Goal: Task Accomplishment & Management: Complete application form

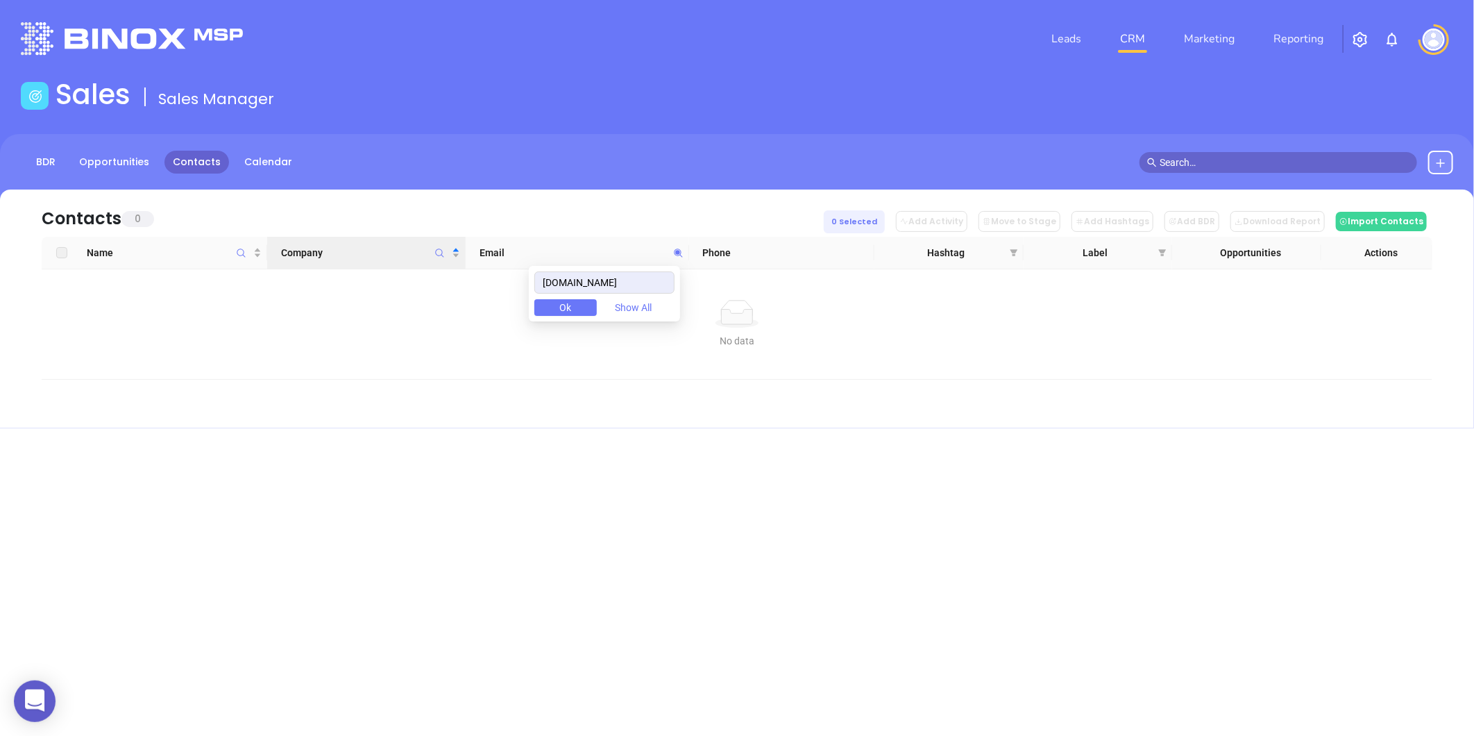
drag, startPoint x: 646, startPoint y: 278, endPoint x: 474, endPoint y: 327, distance: 179.0
click at [476, 327] on body "0 Leads CRM Marketing Reporting Financial Leads Leads Sales Sales Manager BDR O…" at bounding box center [737, 368] width 1474 height 736
type input "[DOMAIN_NAME]"
drag, startPoint x: 584, startPoint y: 290, endPoint x: 440, endPoint y: 321, distance: 147.7
click at [440, 321] on body "0 Leads CRM Marketing Reporting Financial Leads Leads Sales Sales Manager BDR O…" at bounding box center [737, 368] width 1474 height 736
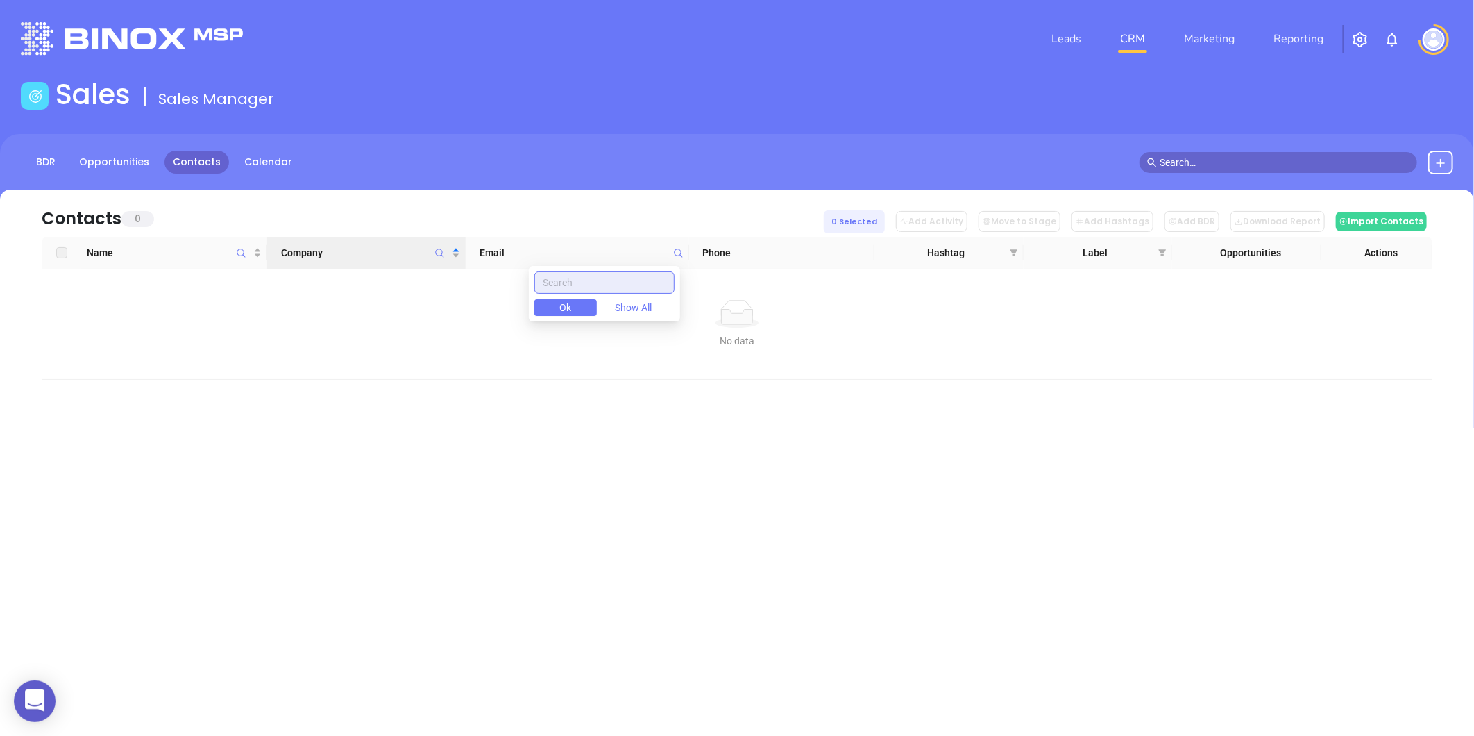
paste input "[DOMAIN_NAME]"
drag, startPoint x: 650, startPoint y: 280, endPoint x: 466, endPoint y: 310, distance: 187.0
click at [466, 310] on body "0 Leads CRM Marketing Reporting Financial Leads Leads Sales Sales Manager BDR O…" at bounding box center [737, 368] width 1474 height 736
type input "onemainfinancial.com"
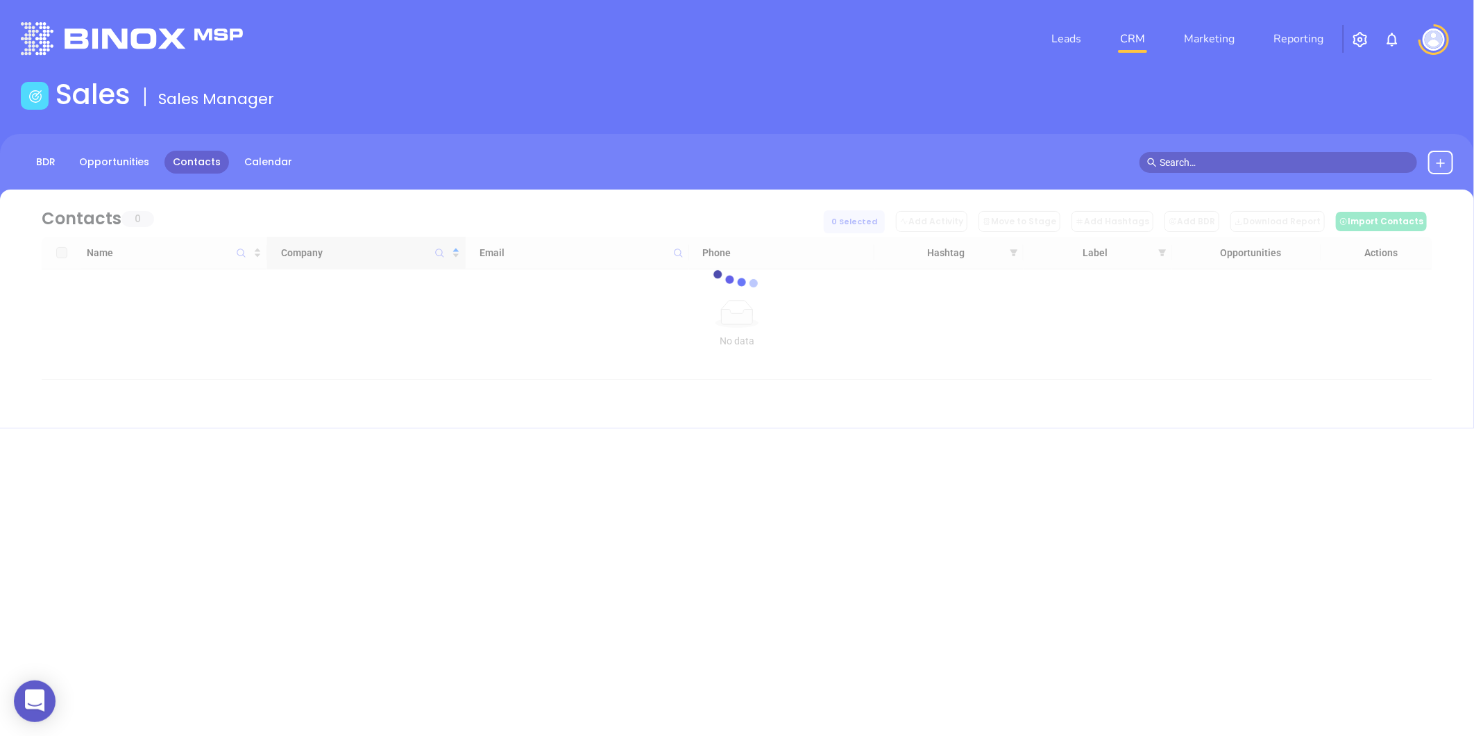
click at [339, 425] on div "loading Contacts 0 0 Selected Add Activity Move to Stage Add Hashtags Add BDR D…" at bounding box center [737, 308] width 1474 height 239
click at [671, 255] on span at bounding box center [678, 252] width 16 height 21
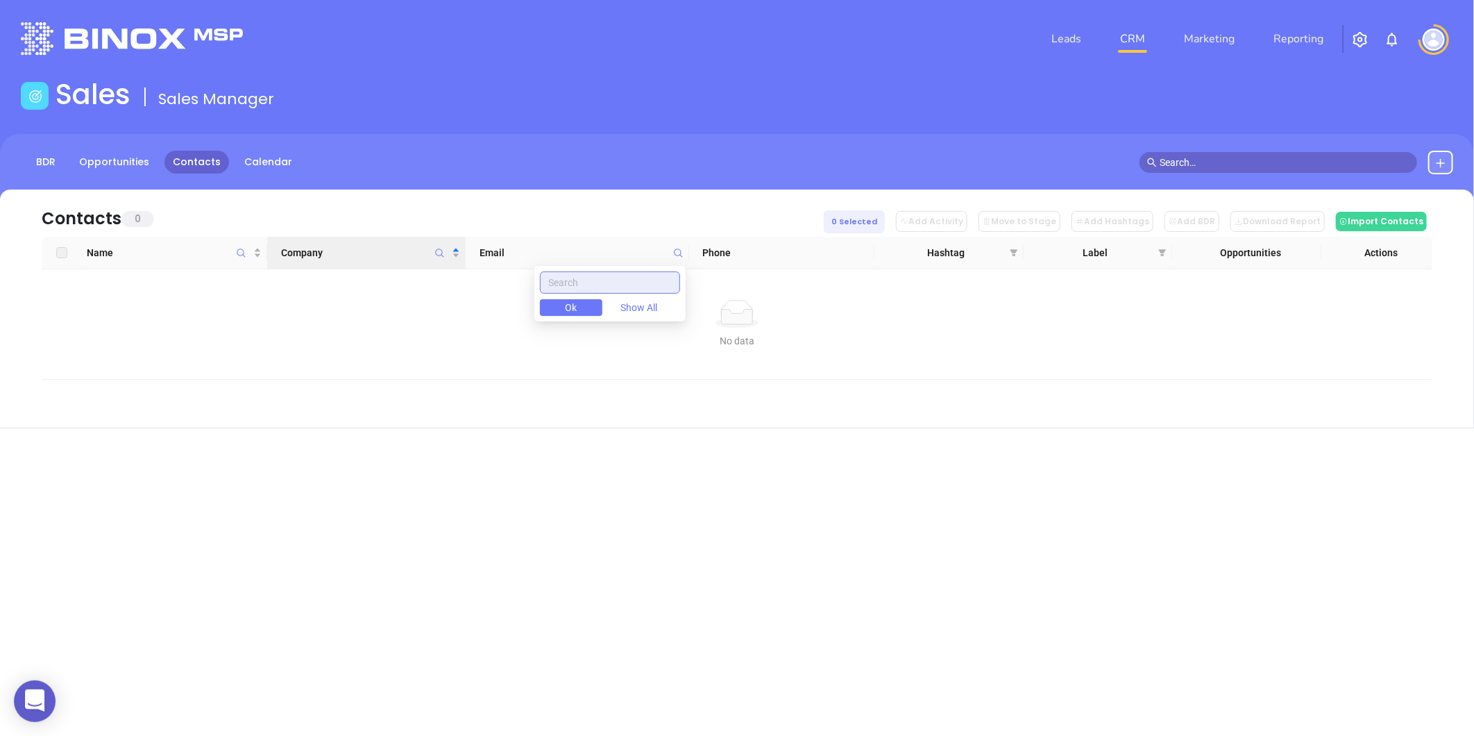
paste input "pnfp.com"
type input "pnfp.com"
click at [1016, 257] on span at bounding box center [1014, 252] width 14 height 21
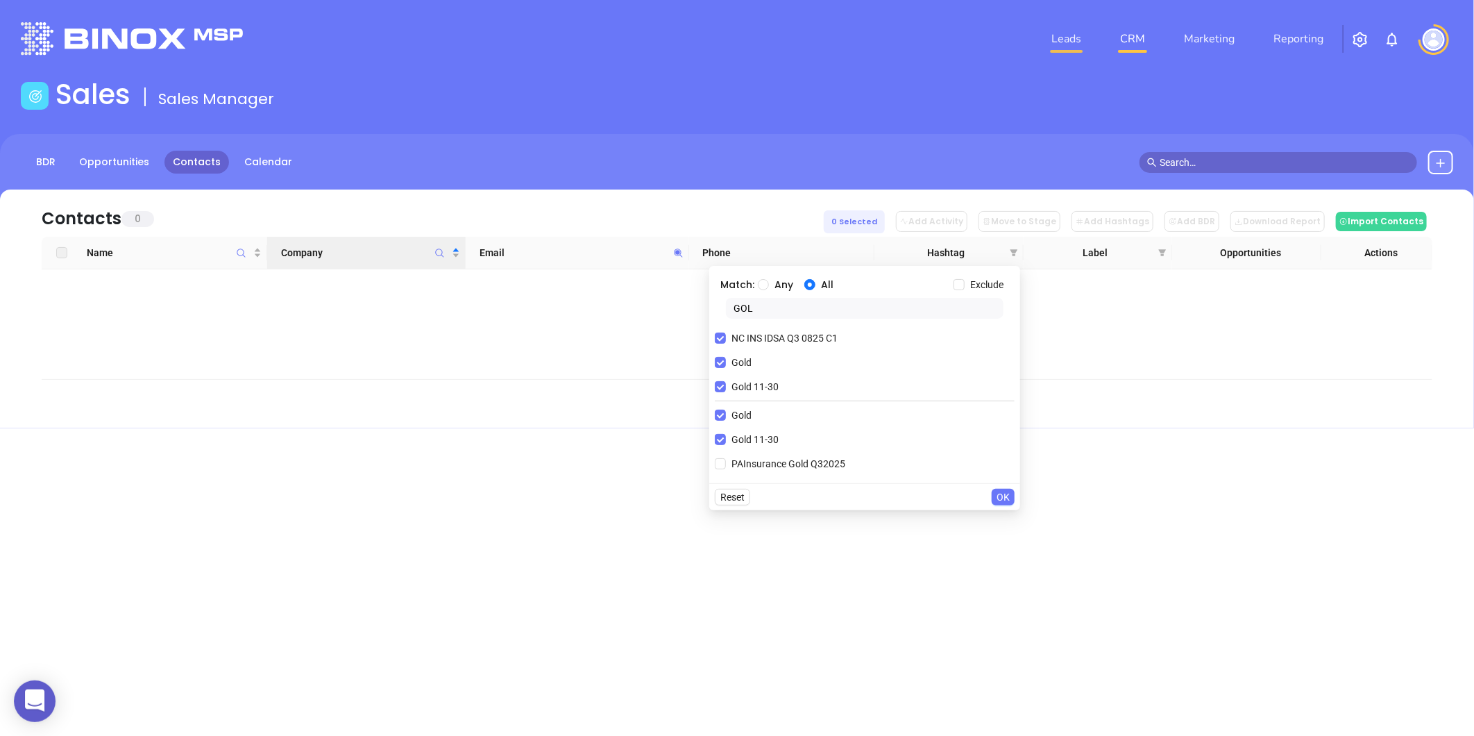
click at [1067, 43] on link "Leads" at bounding box center [1066, 39] width 41 height 28
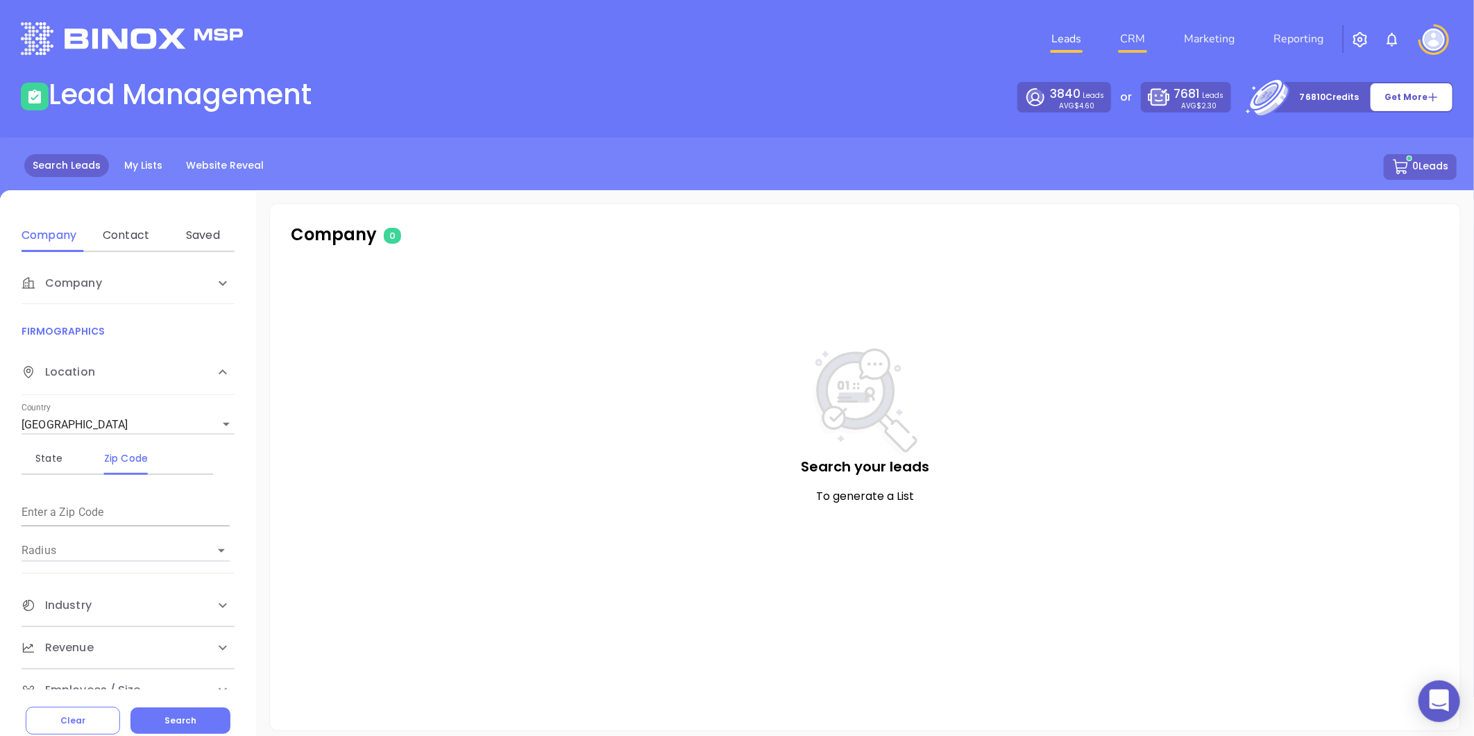
click at [1140, 32] on link "CRM" at bounding box center [1133, 39] width 36 height 28
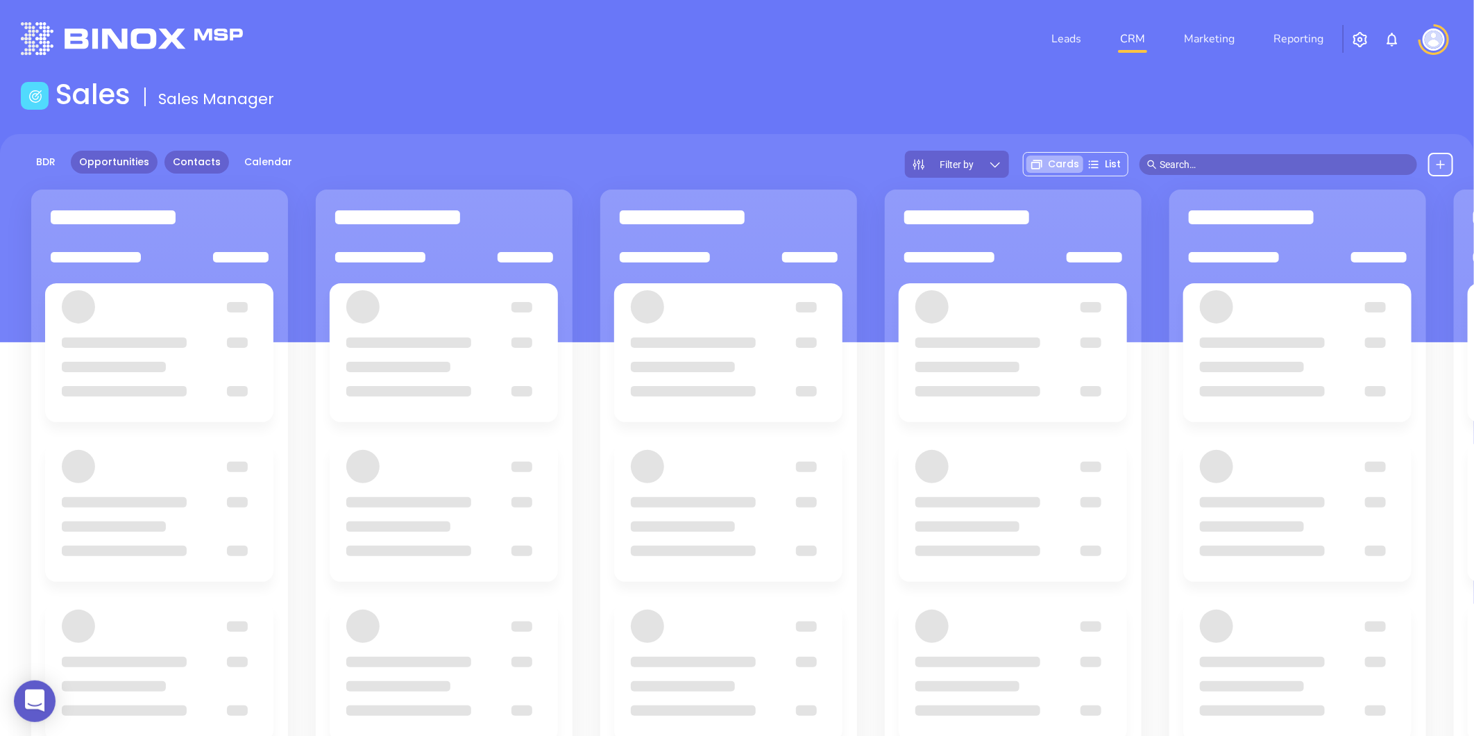
click at [165, 158] on link "Contacts" at bounding box center [196, 162] width 65 height 23
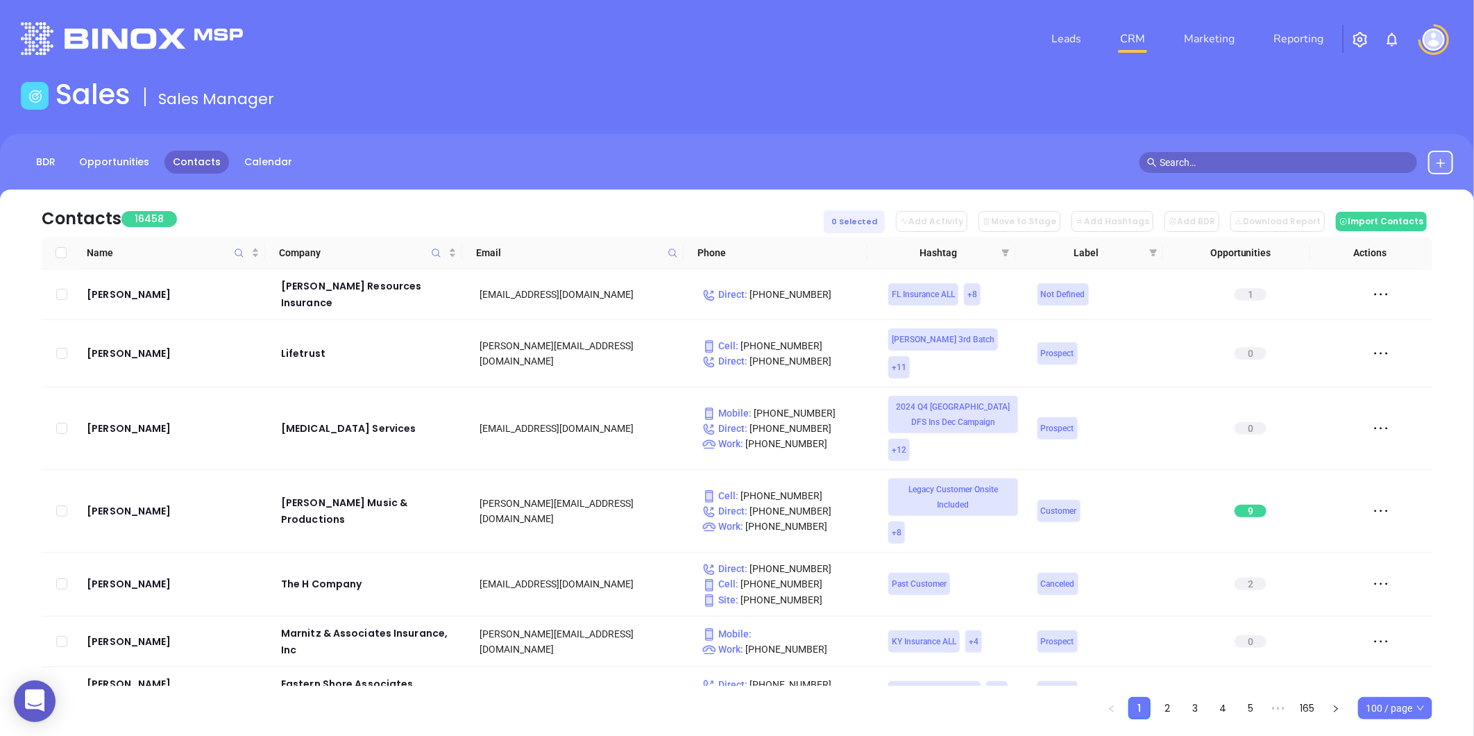
click at [678, 247] on span at bounding box center [673, 252] width 16 height 21
paste input "pnfp.com"
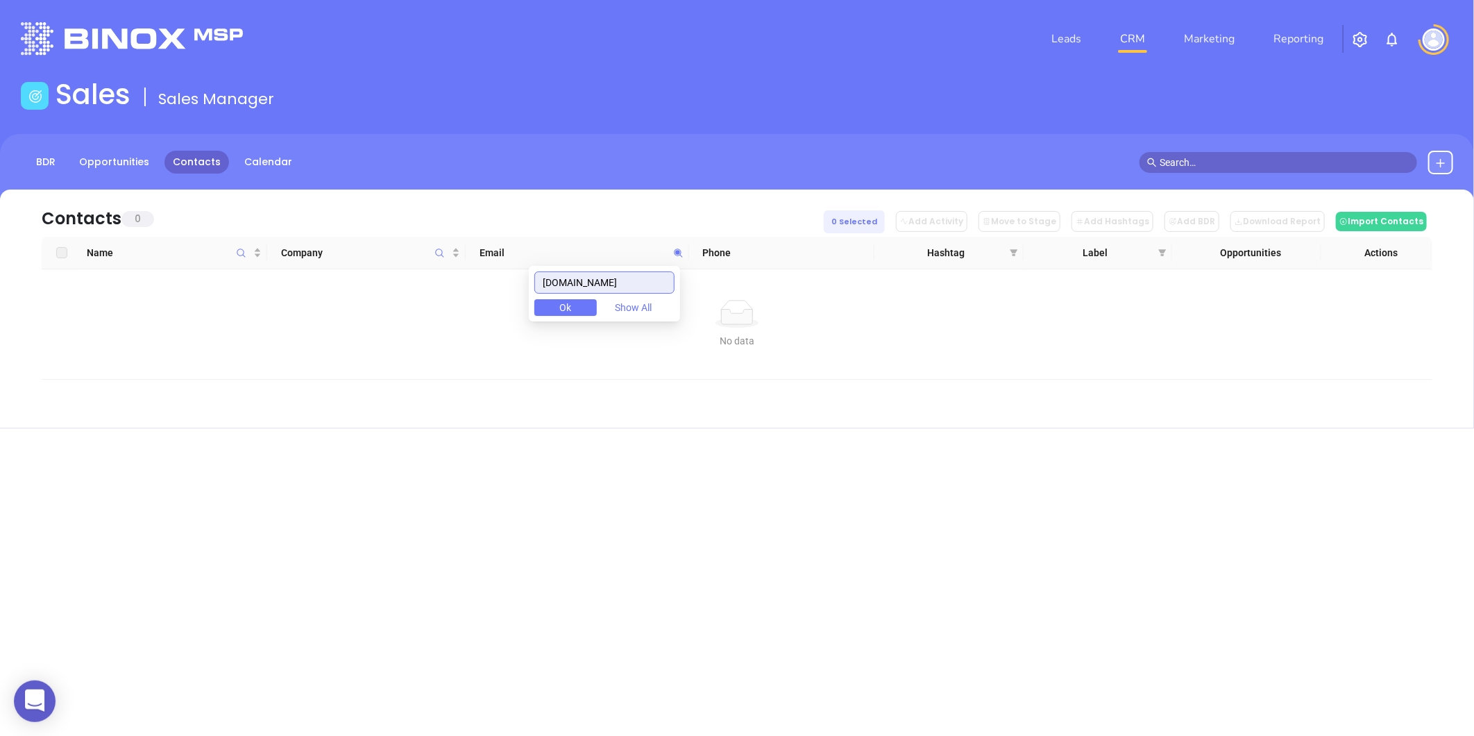
type input "pnfp.com"
drag, startPoint x: 611, startPoint y: 280, endPoint x: 460, endPoint y: 339, distance: 161.5
click at [460, 339] on body "0 Leads CRM Marketing Reporting Financial Leads Leads Sales Sales Manager BDR O…" at bounding box center [737, 368] width 1474 height 736
paste input "scmortgageoptions.com"
type input "scmortgageoptions.com"
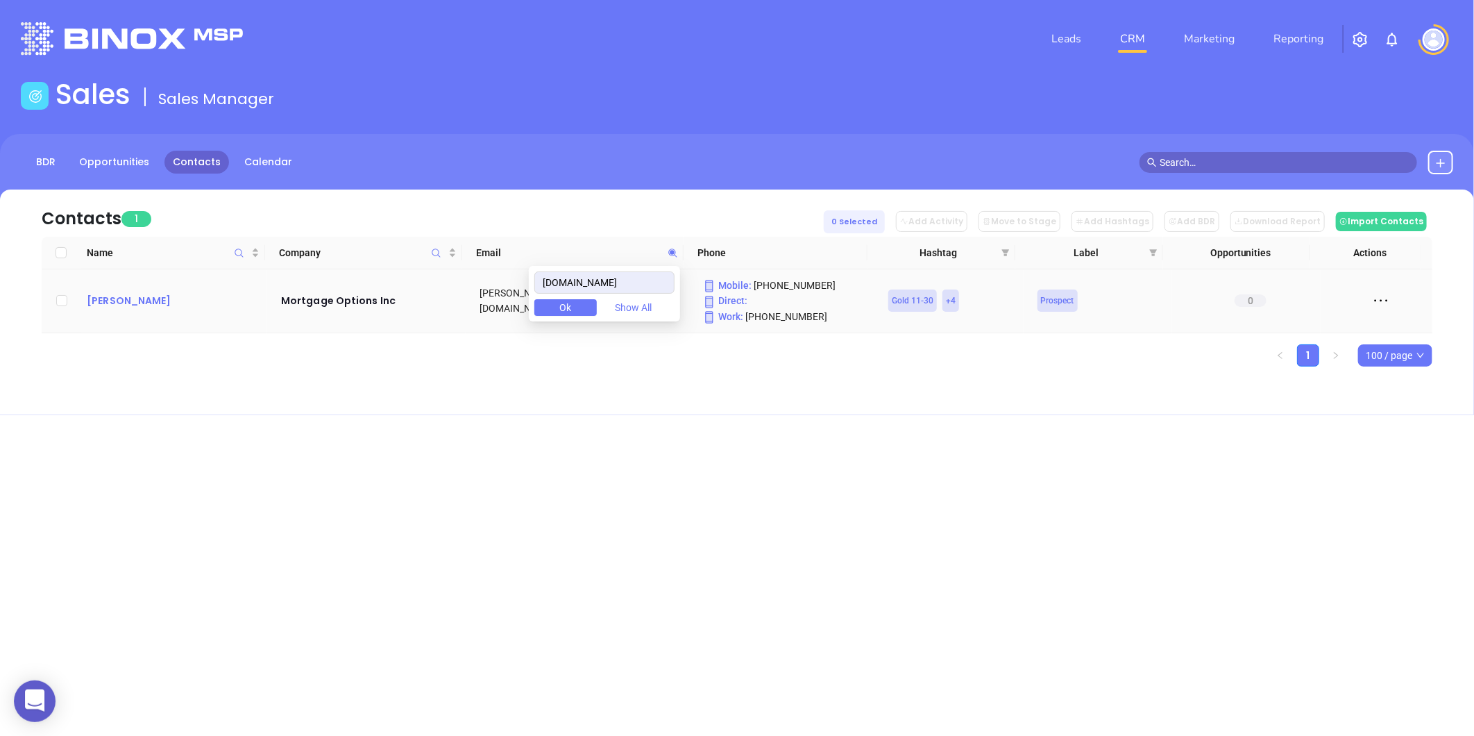
click at [155, 303] on div "Courtney Smith" at bounding box center [174, 300] width 175 height 17
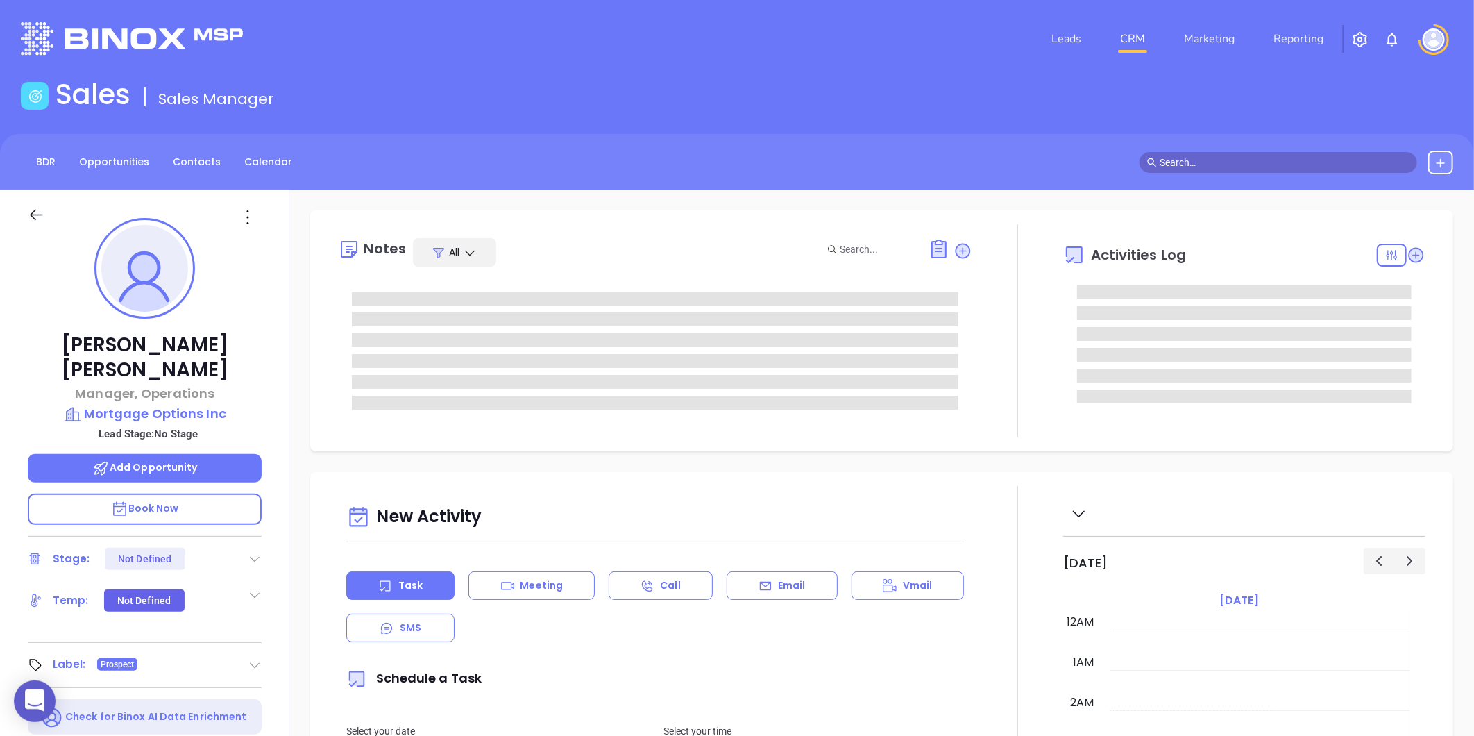
scroll to position [403, 0]
type input "Gissela Vargas"
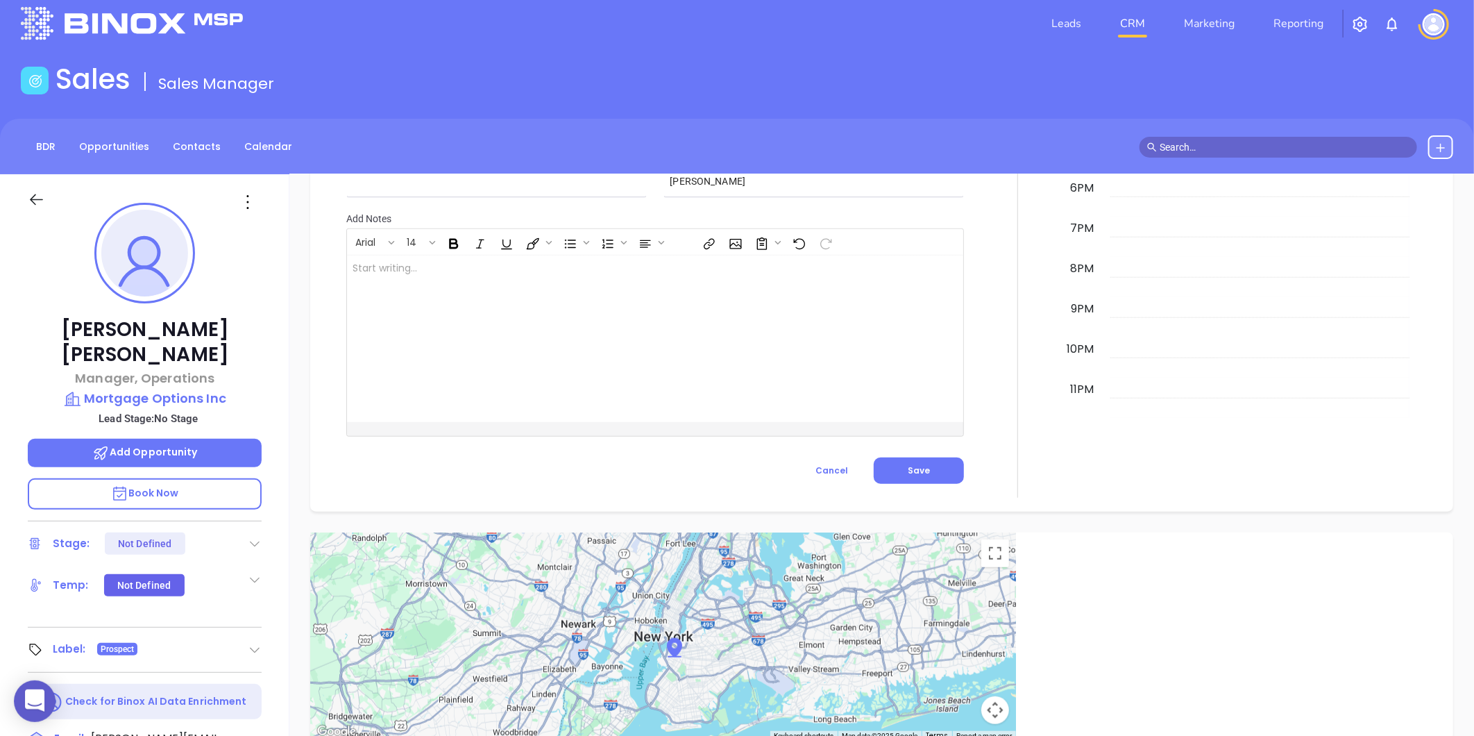
scroll to position [0, 0]
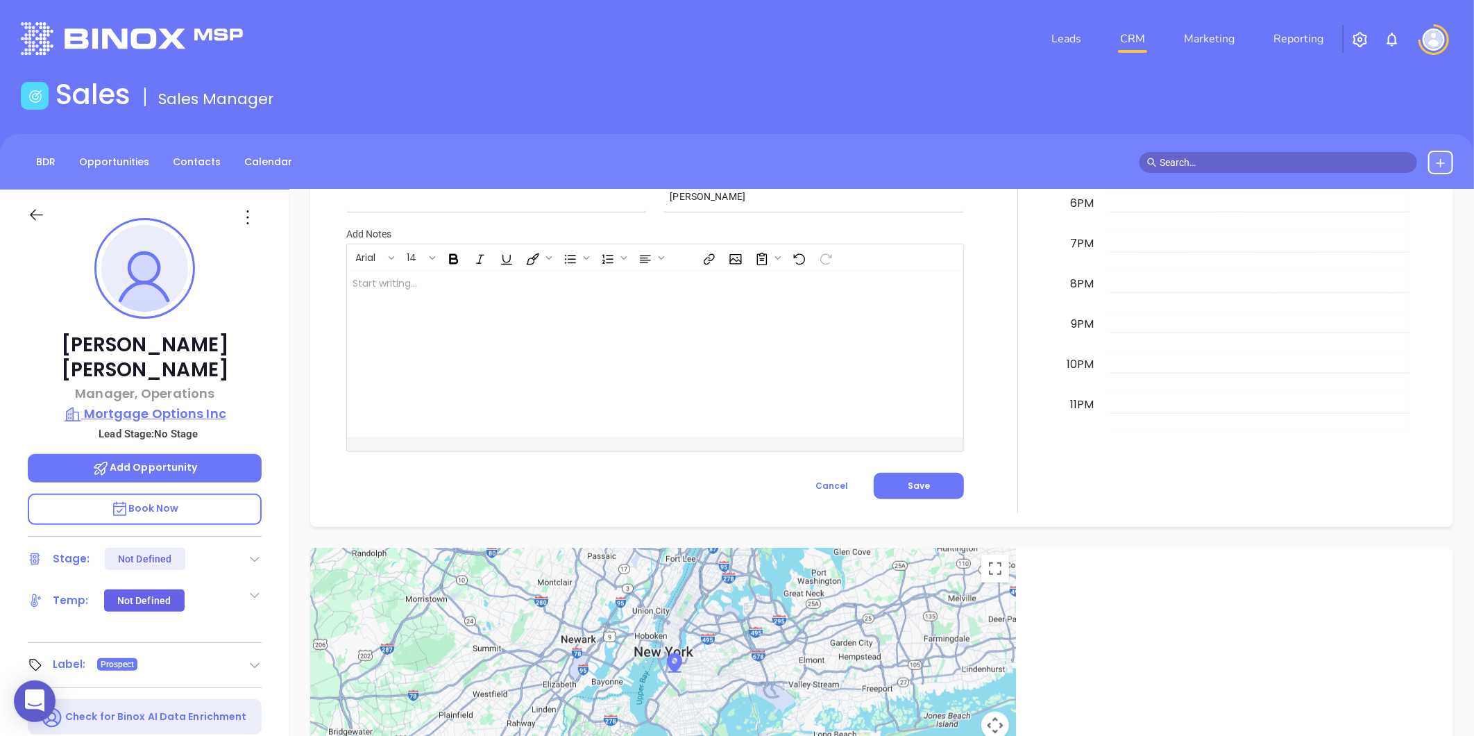
click at [197, 404] on p "Mortgage Options Inc" at bounding box center [145, 413] width 234 height 19
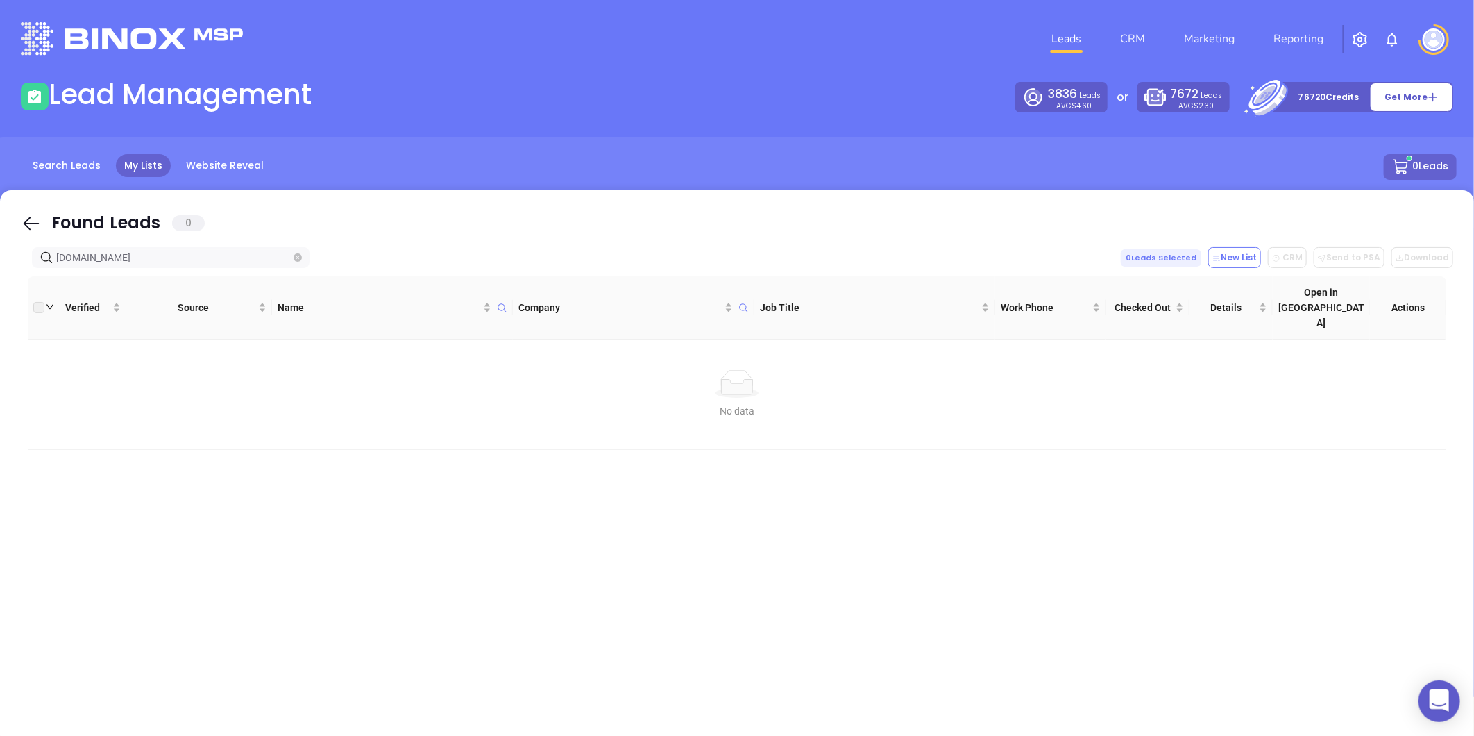
click at [301, 260] on icon "close-circle" at bounding box center [298, 257] width 8 height 8
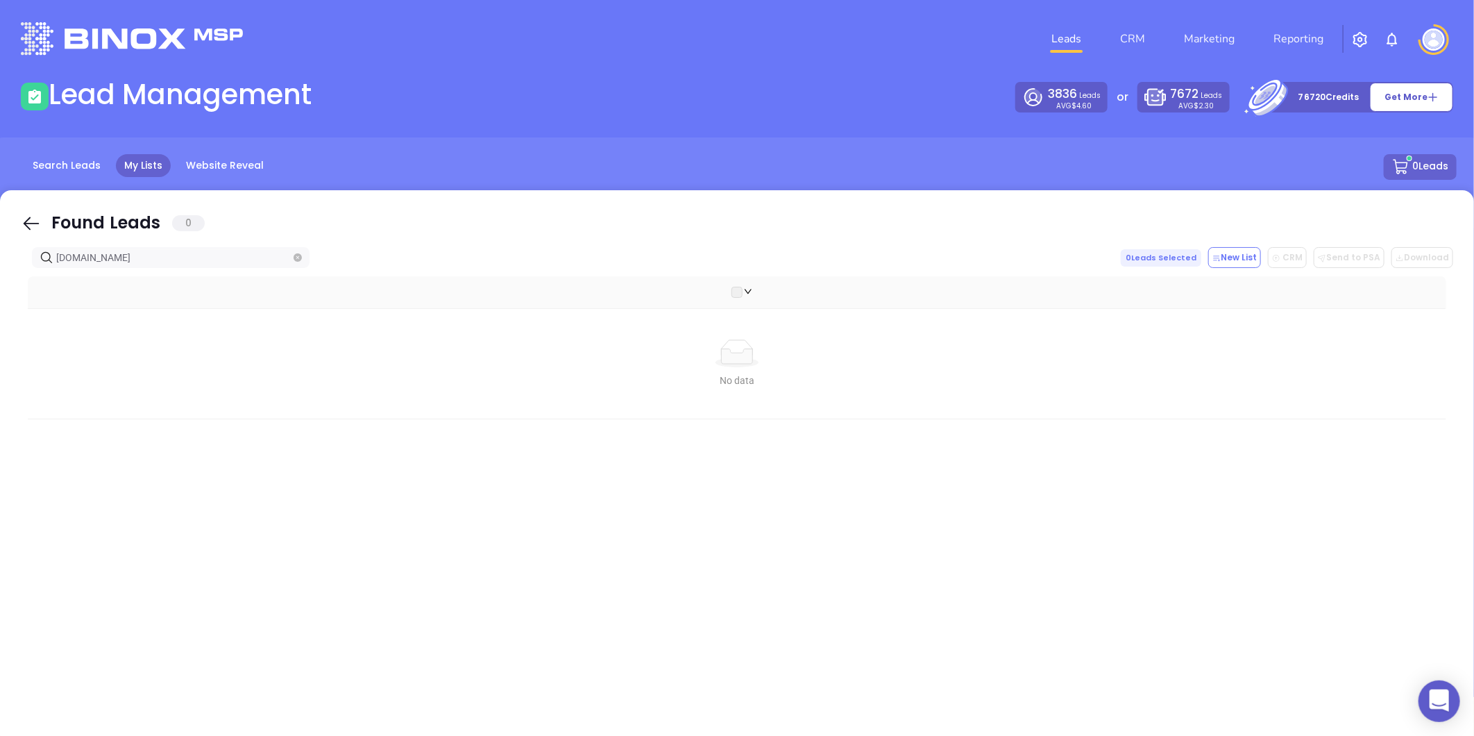
type input "[DOMAIN_NAME]"
click at [300, 253] on icon "close-circle" at bounding box center [298, 257] width 8 height 8
paste input "[DOMAIN_NAME]"
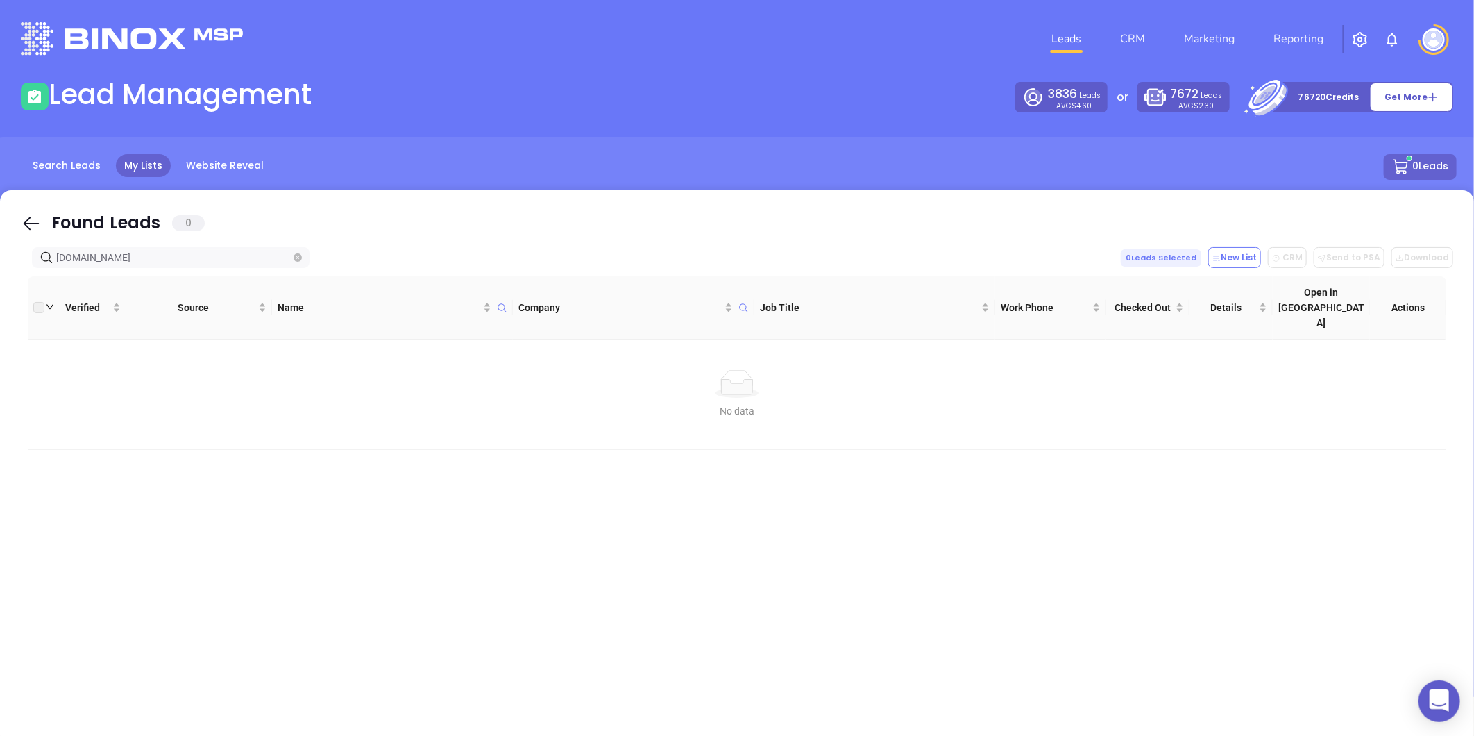
type input "onemainfinancial.com"
click at [297, 260] on icon "close-circle" at bounding box center [298, 257] width 8 height 8
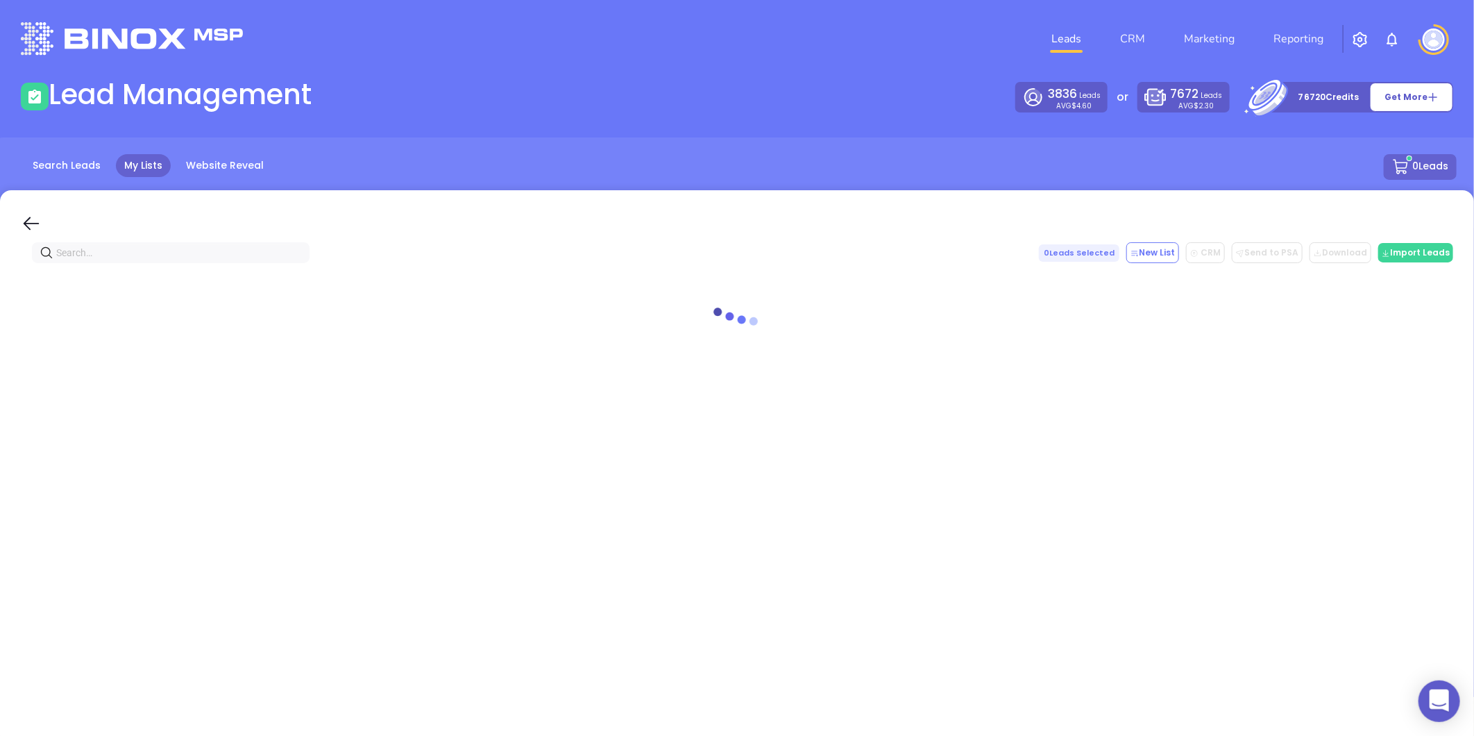
paste input "pnfp.com"
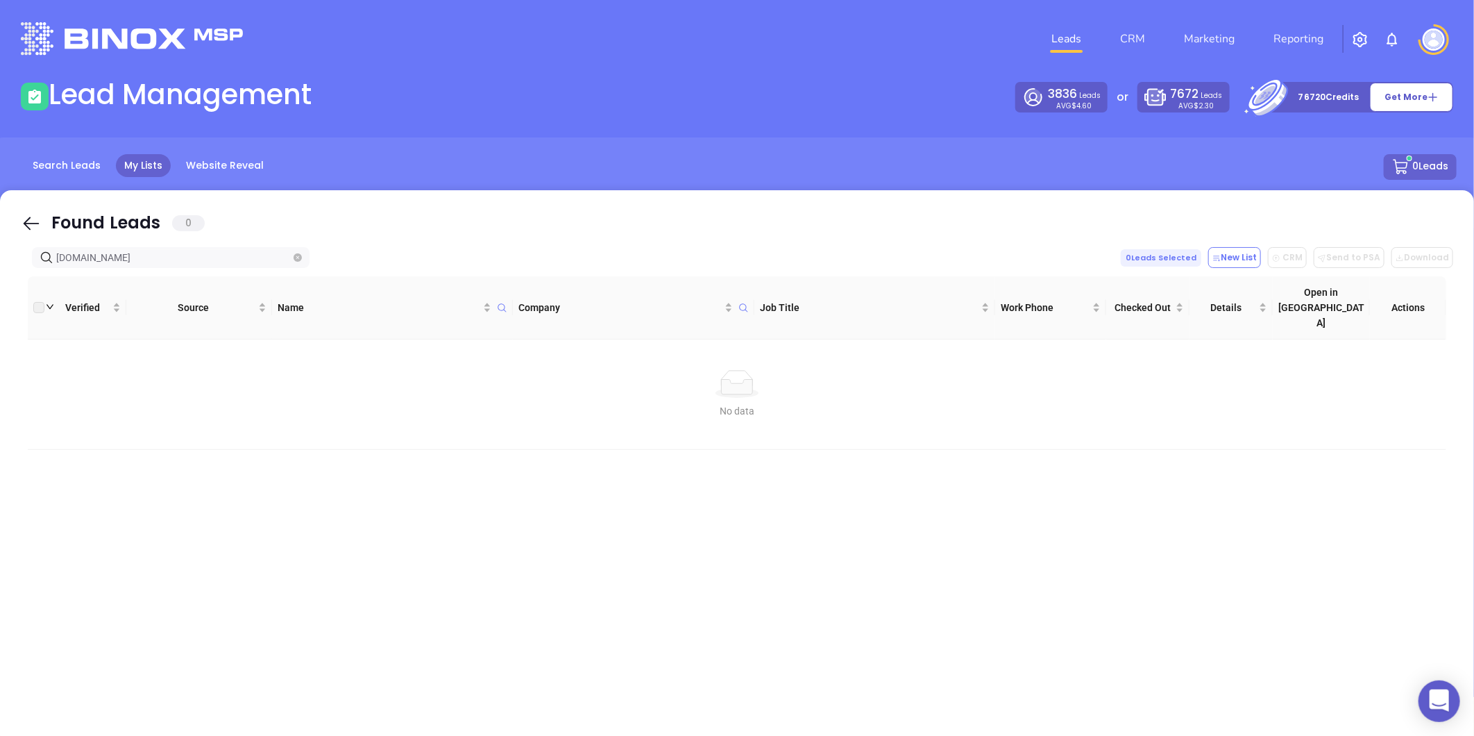
type input "pnfp.com"
click at [300, 257] on icon "close-circle" at bounding box center [298, 257] width 8 height 8
type input "lendingpathmortgage.com"
click at [294, 261] on icon "close-circle" at bounding box center [298, 257] width 8 height 8
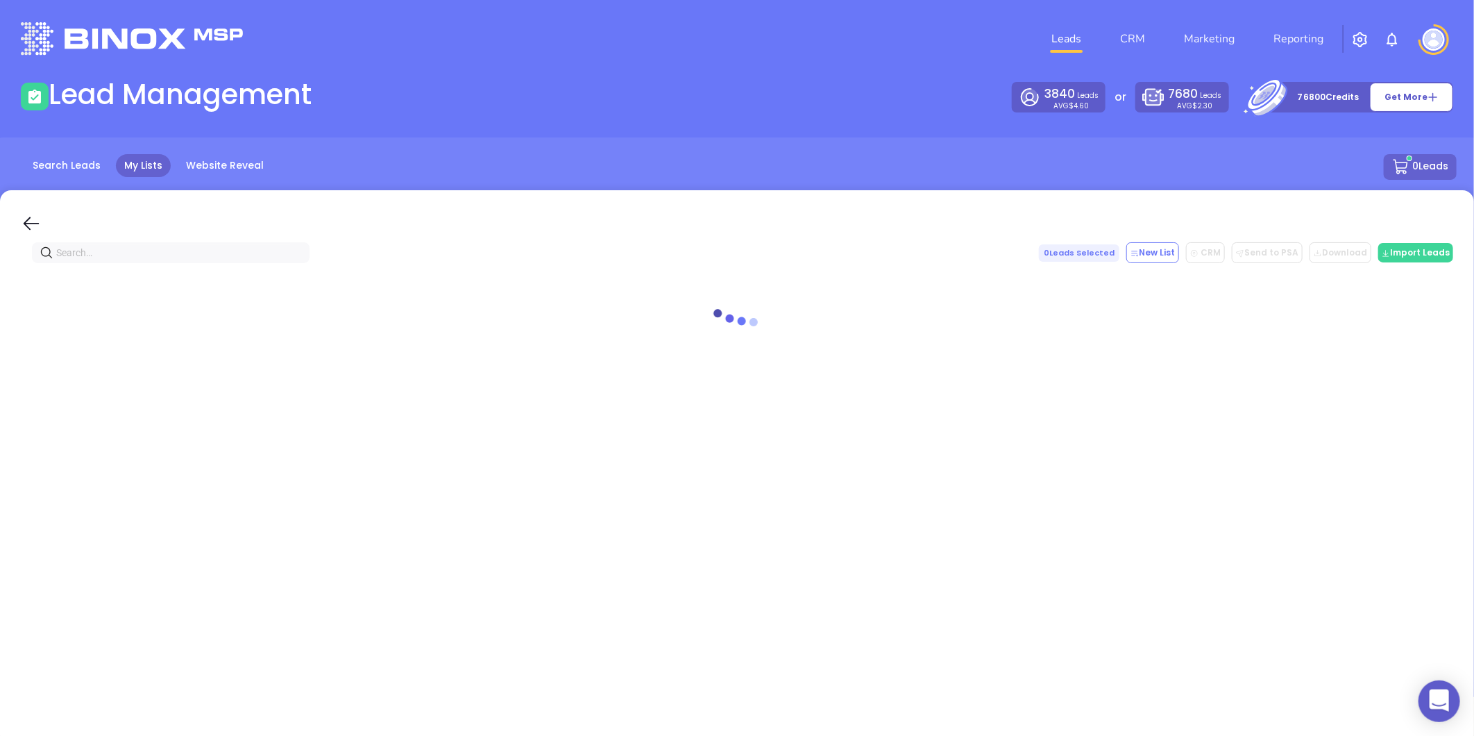
paste input "gulfstreamsc.com"
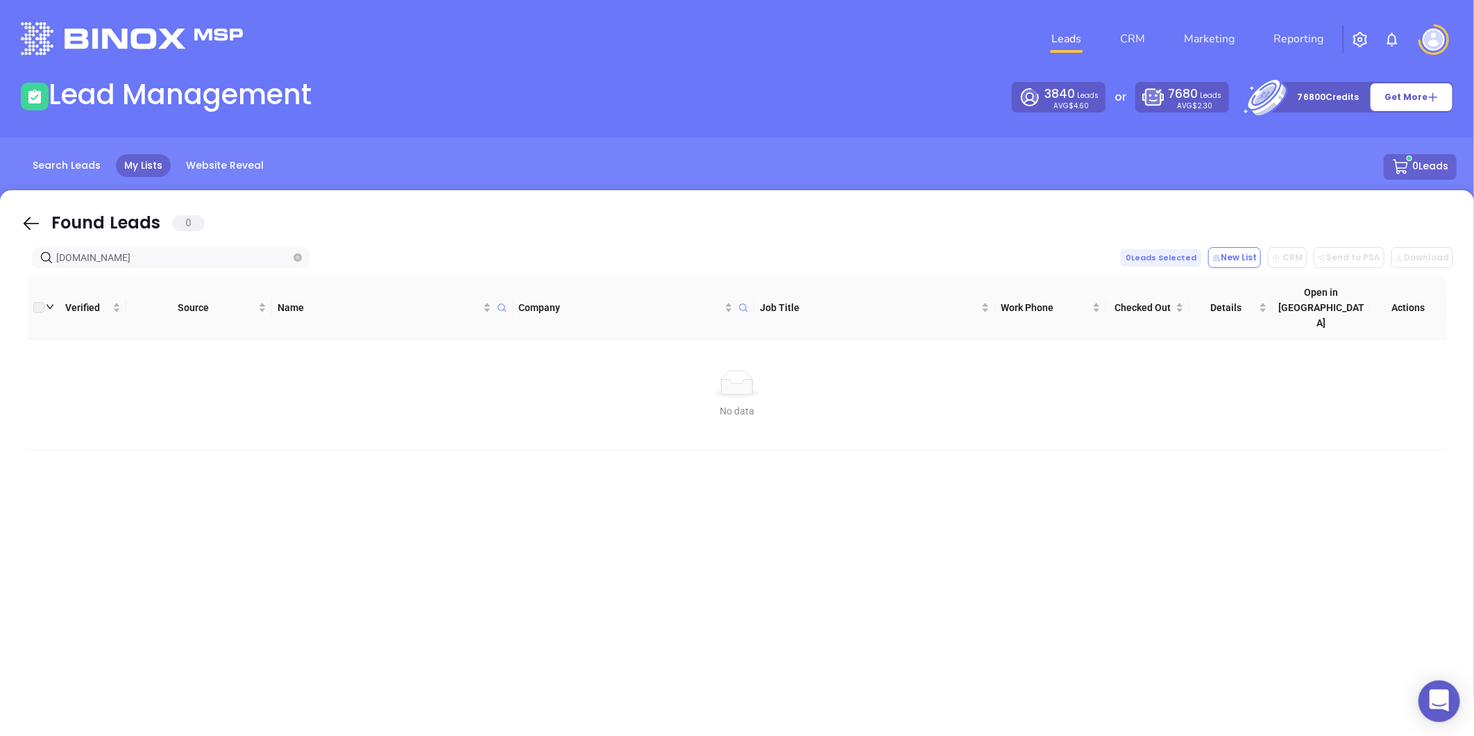
type input "gulfstreamsc.com"
click at [295, 257] on icon "close-circle" at bounding box center [298, 257] width 8 height 8
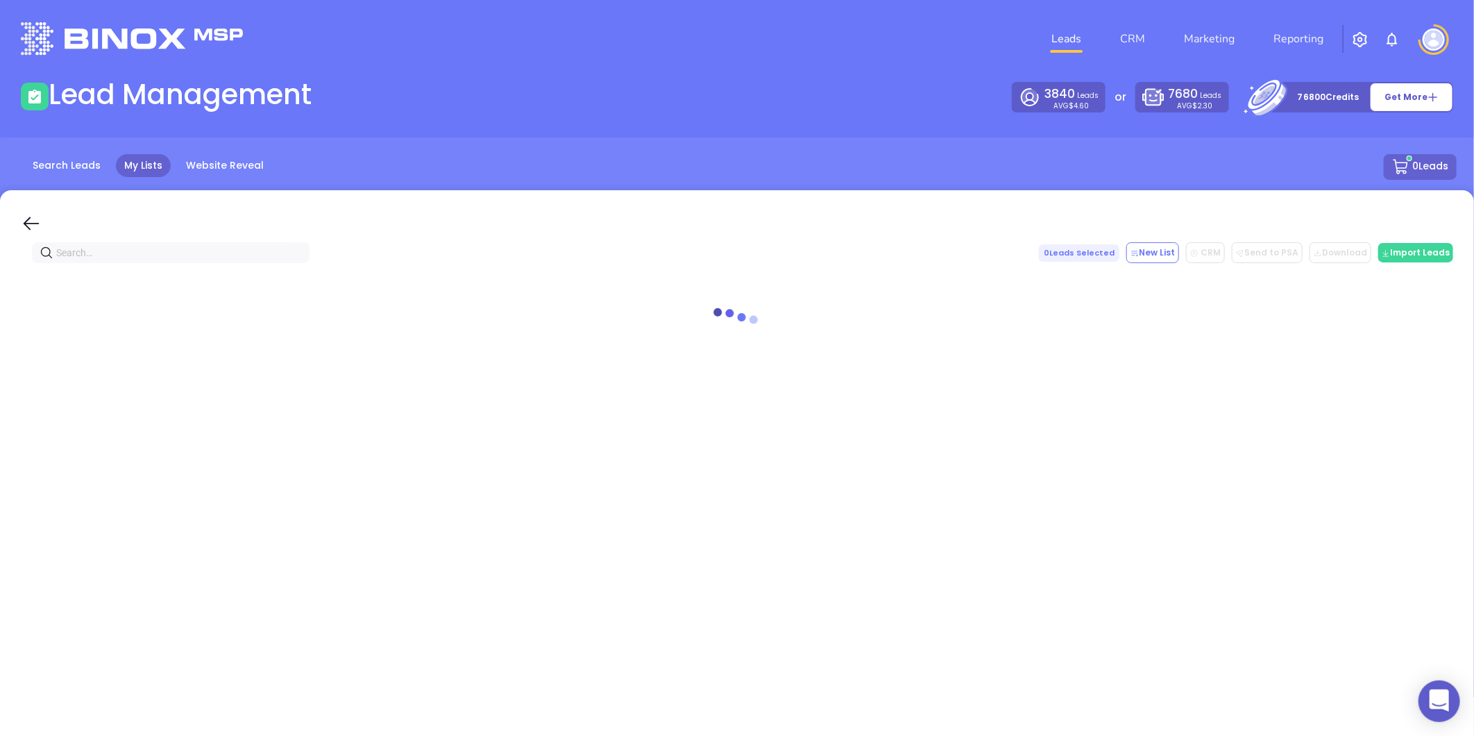
paste input "cmcapp.com"
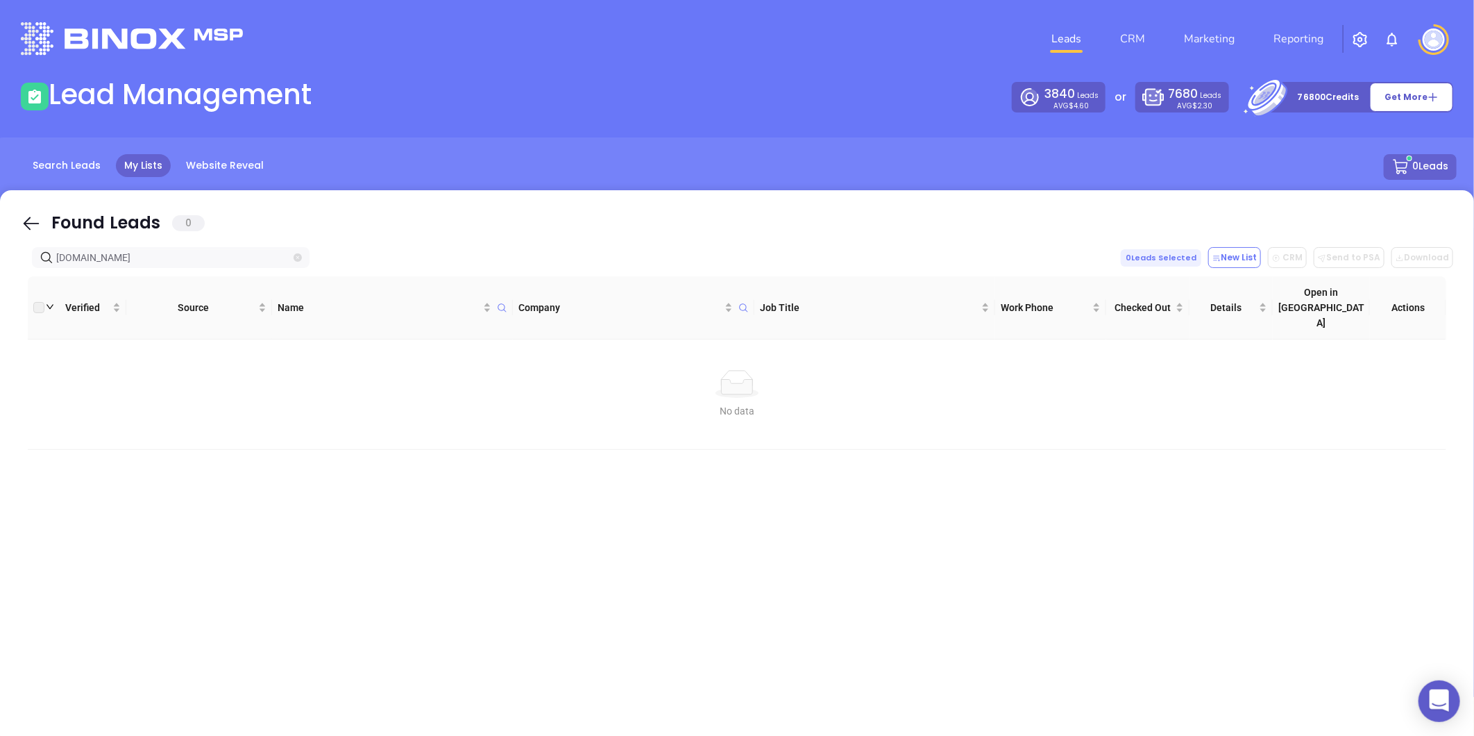
type input "cmcapp.com"
drag, startPoint x: 149, startPoint y: 251, endPoint x: 10, endPoint y: 282, distance: 142.3
click at [10, 282] on div "Found Leads 0 cmcapp.com 0 Leads Selected New List CRM Send to PSA Download Dow…" at bounding box center [737, 467] width 1474 height 555
click at [294, 260] on icon "close-circle" at bounding box center [298, 257] width 8 height 8
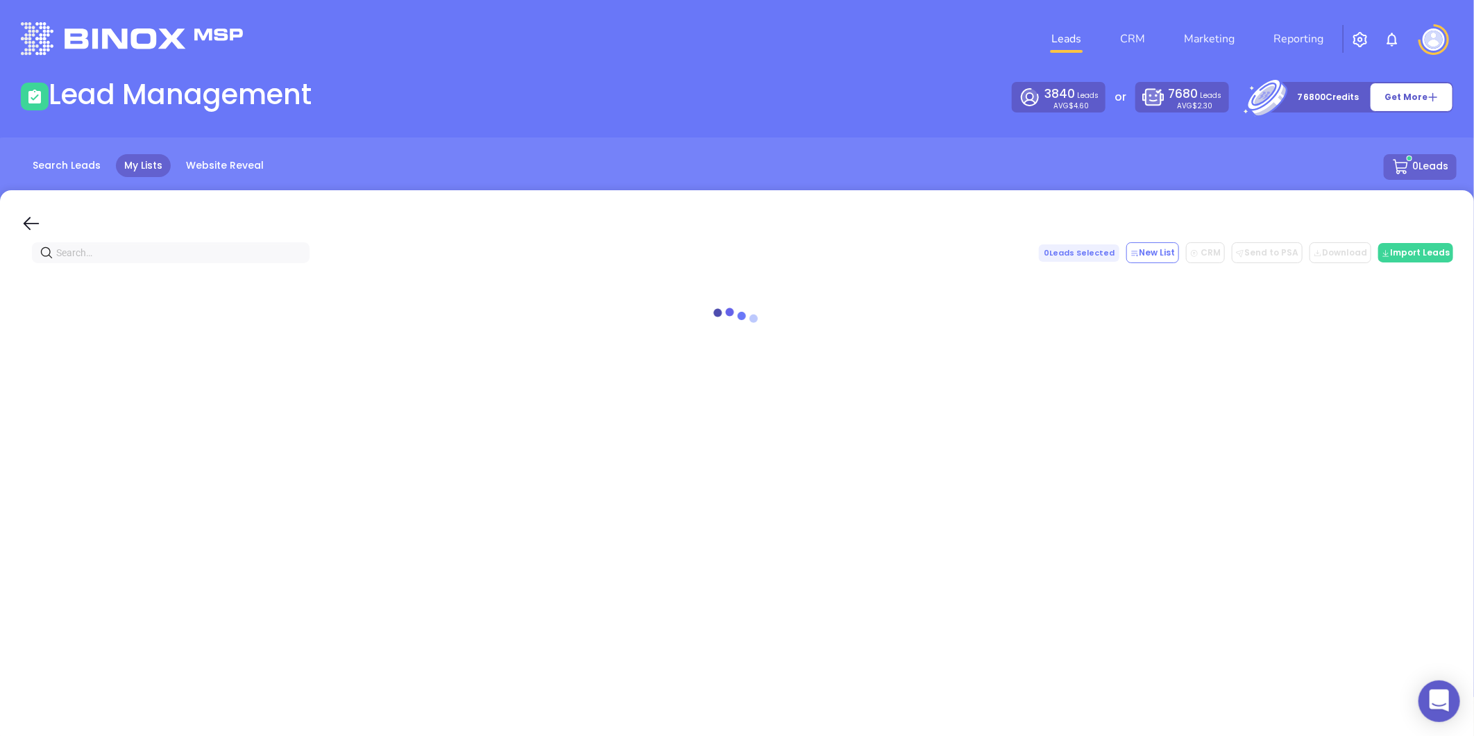
paste input "cmcapp.com"
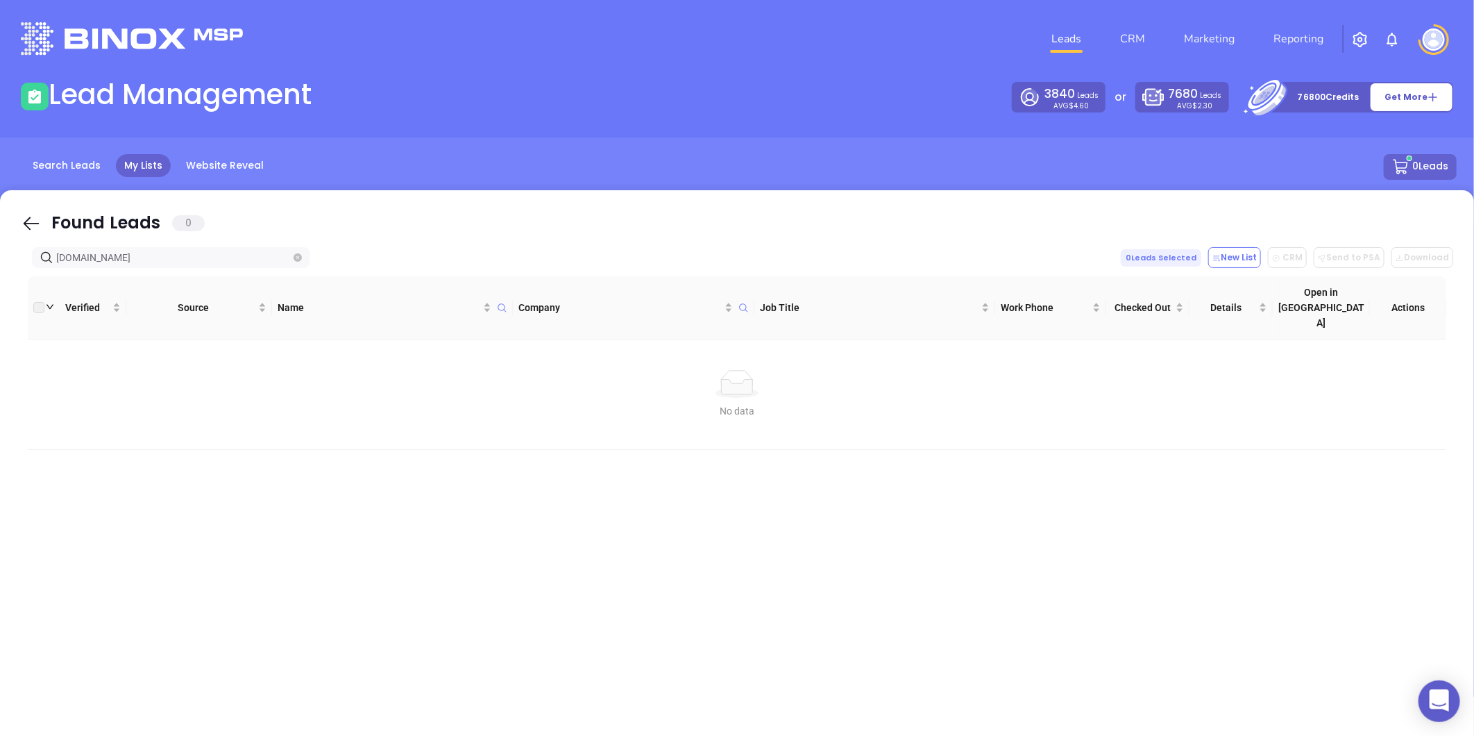
type input "cmcapp.com"
click at [296, 259] on icon "close-circle" at bounding box center [298, 257] width 8 height 8
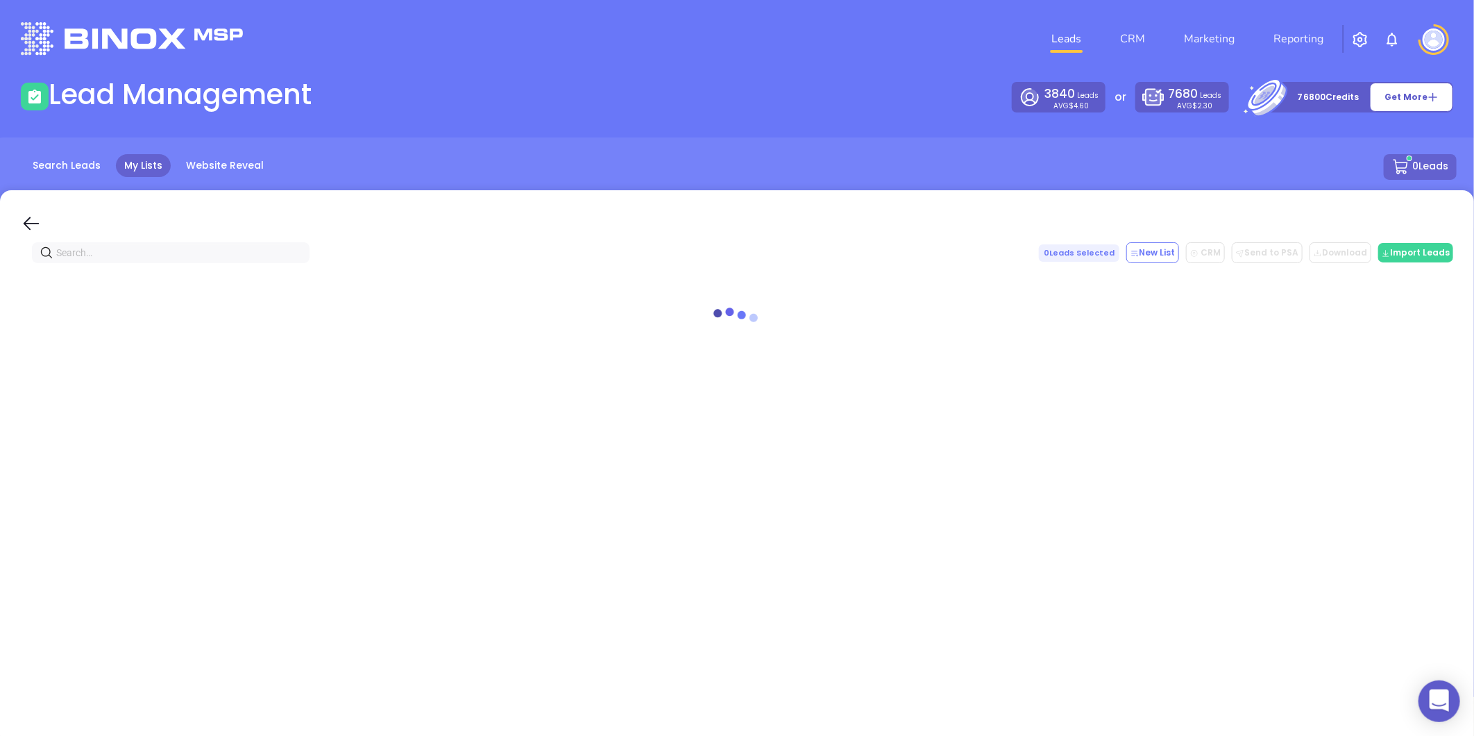
paste input "http://metromc.com/"
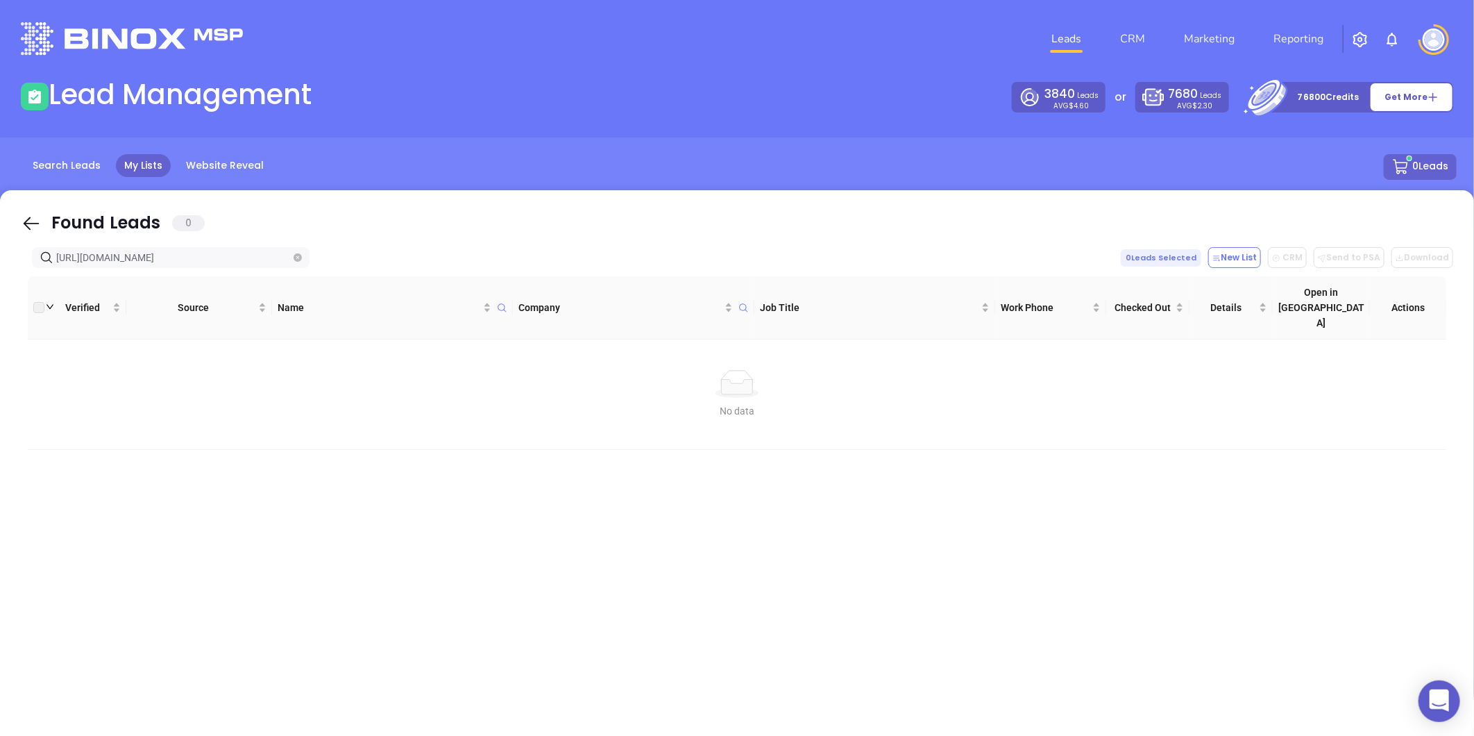
drag, startPoint x: 82, startPoint y: 257, endPoint x: 18, endPoint y: 280, distance: 67.8
click at [18, 280] on div "Found Leads 0 http://metromc.com 0 Leads Selected New List CRM Send to PSA Down…" at bounding box center [737, 467] width 1474 height 555
drag, startPoint x: 161, startPoint y: 262, endPoint x: -48, endPoint y: 291, distance: 211.0
click at [0, 291] on html "0 Leads CRM Marketing Reporting Financial Leads Leads Lead Management 3840 Lead…" at bounding box center [737, 368] width 1474 height 736
type input "metromc.com"
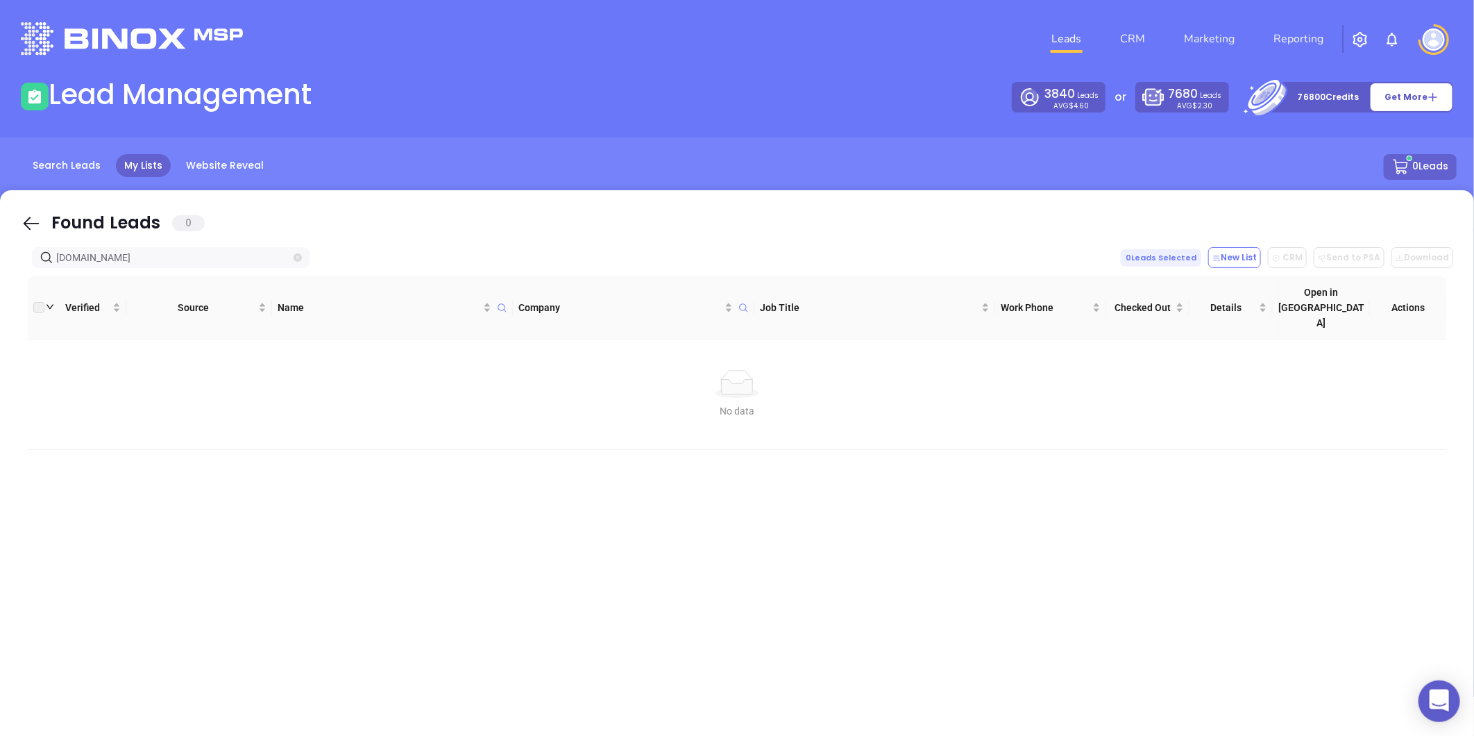
click at [296, 255] on icon "close-circle" at bounding box center [298, 257] width 8 height 8
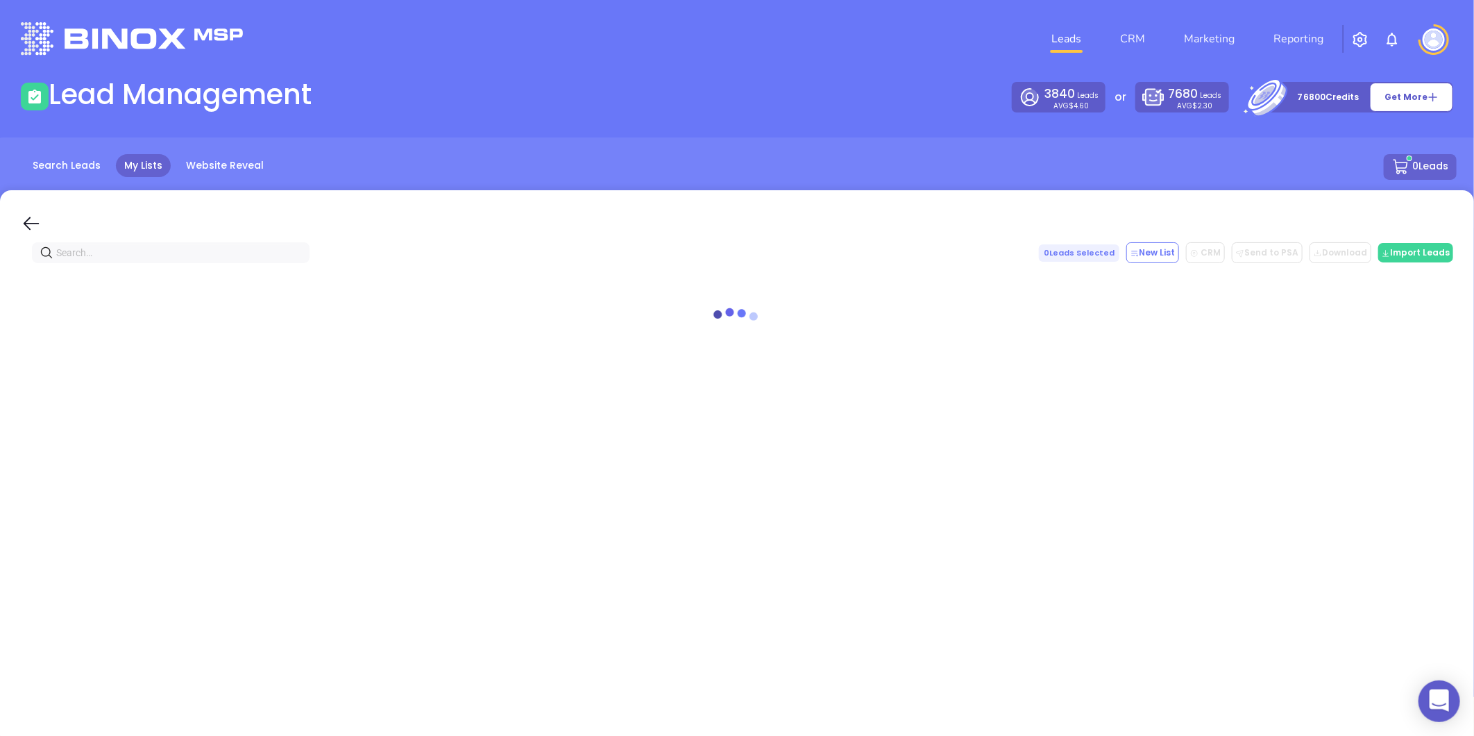
paste input "WeGetLoansApproved.com"
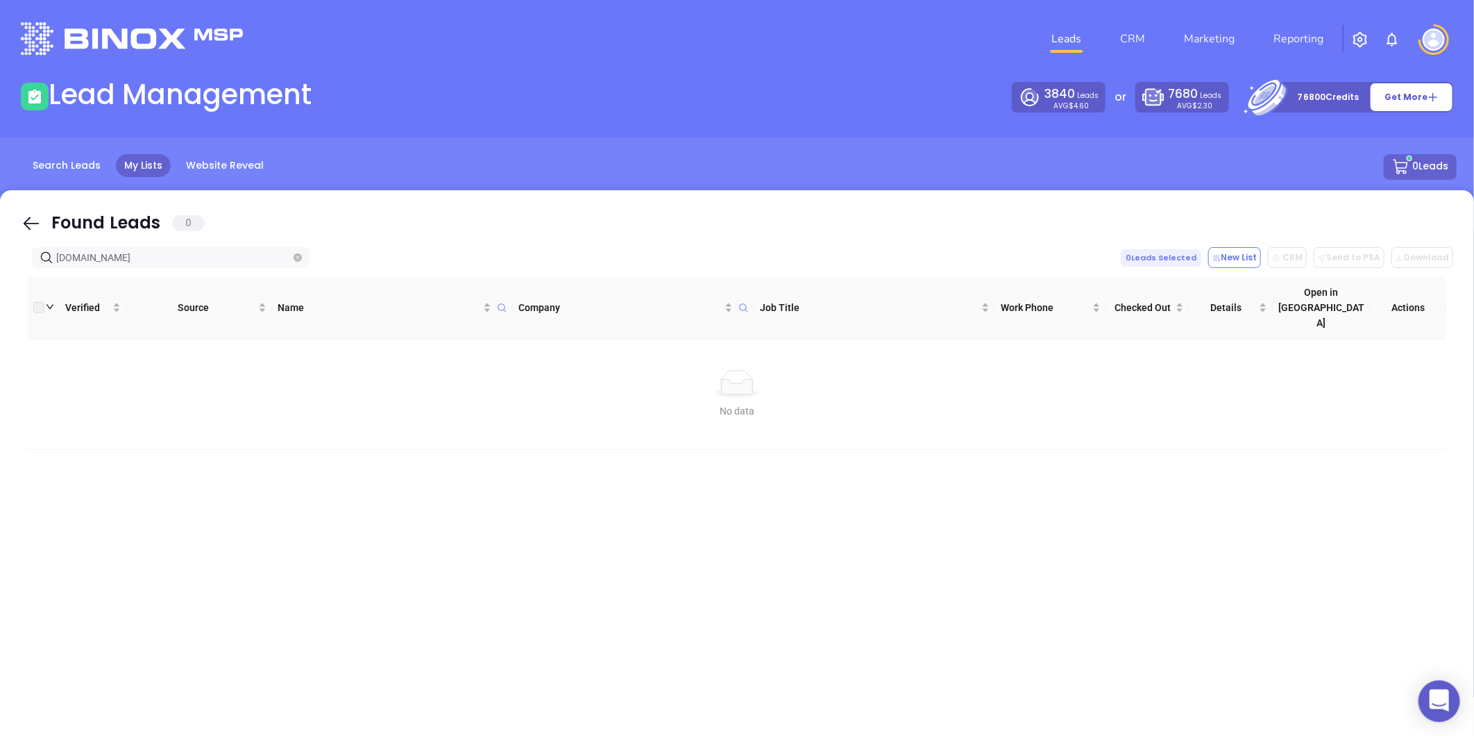
type input "WeGetLoansApproved.com"
click at [291, 260] on span "WeGetLoansApproved.com" at bounding box center [171, 257] width 278 height 21
click at [294, 260] on icon "close-circle" at bounding box center [298, 257] width 8 height 8
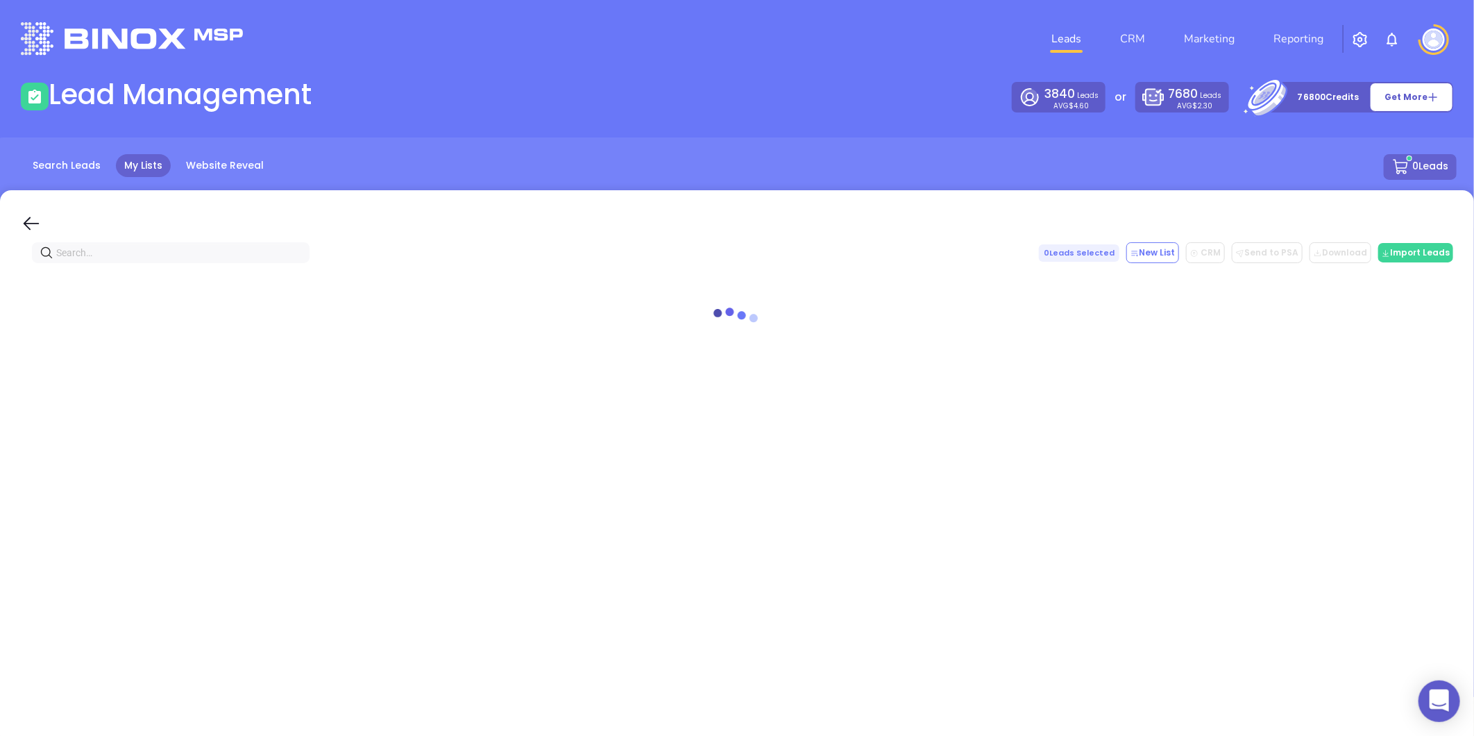
paste input "resourcefinancialservices.com"
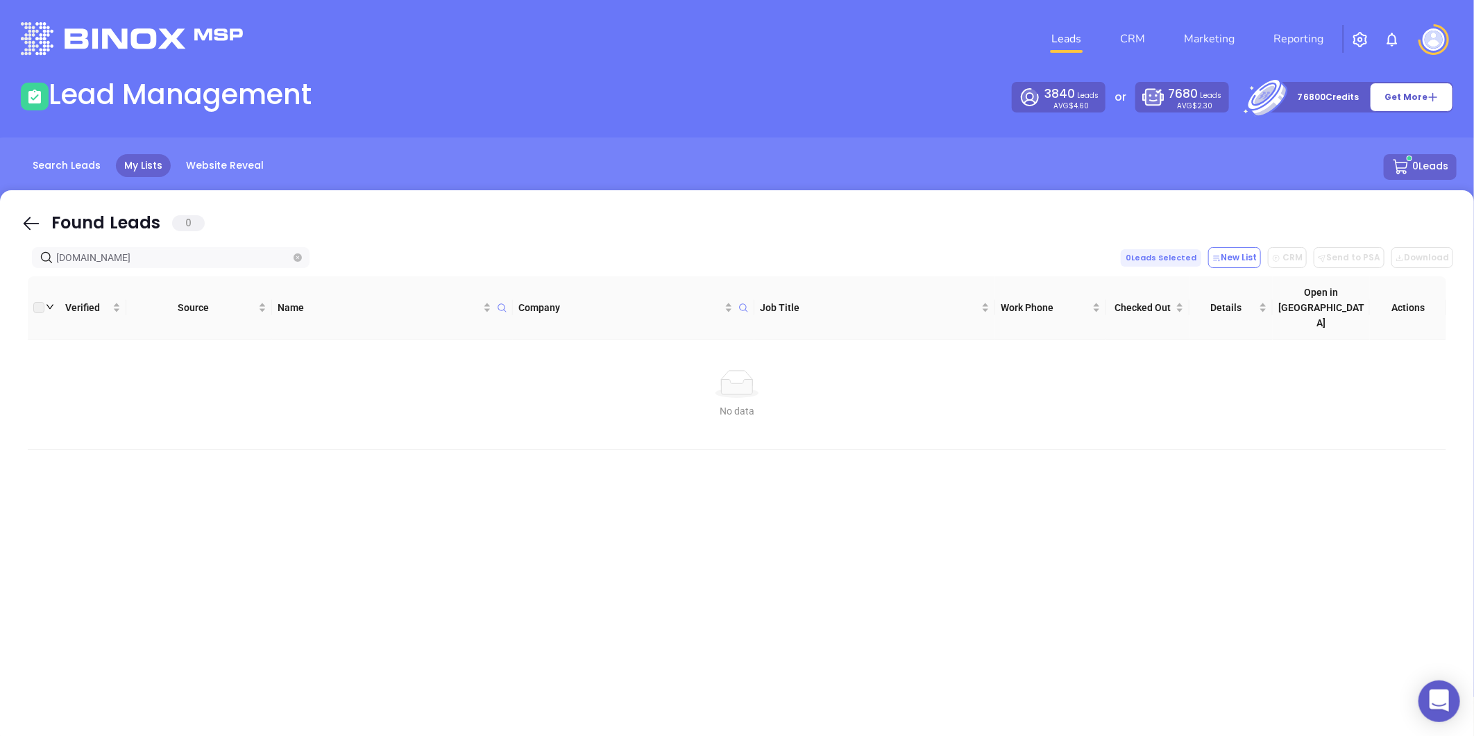
type input "resourcefinancialservices.com"
click at [300, 261] on icon "close-circle" at bounding box center [298, 257] width 8 height 8
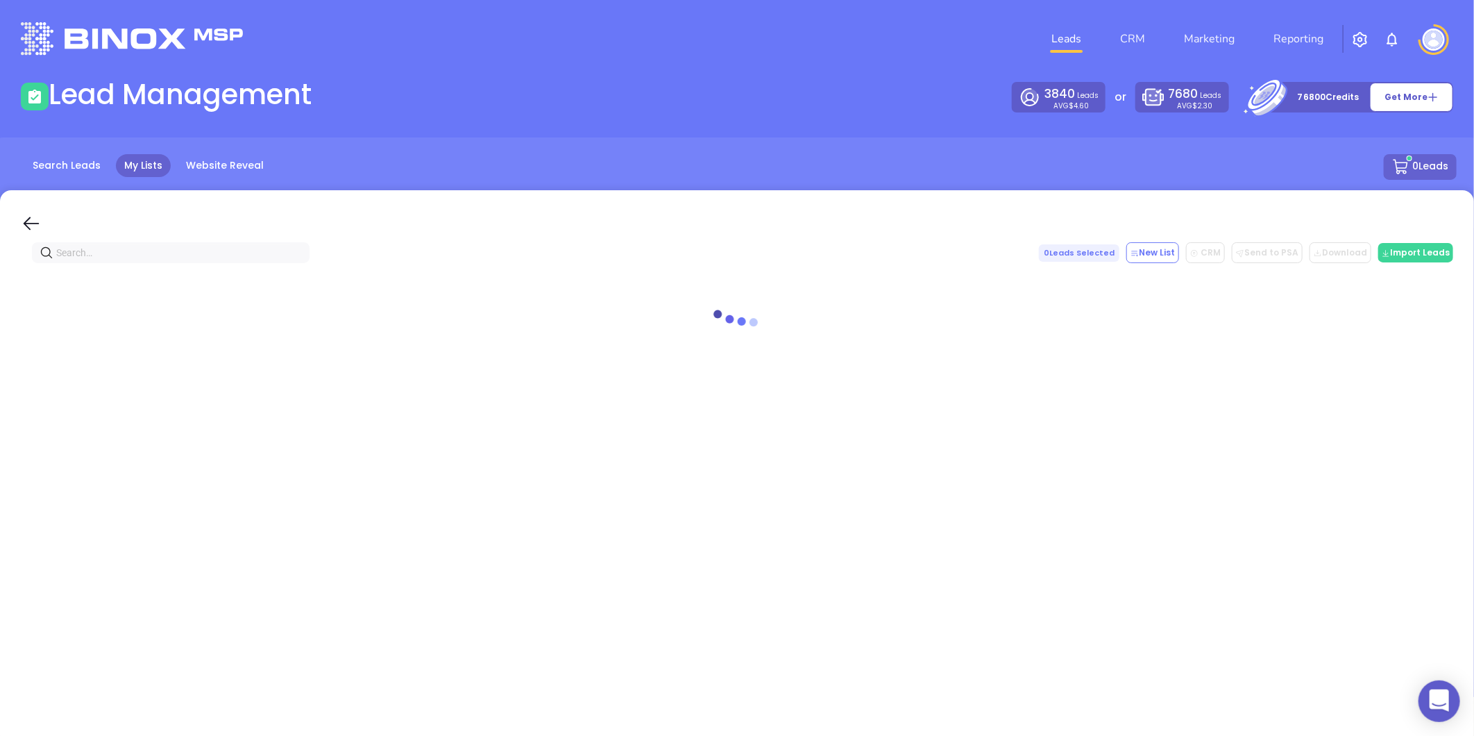
paste input "rfsmortgage.com"
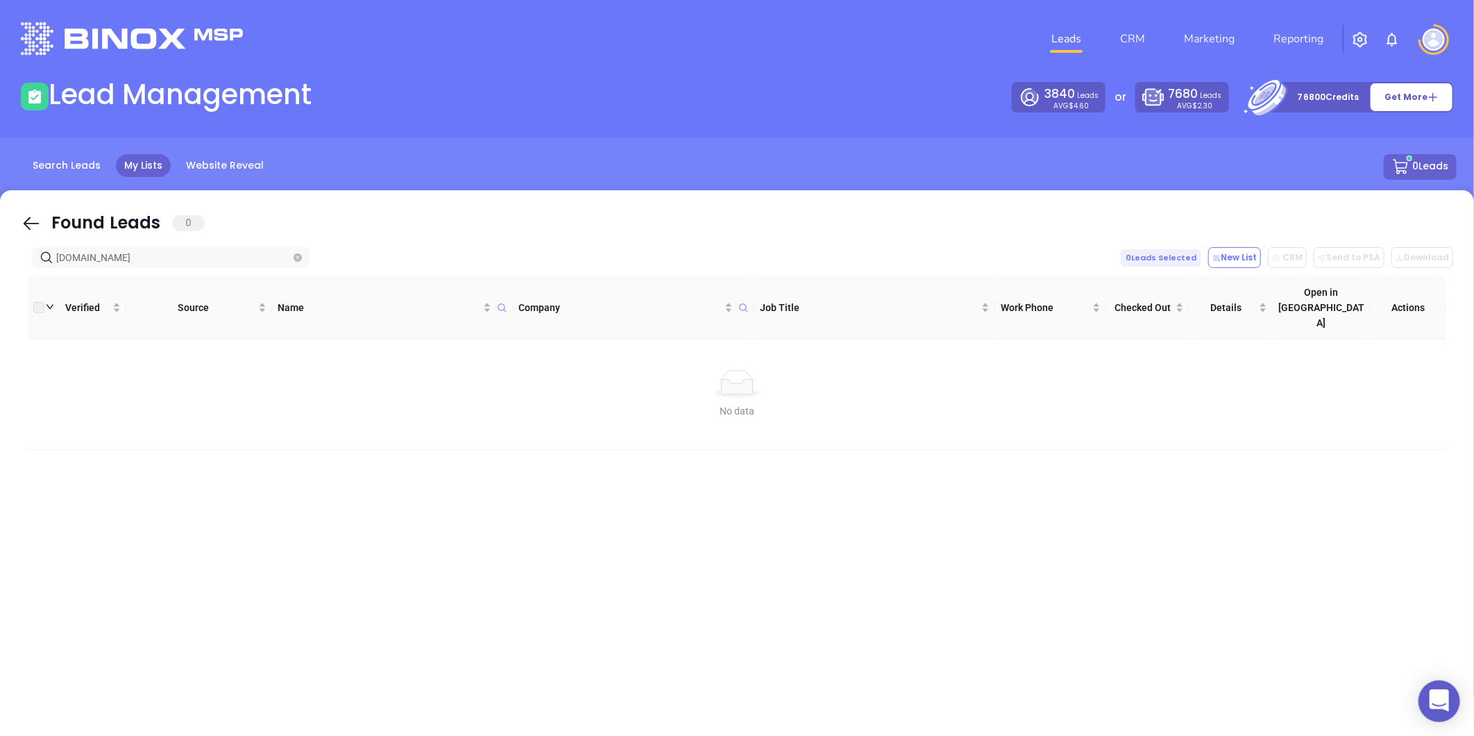
type input "rfsmortgage.com"
click at [298, 262] on span at bounding box center [298, 257] width 8 height 15
click at [297, 251] on span at bounding box center [298, 257] width 8 height 15
click at [295, 257] on icon "close-circle" at bounding box center [298, 257] width 8 height 8
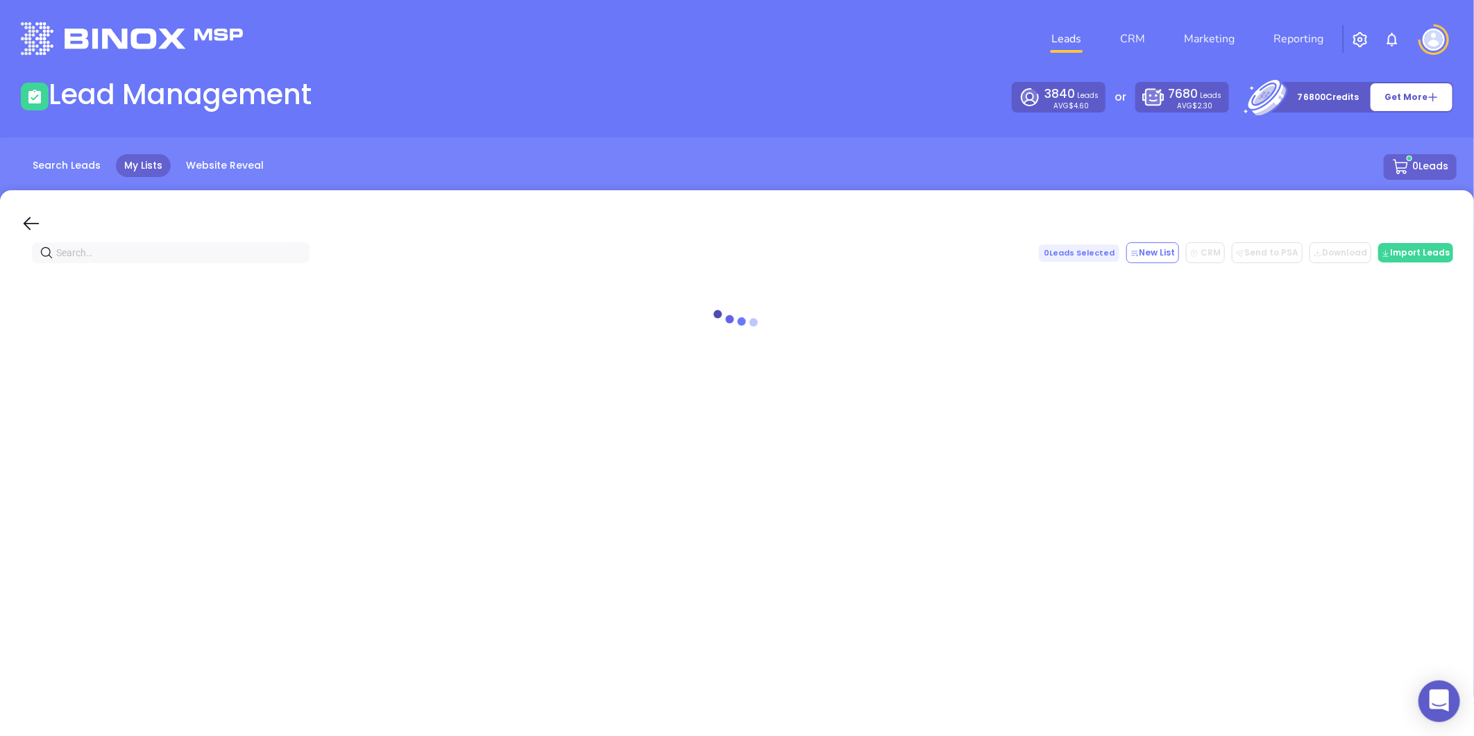
paste input "resourcefinancialservices.com"
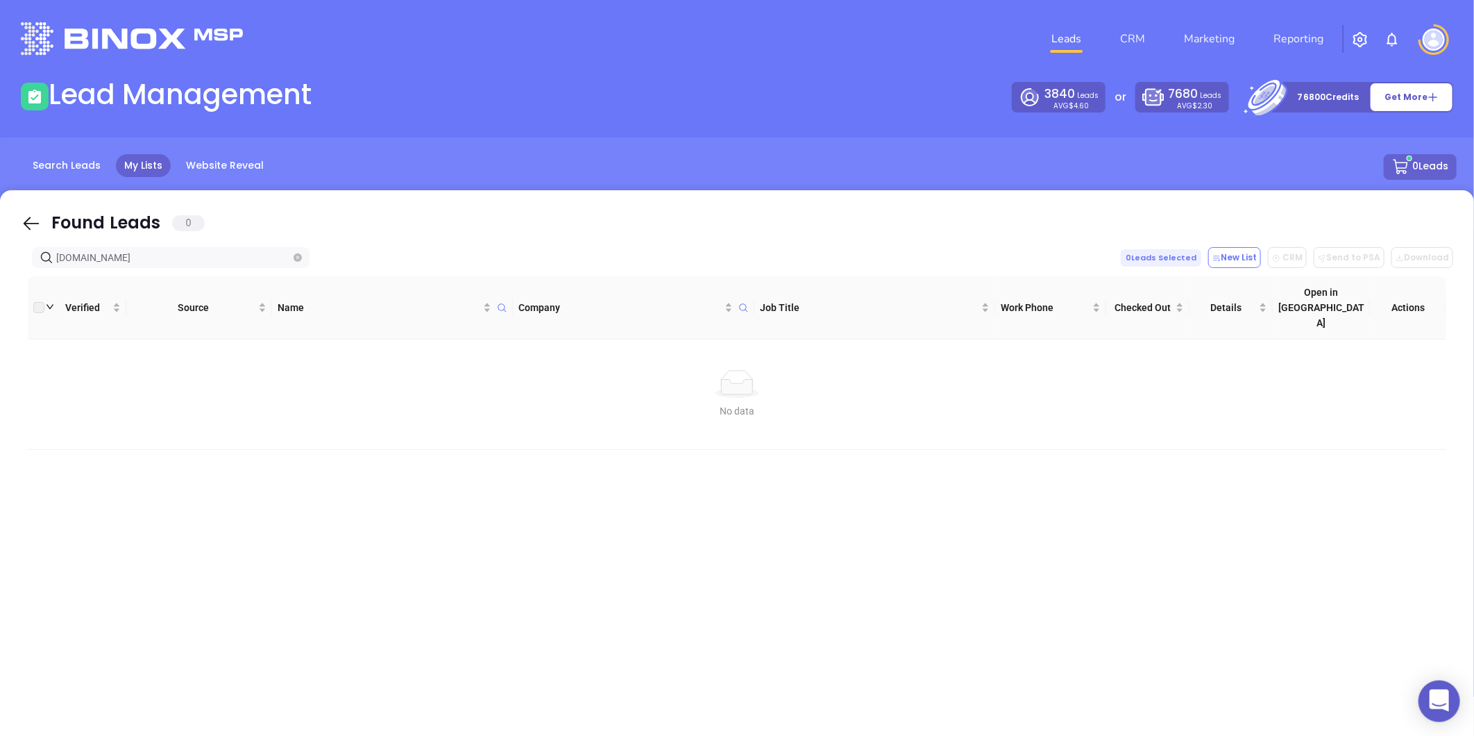
type input "resourcefinancialservices.com"
click at [296, 257] on icon "close-circle" at bounding box center [298, 257] width 8 height 8
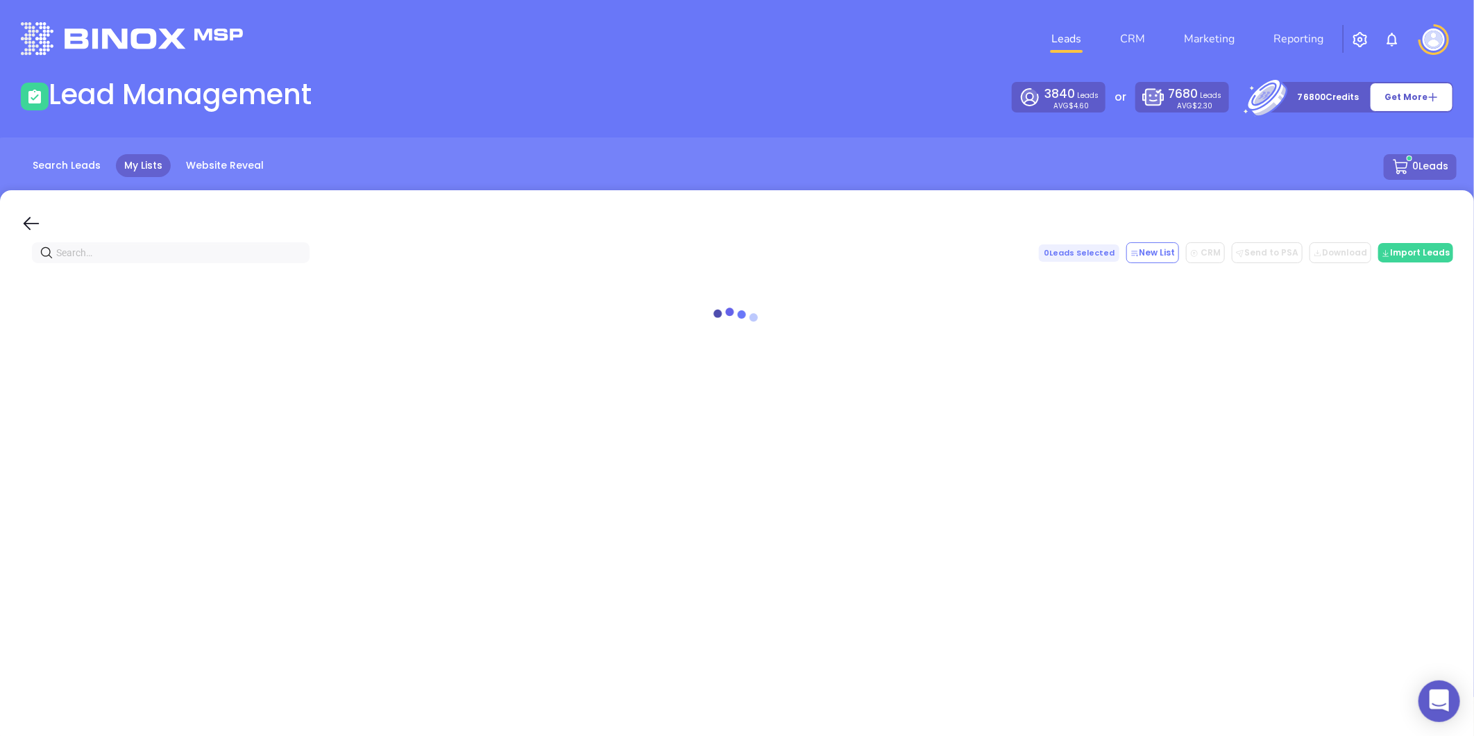
paste input "kinsmithloans.com"
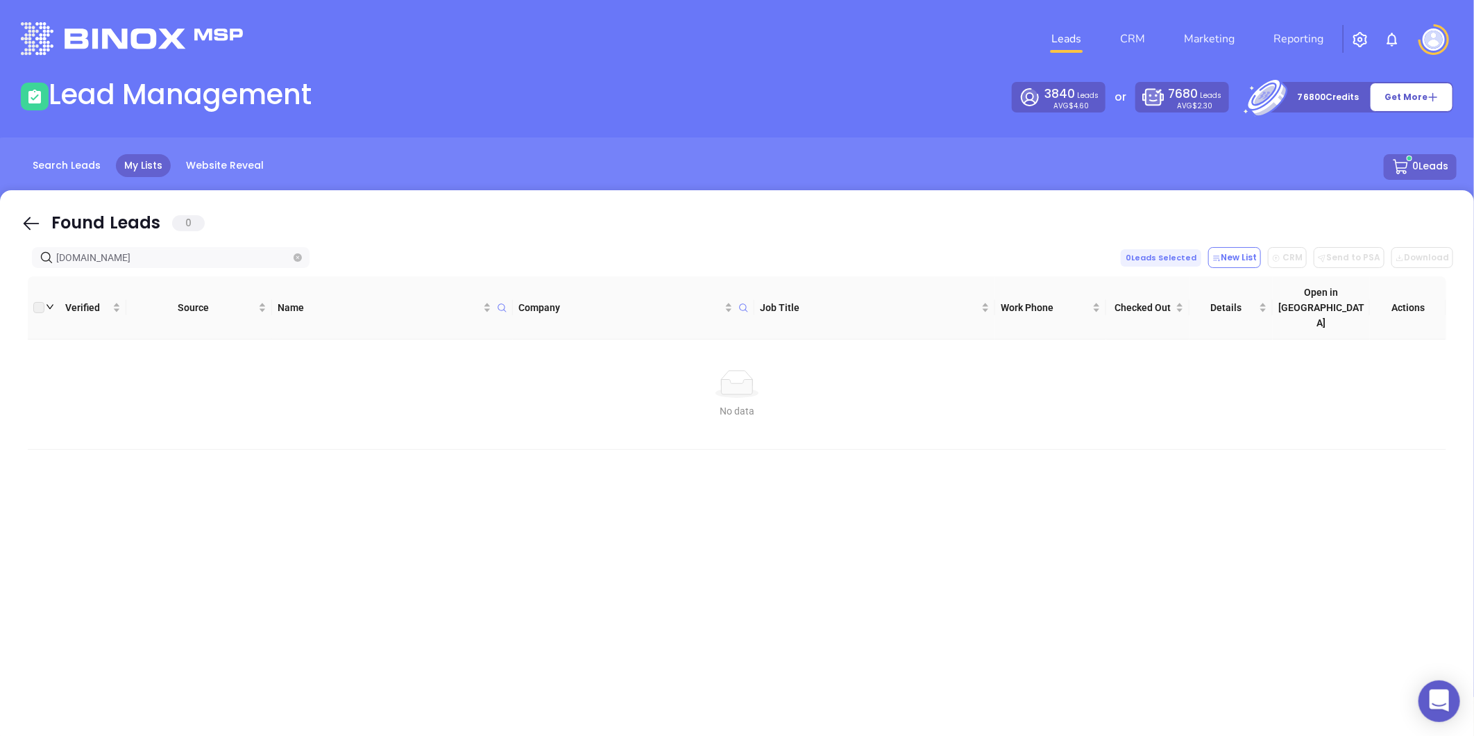
type input "kinsmithloans.com"
drag, startPoint x: 149, startPoint y: 259, endPoint x: 44, endPoint y: 280, distance: 106.8
click at [44, 280] on div "Found Leads 0 kinsmithloans.com 0 Leads Selected New List CRM Send to PSA Downl…" at bounding box center [737, 467] width 1474 height 555
click at [301, 260] on icon "close-circle" at bounding box center [298, 257] width 8 height 8
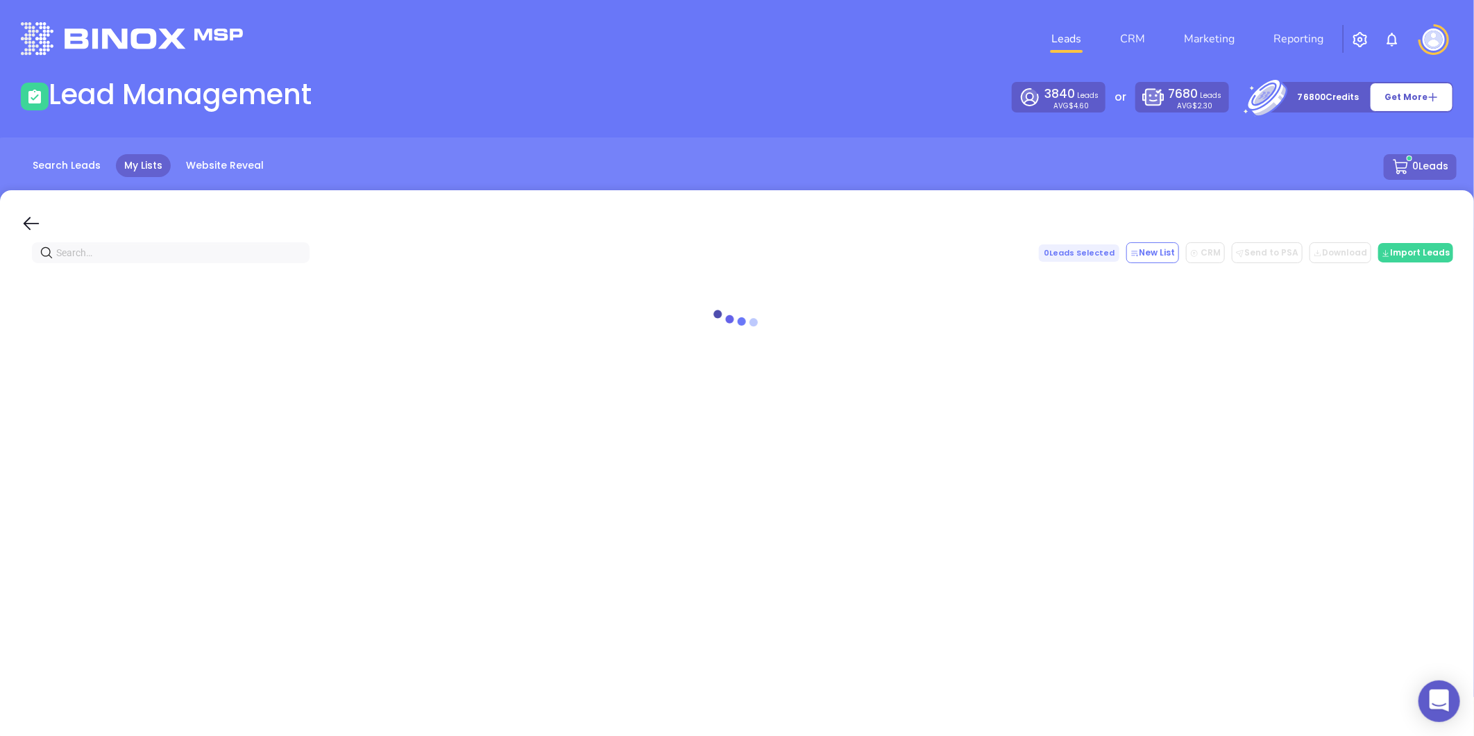
paste input "meggamarq.com"
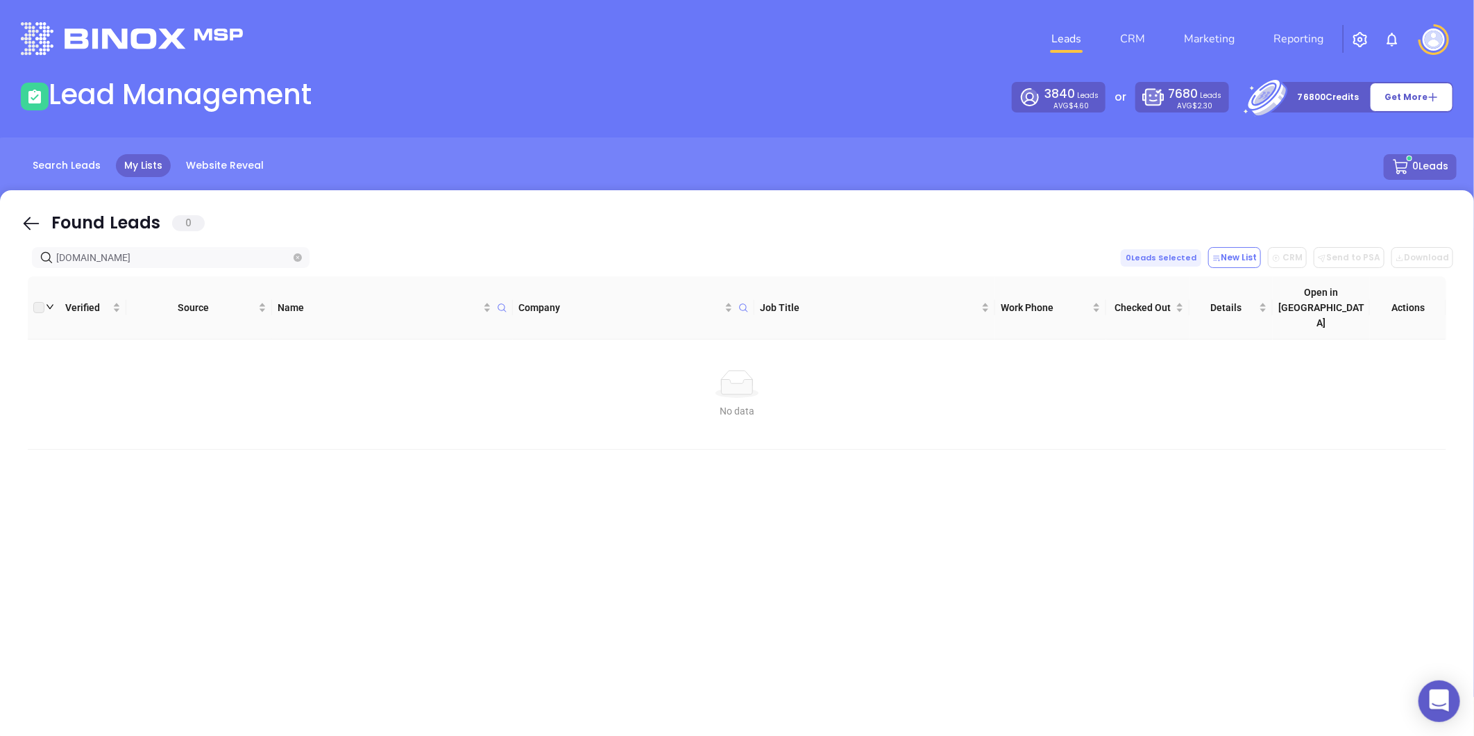
type input "meggamarq.com"
click at [1099, 51] on li "Leads" at bounding box center [1066, 39] width 69 height 28
click at [1124, 42] on link "CRM" at bounding box center [1133, 39] width 36 height 28
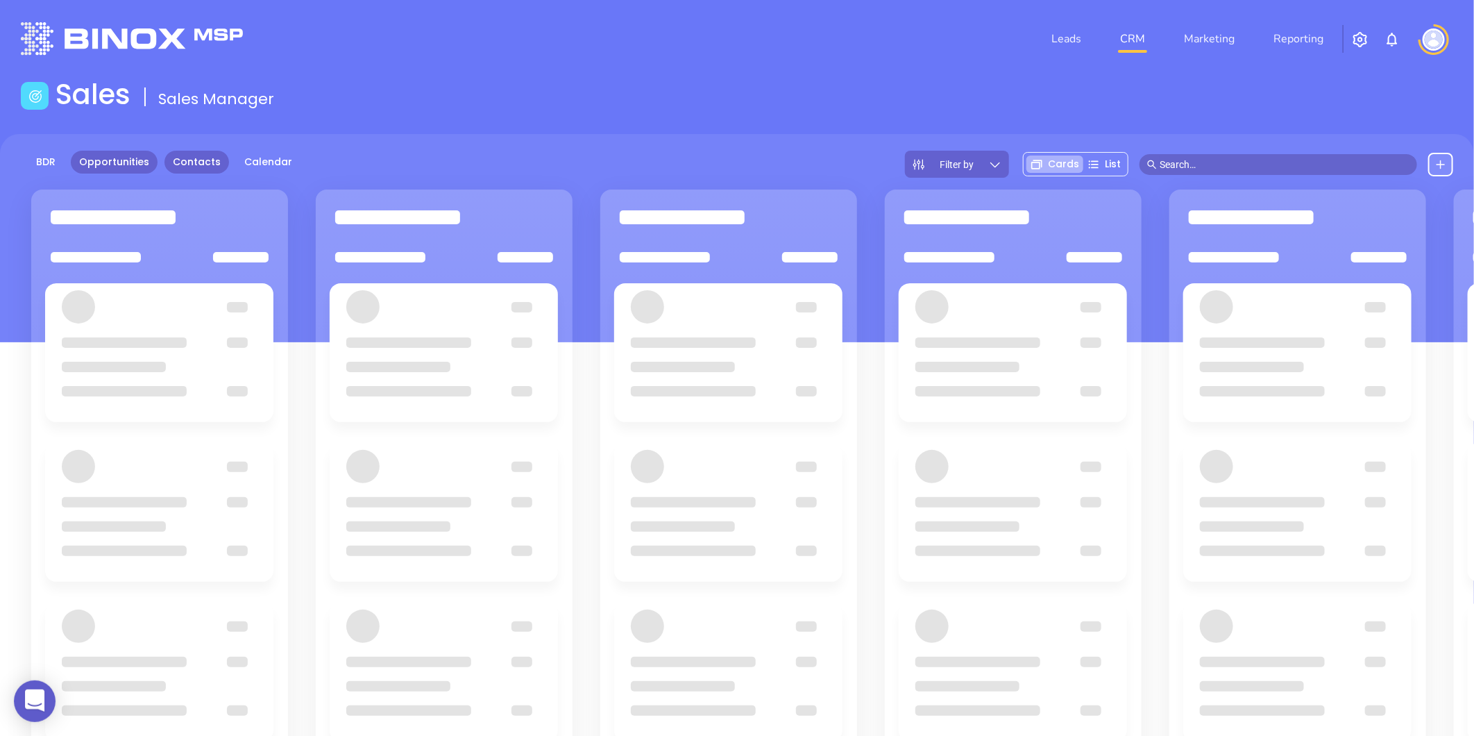
click at [177, 163] on link "Contacts" at bounding box center [196, 162] width 65 height 23
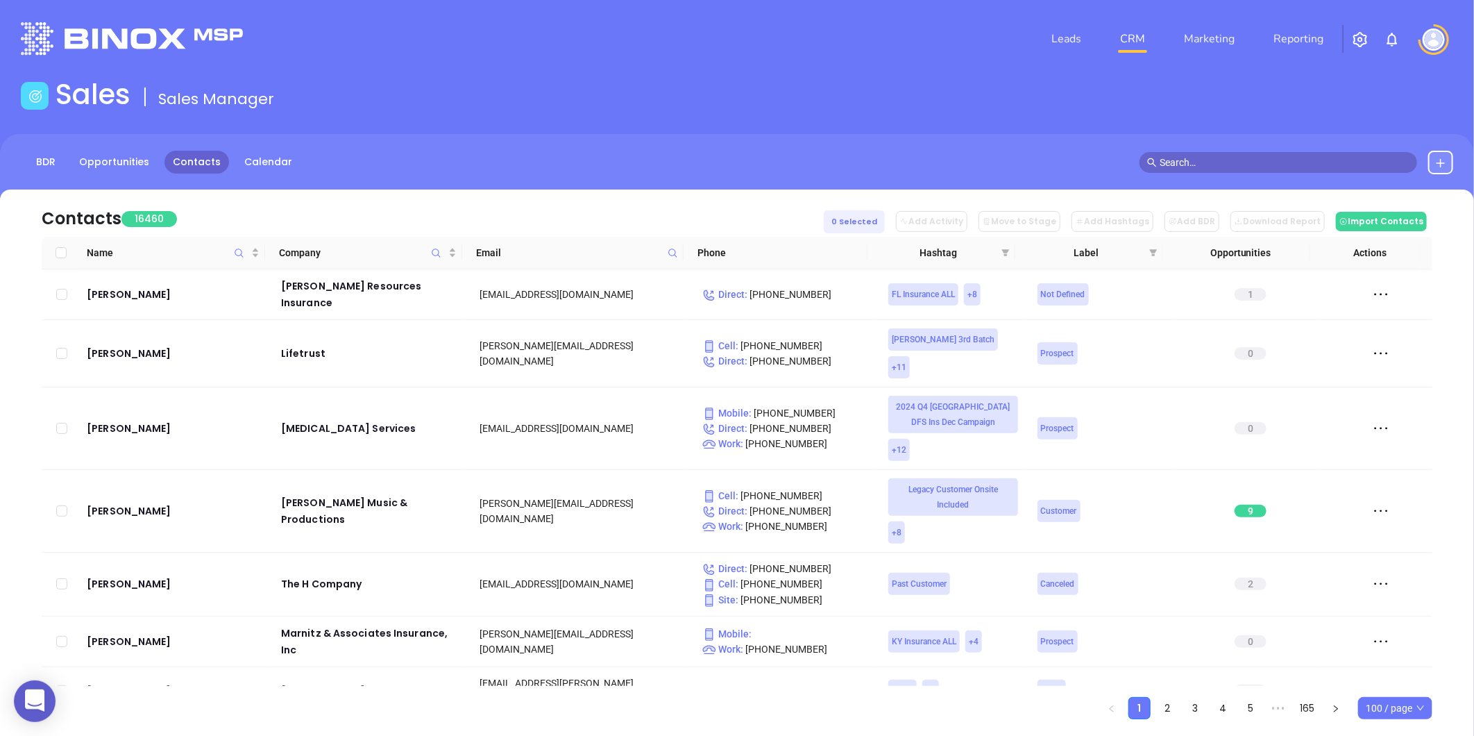
click at [677, 242] on span at bounding box center [673, 252] width 16 height 21
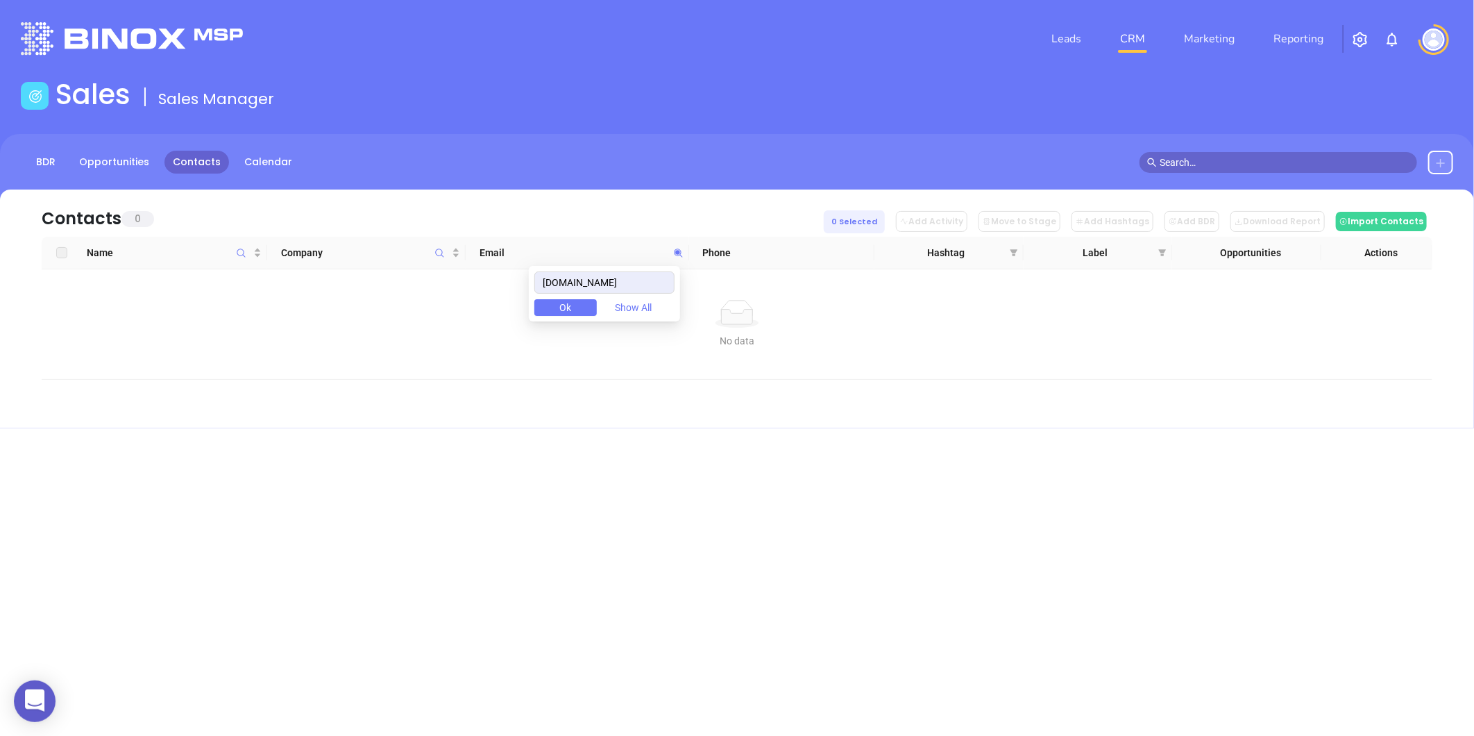
type input "meggamarq.com"
click at [1441, 160] on icon at bounding box center [1441, 162] width 9 height 9
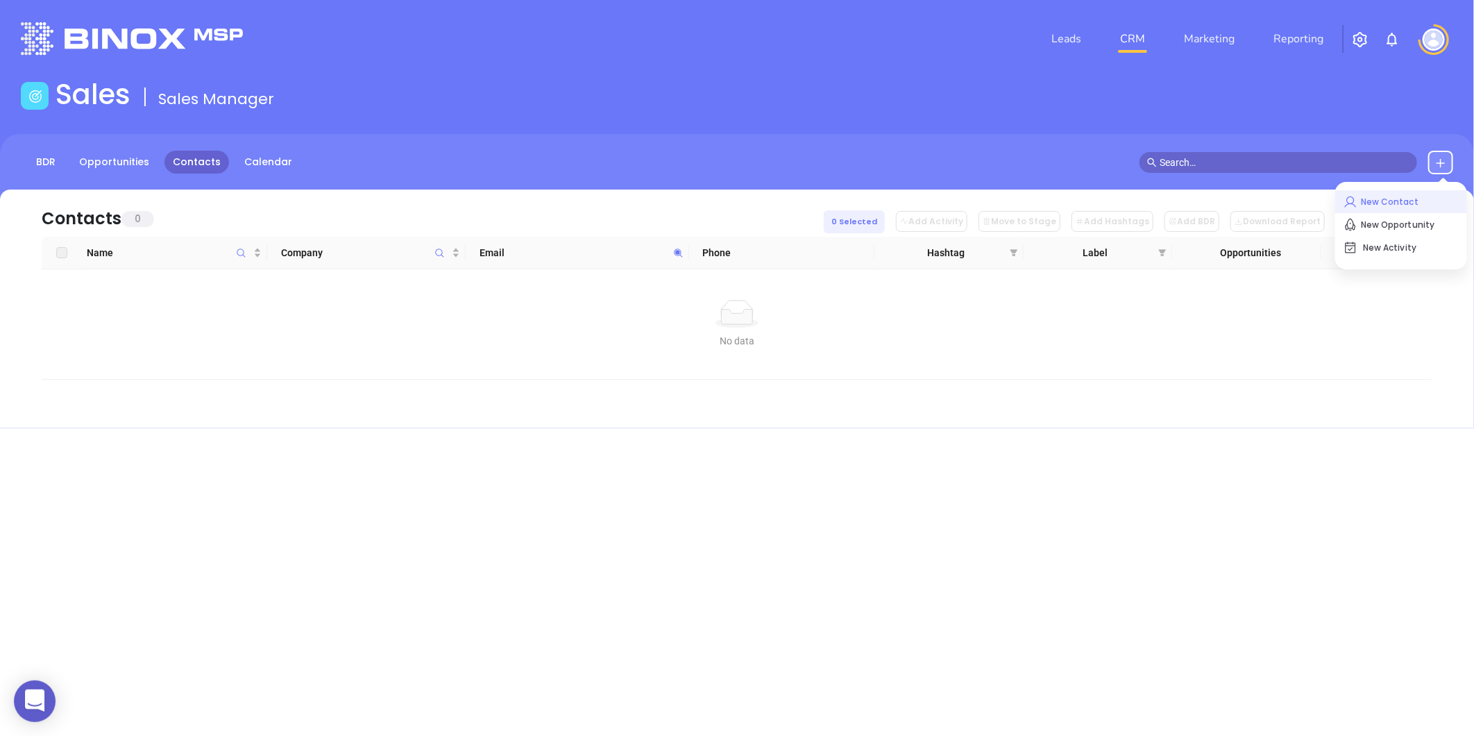
click at [1412, 196] on p "New Contact" at bounding box center [1401, 202] width 115 height 22
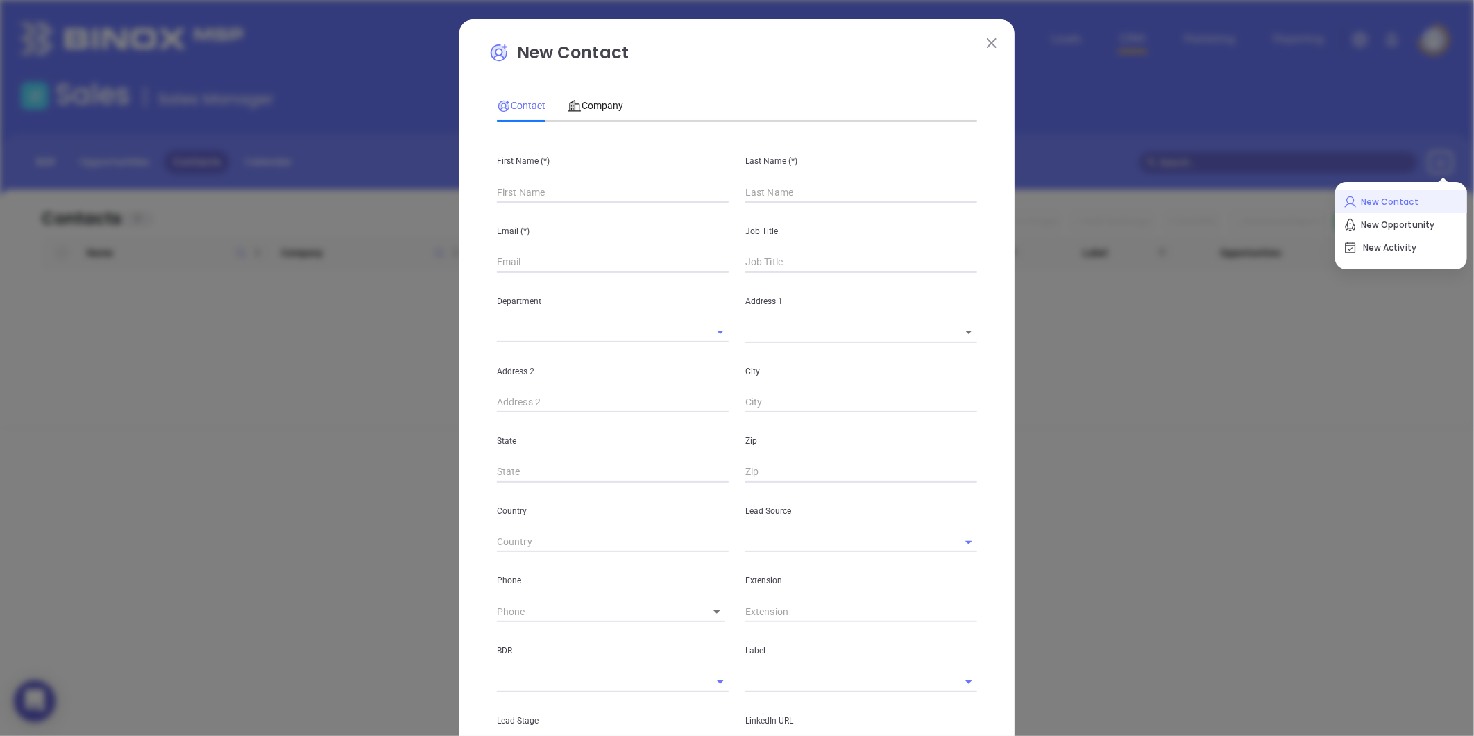
type input "Fourth Phone Call"
type input "1"
click at [570, 107] on icon at bounding box center [573, 106] width 6 height 10
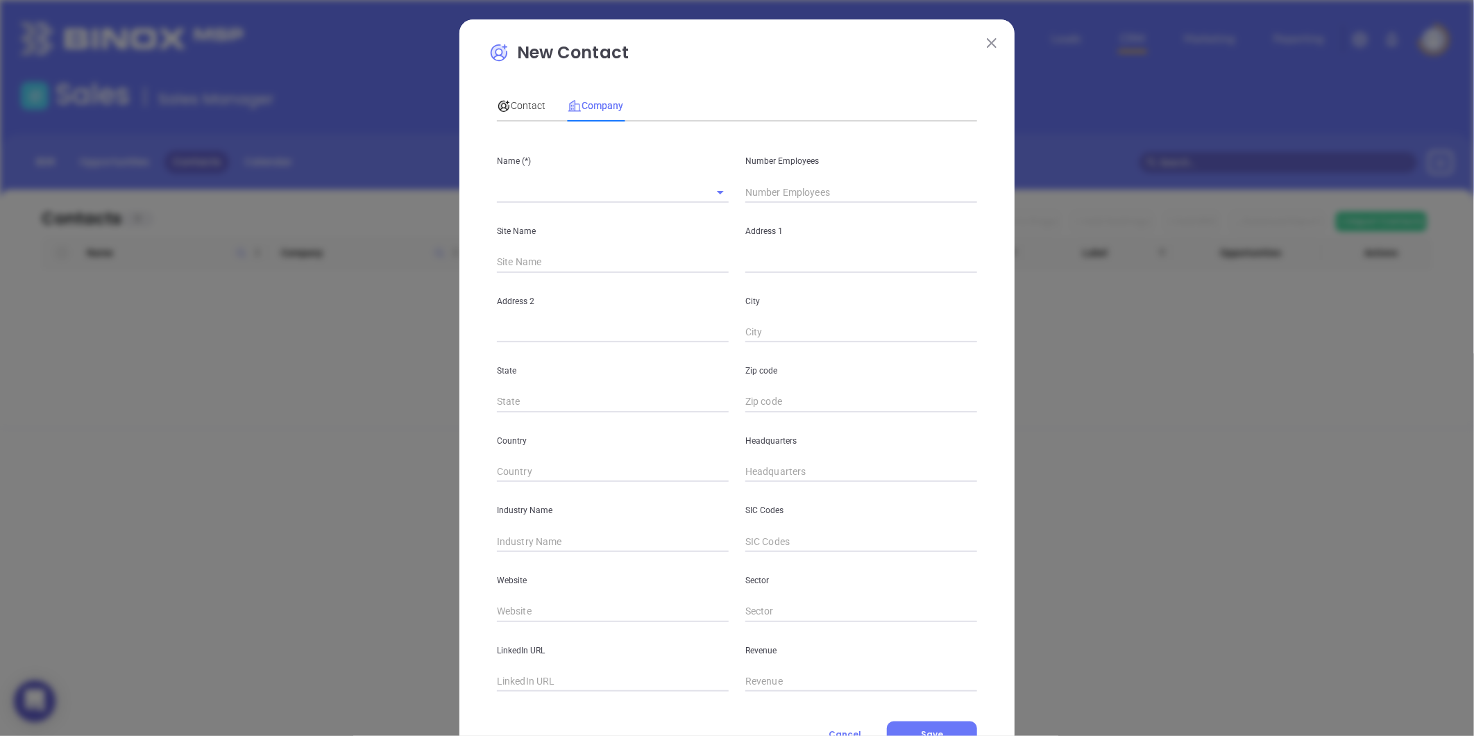
click at [525, 188] on input "text" at bounding box center [593, 192] width 193 height 20
paste input "Megga Marq Mortgage"
type input "Megga Marq Mortgage"
click at [859, 187] on input "text" at bounding box center [861, 192] width 232 height 21
type input "7"
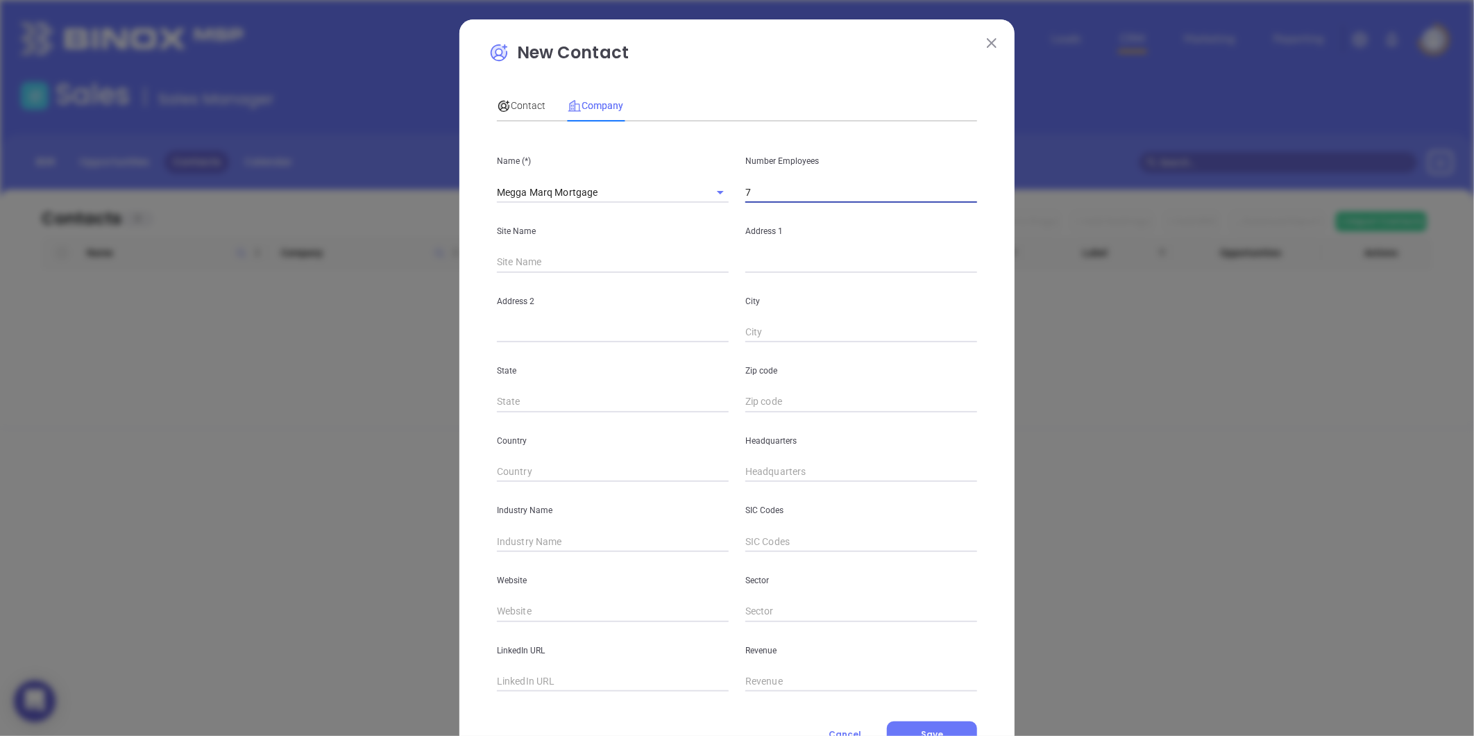
click at [745, 258] on input "text" at bounding box center [861, 262] width 232 height 21
paste input "1122 Lady St Suite 222, Columbia, SC 29201"
drag, startPoint x: 908, startPoint y: 261, endPoint x: 940, endPoint y: 266, distance: 32.3
click at [940, 266] on input "1122 Lady St Suite 222, Columbia, SC 29201" at bounding box center [861, 262] width 232 height 21
type input "1122 Lady St Suite 222, Columbia, SC 29201"
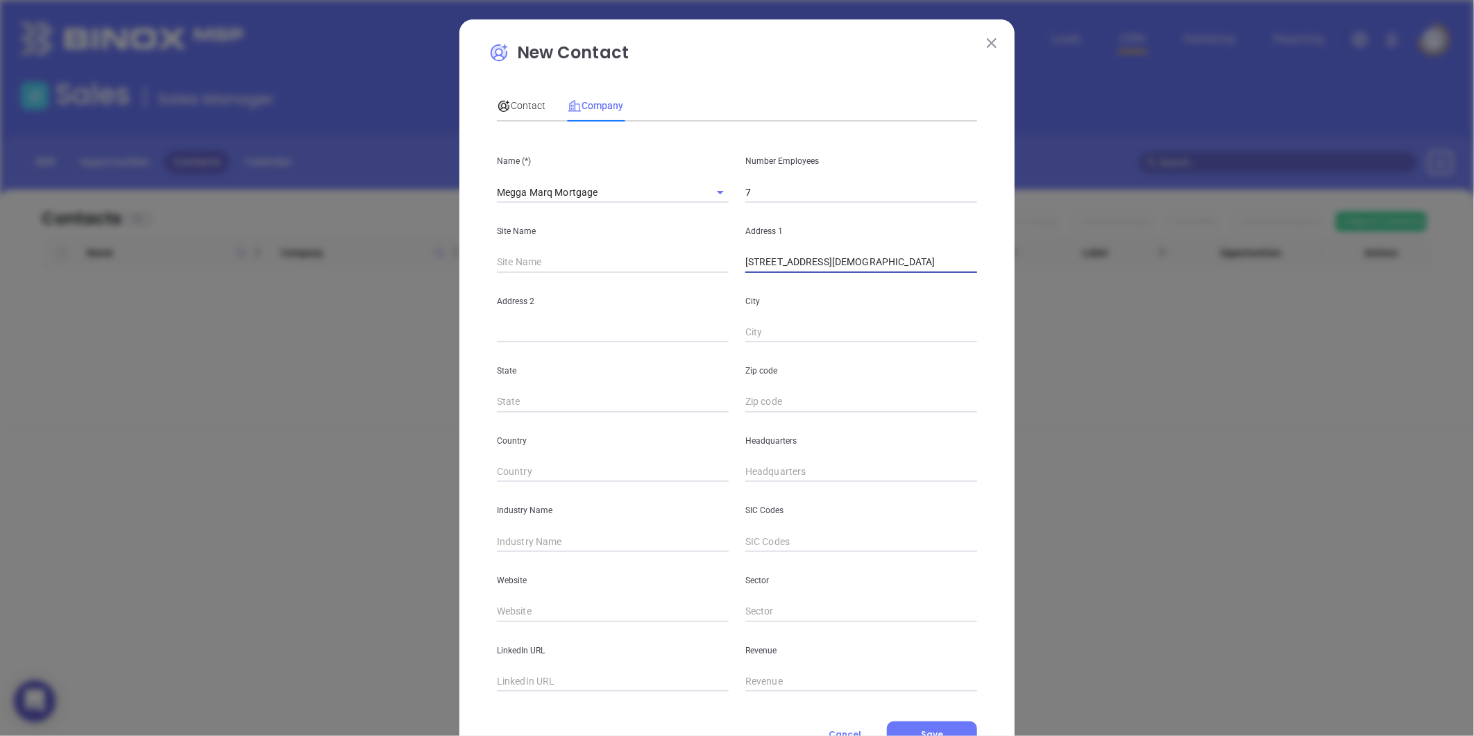
click at [776, 385] on div "Zip code" at bounding box center [861, 377] width 248 height 70
click at [769, 393] on input "text" at bounding box center [861, 401] width 232 height 21
paste input "29201"
type input "29201"
click at [564, 399] on input "text" at bounding box center [613, 401] width 232 height 21
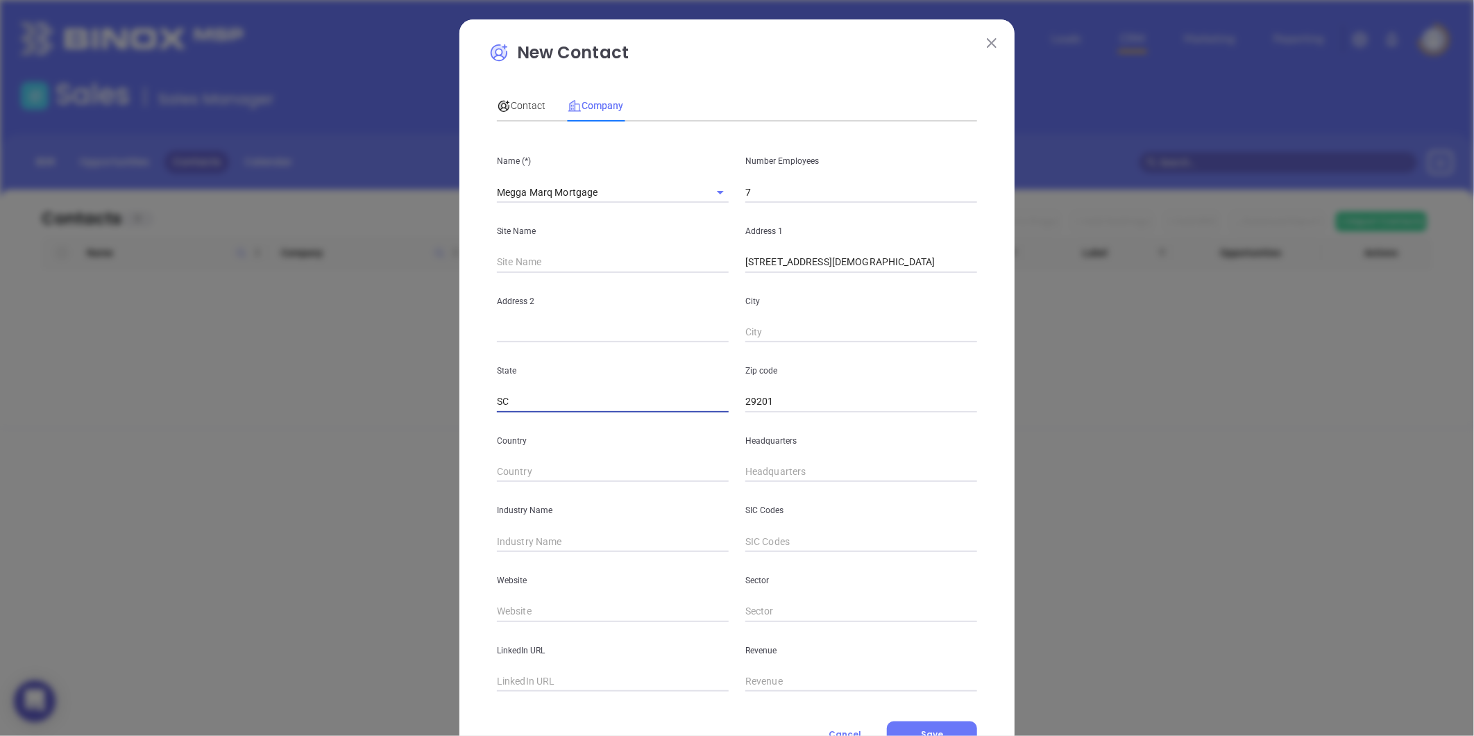
type input "SC"
drag, startPoint x: 848, startPoint y: 266, endPoint x: 880, endPoint y: 271, distance: 32.2
click at [883, 269] on input "1122 Lady St Suite 222, Columbia, SC 29201" at bounding box center [861, 262] width 232 height 21
click at [771, 325] on input "text" at bounding box center [861, 332] width 232 height 21
paste input "Columbi"
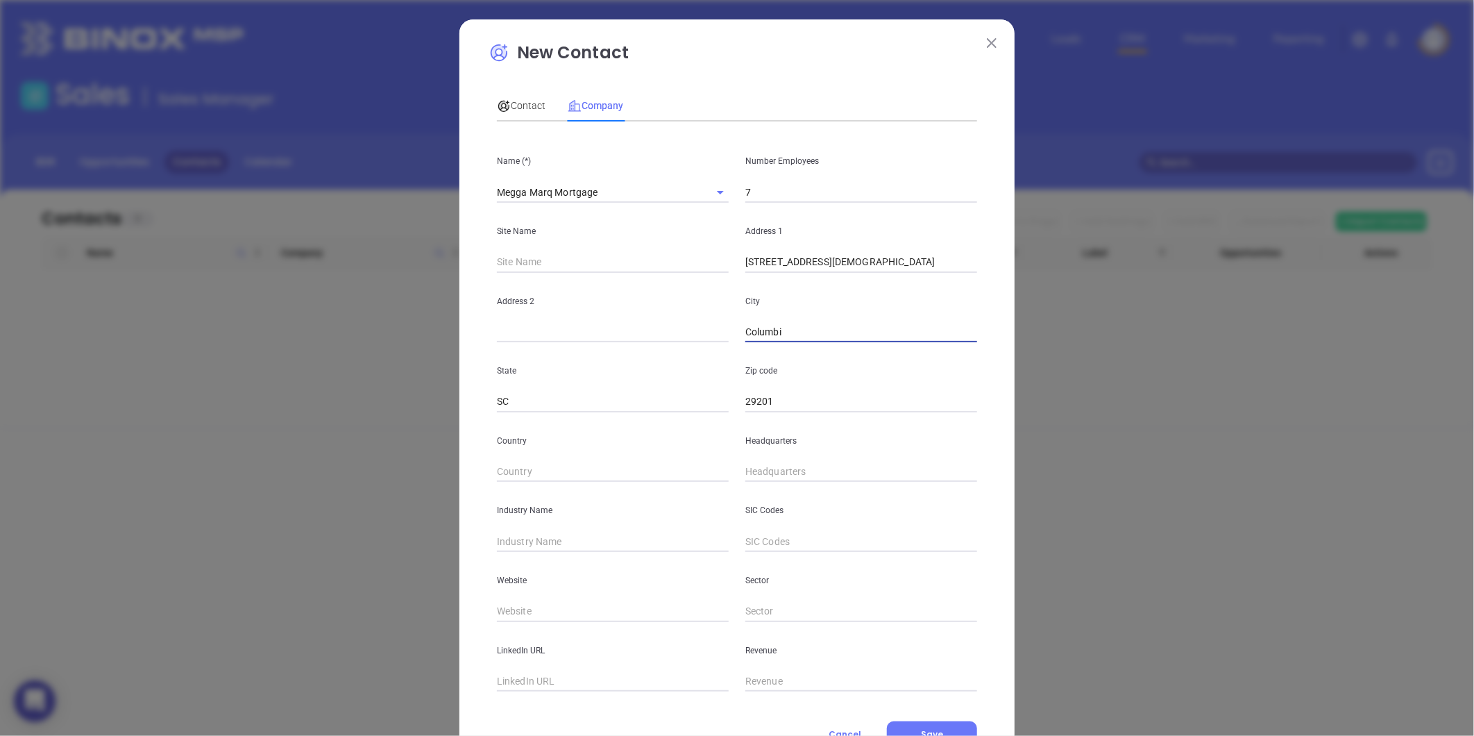
type input "Columbi"
drag, startPoint x: 802, startPoint y: 266, endPoint x: 840, endPoint y: 273, distance: 38.9
click at [840, 273] on div "Name (*) Megga Marq Mortgage Number Employees 7 Site Name Address 1 1122 Lady S…" at bounding box center [737, 412] width 480 height 559
click at [558, 329] on input "text" at bounding box center [613, 332] width 232 height 21
paste input "Suite 222"
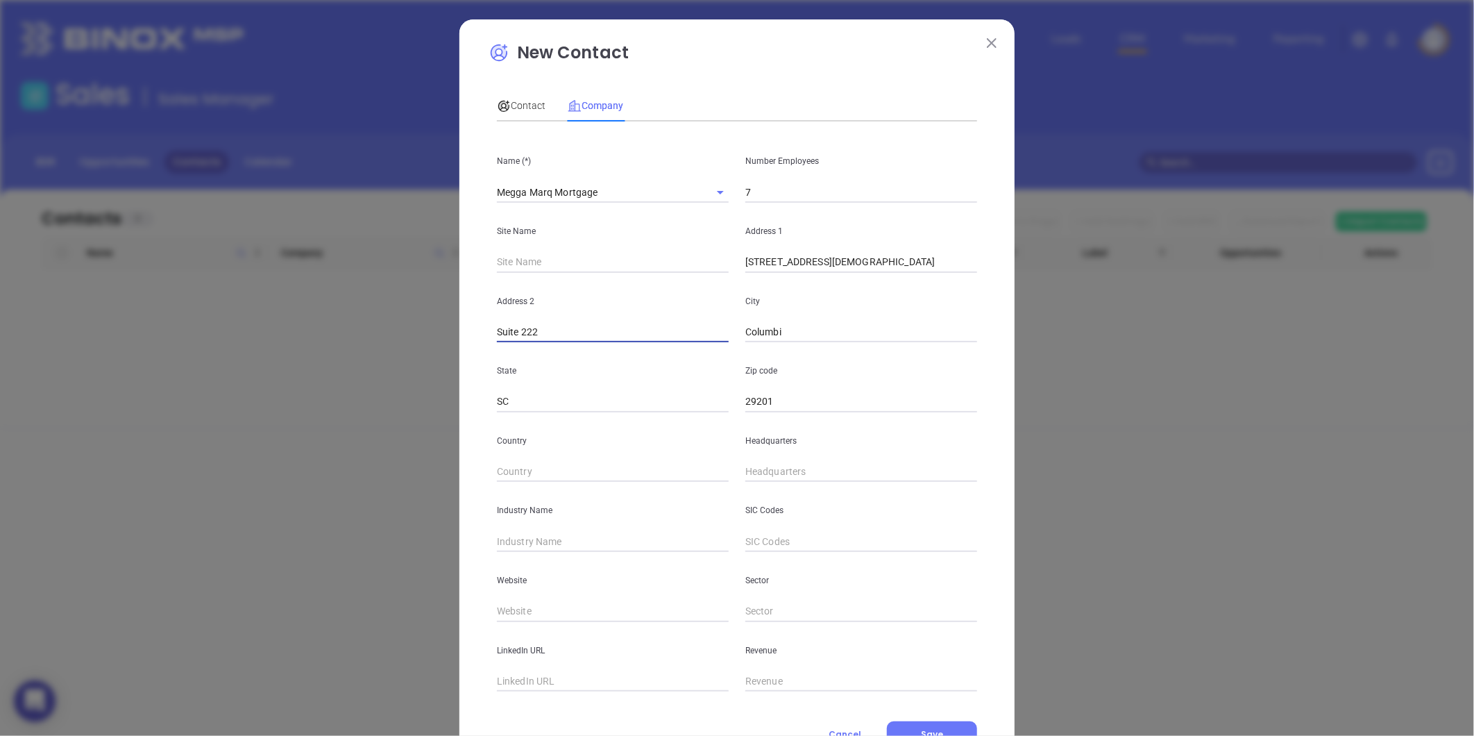
type input "Suite 222"
drag, startPoint x: 797, startPoint y: 266, endPoint x: 1028, endPoint y: 301, distance: 233.8
click at [1028, 301] on div "New Contact Contact Company First Name (*) Last Name (*) Email (*) Job Title De…" at bounding box center [737, 368] width 1474 height 736
type input "1122 Lady St"
click at [761, 463] on div "Headquarters" at bounding box center [861, 447] width 248 height 70
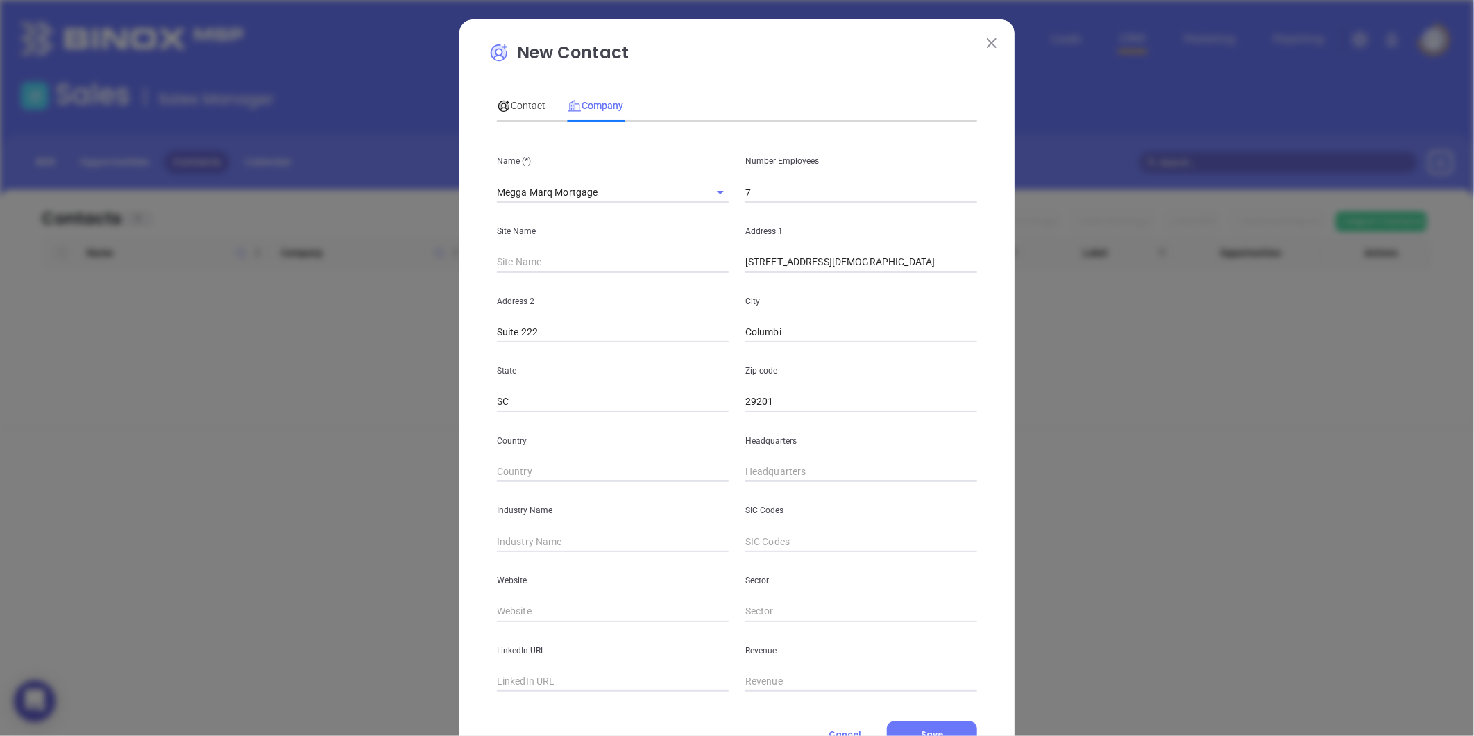
click at [797, 314] on div "City Columbi" at bounding box center [861, 308] width 248 height 70
click at [788, 332] on input "Columbi" at bounding box center [861, 332] width 232 height 21
type input "Columbia"
click at [699, 377] on p "State" at bounding box center [613, 370] width 232 height 15
type input "( ) -"
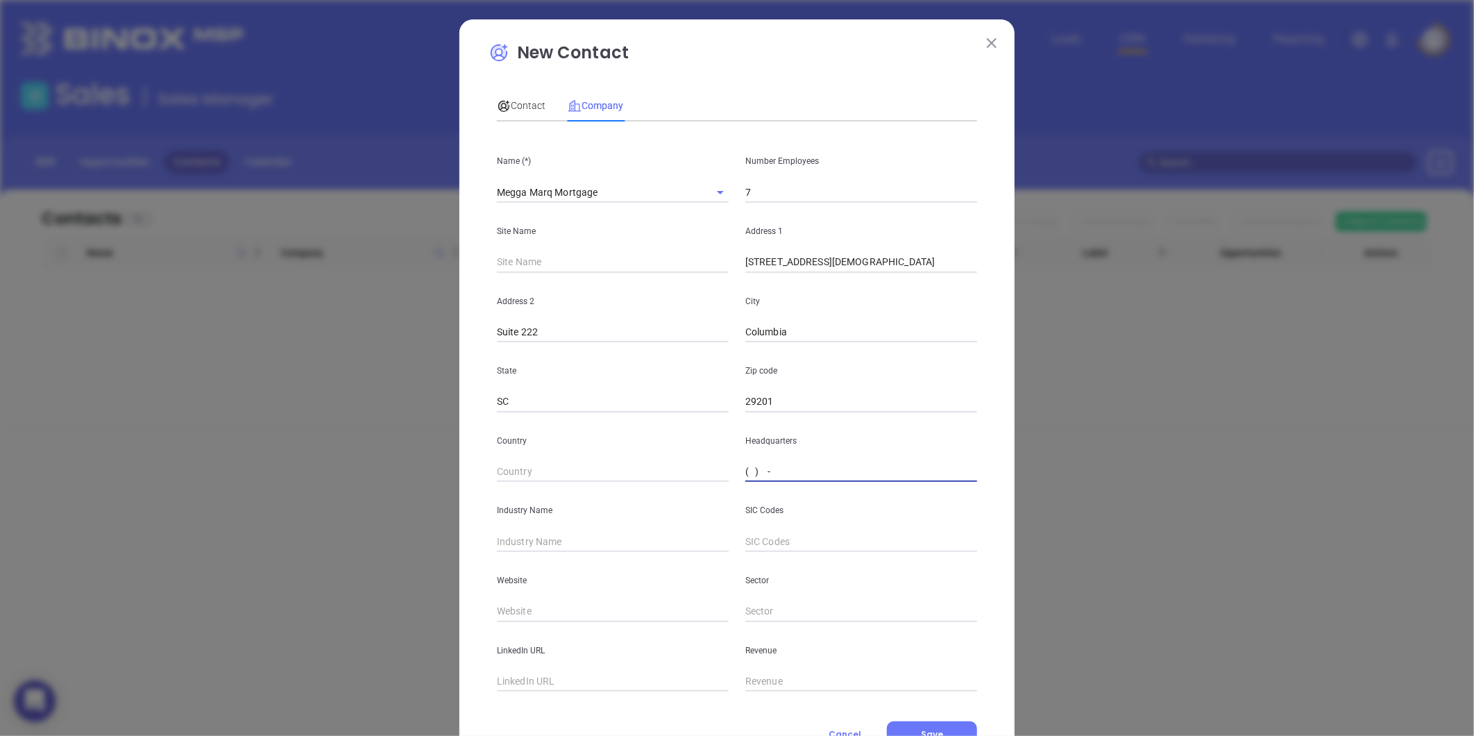
click at [767, 477] on input "( ) -" at bounding box center [861, 471] width 232 height 21
paste input "803) 200-2764"
type input "(803) 200-2764"
click at [552, 531] on input "text" at bounding box center [613, 541] width 232 height 21
type input "Mortgage"
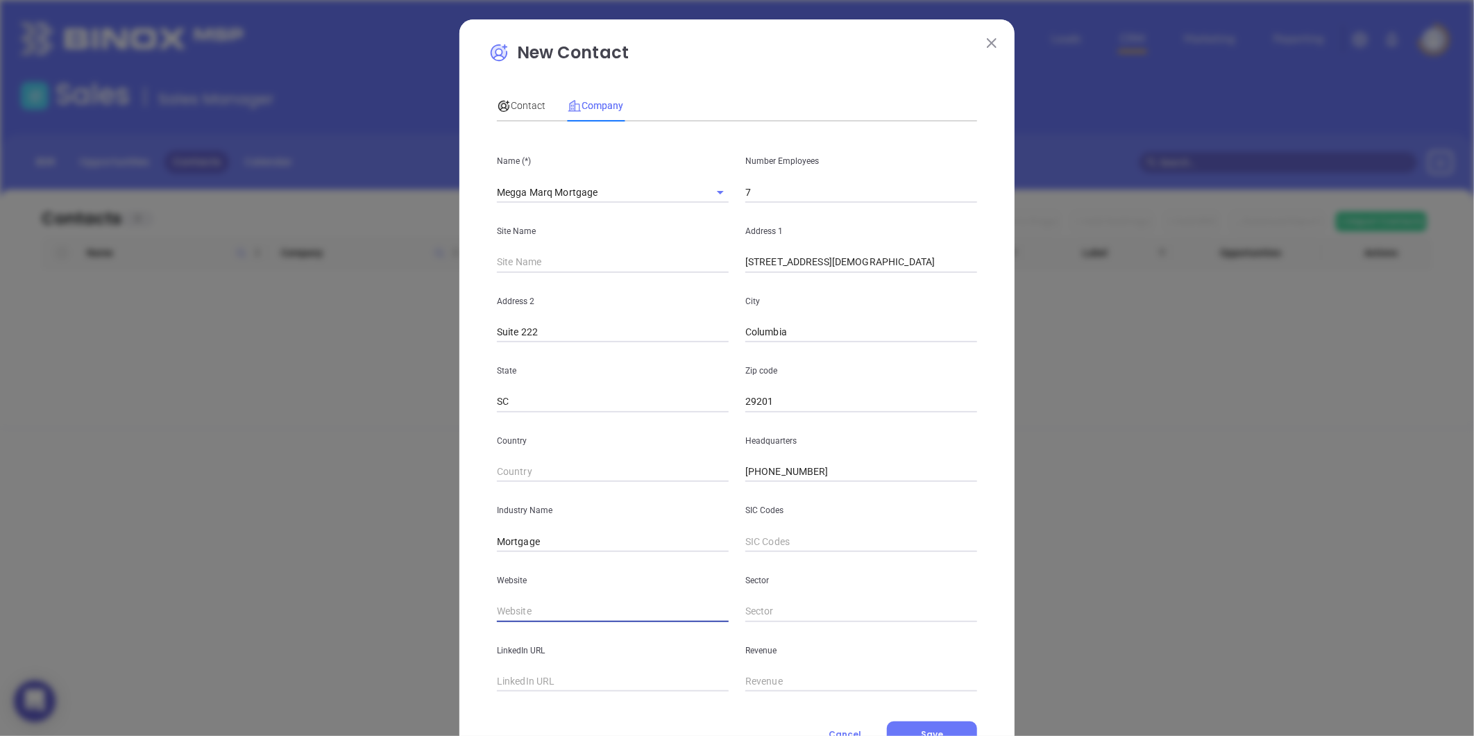
click at [507, 602] on input "text" at bounding box center [613, 611] width 232 height 21
paste input "https://www.meggamarq.com/"
type input "https://www.meggamarq.com/"
click at [497, 110] on icon at bounding box center [504, 106] width 14 height 14
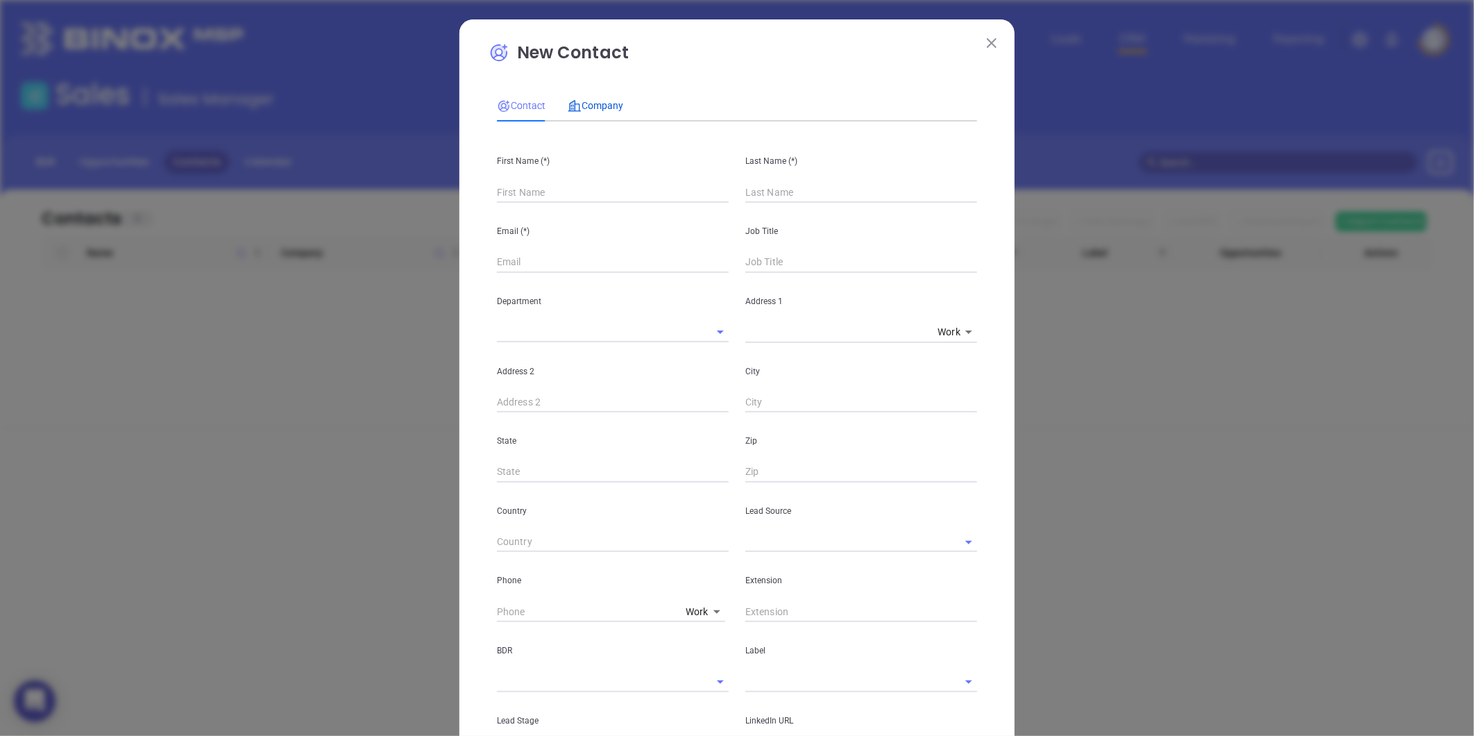
click at [592, 109] on span "Company" at bounding box center [596, 105] width 56 height 11
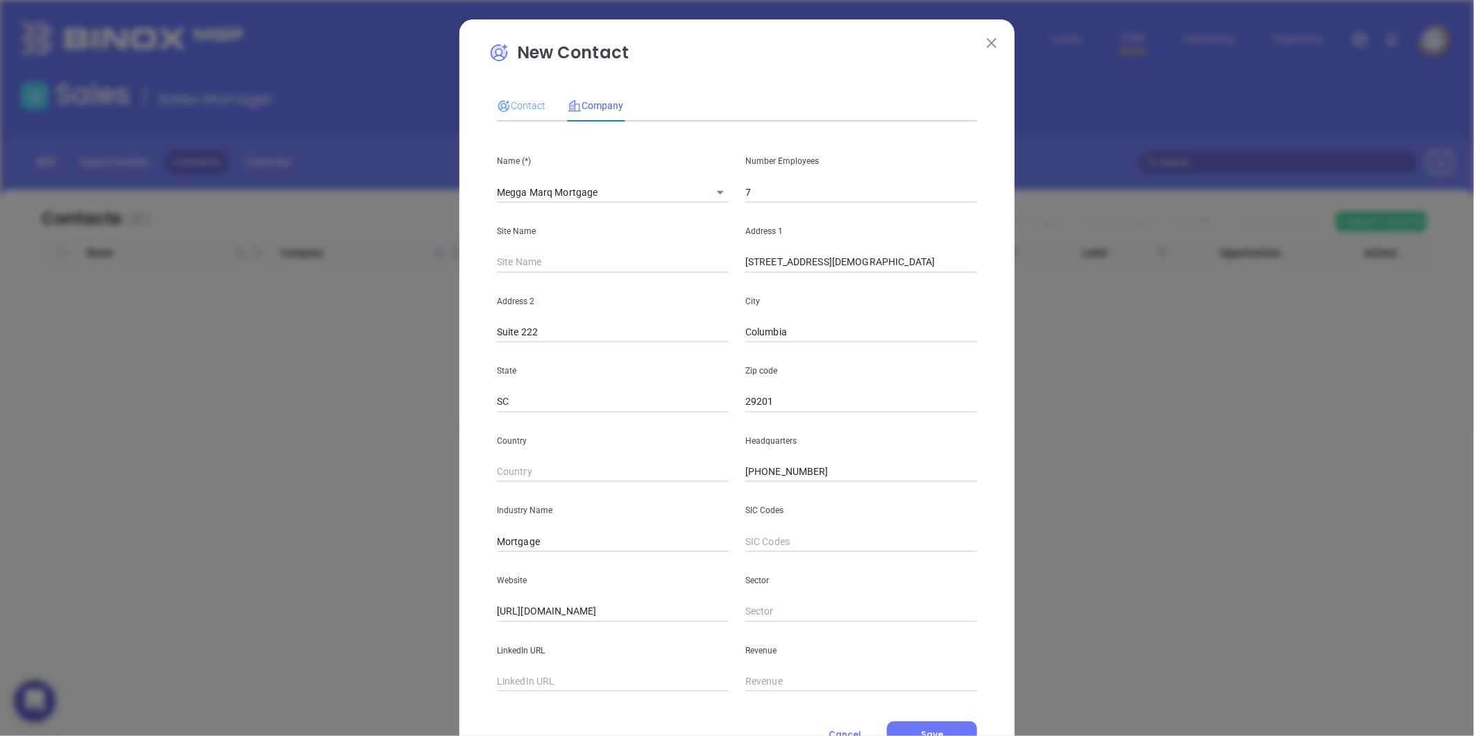
click at [505, 91] on div "Contact" at bounding box center [521, 106] width 49 height 32
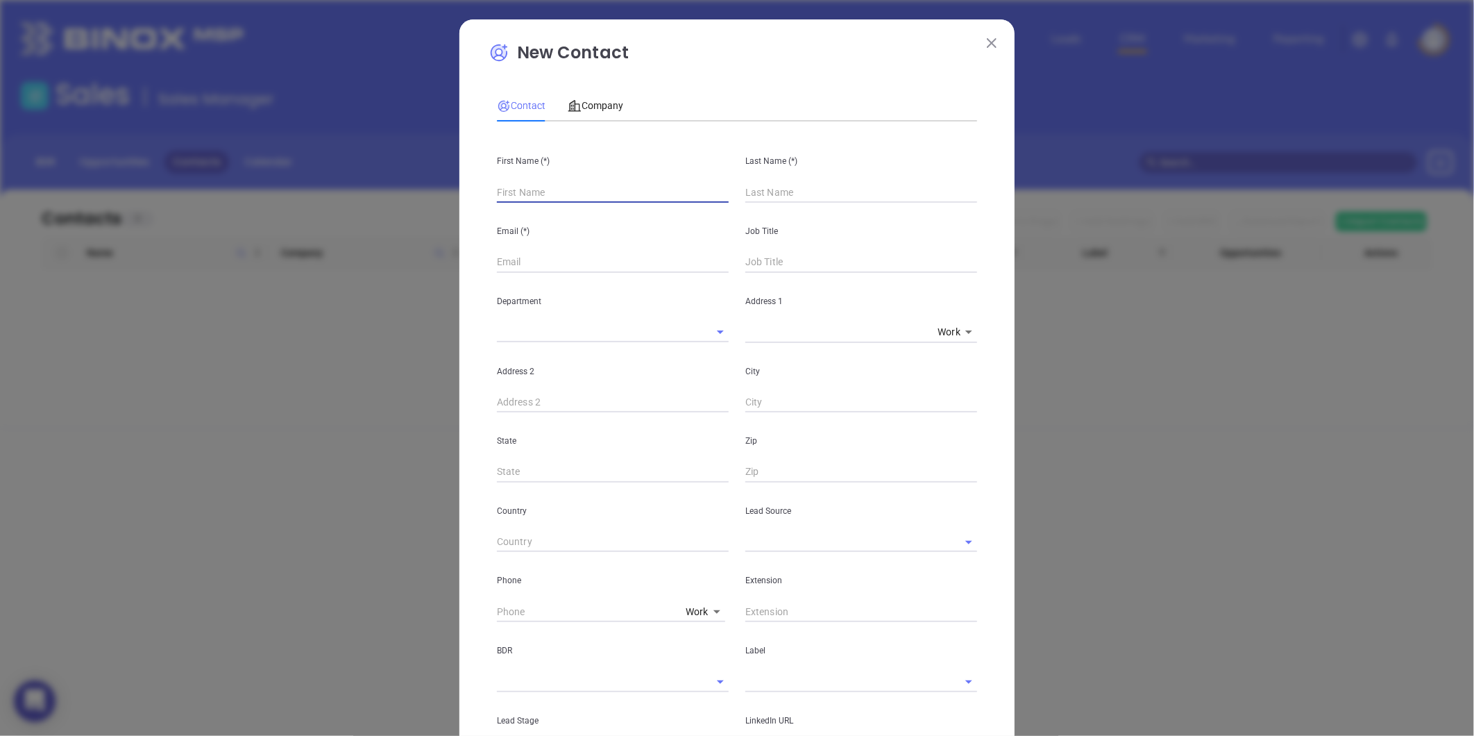
click at [536, 190] on input "text" at bounding box center [613, 192] width 232 height 21
paste input "Natasja Marquez"
drag, startPoint x: 530, startPoint y: 195, endPoint x: 625, endPoint y: 198, distance: 95.8
click at [625, 198] on input "Natasja Marquez" at bounding box center [613, 192] width 232 height 21
type input "Natasja Marquez"
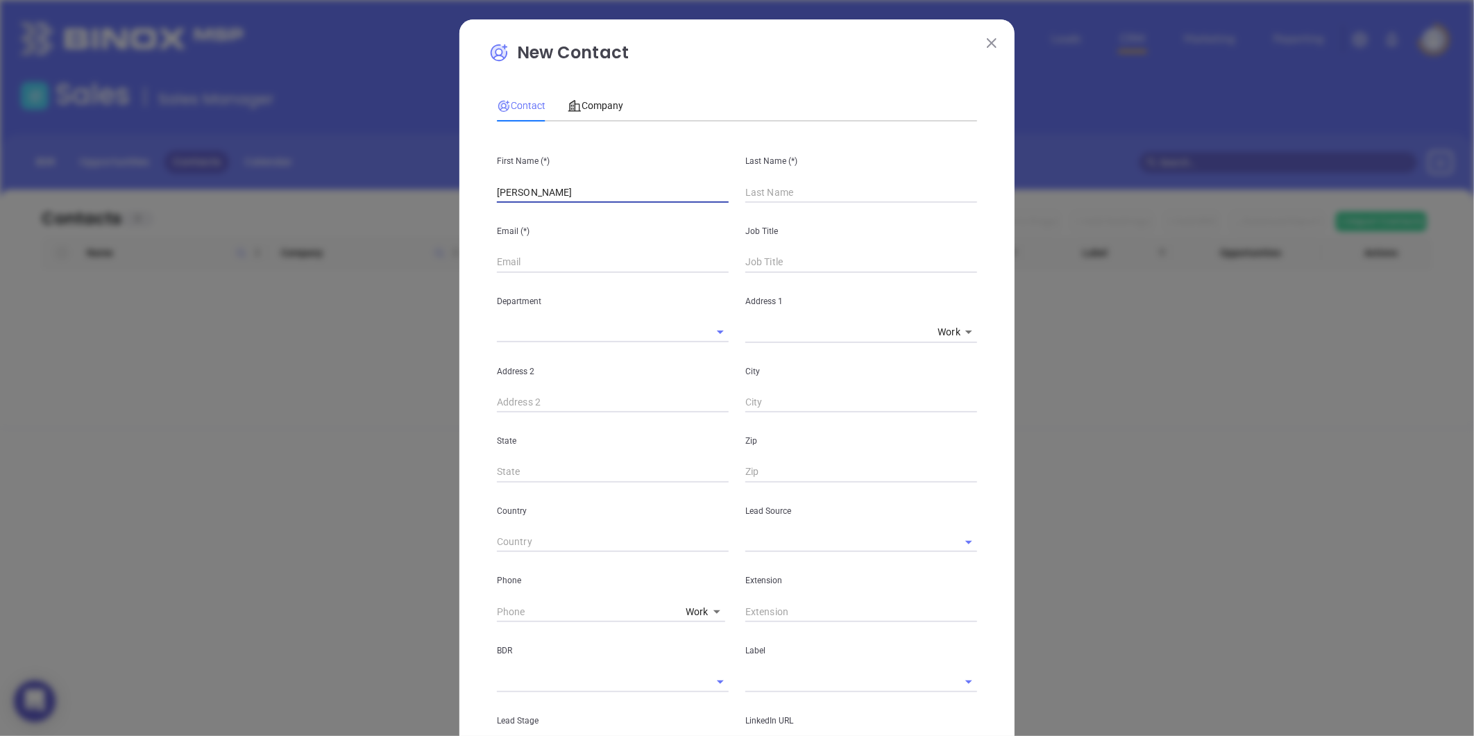
click at [786, 183] on input "text" at bounding box center [861, 192] width 232 height 21
paste input "Marquez"
type input "Marquez"
drag, startPoint x: 541, startPoint y: 202, endPoint x: 523, endPoint y: 205, distance: 18.9
click at [523, 205] on div "First Name (*) Natasja Marquez Last Name (*) Marquez Email (*) Job Title Depart…" at bounding box center [737, 517] width 480 height 768
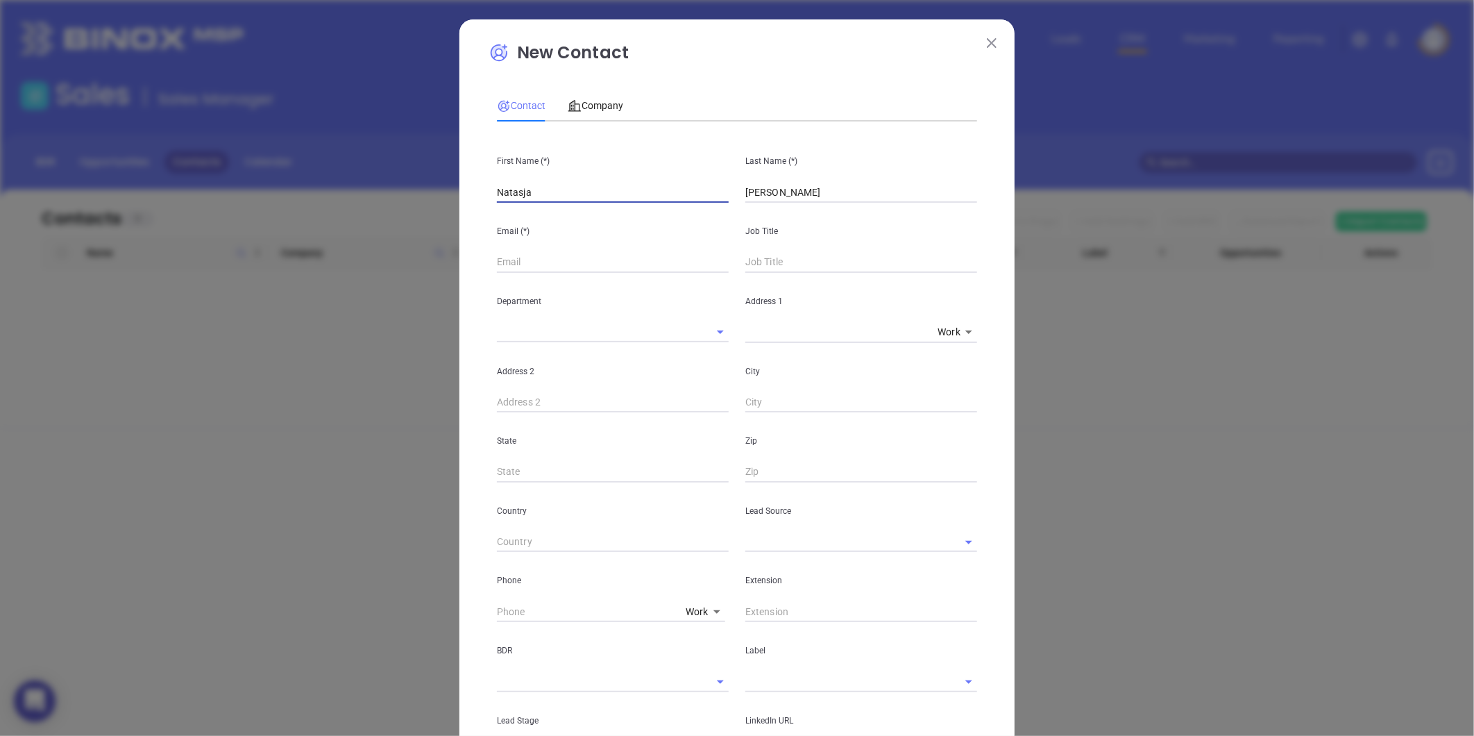
type input "Natasja"
drag, startPoint x: 745, startPoint y: 251, endPoint x: 750, endPoint y: 257, distance: 8.4
click at [750, 257] on div "Job Title" at bounding box center [861, 238] width 248 height 70
click at [758, 264] on input "text" at bounding box center [861, 262] width 232 height 21
type input "Co-Founder"
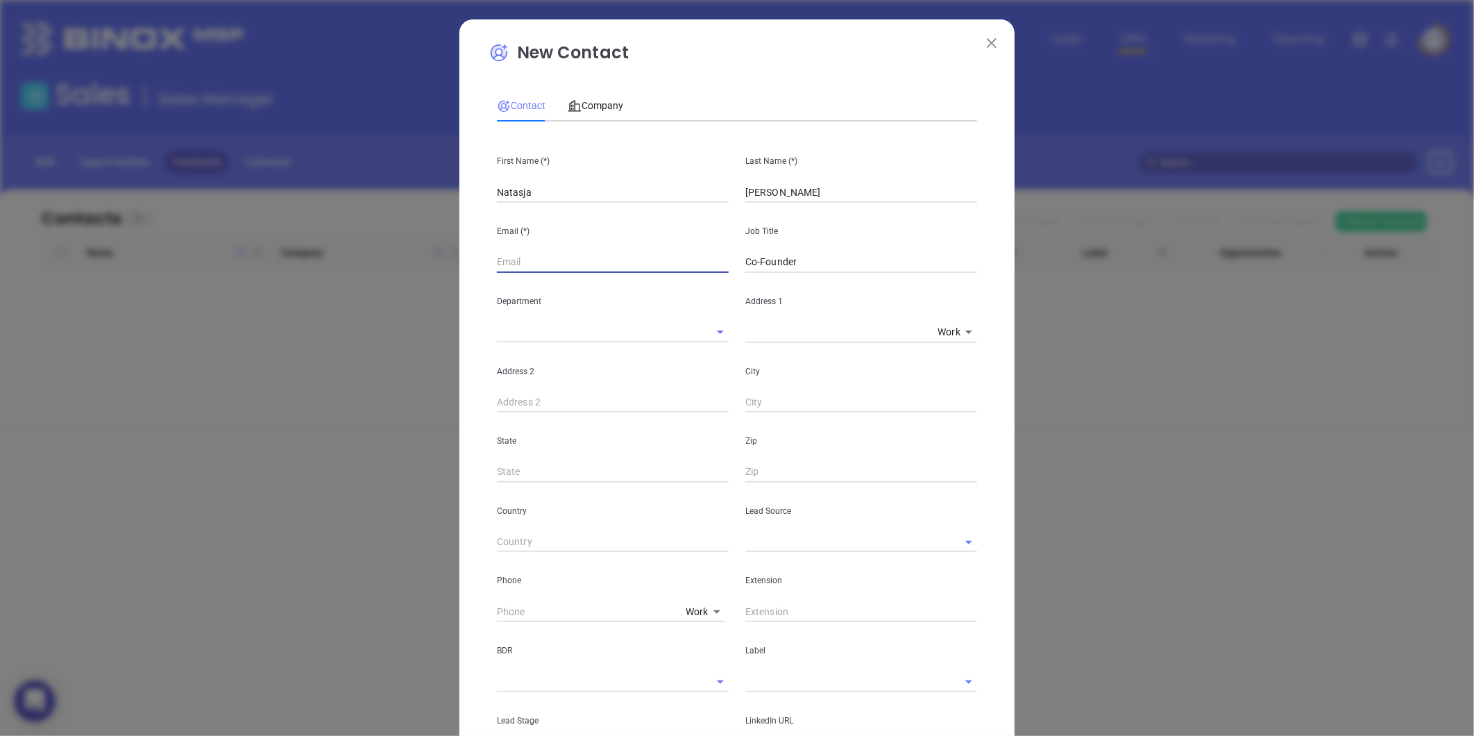
click at [560, 255] on input "text" at bounding box center [613, 262] width 232 height 21
paste input "adminteam@meggamarq.com"
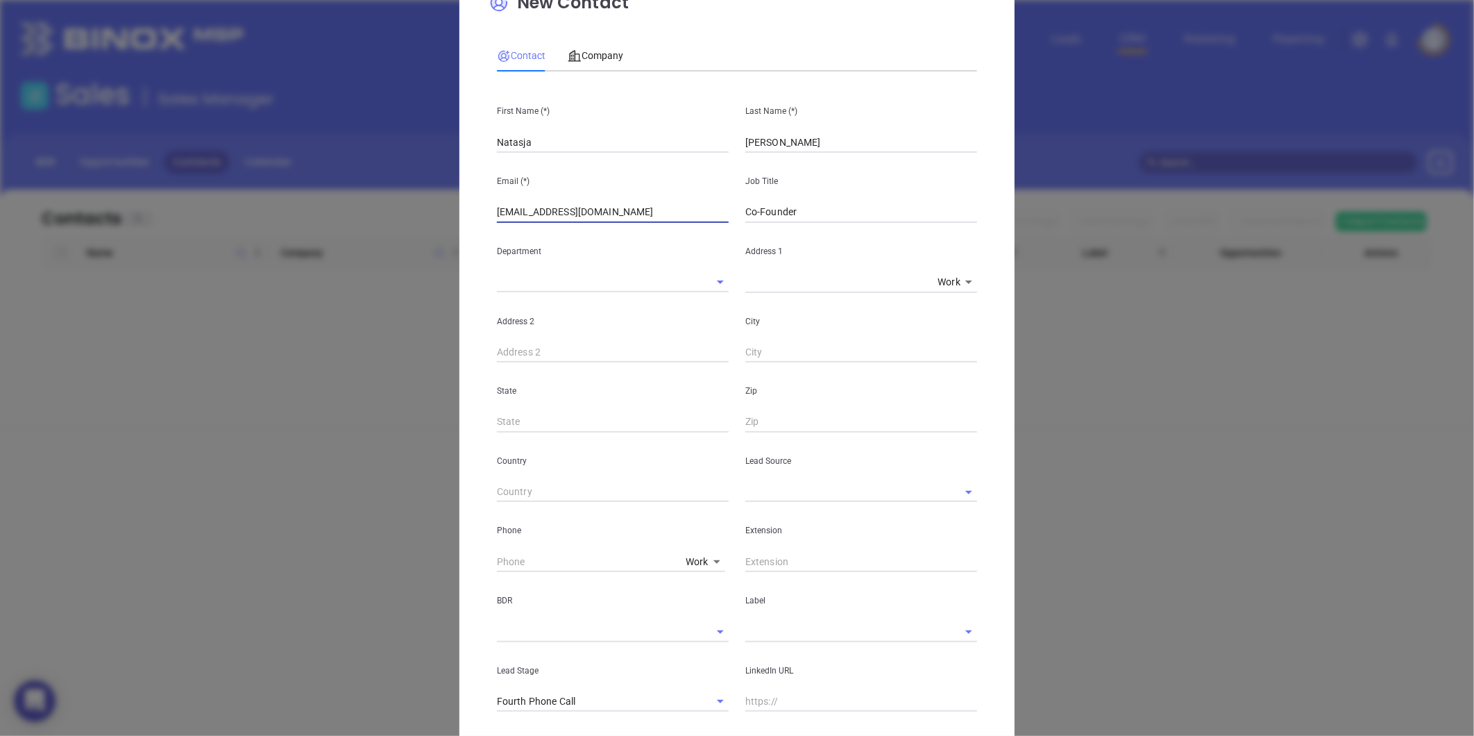
scroll to position [77, 0]
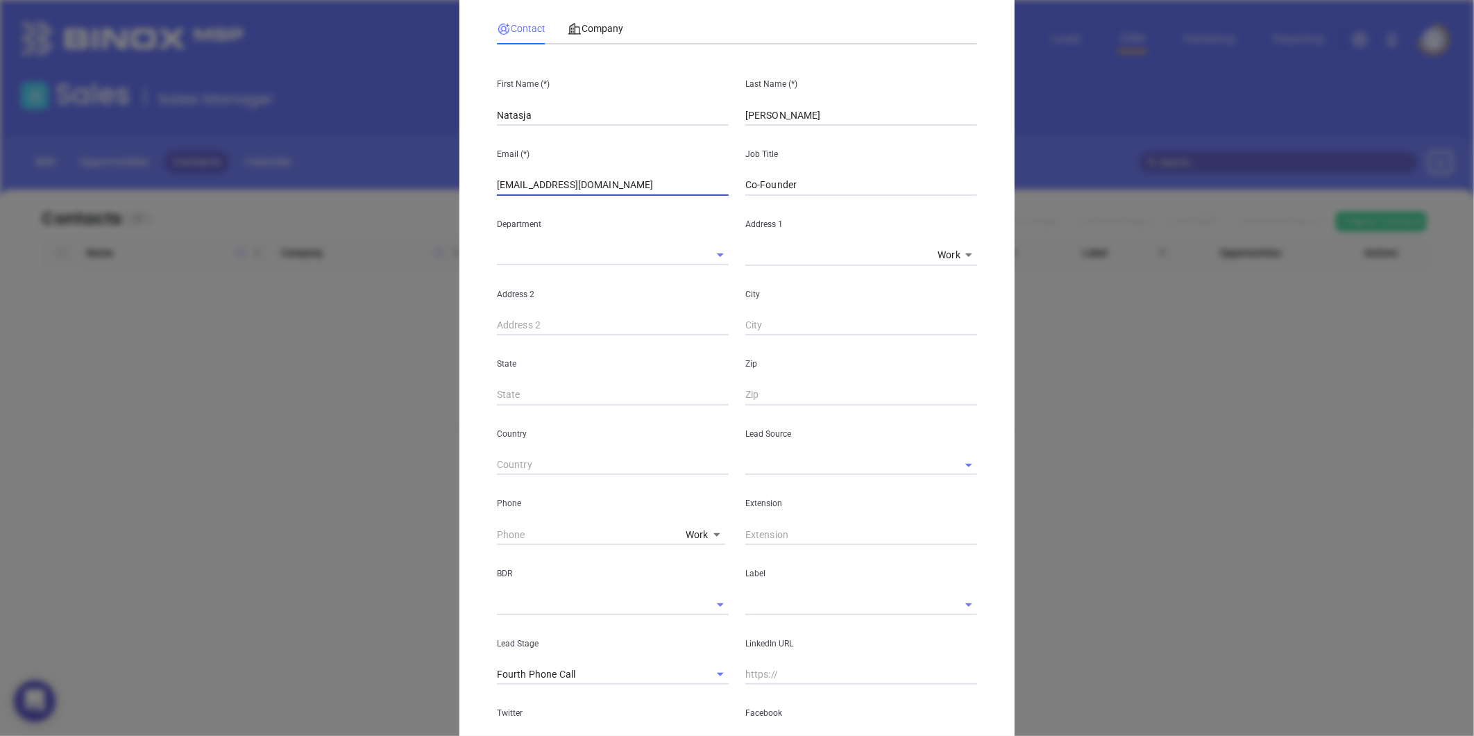
type input "adminteam@meggamarq.com"
click at [778, 468] on input "text" at bounding box center [841, 465] width 193 height 20
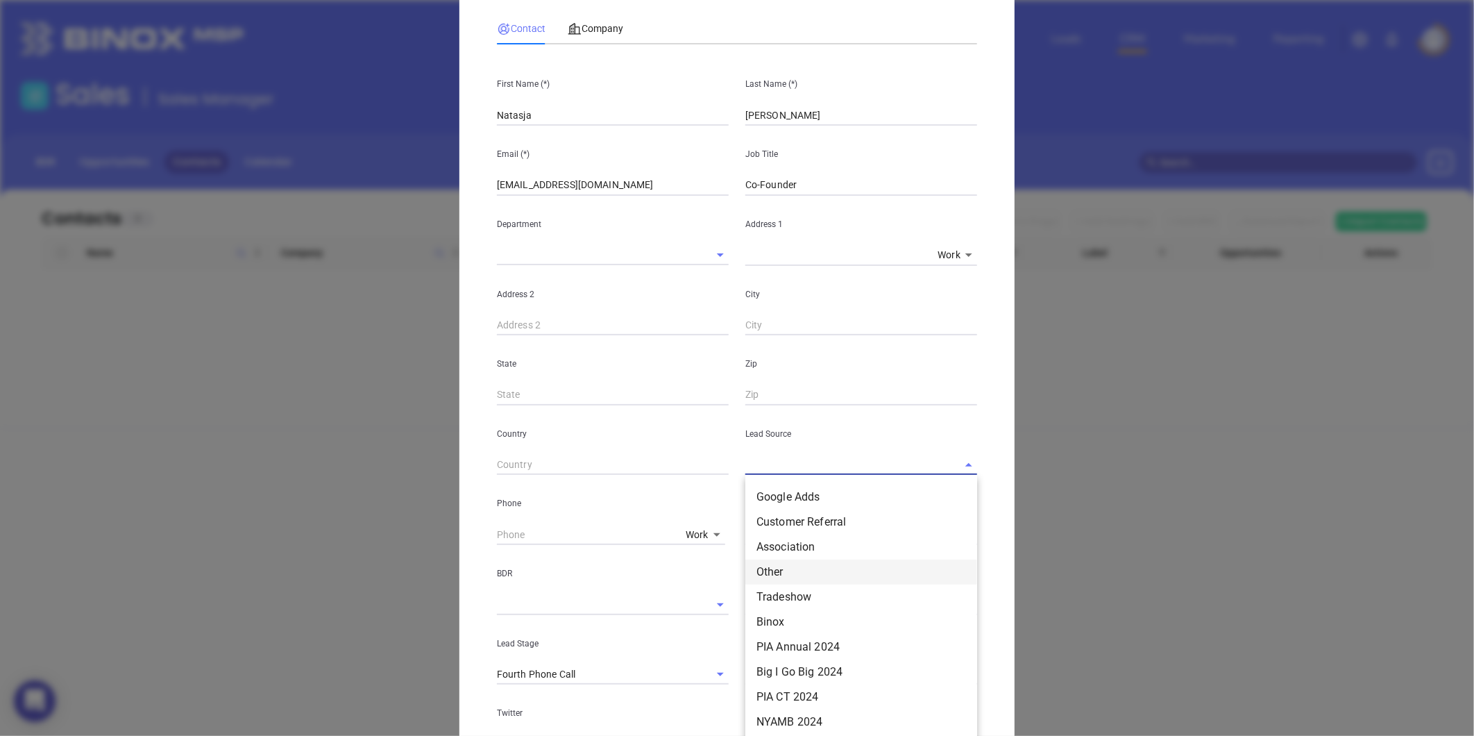
scroll to position [154, 0]
click at [771, 537] on li "Other" at bounding box center [861, 541] width 232 height 25
type input "Other"
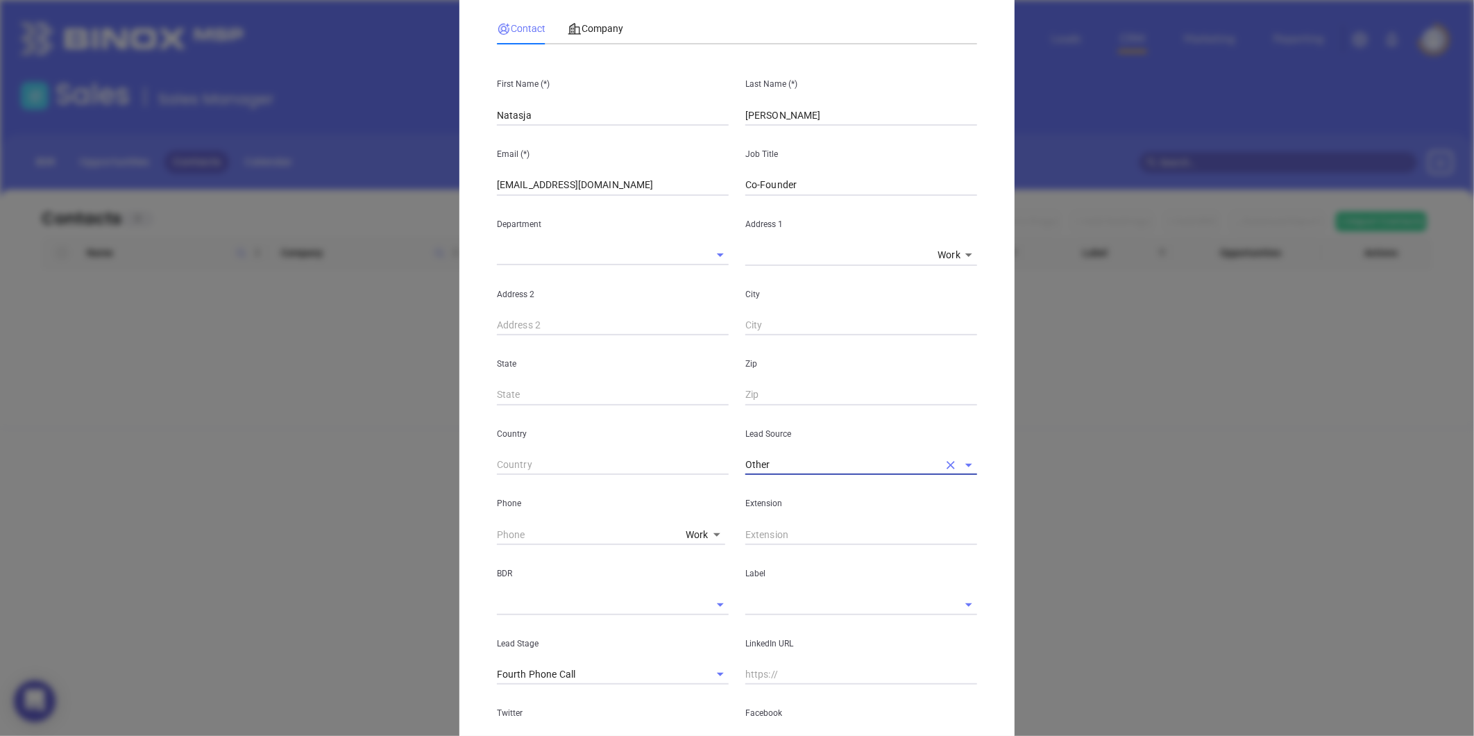
click at [773, 608] on input "text" at bounding box center [841, 604] width 193 height 20
click at [774, 623] on li "Prospect" at bounding box center [861, 635] width 232 height 25
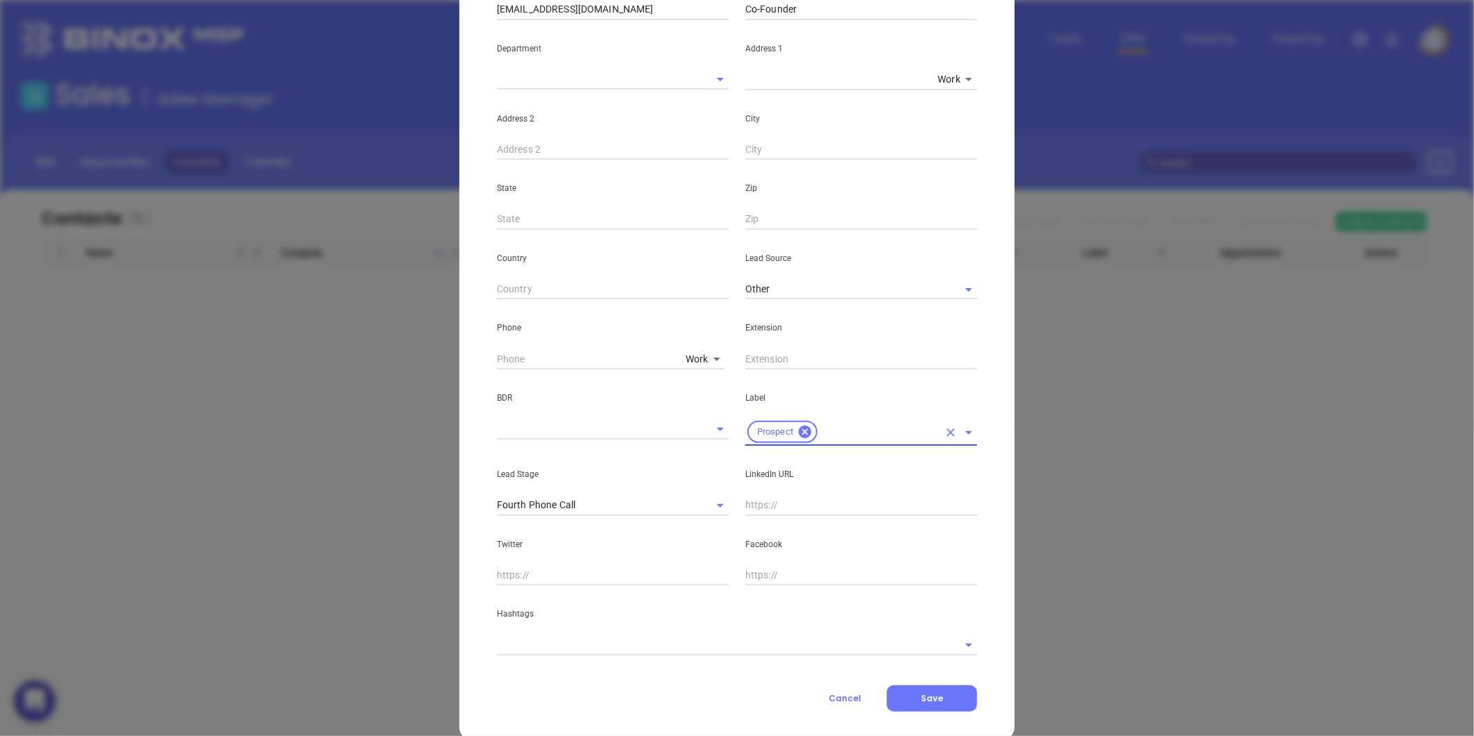
scroll to position [276, 0]
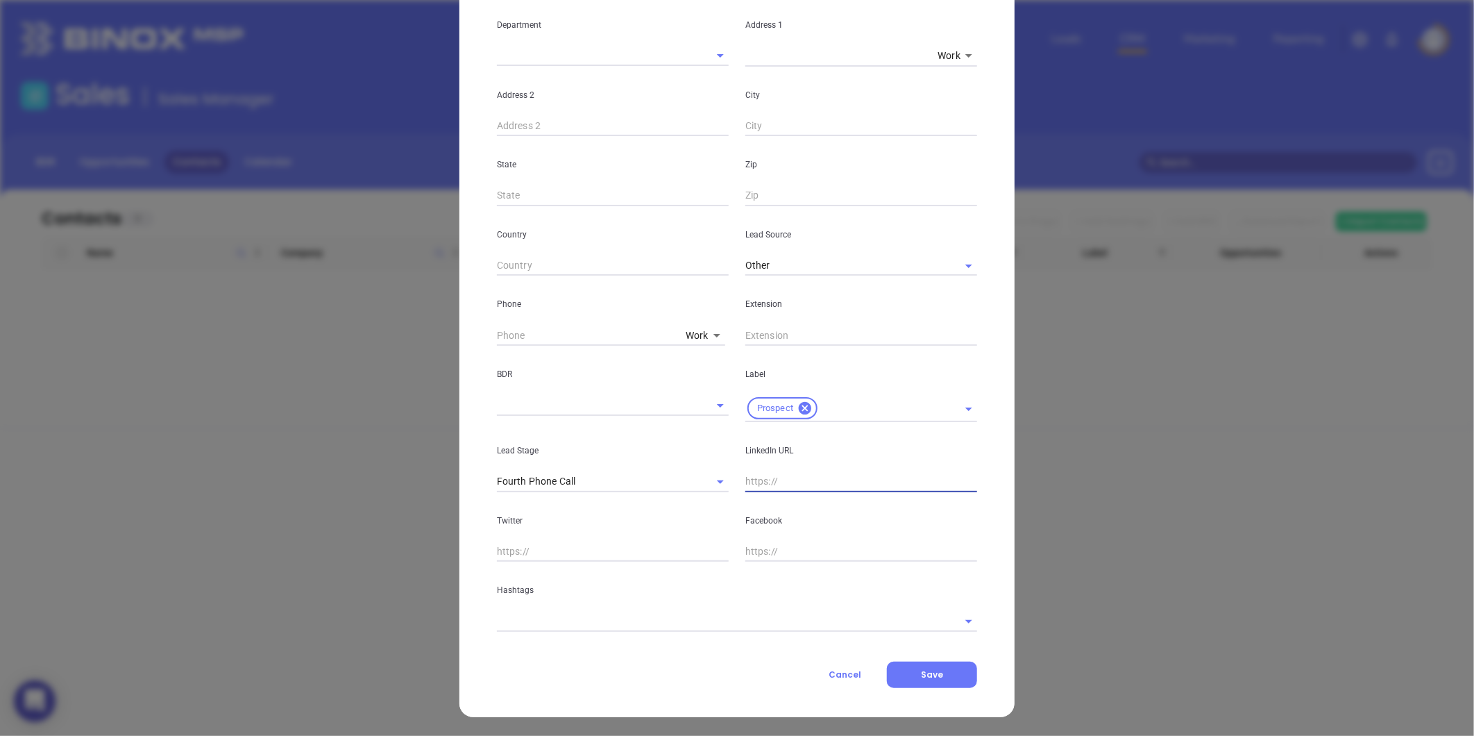
click at [755, 476] on input "text" at bounding box center [861, 481] width 232 height 21
paste input "linkedin.com/in/natasja-marquez-b79889317"
type input "www.linkedin.com/in/natasja-marquez-b79889317"
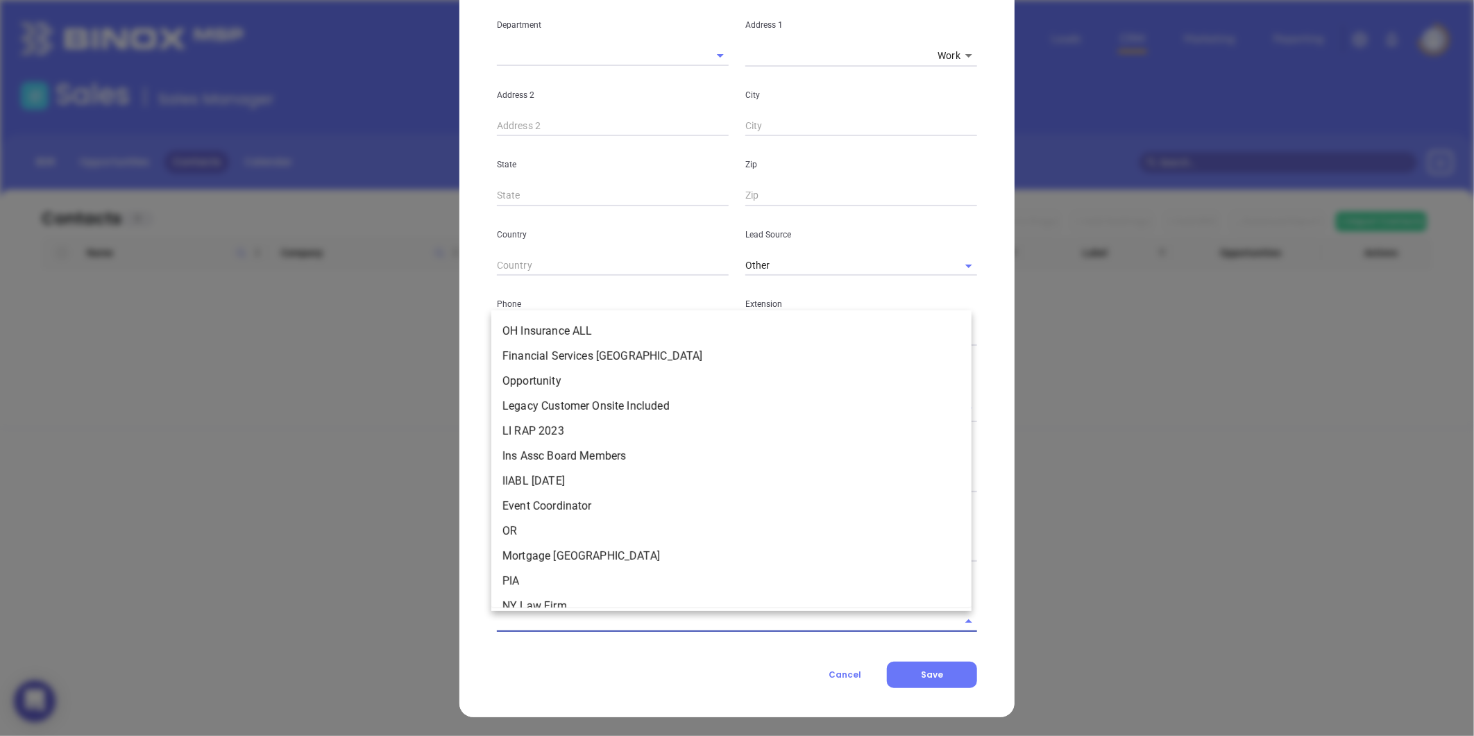
click at [508, 616] on input "text" at bounding box center [717, 621] width 441 height 20
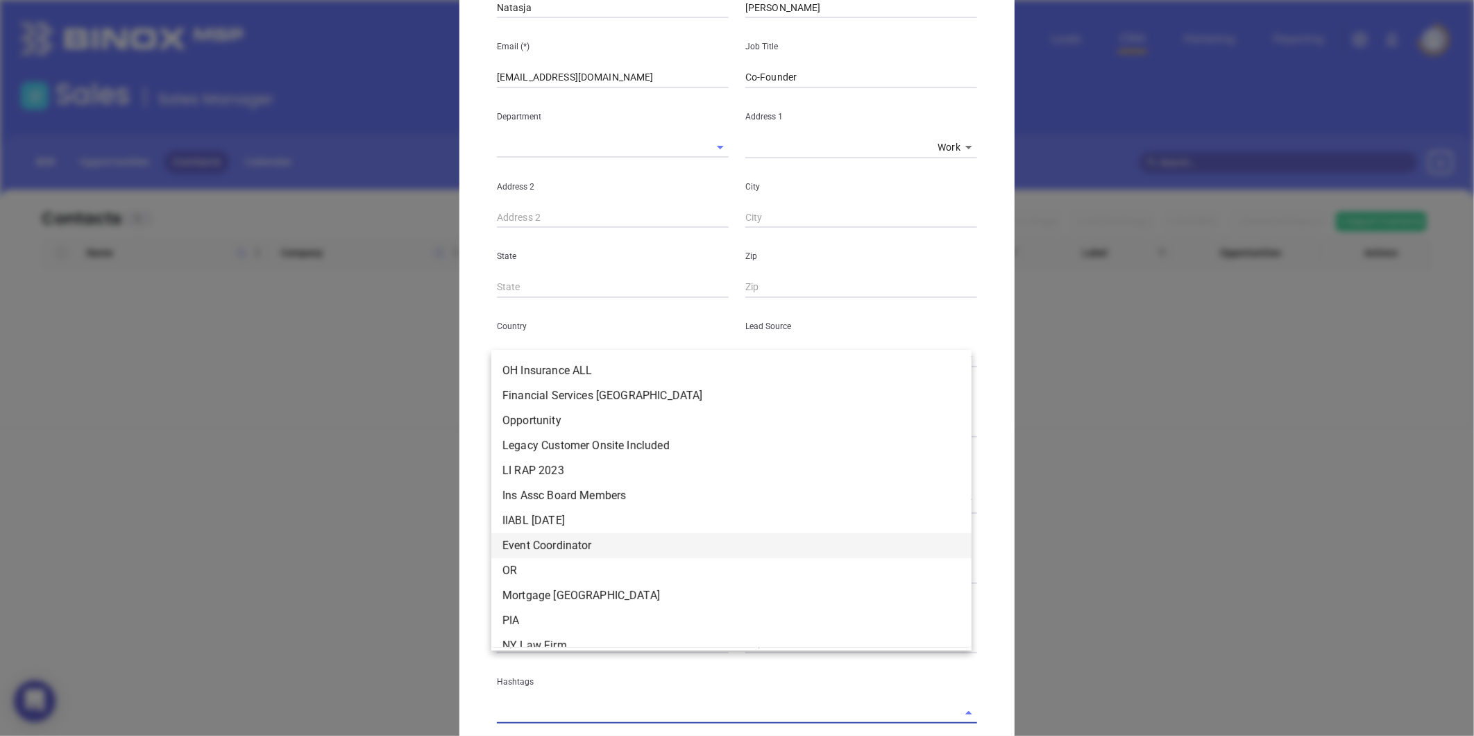
scroll to position [45, 0]
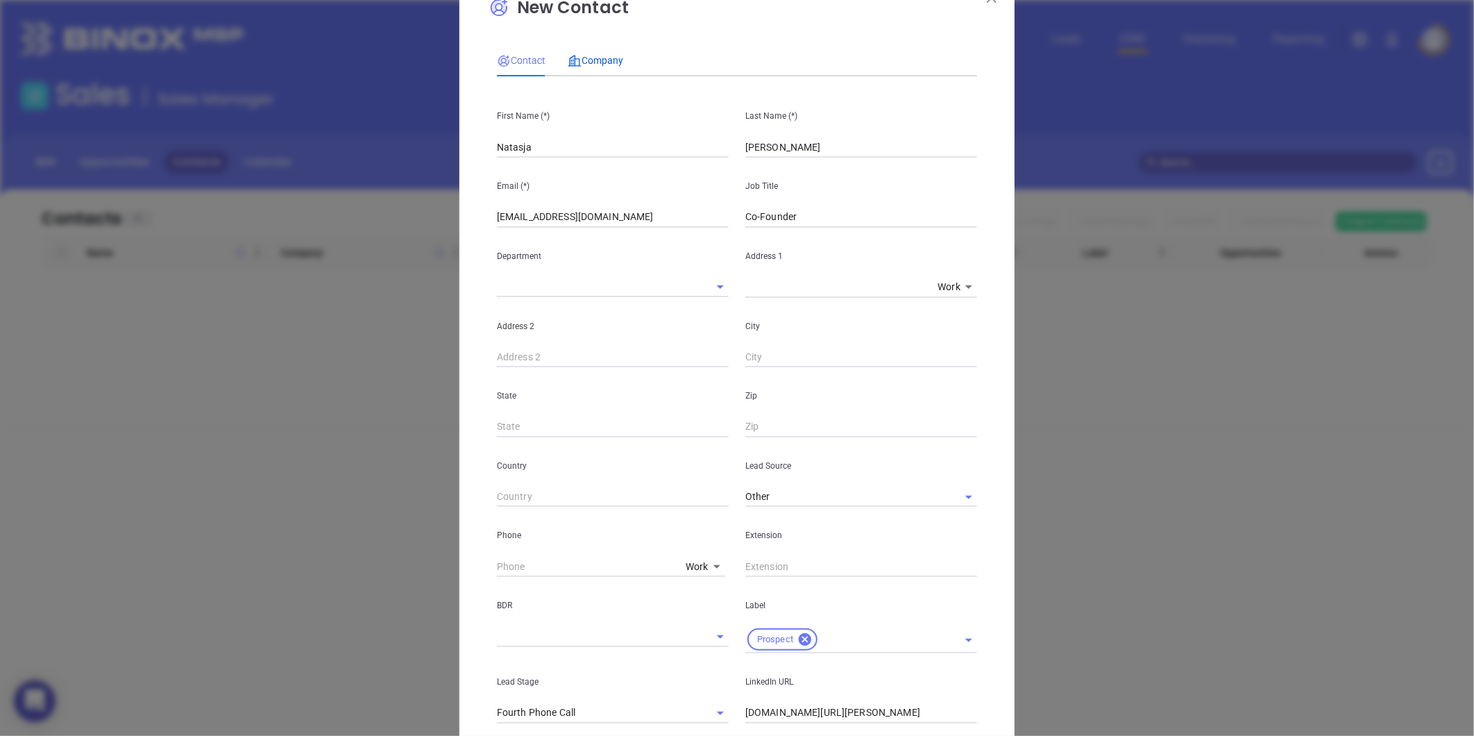
click at [597, 67] on div "Company" at bounding box center [596, 60] width 56 height 15
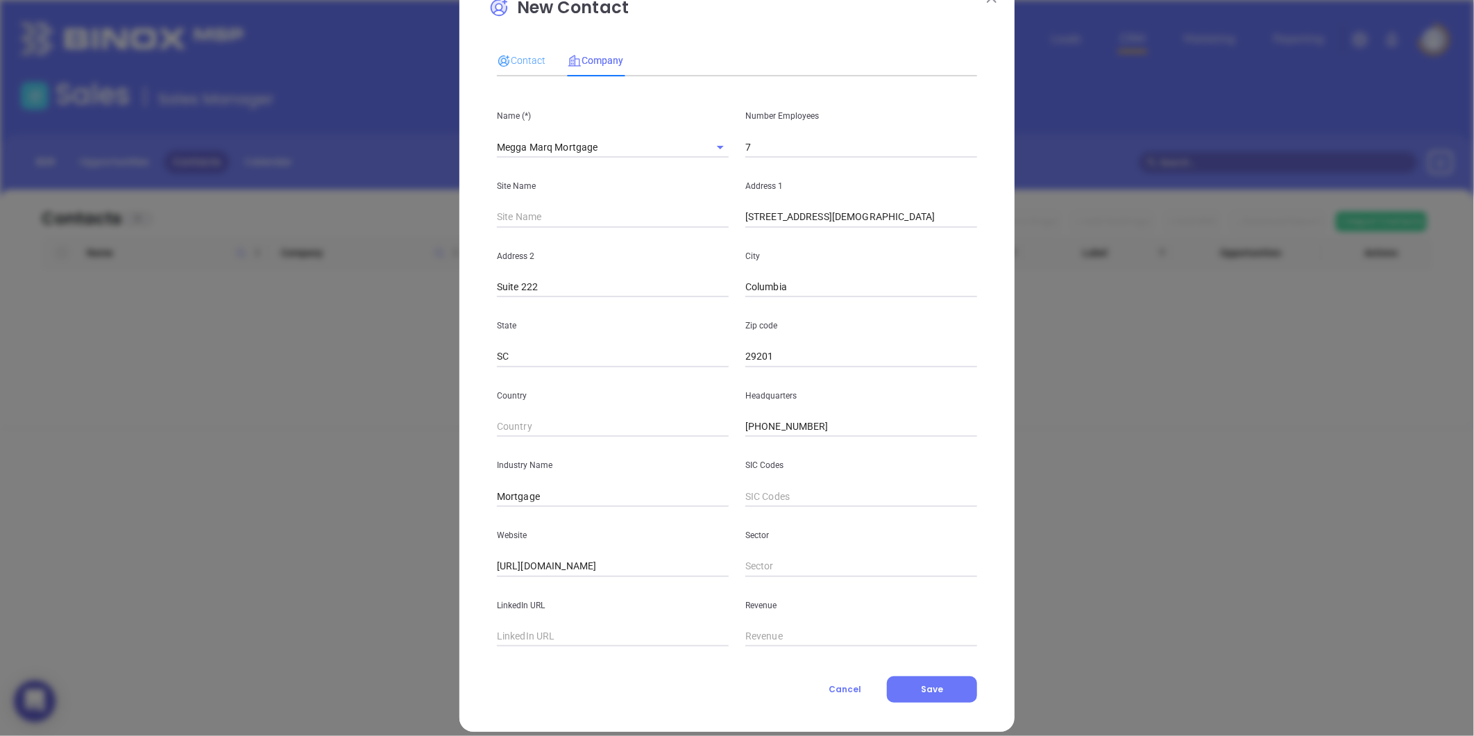
click at [516, 69] on div "Contact" at bounding box center [521, 60] width 49 height 32
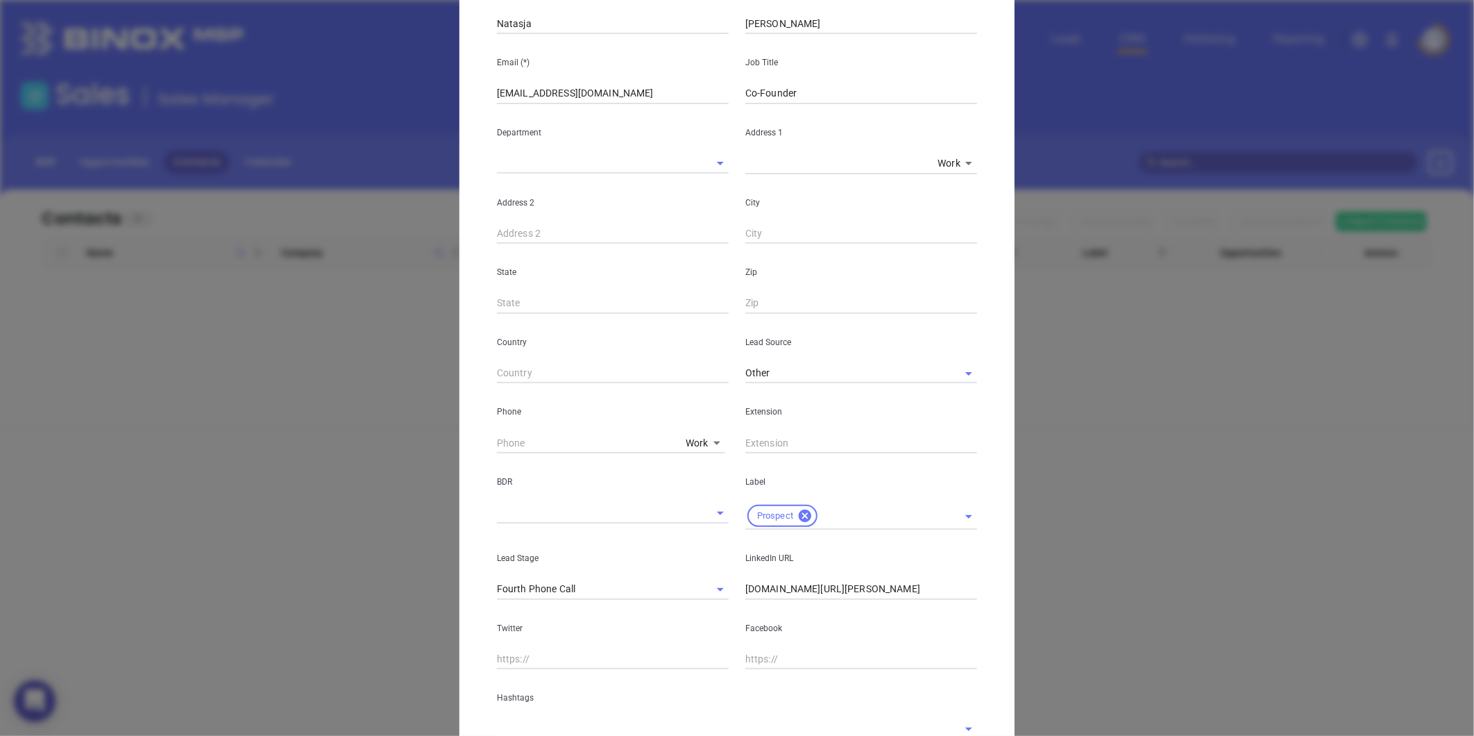
scroll to position [276, 0]
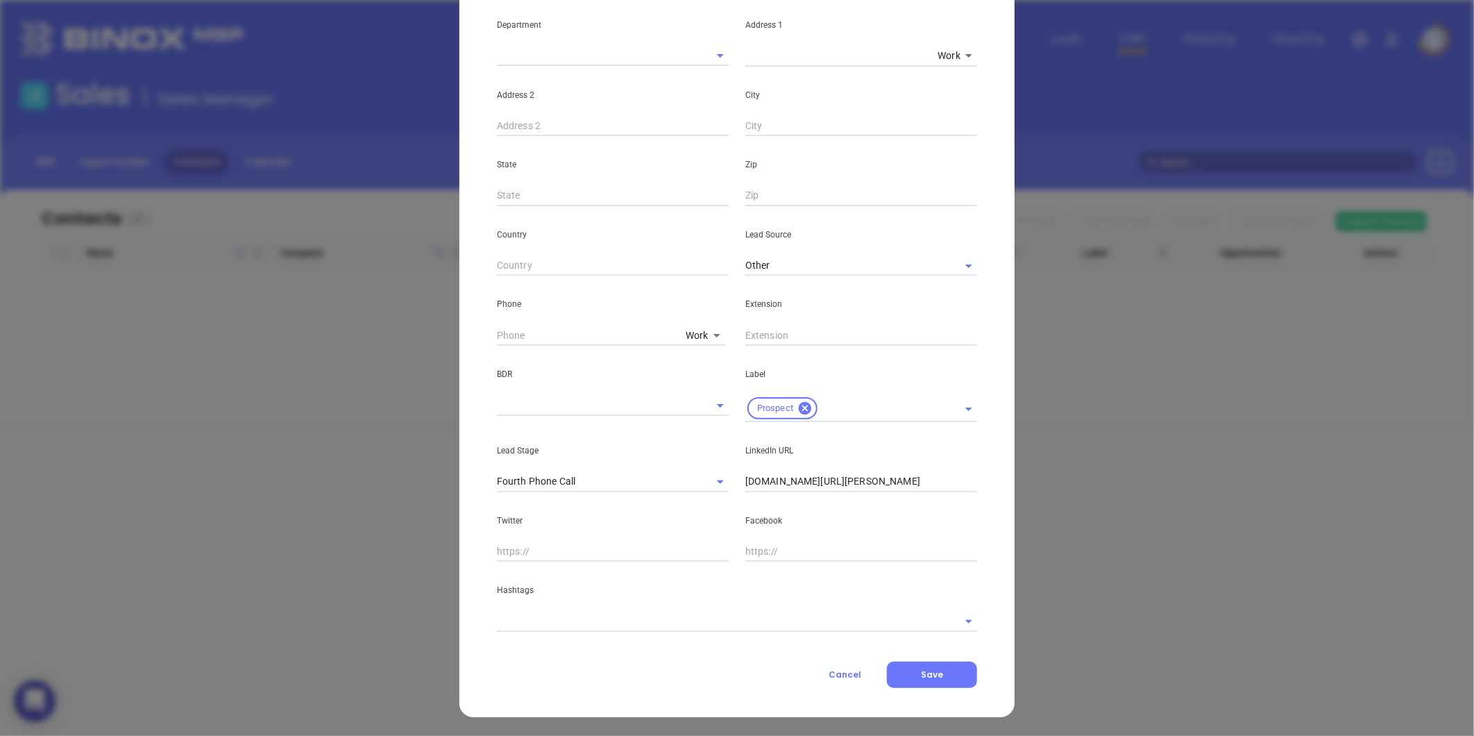
click at [497, 613] on input "text" at bounding box center [717, 621] width 441 height 20
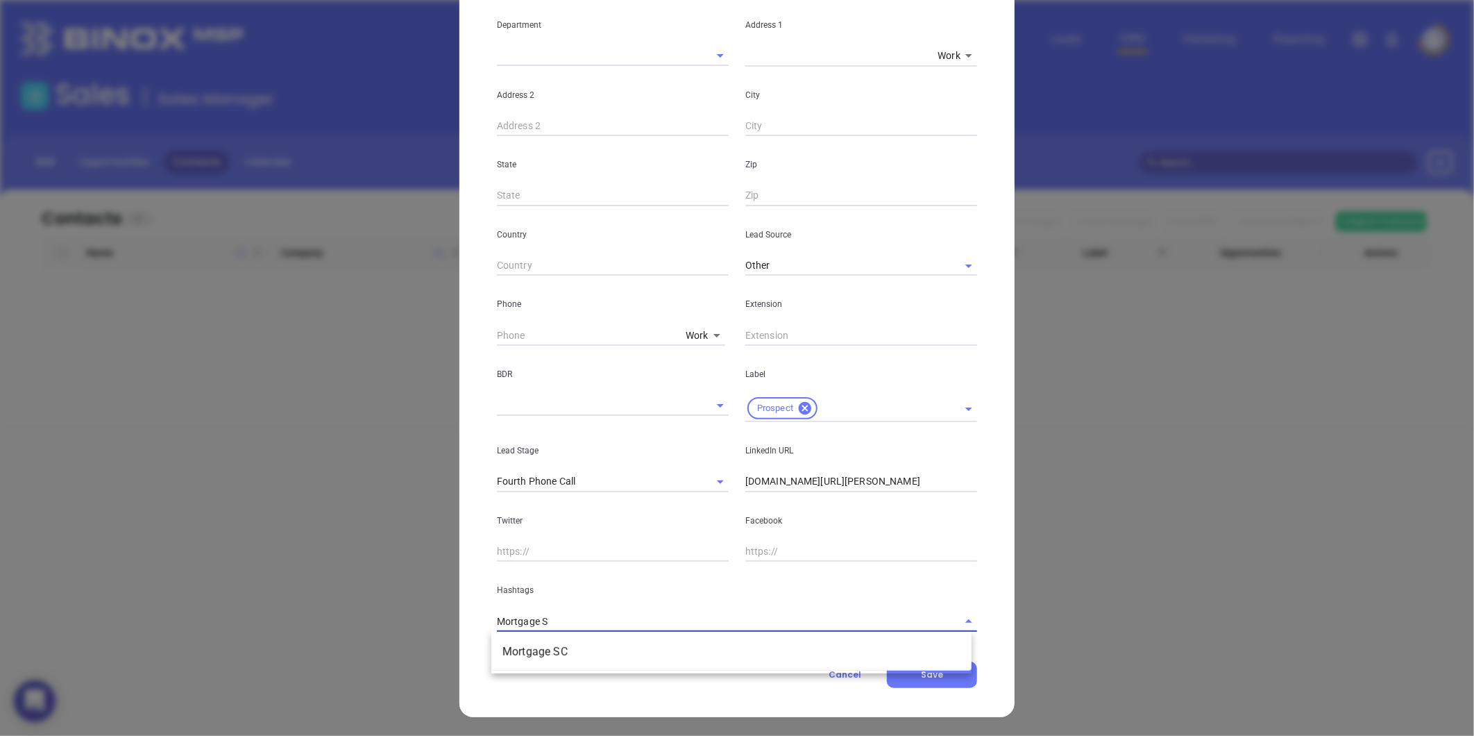
type input "Mortgage SC"
click at [516, 650] on li "Mortgage SC" at bounding box center [731, 651] width 480 height 25
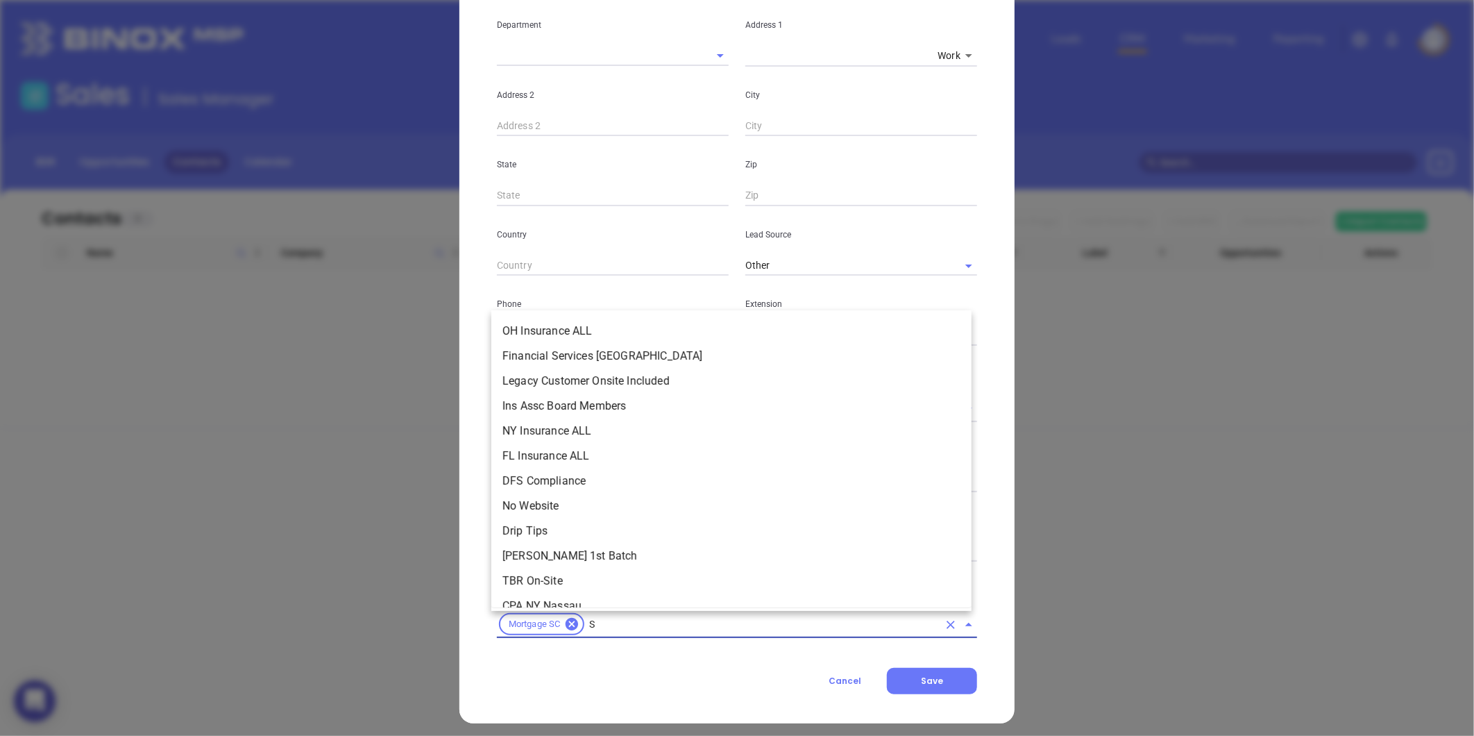
scroll to position [5184, 0]
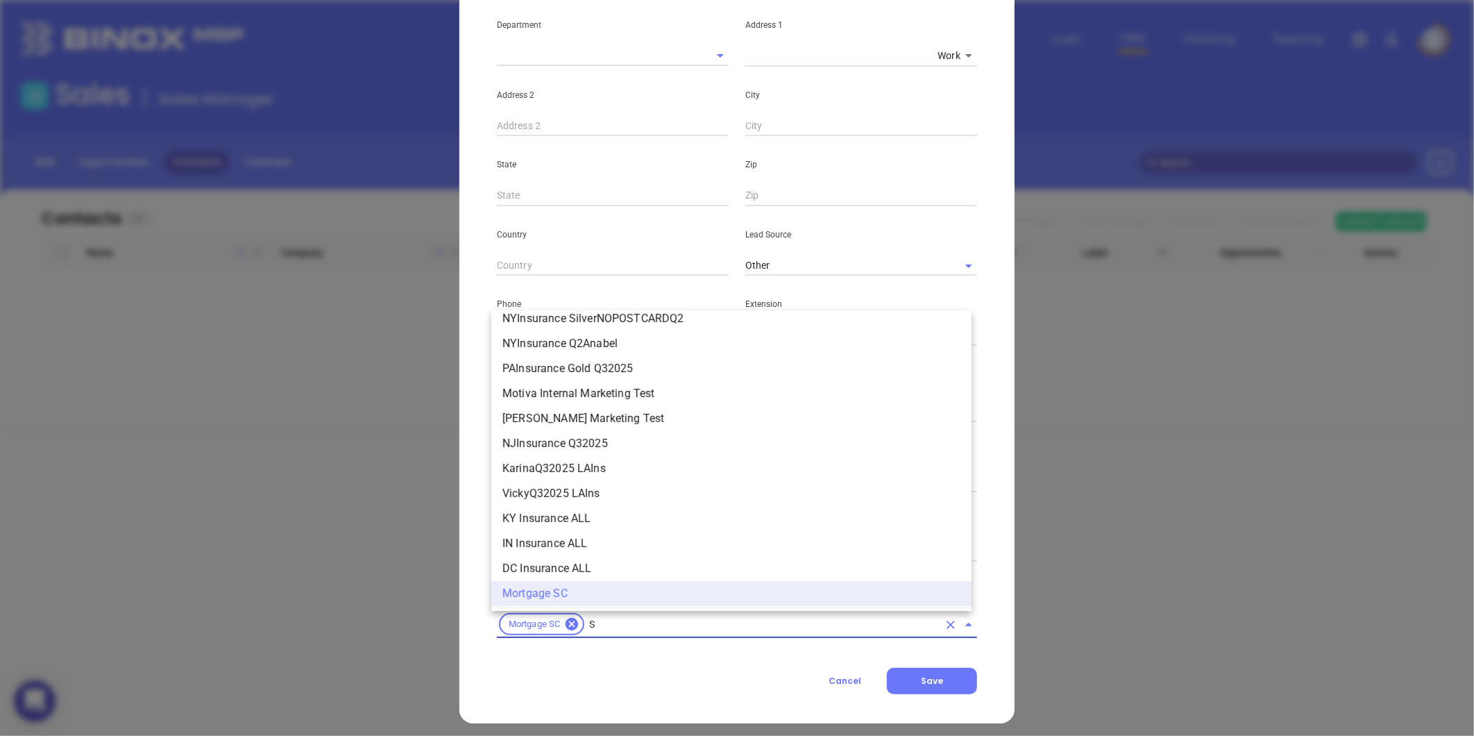
type input "SC"
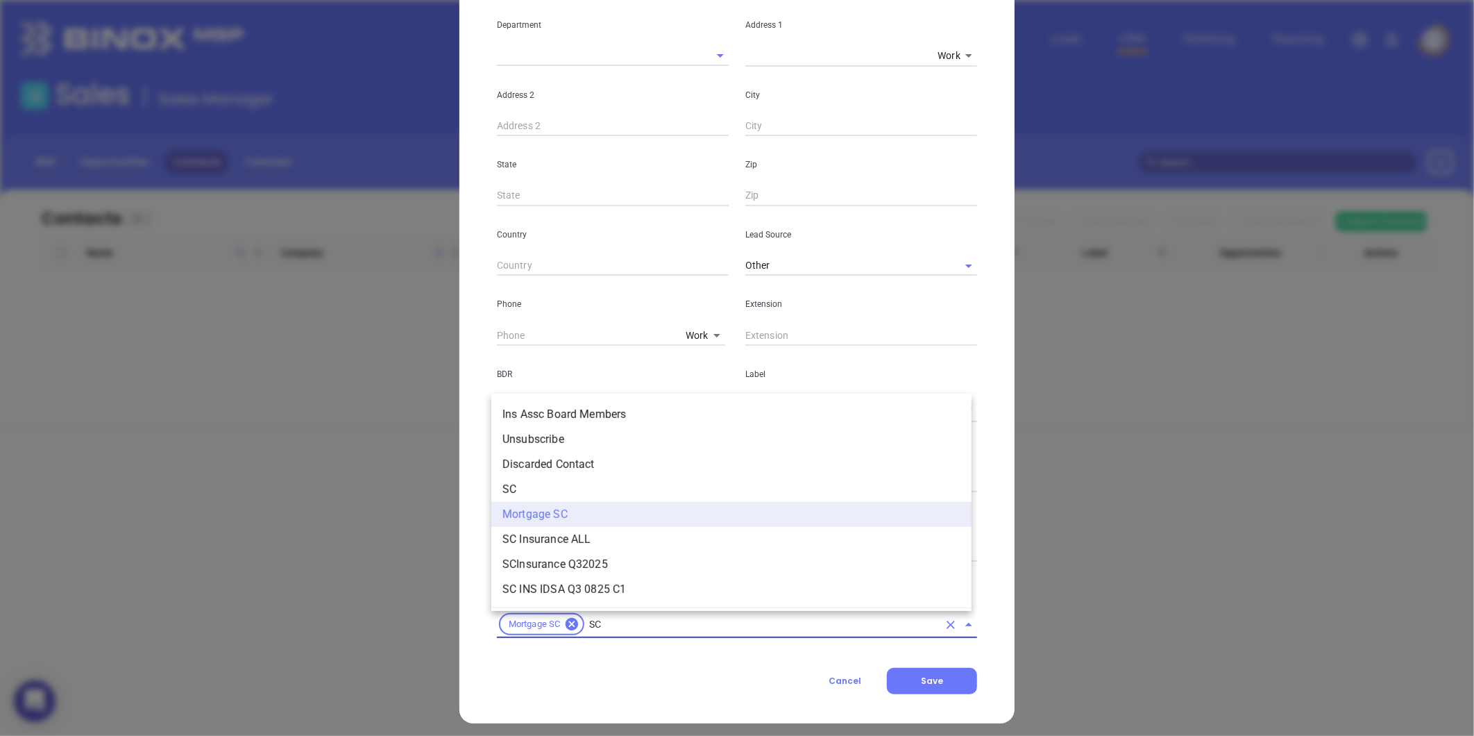
scroll to position [0, 0]
click at [549, 493] on li "SC" at bounding box center [731, 489] width 480 height 25
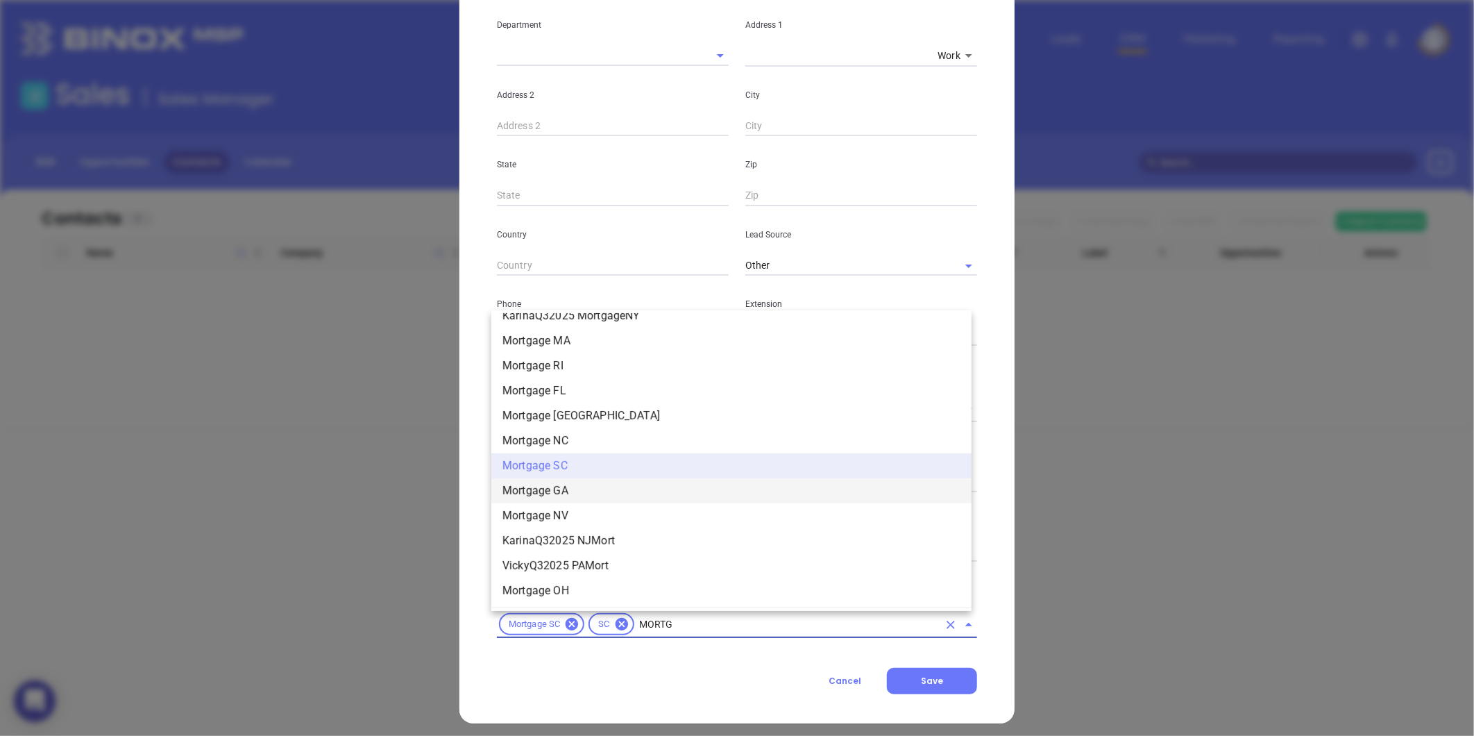
scroll to position [1364, 0]
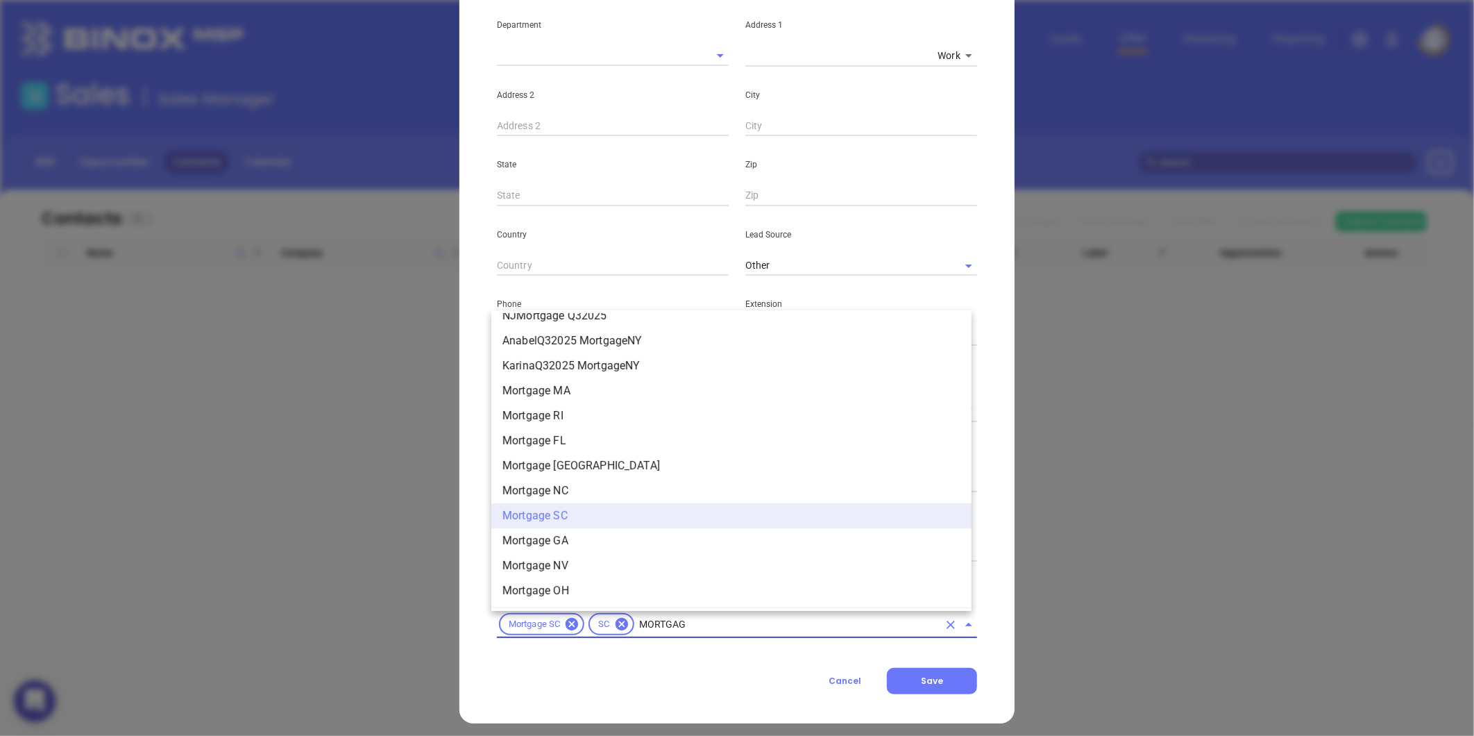
type input "MORTGAGE"
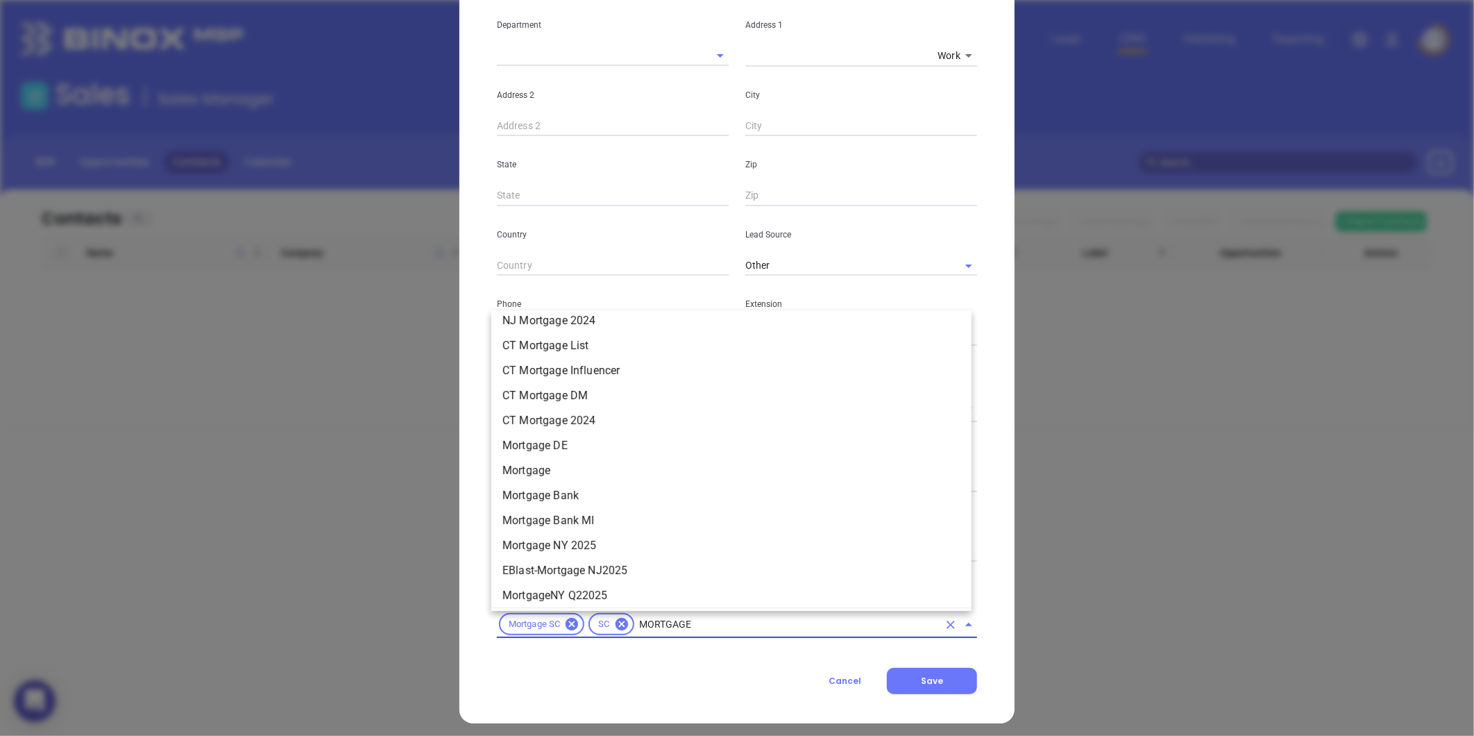
scroll to position [1057, 0]
click at [550, 476] on li "Mortgage" at bounding box center [731, 473] width 480 height 25
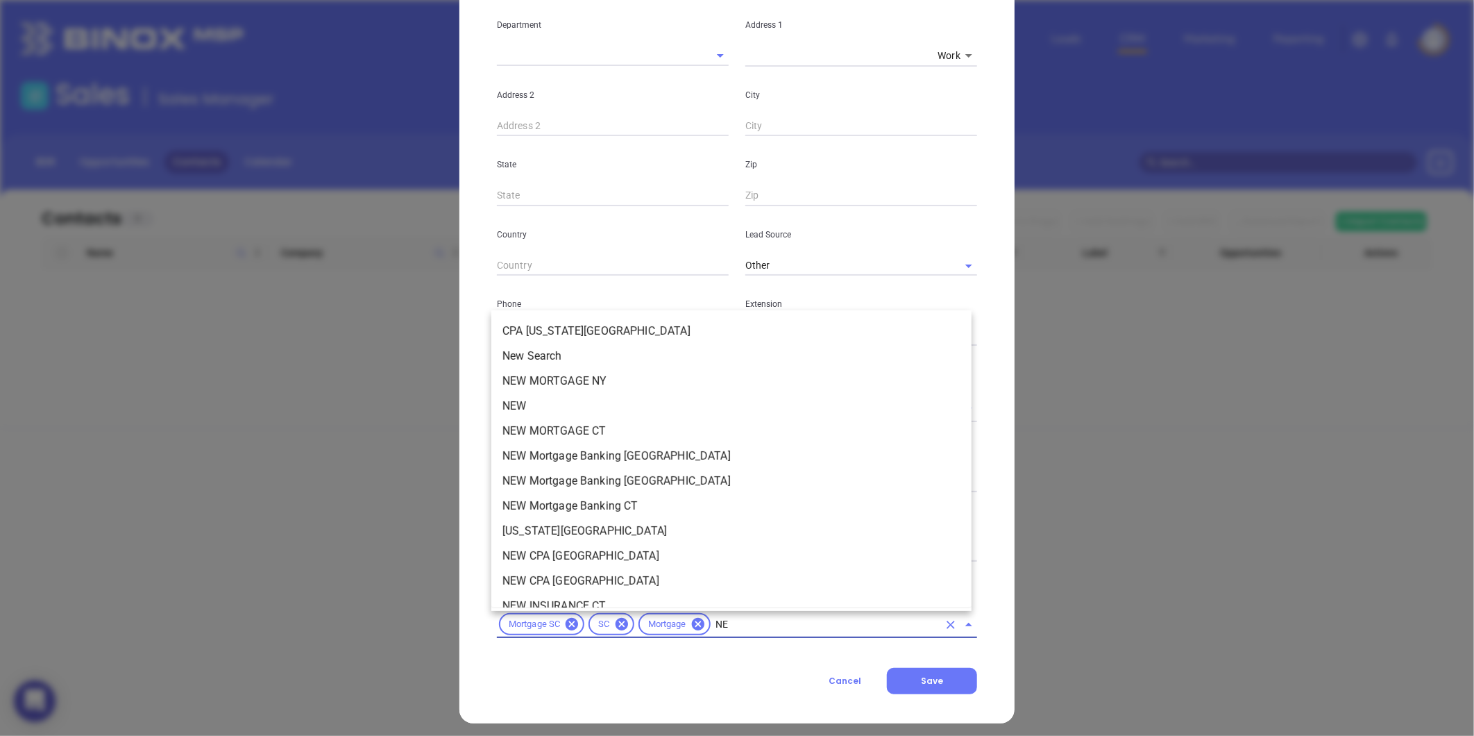
type input "NEW"
click at [510, 408] on li "NEW" at bounding box center [731, 405] width 480 height 25
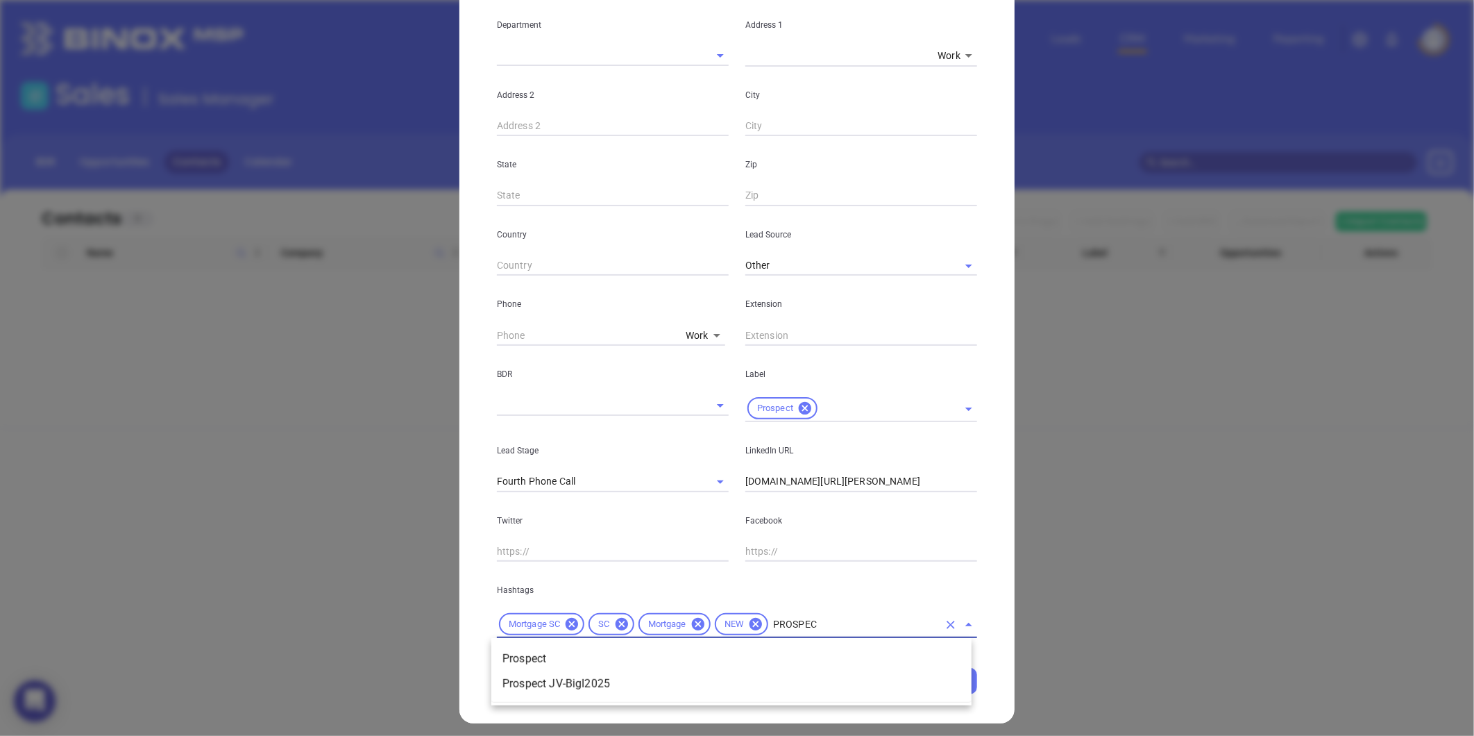
type input "PROSPECT"
click at [609, 663] on li "Prospect" at bounding box center [731, 658] width 480 height 25
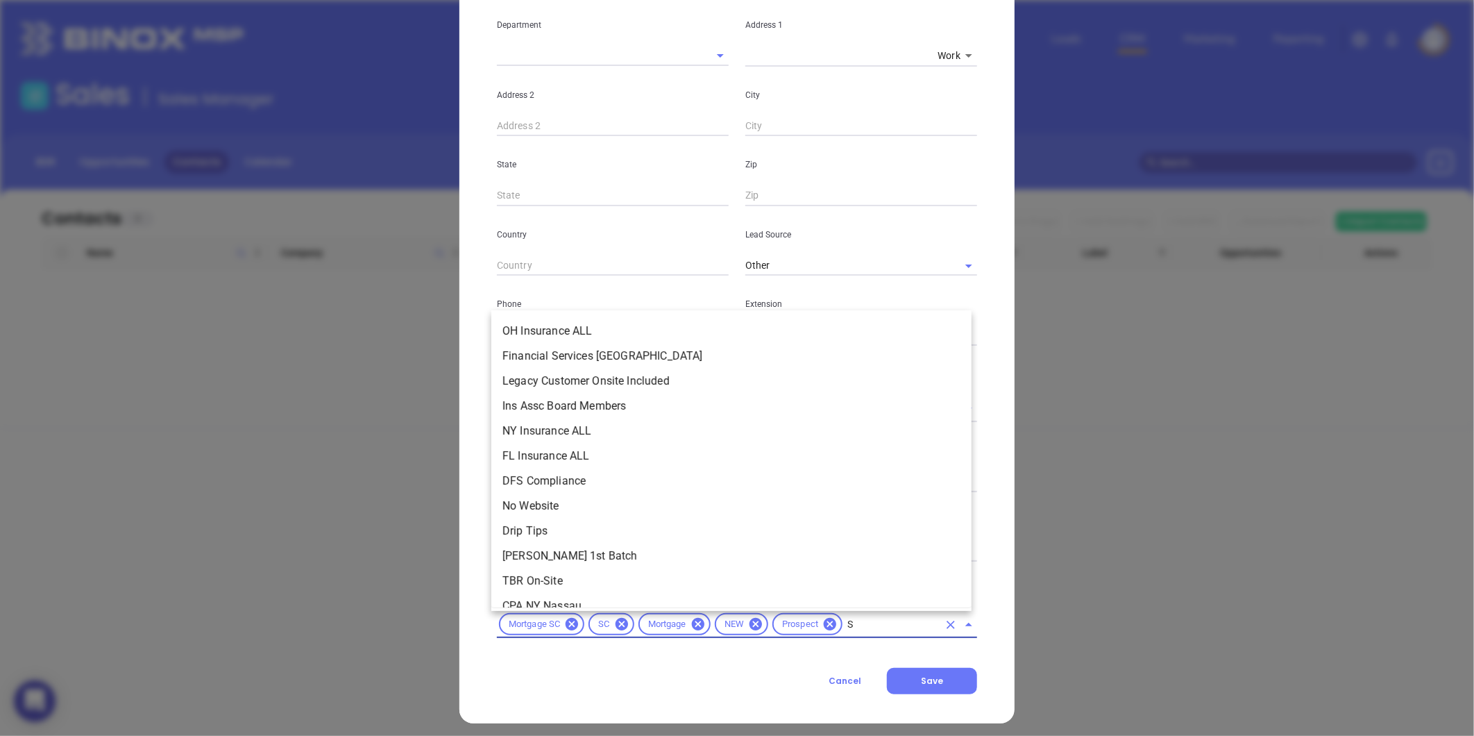
scroll to position [5184, 0]
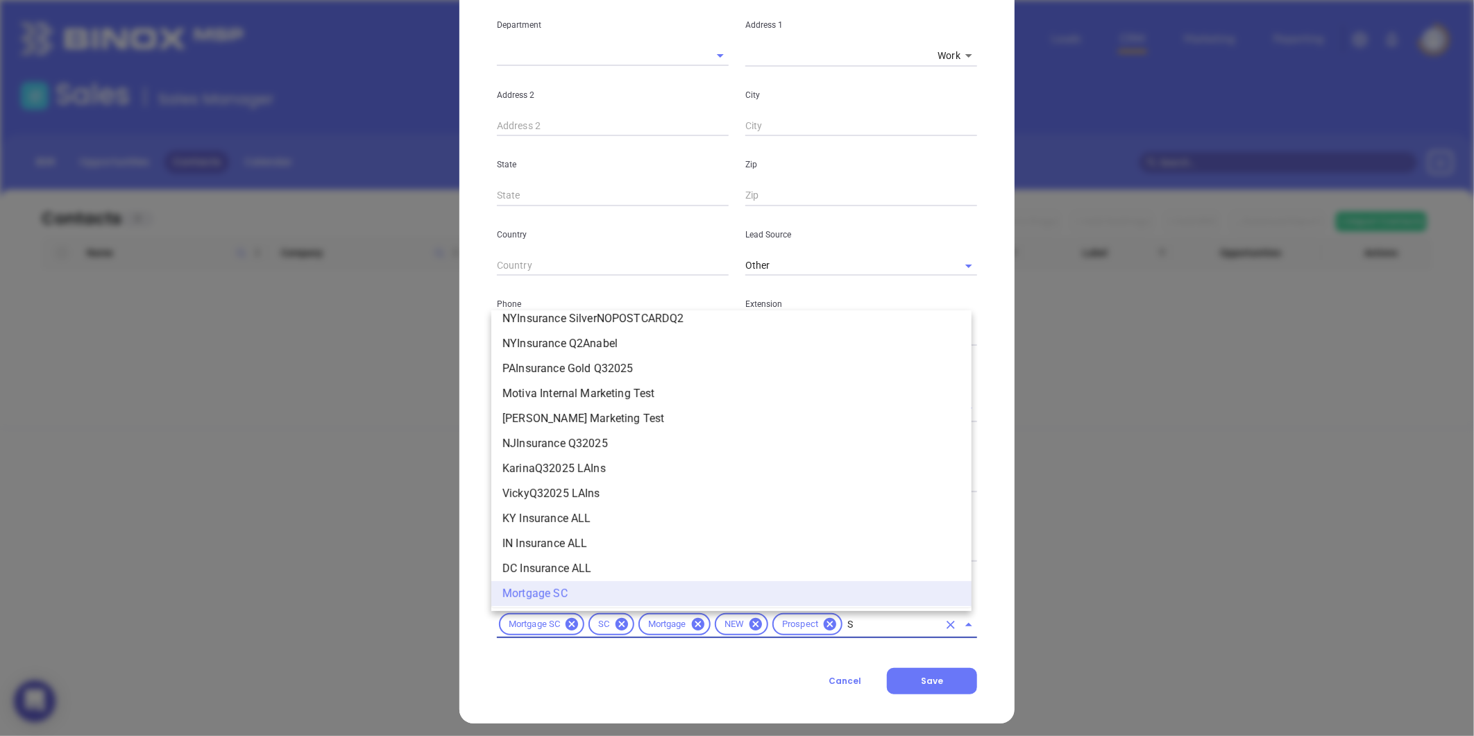
type input "SI"
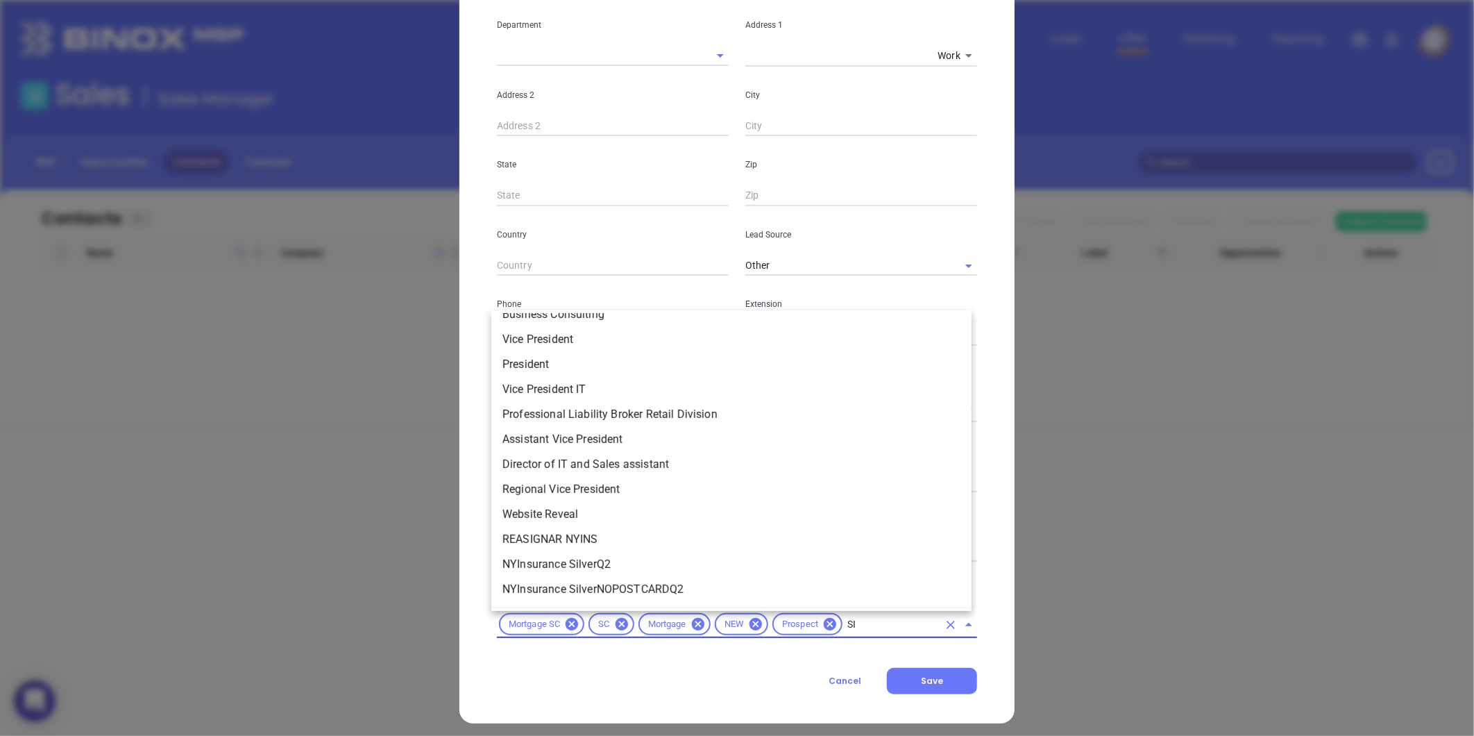
scroll to position [0, 0]
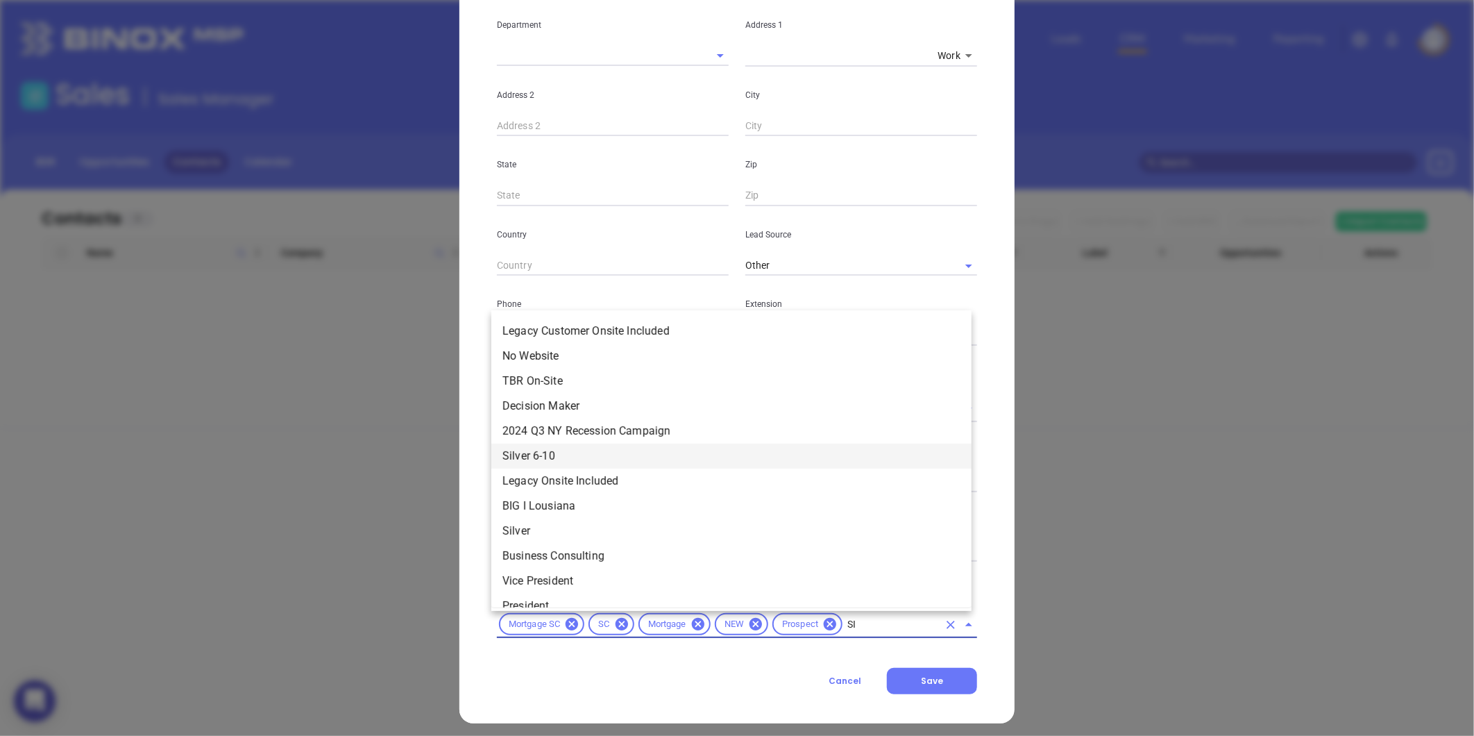
click at [524, 453] on li "Silver 6-10" at bounding box center [731, 455] width 480 height 25
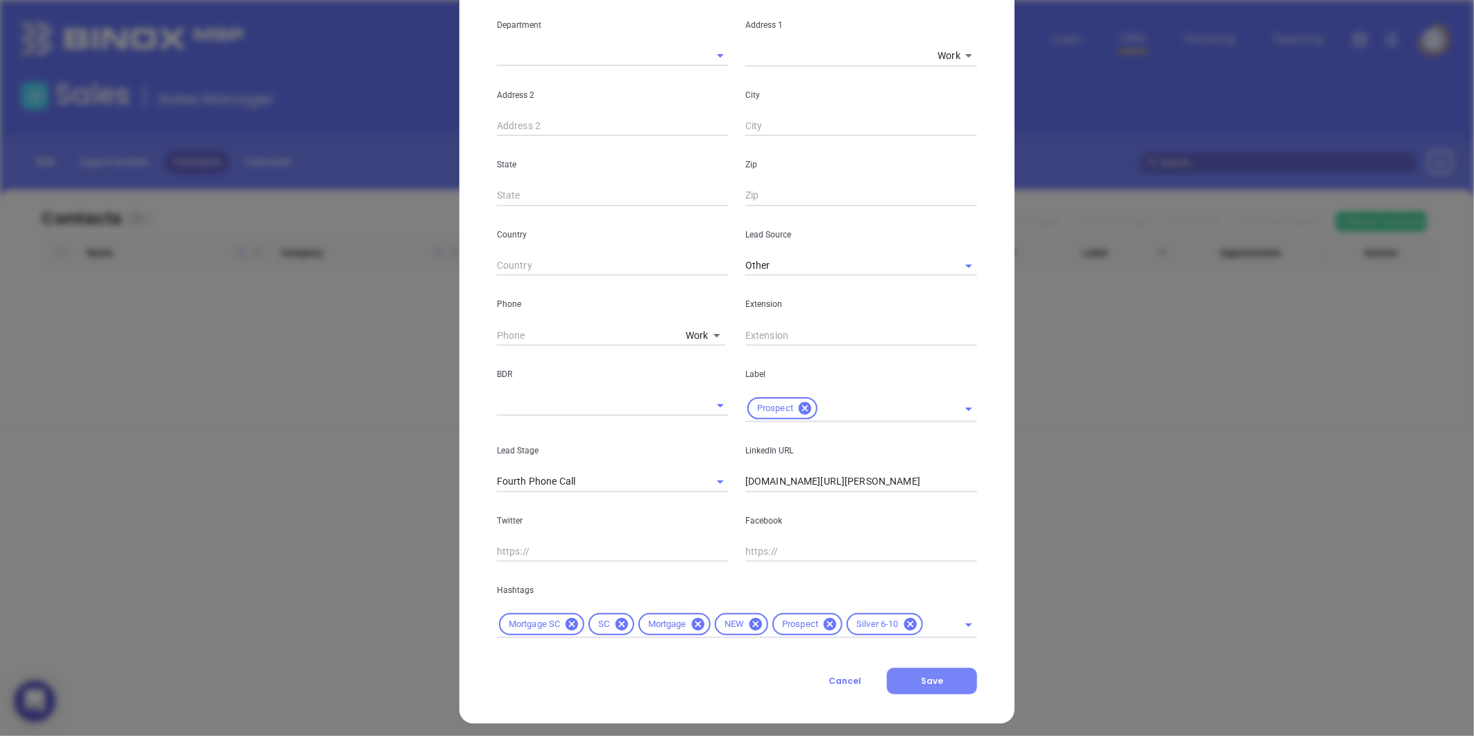
click at [897, 675] on button "Save" at bounding box center [932, 681] width 90 height 26
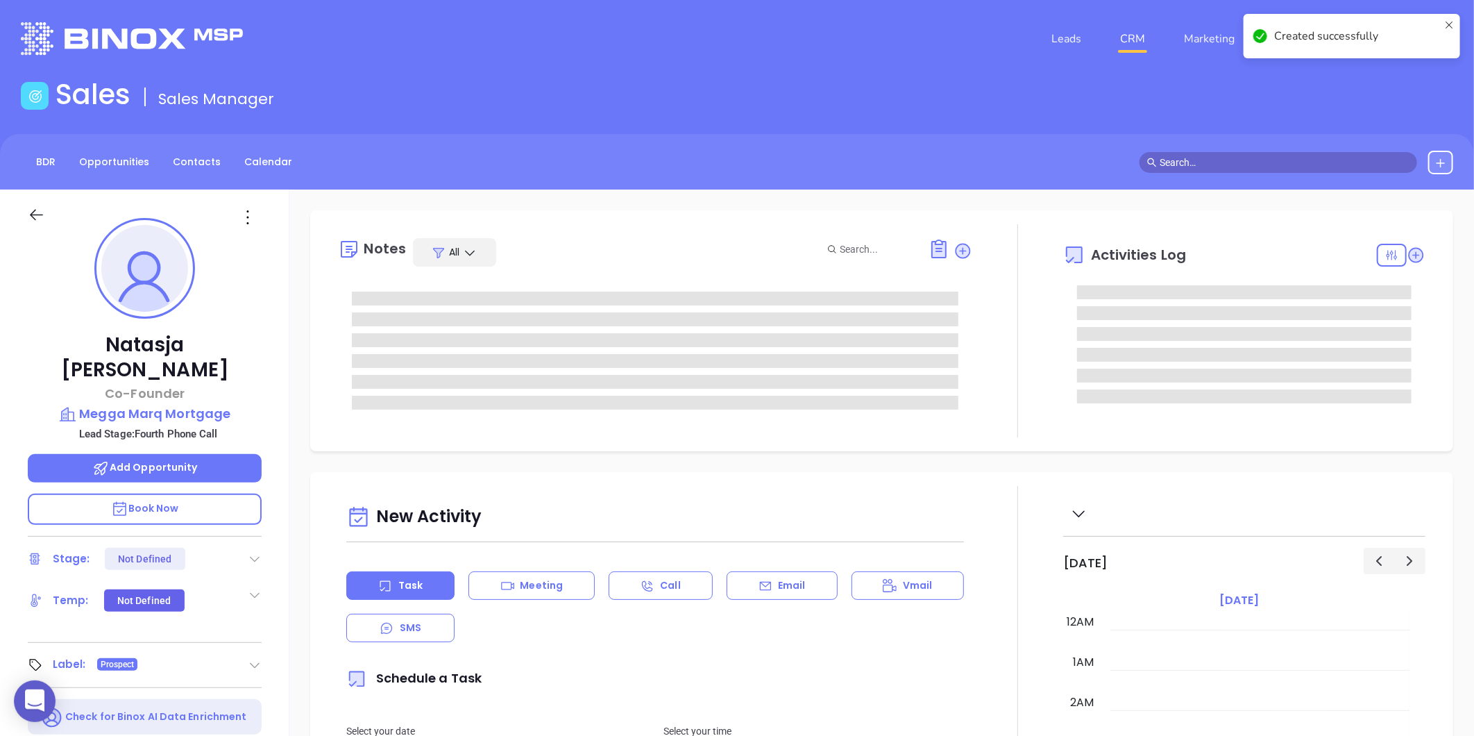
type input "[DATE]"
type input "[PERSON_NAME]"
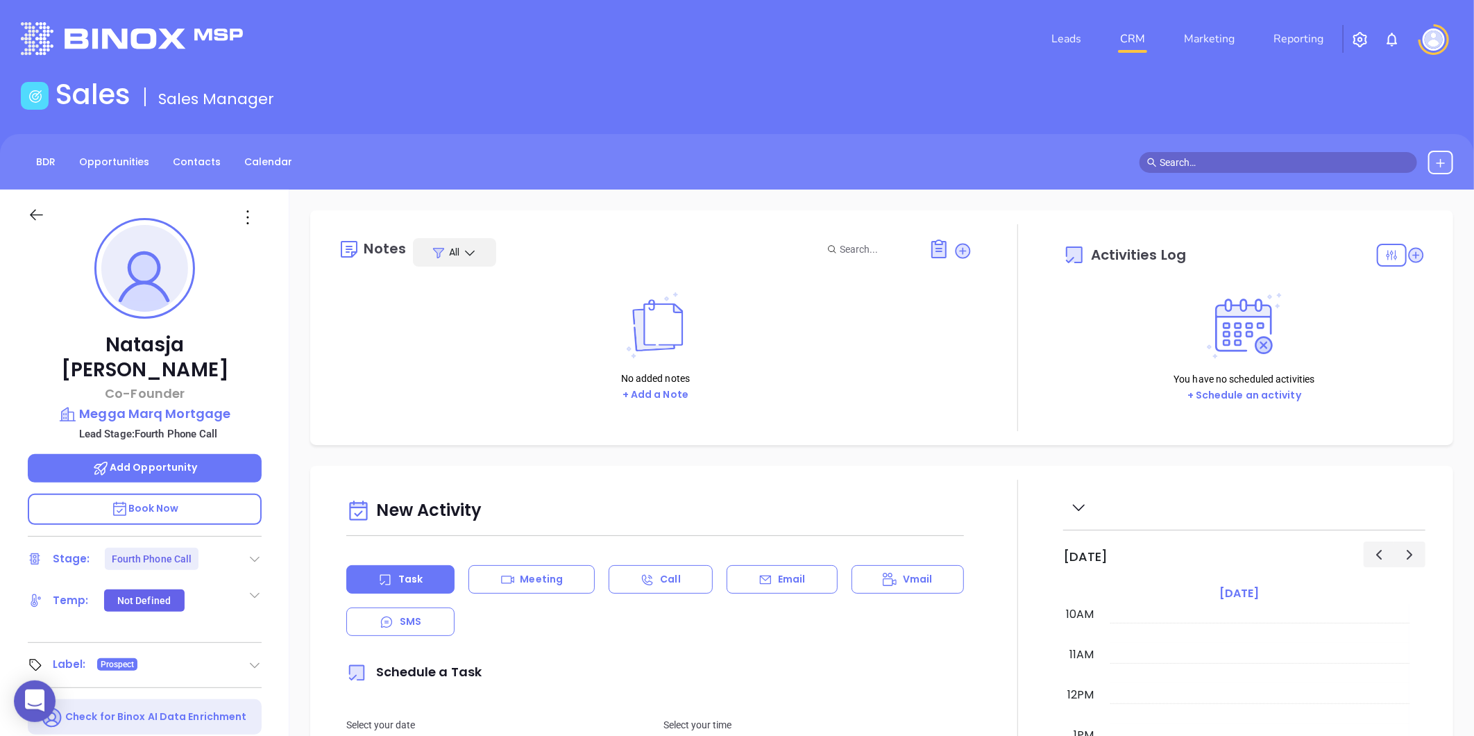
click at [251, 552] on icon at bounding box center [255, 559] width 14 height 14
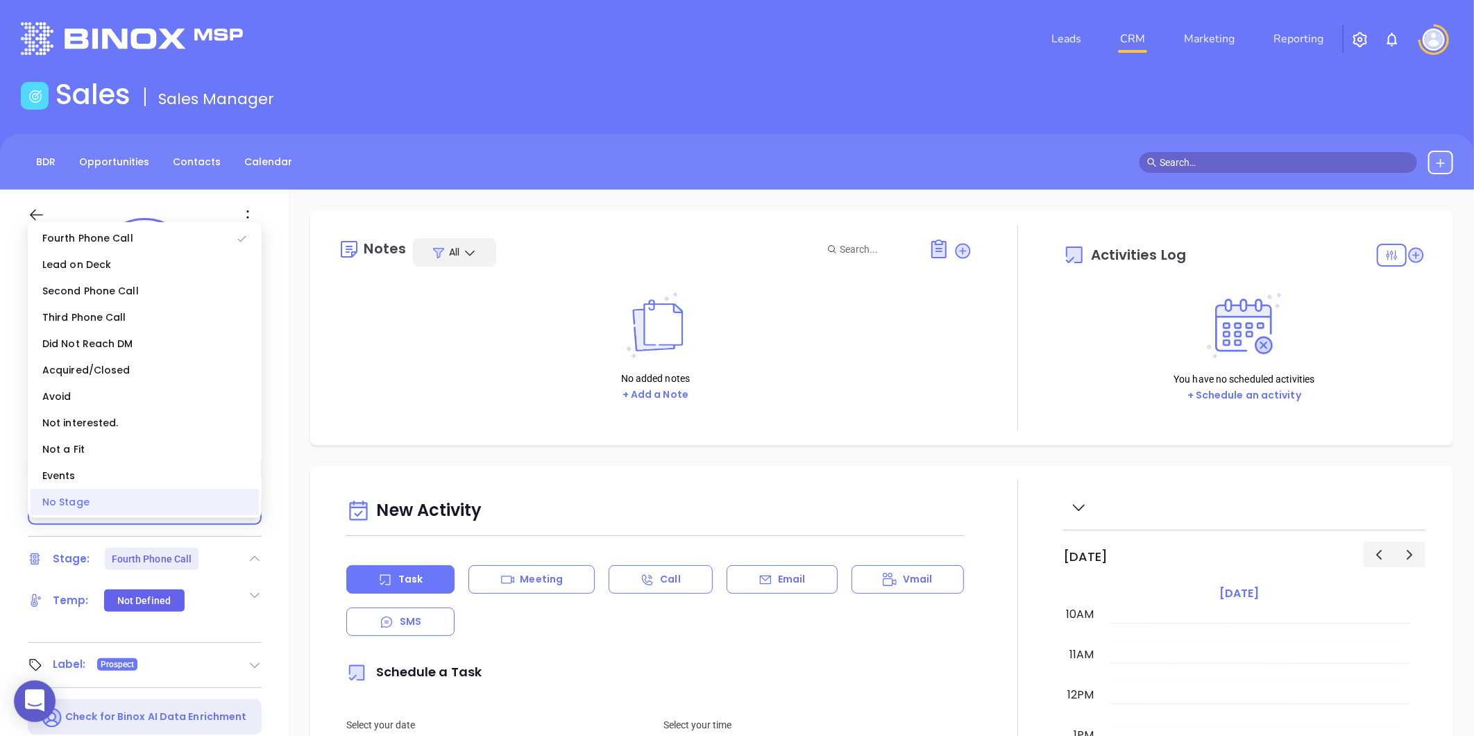
click at [119, 505] on div "No Stage" at bounding box center [145, 502] width 228 height 26
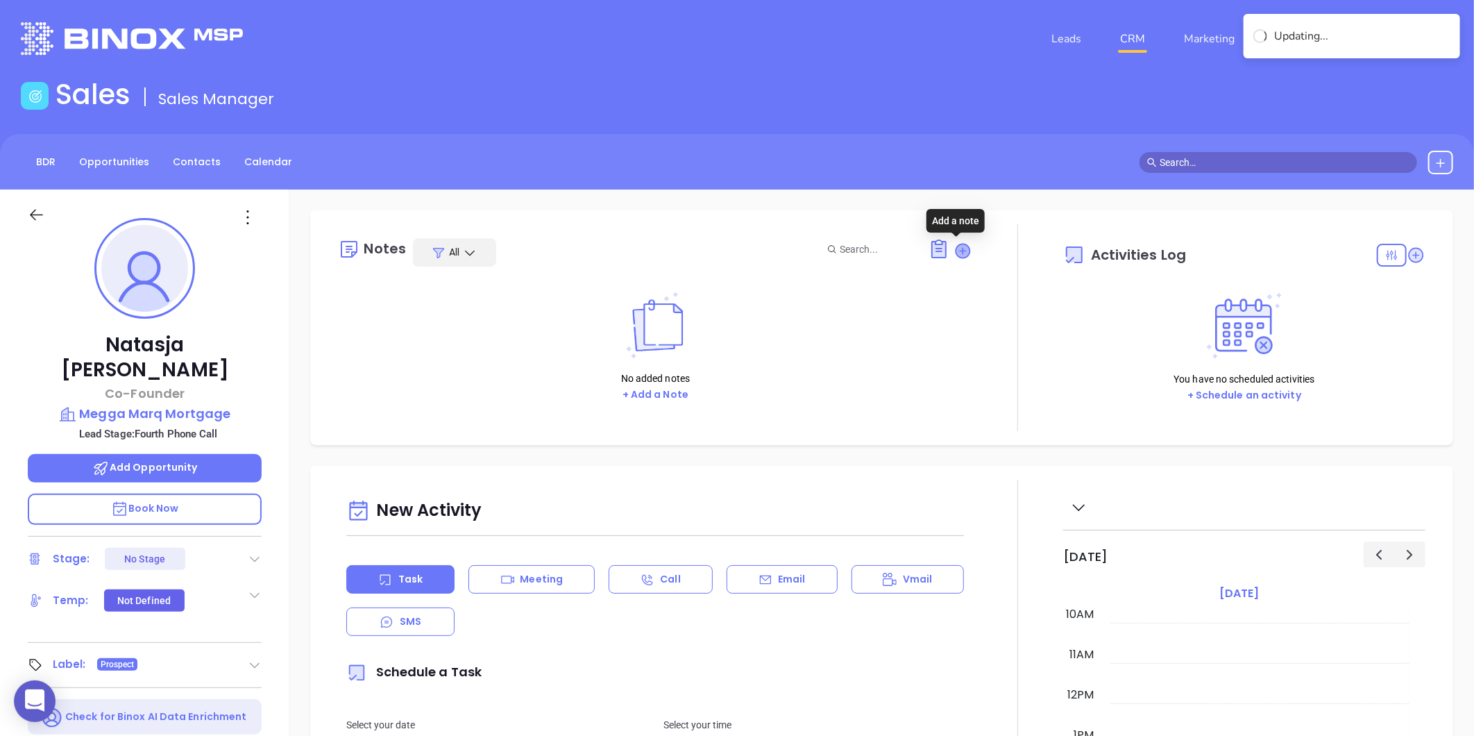
click at [959, 246] on icon at bounding box center [963, 251] width 14 height 14
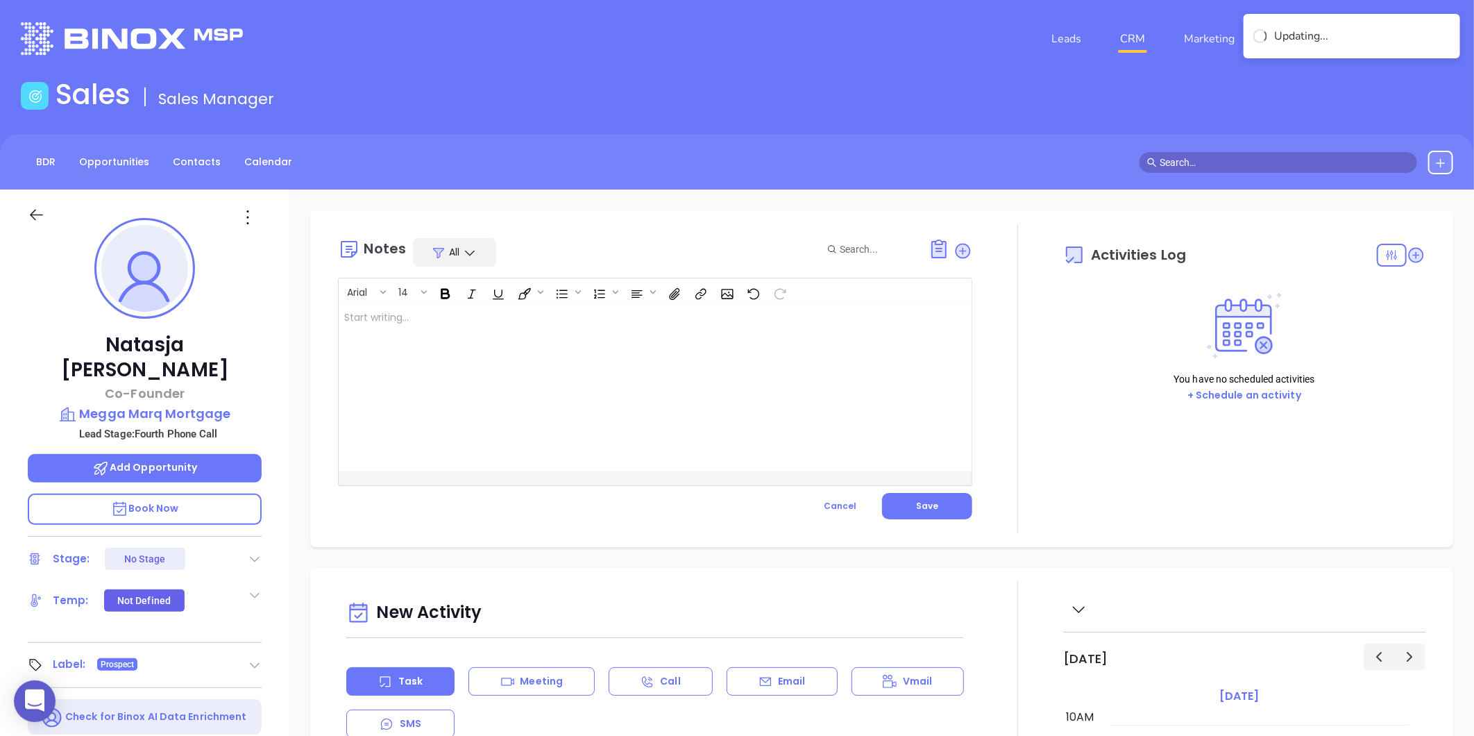
click at [477, 362] on div at bounding box center [633, 388] width 588 height 167
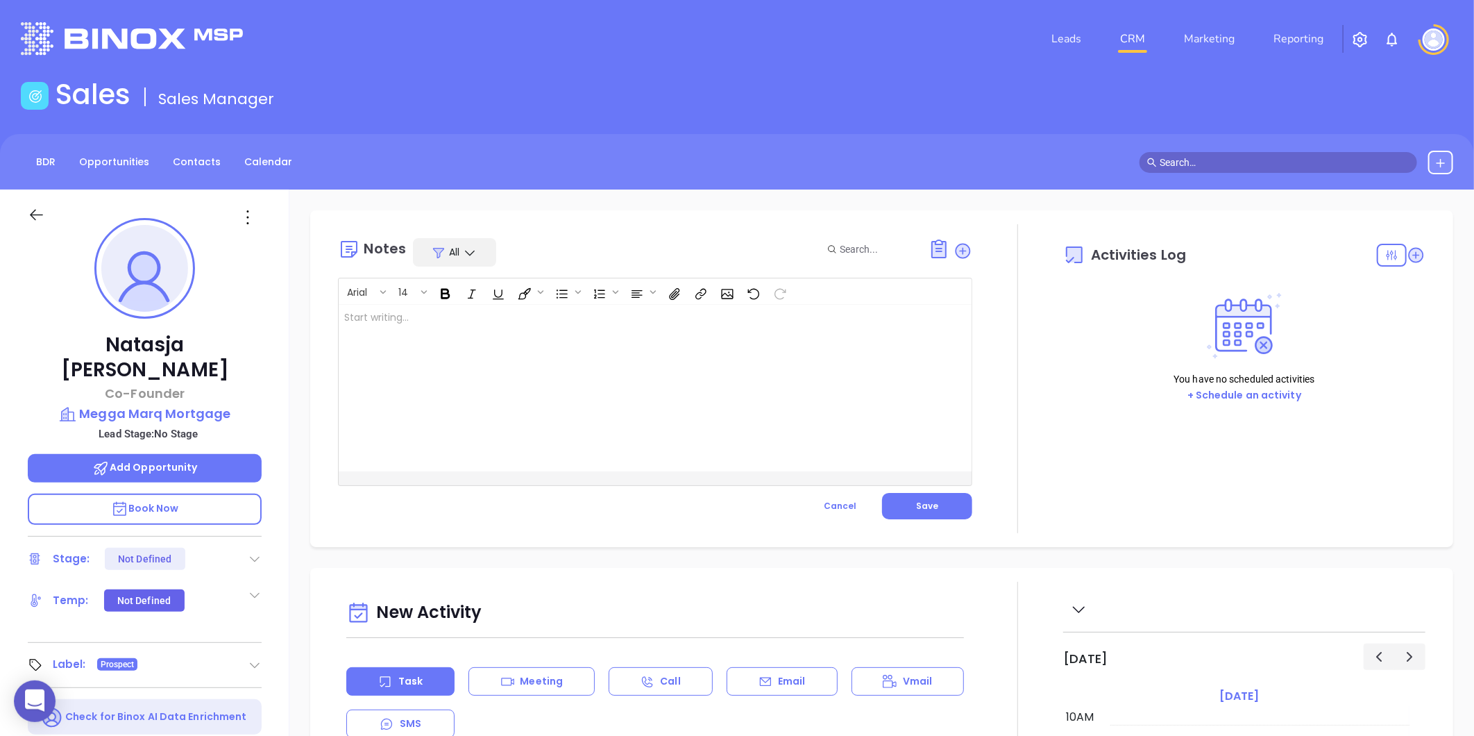
click at [491, 335] on div at bounding box center [633, 388] width 588 height 167
click at [898, 503] on button "Save" at bounding box center [927, 506] width 90 height 26
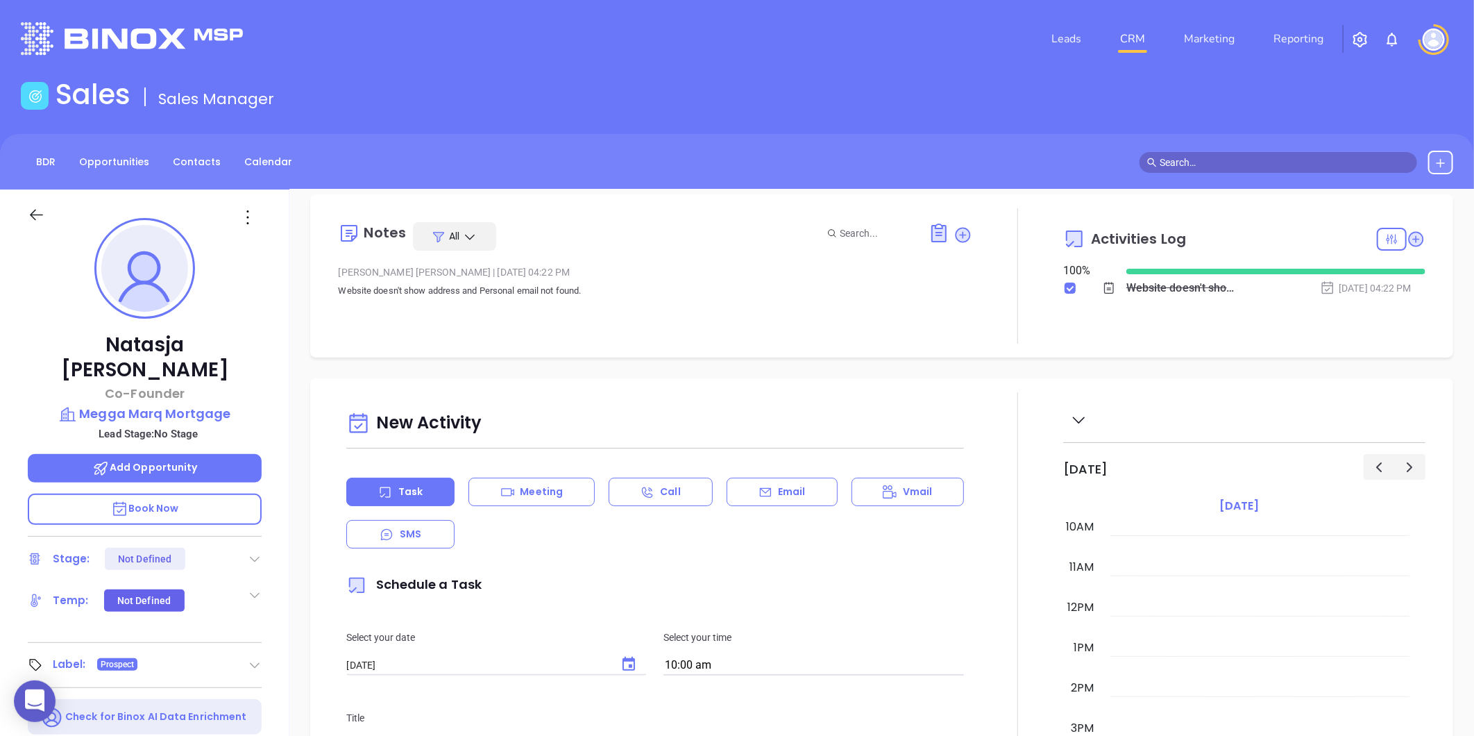
scroll to position [0, 0]
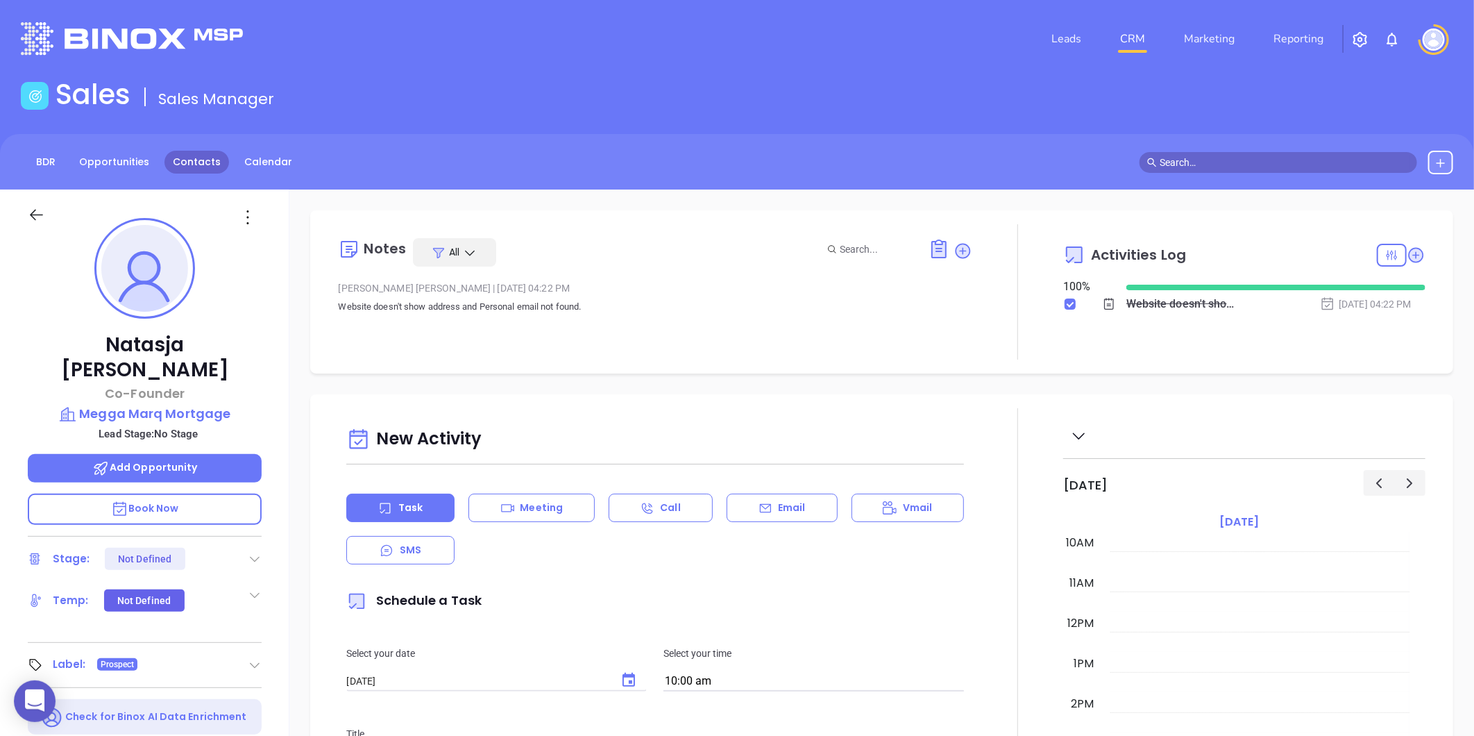
click at [196, 158] on link "Contacts" at bounding box center [196, 162] width 65 height 23
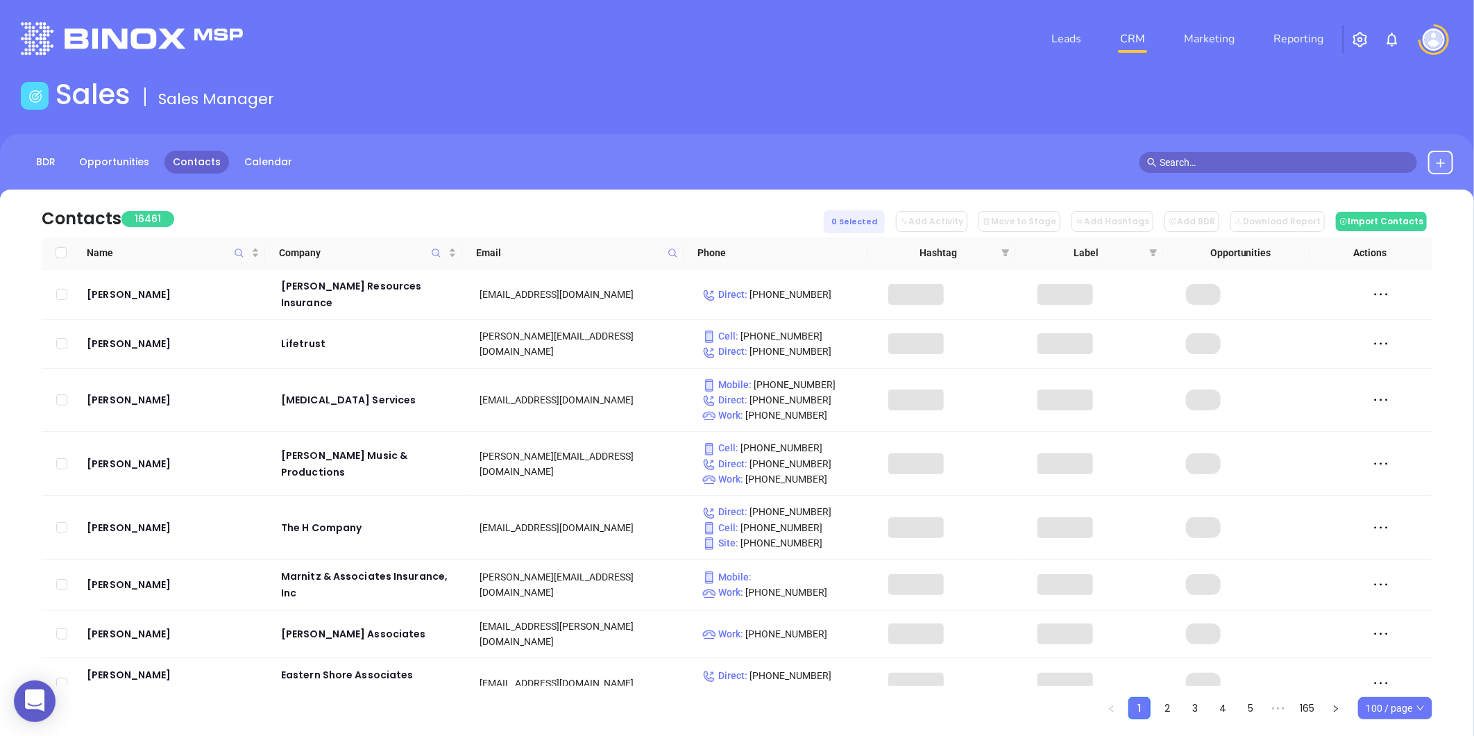
click at [668, 253] on icon at bounding box center [673, 253] width 10 height 10
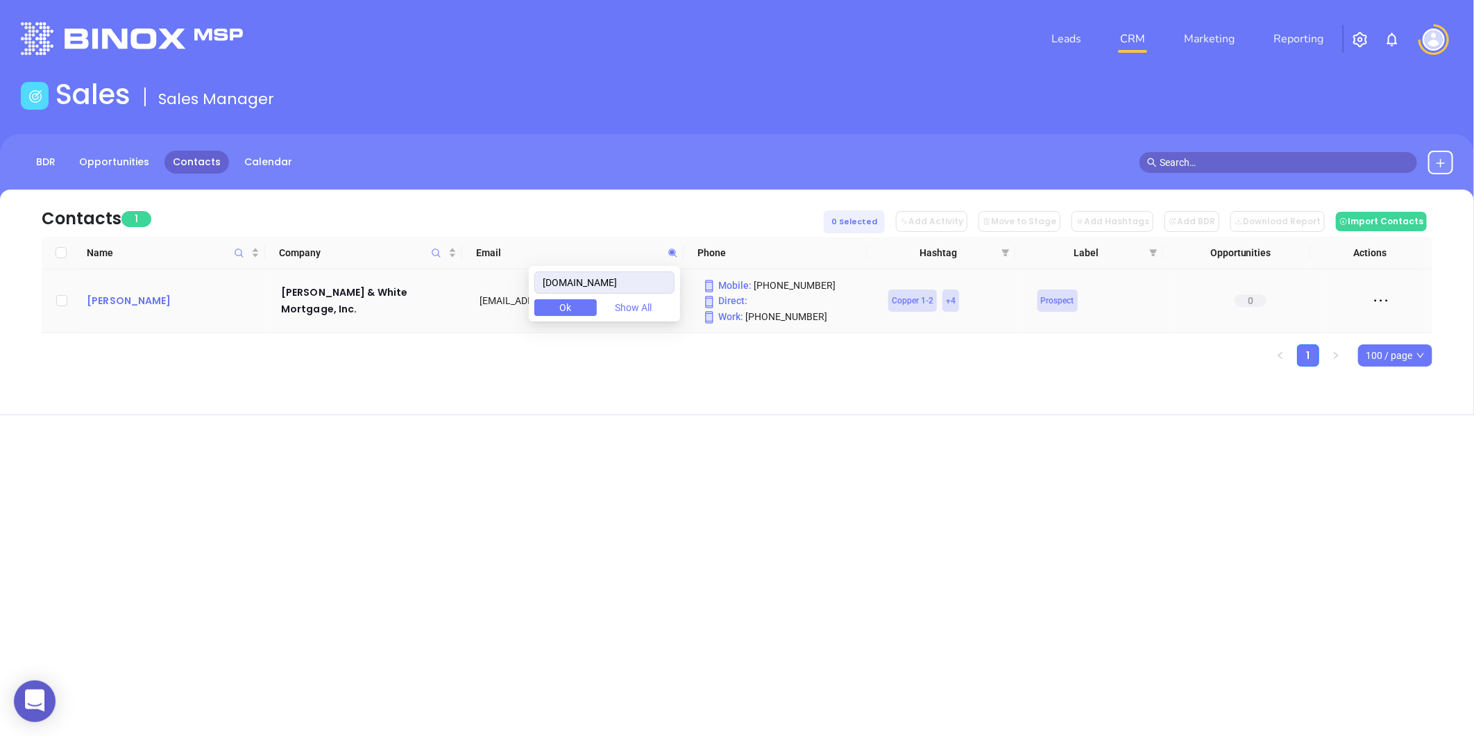
type input "edensandwhitemortgage.com"
click at [116, 296] on div "Al Edens" at bounding box center [174, 300] width 175 height 17
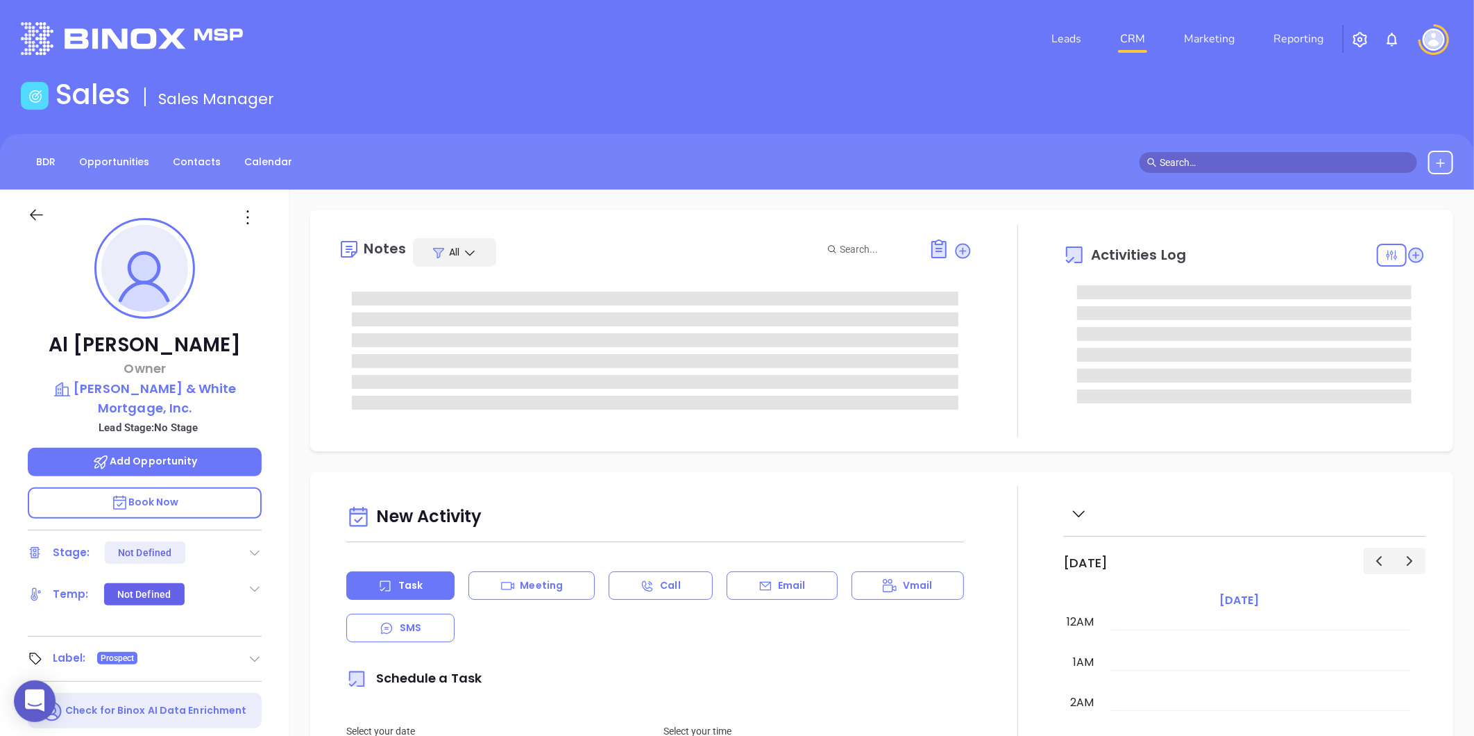
type input "[DATE]"
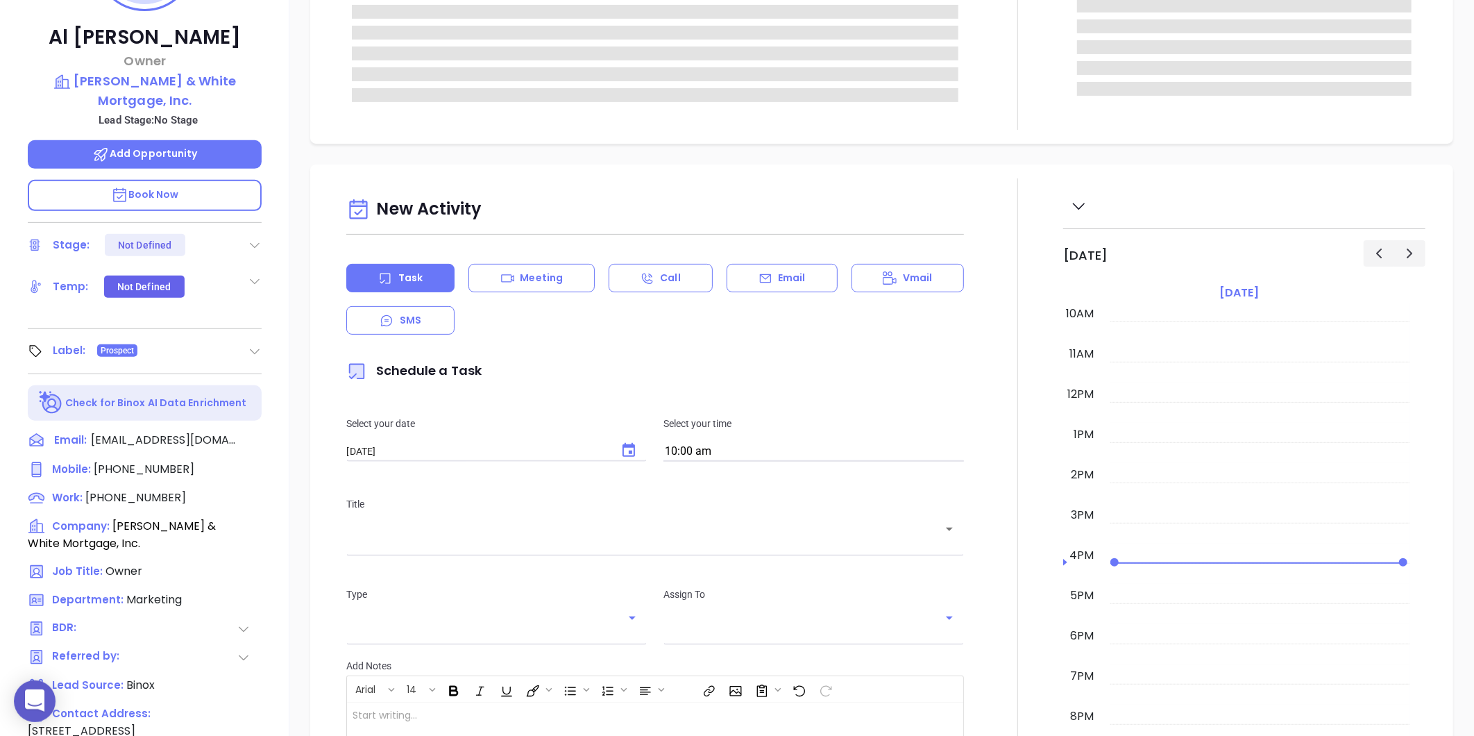
scroll to position [308, 0]
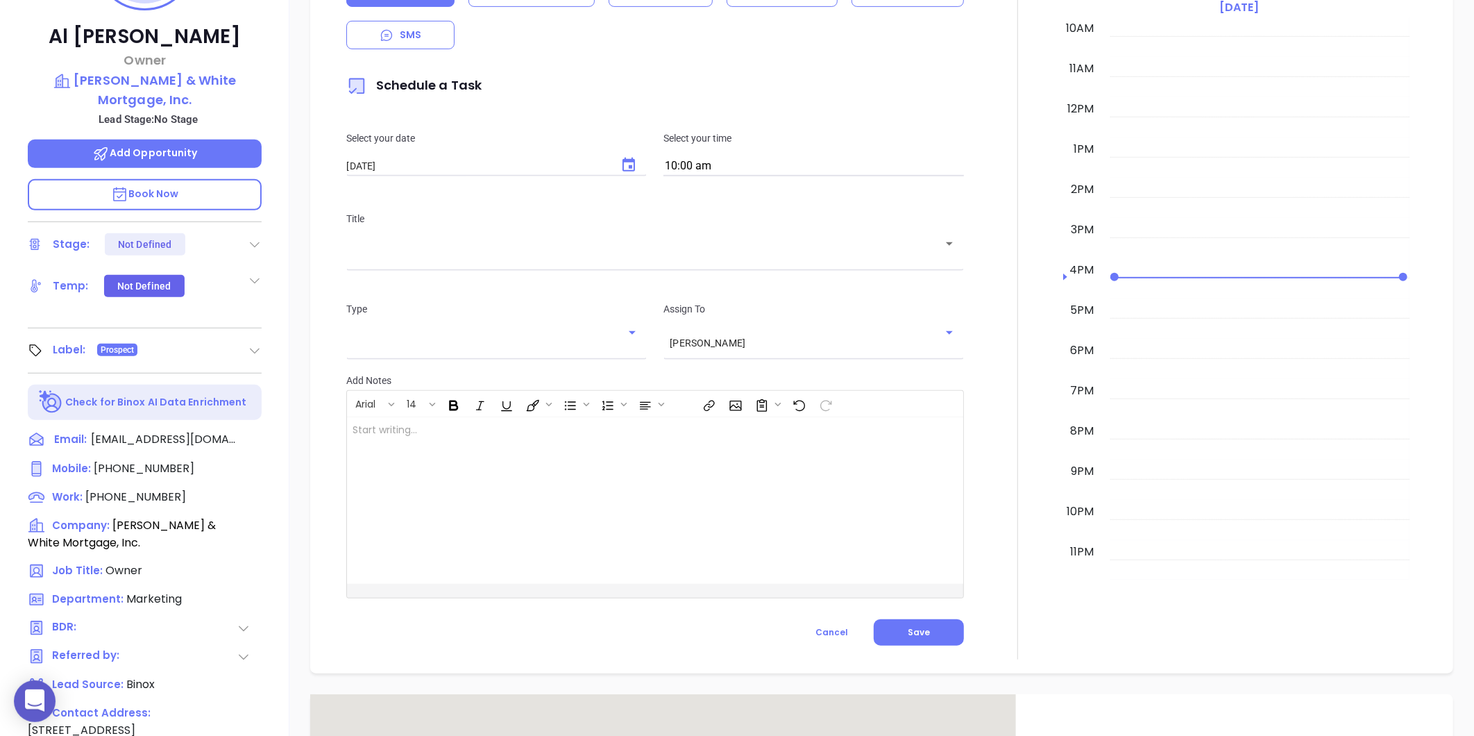
type input "[PERSON_NAME]"
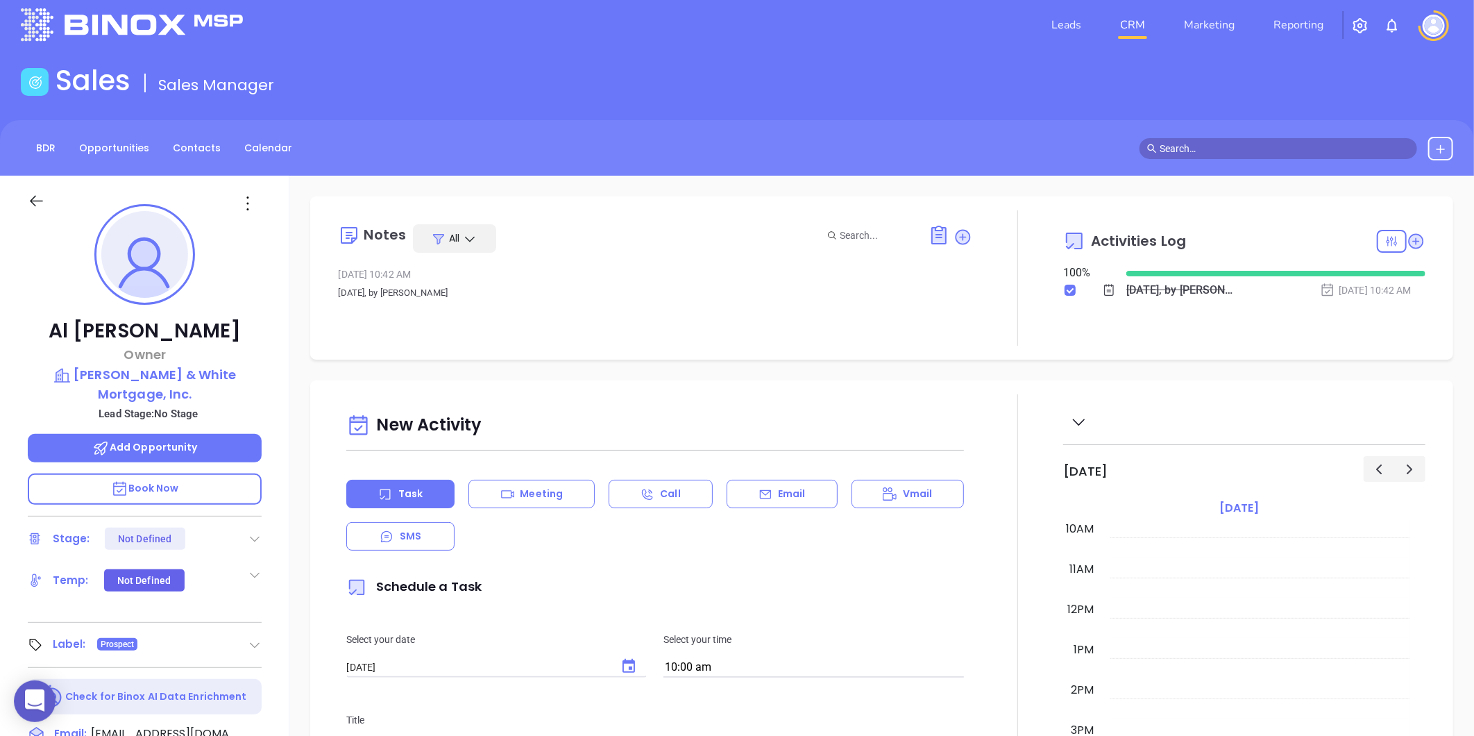
scroll to position [0, 0]
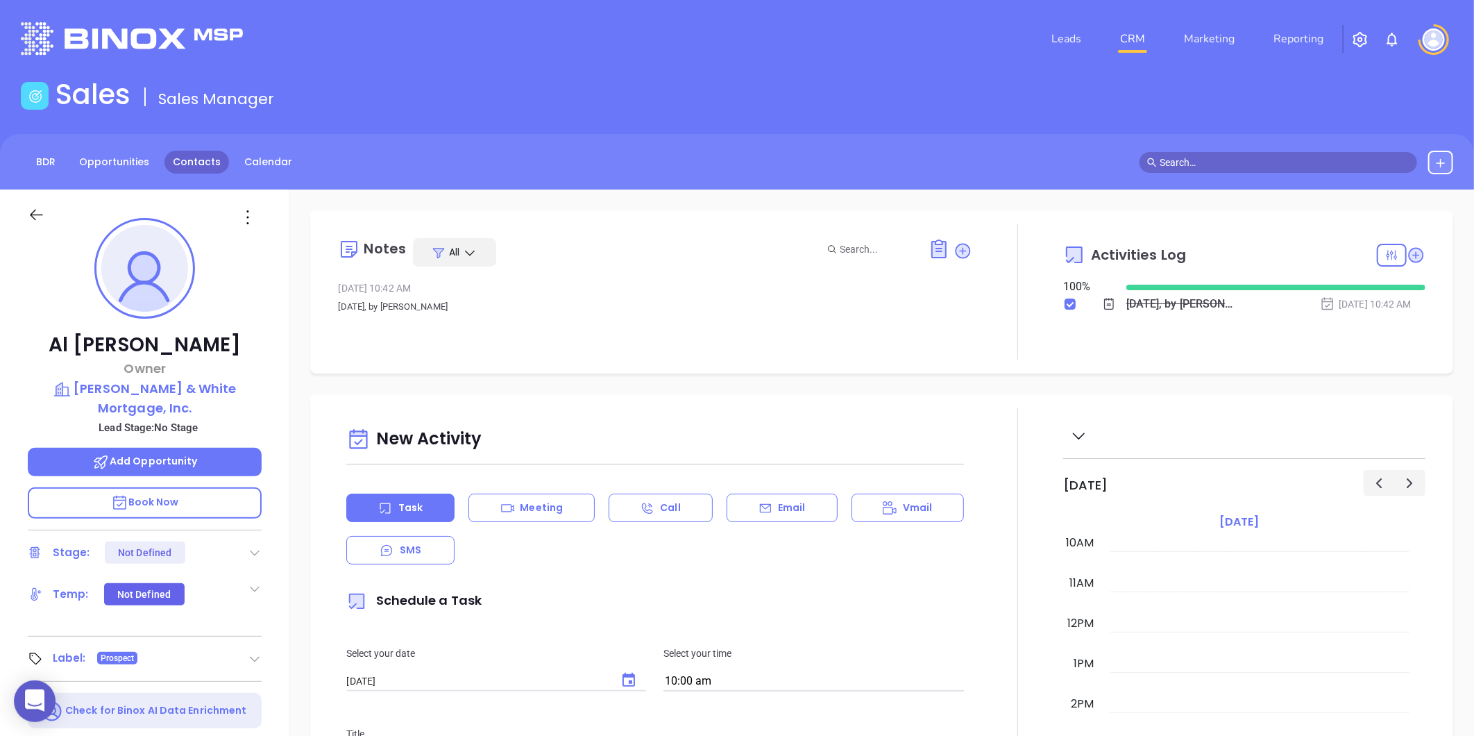
click at [202, 167] on link "Contacts" at bounding box center [196, 162] width 65 height 23
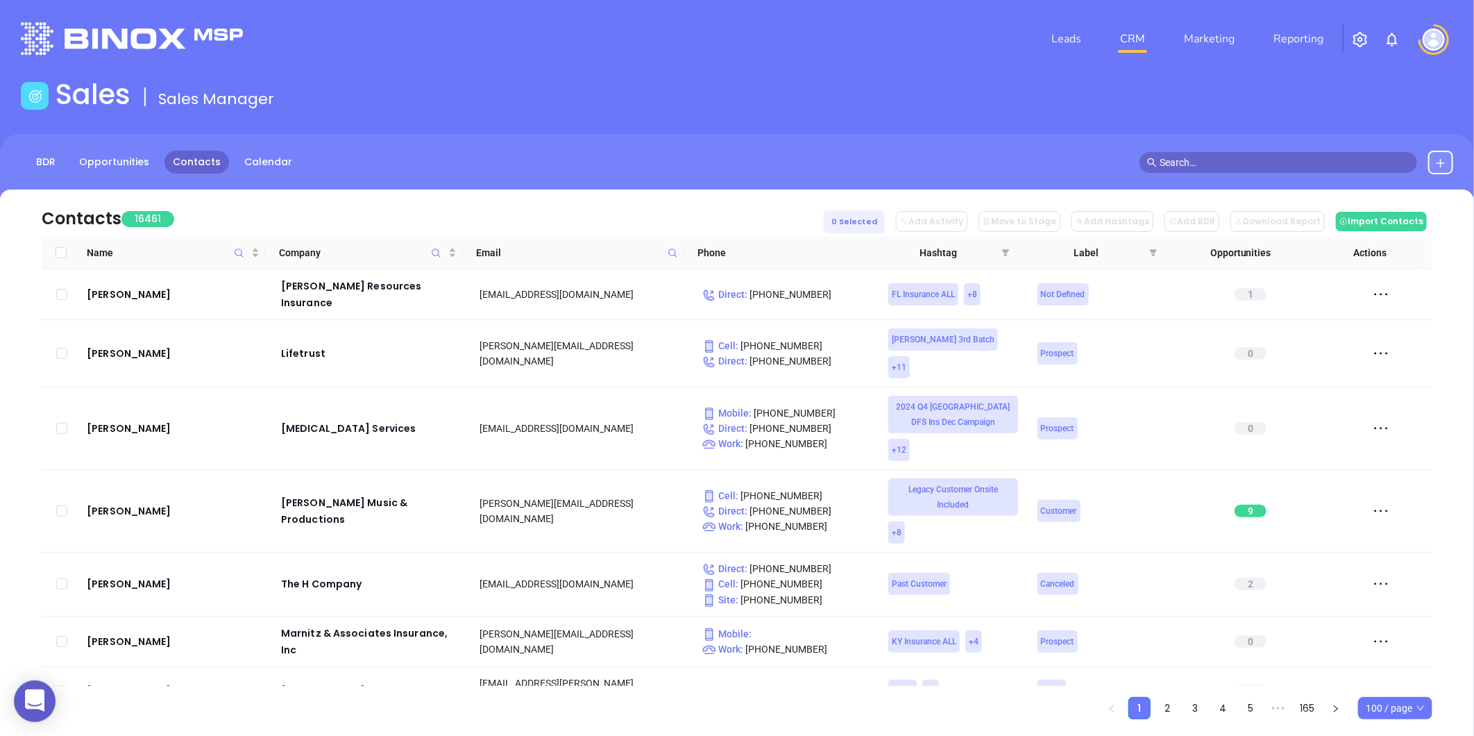
click at [677, 247] on span at bounding box center [673, 252] width 16 height 21
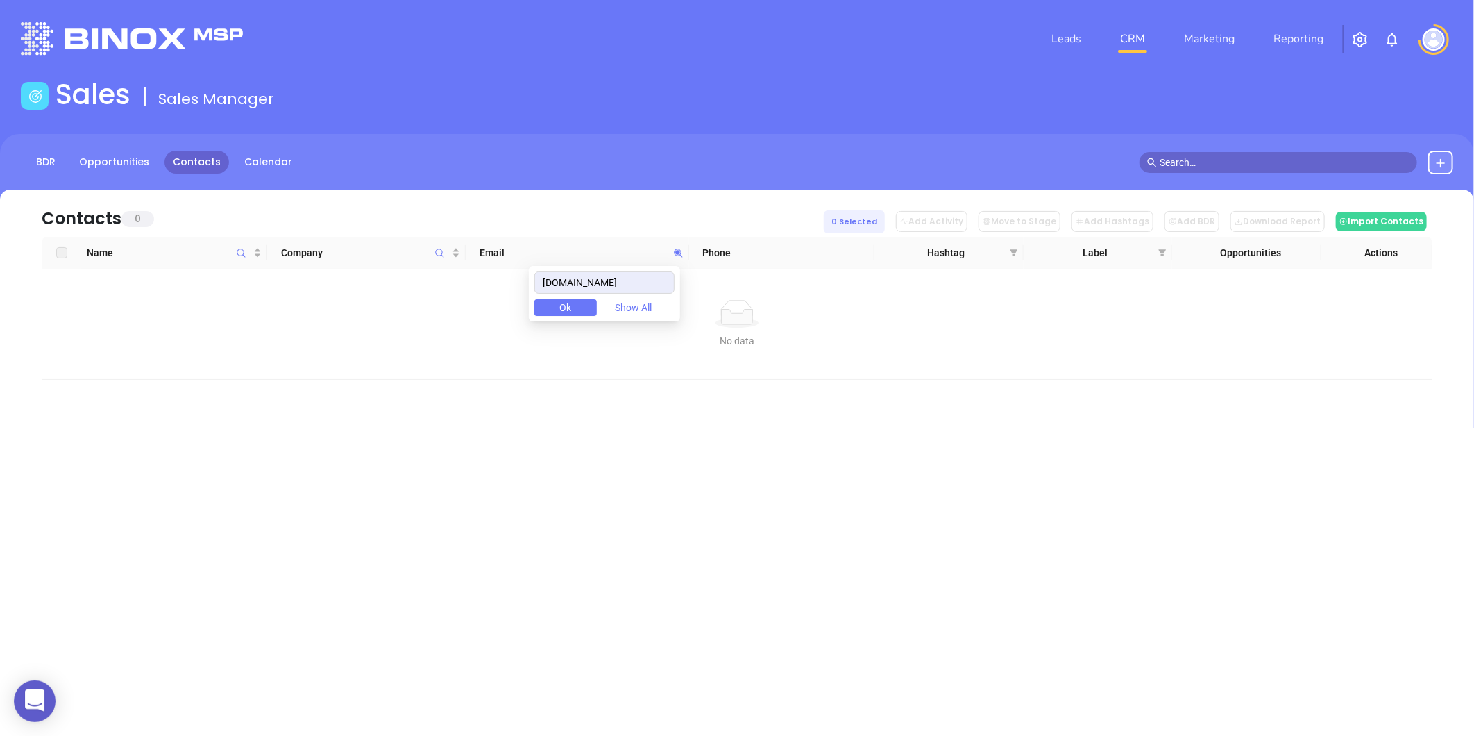
type input "digitalmortgagellc.com"
drag, startPoint x: 658, startPoint y: 288, endPoint x: 380, endPoint y: 323, distance: 280.5
click at [380, 323] on body "0 Leads CRM Marketing Reporting Financial Leads Leads Sales Sales Manager BDR O…" at bounding box center [737, 368] width 1474 height 736
paste input "digitalmortgagellc.com"
type input "digitalmortgagellc.com"
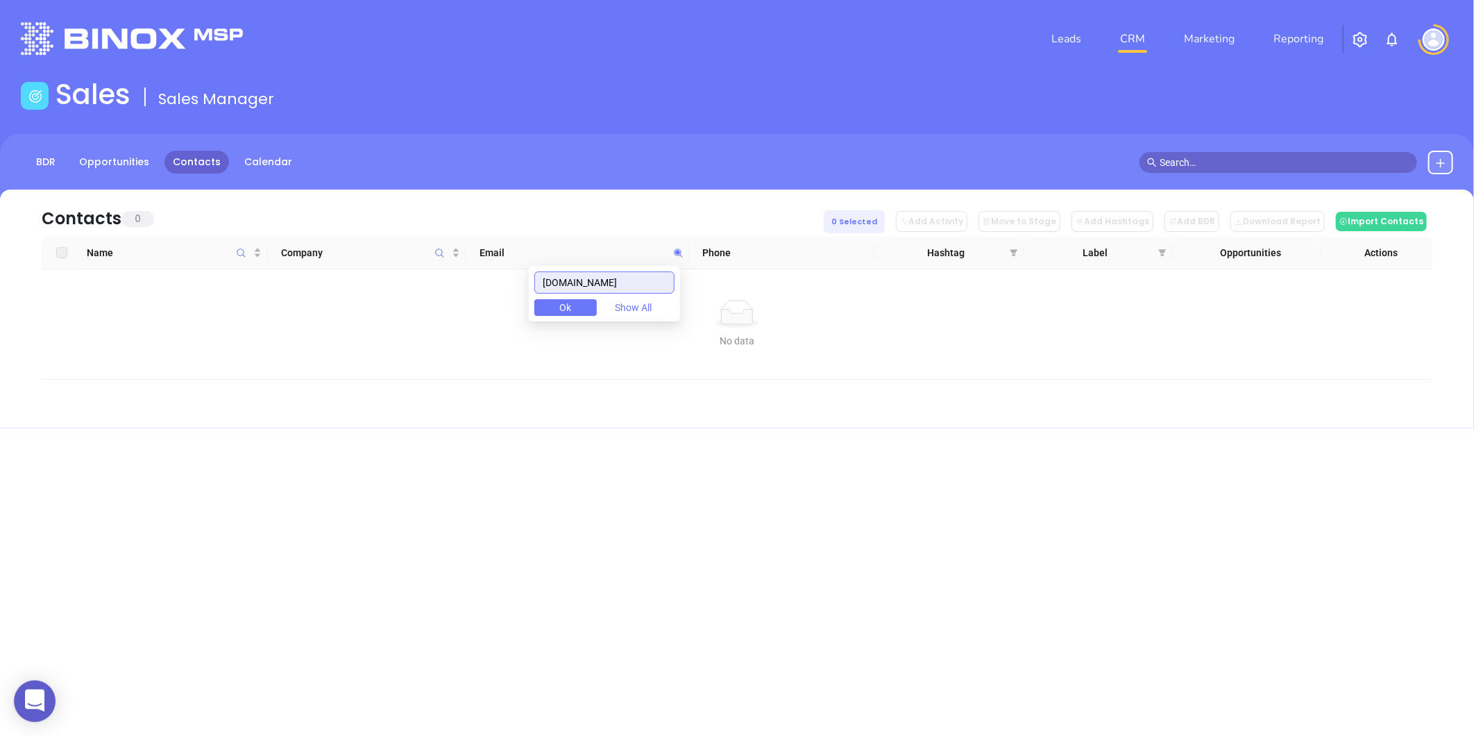
drag, startPoint x: 663, startPoint y: 279, endPoint x: 432, endPoint y: 329, distance: 236.4
click at [432, 328] on body "0 Leads CRM Marketing Reporting Financial Leads Leads Sales Sales Manager BDR O…" at bounding box center [737, 368] width 1474 height 736
paste input "thehomeloanteam.com"
type input "thehomeloanteam.com"
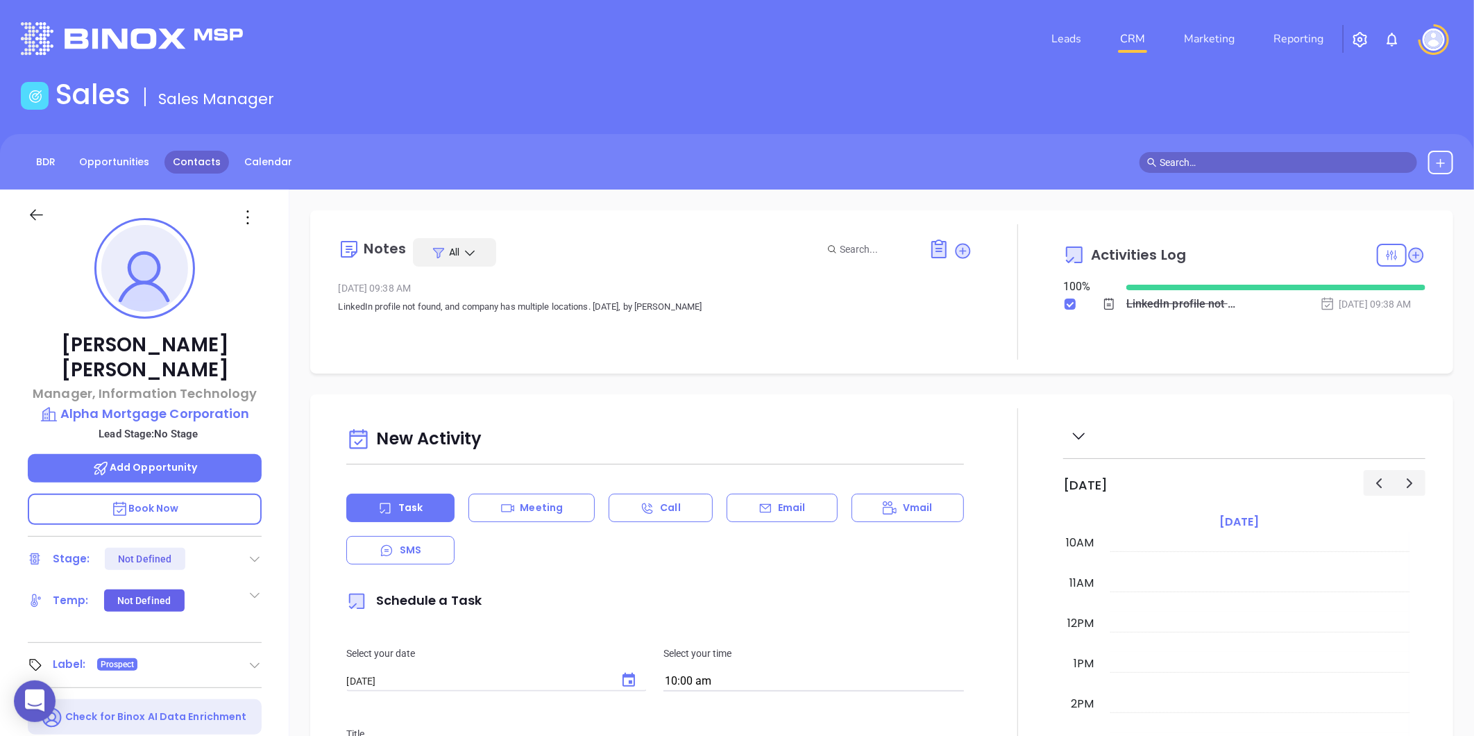
click at [189, 155] on link "Contacts" at bounding box center [196, 162] width 65 height 23
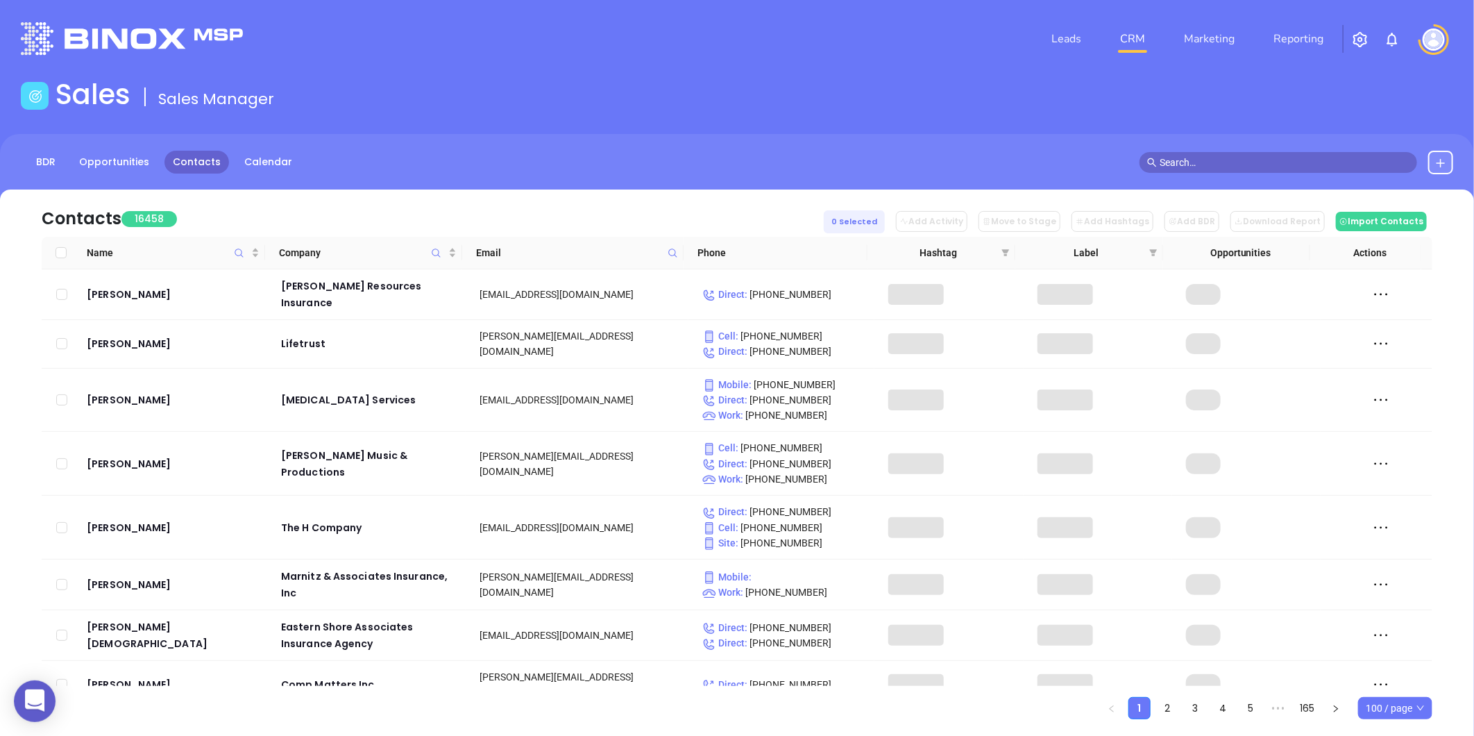
click at [676, 250] on icon at bounding box center [673, 253] width 10 height 10
paste input "lendingpathmortgage.com"
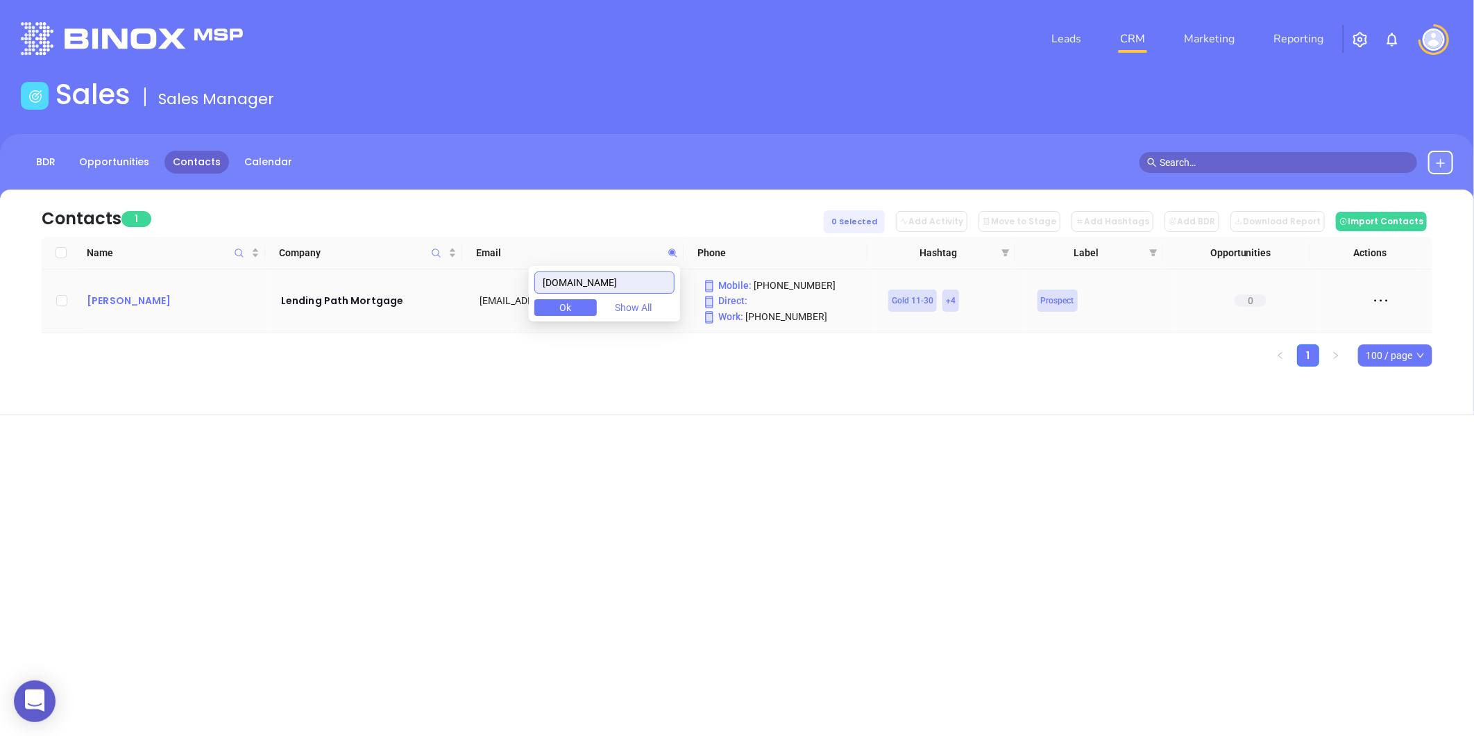
type input "lendingpathmortgage.com"
click at [119, 309] on div "Kevin Rose" at bounding box center [174, 300] width 175 height 17
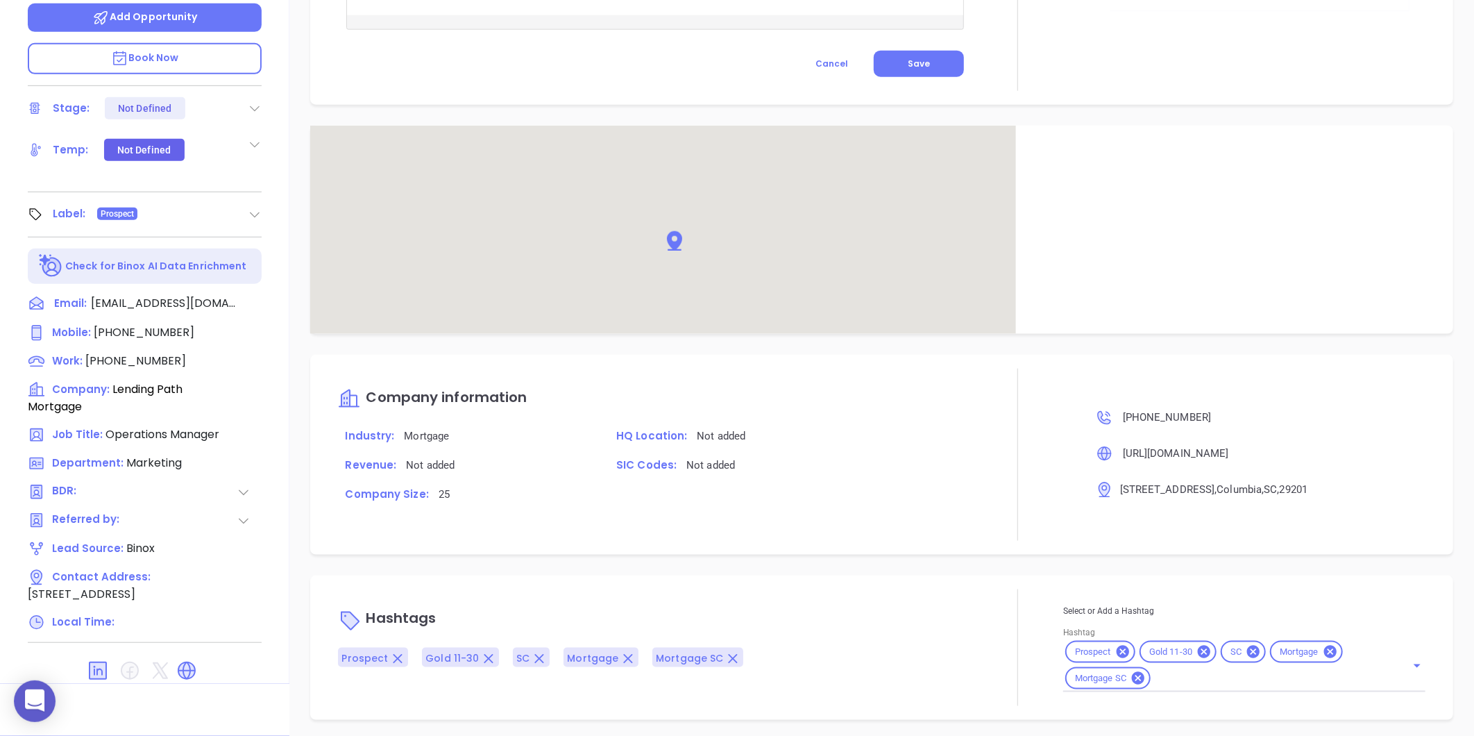
scroll to position [739, 0]
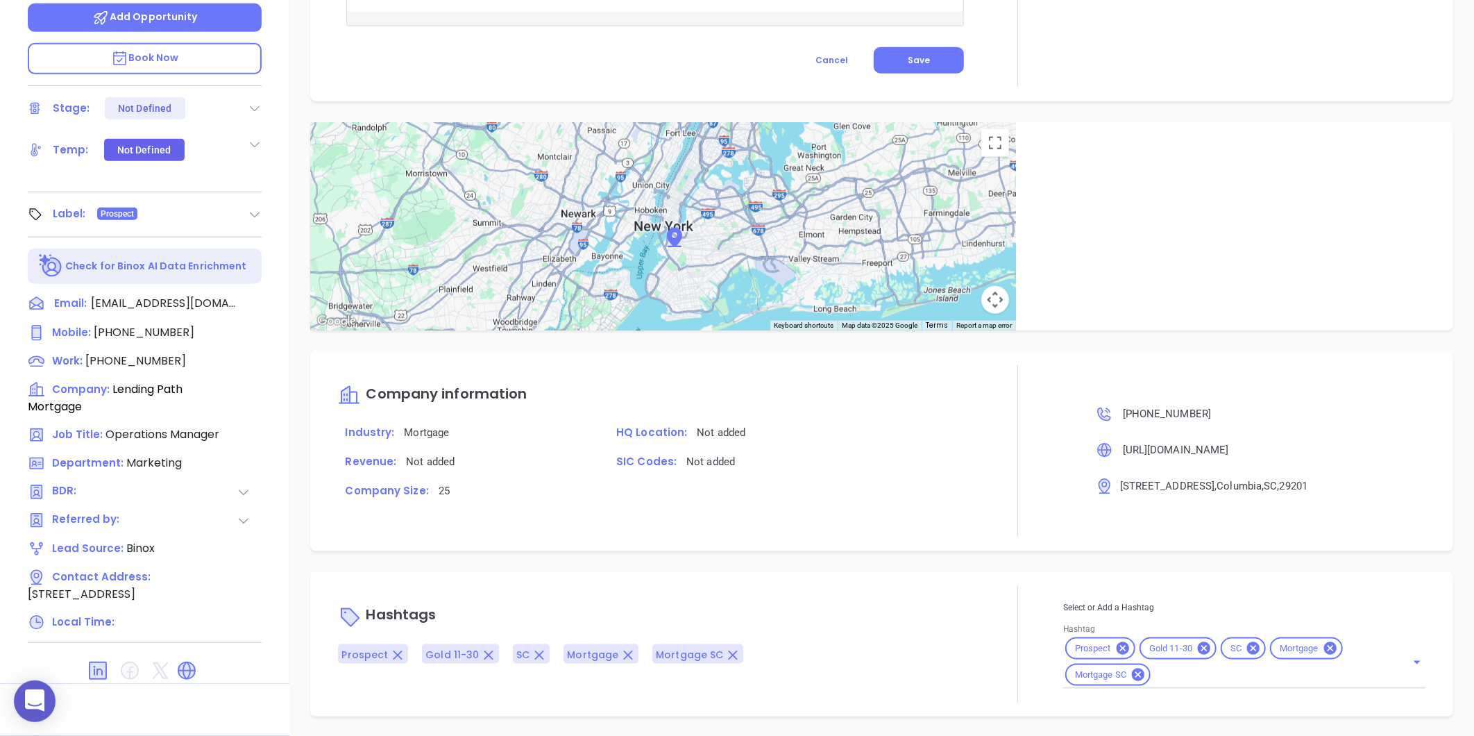
type input "Gissela Vargas"
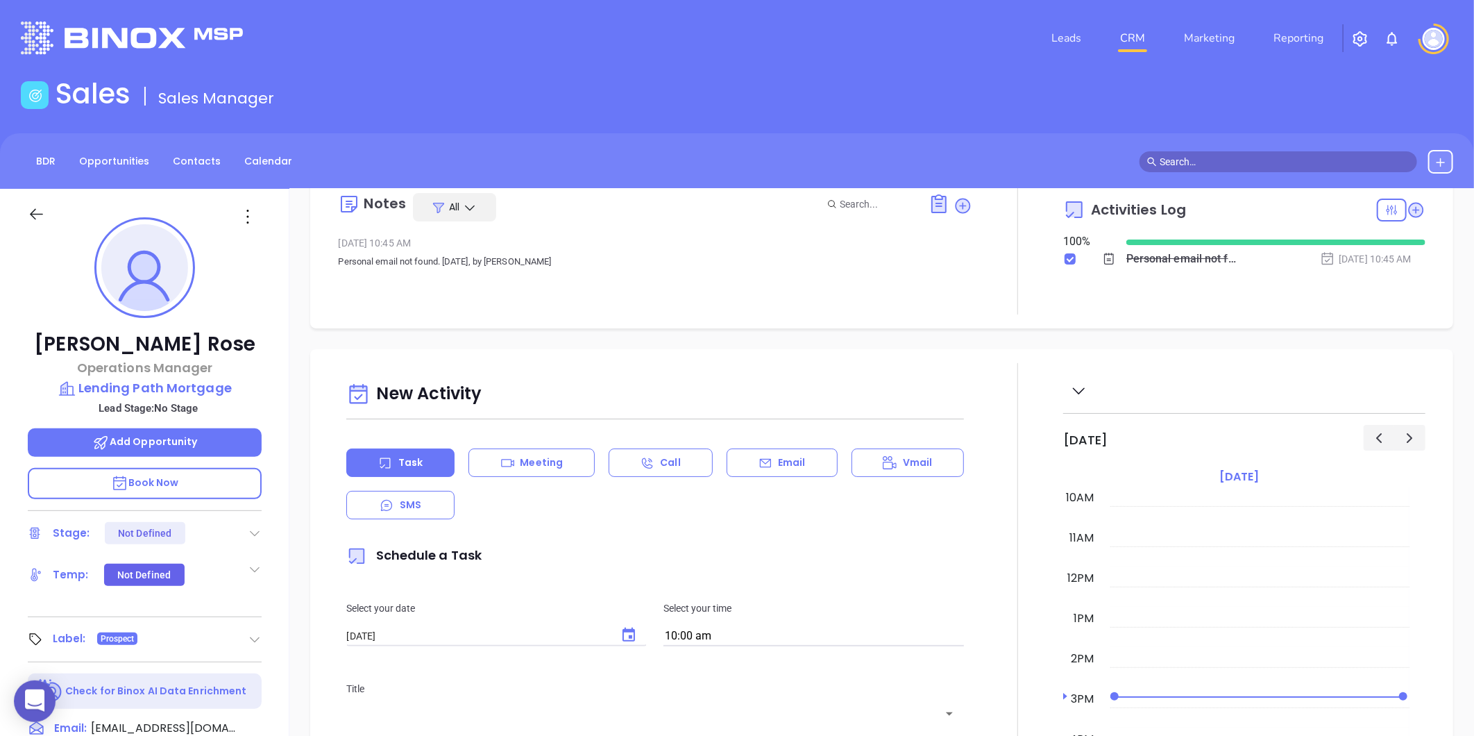
scroll to position [0, 0]
click at [162, 384] on p "Lending Path Mortgage" at bounding box center [145, 388] width 234 height 19
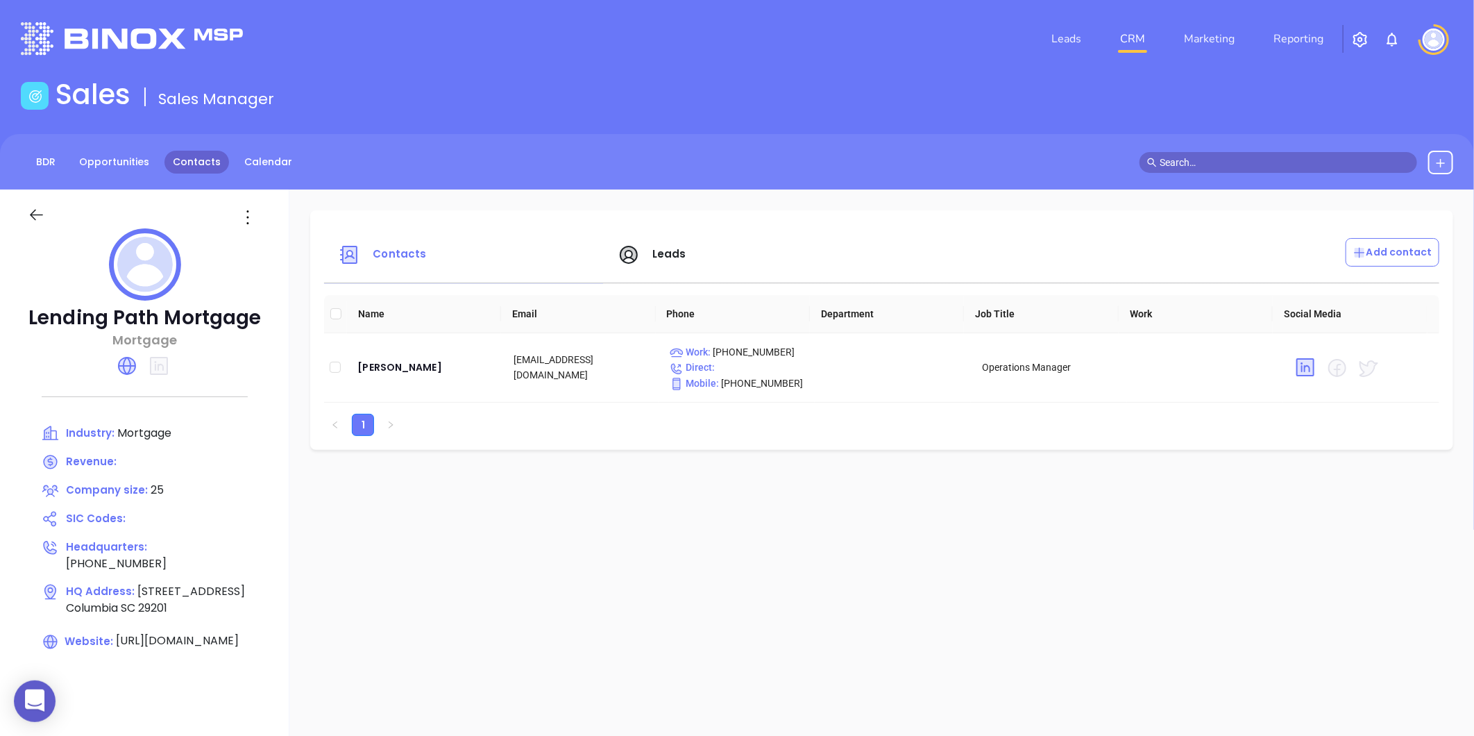
click at [190, 165] on link "Contacts" at bounding box center [196, 162] width 65 height 23
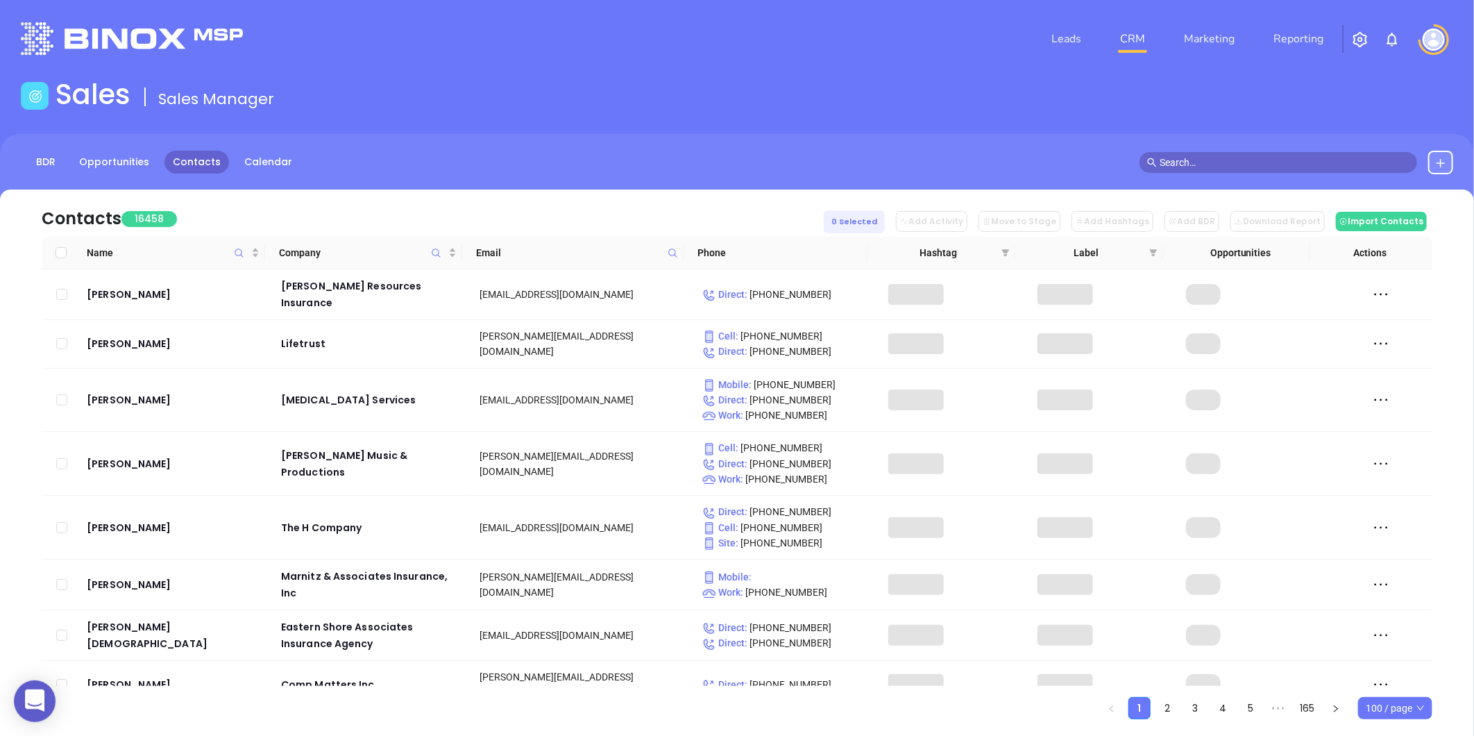
click at [670, 251] on icon at bounding box center [673, 253] width 10 height 10
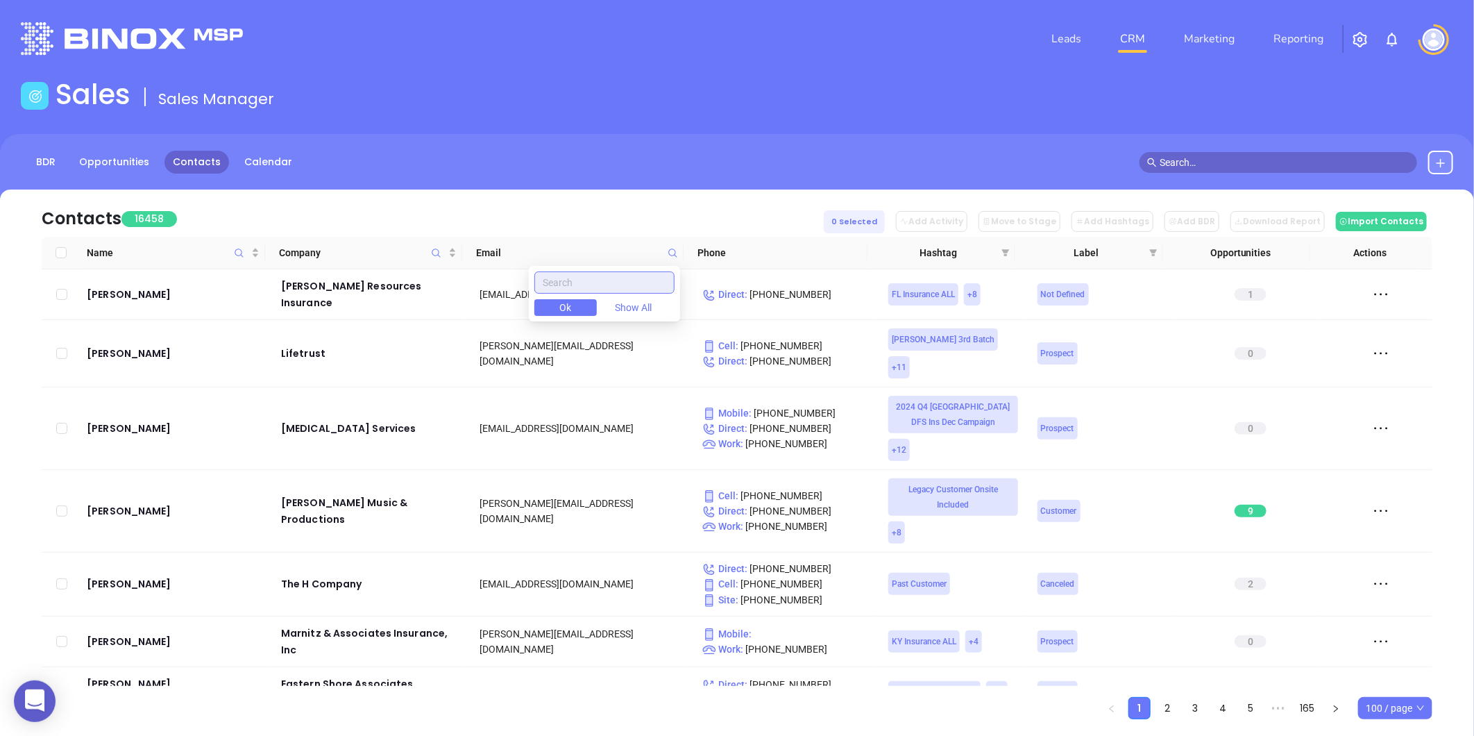
paste input "gulfstreamsc.com"
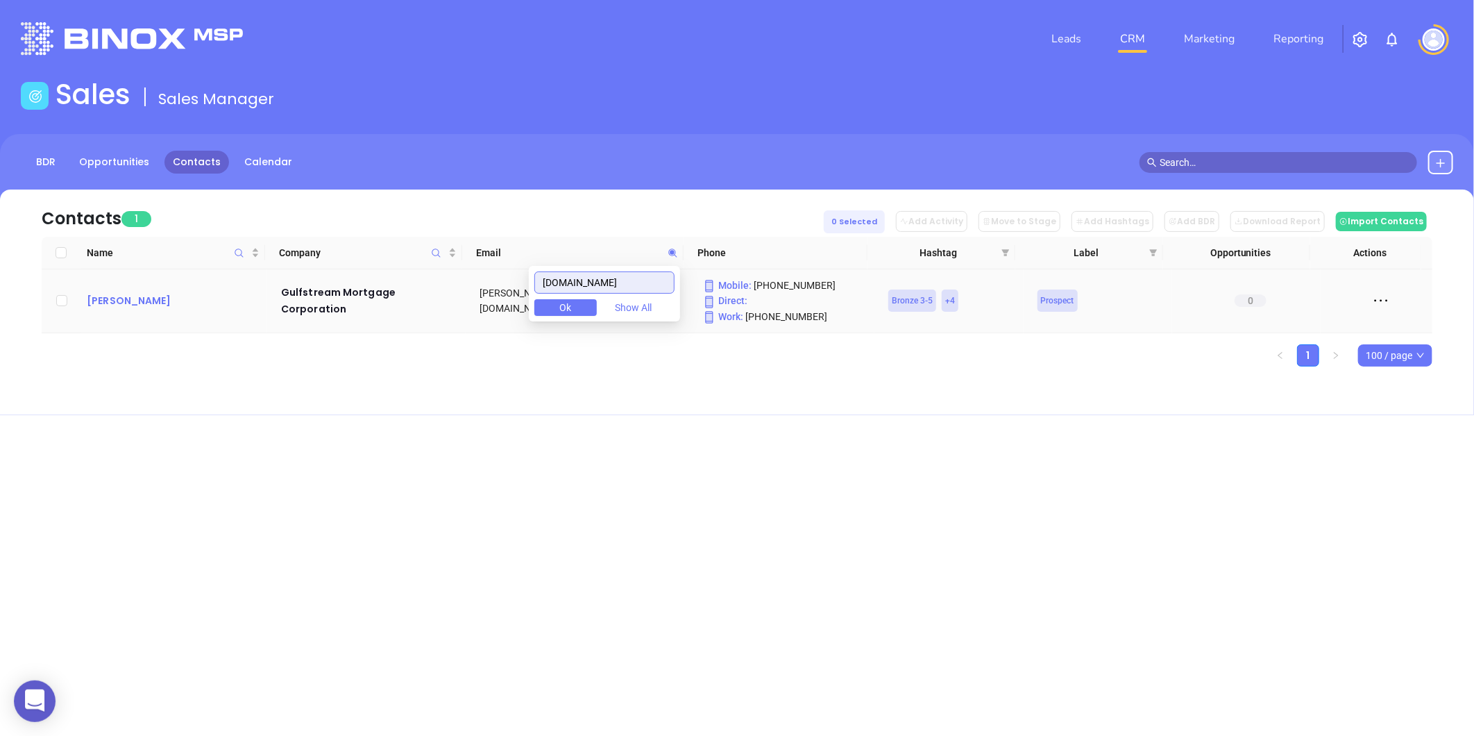
type input "gulfstreamsc.com"
click at [128, 296] on div "Bob Graybill" at bounding box center [174, 300] width 175 height 17
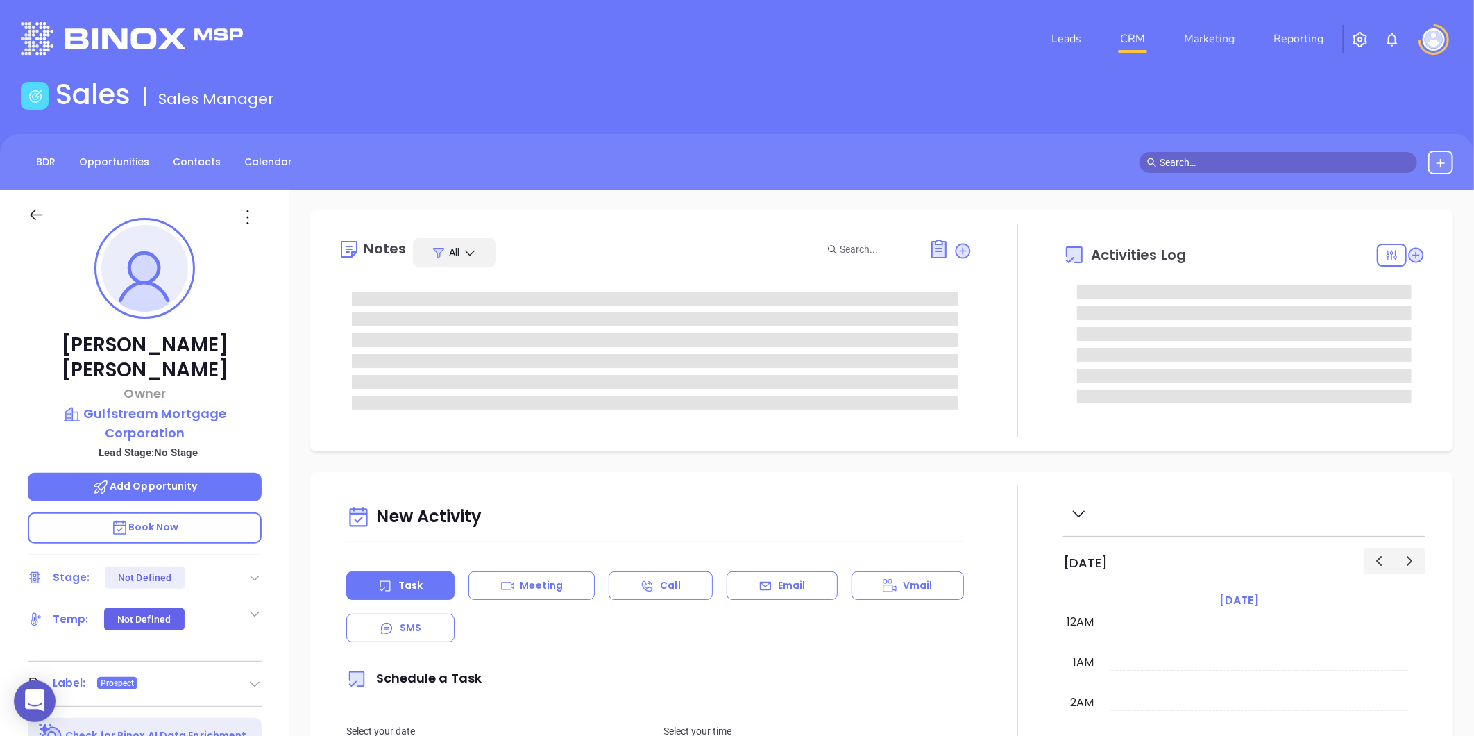
type input "[DATE]"
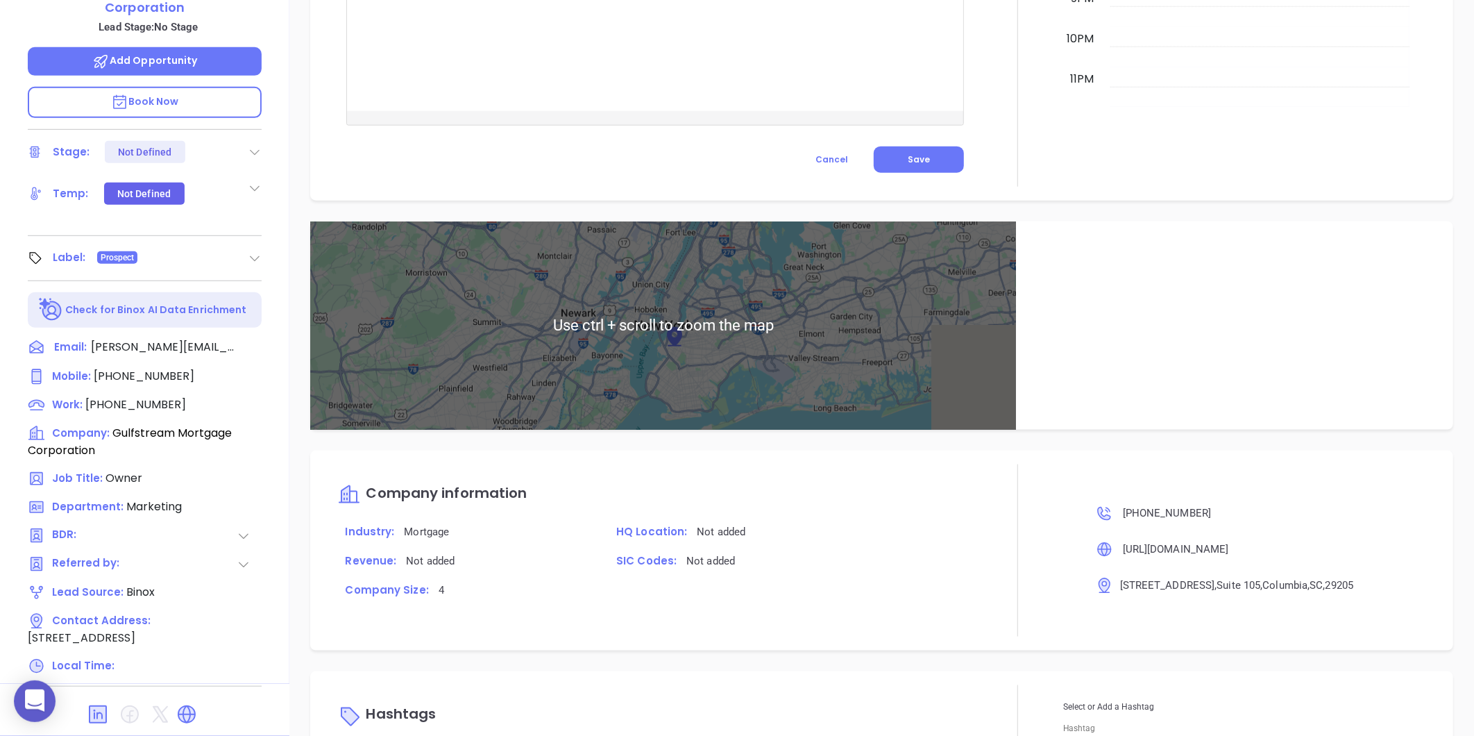
scroll to position [739, 0]
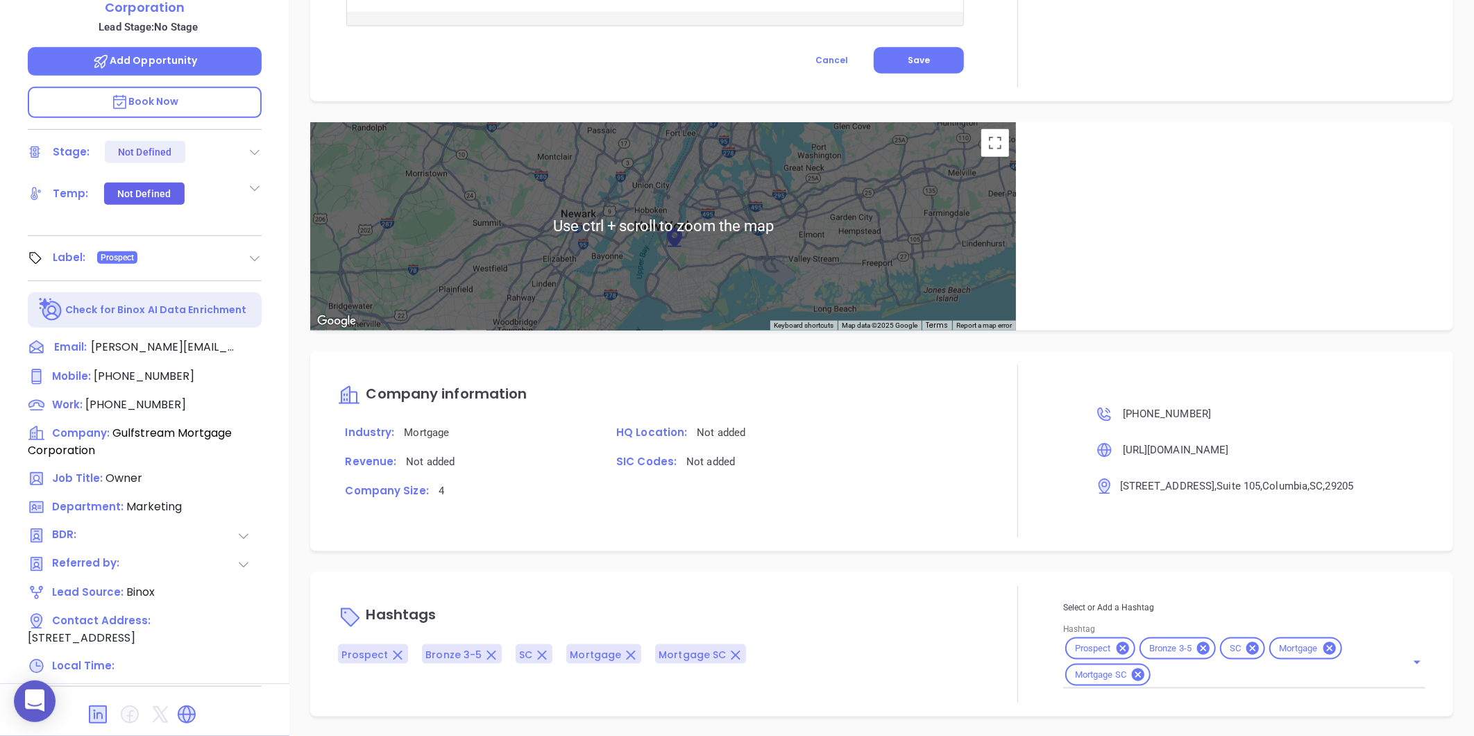
type input "[PERSON_NAME]"
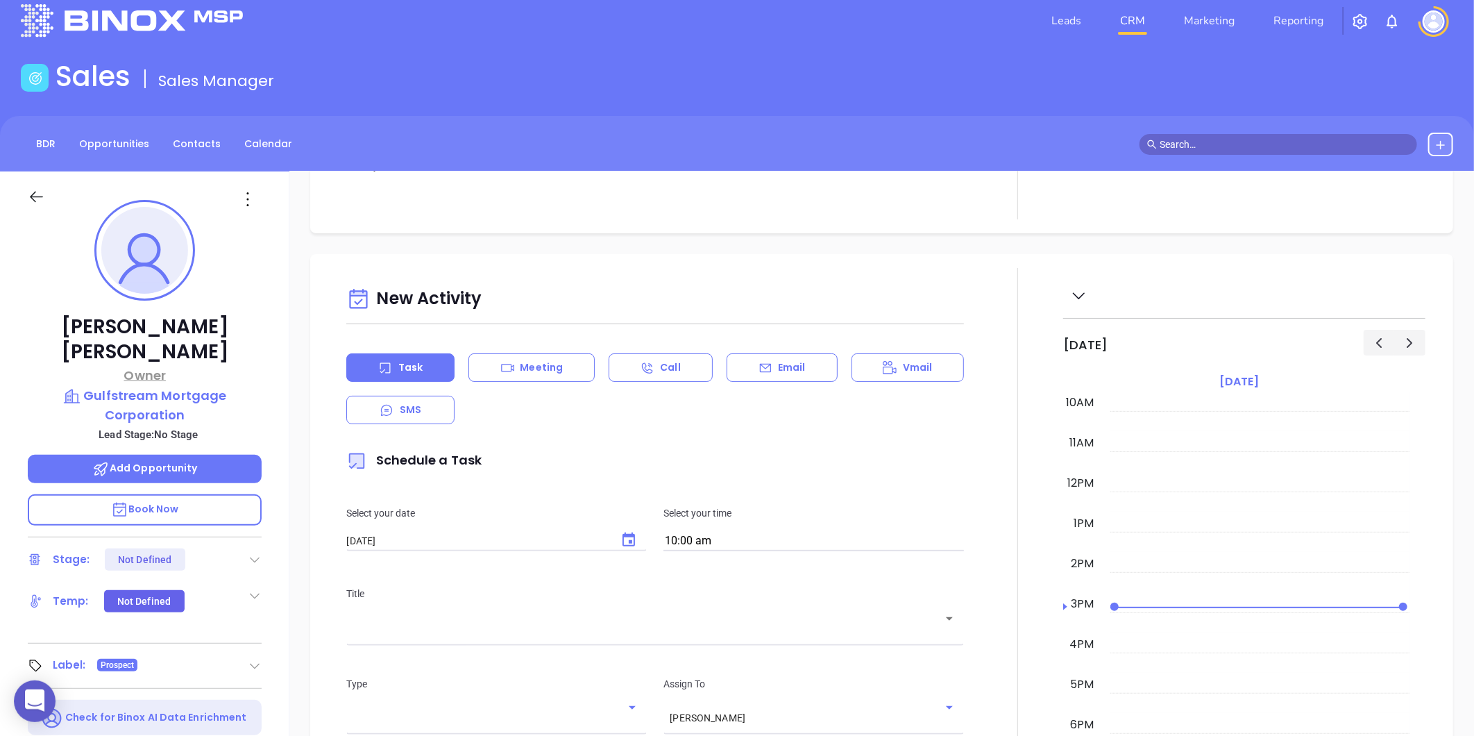
scroll to position [0, 0]
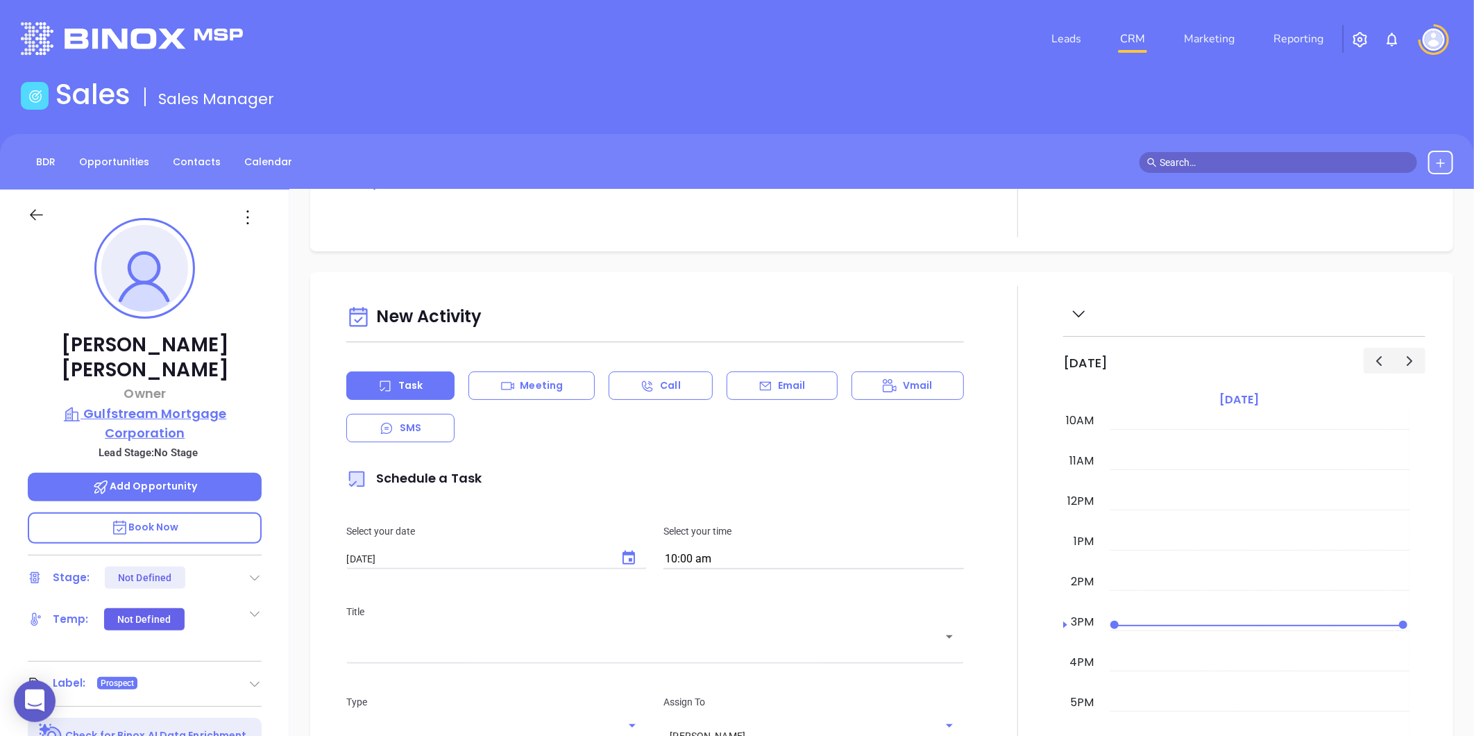
click at [163, 404] on p "Gulfstream Mortgage Corporation" at bounding box center [145, 423] width 234 height 38
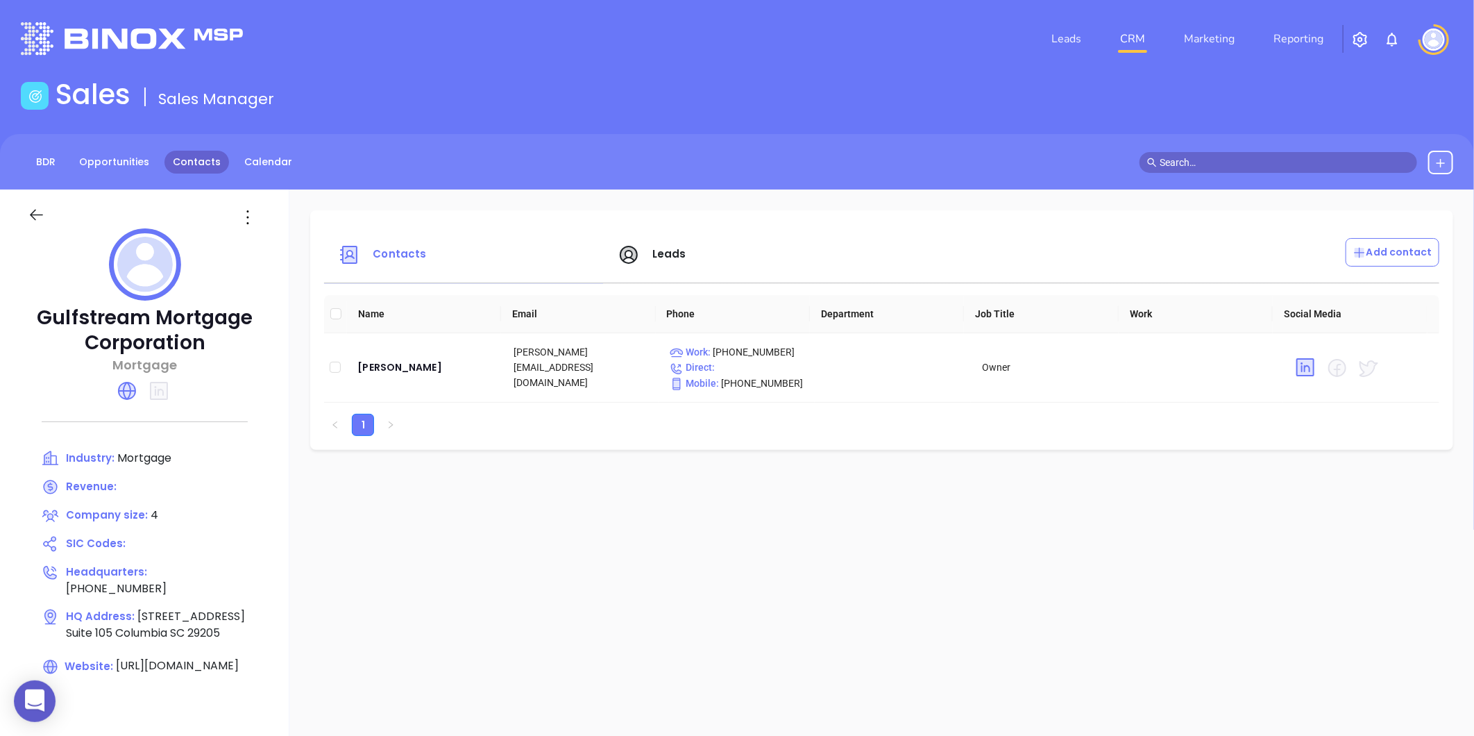
click at [168, 155] on link "Contacts" at bounding box center [196, 162] width 65 height 23
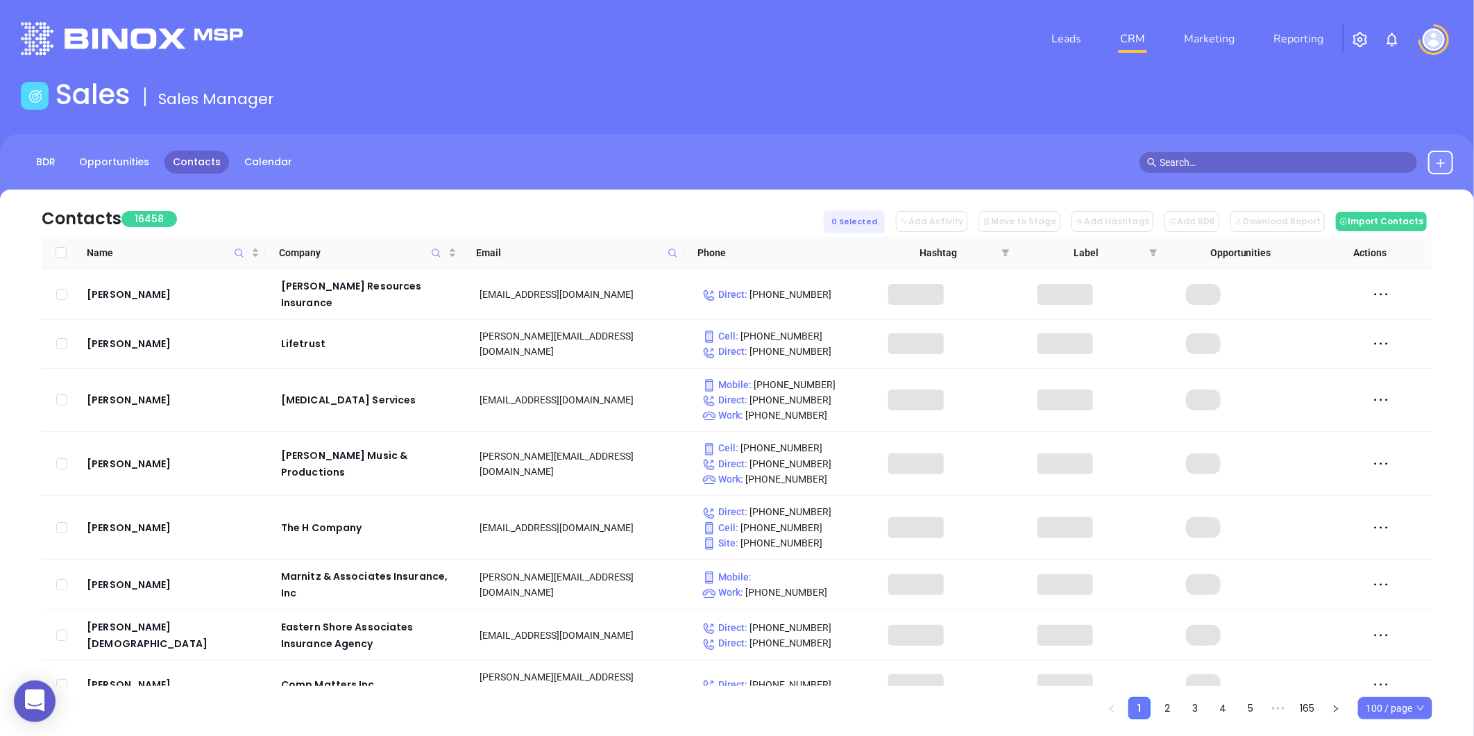
click at [669, 248] on icon at bounding box center [673, 253] width 10 height 10
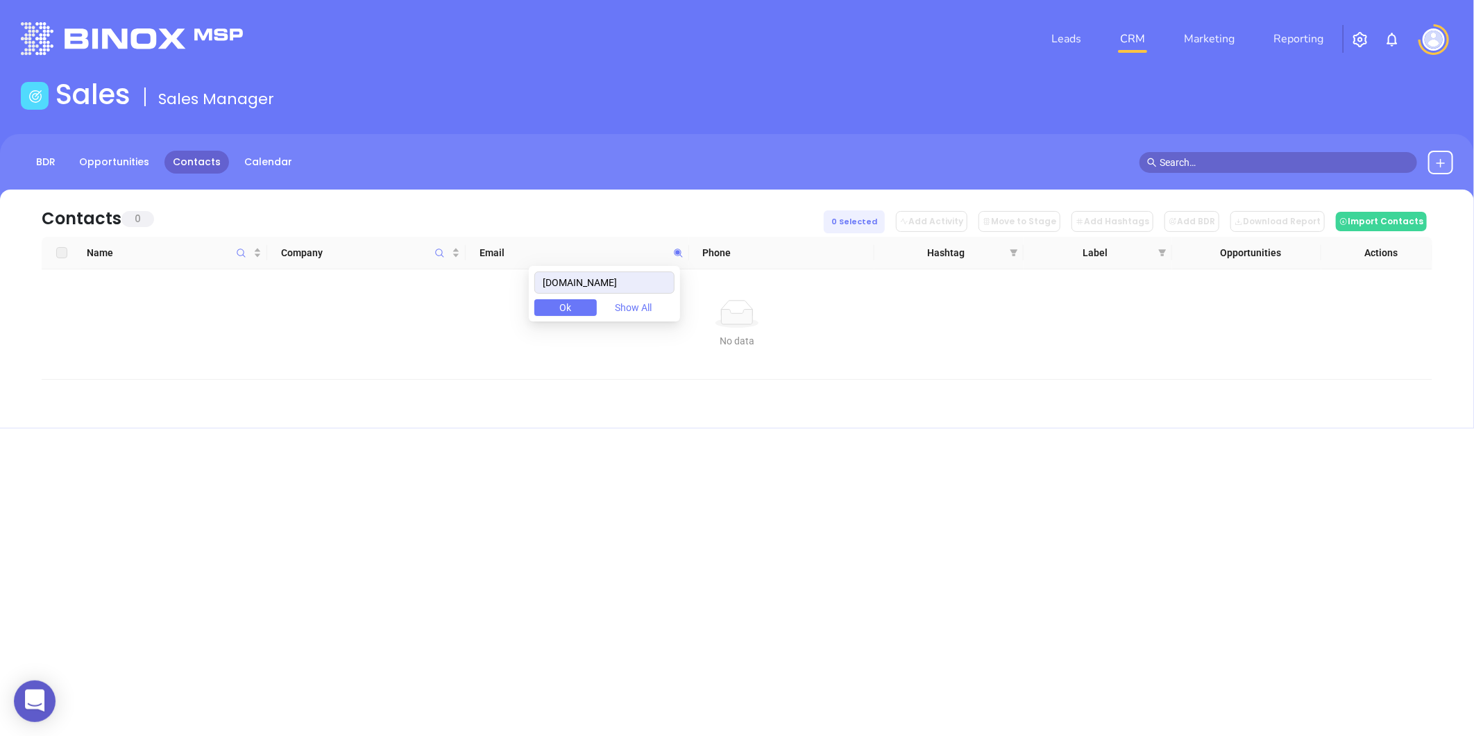
drag, startPoint x: 607, startPoint y: 275, endPoint x: 419, endPoint y: 310, distance: 191.2
click at [419, 310] on body "0 Leads CRM Marketing Reporting Financial Leads Leads Sales Sales Manager BDR O…" at bounding box center [737, 368] width 1474 height 736
type input "cmcapp.com"
paste input "metromc.com"
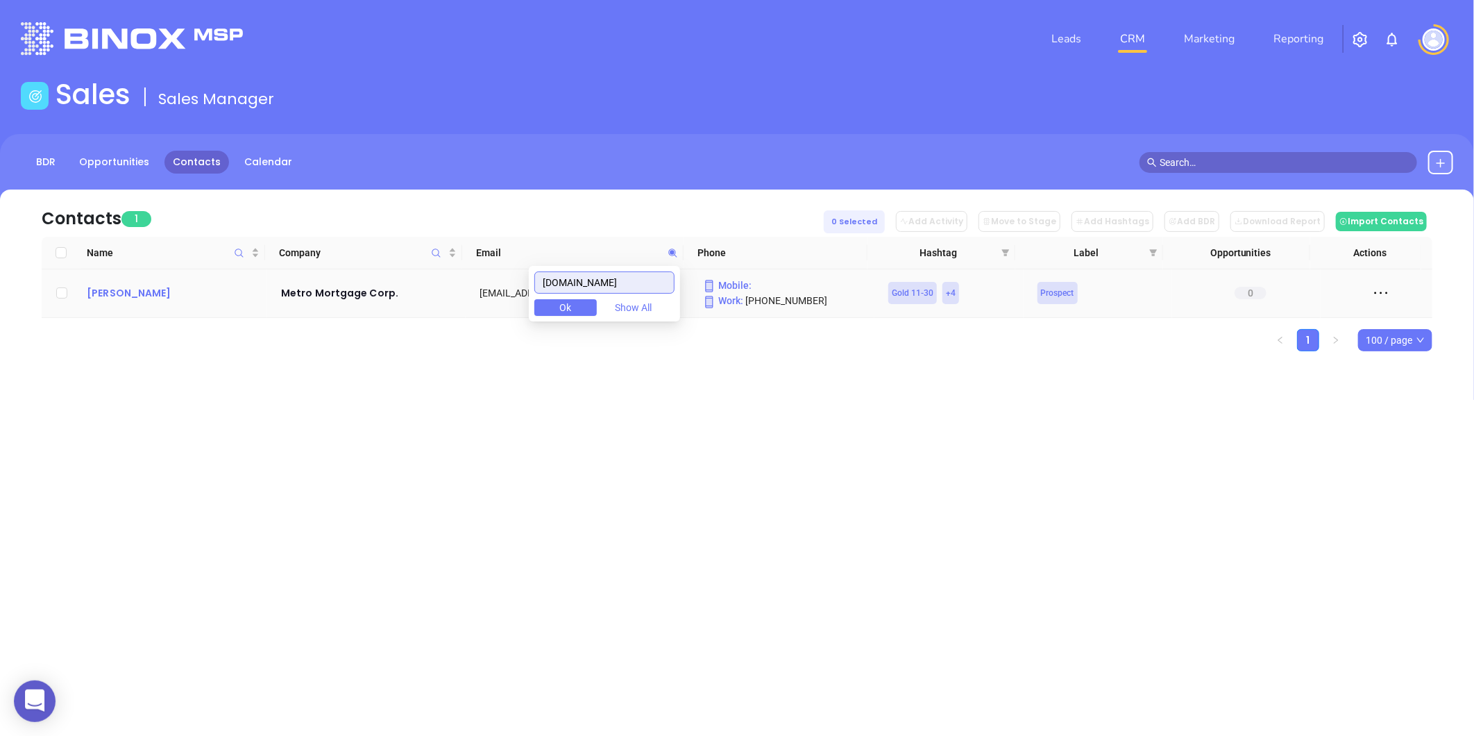
type input "metromc.com"
click at [128, 294] on div "Martha Neal" at bounding box center [174, 293] width 175 height 17
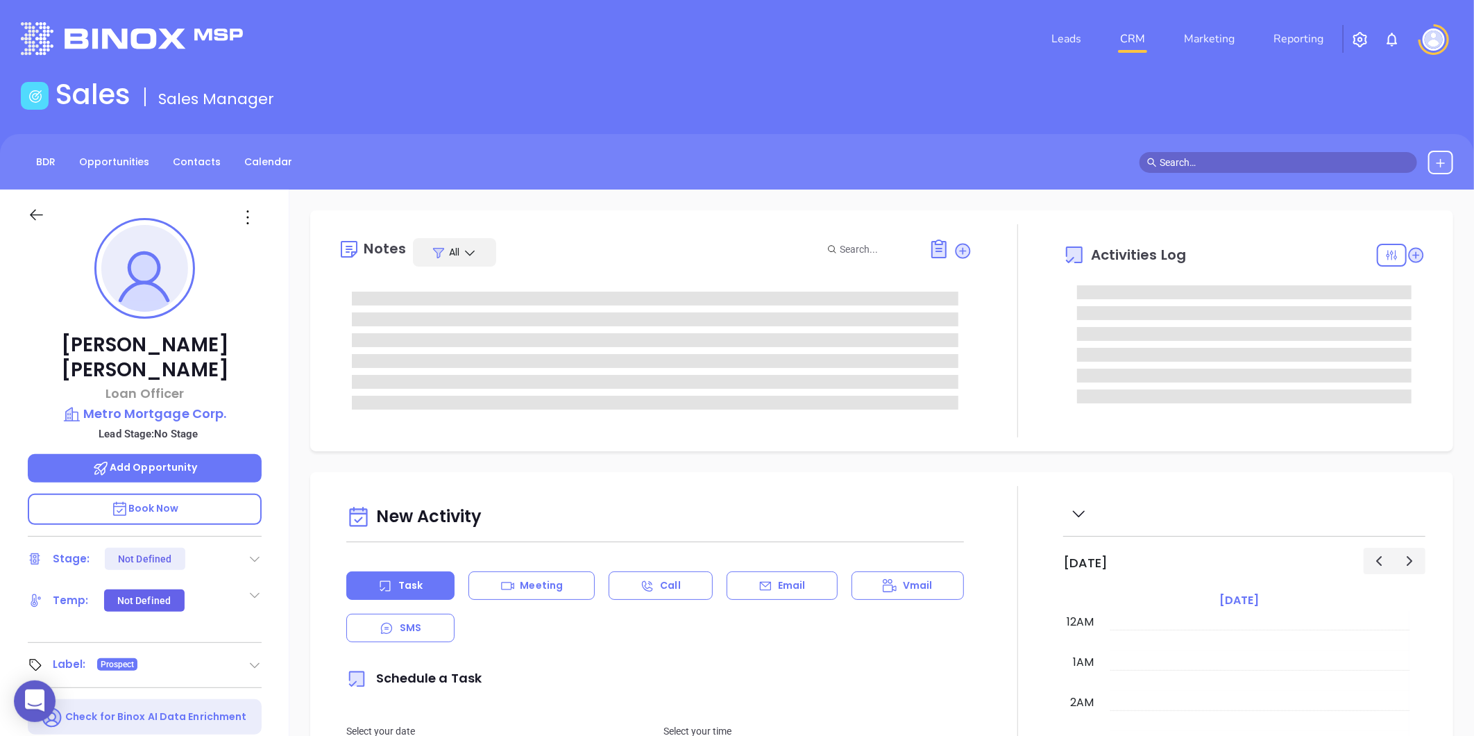
scroll to position [403, 0]
type input "[PERSON_NAME]"
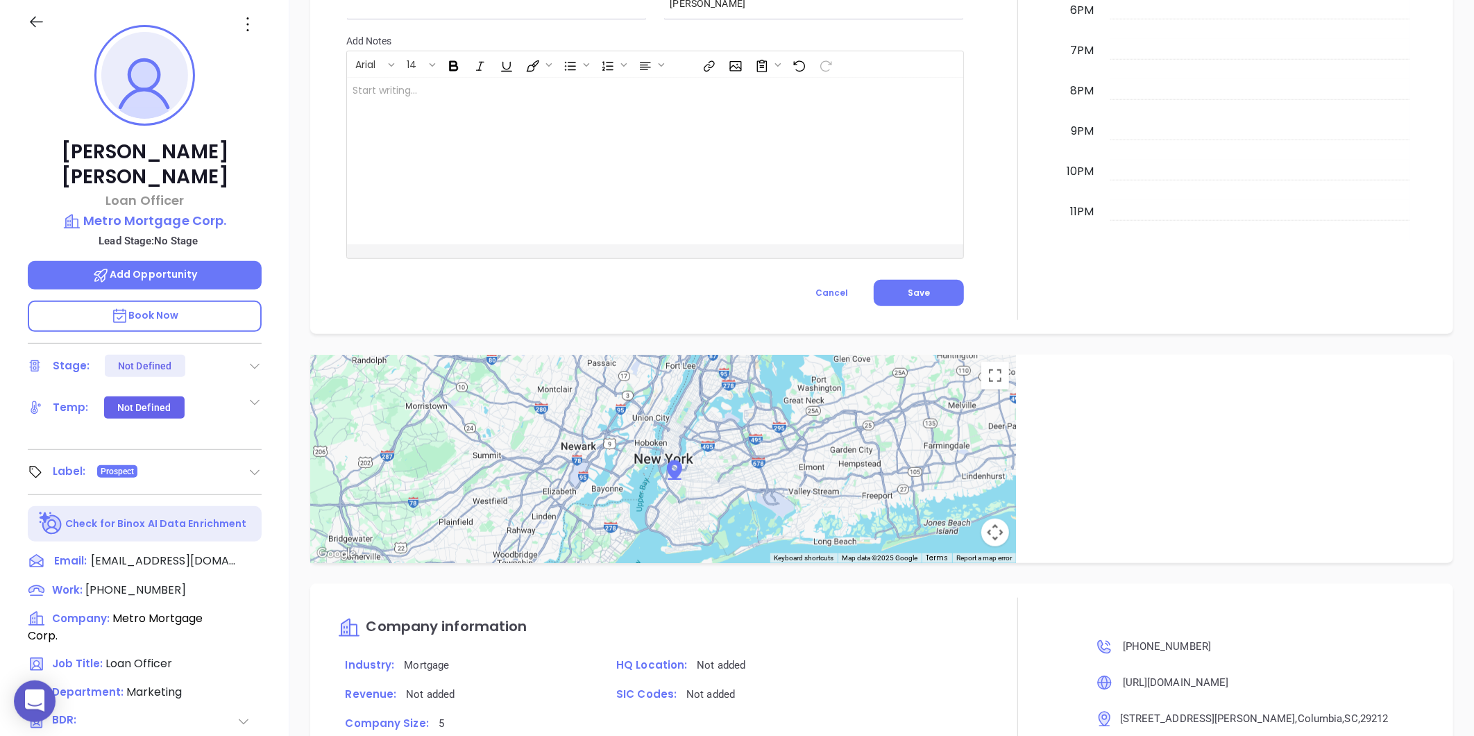
scroll to position [0, 0]
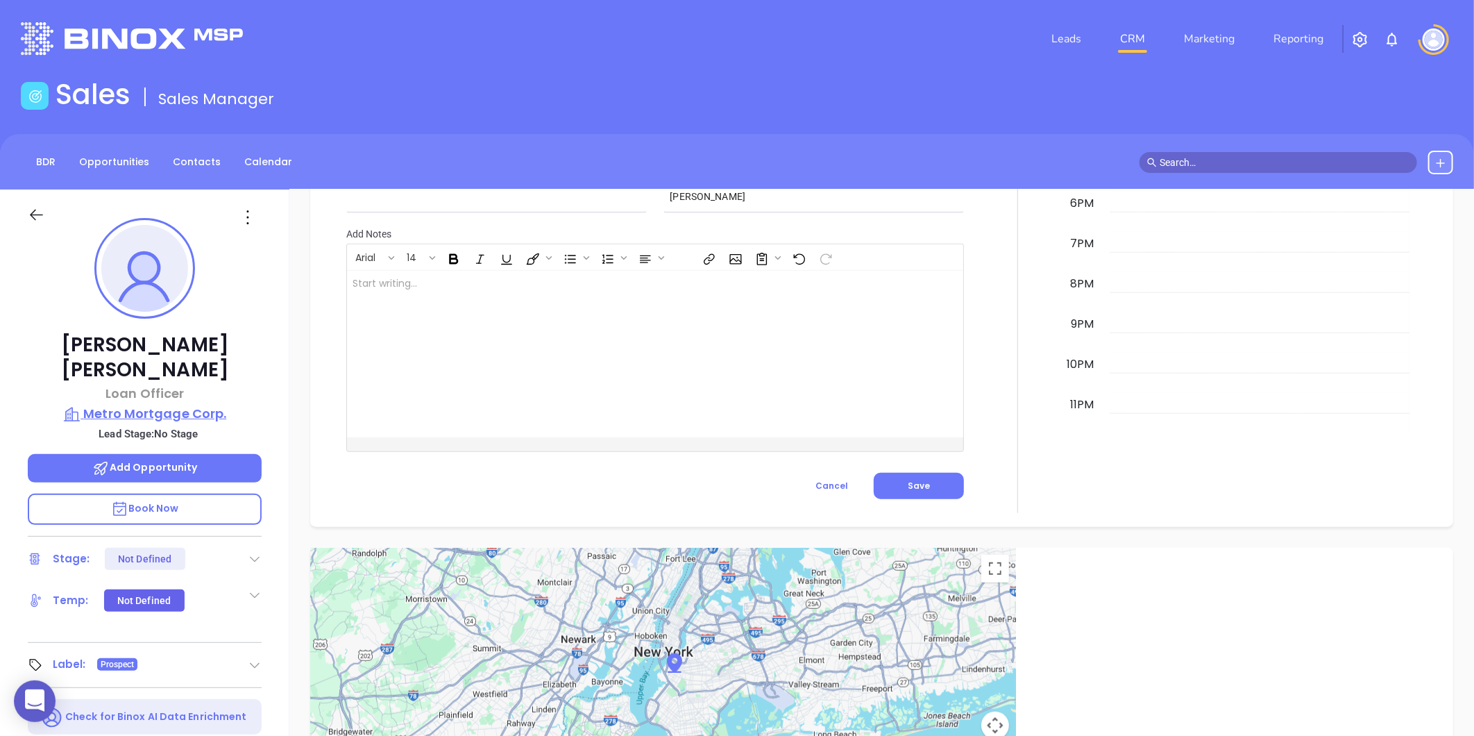
click at [150, 404] on p "Metro Mortgage Corp." at bounding box center [145, 413] width 234 height 19
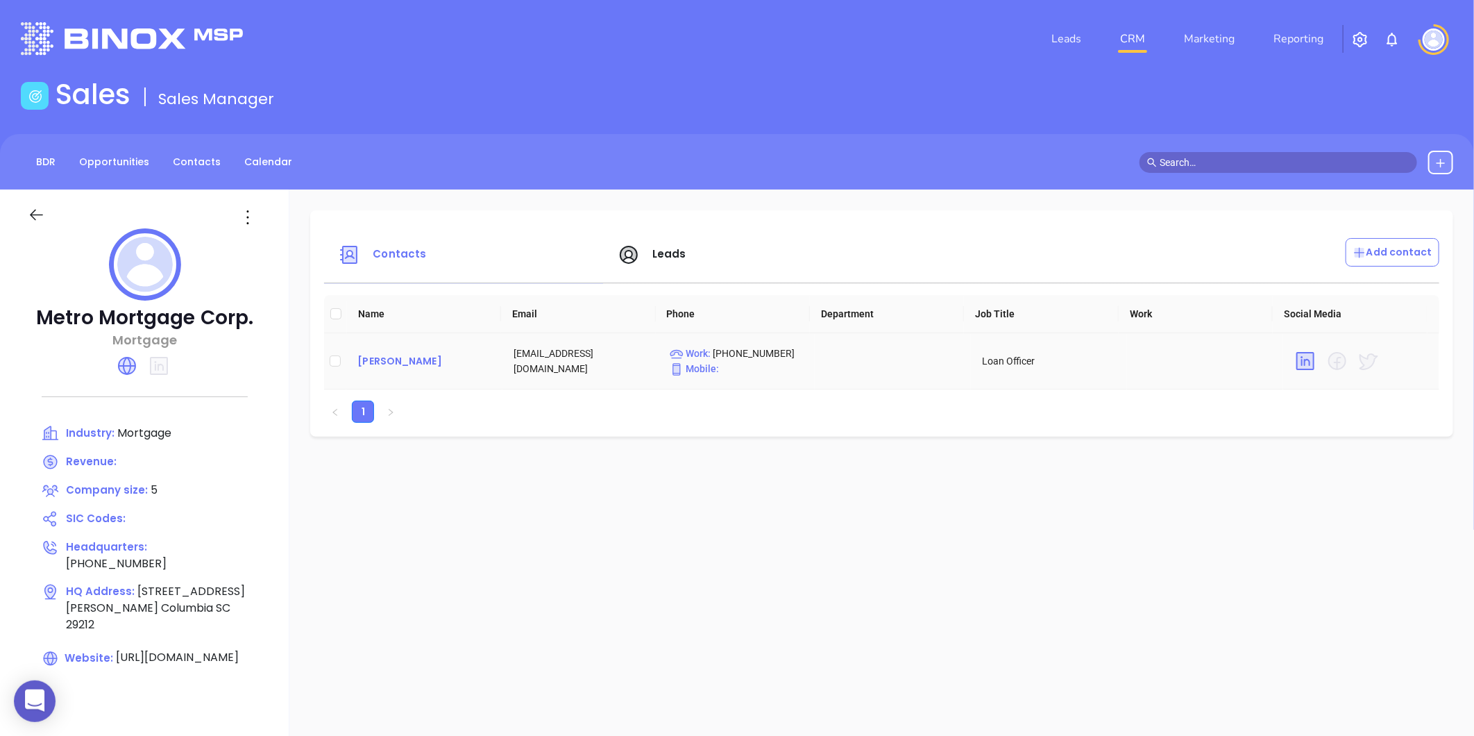
click at [368, 363] on div "Martha Neal" at bounding box center [424, 361] width 134 height 17
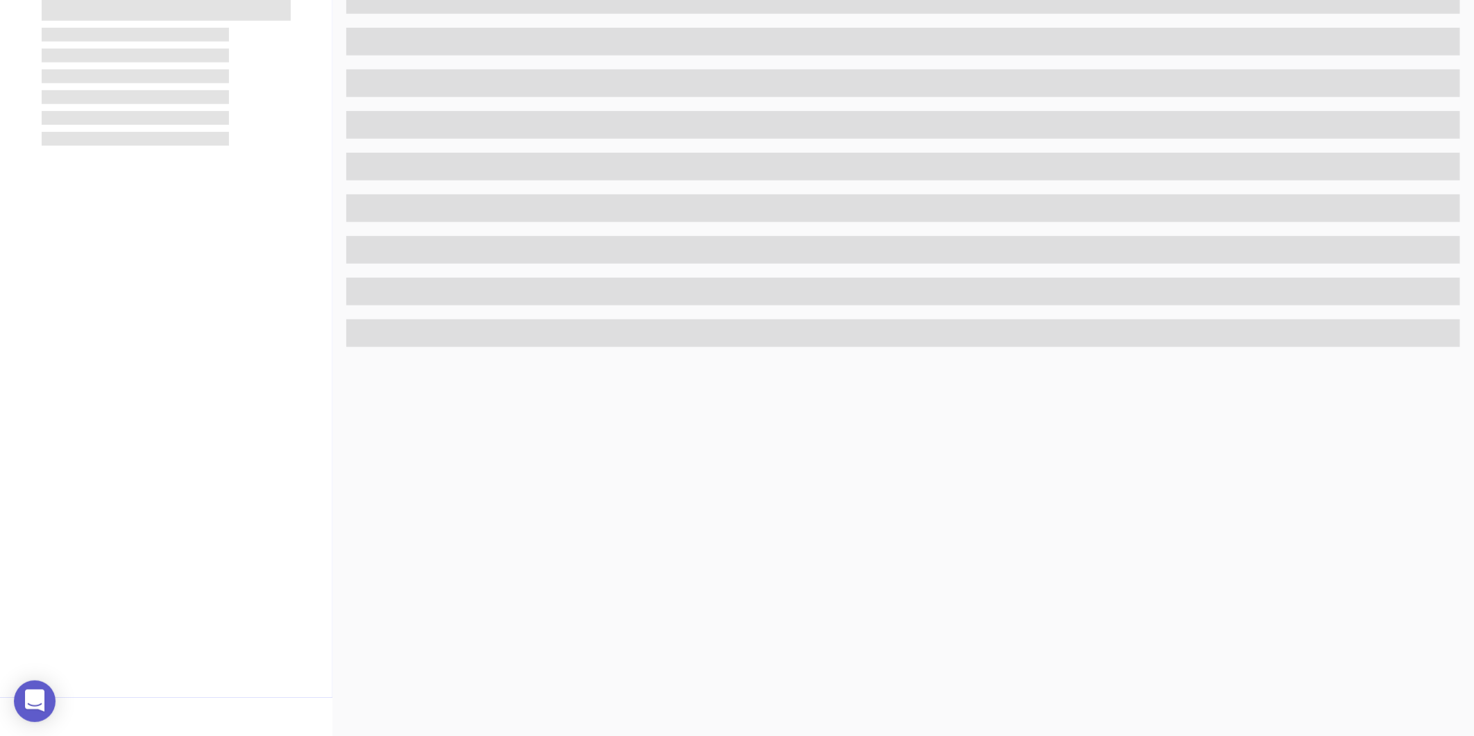
scroll to position [425, 0]
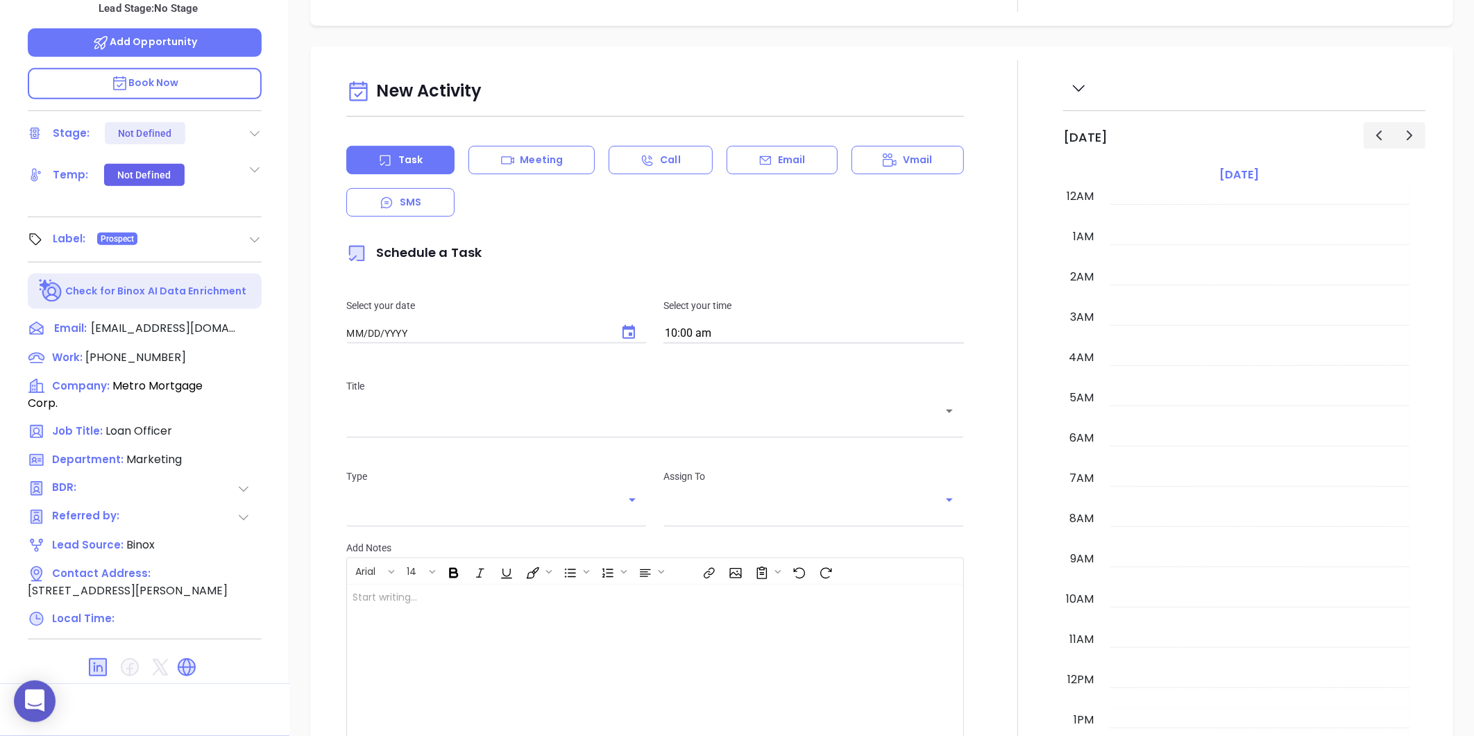
type input "[DATE]"
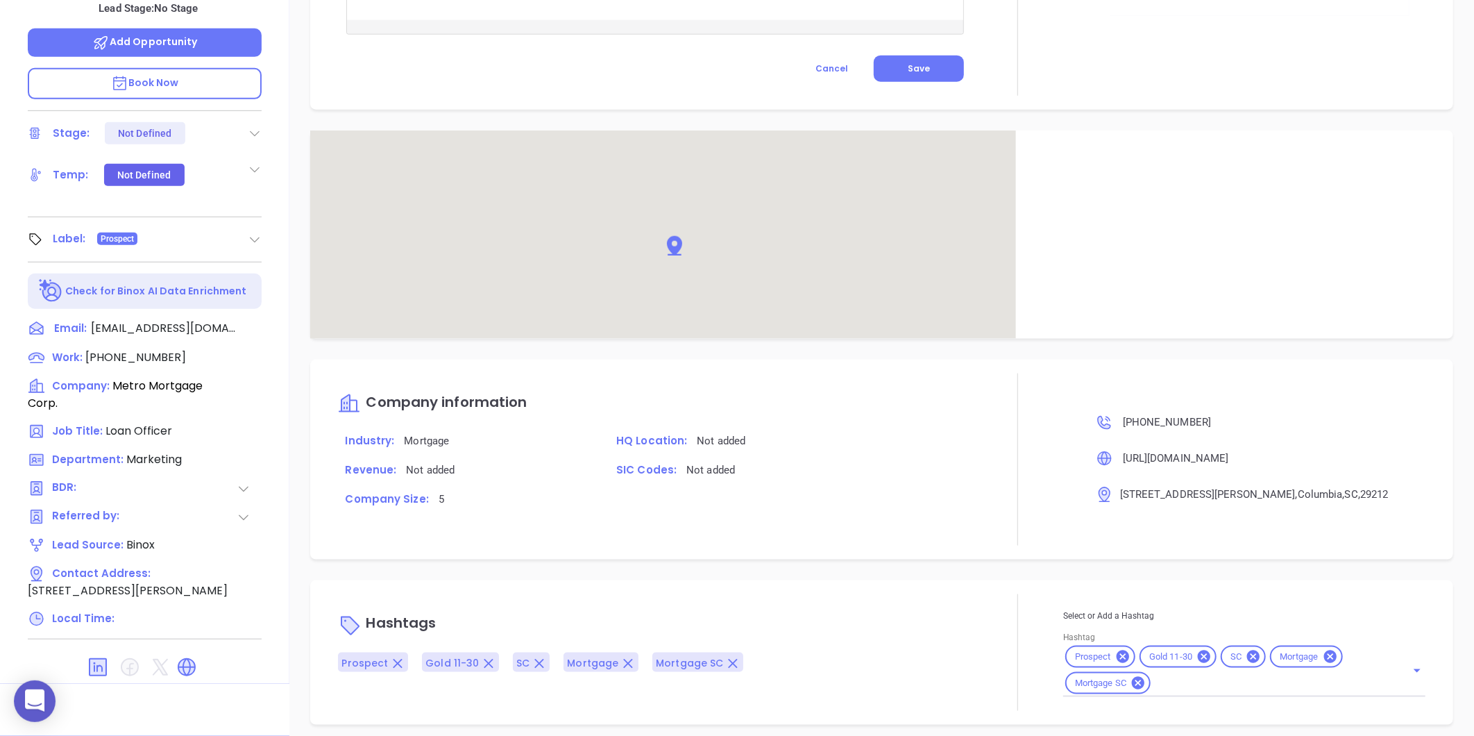
scroll to position [739, 0]
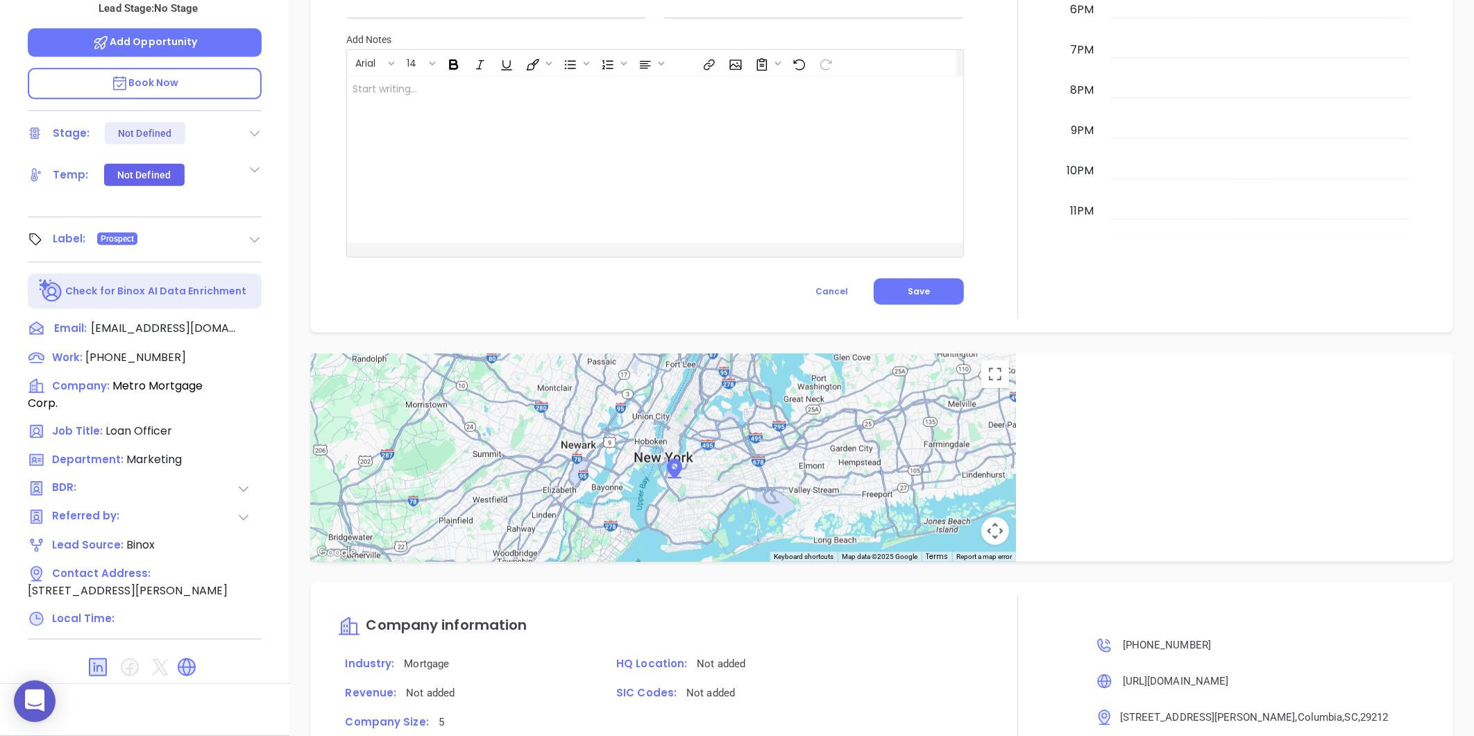
type input "[PERSON_NAME]"
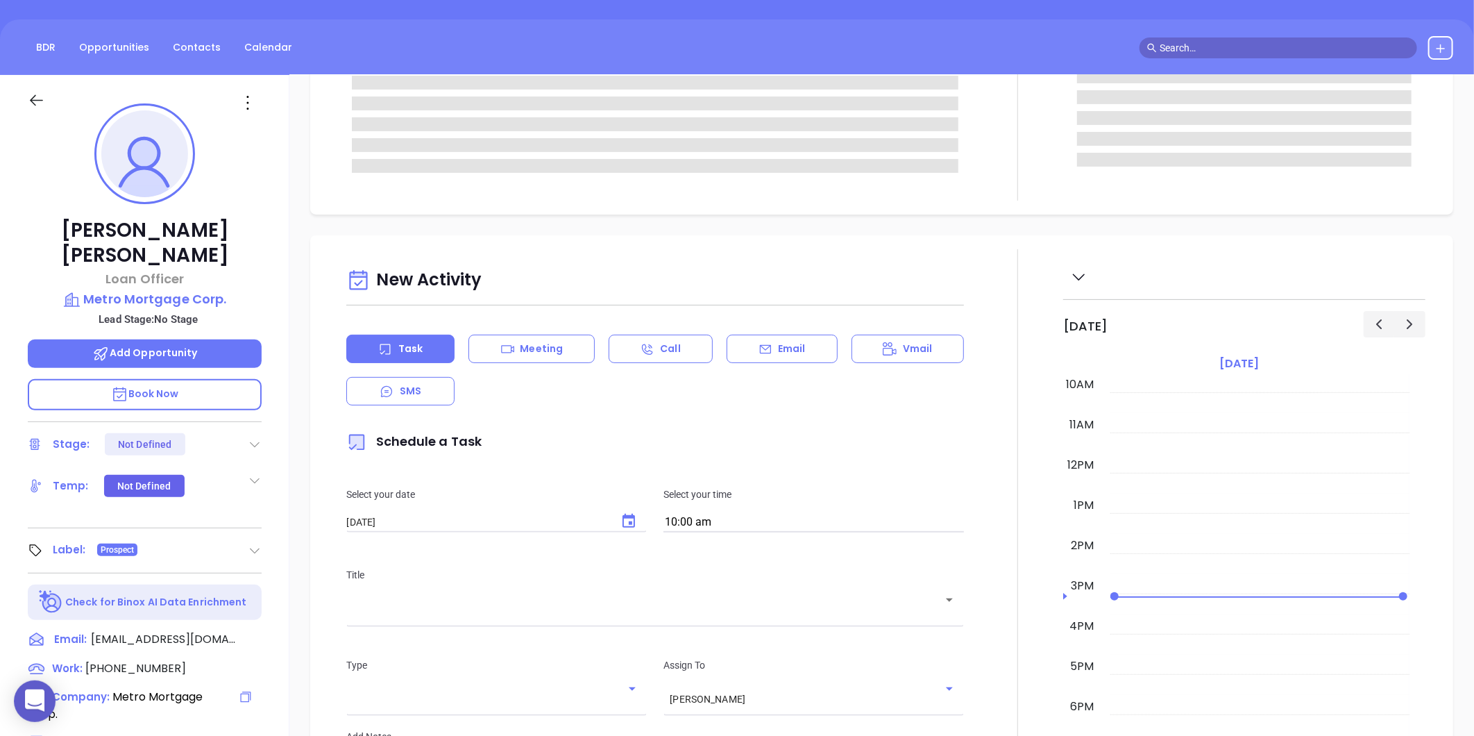
scroll to position [40, 0]
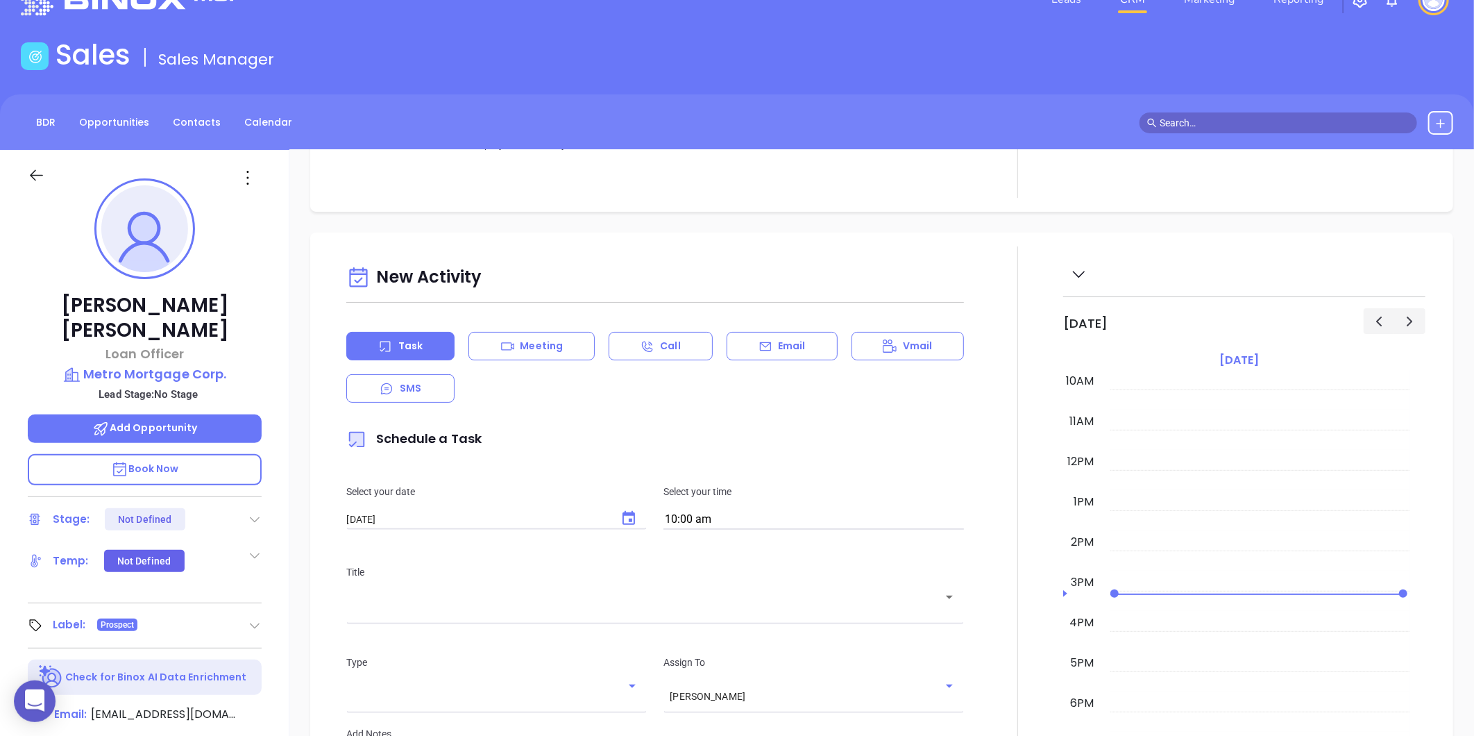
click at [248, 179] on icon at bounding box center [248, 178] width 22 height 22
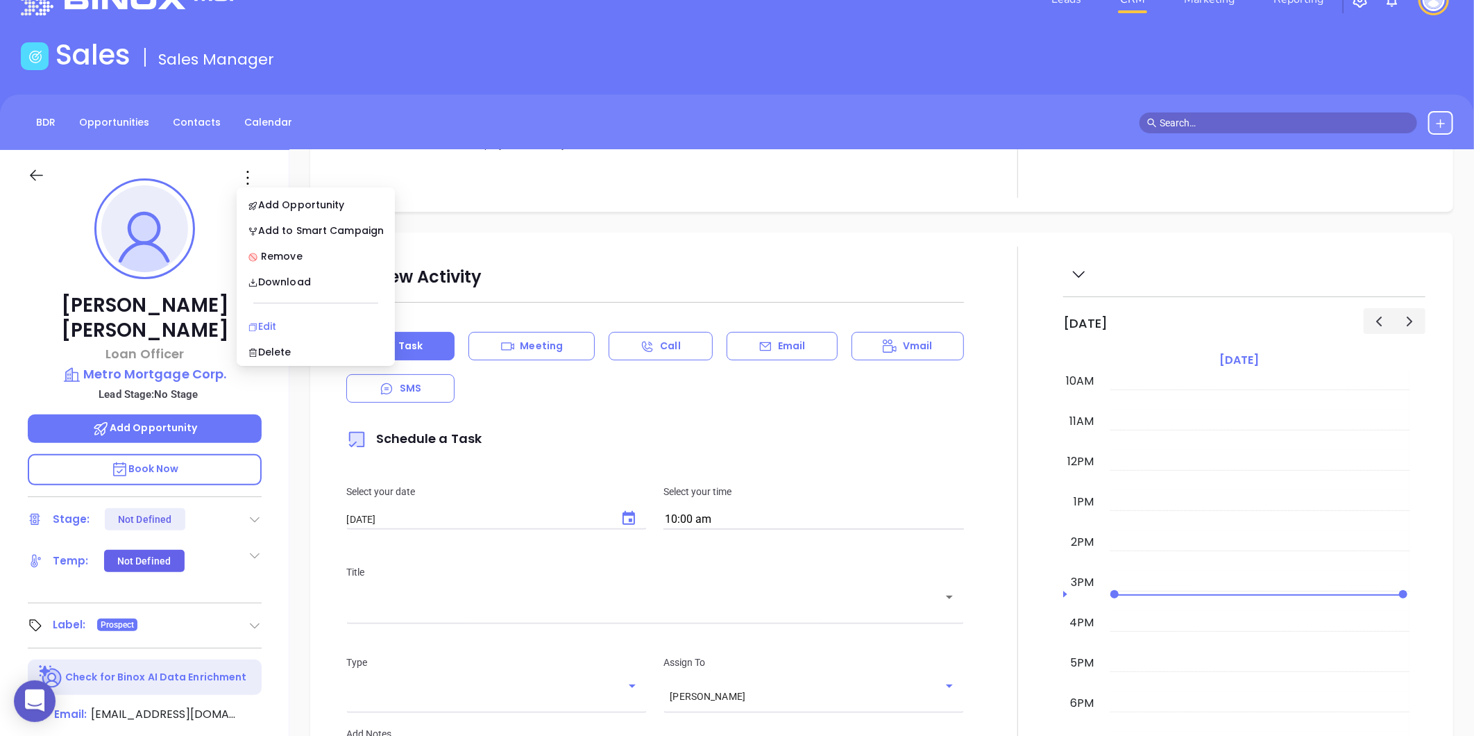
click at [287, 319] on div "Edit" at bounding box center [316, 326] width 136 height 15
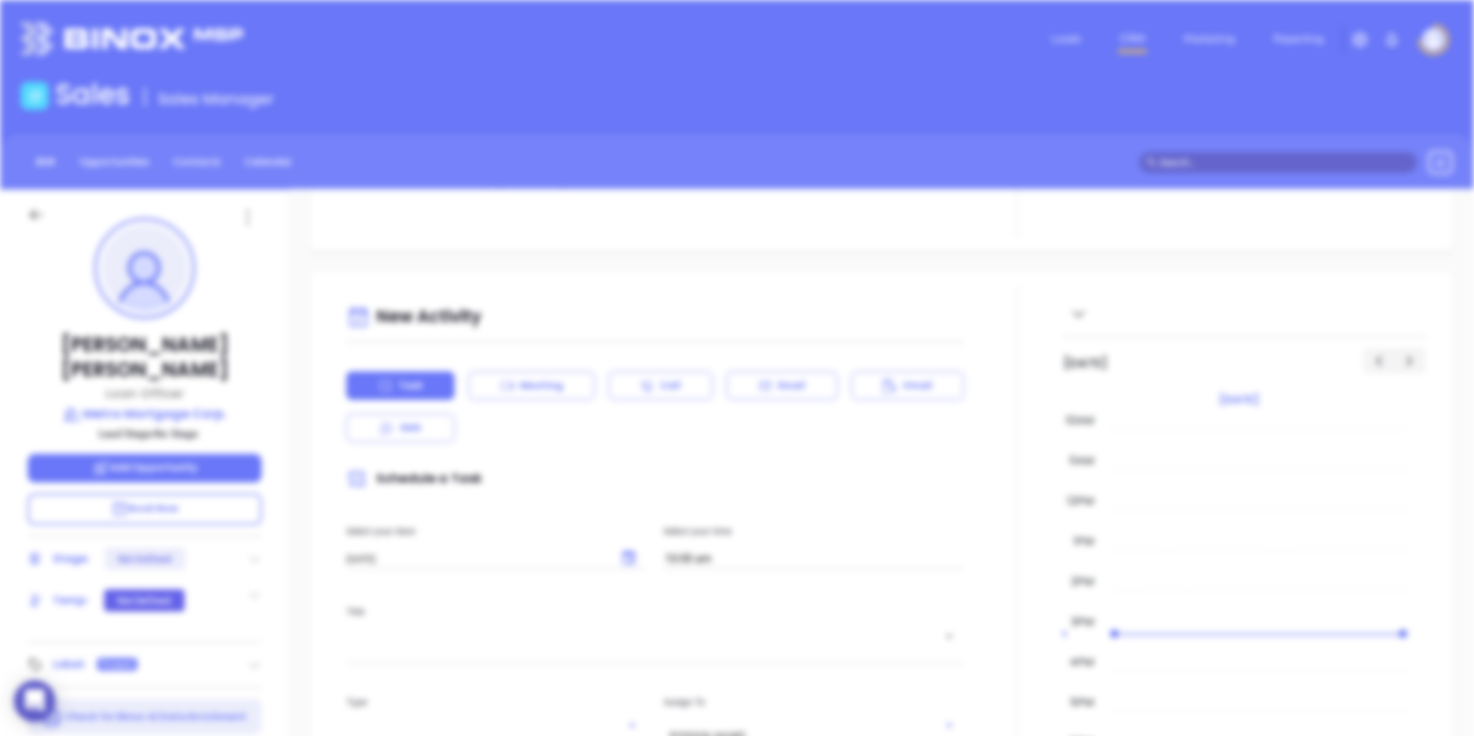
scroll to position [0, 0]
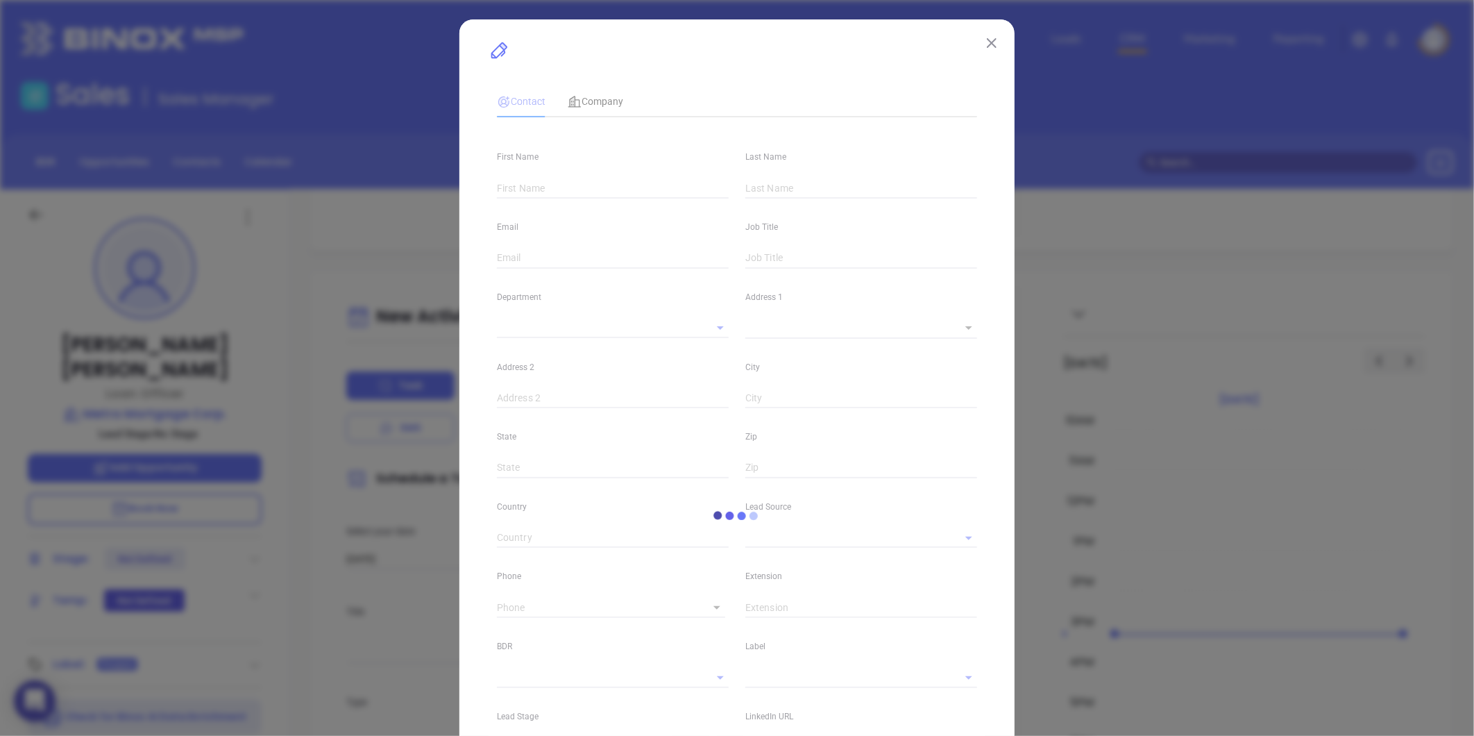
type input "Martha"
type input "Neal"
type input "mneal@metromc.com"
type input "Loan Officer"
type input "1"
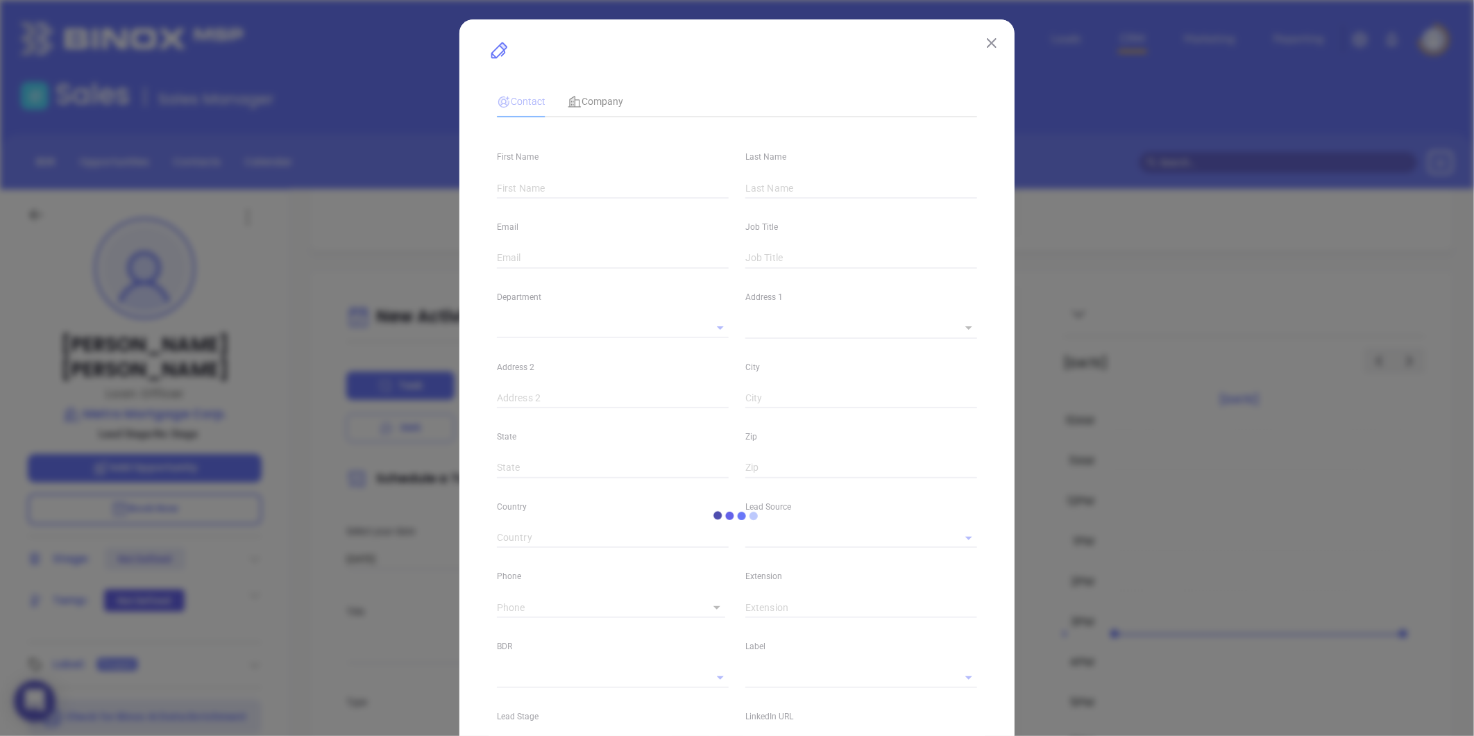
type input "www.linkedin.com/in/martha-neal-83659220"
type input "Marketing"
type input "Binox"
type input "undefined undefined"
type input "(803) 765-1772"
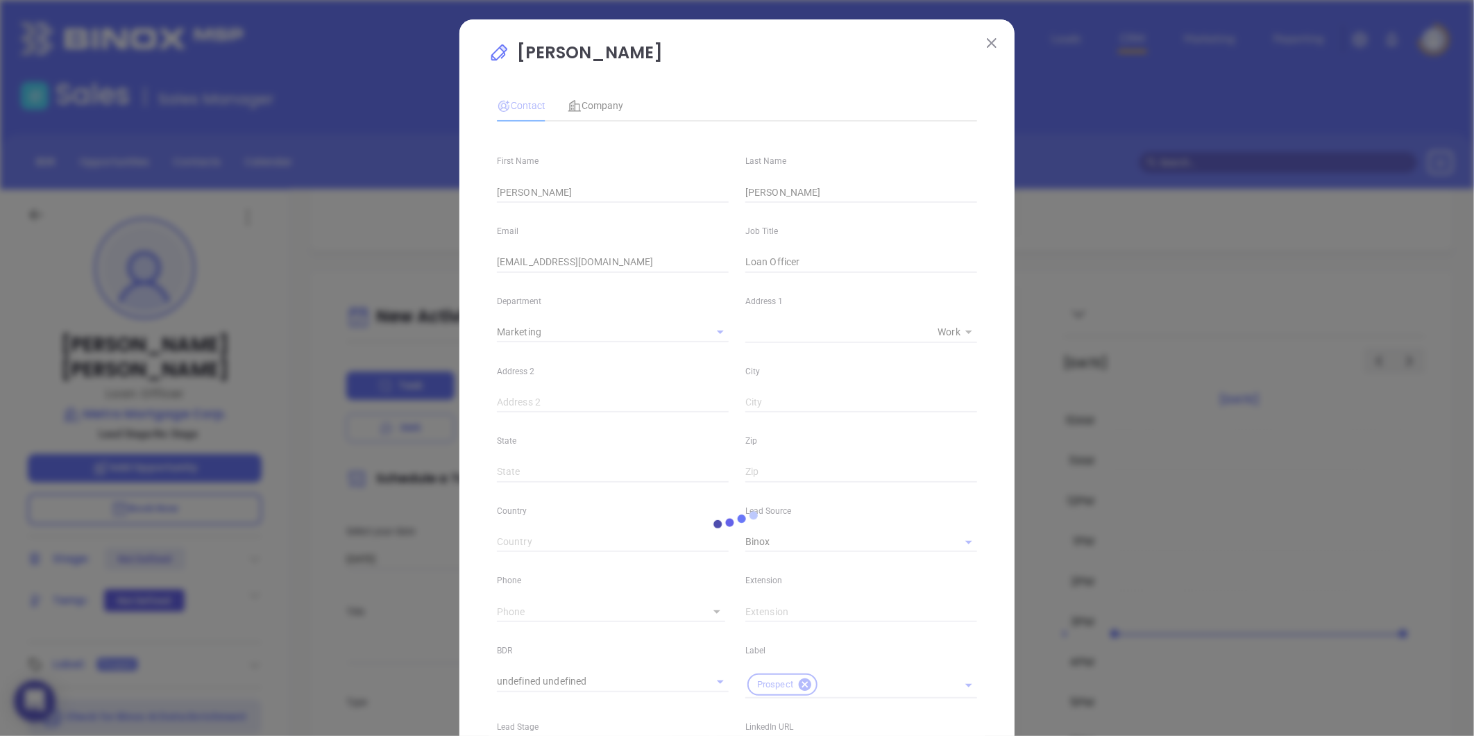
type input "1"
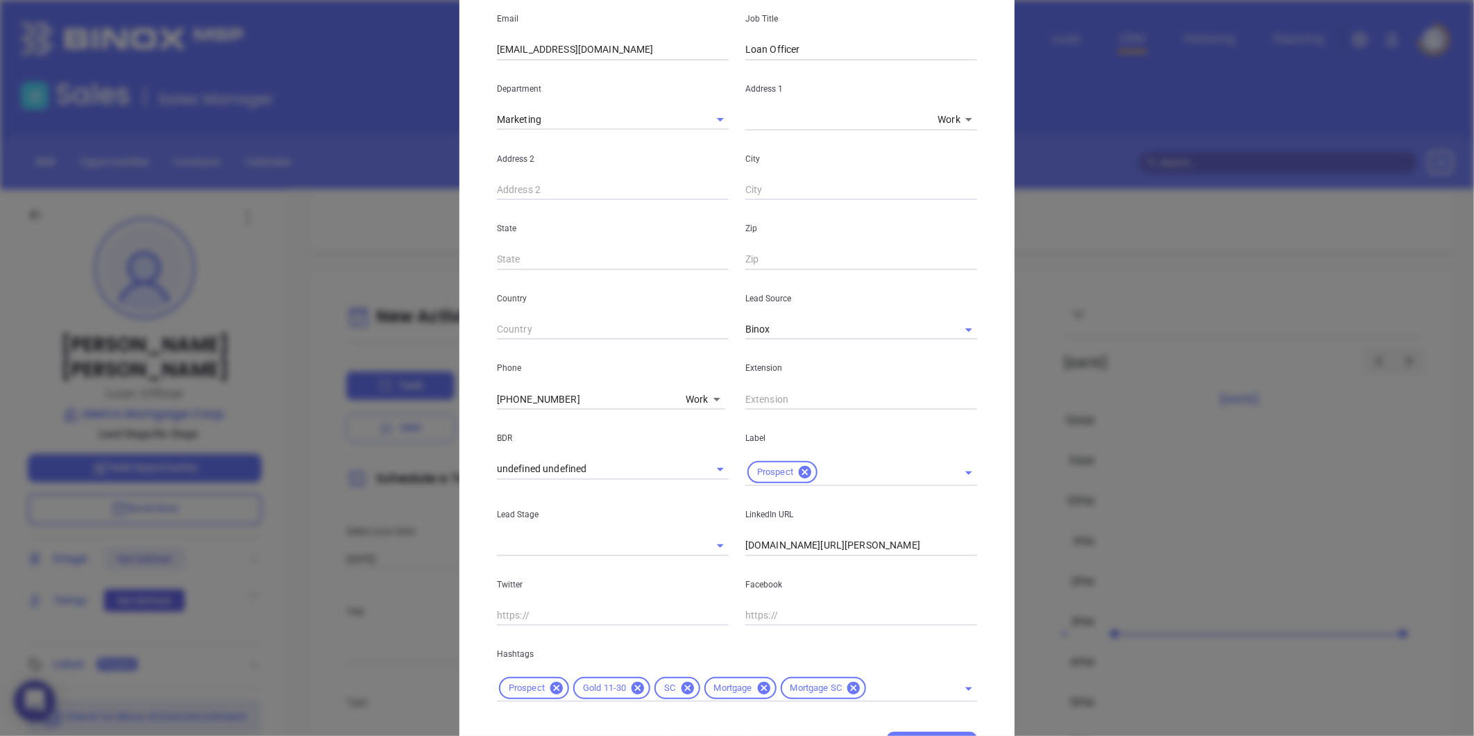
scroll to position [283, 0]
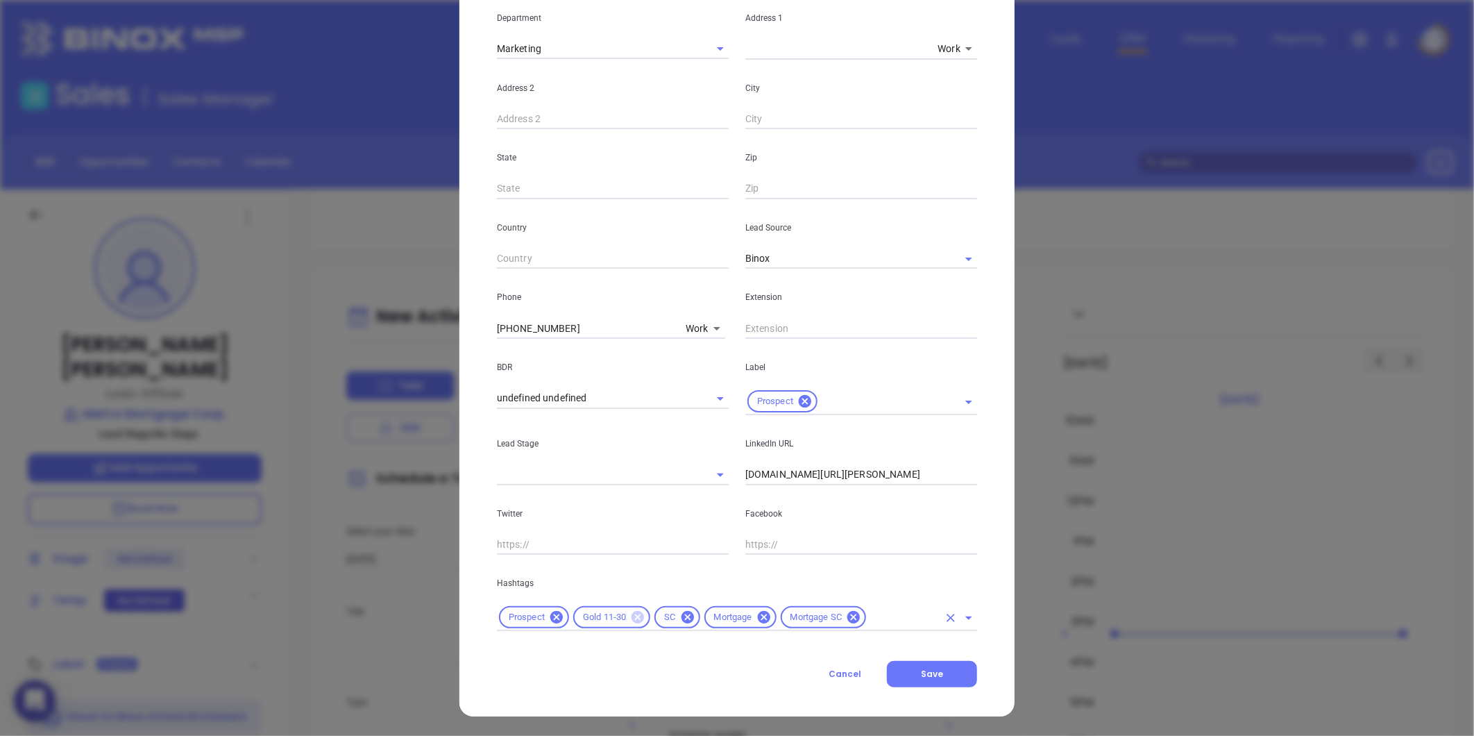
click at [632, 618] on icon at bounding box center [638, 617] width 12 height 12
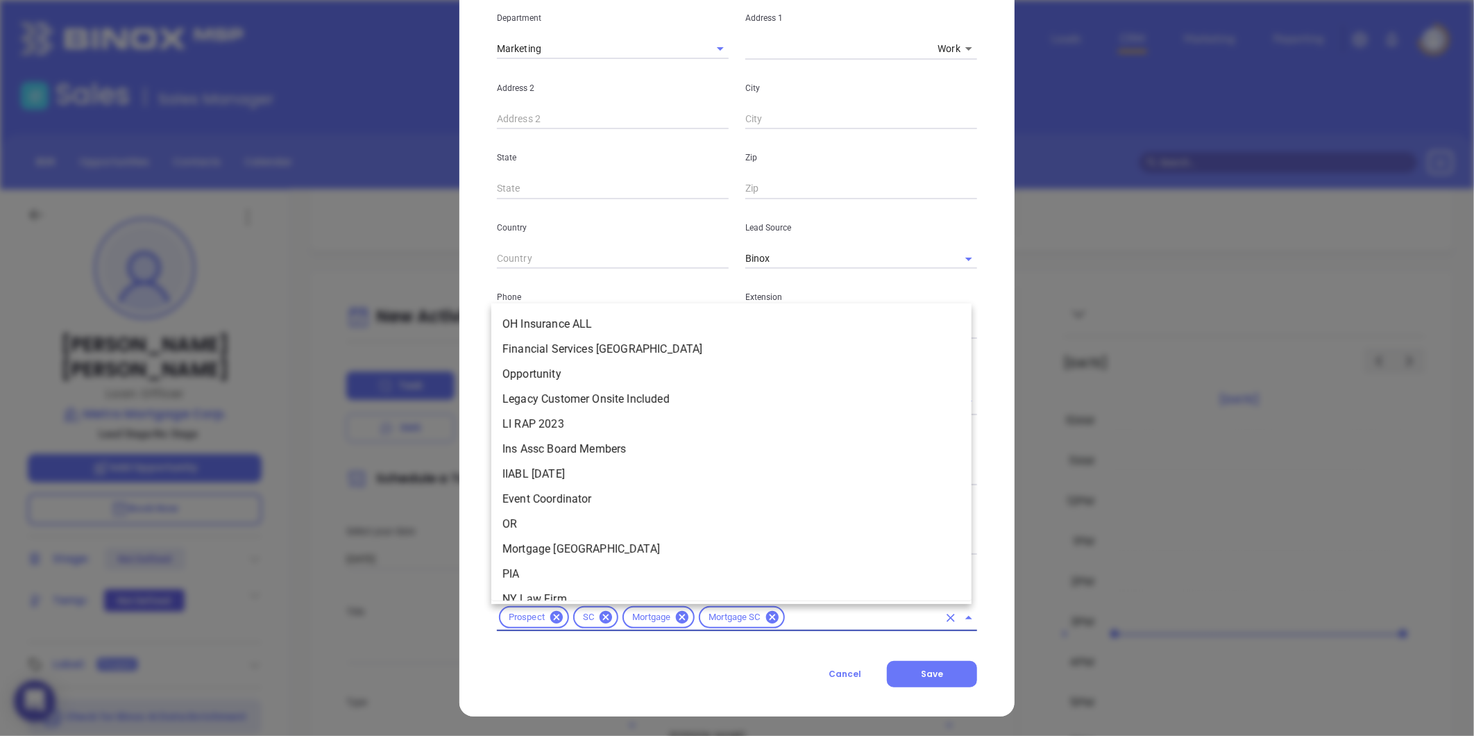
click at [798, 616] on input "text" at bounding box center [862, 617] width 151 height 17
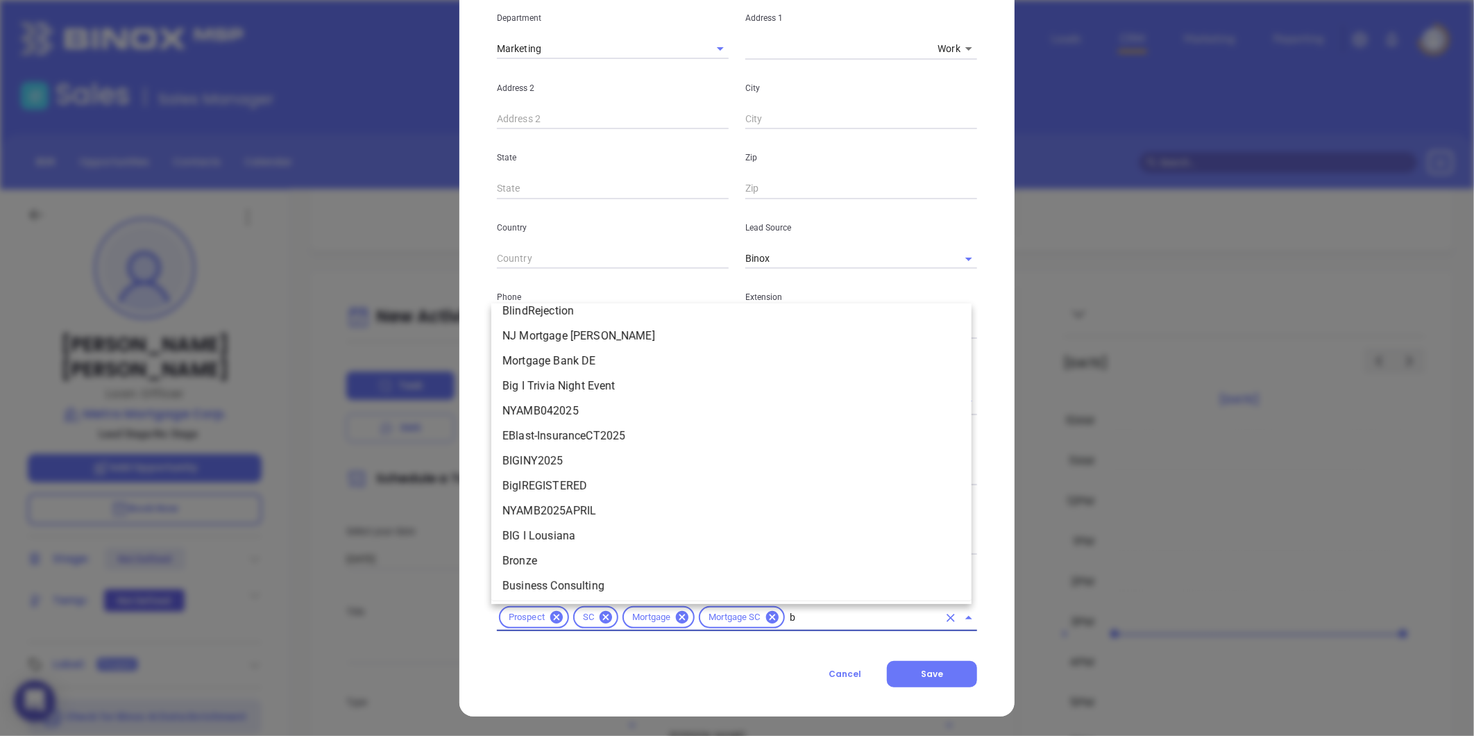
scroll to position [0, 0]
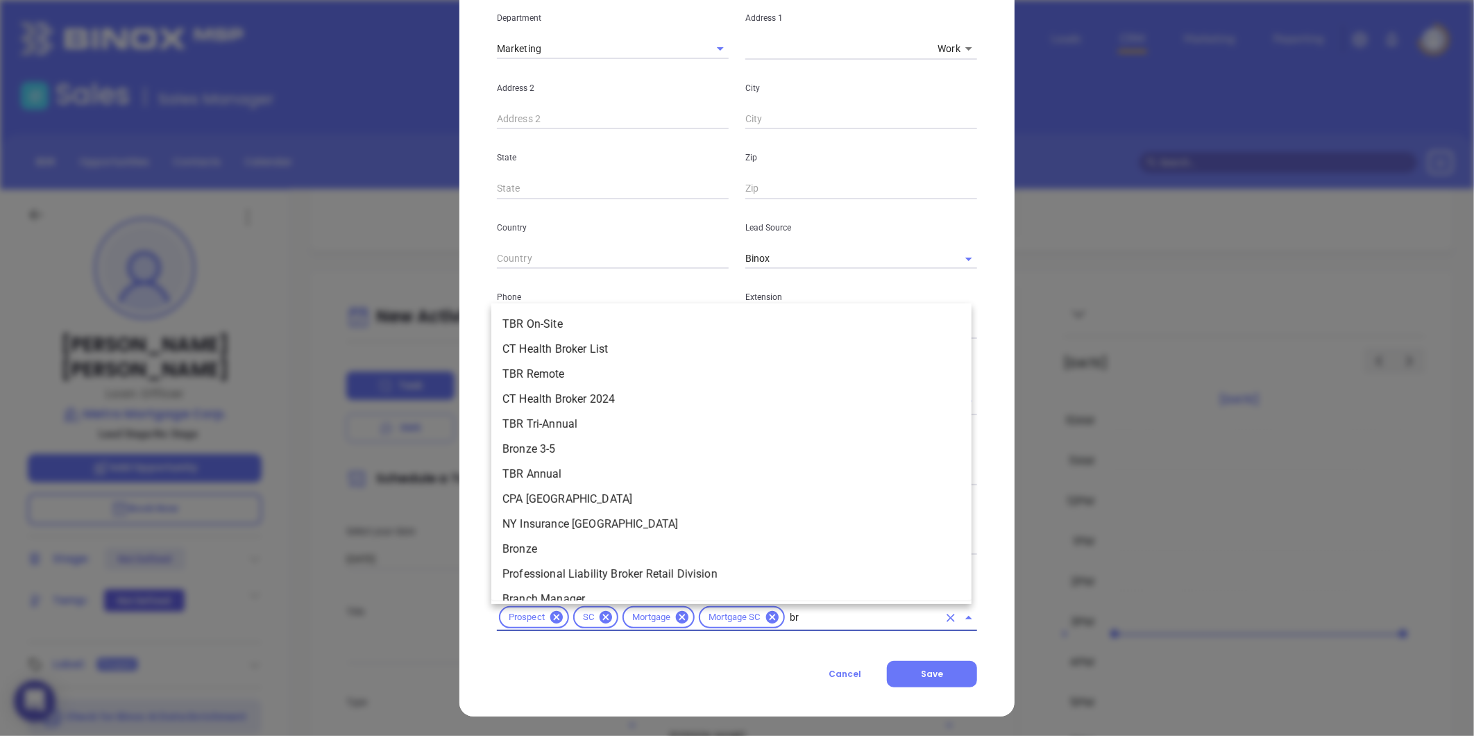
type input "bro"
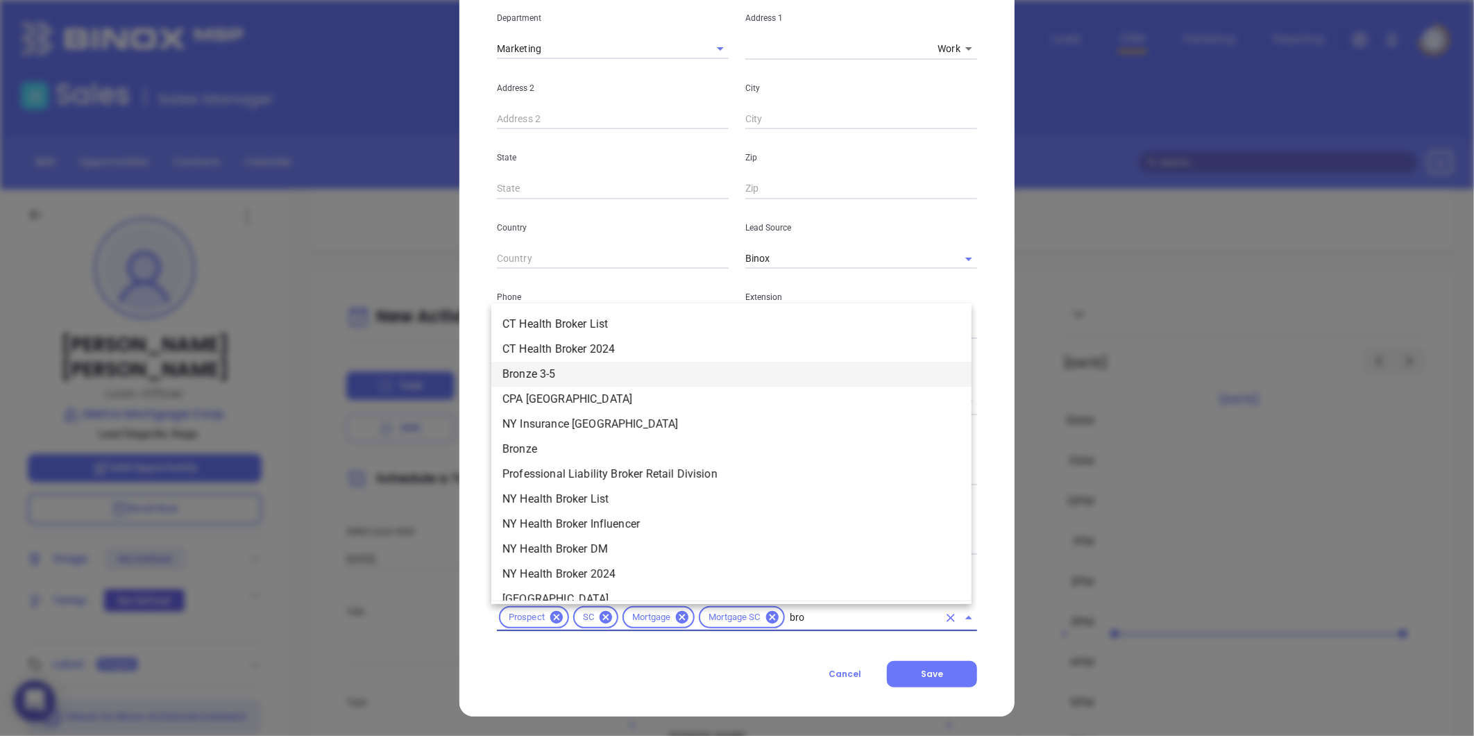
click at [547, 382] on li "Bronze 3-5" at bounding box center [731, 374] width 480 height 25
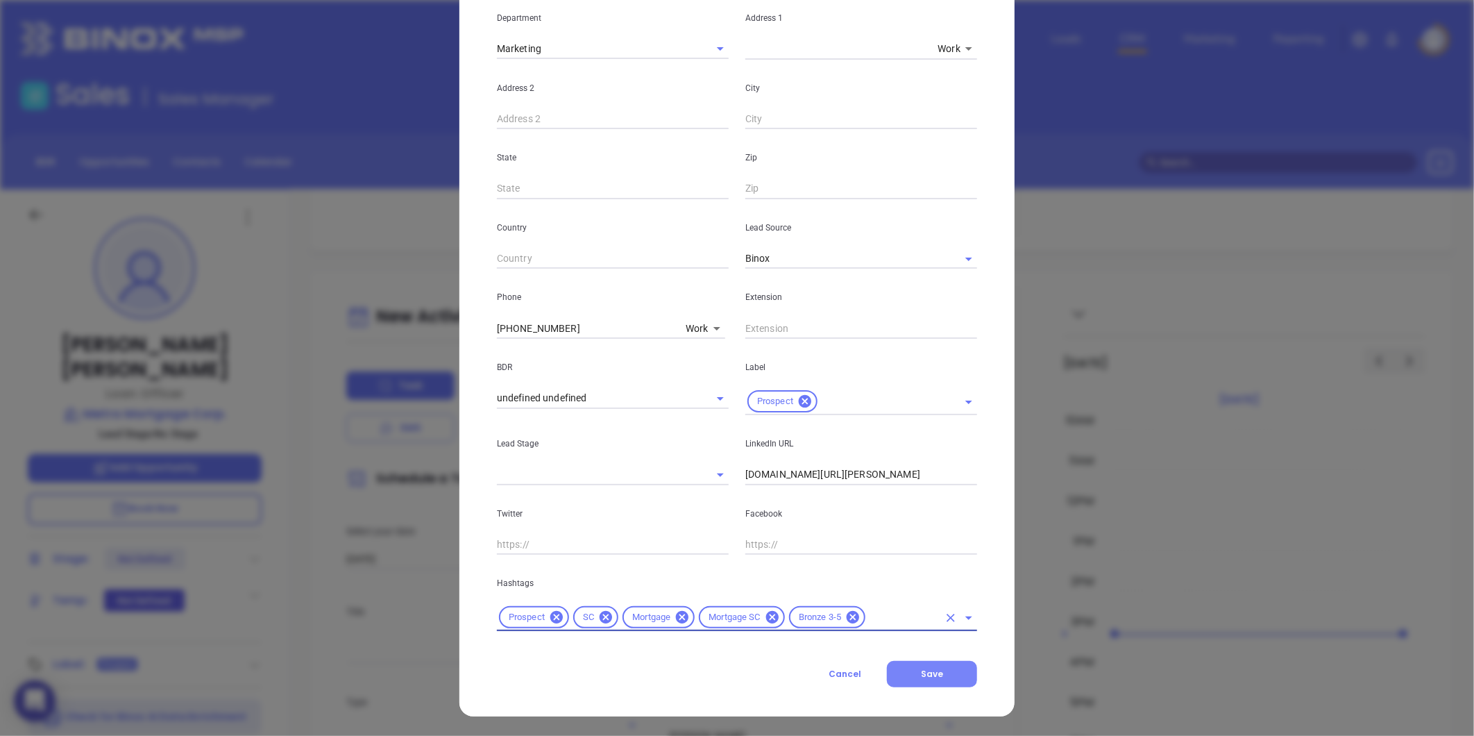
click at [921, 677] on span "Save" at bounding box center [932, 674] width 22 height 12
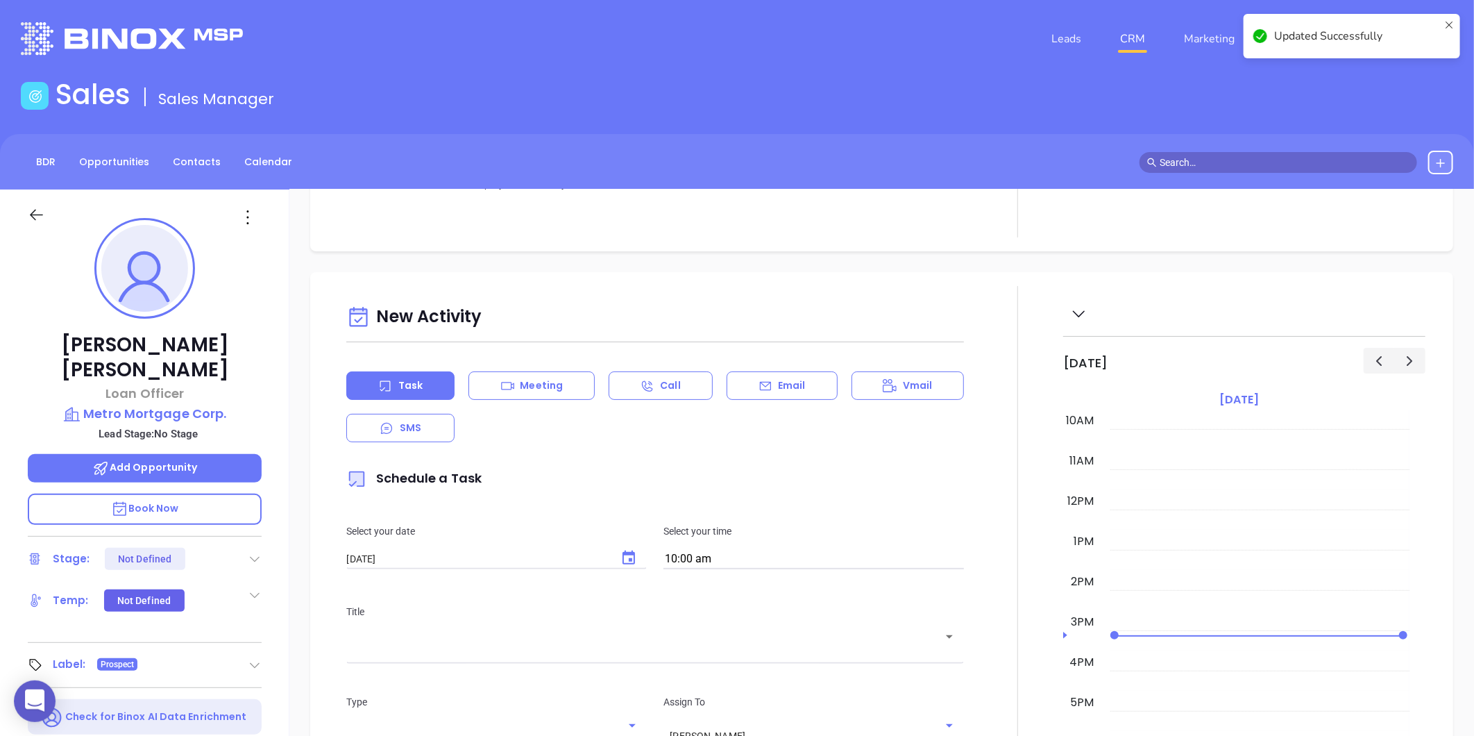
click at [181, 149] on div "BDR Opportunities Contacts Calendar" at bounding box center [737, 162] width 1474 height 56
click at [185, 155] on link "Contacts" at bounding box center [196, 162] width 65 height 23
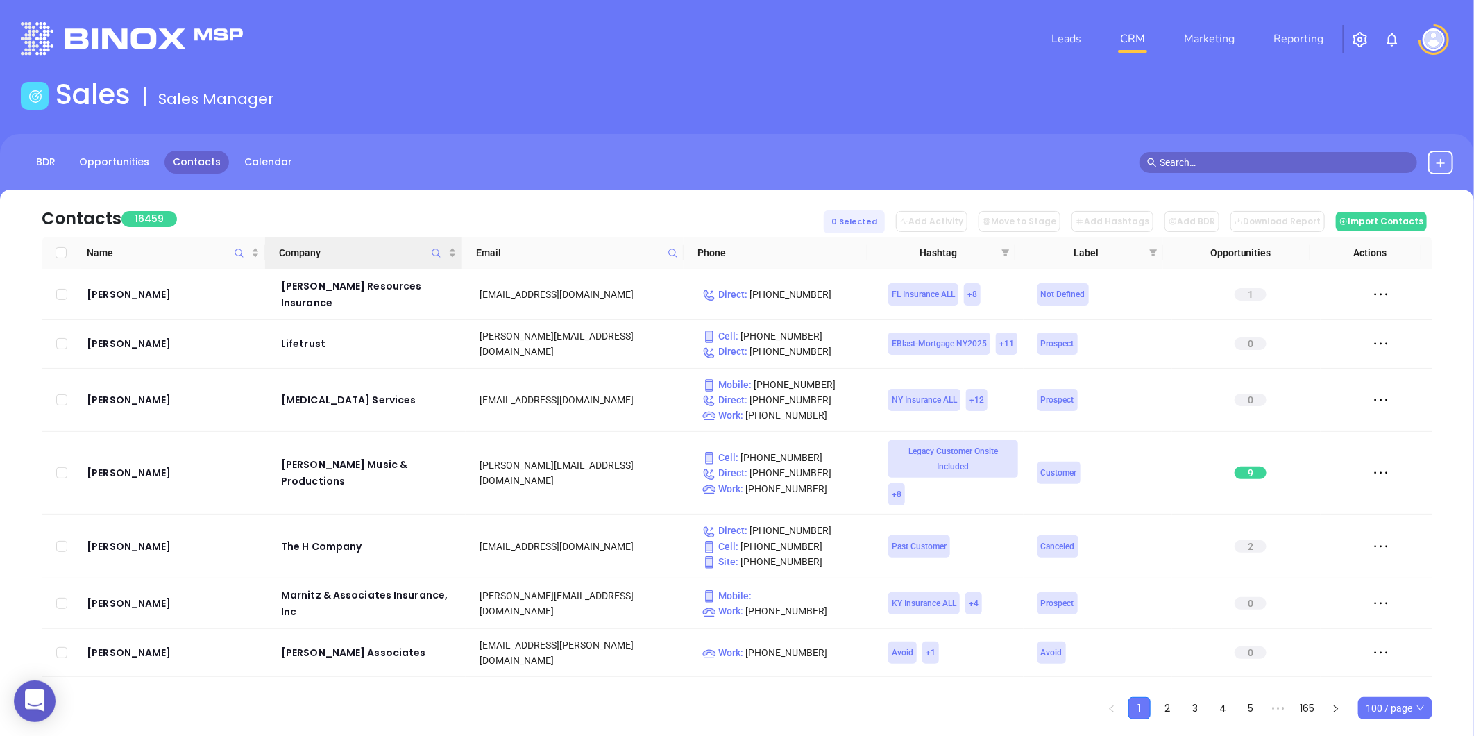
click at [436, 254] on icon "Company" at bounding box center [436, 253] width 10 height 10
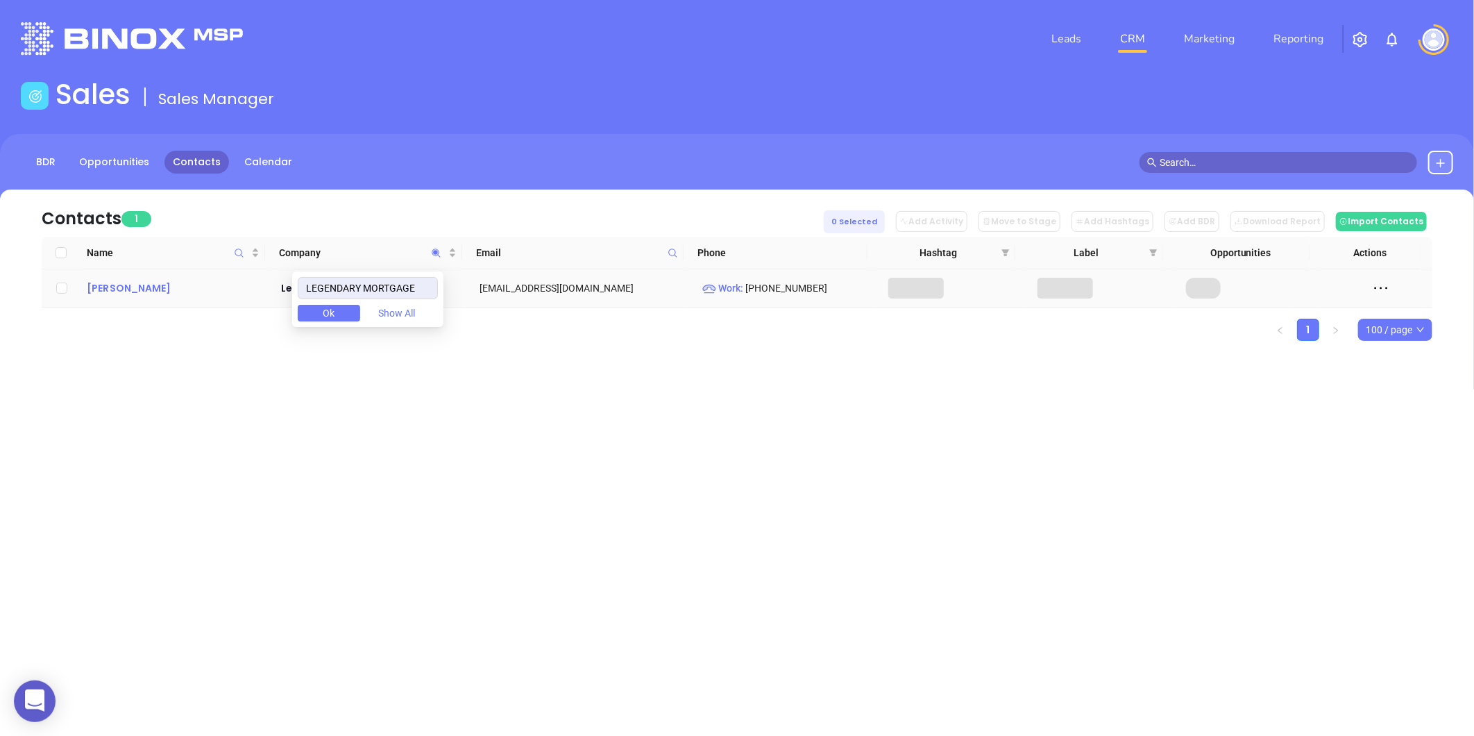
type input "LEGENDARY MORTGAGE"
click at [153, 287] on div "Michael Fitzpatrick" at bounding box center [174, 288] width 175 height 17
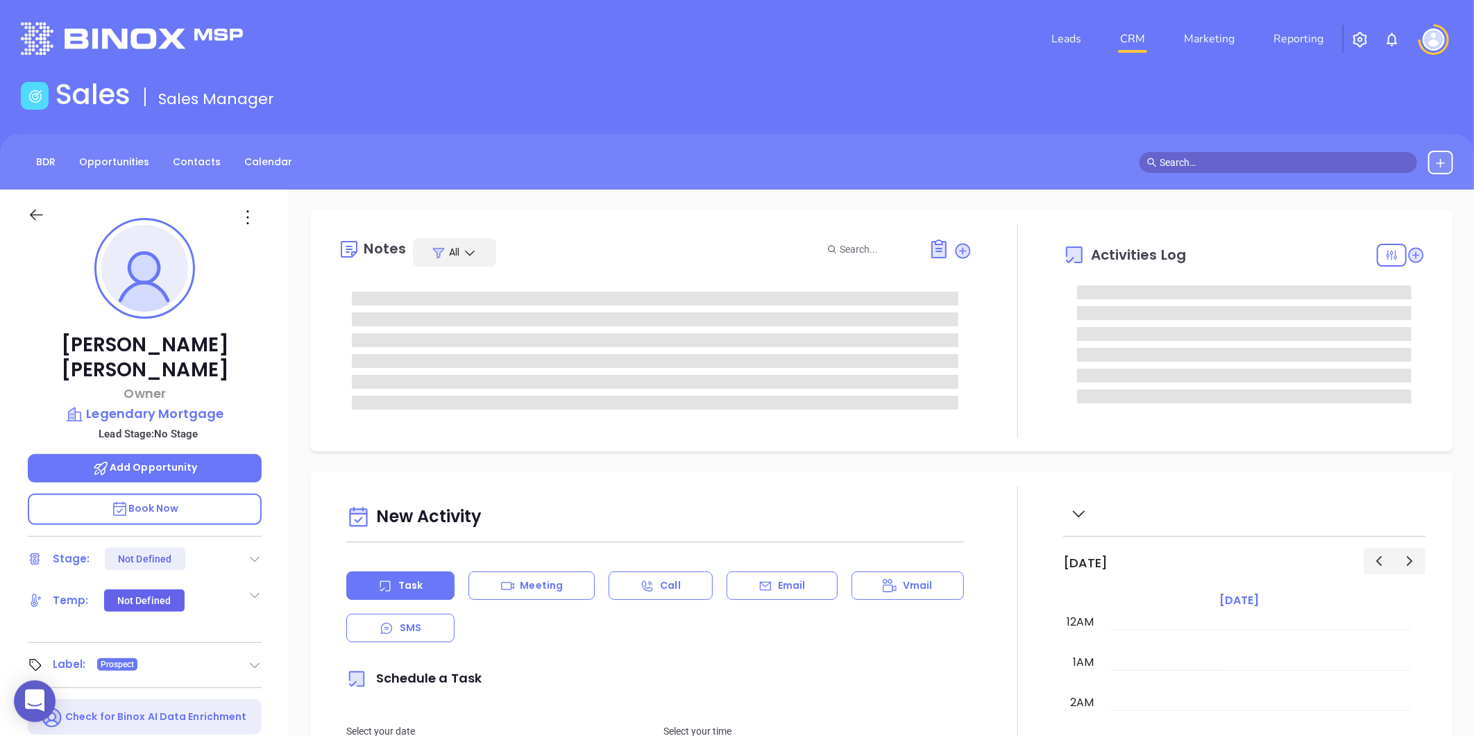
type input "[DATE]"
click at [130, 404] on p "Legendary Mortgage" at bounding box center [145, 413] width 234 height 19
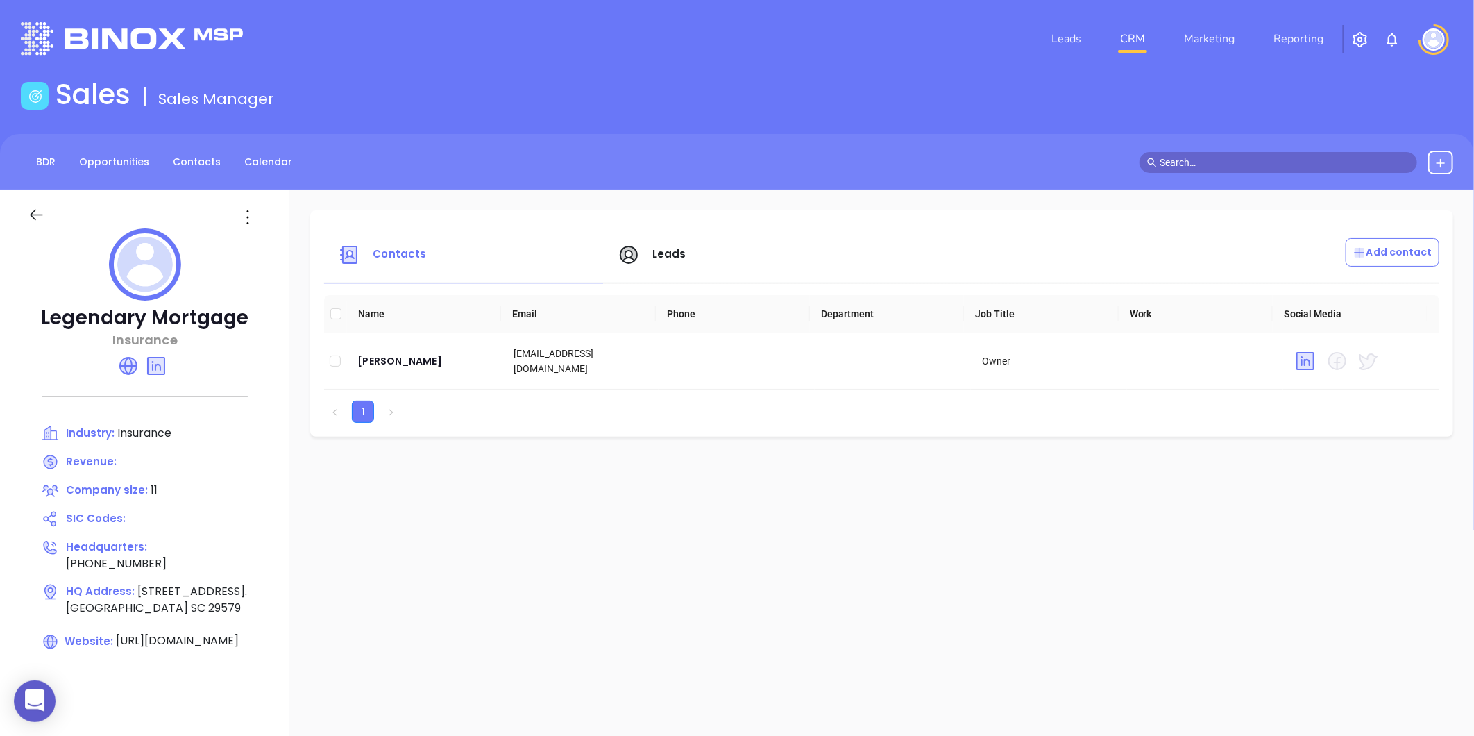
drag, startPoint x: 250, startPoint y: 239, endPoint x: 248, endPoint y: 226, distance: 12.6
click at [248, 235] on div at bounding box center [145, 266] width 234 height 77
click at [248, 220] on icon at bounding box center [248, 217] width 22 height 22
click at [269, 247] on div "Edit" at bounding box center [319, 244] width 126 height 15
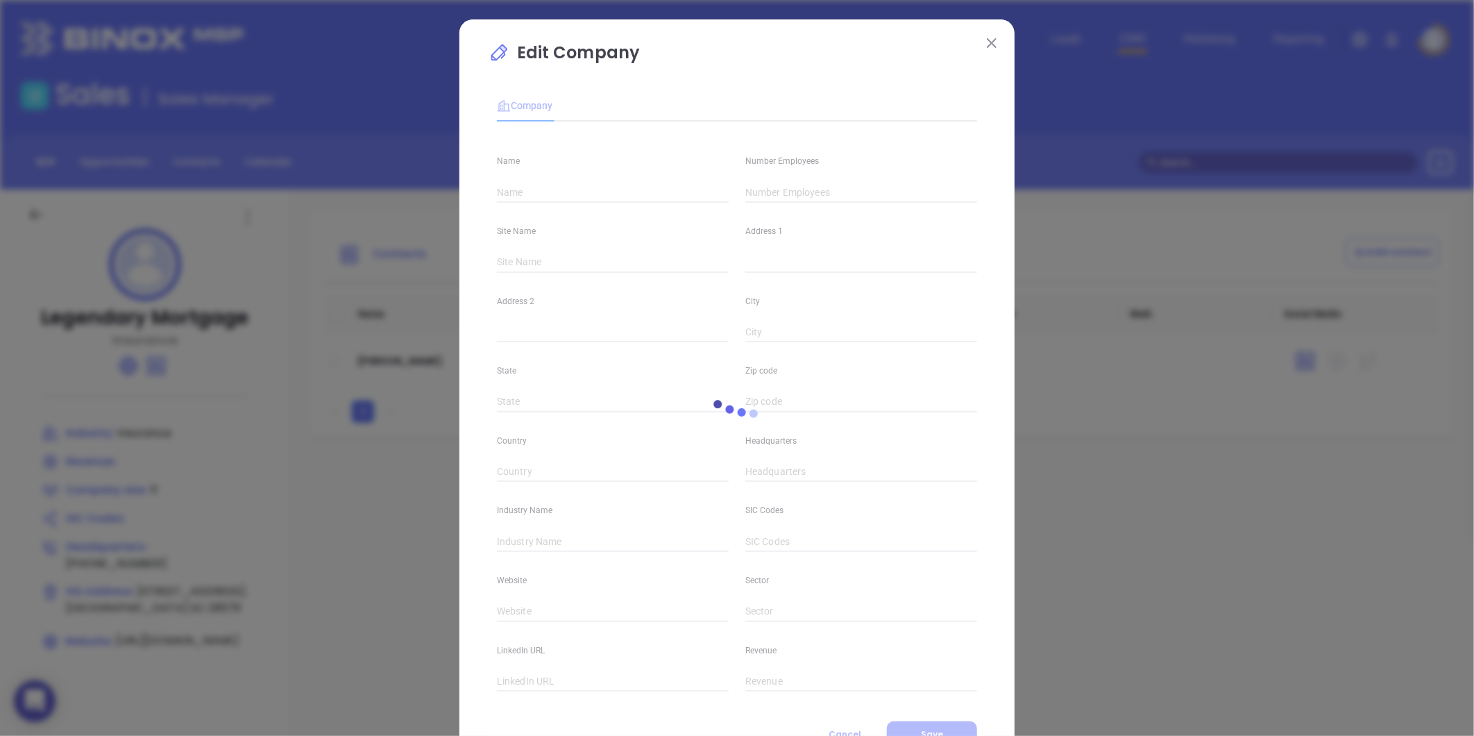
type input "Legendary Mortgage"
type input "11"
type input "317 Wellness Drive."
type input "MYRTLE BEACH"
type input "SC"
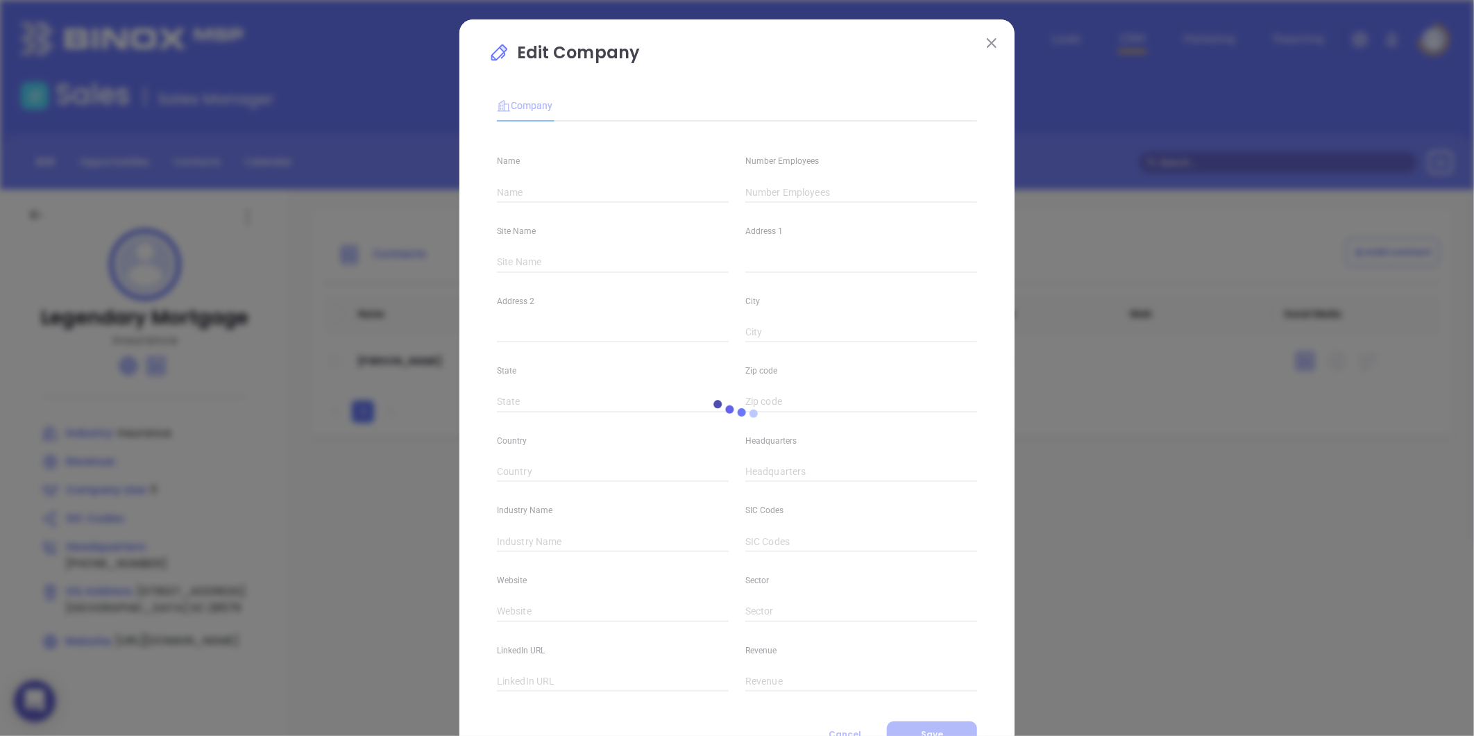
type input "29579"
type input "(843) 580-2490"
type input "Insurance"
type input "https://www.legendarymortgage.com/"
type input "https://www.linkedin.com/company/legendarymortgage/"
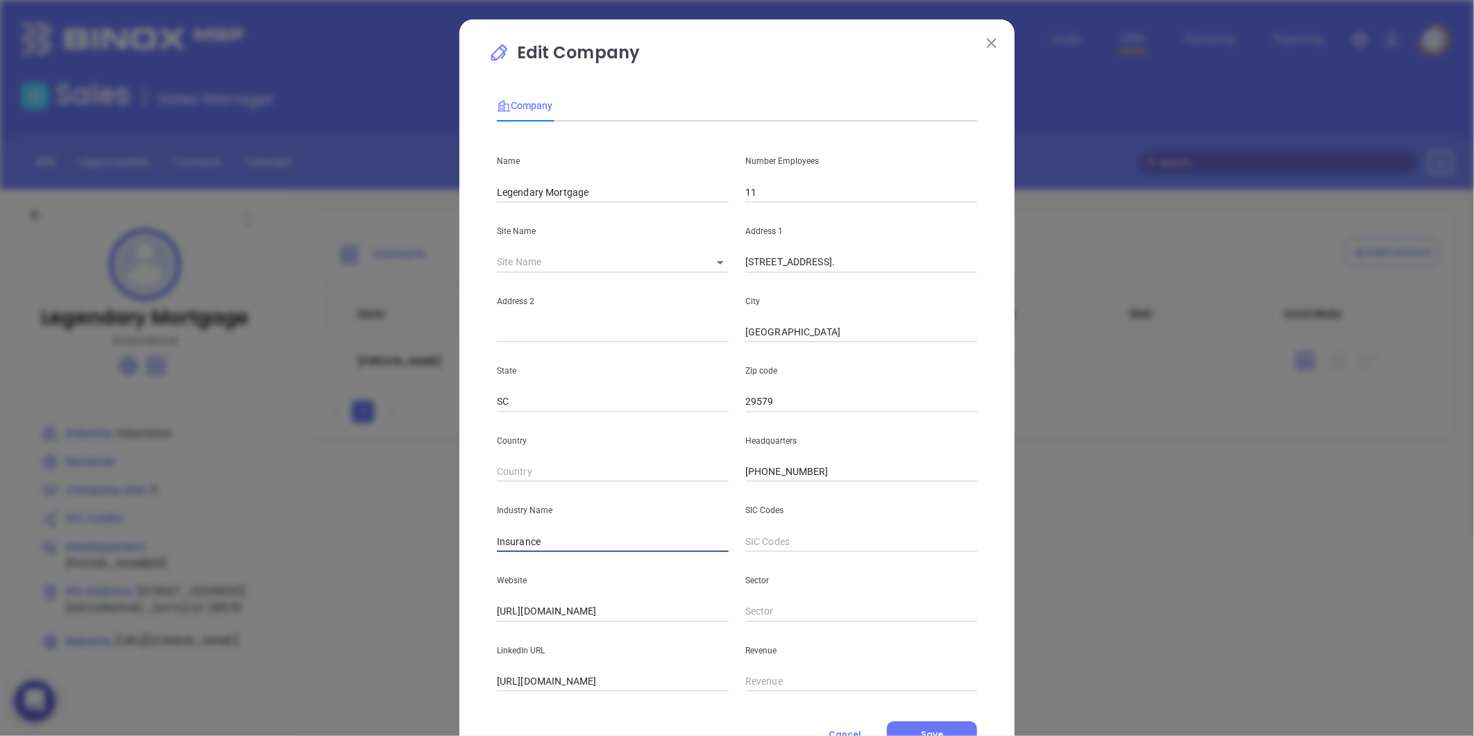
drag, startPoint x: 542, startPoint y: 539, endPoint x: 385, endPoint y: 558, distance: 158.0
click at [385, 558] on div "Edit Company Company Name Legendary Mortgage Number Employees 11 Site Name ​ 12…" at bounding box center [737, 368] width 1474 height 736
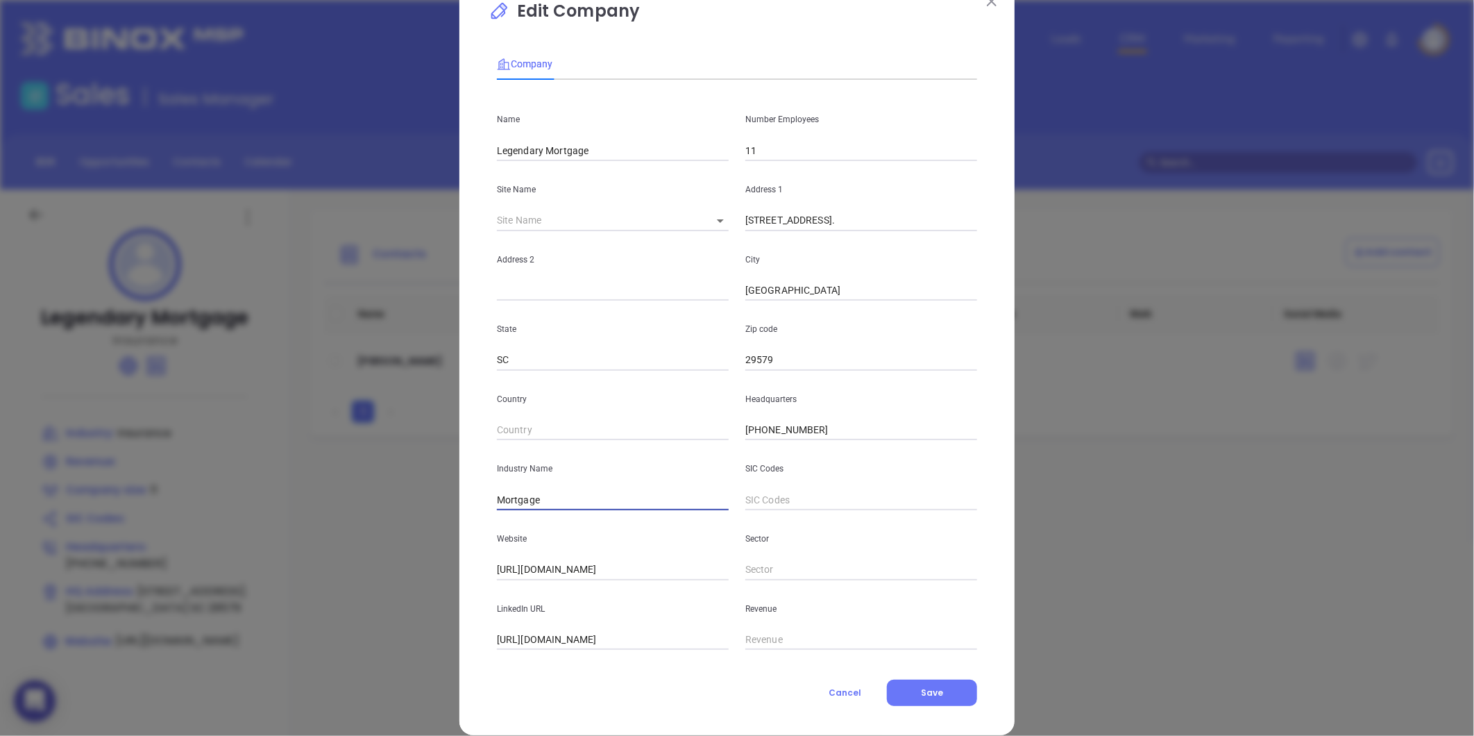
scroll to position [60, 0]
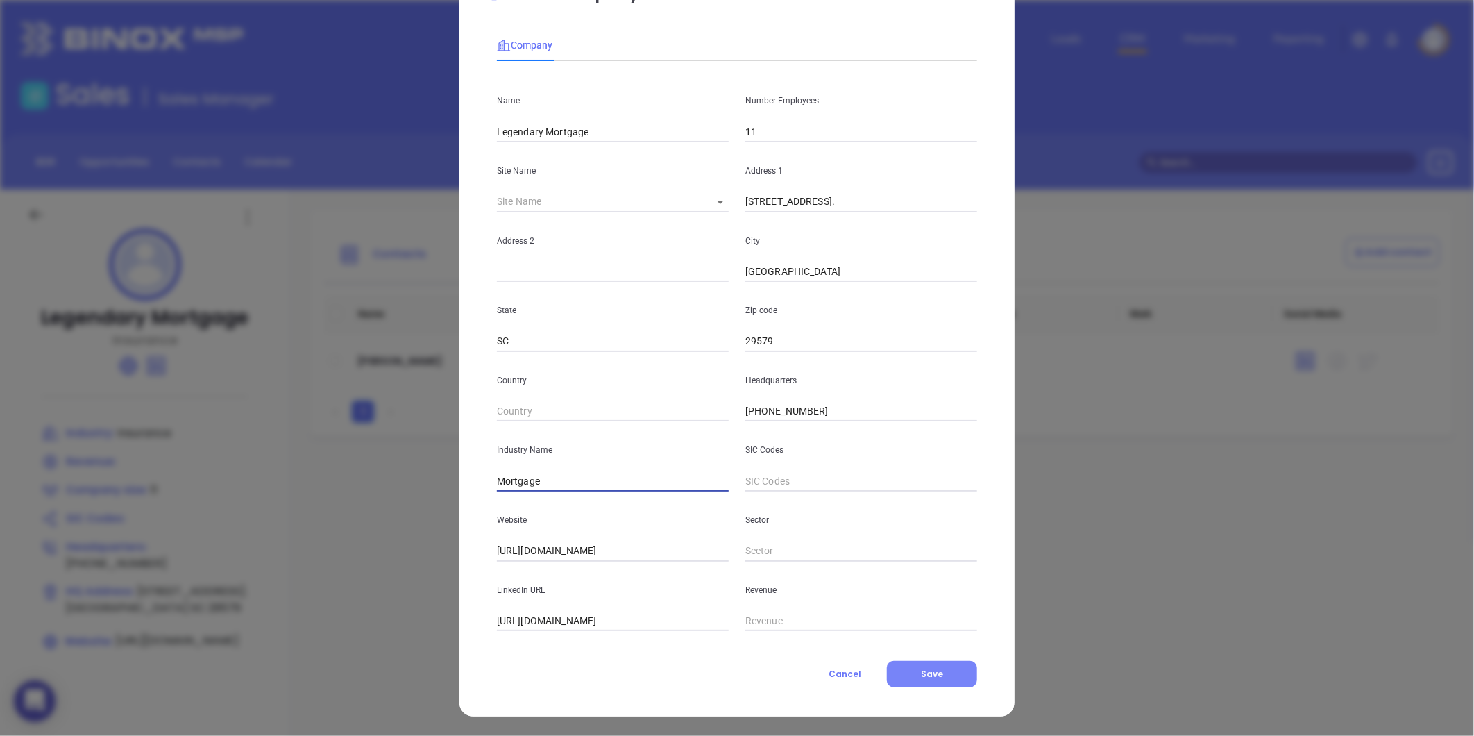
type input "Mortgage"
click at [931, 668] on span "Save" at bounding box center [932, 674] width 22 height 12
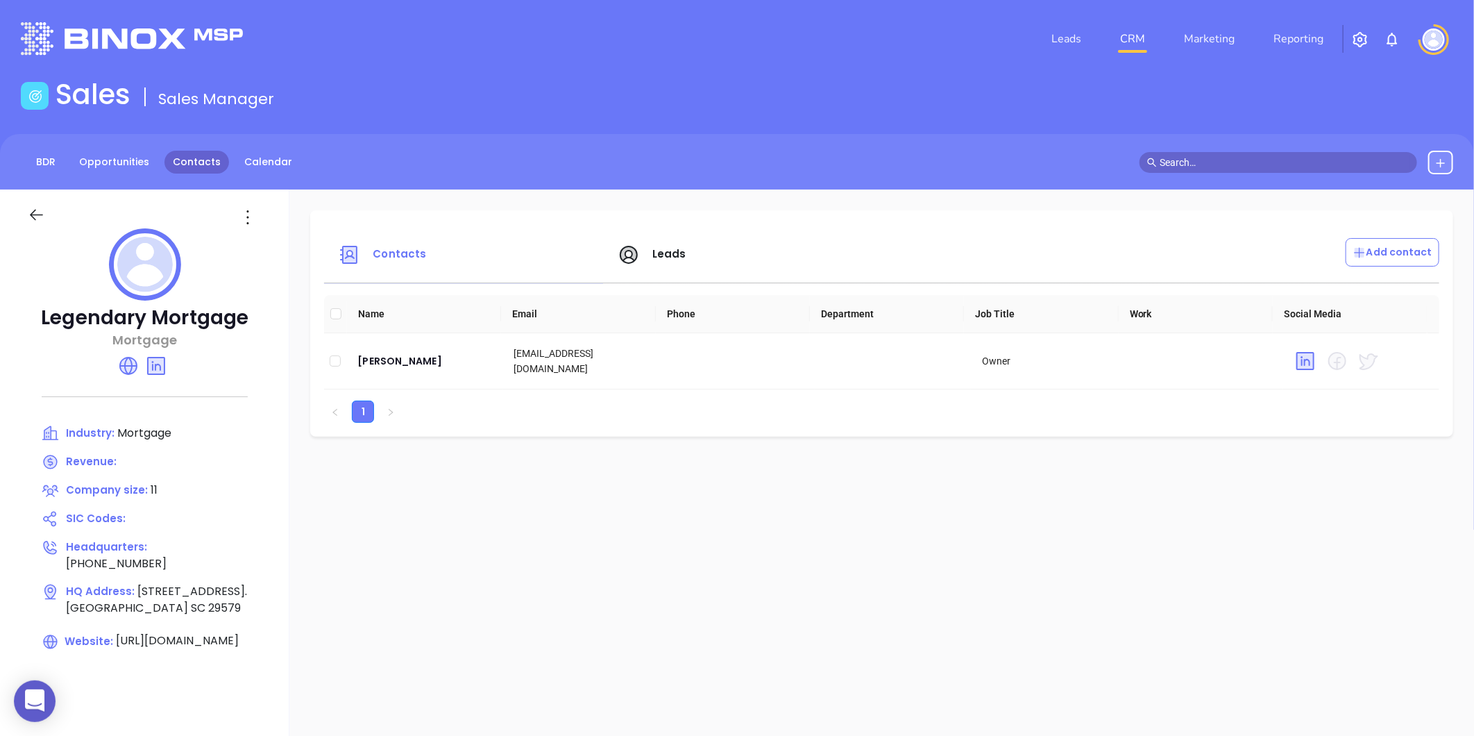
click at [199, 170] on link "Contacts" at bounding box center [196, 162] width 65 height 23
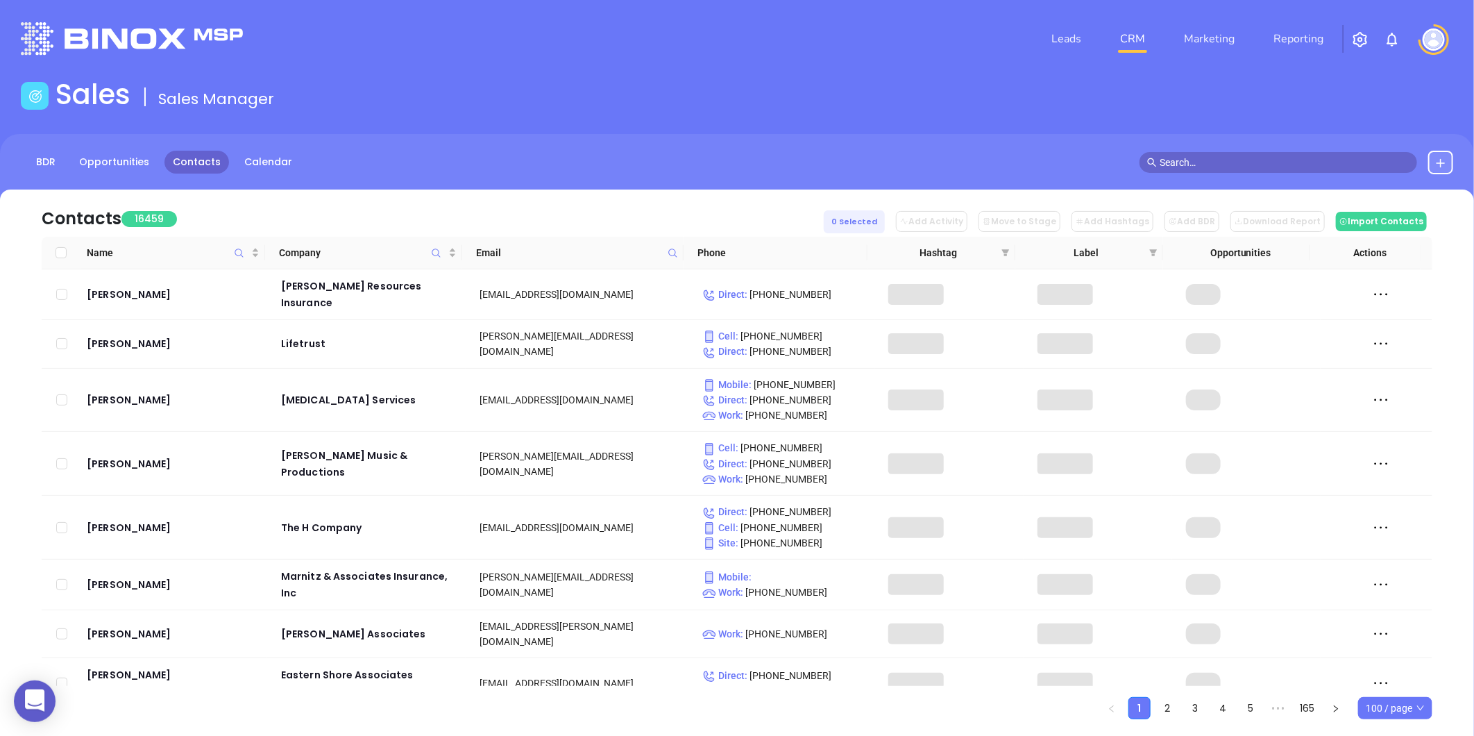
click at [675, 257] on icon at bounding box center [673, 253] width 10 height 10
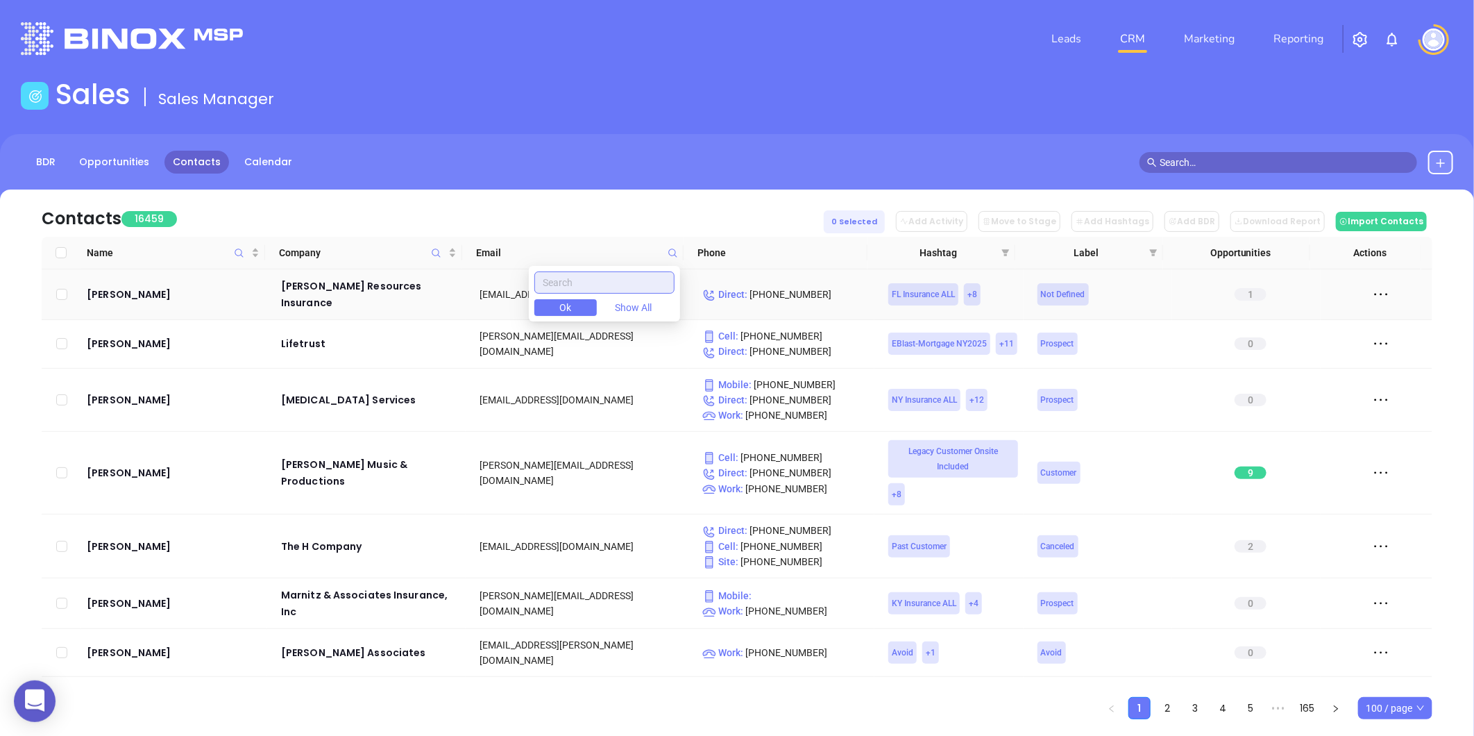
paste input "WeGetLoansApproved.com"
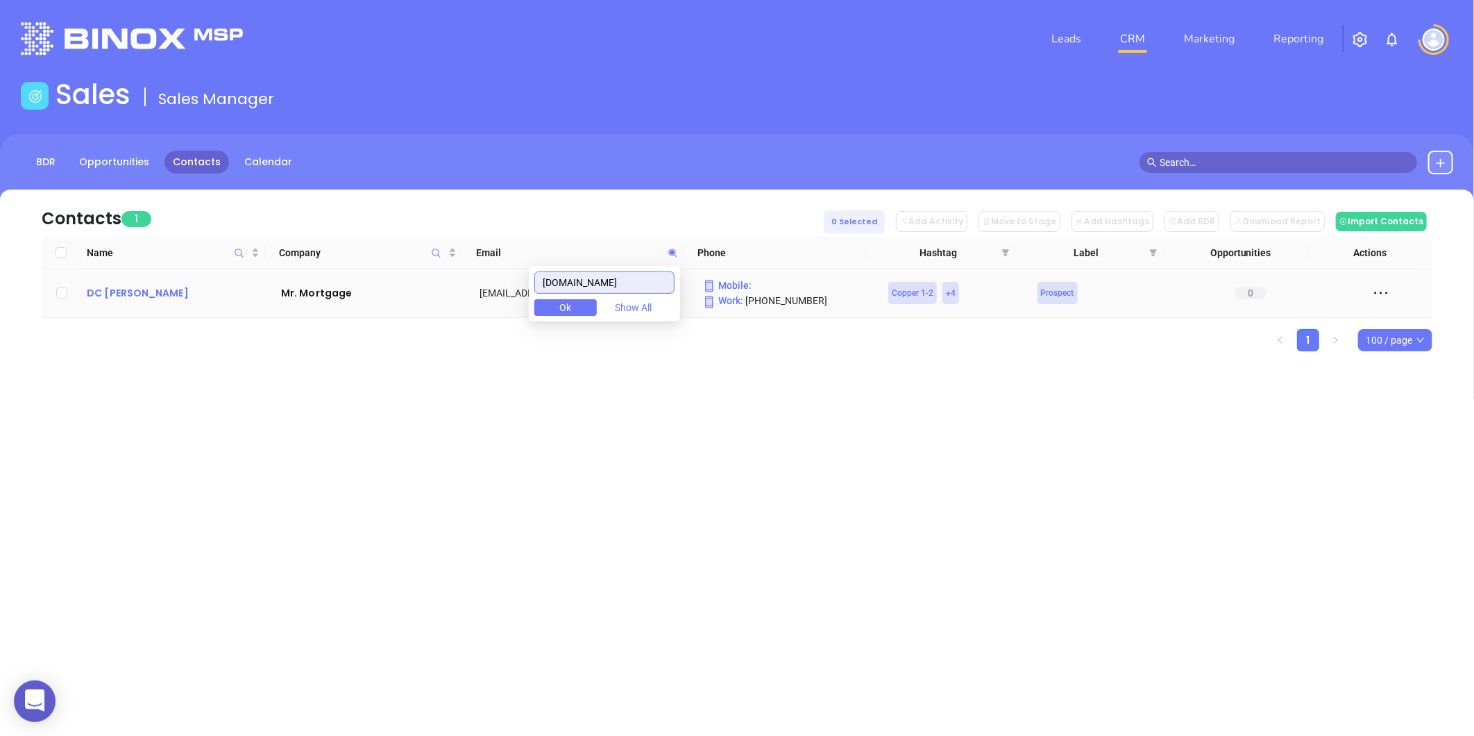
type input "WeGetLoansApproved.com"
click at [101, 296] on div "DC Terry Sr" at bounding box center [174, 293] width 175 height 17
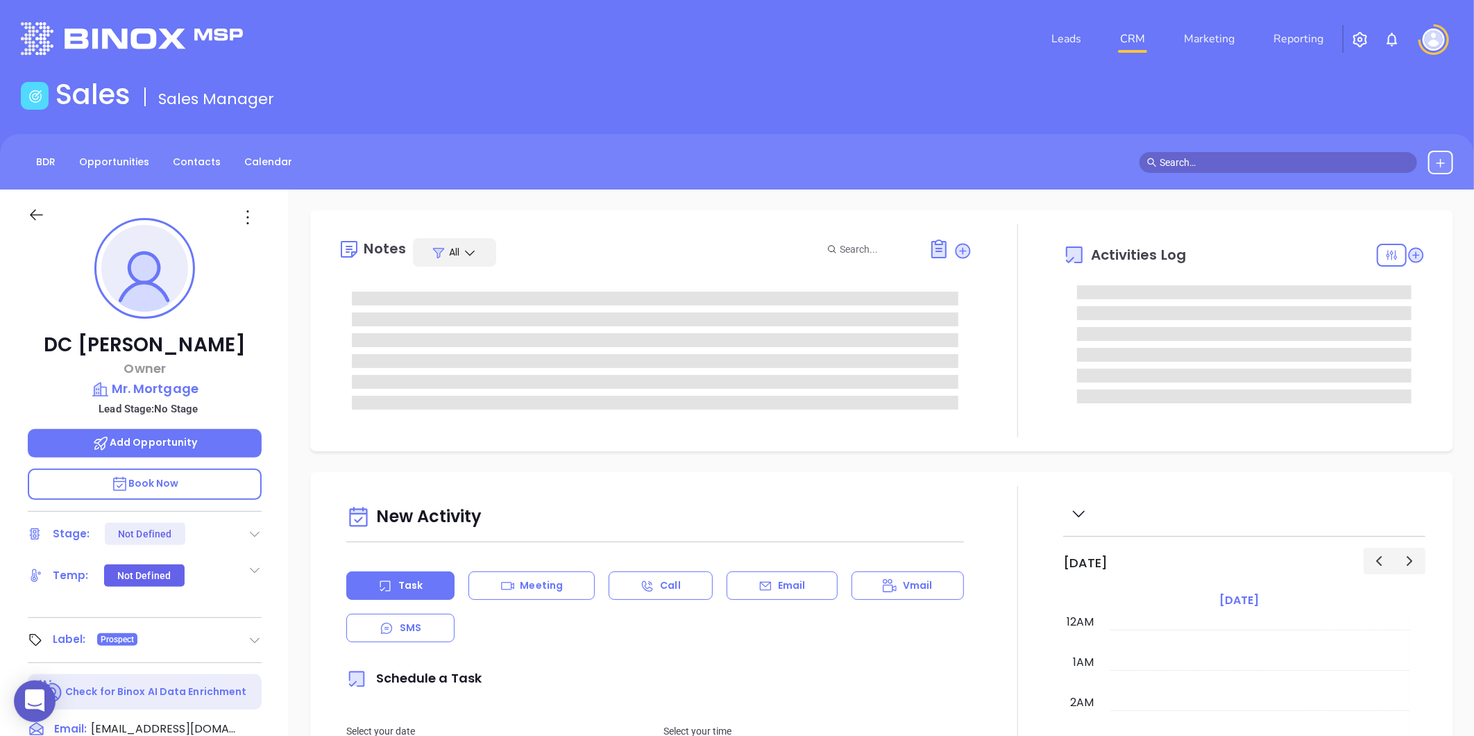
type input "[DATE]"
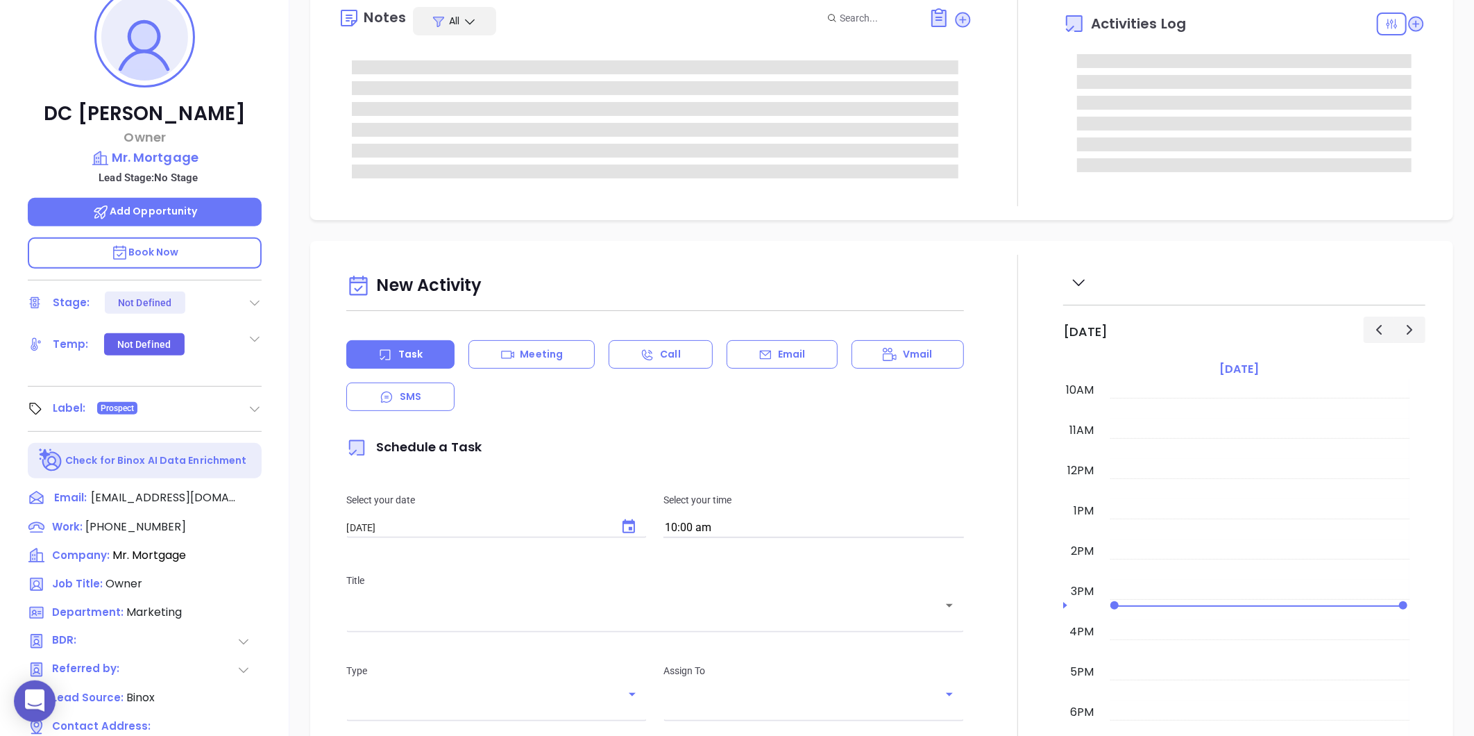
scroll to position [425, 0]
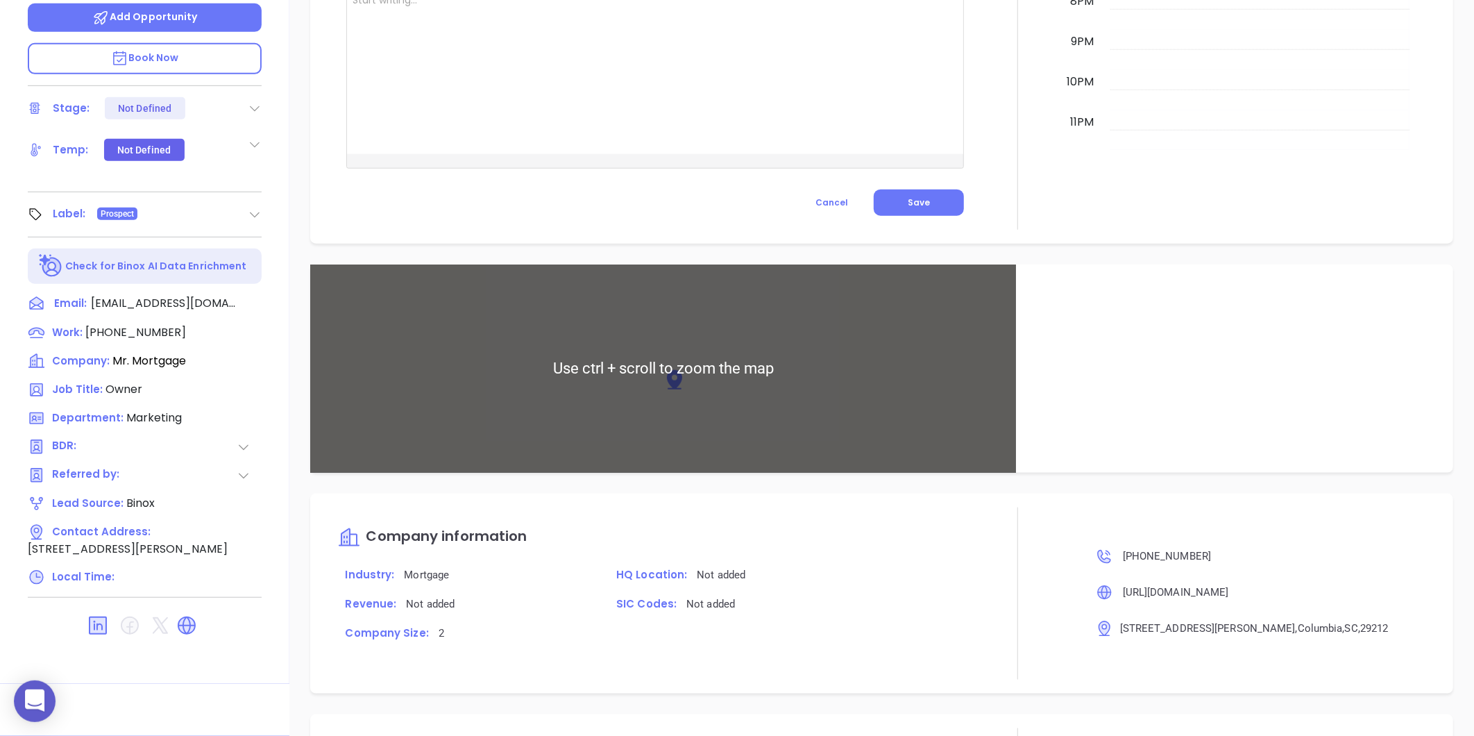
type input "[PERSON_NAME]"
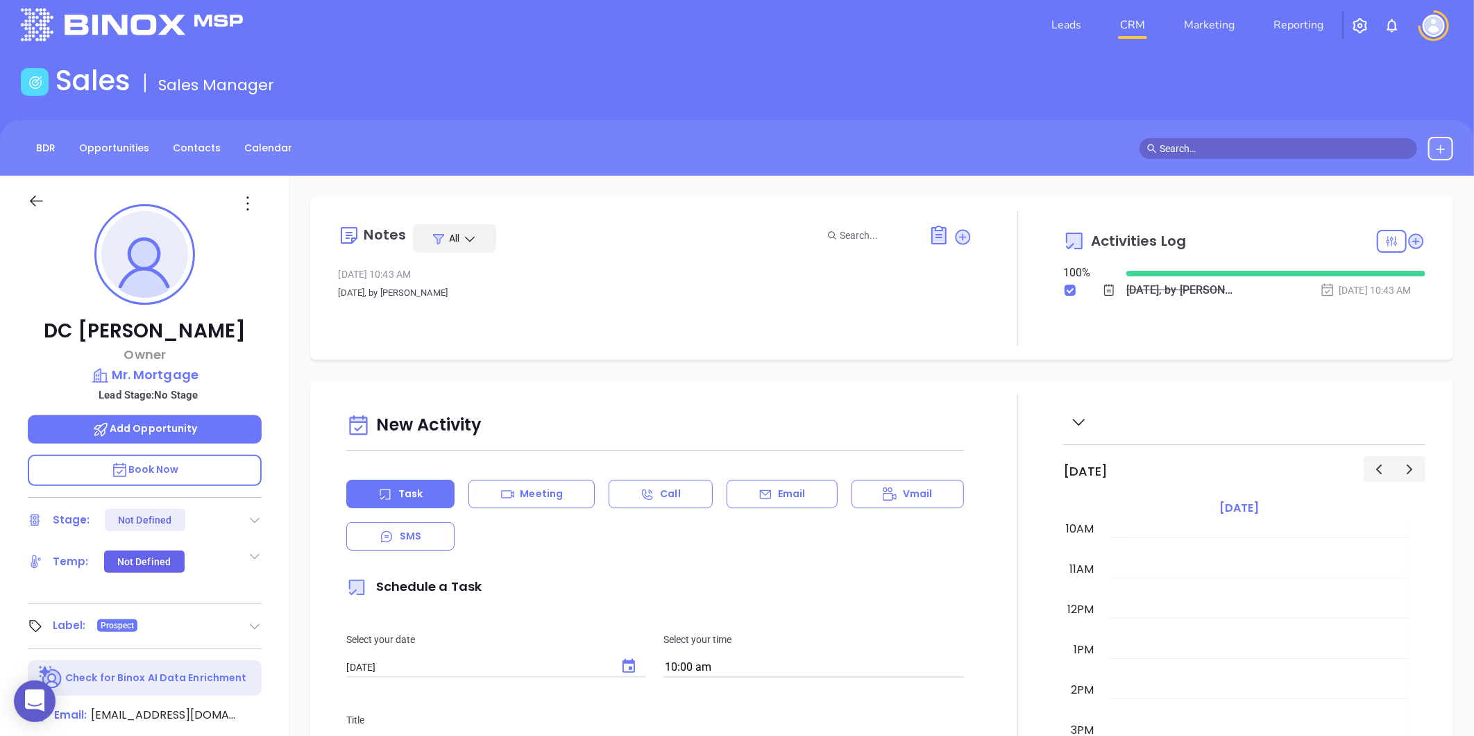
scroll to position [0, 0]
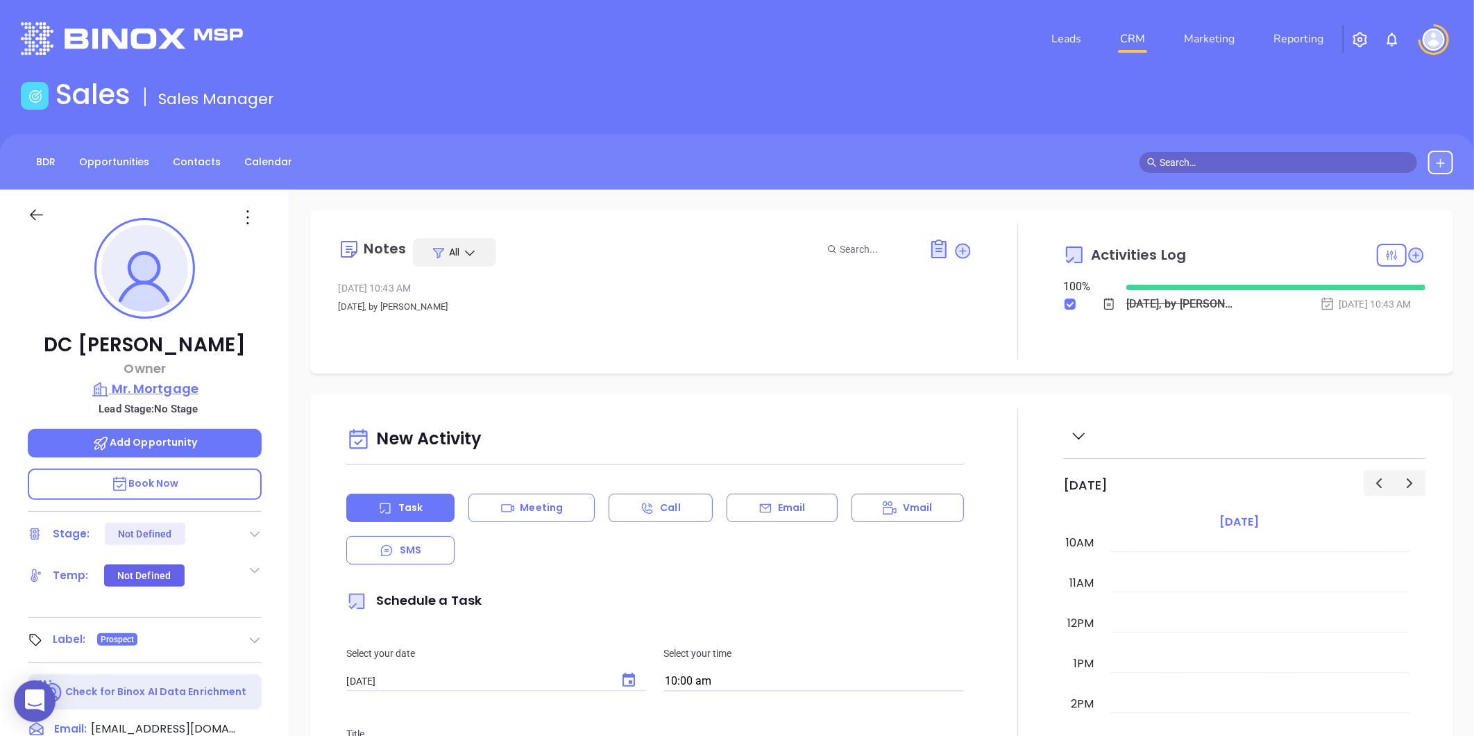
click at [141, 387] on p "Mr. Mortgage" at bounding box center [145, 388] width 234 height 19
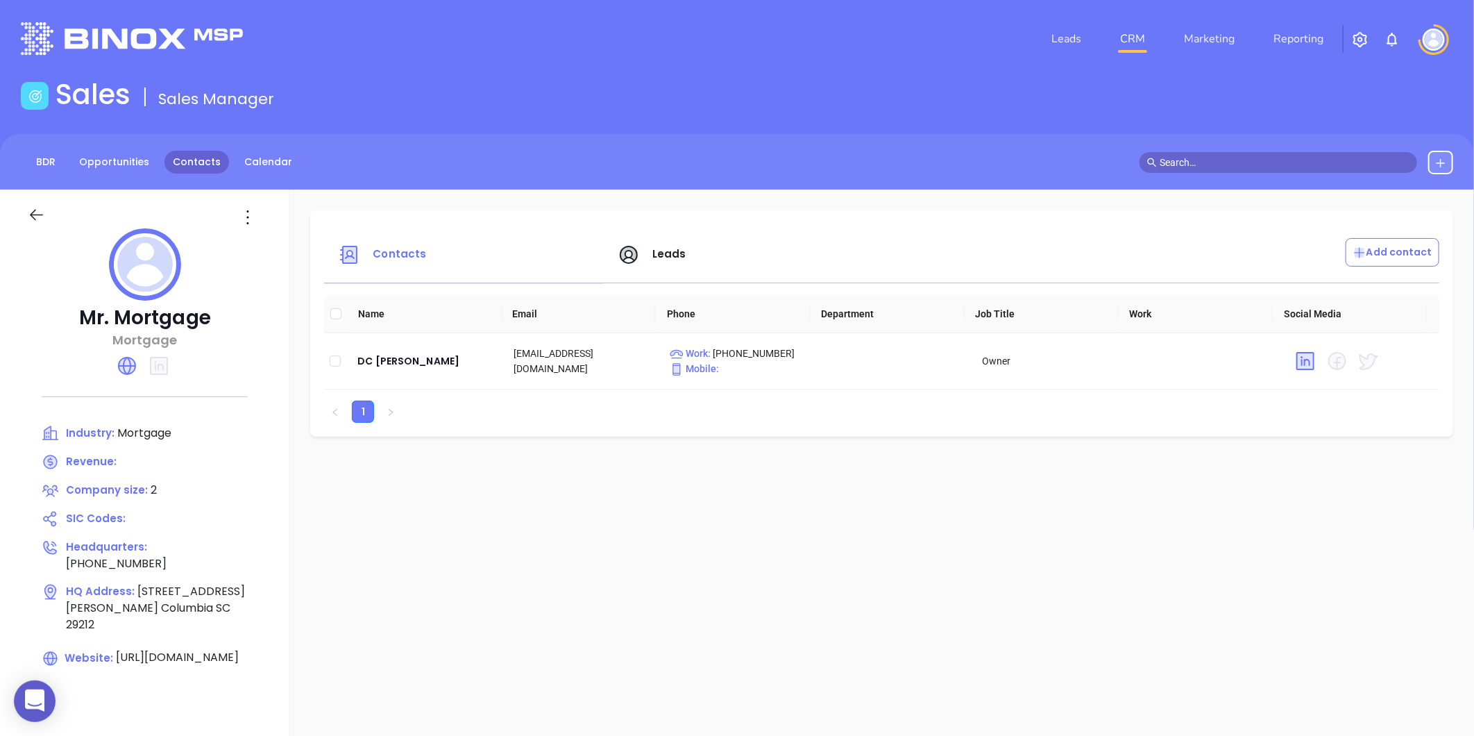
click at [183, 158] on link "Contacts" at bounding box center [196, 162] width 65 height 23
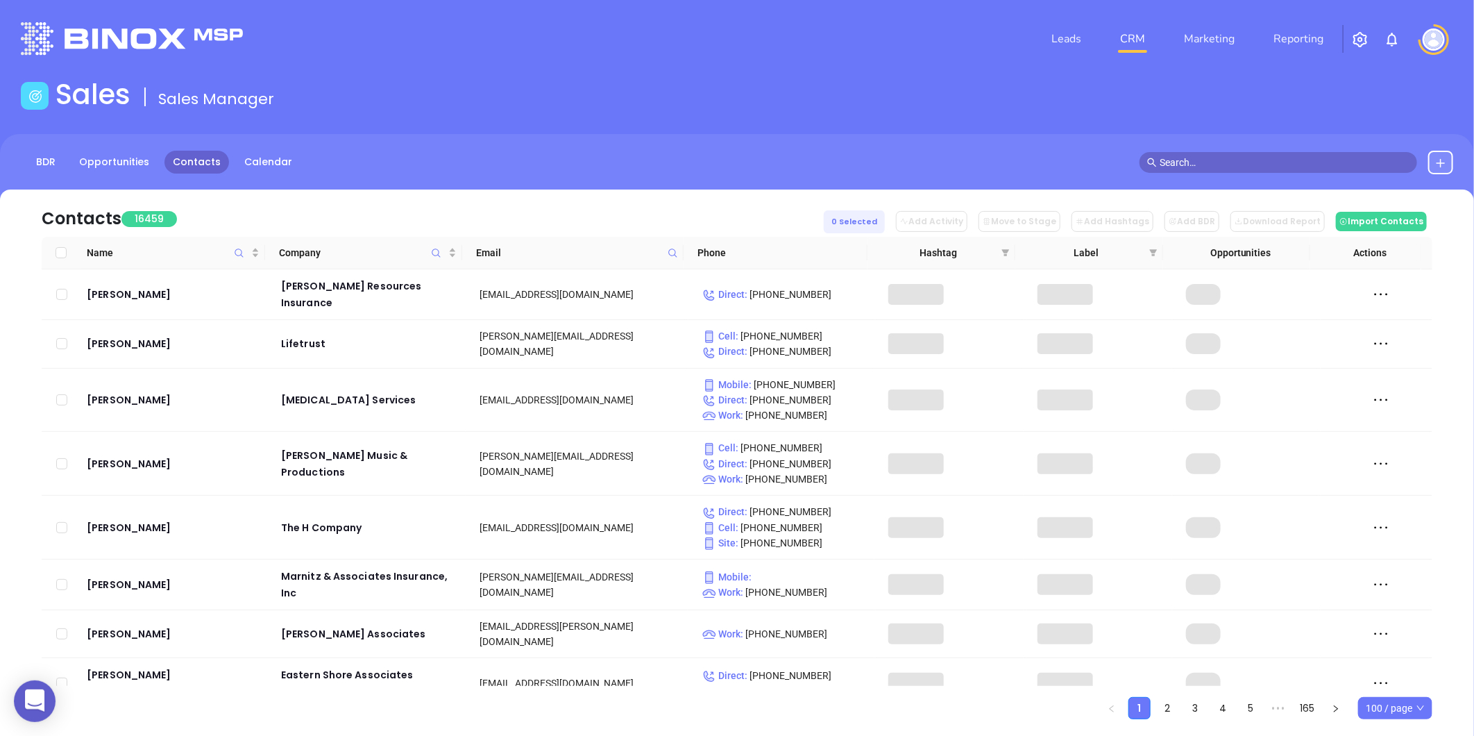
click at [673, 248] on icon at bounding box center [673, 253] width 10 height 10
paste input "resourcefinancialservices.com"
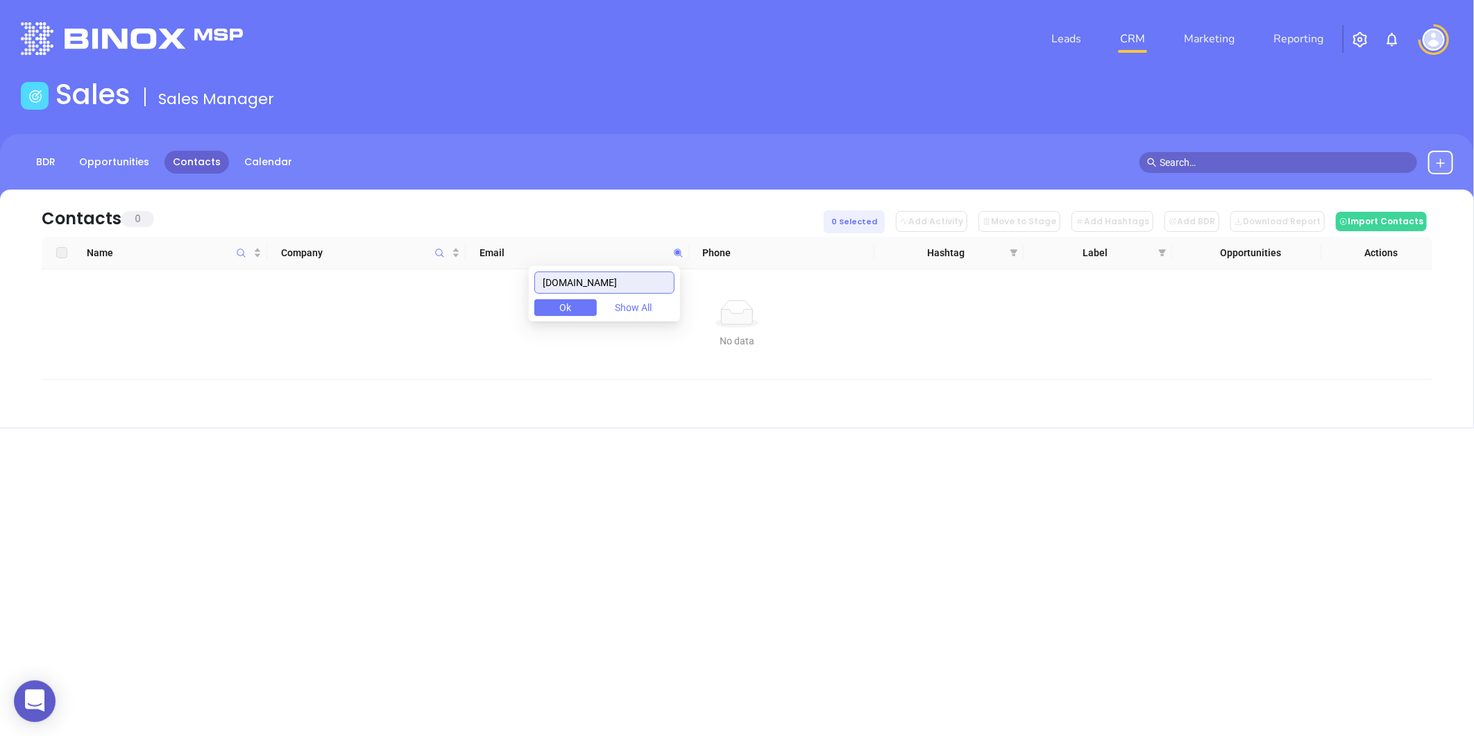
drag, startPoint x: 668, startPoint y: 280, endPoint x: 431, endPoint y: 312, distance: 238.8
click at [431, 312] on body "0 Leads CRM Marketing Reporting Financial Leads Leads Sales Sales Manager BDR O…" at bounding box center [737, 368] width 1474 height 736
type input "resourcefinancialservices.com"
paste input "rfsmortgage.com"
type input "rfsmortgage.com"
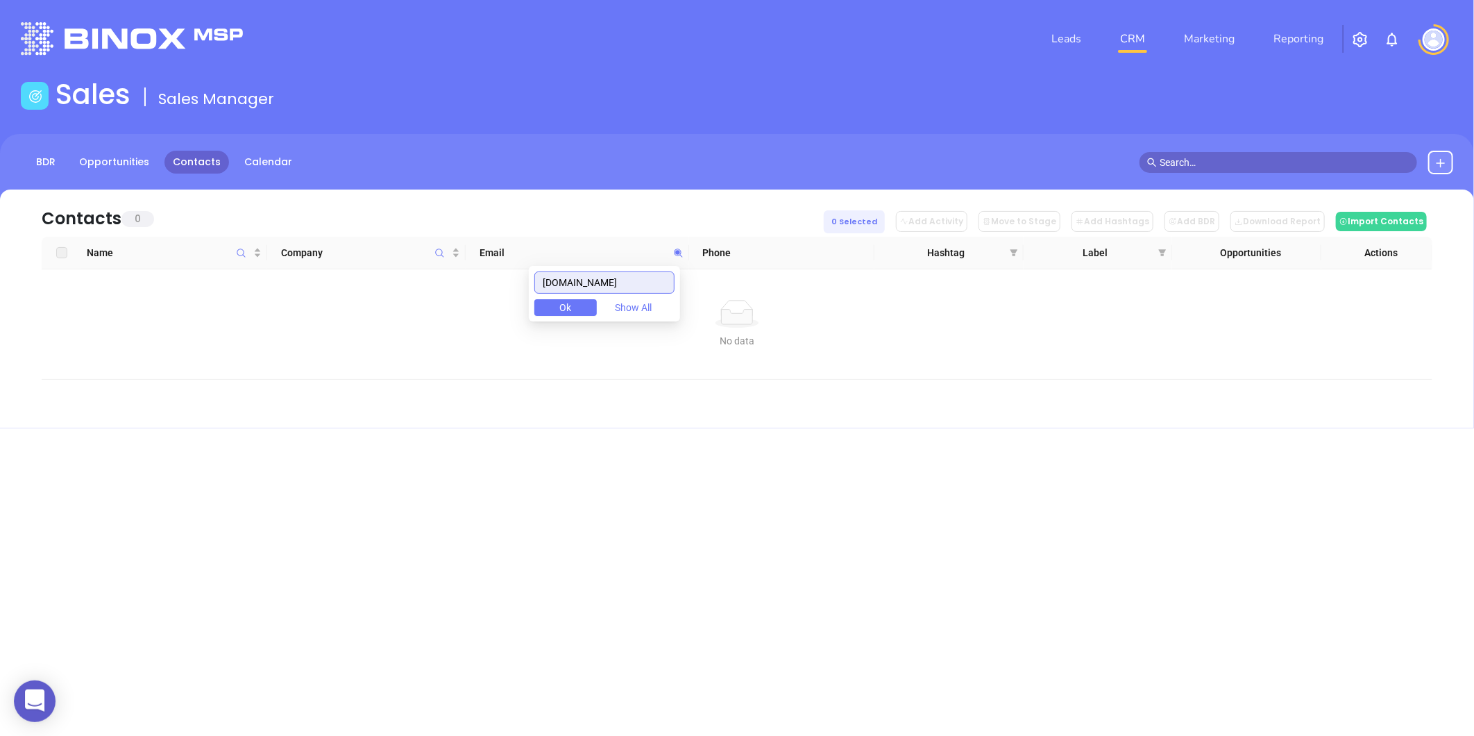
drag, startPoint x: 632, startPoint y: 282, endPoint x: 476, endPoint y: 306, distance: 158.0
click at [476, 306] on body "0 Leads CRM Marketing Reporting Financial Leads Leads Sales Sales Manager BDR O…" at bounding box center [737, 368] width 1474 height 736
paste input "resourcefinancialservices.com"
type input "resourcefinancialservices.com"
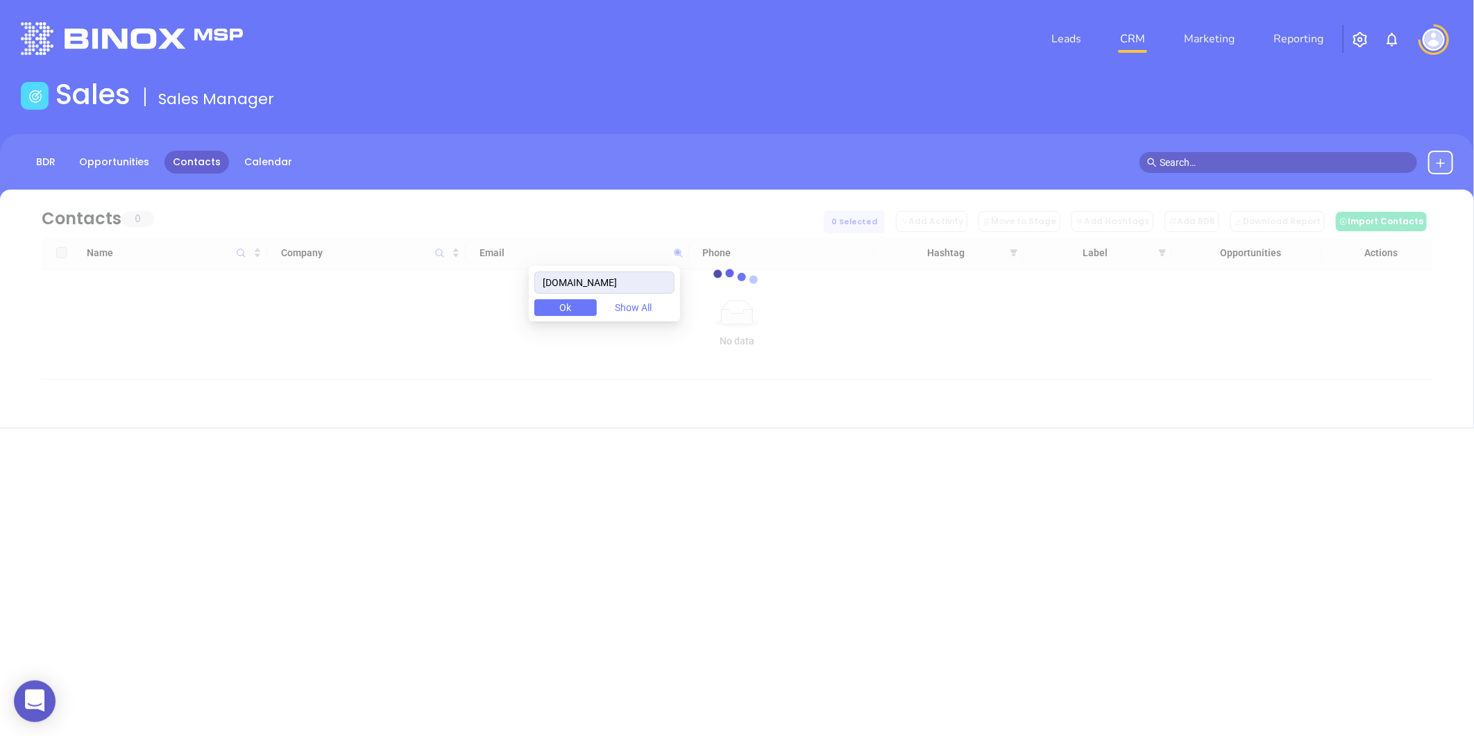
scroll to position [0, 0]
click at [1015, 255] on div at bounding box center [737, 284] width 1432 height 104
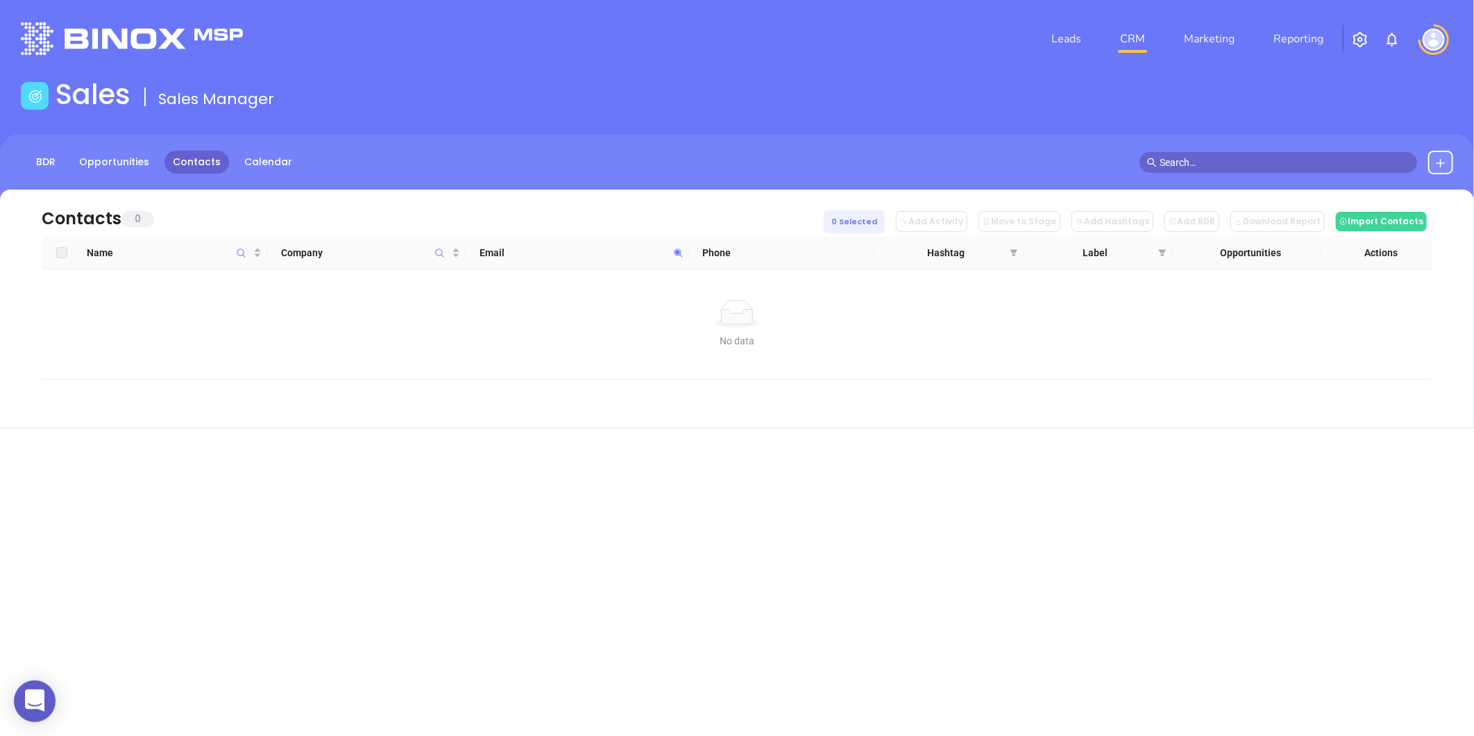
click at [1015, 255] on icon "filter" at bounding box center [1014, 252] width 8 height 8
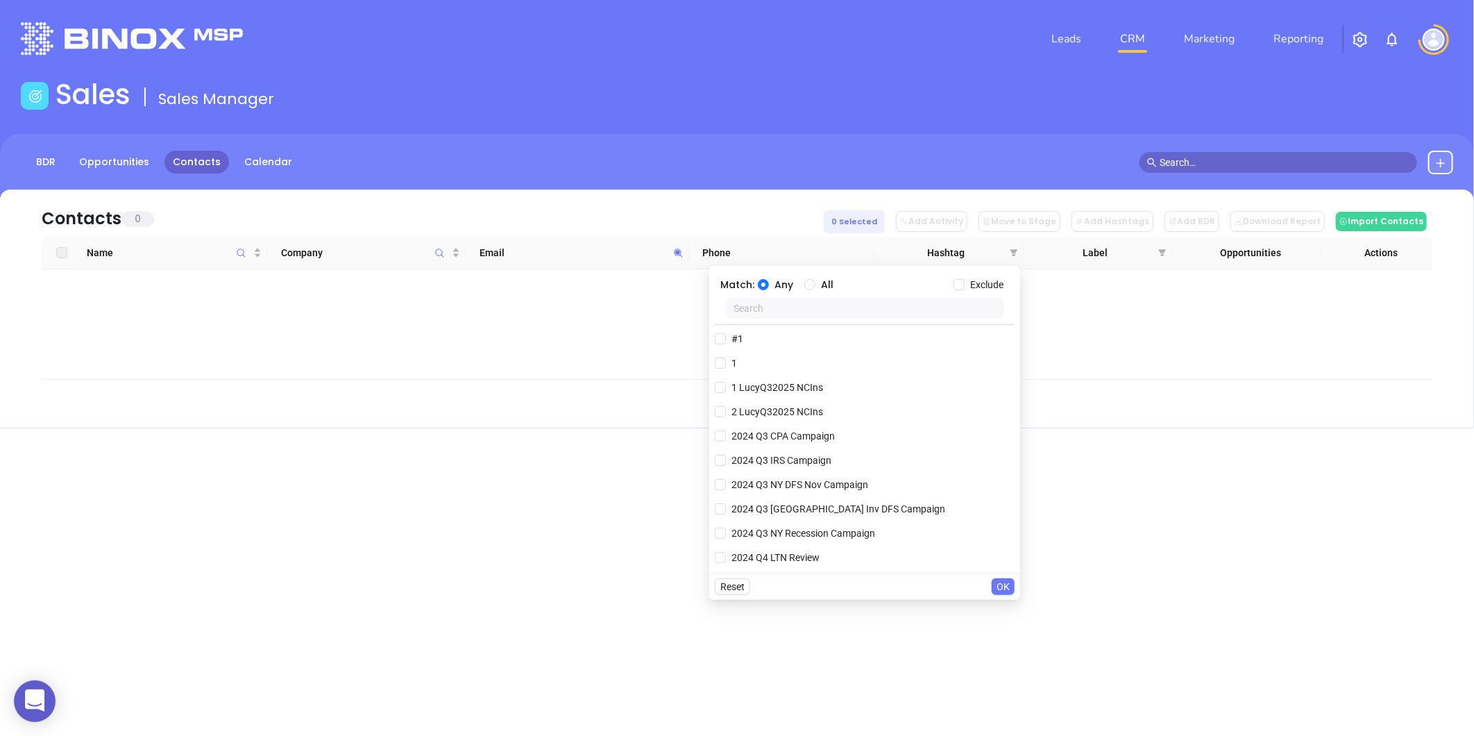
click at [684, 259] on span at bounding box center [678, 252] width 16 height 21
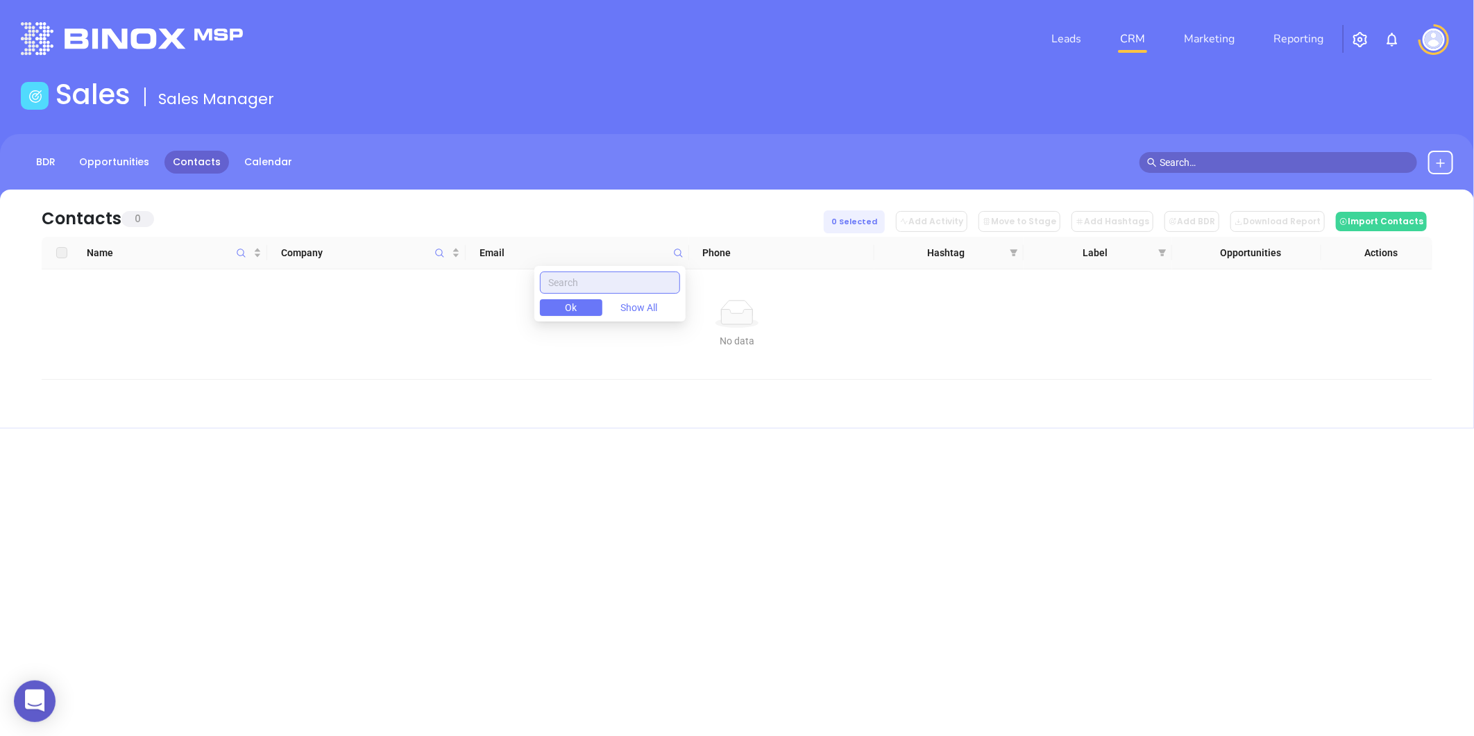
paste input "resourcefinancialservices.com"
type input "resourcefinancialservices.com"
drag, startPoint x: 673, startPoint y: 285, endPoint x: 302, endPoint y: 337, distance: 374.8
click at [302, 337] on body "0 Leads CRM Marketing Reporting Financial Leads Leads Sales Sales Manager BDR O…" at bounding box center [737, 368] width 1474 height 736
click at [447, 251] on div at bounding box center [737, 284] width 1432 height 104
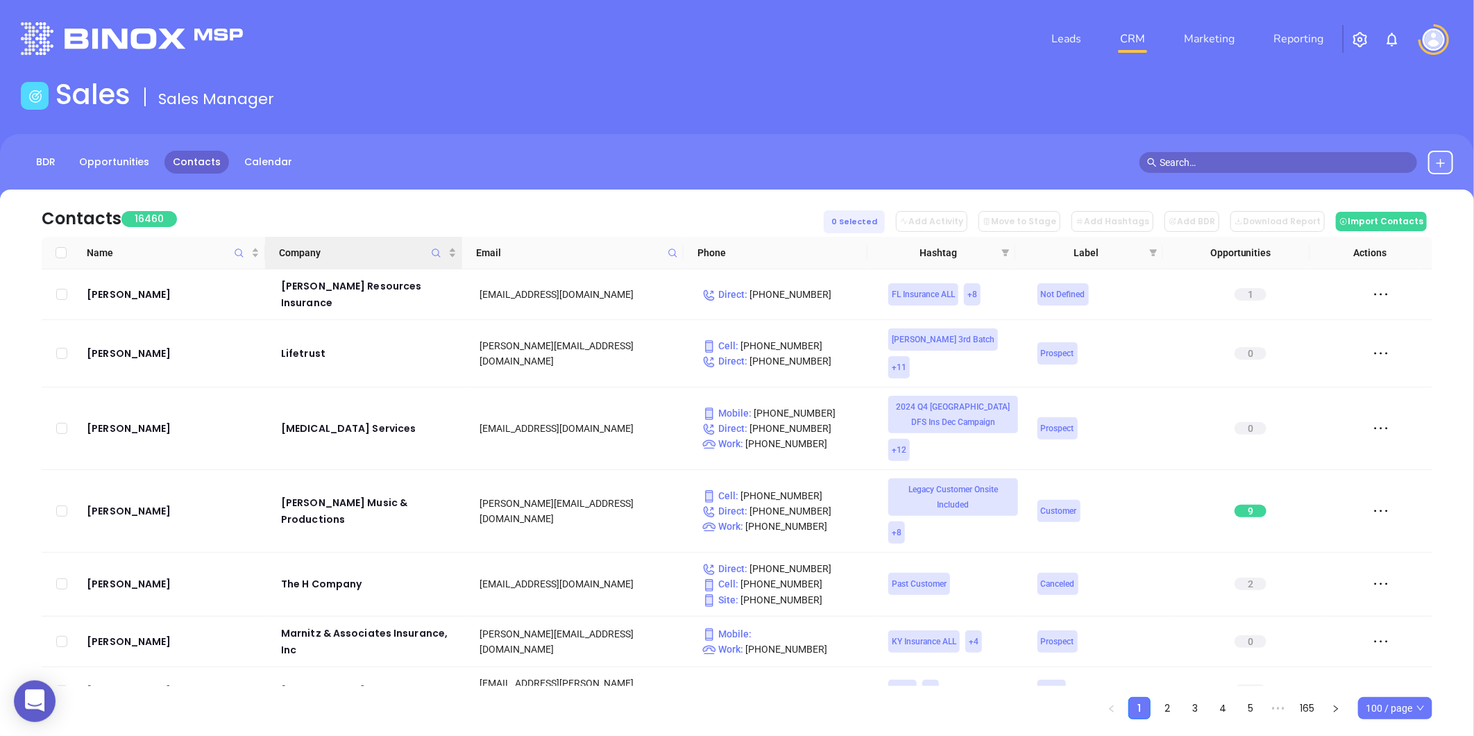
click at [434, 253] on icon "Company" at bounding box center [436, 253] width 10 height 10
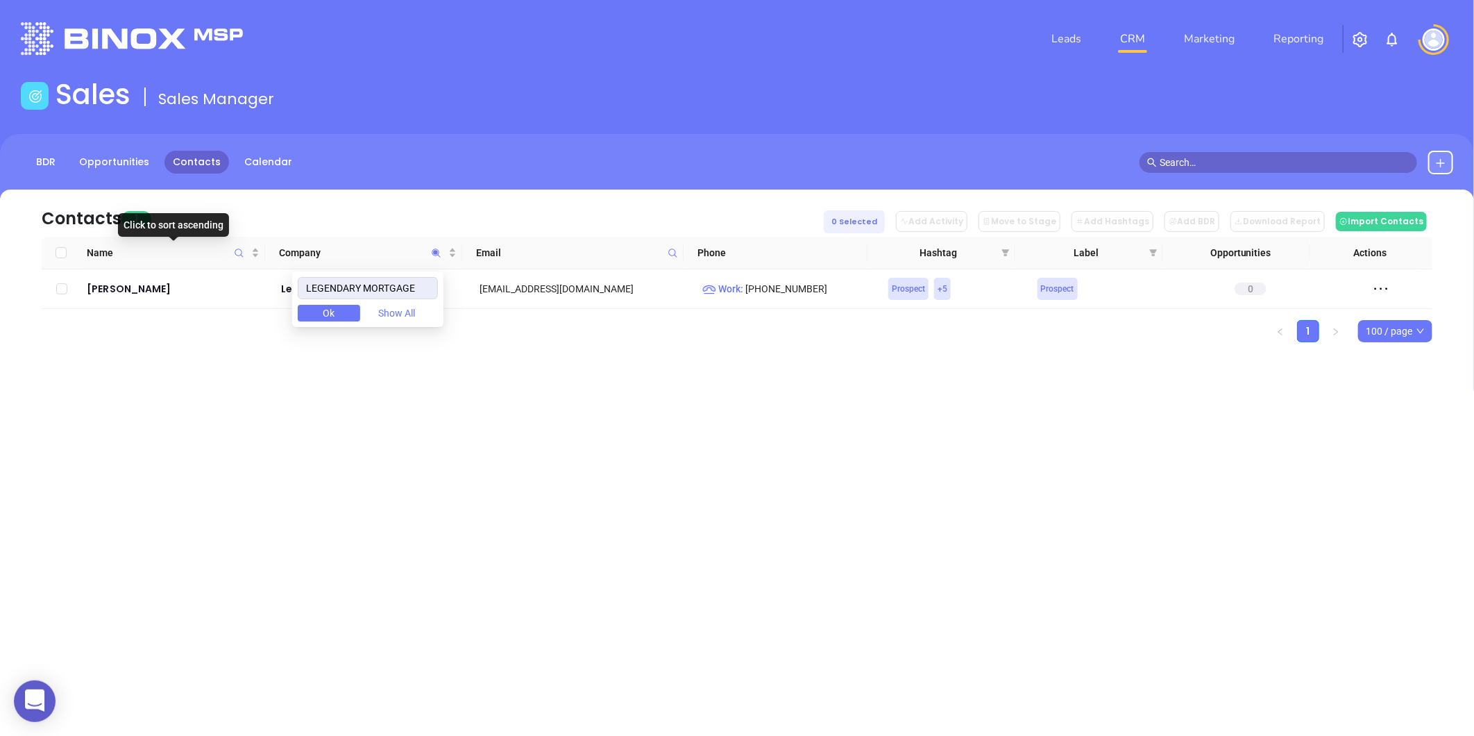
type input "LEGENDARY MORTGAGE"
click at [158, 276] on td "Michael Fitzpatrick" at bounding box center [174, 289] width 186 height 40
click at [153, 282] on div "Michael Fitzpatrick" at bounding box center [174, 288] width 175 height 17
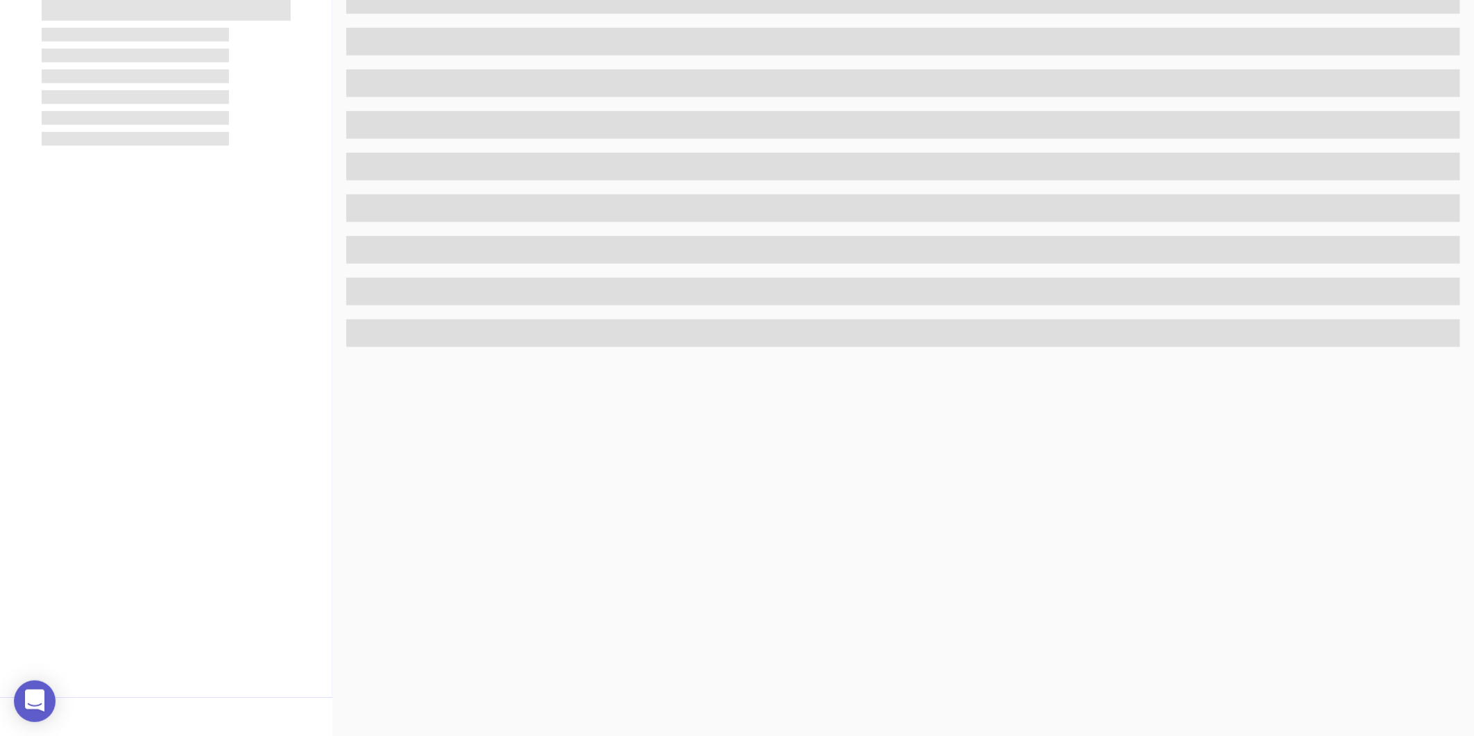
scroll to position [425, 0]
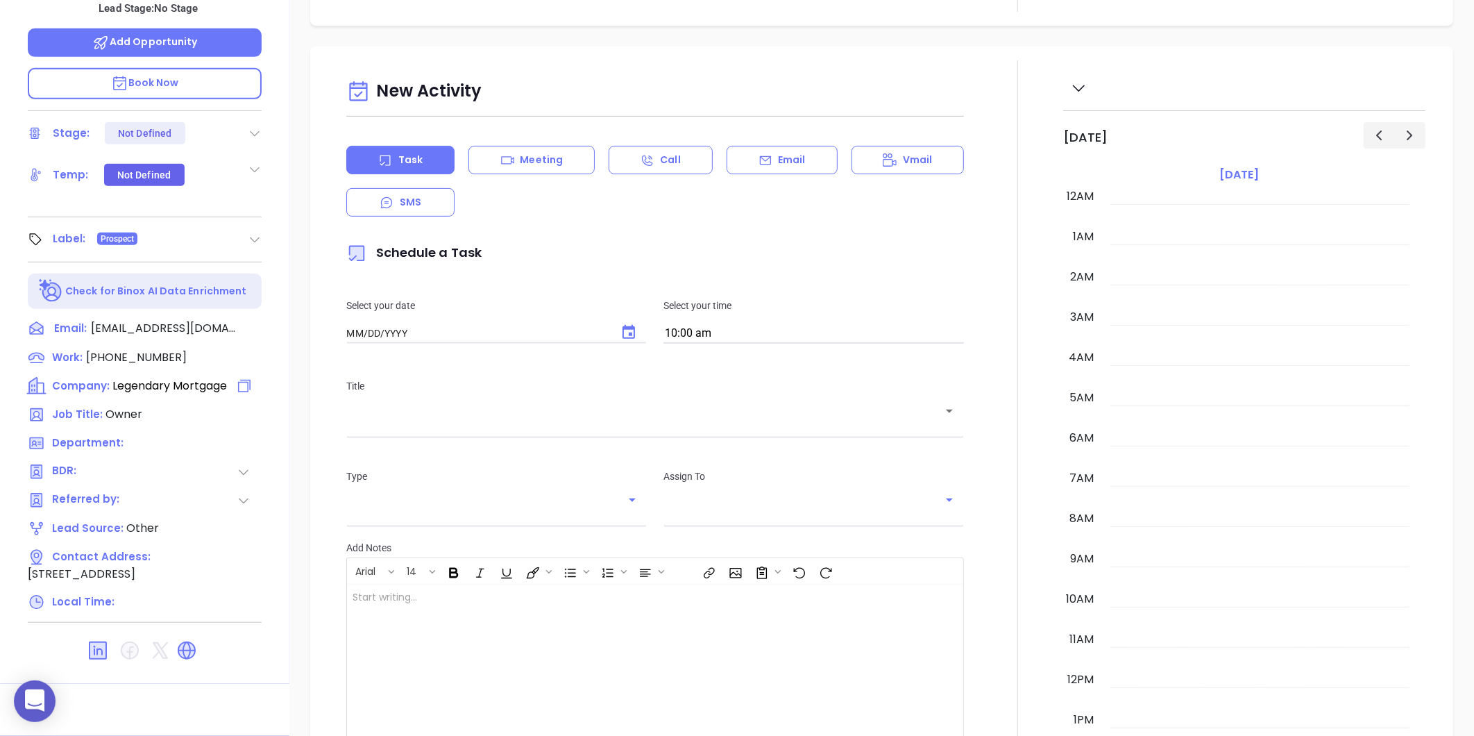
type input "[DATE]"
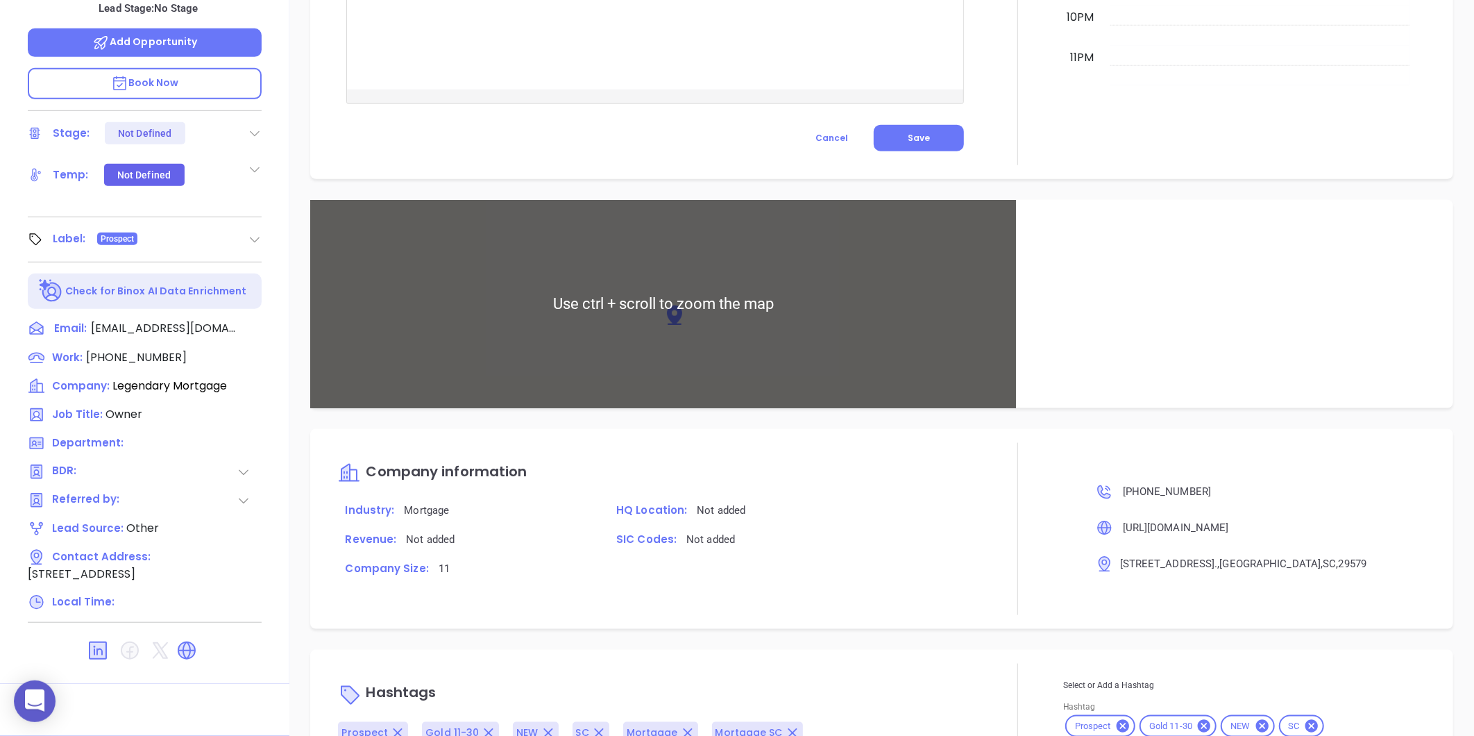
scroll to position [739, 0]
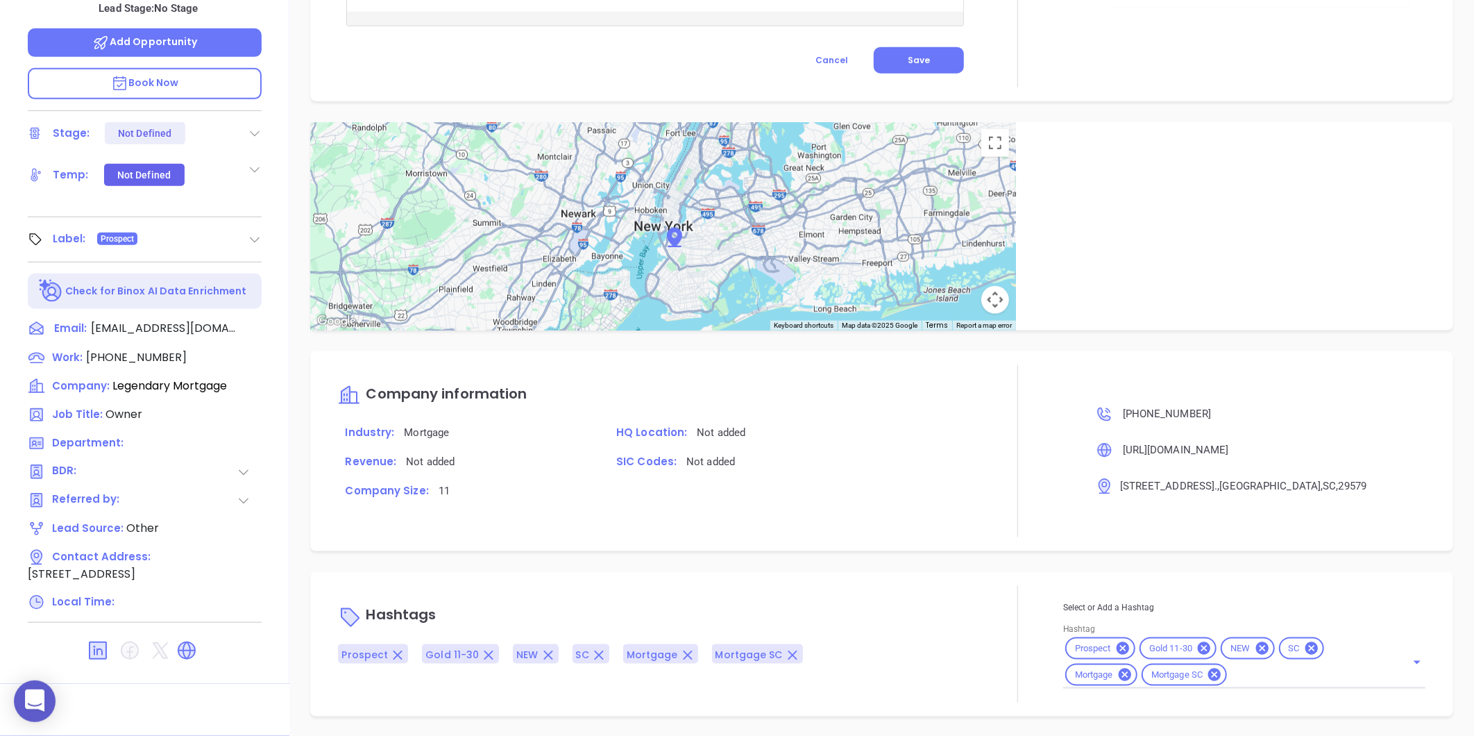
type input "[PERSON_NAME]"
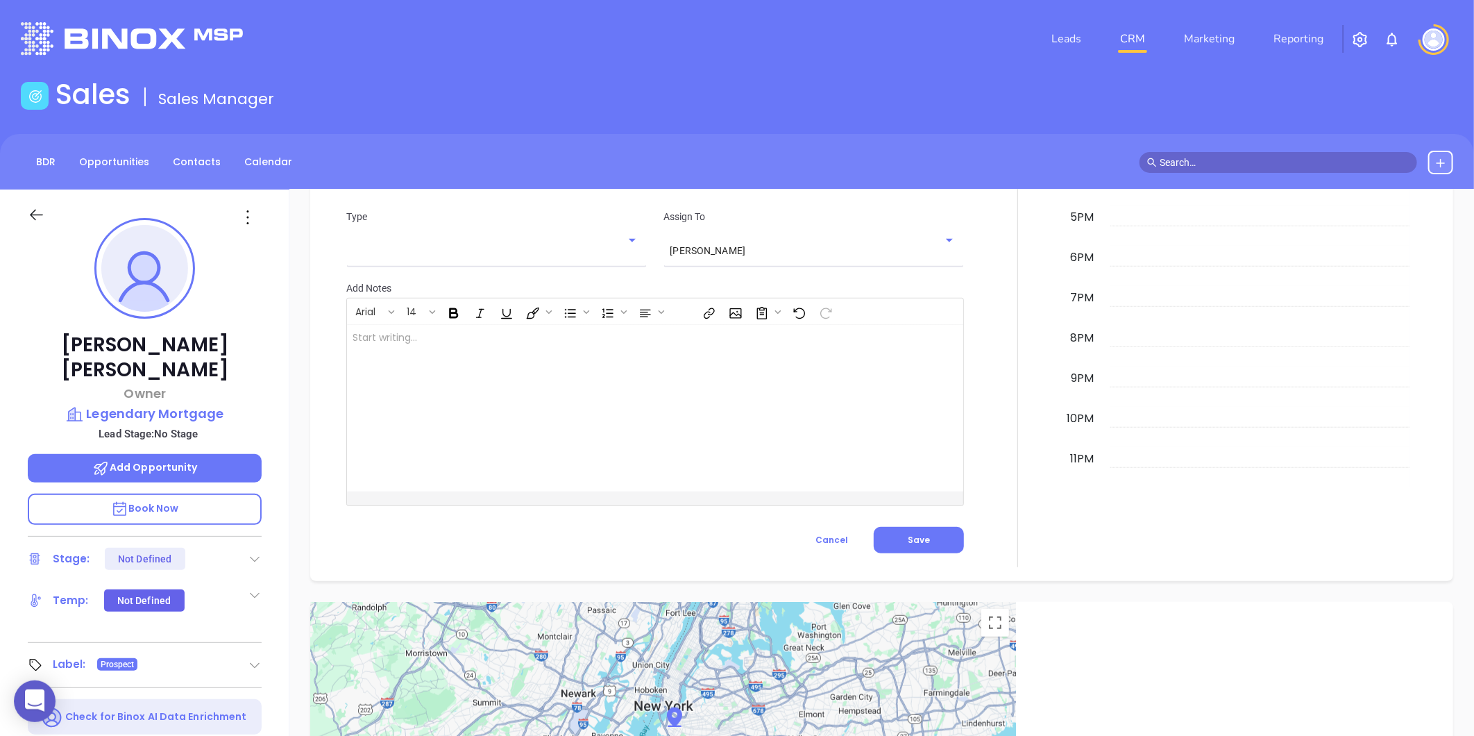
scroll to position [430, 0]
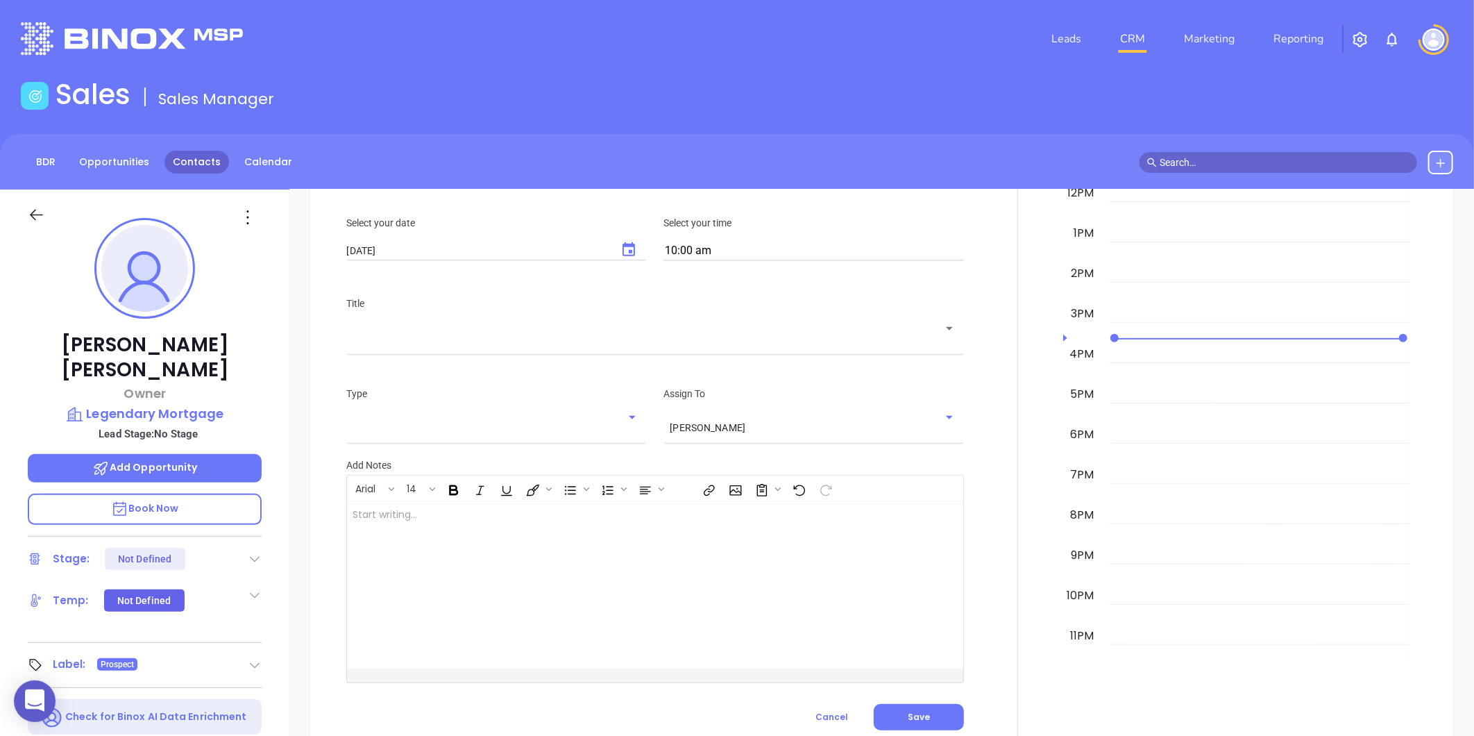
click at [199, 169] on link "Contacts" at bounding box center [196, 162] width 65 height 23
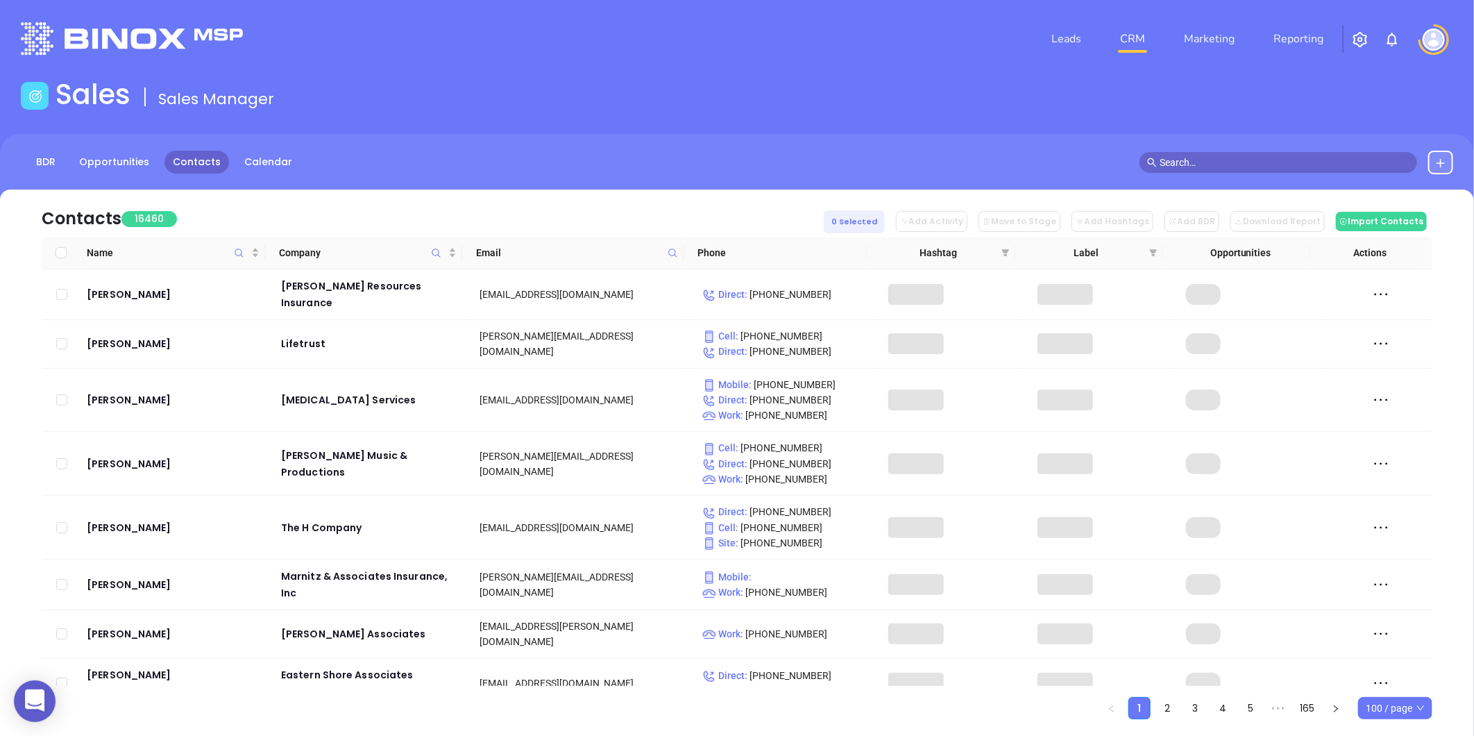
click at [673, 257] on icon at bounding box center [673, 253] width 10 height 10
paste input "resourcefinancialservices.com"
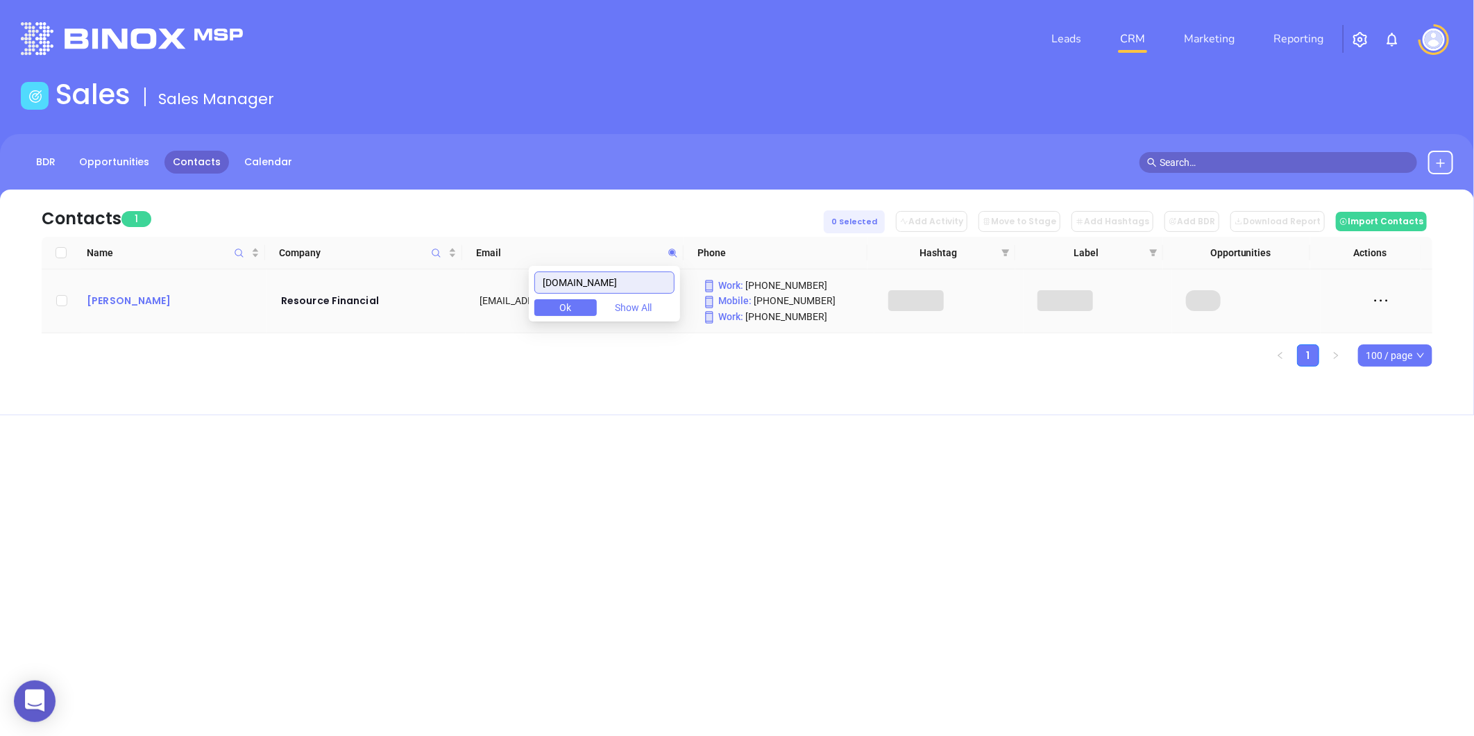
type input "resourcefinancialservices.com"
click at [119, 300] on div "Melissa Mallory" at bounding box center [174, 300] width 175 height 17
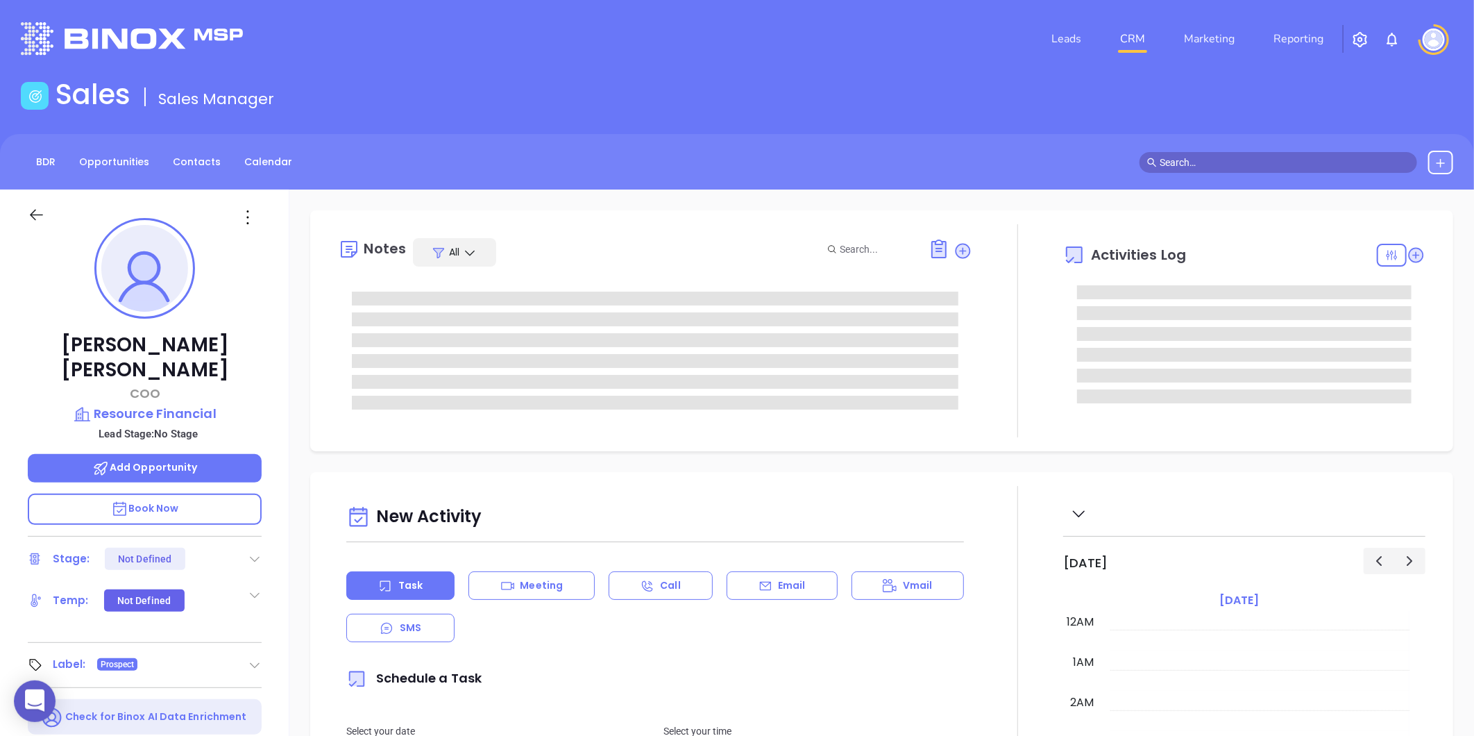
type input "[PERSON_NAME]"
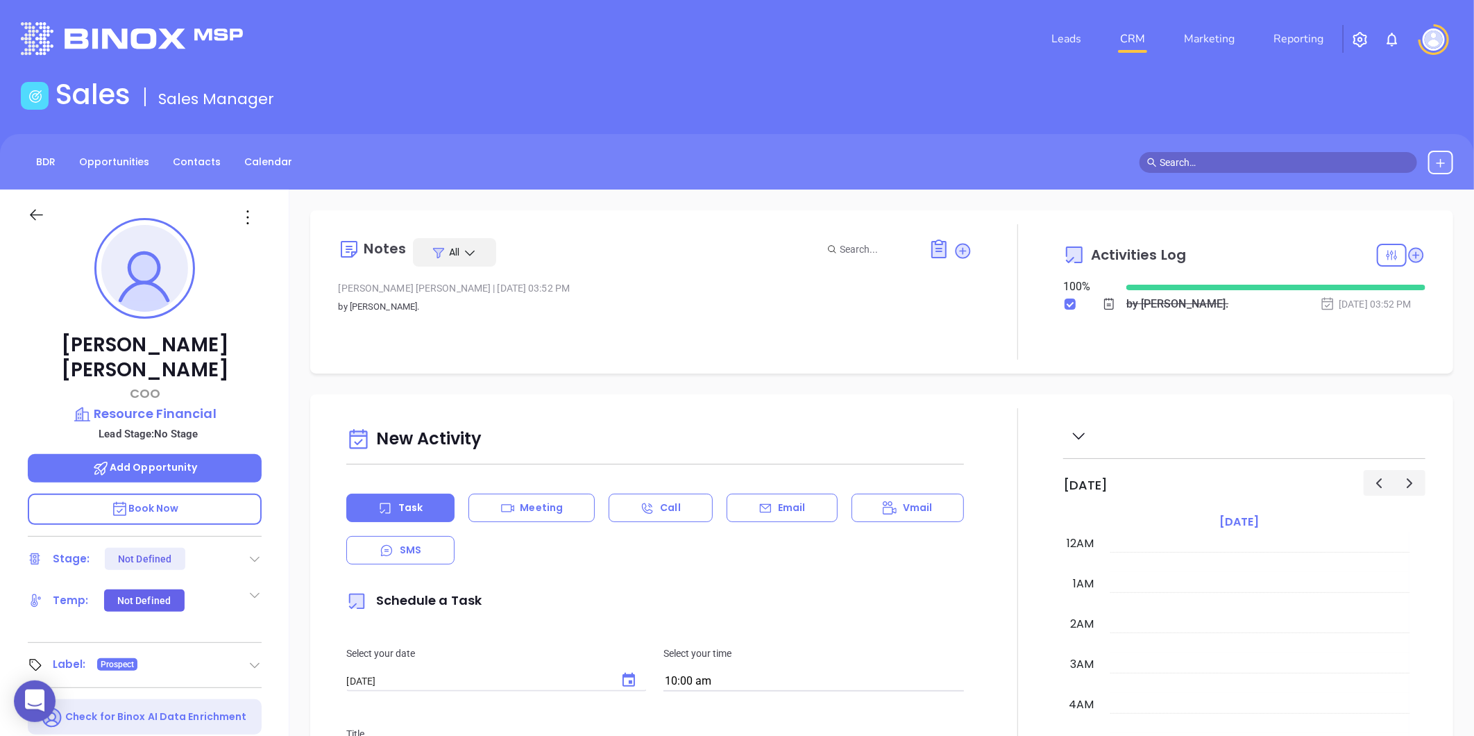
scroll to position [403, 0]
click at [174, 170] on link "Contacts" at bounding box center [196, 162] width 65 height 23
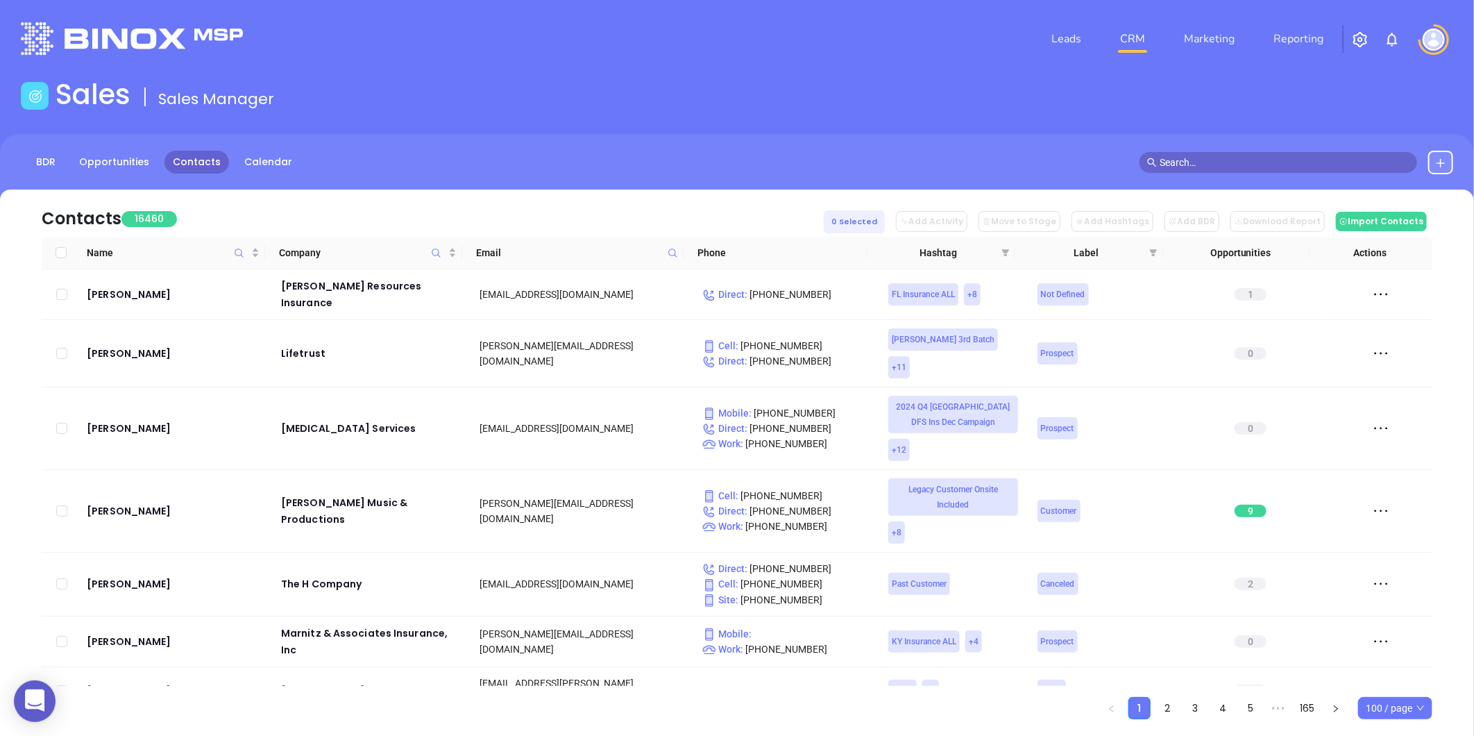
click at [677, 251] on icon at bounding box center [673, 253] width 10 height 10
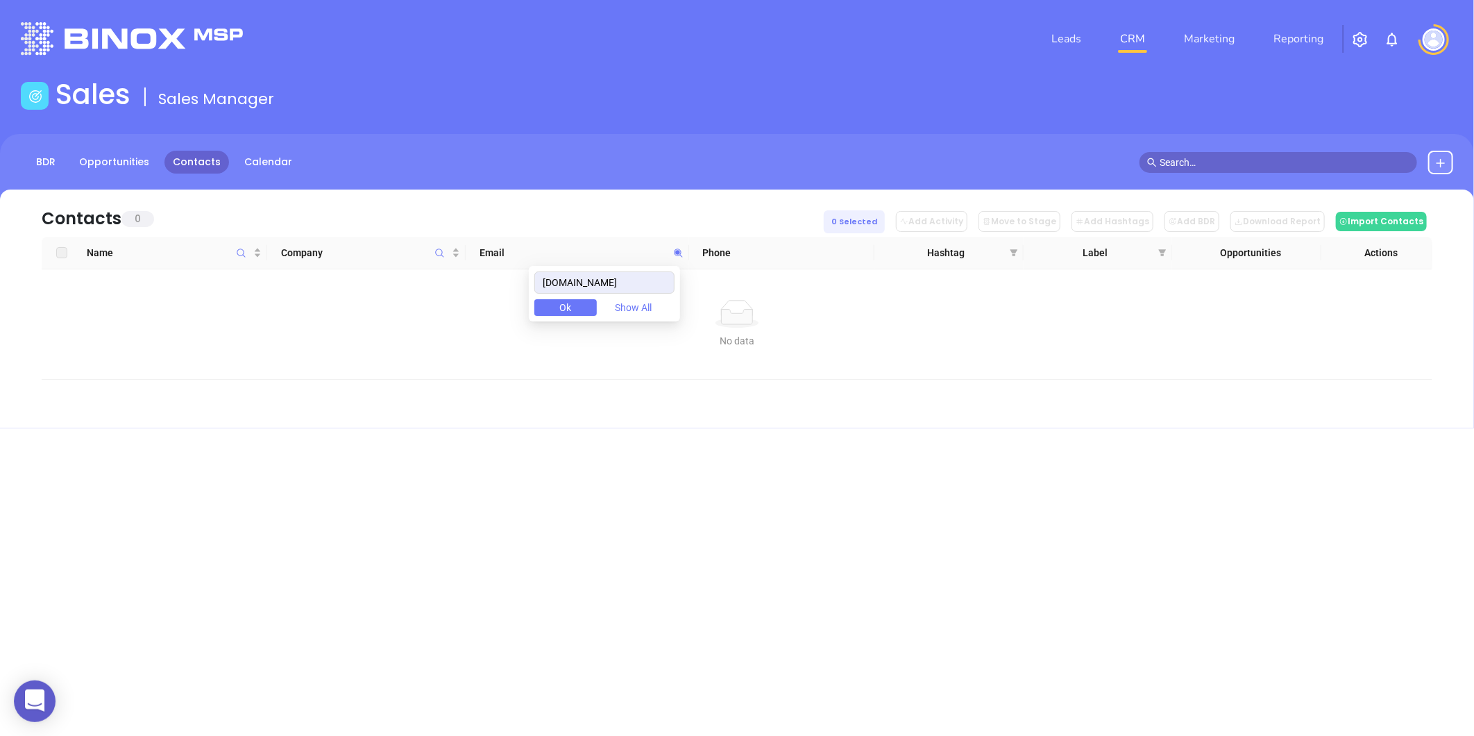
type input "kinsmithloans.com"
drag, startPoint x: 646, startPoint y: 281, endPoint x: 382, endPoint y: 303, distance: 264.6
click at [382, 304] on body "0 Leads CRM Marketing Reporting Financial Leads Leads Sales Sales Manager BDR O…" at bounding box center [737, 368] width 1474 height 736
paste input "meggamarq.com"
type input "meggamarq.com"
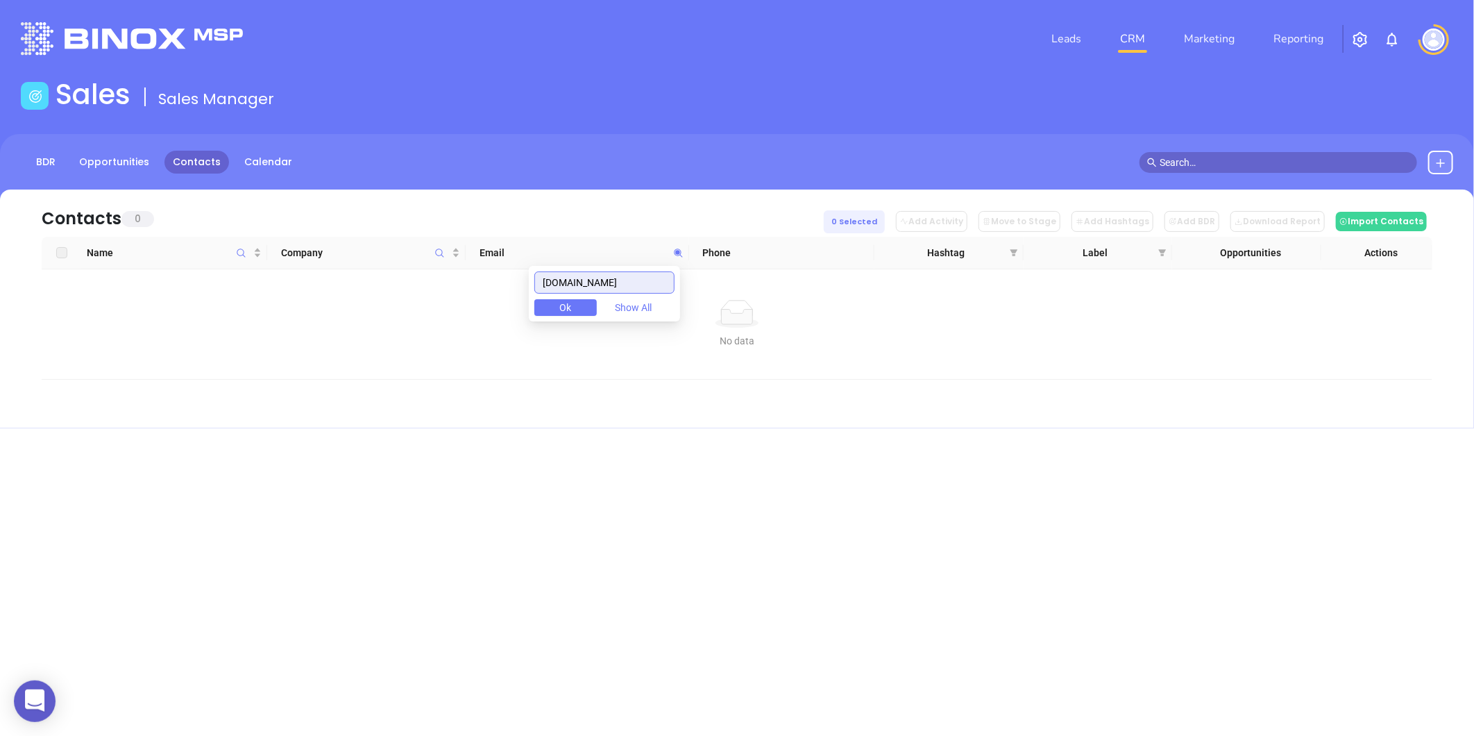
drag, startPoint x: 636, startPoint y: 287, endPoint x: 495, endPoint y: 307, distance: 142.3
click at [502, 306] on body "0 Leads CRM Marketing Reporting Financial Leads Leads Sales Sales Manager BDR O…" at bounding box center [737, 368] width 1474 height 736
paste input "amerisbank.com"
type input "amerisbank.com"
drag, startPoint x: 622, startPoint y: 288, endPoint x: 505, endPoint y: 298, distance: 117.1
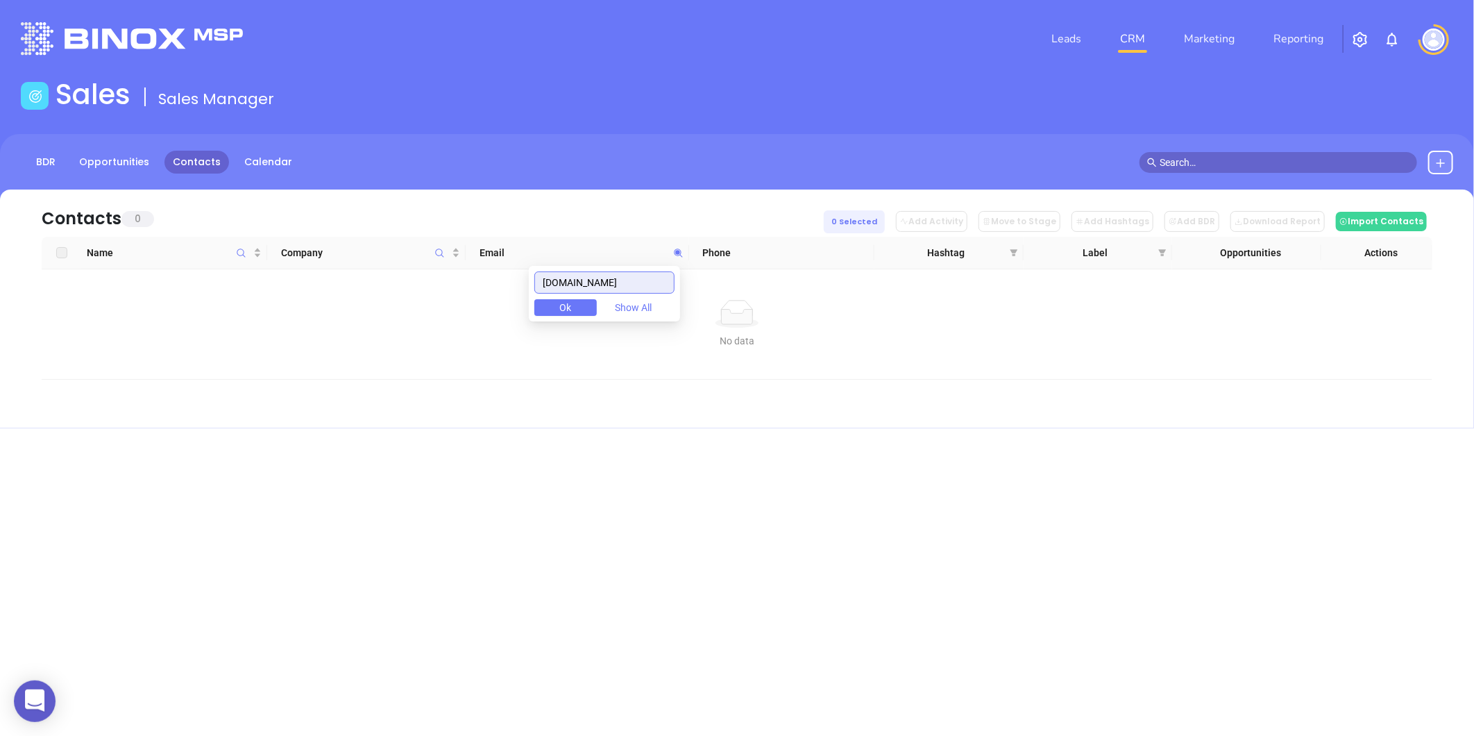
click at [514, 301] on body "0 Leads CRM Marketing Reporting Financial Leads Leads Sales Sales Manager BDR O…" at bounding box center [737, 368] width 1474 height 736
paste input "yourfmc.com"
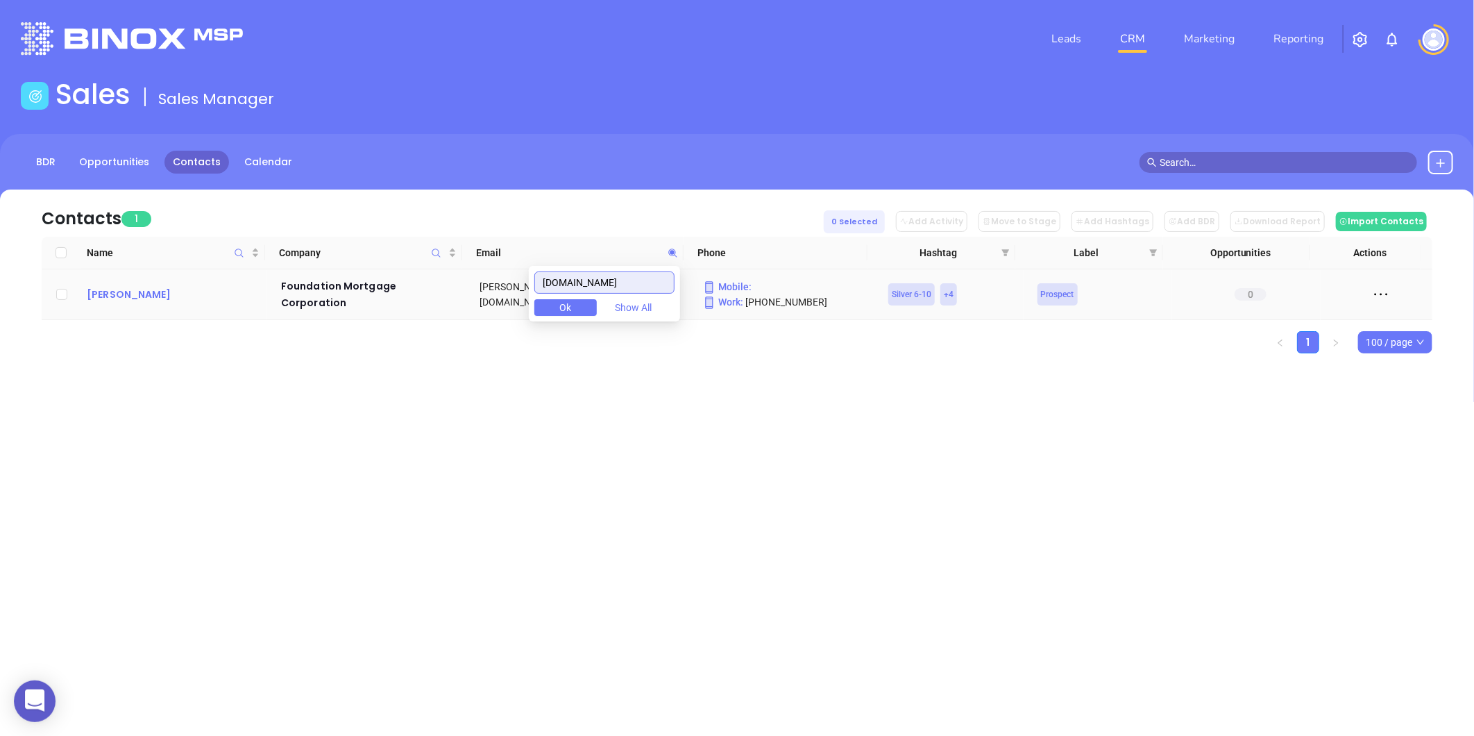
type input "yourfmc.com"
click at [165, 286] on div "James Fleshman" at bounding box center [174, 294] width 175 height 17
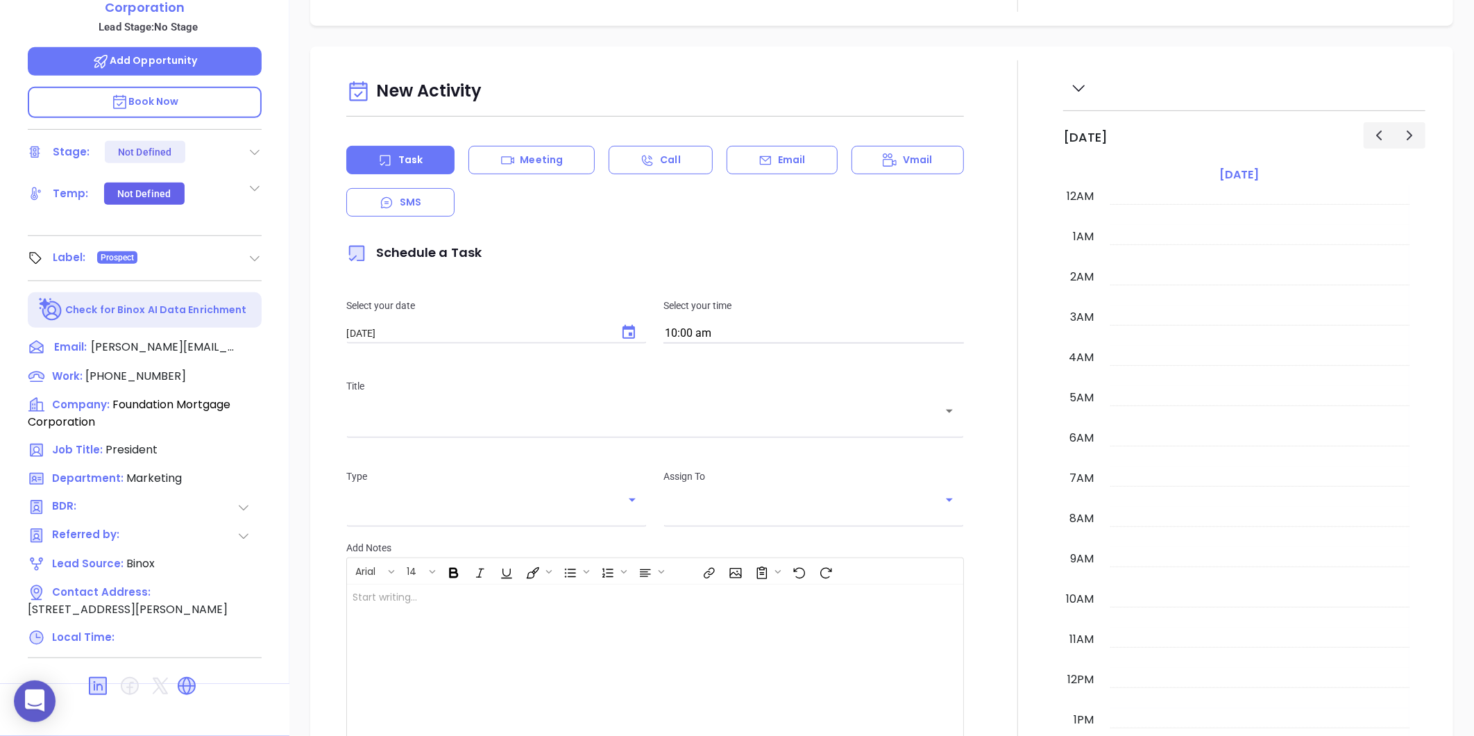
scroll to position [403, 0]
type input "[PERSON_NAME]"
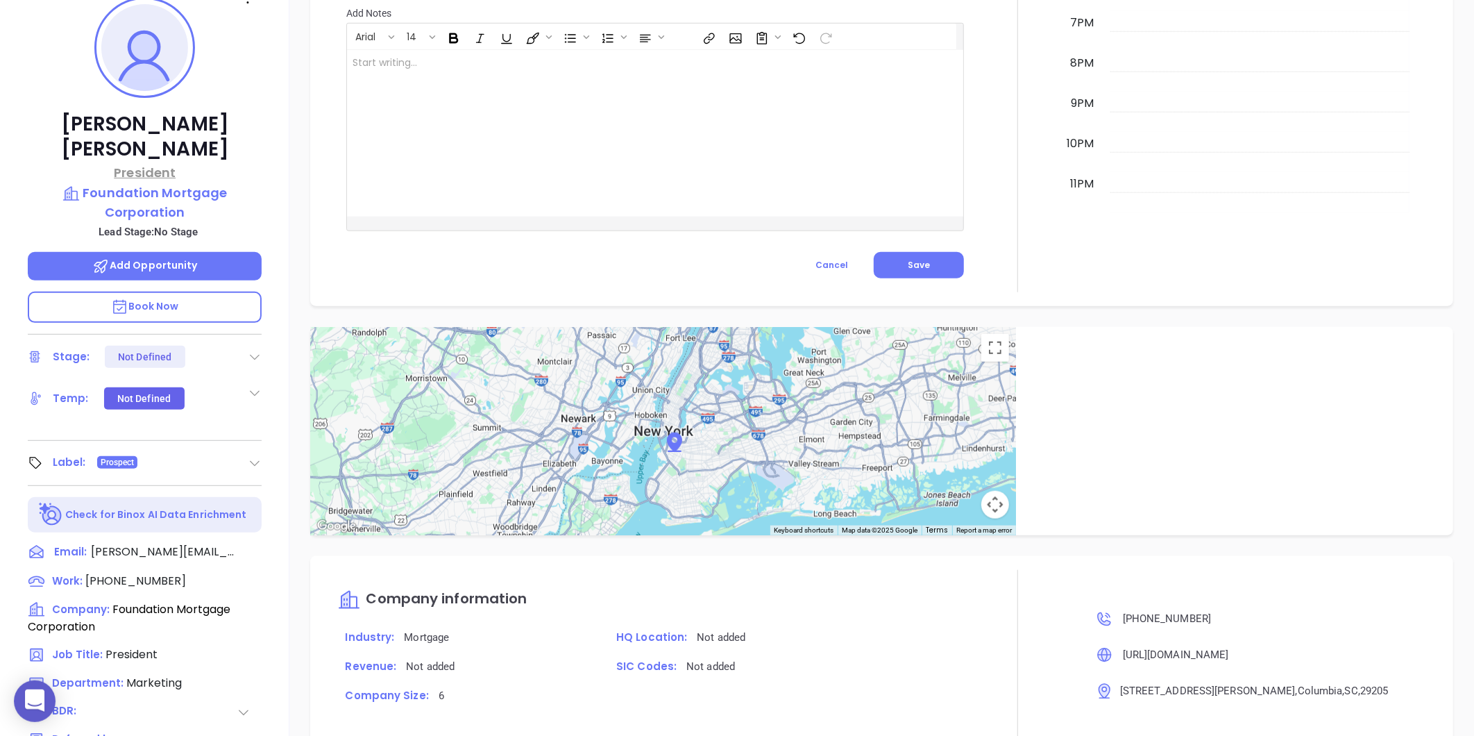
scroll to position [194, 0]
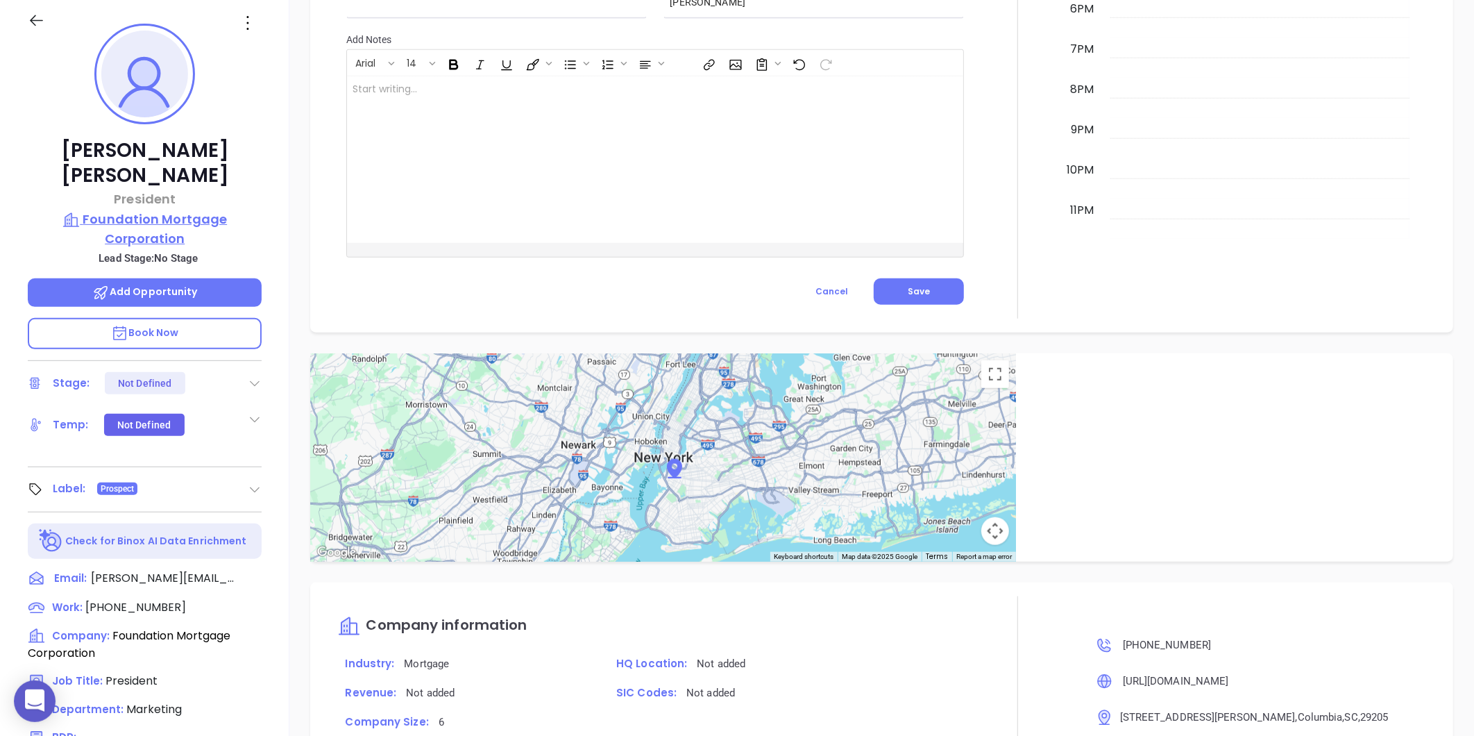
click at [93, 210] on p "Foundation Mortgage Corporation" at bounding box center [145, 229] width 234 height 38
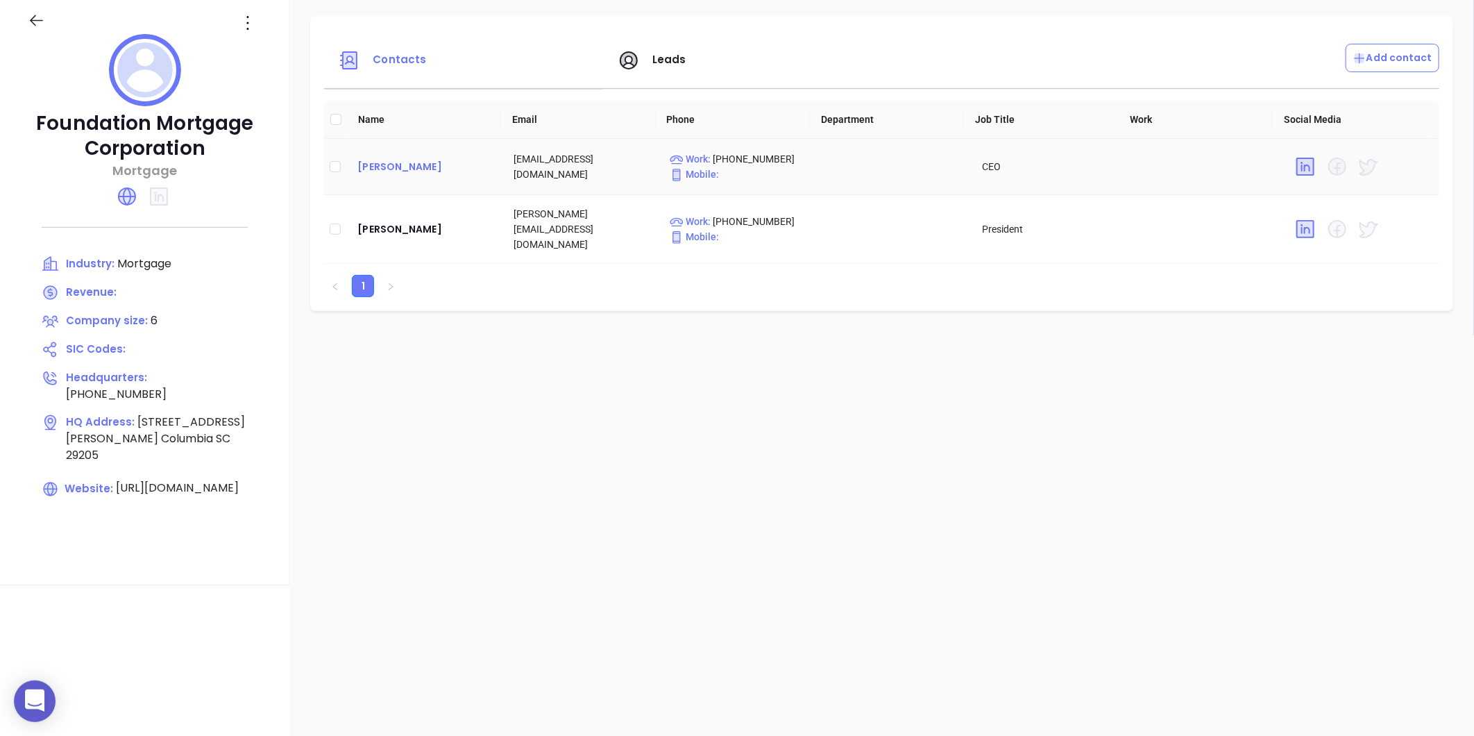
click at [387, 171] on div "Marc Halpern" at bounding box center [424, 166] width 134 height 17
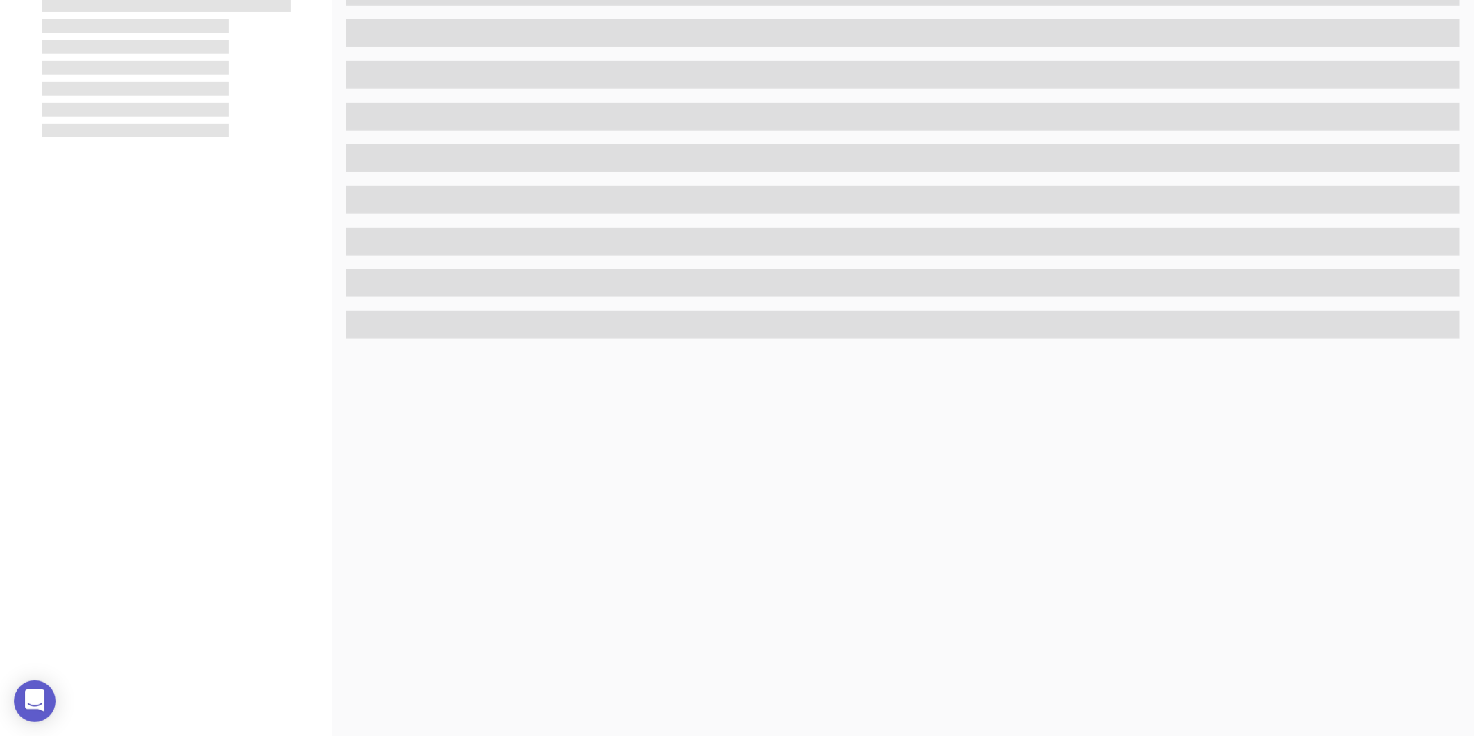
scroll to position [425, 0]
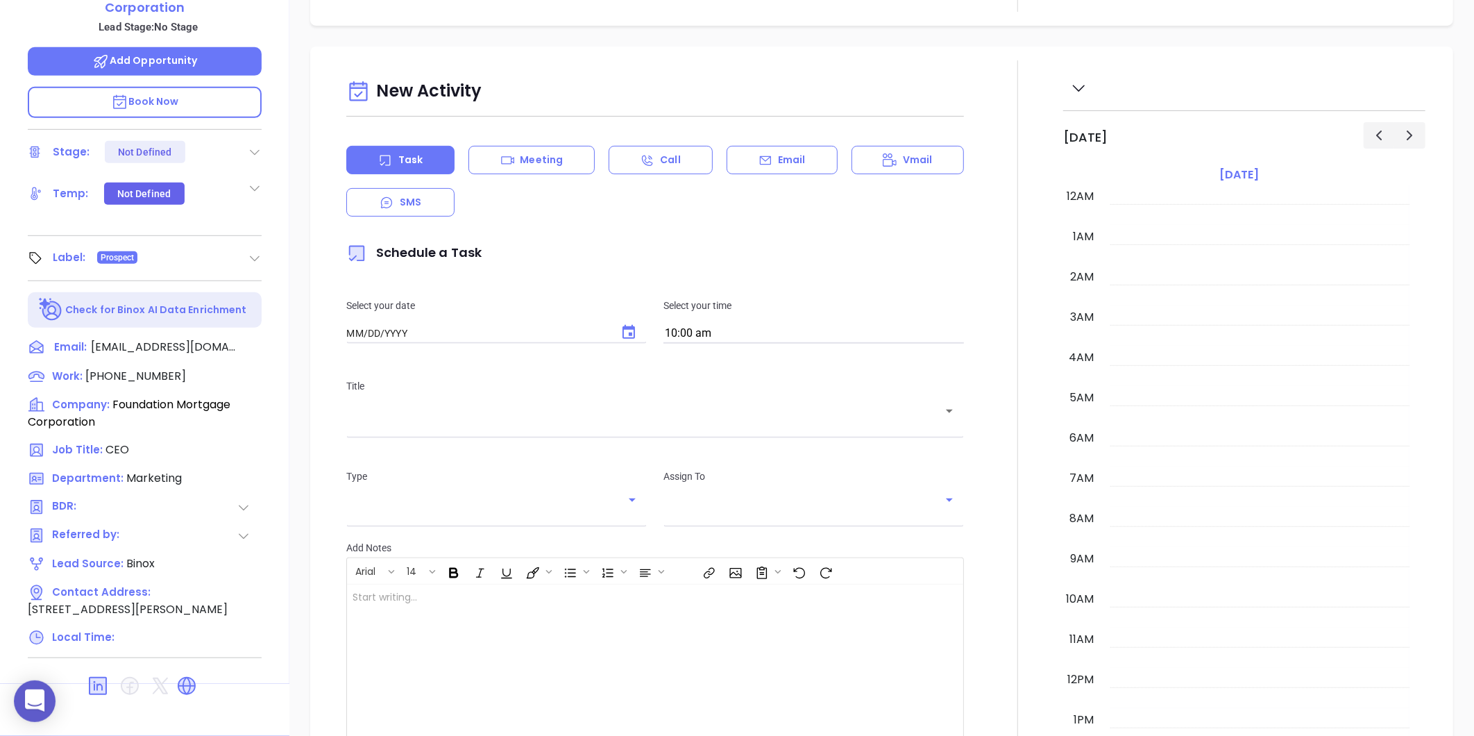
type input "[DATE]"
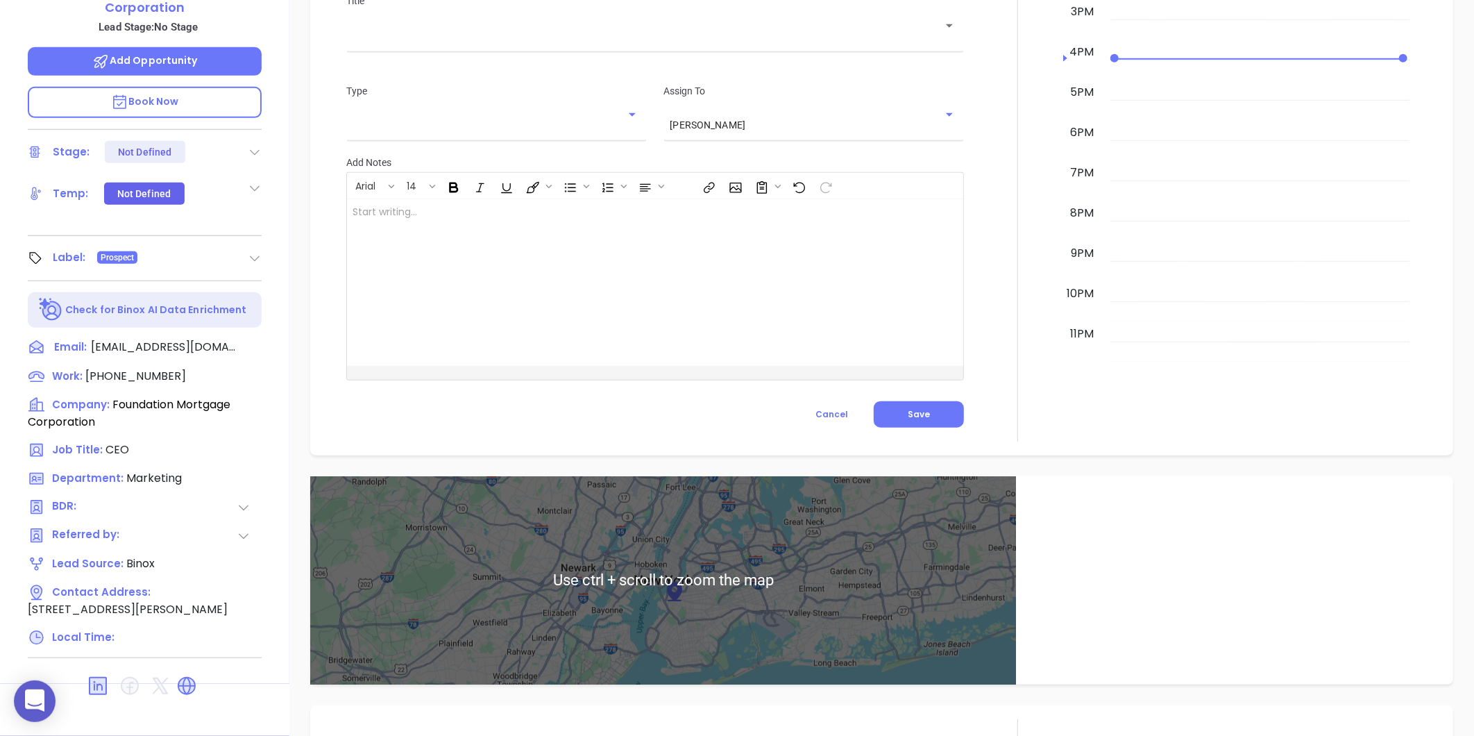
type input "[PERSON_NAME]"
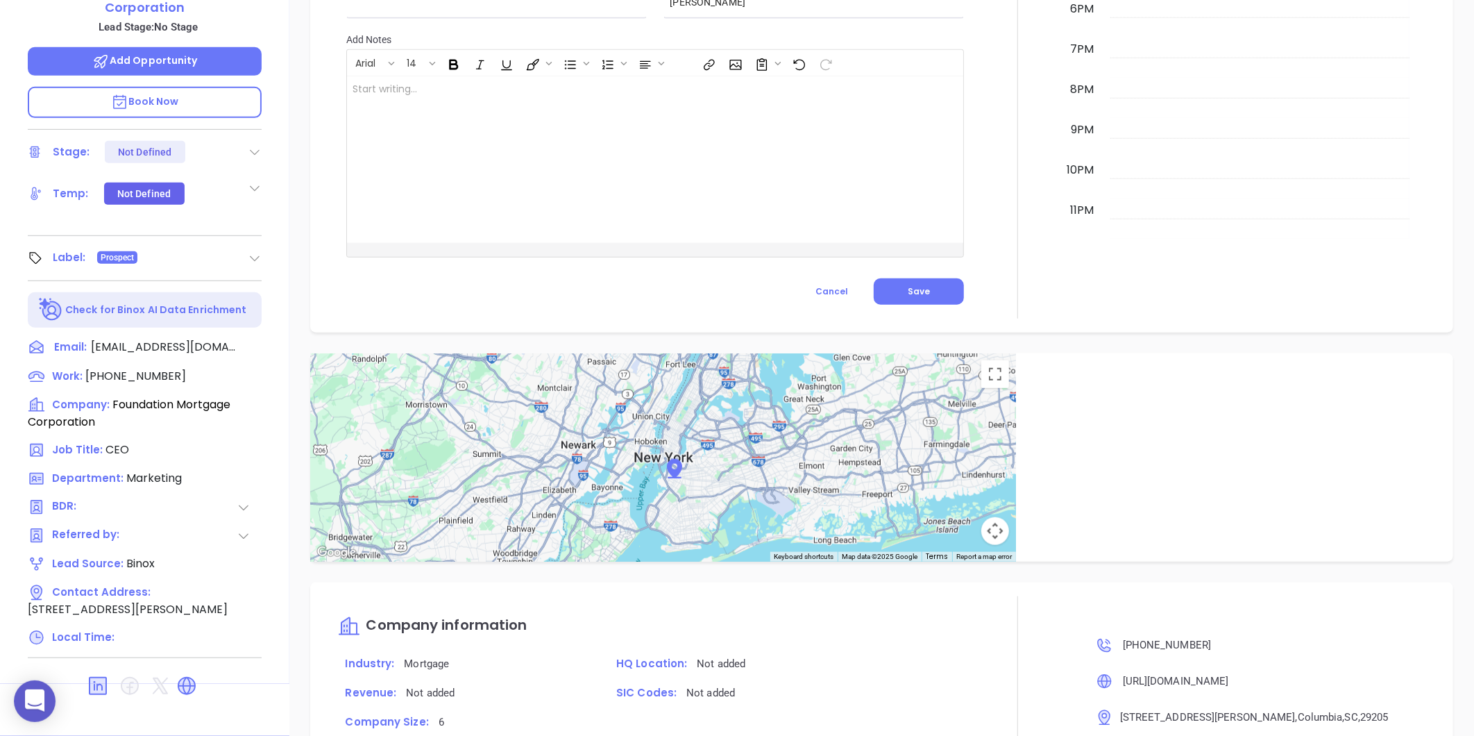
scroll to position [40, 0]
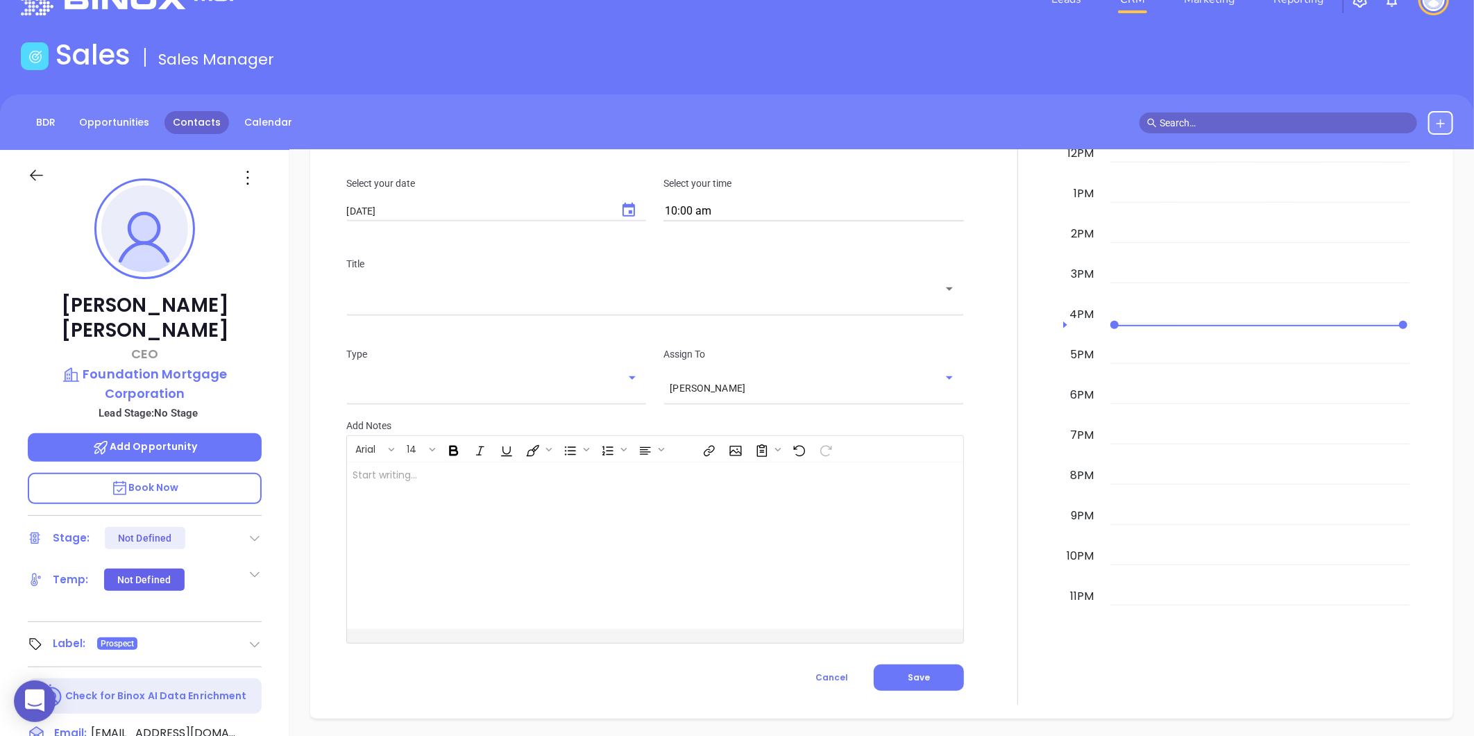
click at [216, 121] on link "Contacts" at bounding box center [196, 122] width 65 height 23
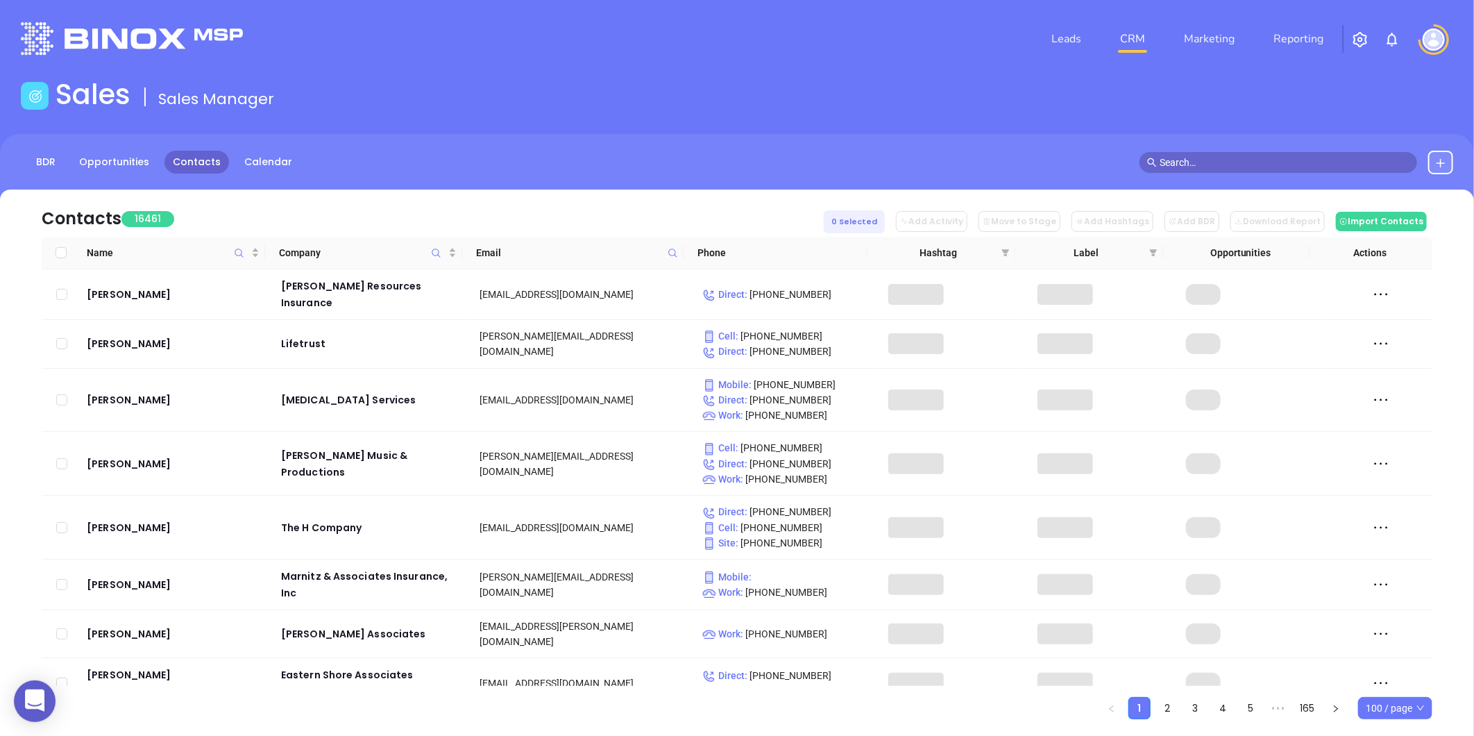
click at [668, 251] on icon at bounding box center [673, 253] width 10 height 10
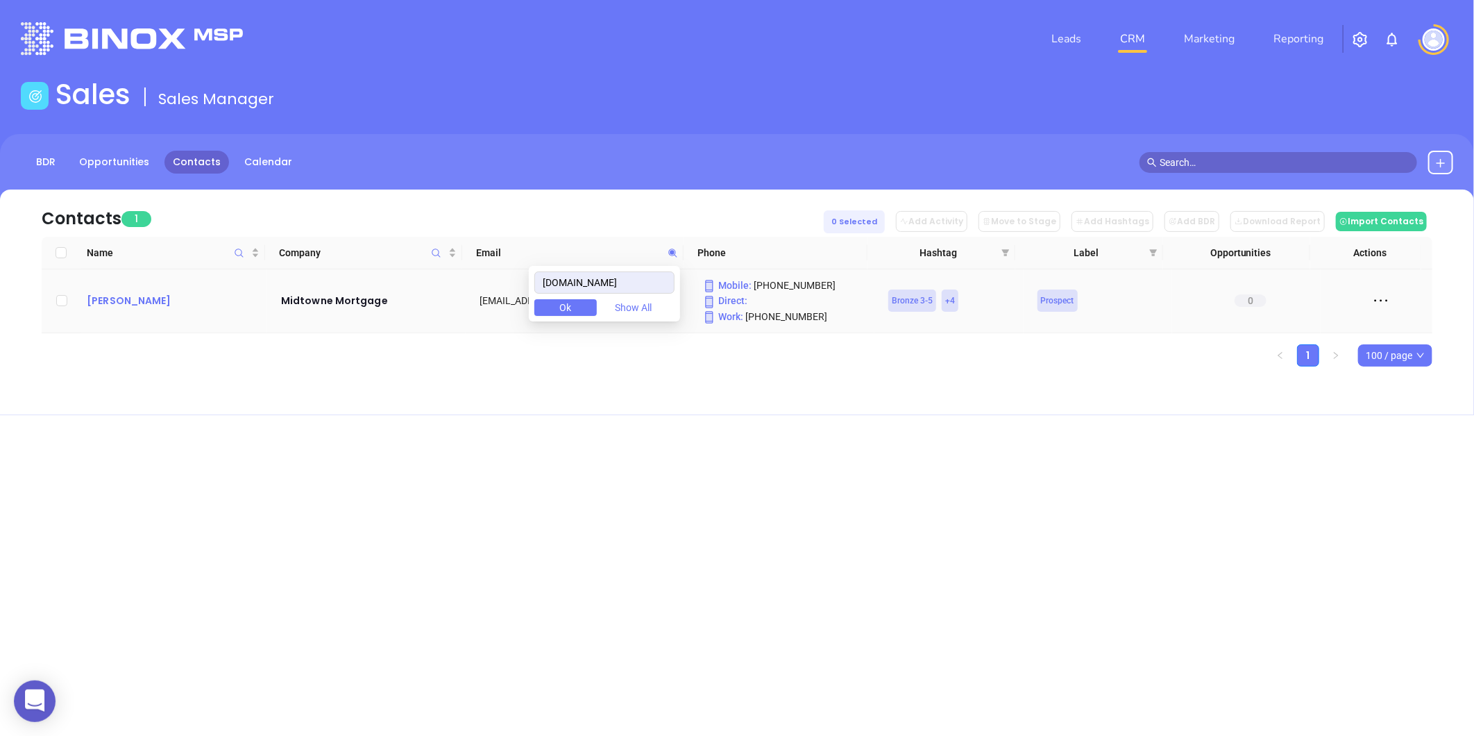
type input "townemortgage.com"
click at [151, 300] on div "Walter Moody" at bounding box center [174, 300] width 175 height 17
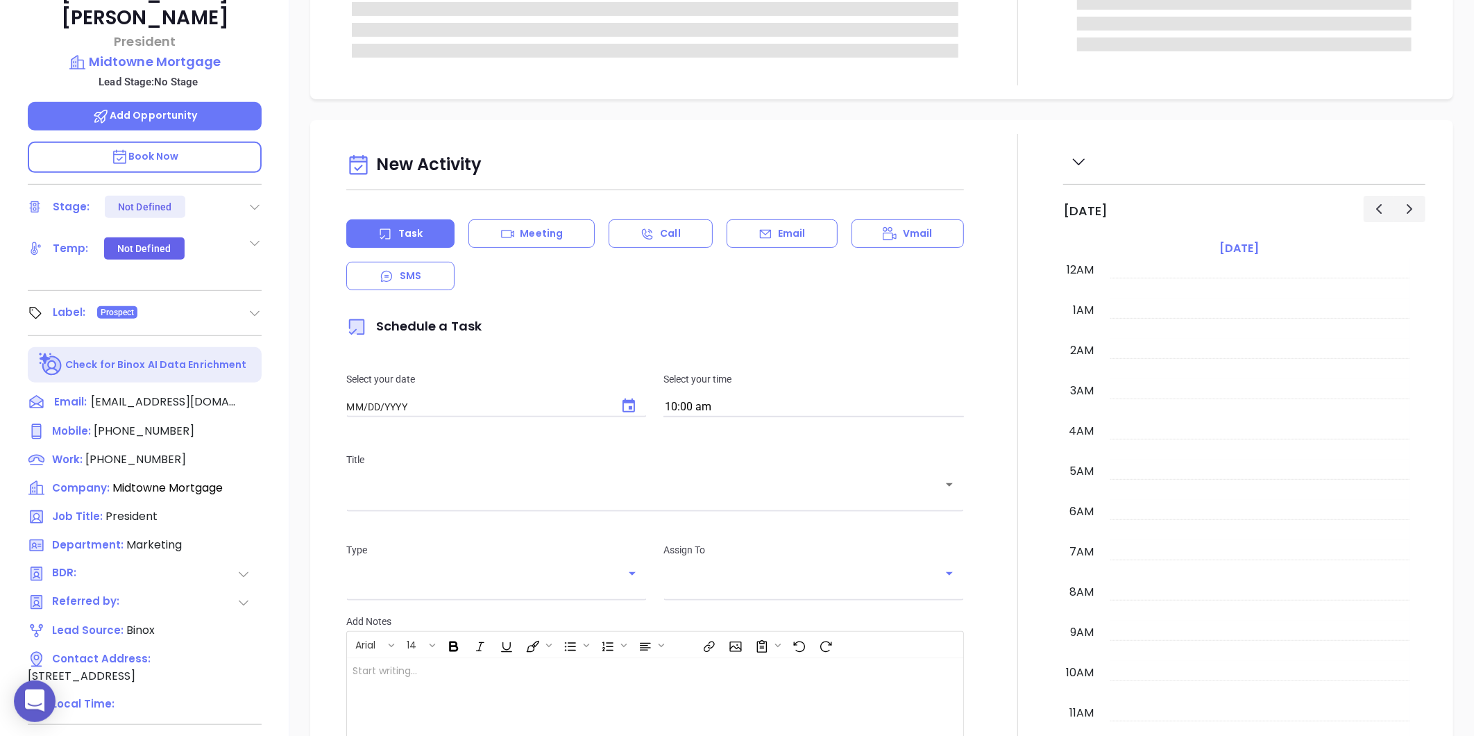
type input "[DATE]"
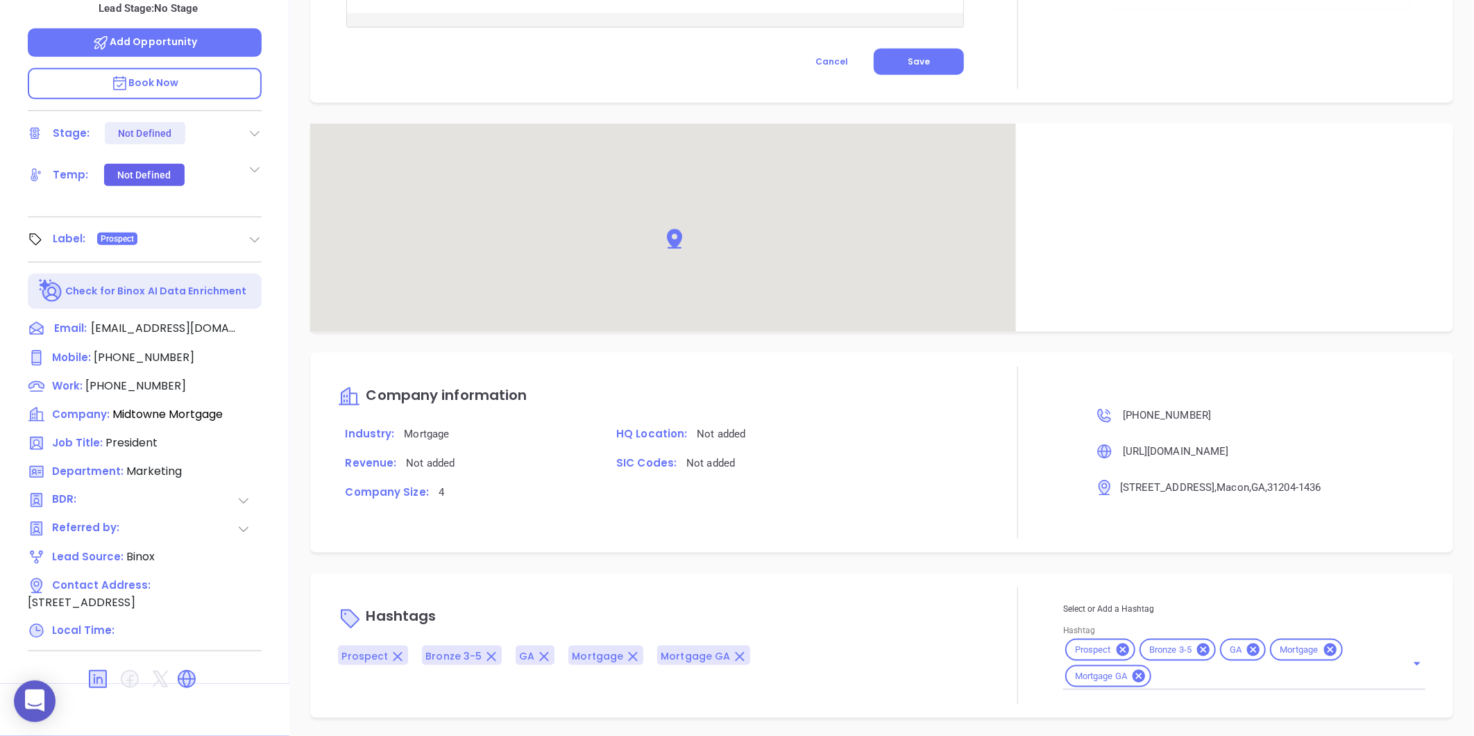
scroll to position [739, 0]
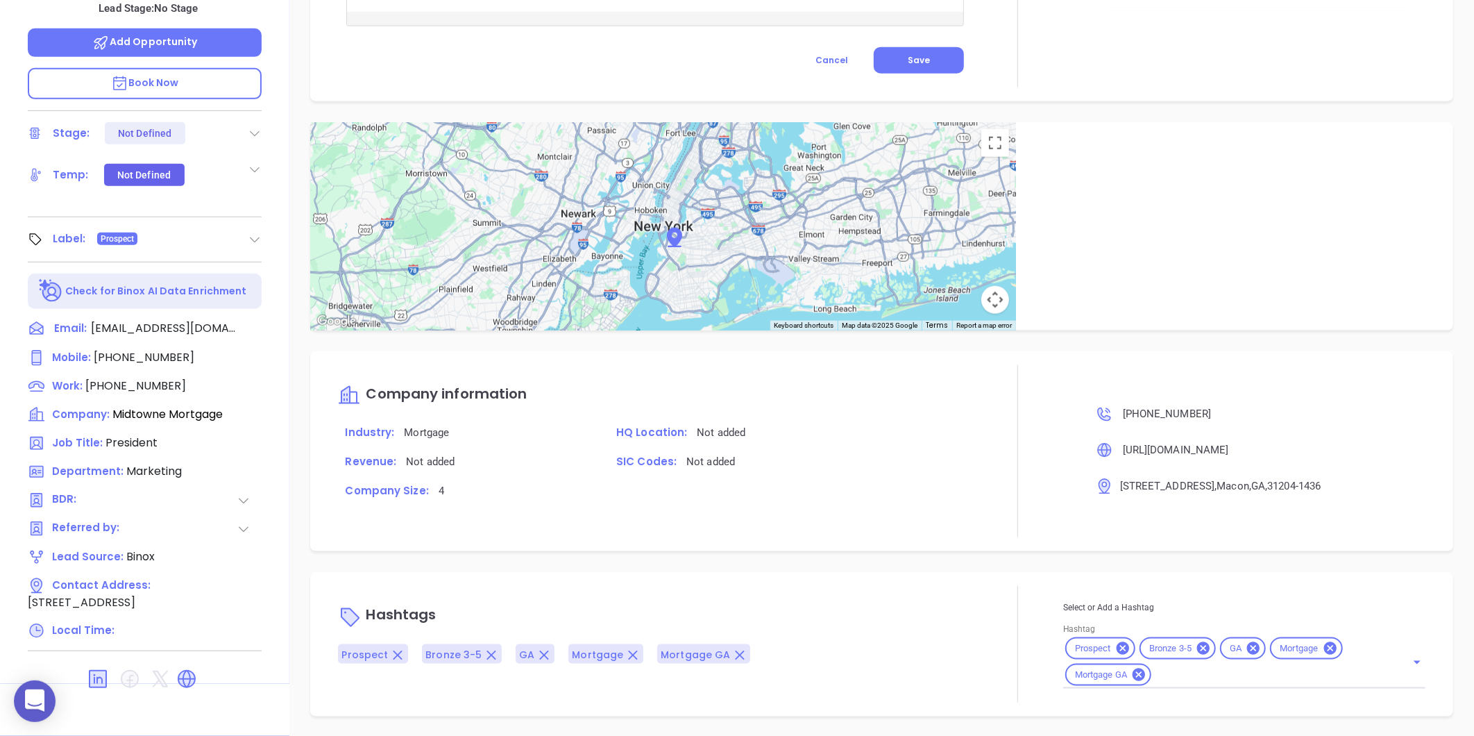
type input "[PERSON_NAME]"
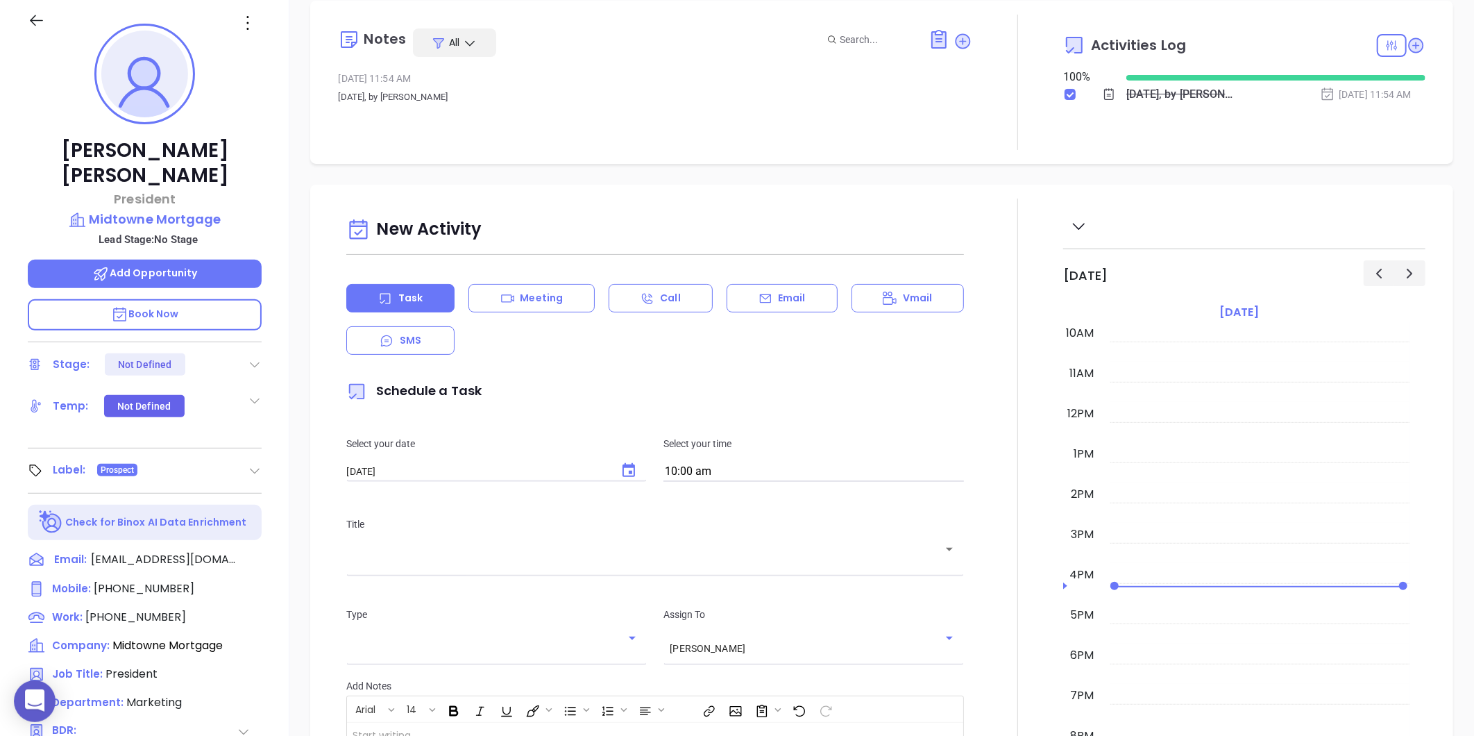
scroll to position [0, 0]
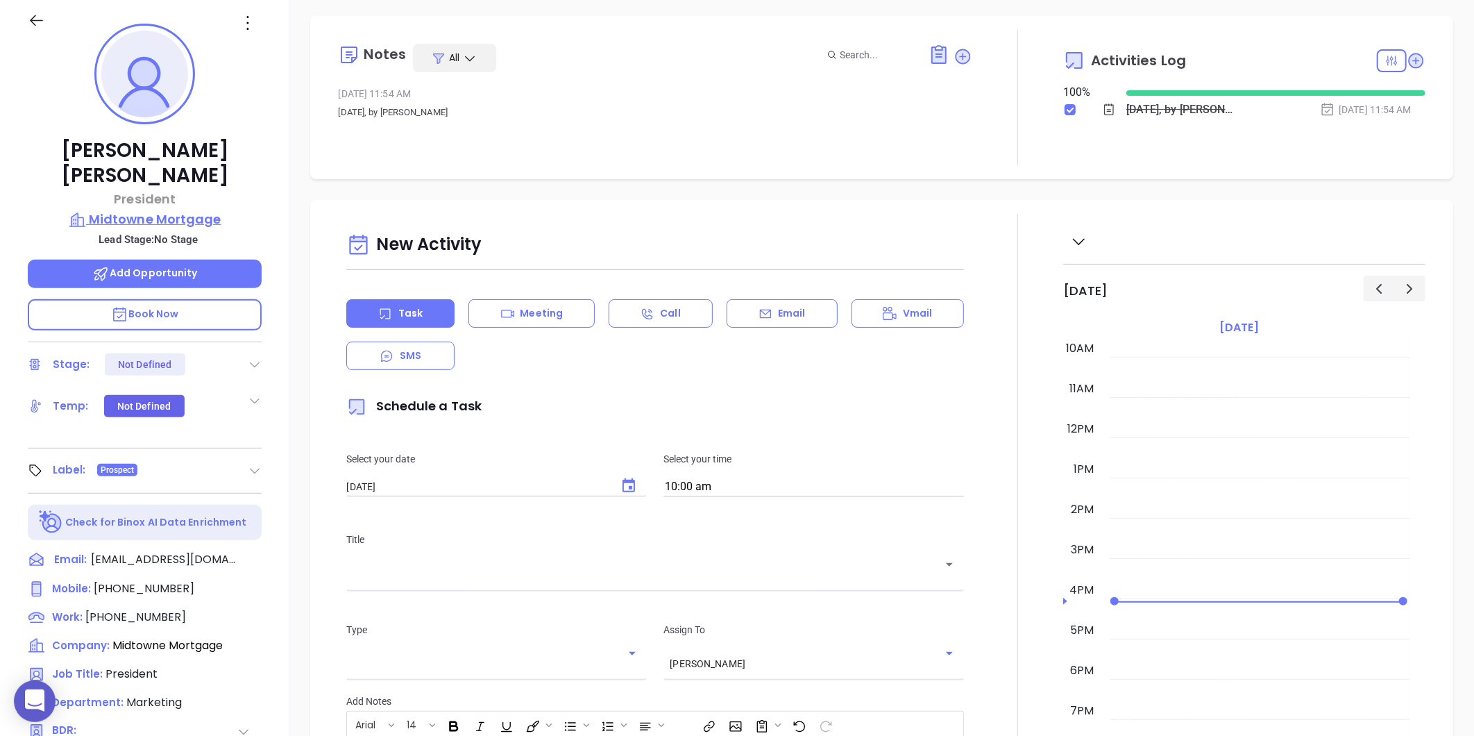
click at [184, 210] on p "Midtowne Mortgage" at bounding box center [145, 219] width 234 height 19
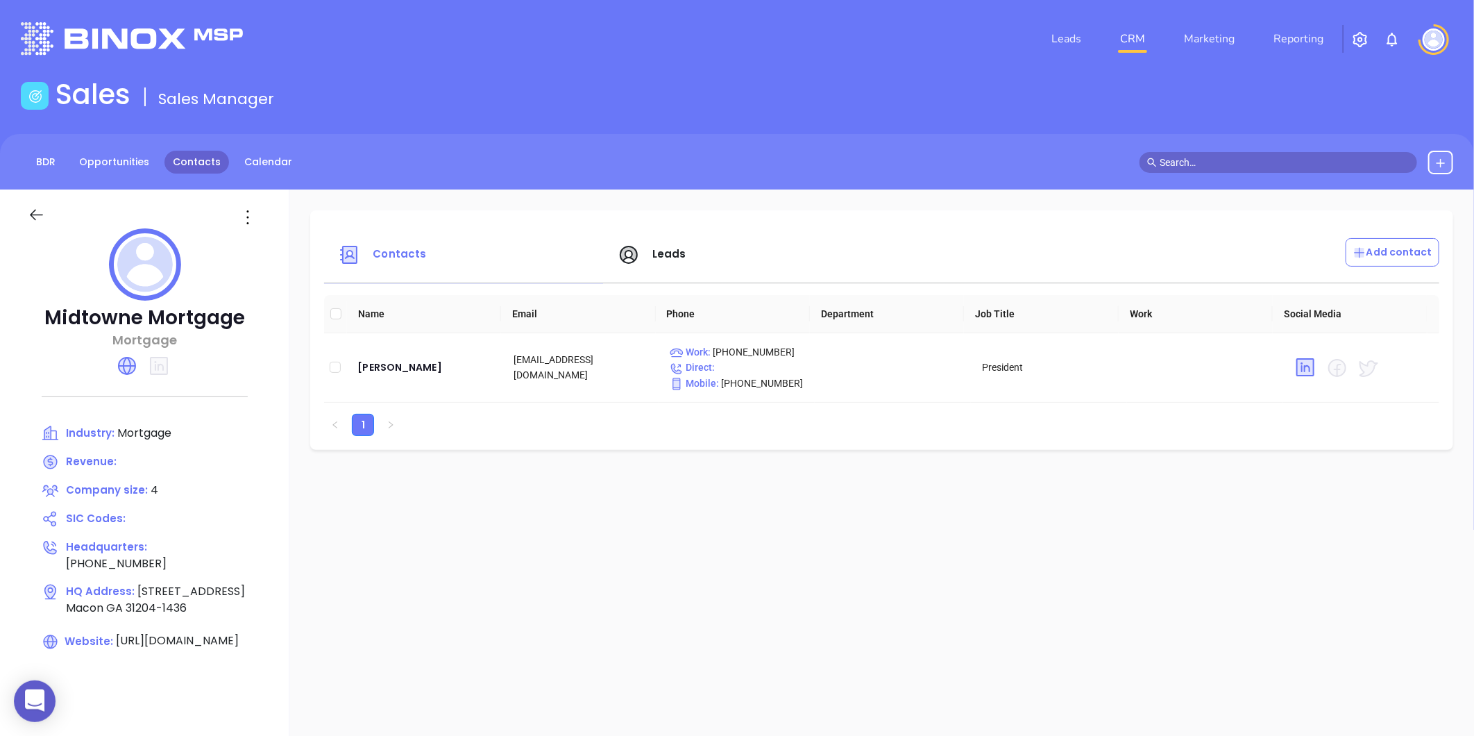
click at [210, 167] on link "Contacts" at bounding box center [196, 162] width 65 height 23
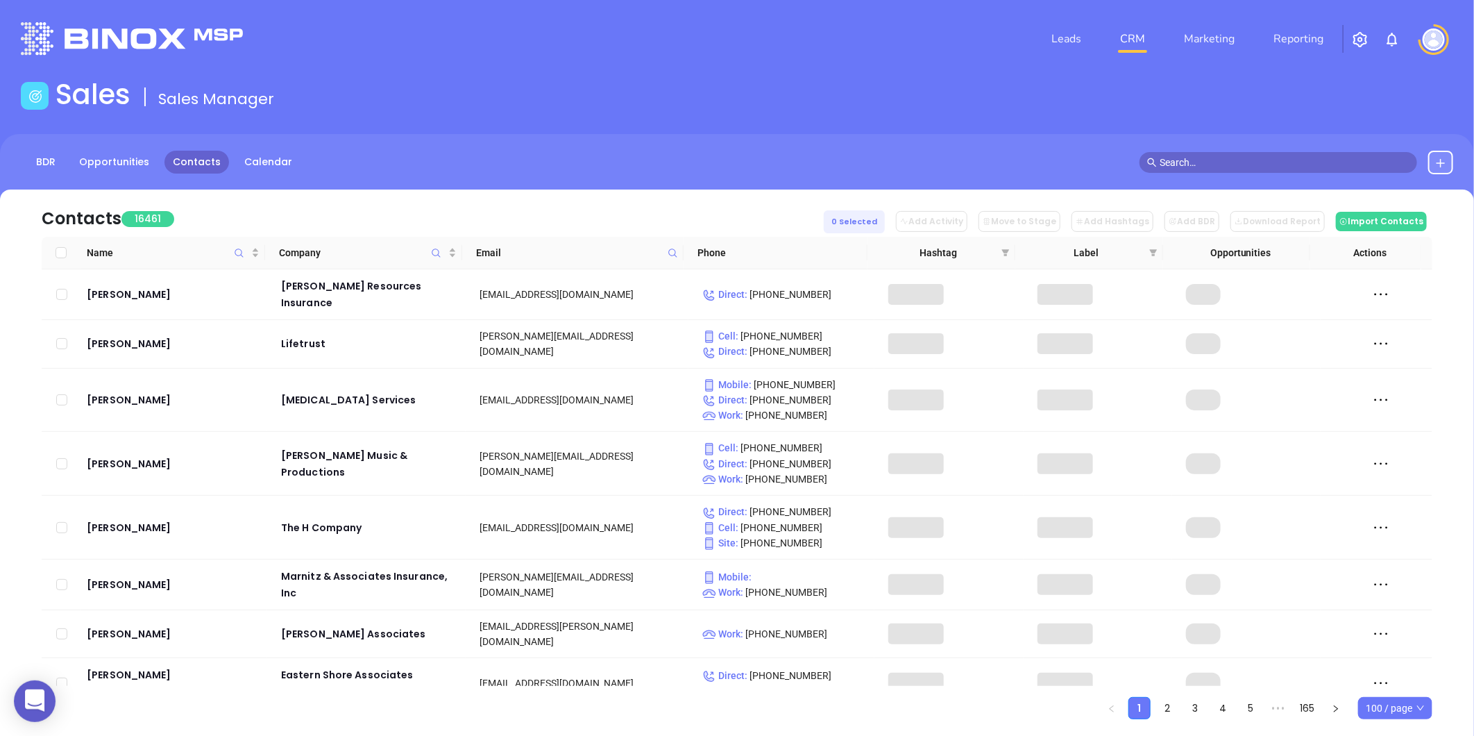
click at [671, 248] on icon at bounding box center [673, 253] width 10 height 10
paste input "townemortgage.com"
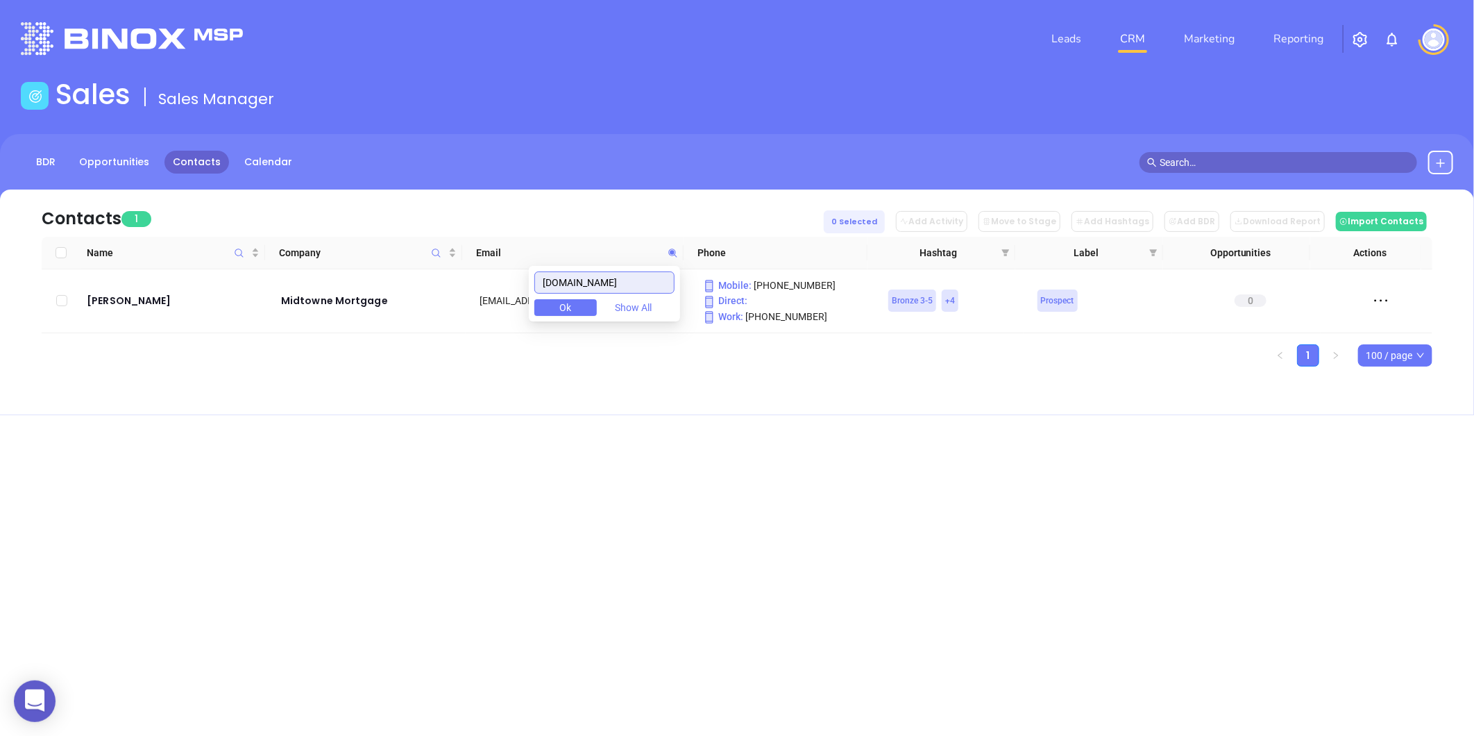
type input "townemortgage.com"
click at [389, 359] on ul "1 100 / page" at bounding box center [737, 355] width 1391 height 22
click at [668, 252] on icon at bounding box center [672, 252] width 8 height 8
paste input "thehomeloanteam.com"
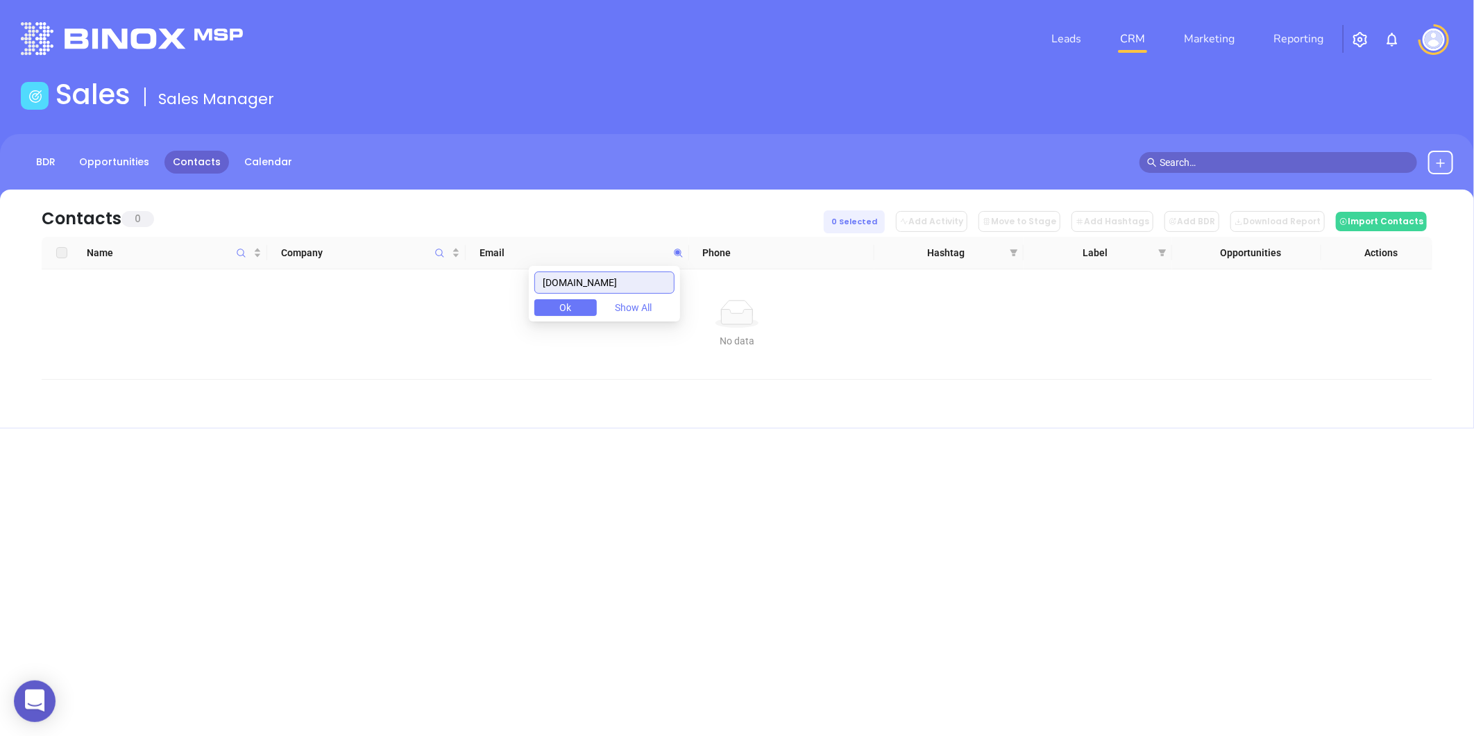
type input "thehomeloanteam.com"
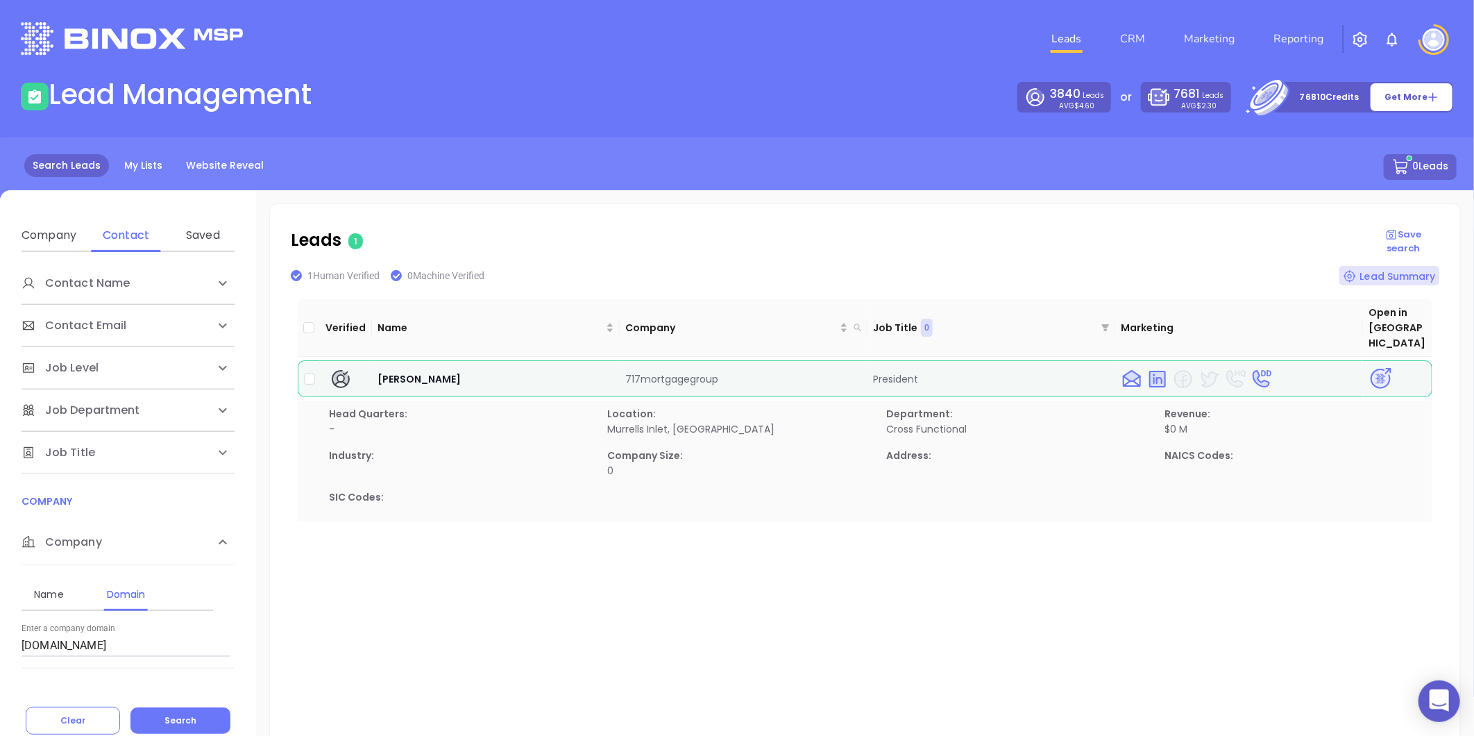
scroll to position [154, 0]
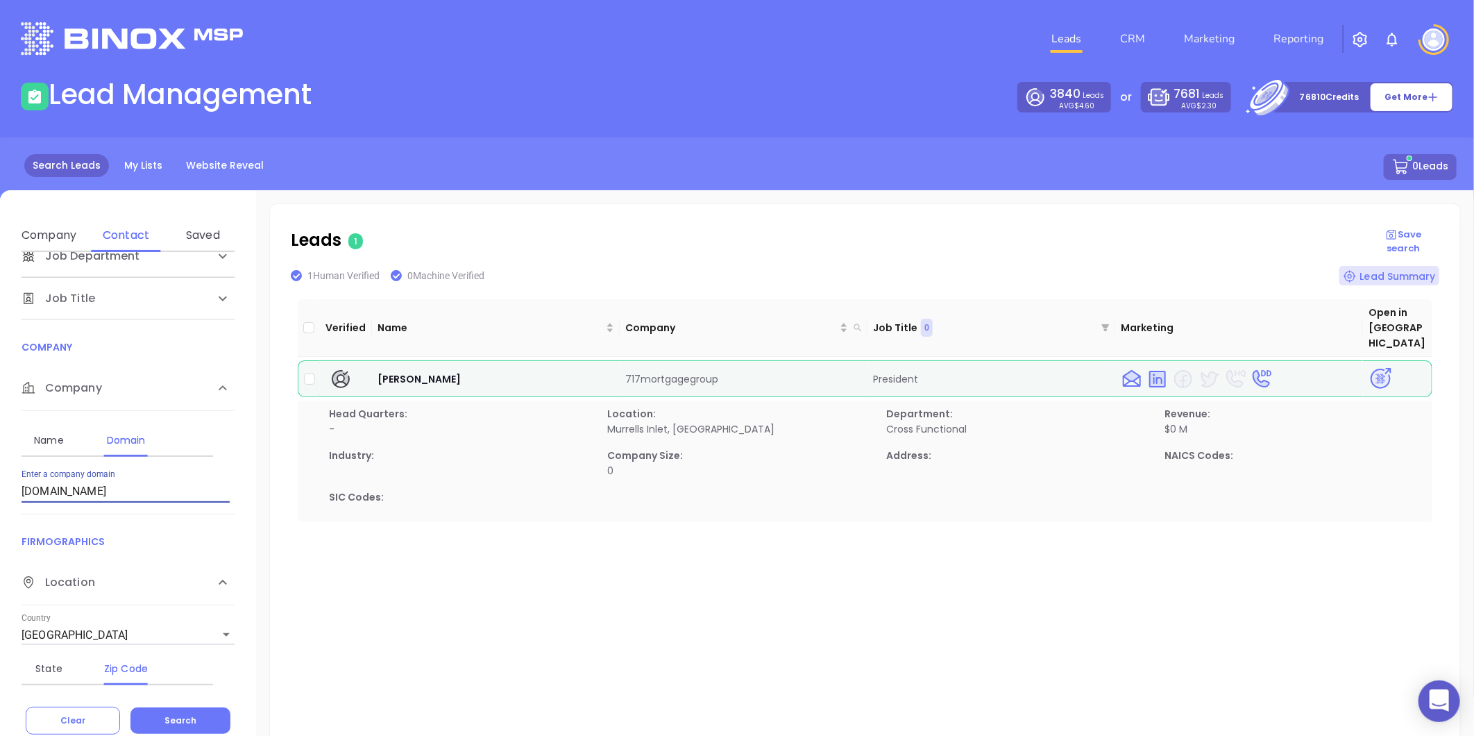
drag, startPoint x: 141, startPoint y: 498, endPoint x: 19, endPoint y: 523, distance: 124.7
click at [19, 523] on div "Contact Name First Name Last Name Contact Email Work or Personal Email Job Leve…" at bounding box center [128, 470] width 256 height 437
paste input "[DOMAIN_NAME]"
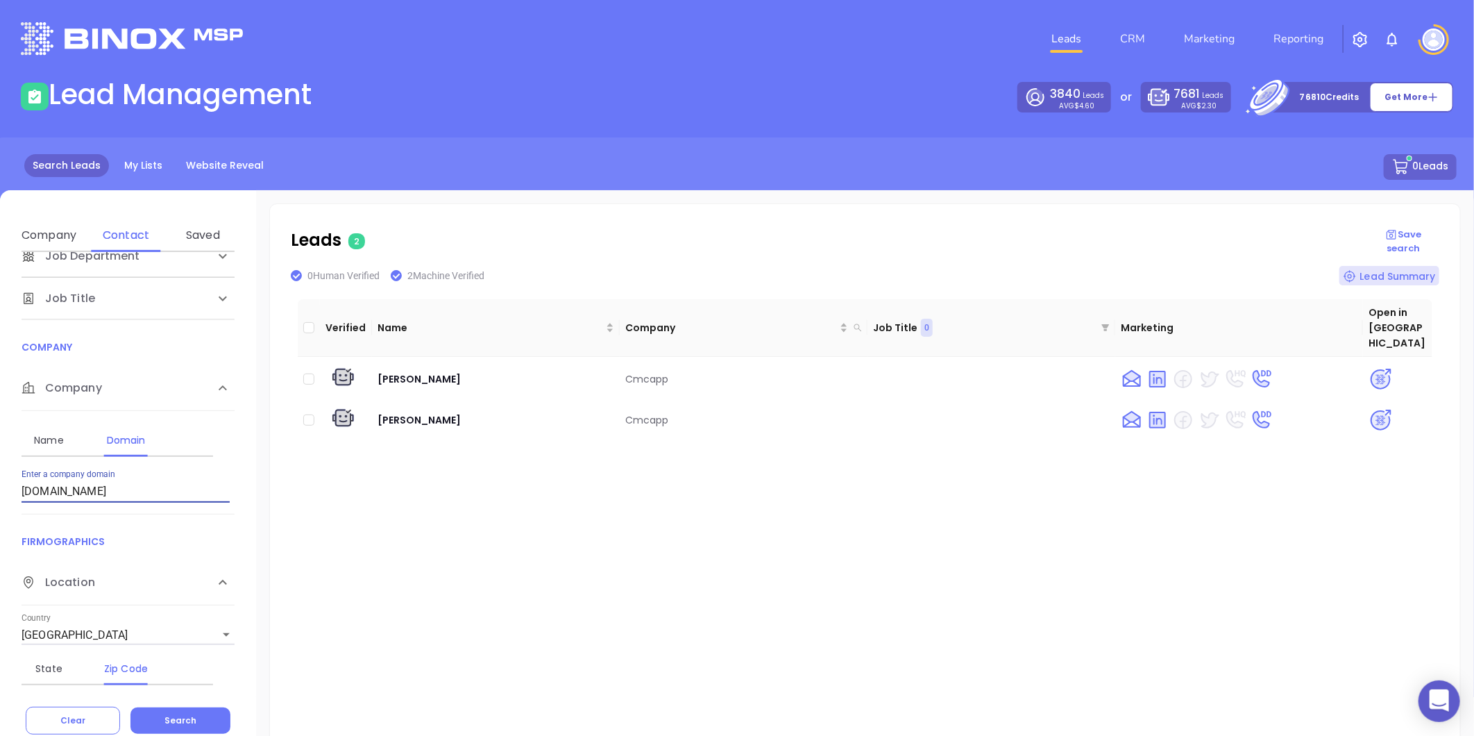
drag, startPoint x: 127, startPoint y: 497, endPoint x: 31, endPoint y: 502, distance: 95.9
click at [31, 502] on div "Name Domain Enter a company name Enter a company domain [DOMAIN_NAME]" at bounding box center [128, 462] width 213 height 103
type input "c"
paste input "[DOMAIN_NAME]"
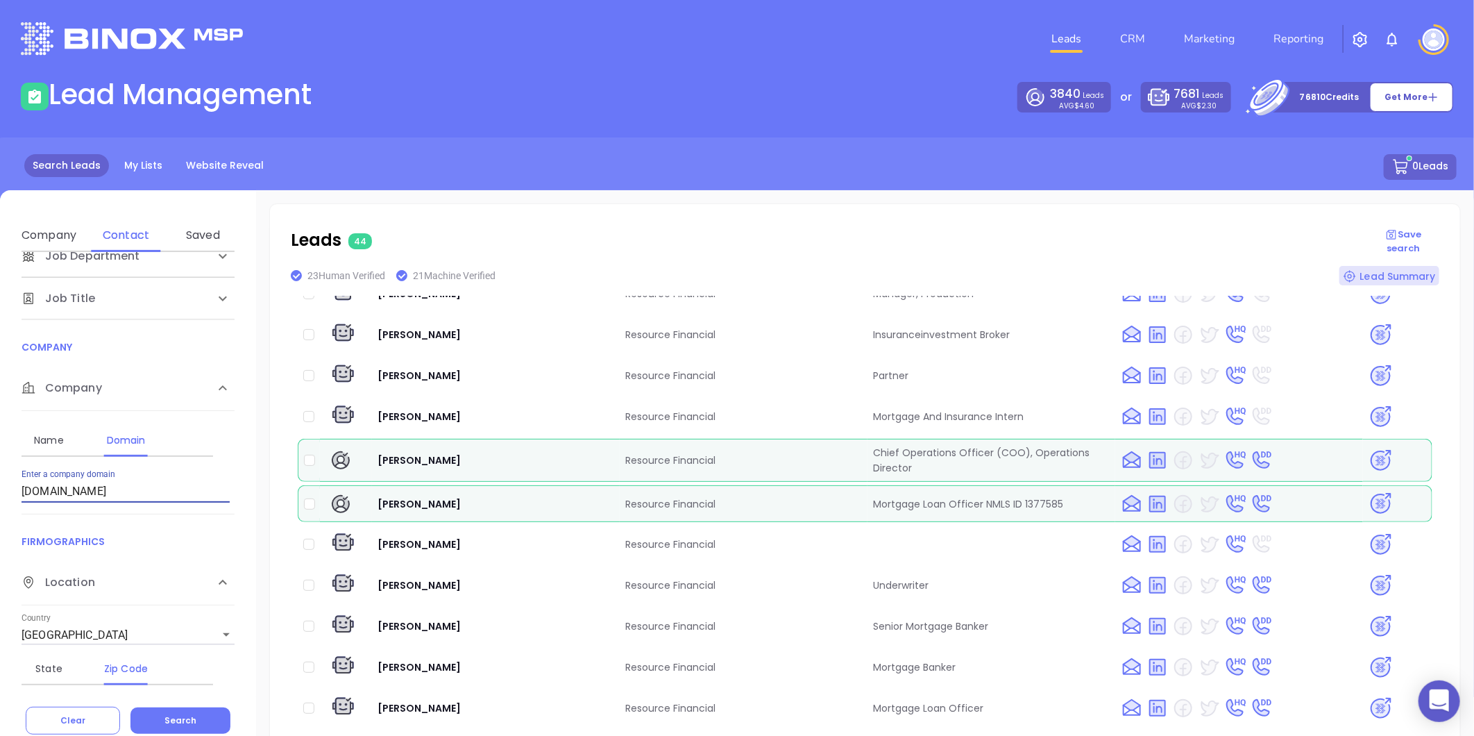
scroll to position [616, 0]
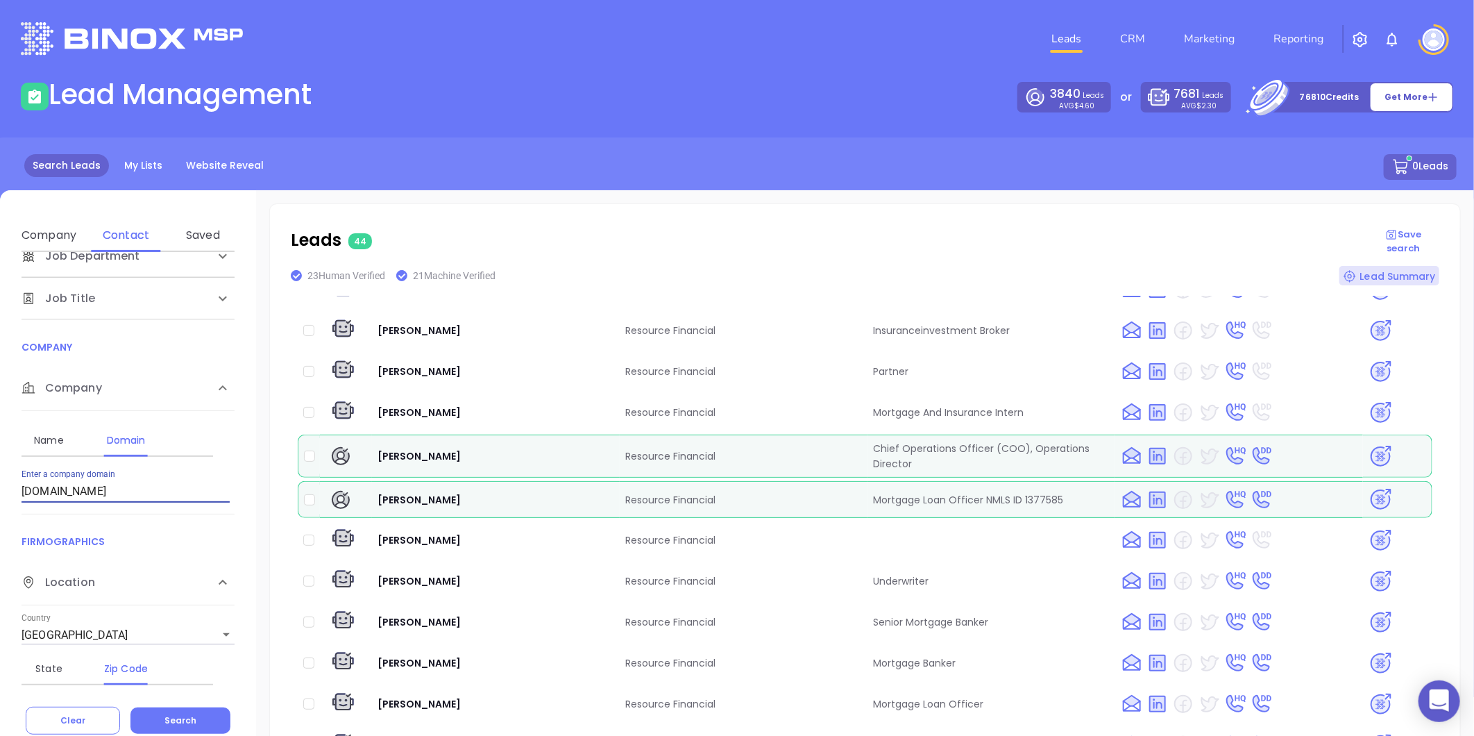
type input "[DOMAIN_NAME]"
click at [1369, 444] on img at bounding box center [1381, 456] width 24 height 24
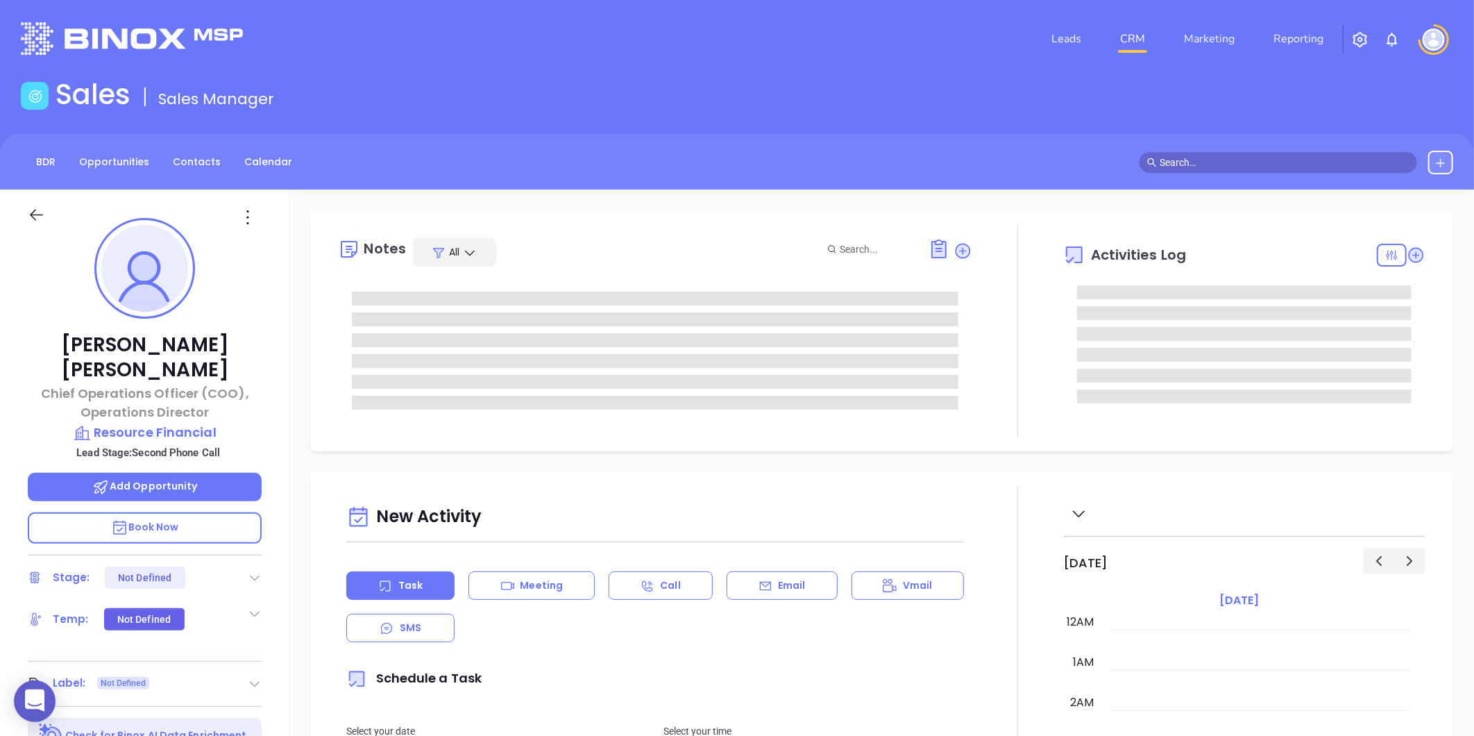
type input "[DATE]"
type input "[PERSON_NAME]"
click at [253, 570] on icon at bounding box center [255, 577] width 14 height 14
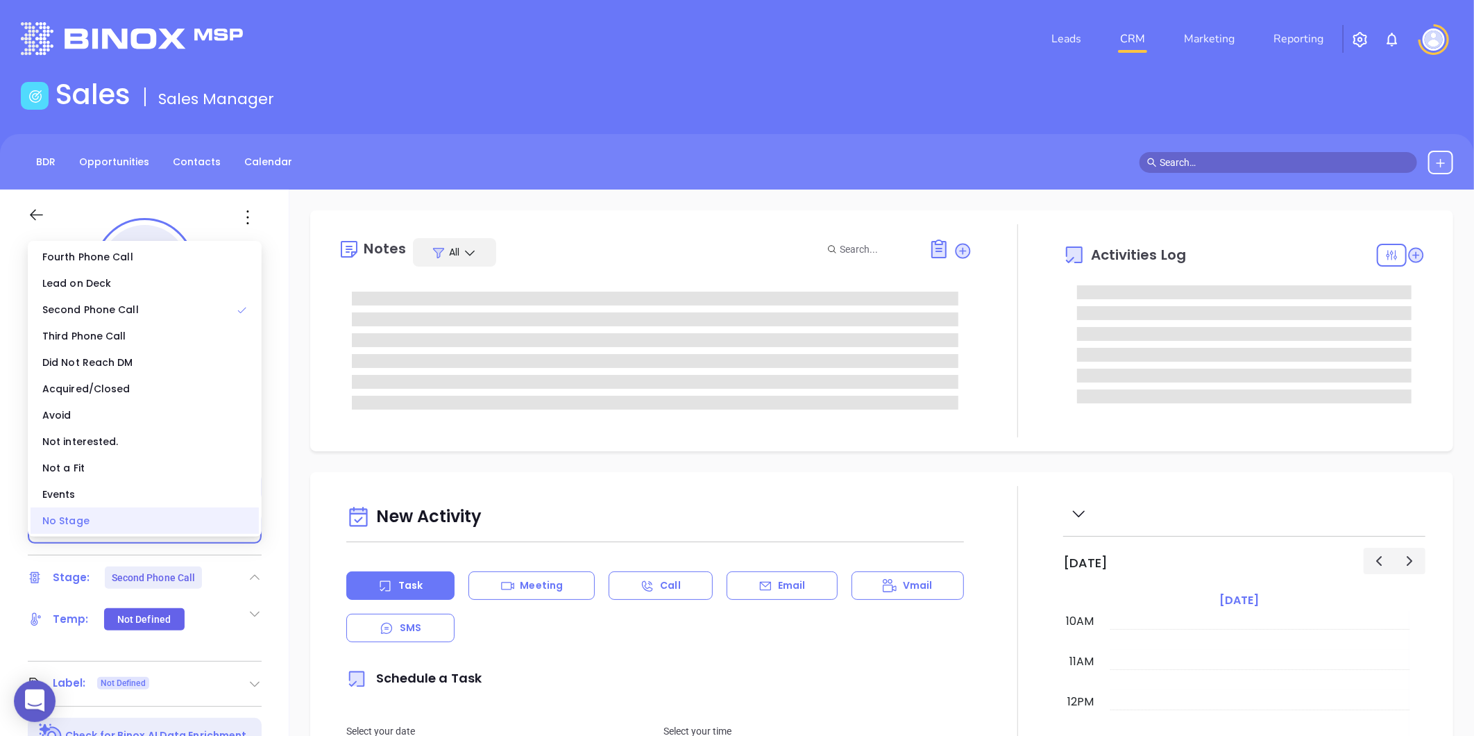
click at [123, 511] on div "No Stage" at bounding box center [145, 520] width 228 height 26
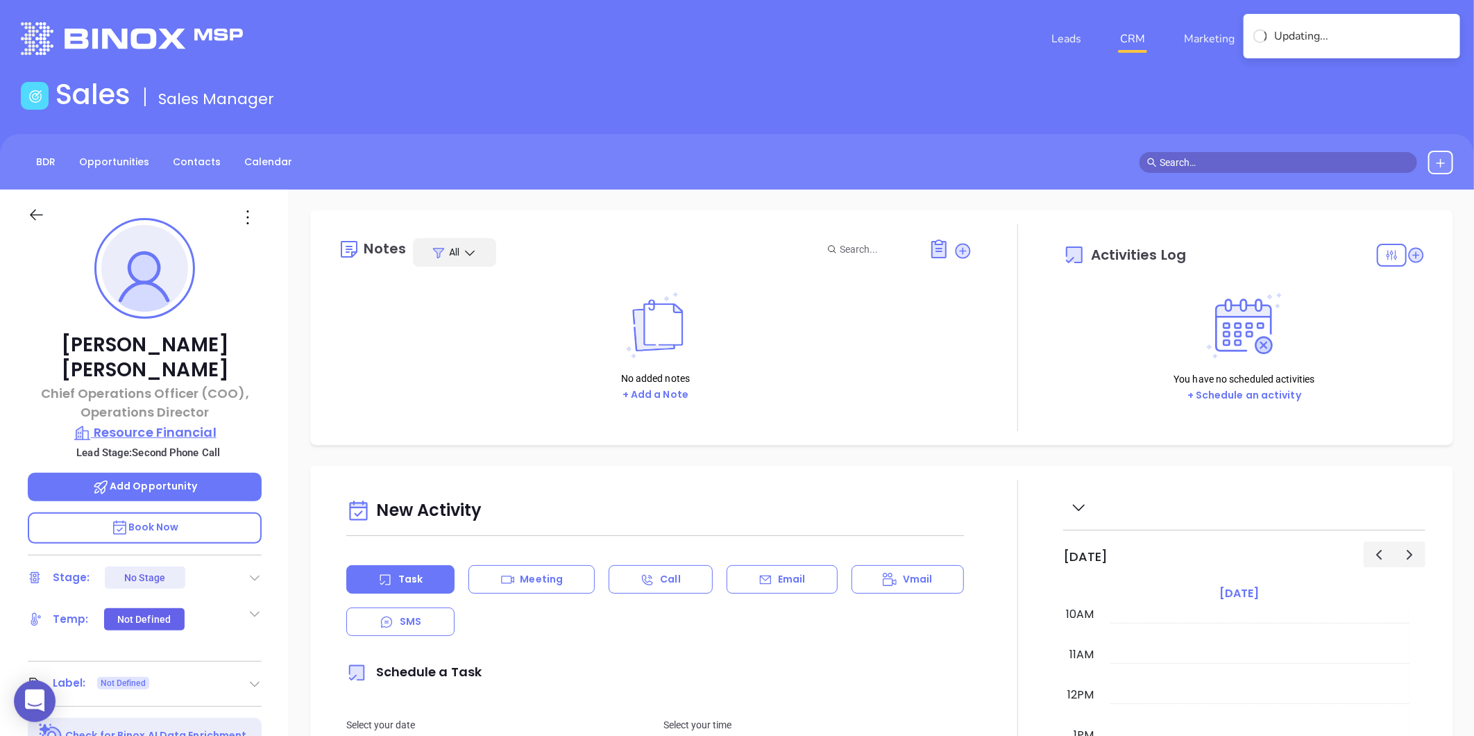
click at [112, 423] on p "Resource Financial" at bounding box center [145, 432] width 234 height 19
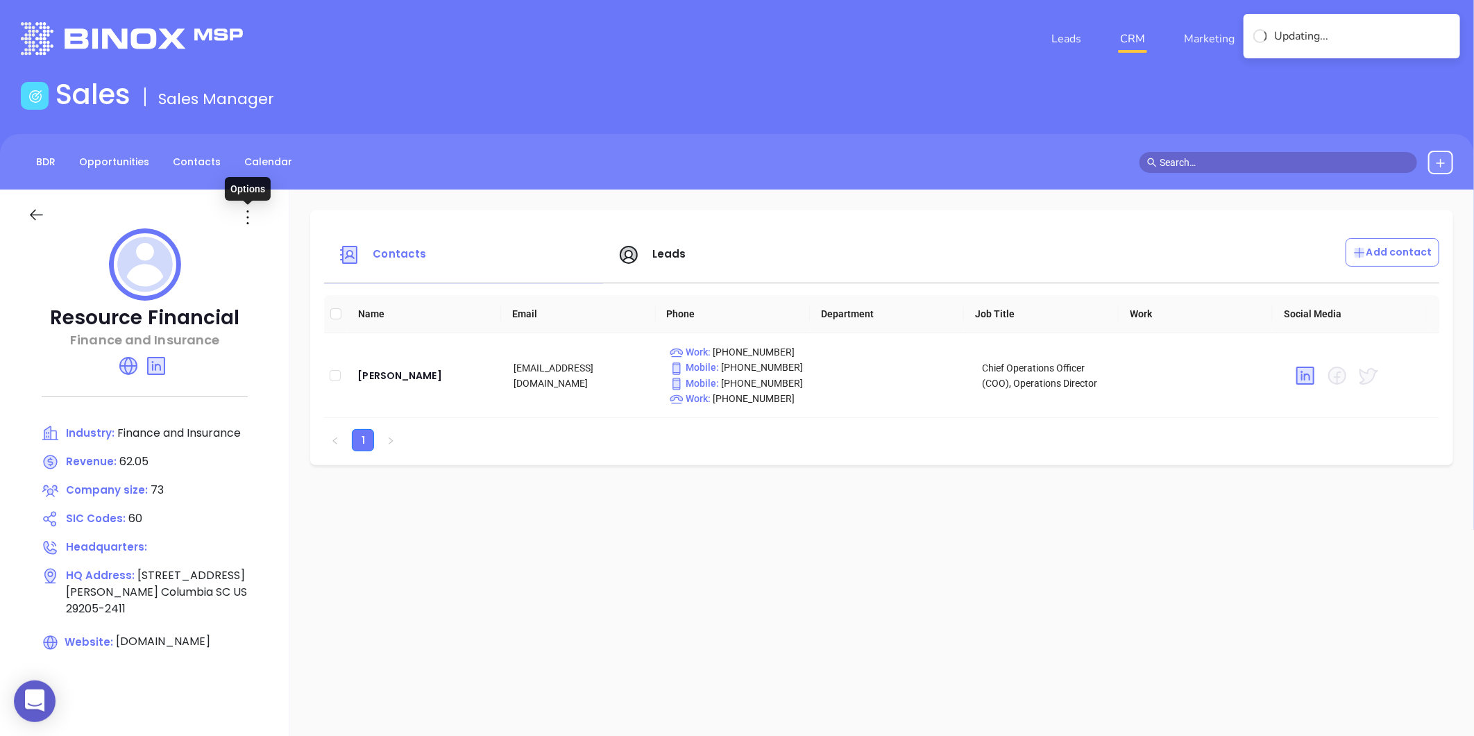
click at [243, 226] on icon at bounding box center [248, 217] width 22 height 22
click at [271, 240] on div "Edit" at bounding box center [311, 244] width 126 height 15
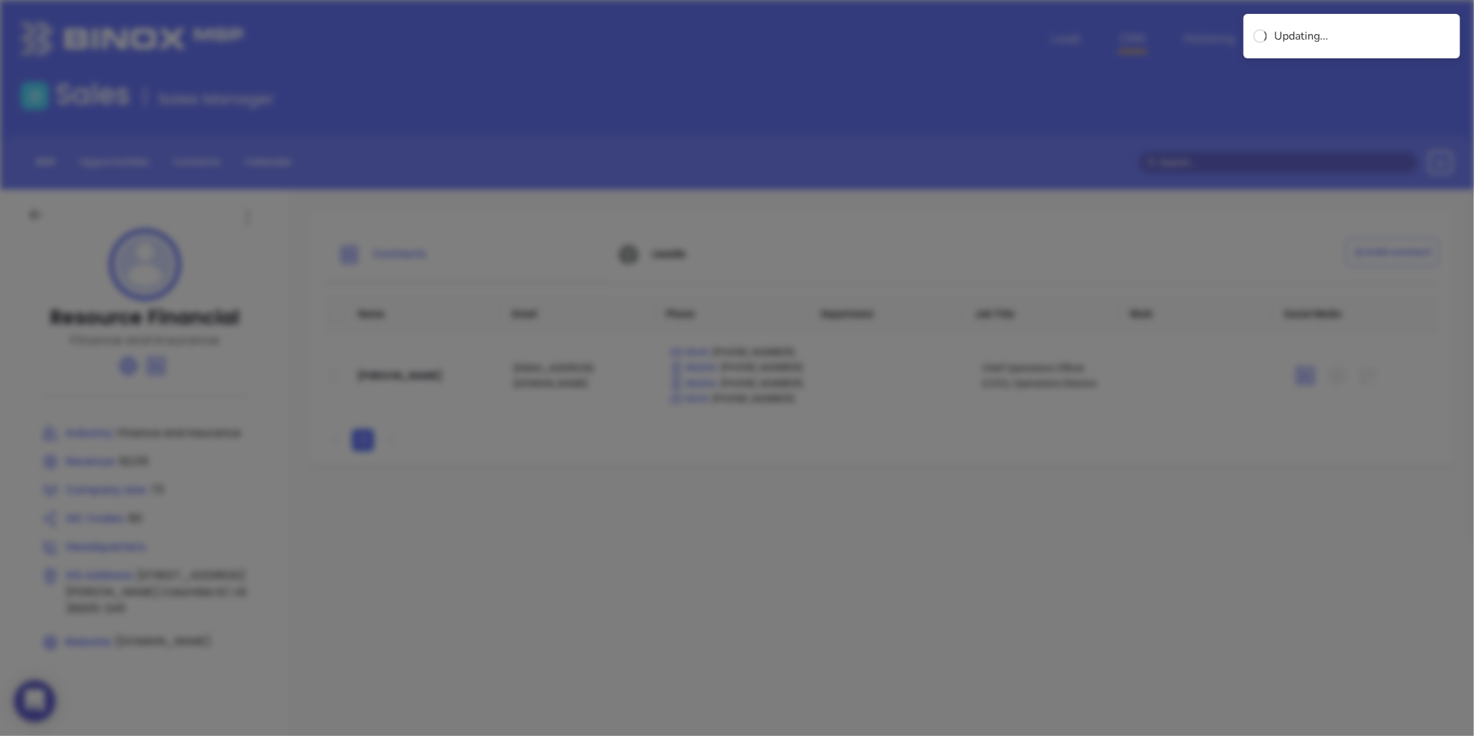
type input "Resource Financial"
type input "73"
type input "Finance and Insurance"
type input "60"
type input "resourcefinancialservices.com"
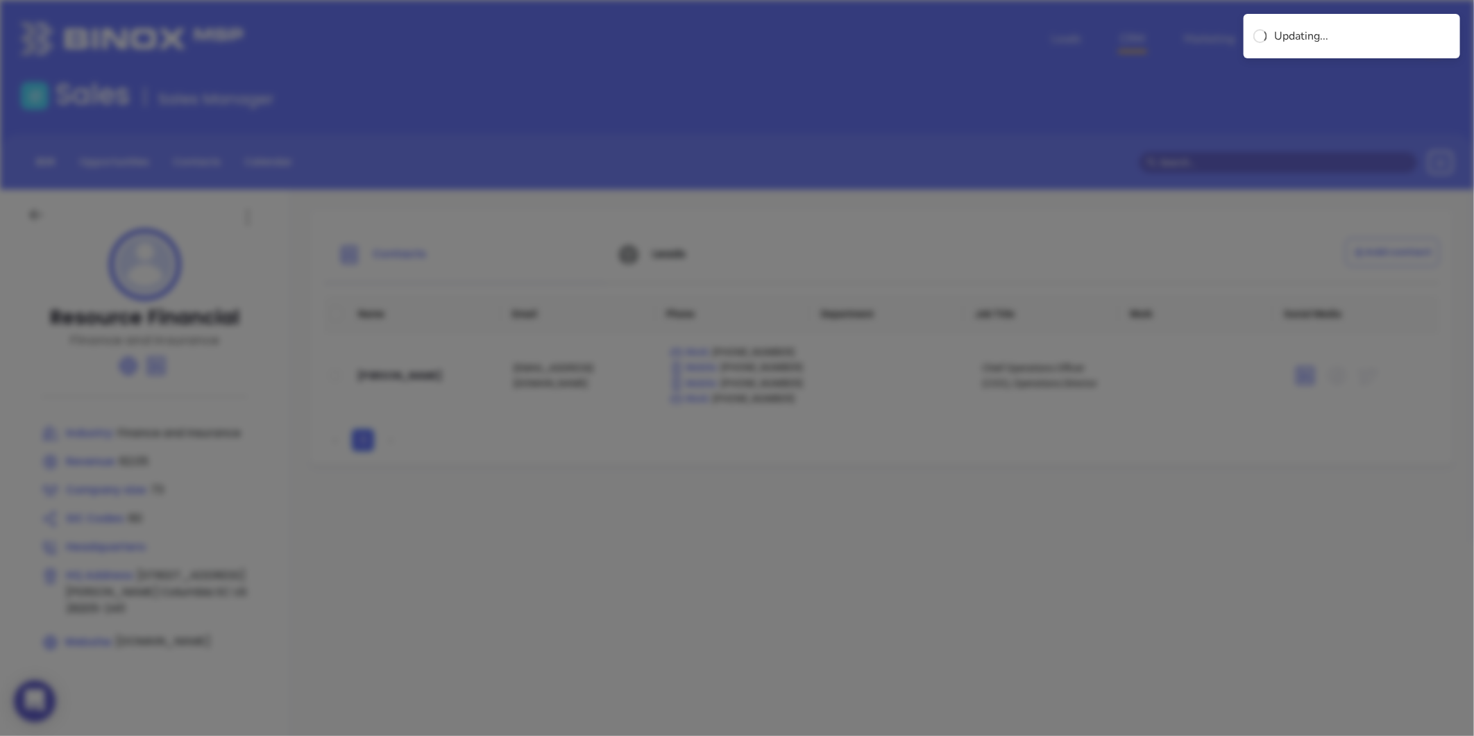
type input "Finance and Insurance"
type input "linkedin.com/company/resource-financial-services-inc-"
type input "62.05"
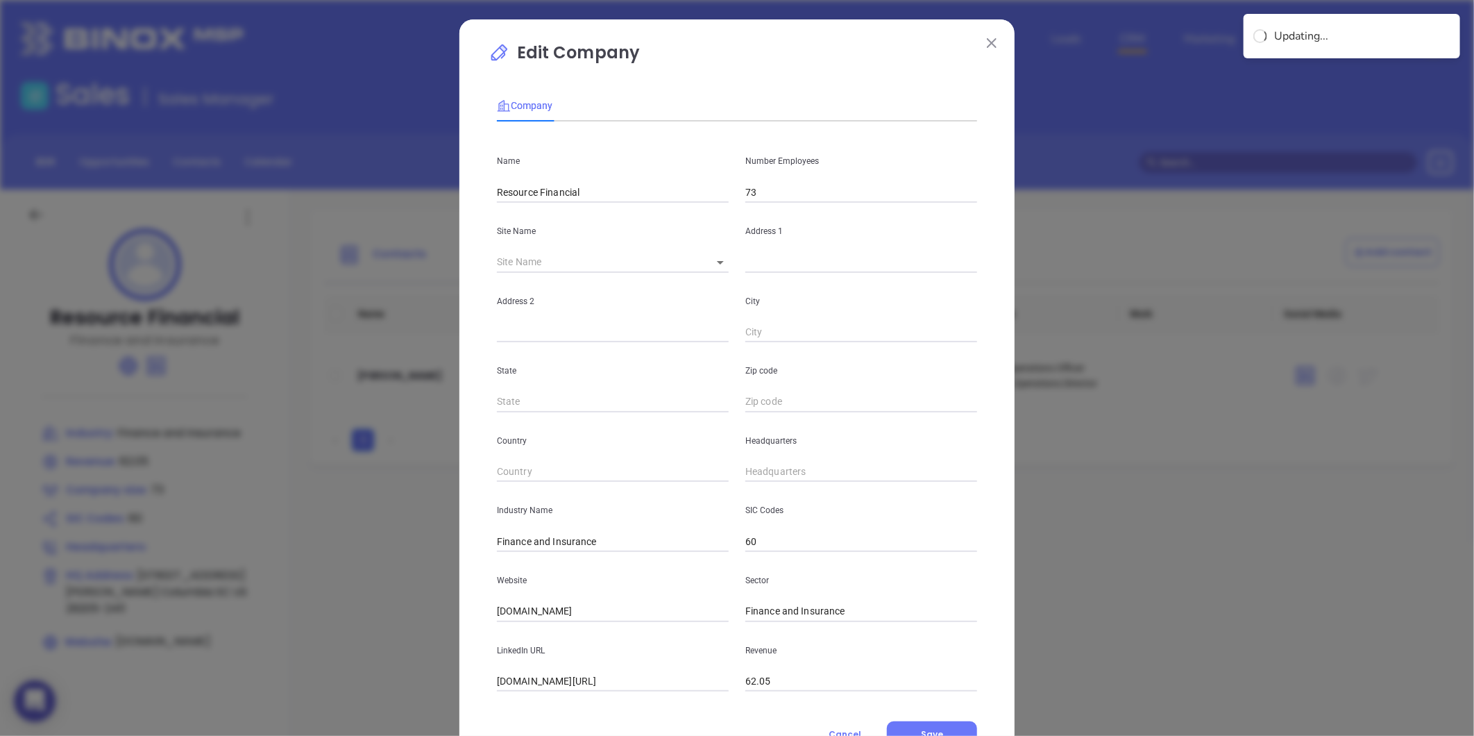
click at [713, 254] on body "0 Leads CRM Marketing Reporting Financial Leads Leads Sales Sales Manager BDR O…" at bounding box center [737, 368] width 1474 height 736
click at [722, 262] on li "Columbia" at bounding box center [759, 263] width 129 height 25
type input "Columbia"
type input "2717 Devine St"
type input "Columbia"
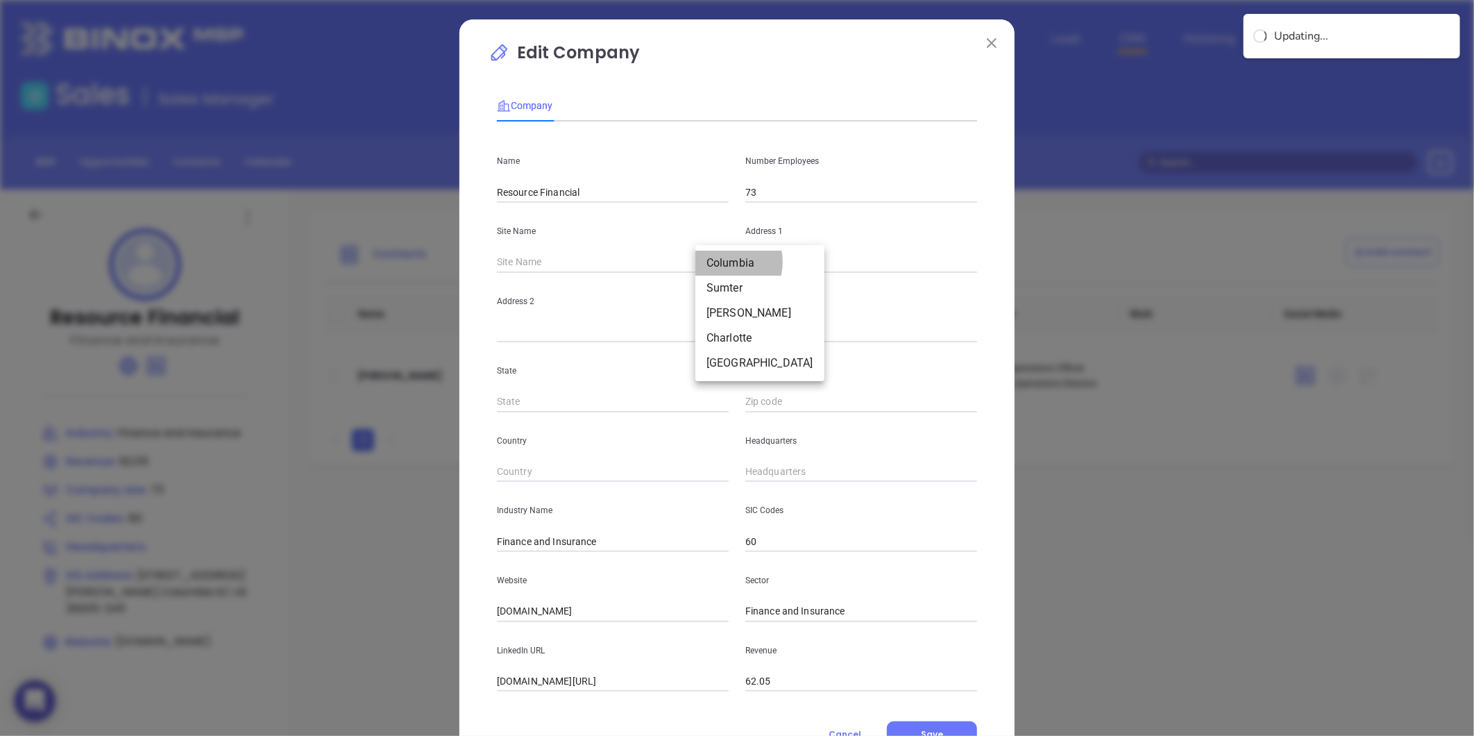
type input "SC"
type input "29205-2411"
type input "US"
type input "125243"
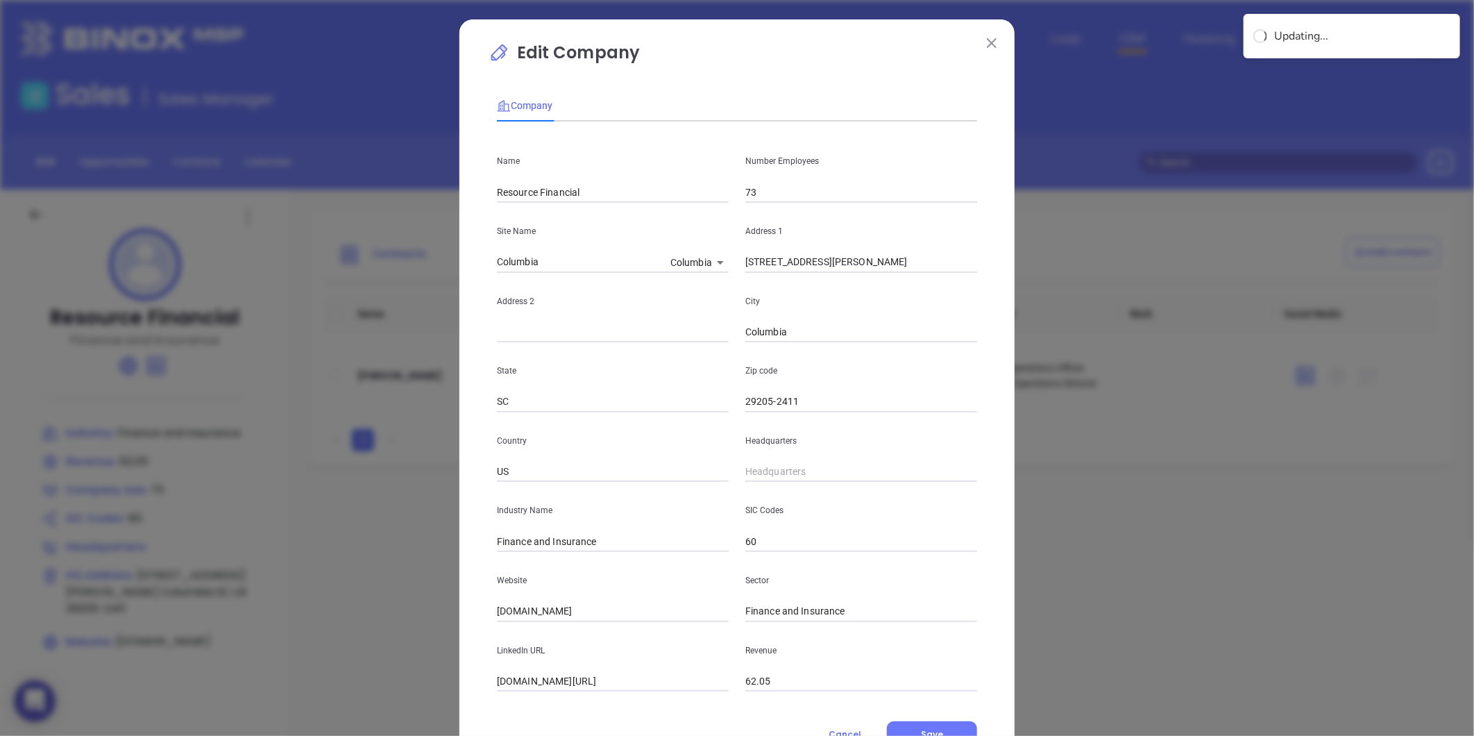
click at [722, 262] on body "0 Leads CRM Marketing Reporting Financial Leads Leads Sales Sales Manager BDR O…" at bounding box center [737, 368] width 1474 height 736
click at [706, 282] on li "Sumter" at bounding box center [728, 288] width 129 height 25
type input "Sumter"
type input "501 S. Wise Drive"
type input "Sumter"
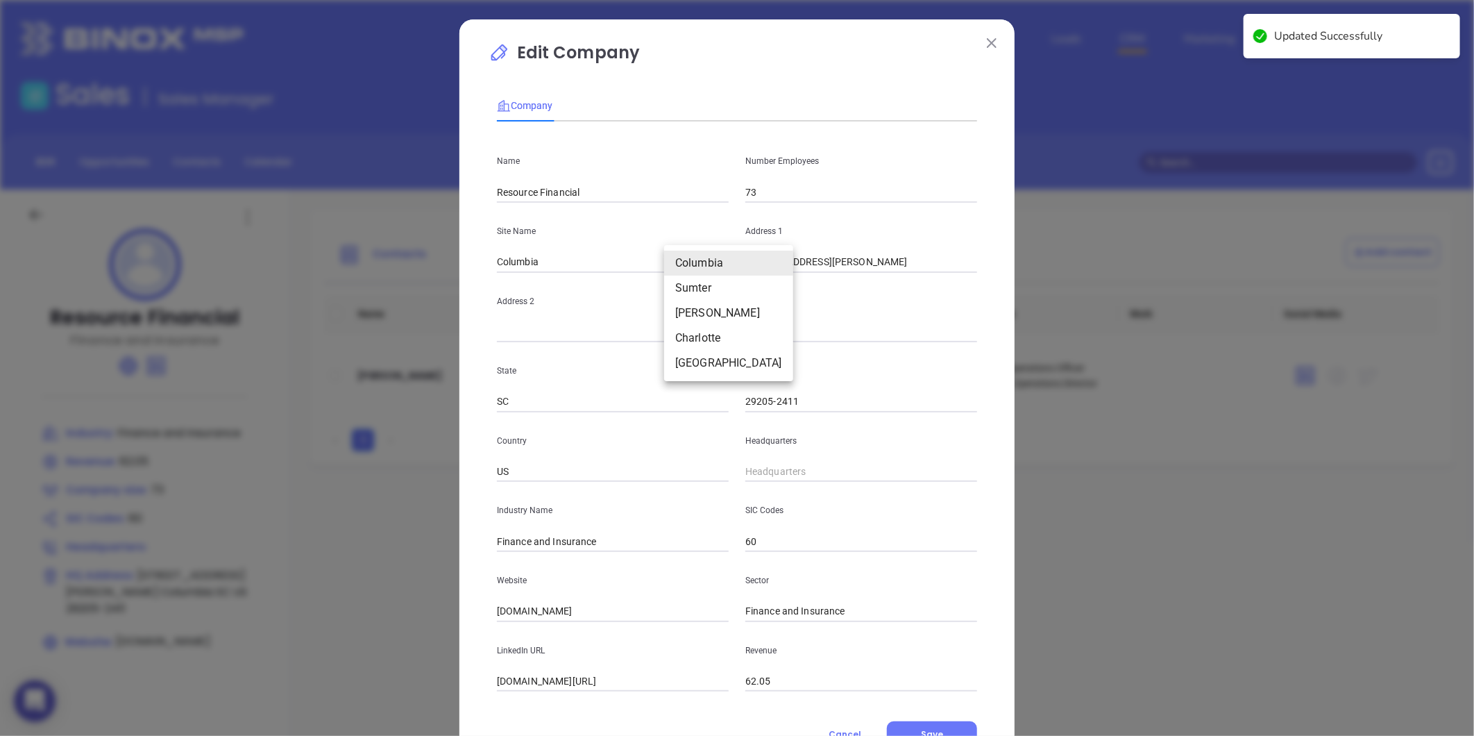
type input "29150"
type input "125244"
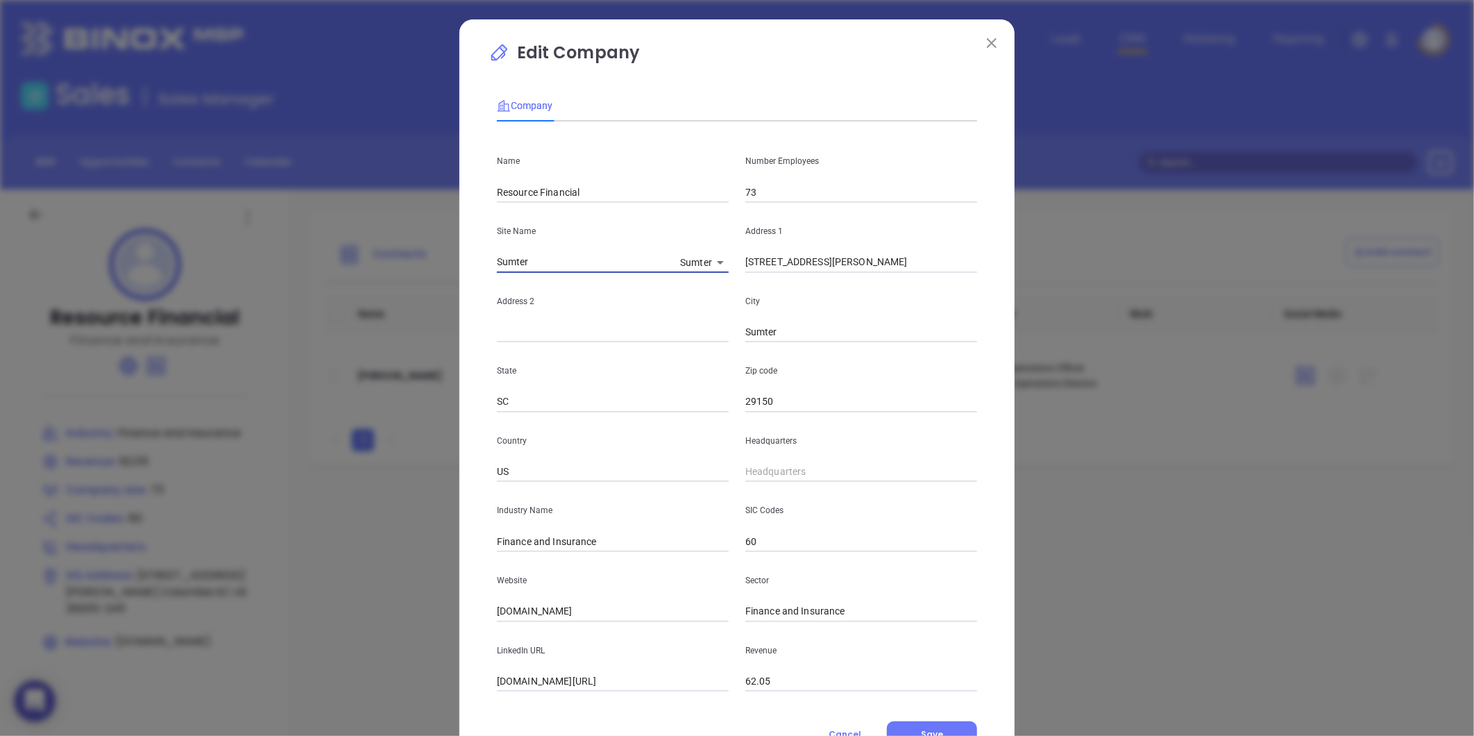
drag, startPoint x: 598, startPoint y: 262, endPoint x: 419, endPoint y: 287, distance: 180.8
click at [419, 287] on div "Edit Company Company Name Resource Financial Number Employees 73 Site Name Sumt…" at bounding box center [737, 368] width 1474 height 736
click at [692, 265] on body "0 Leads CRM Marketing Reporting Financial Leads Leads Sales Sales Manager BDR O…" at bounding box center [737, 368] width 1474 height 736
drag, startPoint x: 559, startPoint y: 262, endPoint x: 483, endPoint y: 268, distance: 75.9
click at [483, 268] on div at bounding box center [737, 368] width 1474 height 736
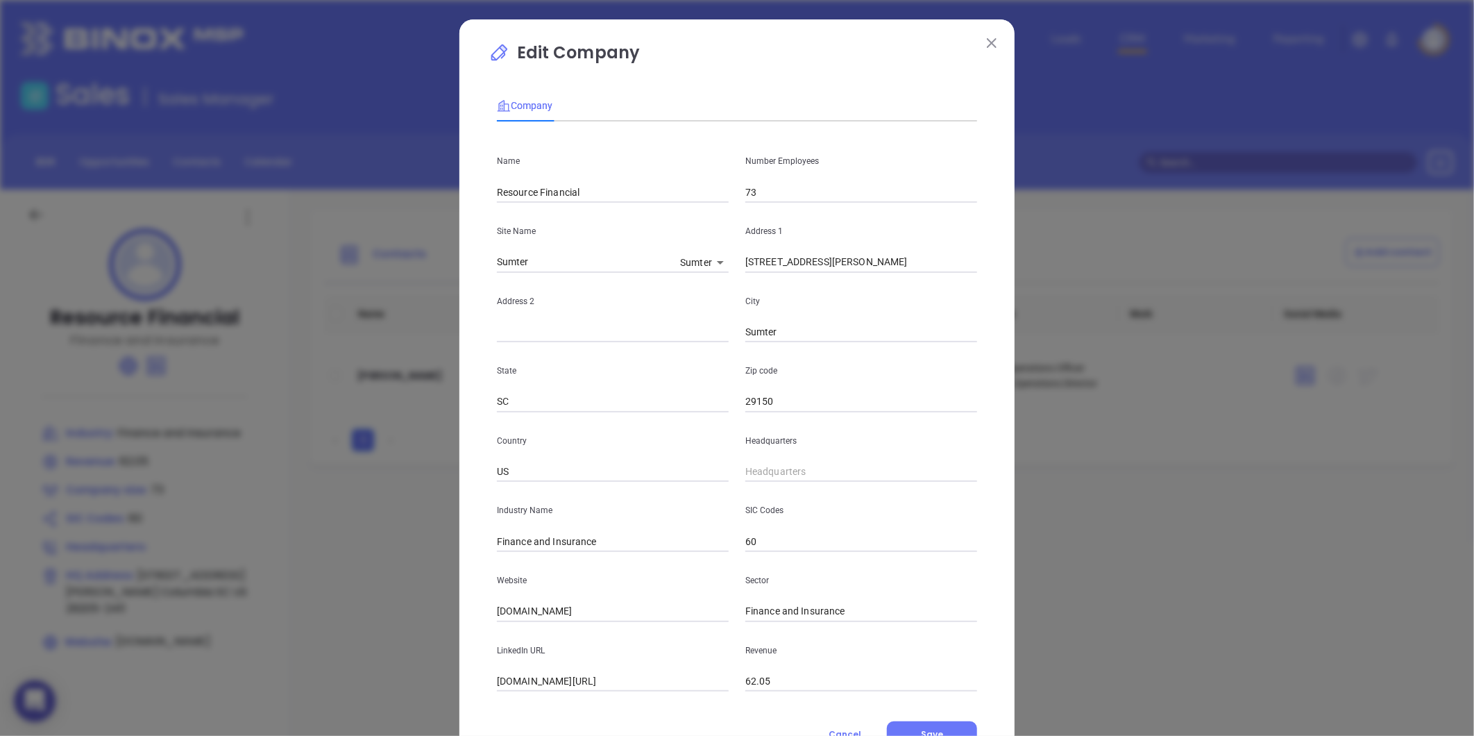
drag, startPoint x: 608, startPoint y: 251, endPoint x: 495, endPoint y: 264, distance: 113.2
click at [495, 264] on div "Site Name Sumter Sumter 125244" at bounding box center [613, 238] width 248 height 70
drag, startPoint x: 547, startPoint y: 258, endPoint x: 375, endPoint y: 296, distance: 176.3
click at [375, 296] on div "Edit Company Company Name Resource Financial Number Employees 73 Site Name Sumt…" at bounding box center [737, 368] width 1474 height 736
drag, startPoint x: 840, startPoint y: 267, endPoint x: 592, endPoint y: 304, distance: 250.5
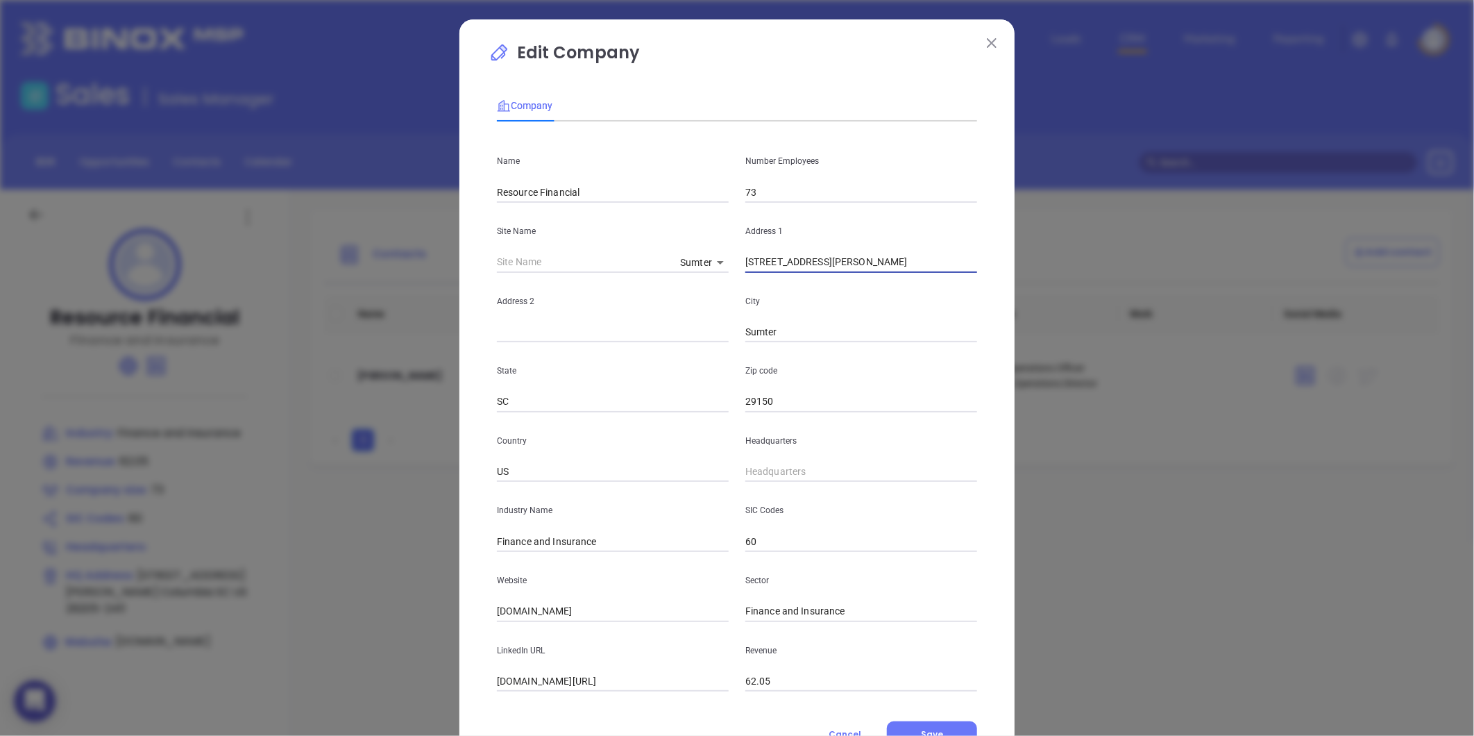
click at [592, 304] on div "Name Resource Financial Number Employees 73 Site Name Sumter 125244 Address 1 5…" at bounding box center [737, 412] width 480 height 559
drag, startPoint x: 799, startPoint y: 337, endPoint x: 564, endPoint y: 347, distance: 235.5
click at [564, 347] on div "Name Resource Financial Number Employees 73 Site Name Sumter 125244 Address 1 A…" at bounding box center [737, 412] width 480 height 559
drag, startPoint x: 786, startPoint y: 397, endPoint x: 601, endPoint y: 418, distance: 186.5
click at [602, 418] on div "Name Resource Financial Number Employees 73 Site Name Sumter 125244 Address 1 A…" at bounding box center [737, 412] width 480 height 559
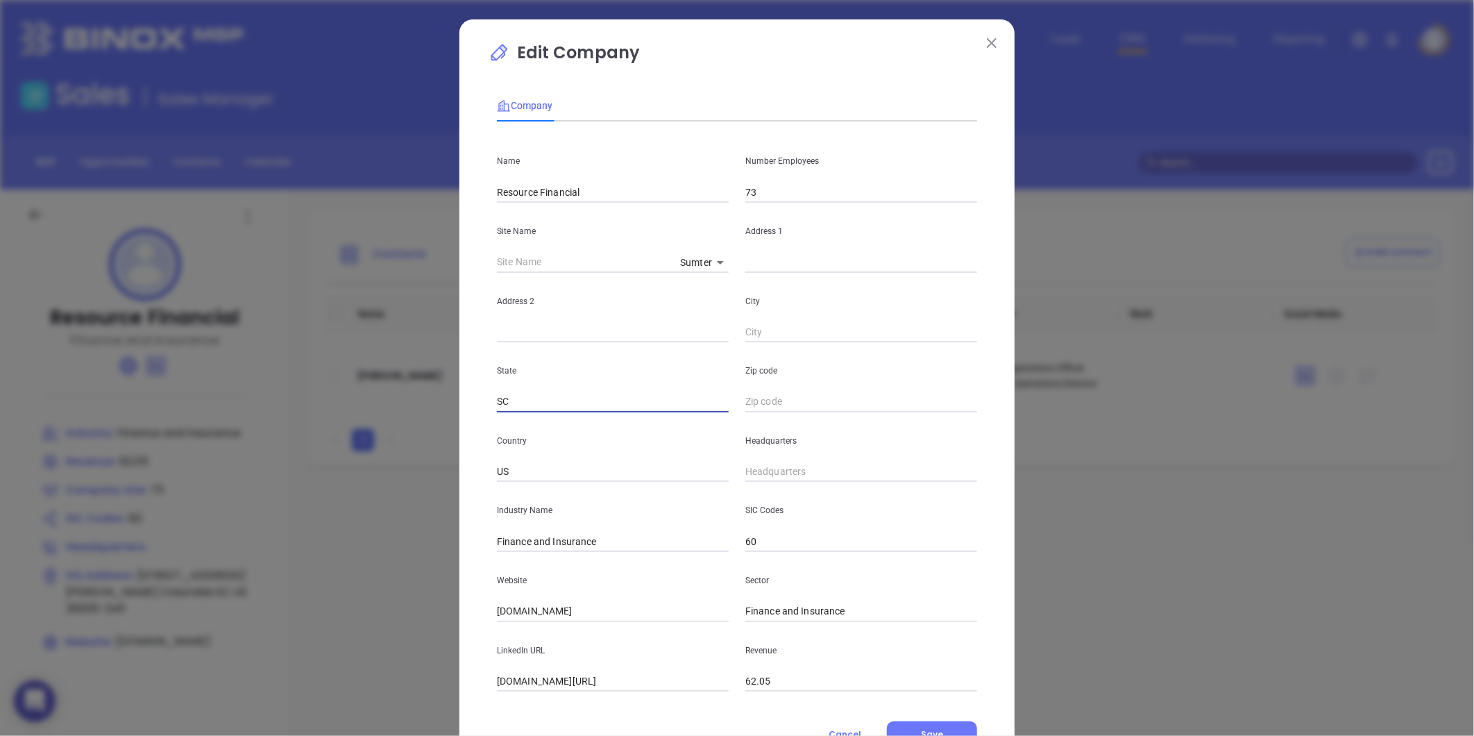
drag, startPoint x: 522, startPoint y: 407, endPoint x: 409, endPoint y: 424, distance: 113.8
click at [430, 424] on div "Edit Company Company Name Resource Financial Number Employees 73 Site Name Sumt…" at bounding box center [737, 368] width 1474 height 736
click at [708, 275] on div "Address 2" at bounding box center [613, 308] width 248 height 70
click at [703, 260] on body "0 Leads CRM Marketing Reporting Financial Leads Leads Sales Sales Manager BDR O…" at bounding box center [737, 368] width 1474 height 736
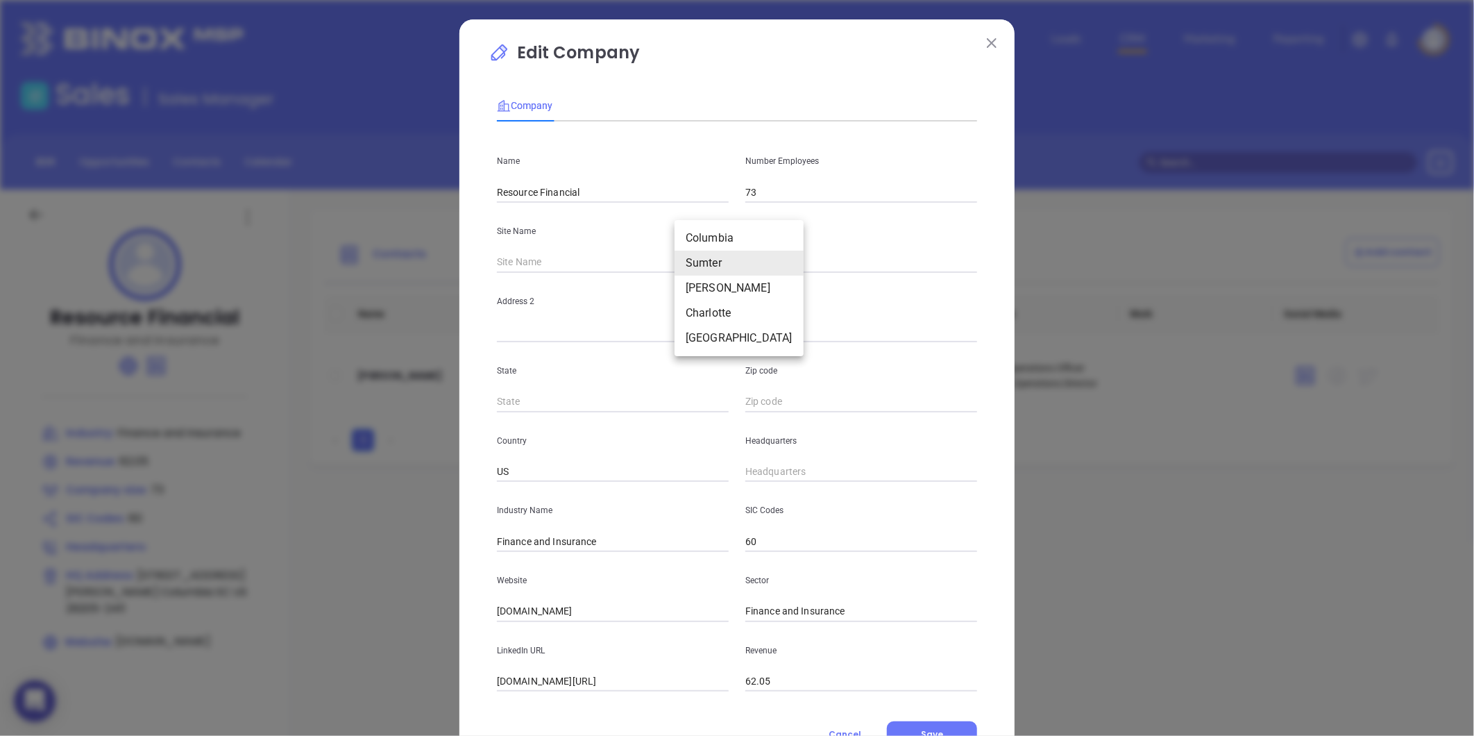
click at [696, 282] on li "Cary" at bounding box center [739, 288] width 129 height 25
type input "Cary"
type input "1000 Centre Green Way"
type input "Suite 200"
type input "Cary"
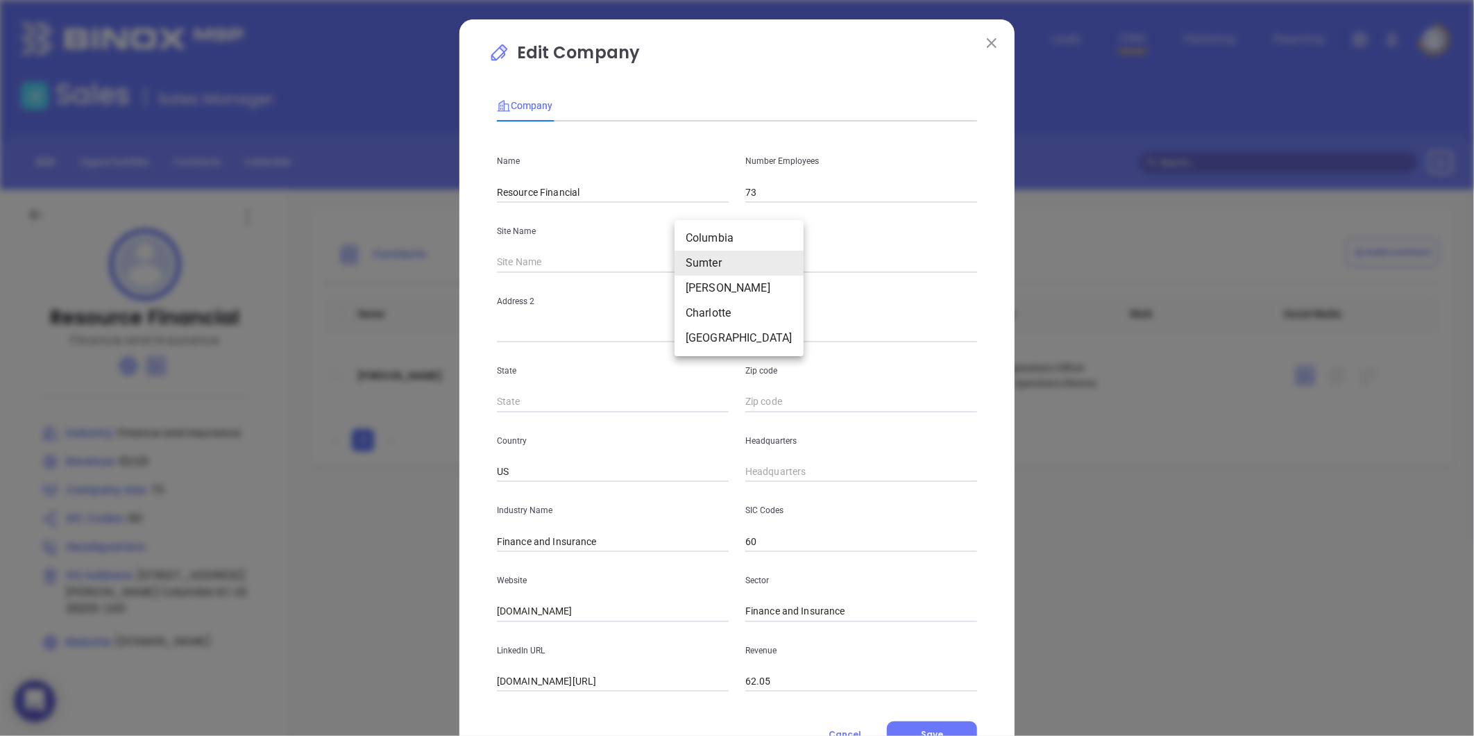
type input "NC"
type input "27513"
type input "125245"
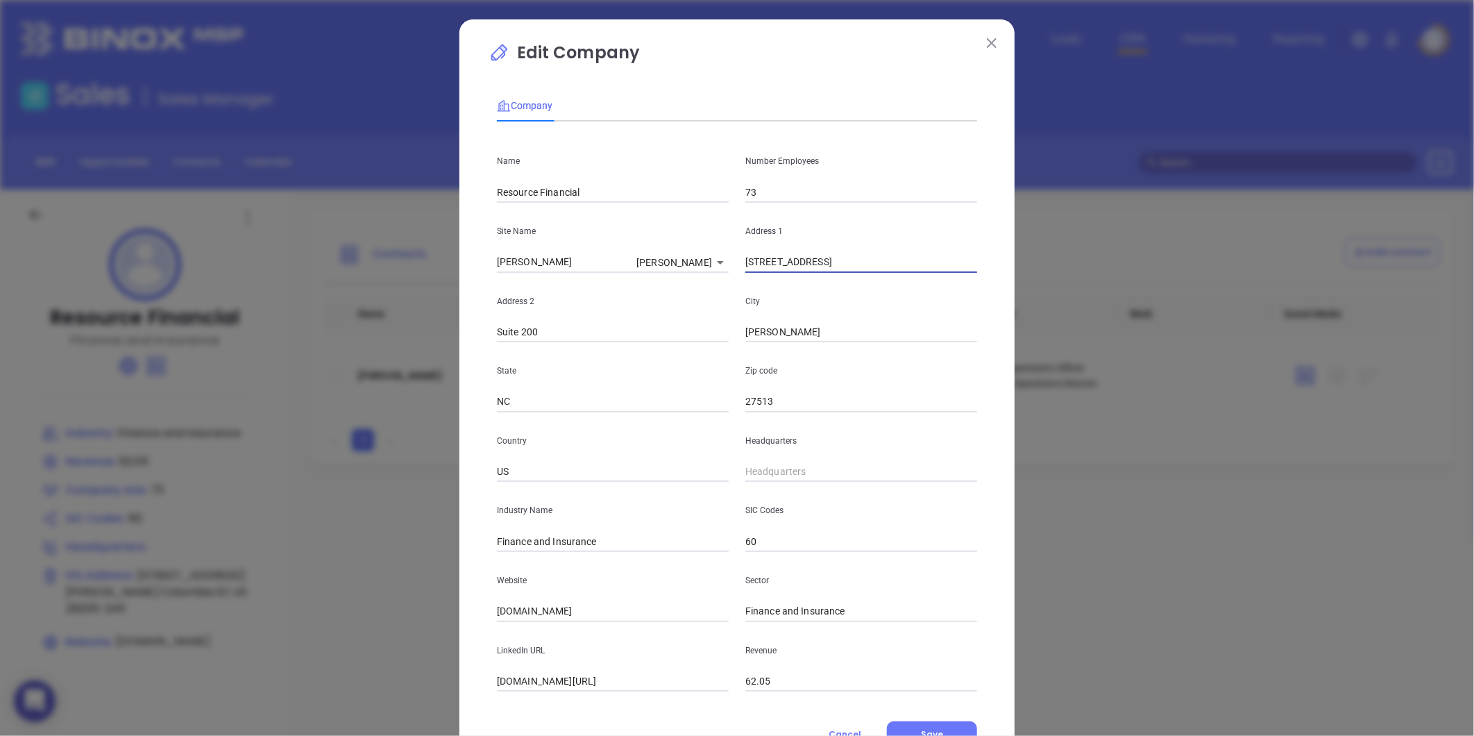
drag, startPoint x: 844, startPoint y: 266, endPoint x: 512, endPoint y: 303, distance: 333.8
click at [512, 303] on div "Name Resource Financial Number Employees 73 Site Name Cary Cary 125245 Address …" at bounding box center [737, 412] width 480 height 559
drag, startPoint x: 778, startPoint y: 341, endPoint x: 657, endPoint y: 363, distance: 122.7
click at [657, 363] on div "Name Resource Financial Number Employees 73 Site Name Cary Cary 125245 Address …" at bounding box center [737, 412] width 480 height 559
drag, startPoint x: 781, startPoint y: 407, endPoint x: 657, endPoint y: 429, distance: 126.2
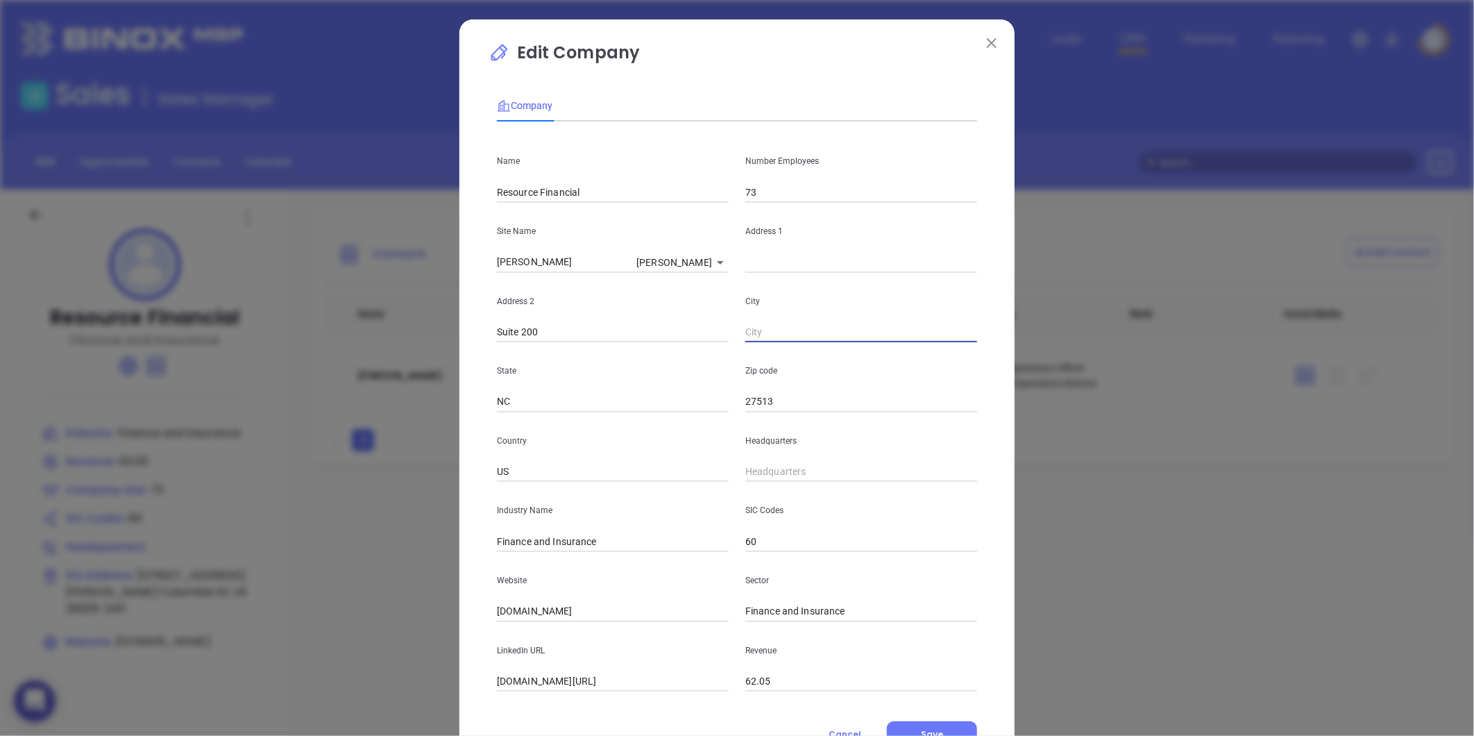
click at [657, 429] on div "Name Resource Financial Number Employees 73 Site Name Cary Cary 125245 Address …" at bounding box center [737, 412] width 480 height 559
drag, startPoint x: 545, startPoint y: 399, endPoint x: 422, endPoint y: 414, distance: 124.5
click at [422, 414] on div "Edit Company Company Name Resource Financial Number Employees 73 Site Name Cary…" at bounding box center [737, 368] width 1474 height 736
drag, startPoint x: 552, startPoint y: 327, endPoint x: 430, endPoint y: 345, distance: 122.8
click at [430, 345] on div "Edit Company Company Name Resource Financial Number Employees 73 Site Name Cary…" at bounding box center [737, 368] width 1474 height 736
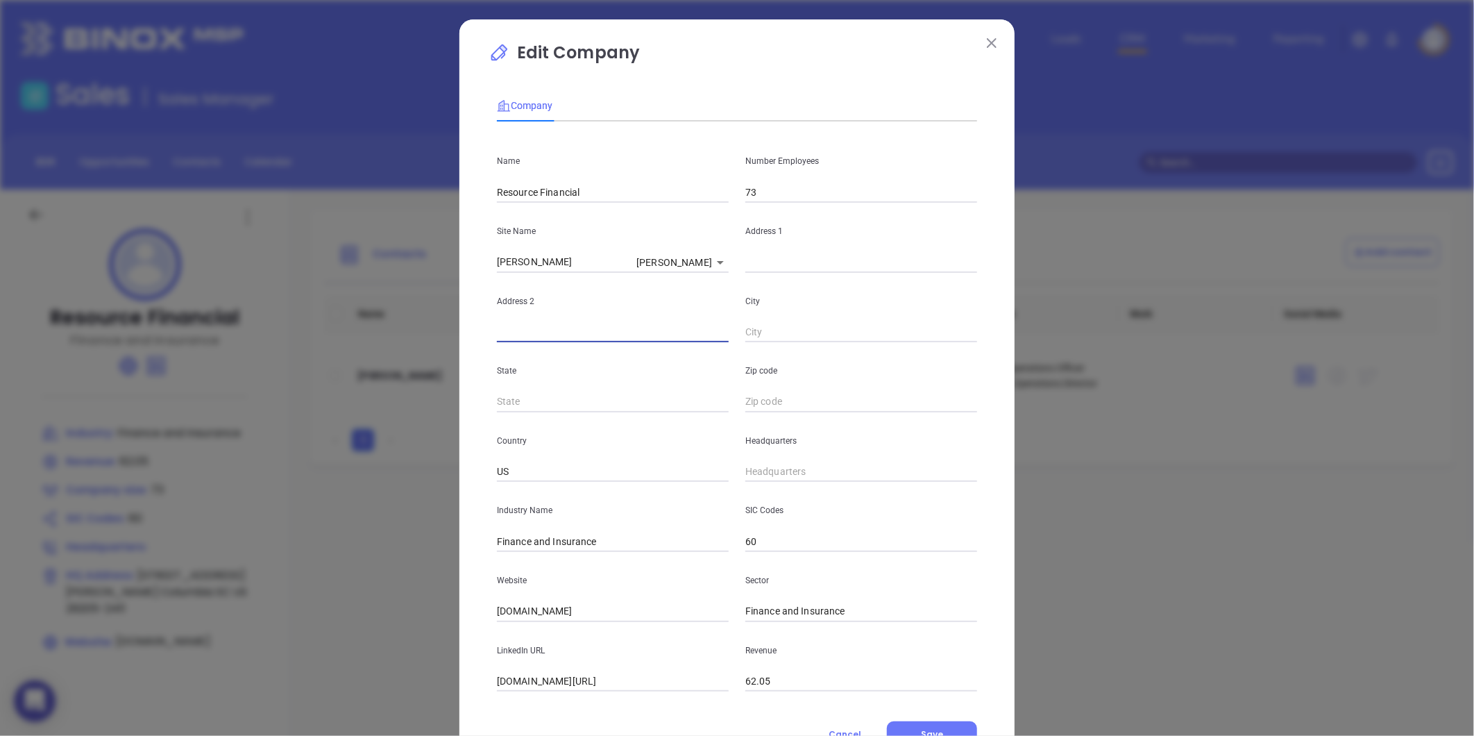
click at [692, 269] on body "0 Leads CRM Marketing Reporting Financial Leads Leads Sales Sales Manager BDR O…" at bounding box center [737, 368] width 1474 height 736
click at [708, 289] on li "Charlotte" at bounding box center [750, 288] width 129 height 25
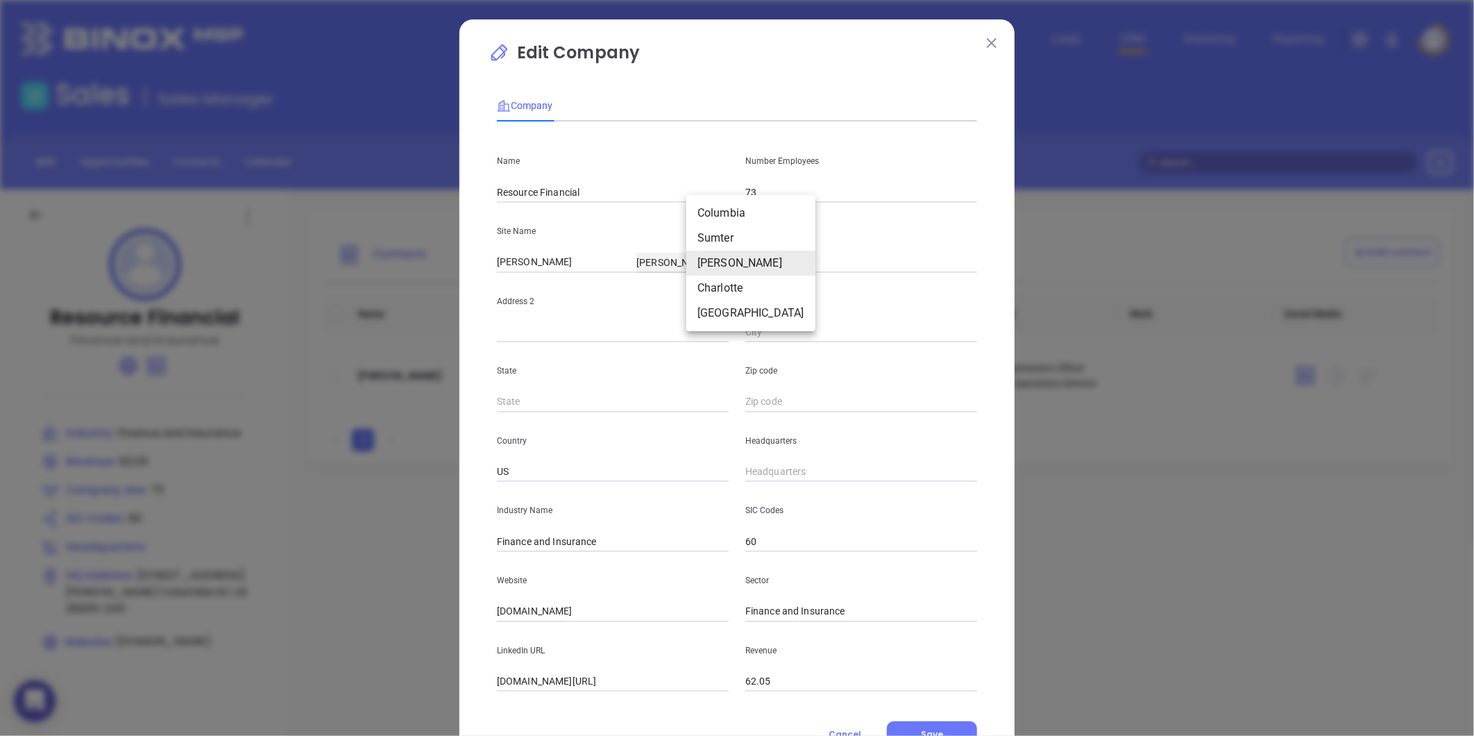
type input "Charlotte"
type input "Charlotte 2015 Ayrsley Town Blvd."
type input "Suite 202"
type input "Charlotte"
type input "NC"
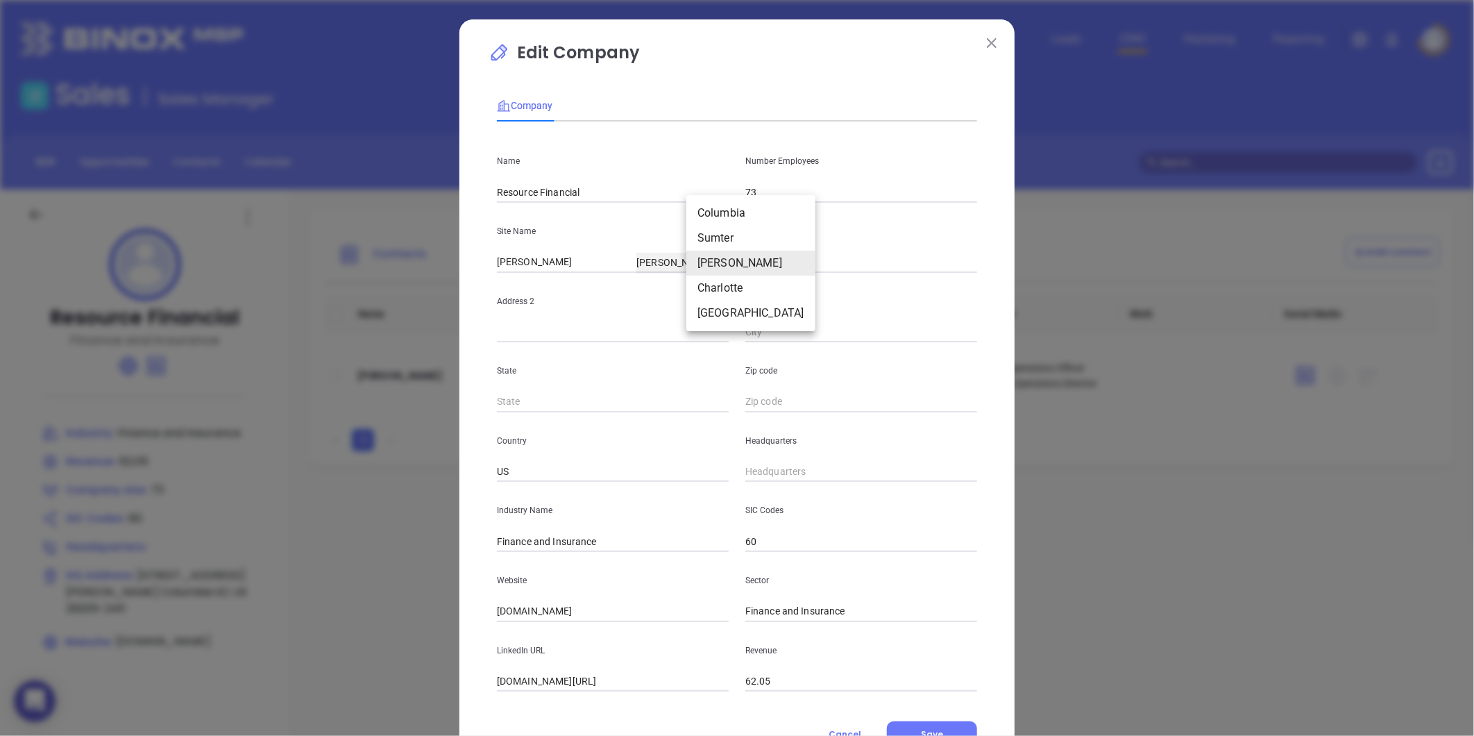
type input "28273"
type input "125246"
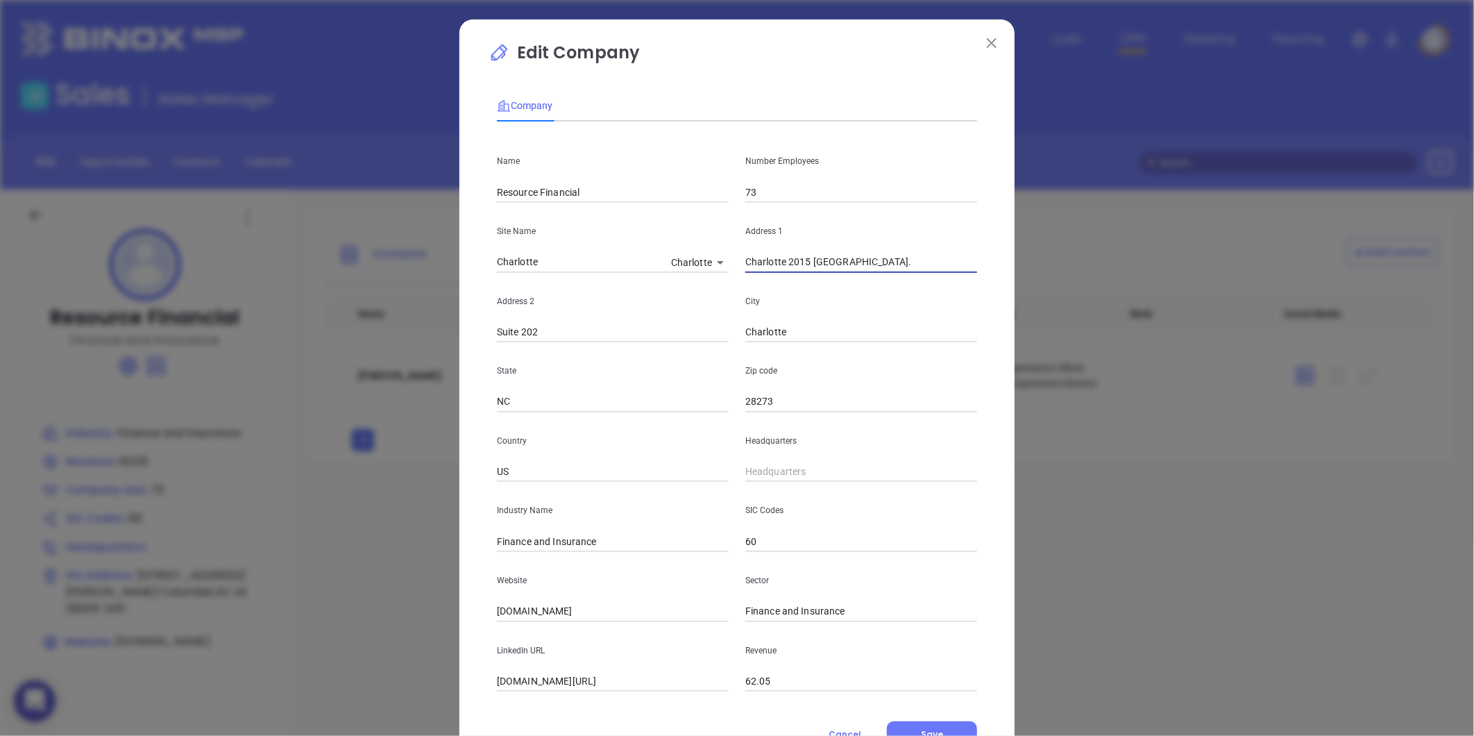
drag, startPoint x: 913, startPoint y: 265, endPoint x: 540, endPoint y: 295, distance: 373.9
click at [540, 294] on div "Name Resource Financial Number Employees 73 Site Name Charlotte Charlotte 12524…" at bounding box center [737, 412] width 480 height 559
drag, startPoint x: 813, startPoint y: 335, endPoint x: 632, endPoint y: 350, distance: 181.1
click at [632, 350] on div "Name Resource Financial Number Employees 73 Site Name Charlotte Charlotte 12524…" at bounding box center [737, 412] width 480 height 559
drag, startPoint x: 776, startPoint y: 399, endPoint x: 557, endPoint y: 414, distance: 219.8
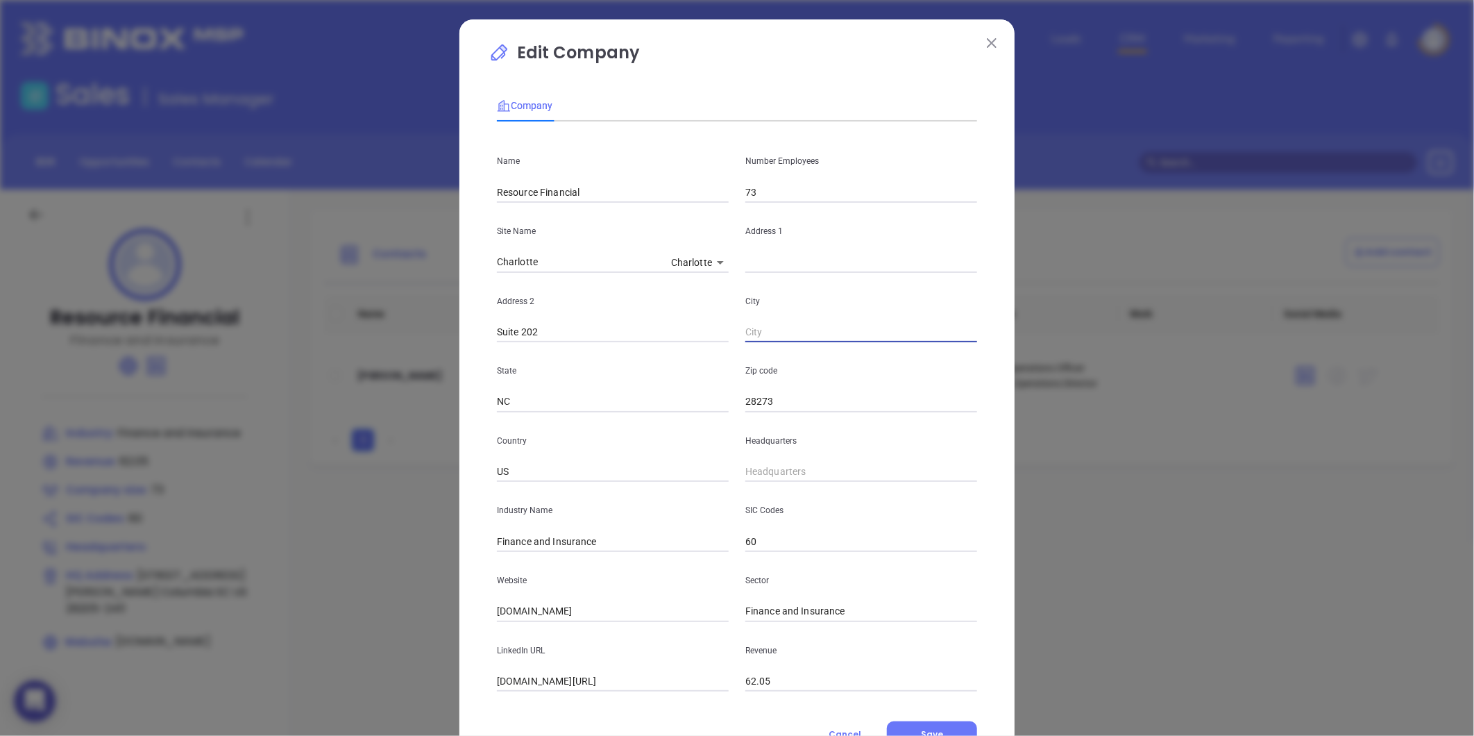
click at [567, 413] on div "Name Resource Financial Number Employees 73 Site Name Charlotte Charlotte 12524…" at bounding box center [737, 412] width 480 height 559
drag, startPoint x: 507, startPoint y: 397, endPoint x: 396, endPoint y: 401, distance: 111.1
click at [418, 400] on div "Edit Company Company Name Resource Financial Number Employees 73 Site Name Char…" at bounding box center [737, 368] width 1474 height 736
drag, startPoint x: 570, startPoint y: 333, endPoint x: 328, endPoint y: 373, distance: 245.4
click at [328, 373] on div "Edit Company Company Name Resource Financial Number Employees 73 Site Name Char…" at bounding box center [737, 368] width 1474 height 736
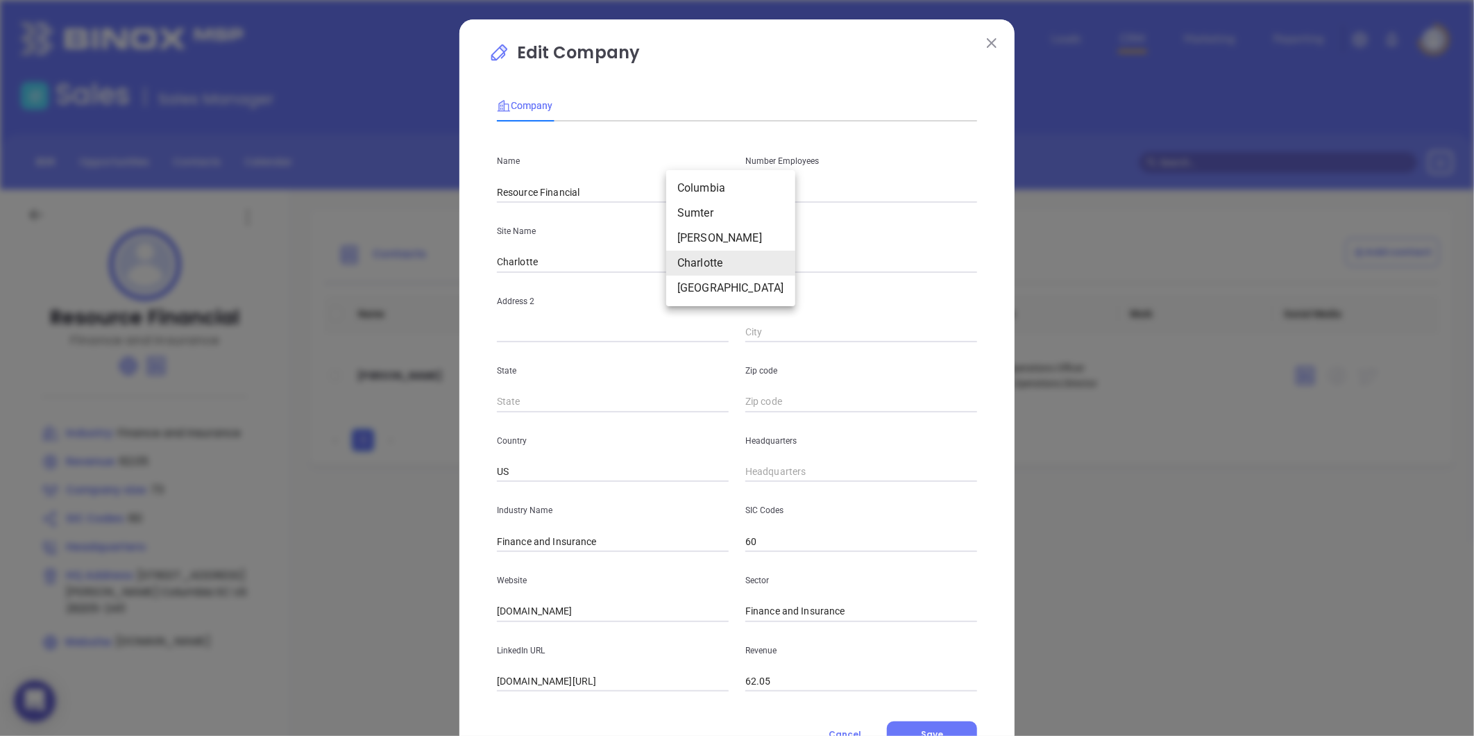
click at [687, 264] on body "0 Leads CRM Marketing Reporting Financial Leads Leads Sales Sales Manager BDR O…" at bounding box center [737, 368] width 1474 height 736
click at [697, 282] on li "Jacksonville" at bounding box center [730, 288] width 129 height 25
type input "Jacksonville"
type input "200 Valencia Drive"
type input "Suite 101"
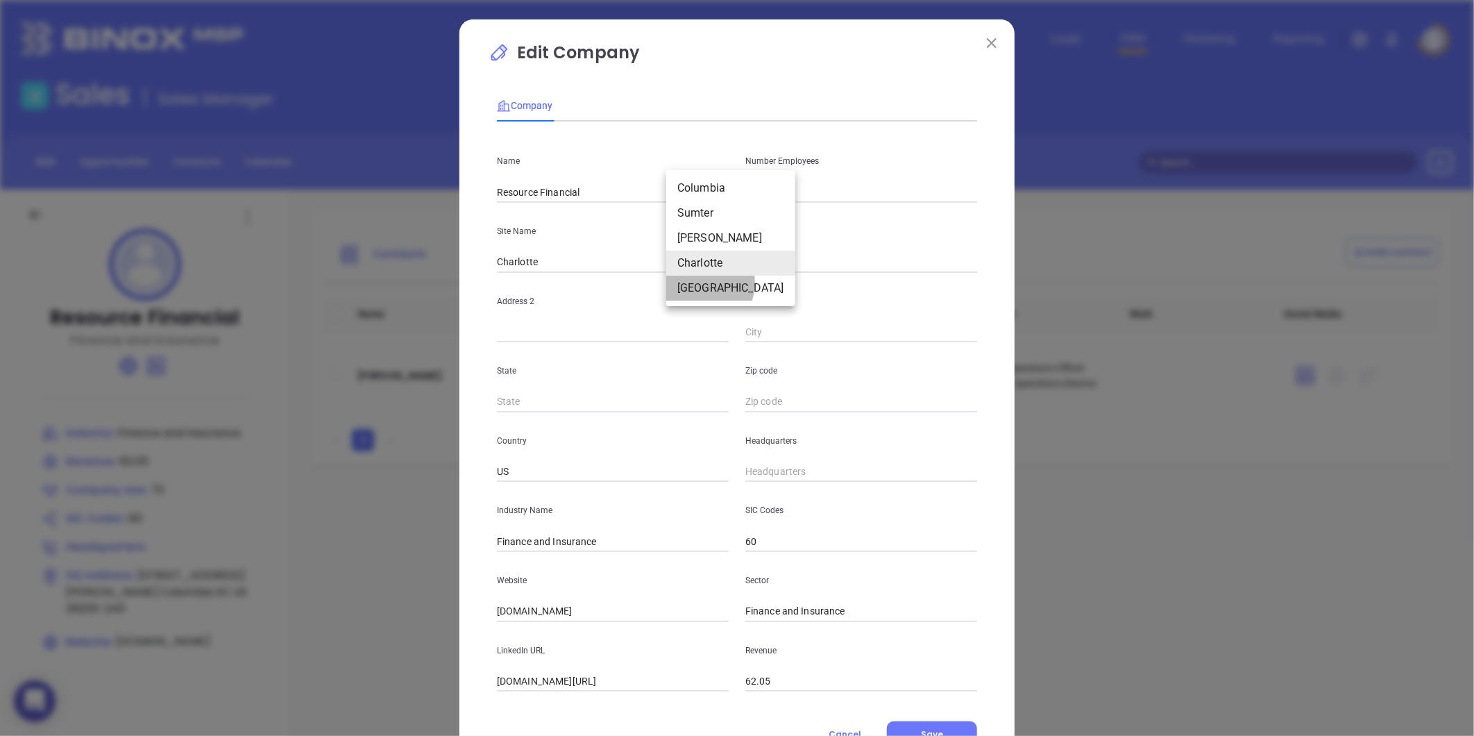
type input "Jacksonville"
type input "NC"
type input "28546-6311"
type input "125247"
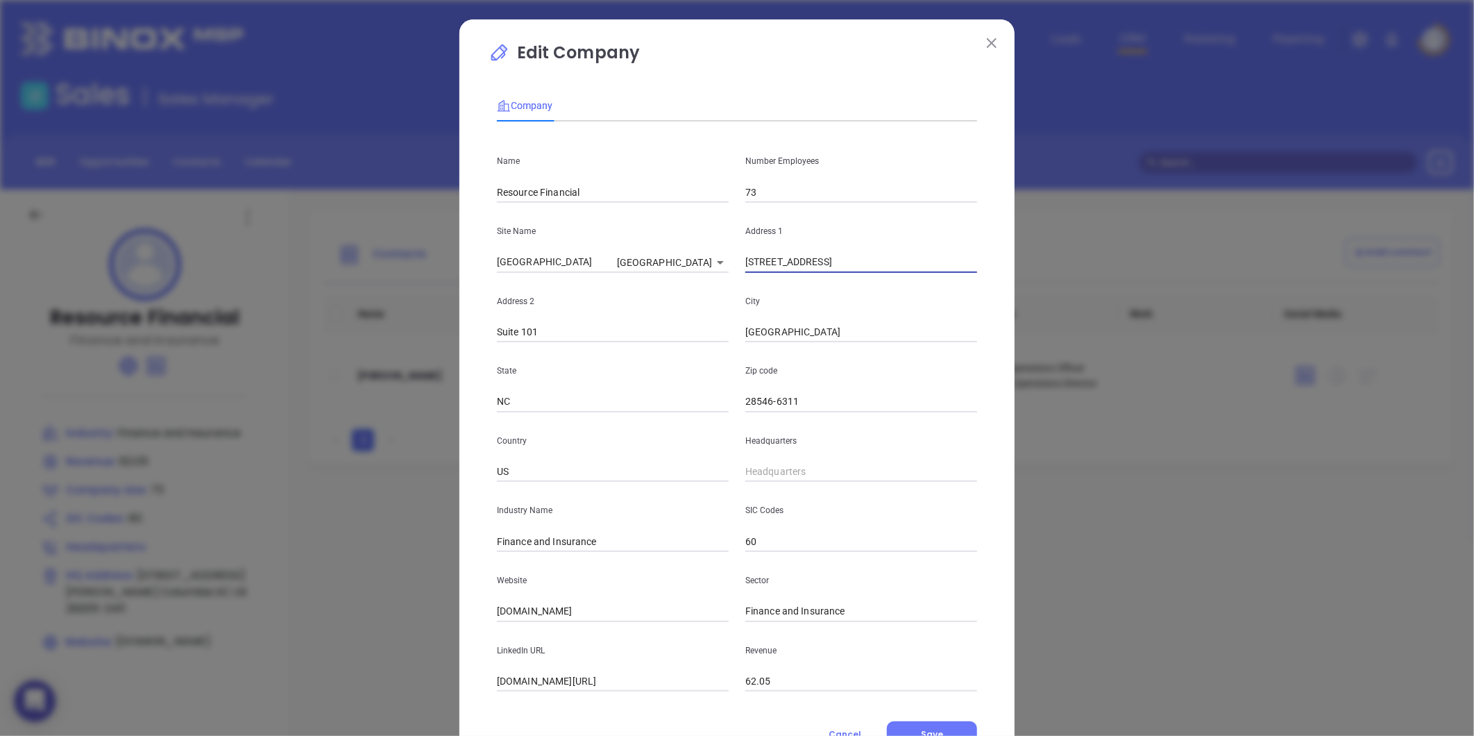
drag, startPoint x: 828, startPoint y: 258, endPoint x: 628, endPoint y: 291, distance: 202.6
click at [628, 291] on div "Name Resource Financial Number Employees 73 Site Name Jacksonville Jacksonville…" at bounding box center [737, 412] width 480 height 559
drag, startPoint x: 813, startPoint y: 326, endPoint x: 634, endPoint y: 354, distance: 181.2
click at [635, 354] on div "Name Resource Financial Number Employees 73 Site Name Jacksonville Jacksonville…" at bounding box center [737, 412] width 480 height 559
drag, startPoint x: 801, startPoint y: 400, endPoint x: 650, endPoint y: 416, distance: 151.5
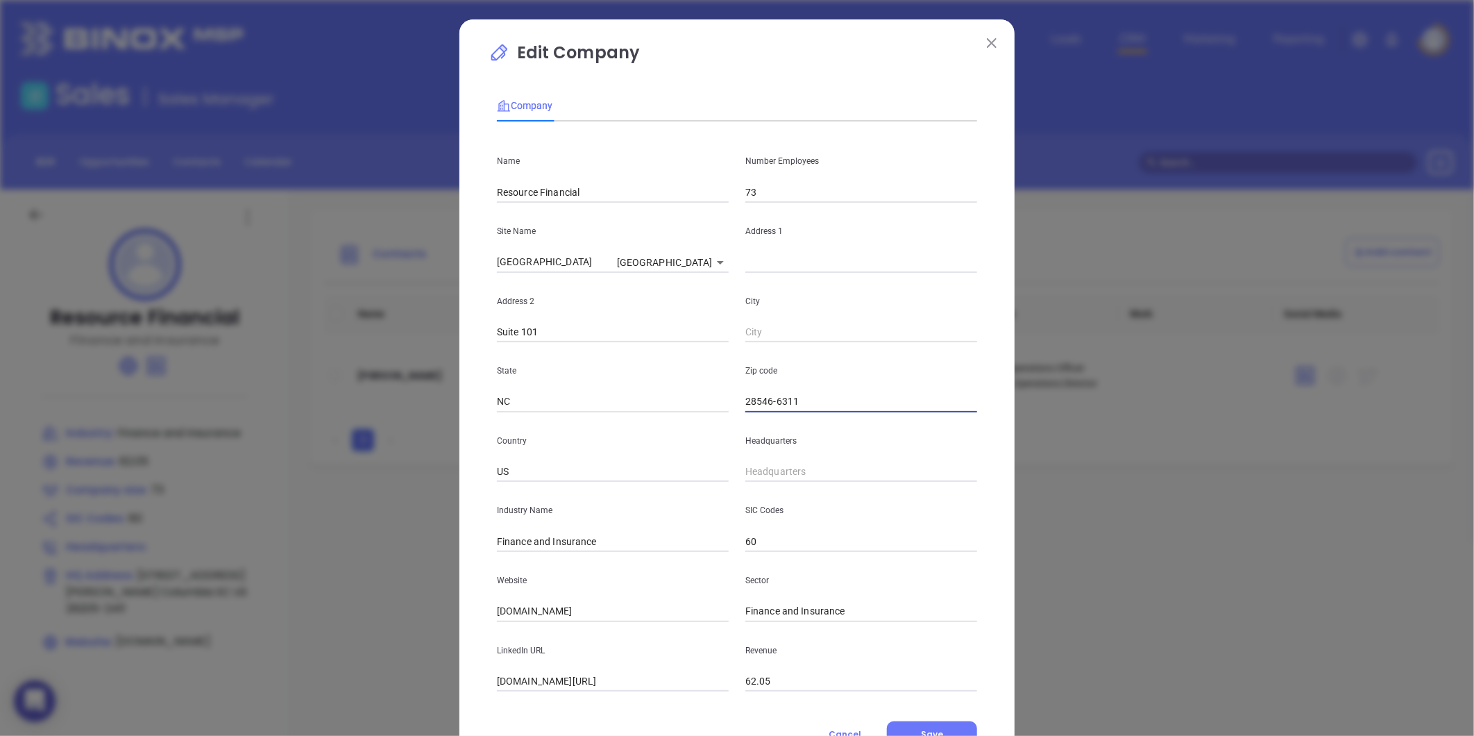
click at [654, 414] on div "Name Resource Financial Number Employees 73 Site Name Jacksonville Jacksonville…" at bounding box center [737, 412] width 480 height 559
drag, startPoint x: 557, startPoint y: 400, endPoint x: 462, endPoint y: 368, distance: 99.9
click at [416, 407] on div "Edit Company Company Name Resource Financial Number Employees 73 Site Name Jack…" at bounding box center [737, 368] width 1474 height 736
drag, startPoint x: 549, startPoint y: 333, endPoint x: 355, endPoint y: 366, distance: 196.3
click at [355, 366] on div "Edit Company Company Name Resource Financial Number Employees 73 Site Name Jack…" at bounding box center [737, 368] width 1474 height 736
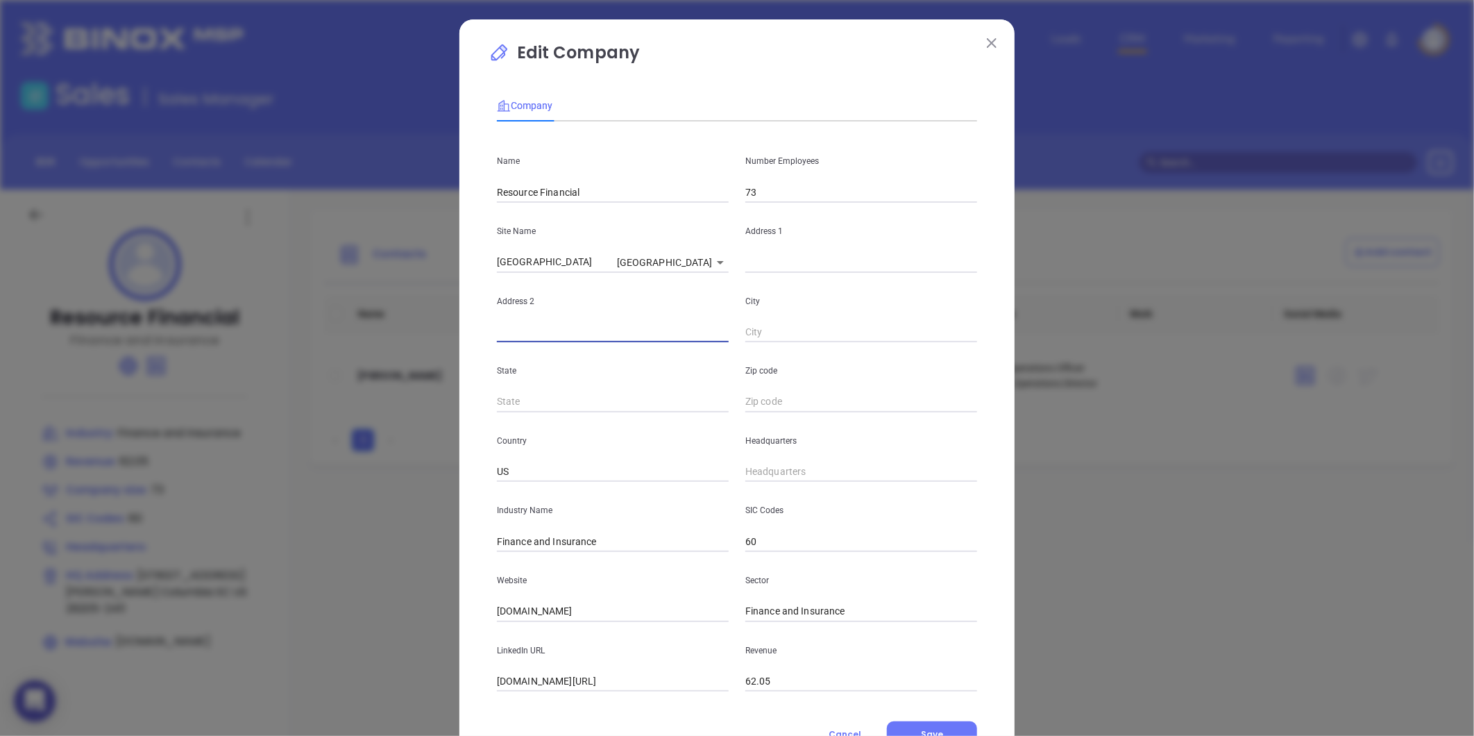
click at [684, 266] on body "0 Leads CRM Marketing Reporting Financial Leads Leads Sales Sales Manager BDR O…" at bounding box center [737, 368] width 1474 height 736
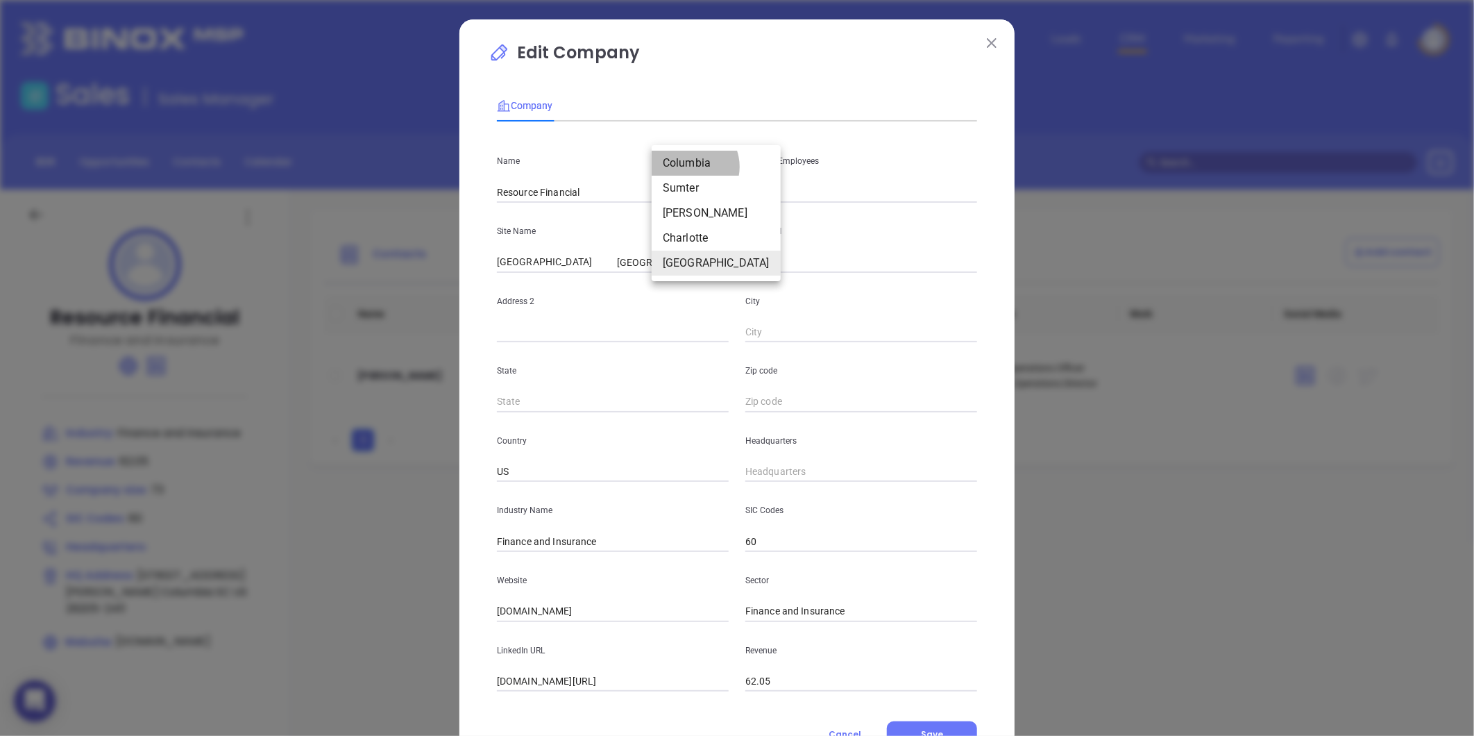
click at [689, 167] on li "Columbia" at bounding box center [716, 163] width 129 height 25
type input "Columbia"
type input "2717 Devine St"
type input "Columbia"
type input "SC"
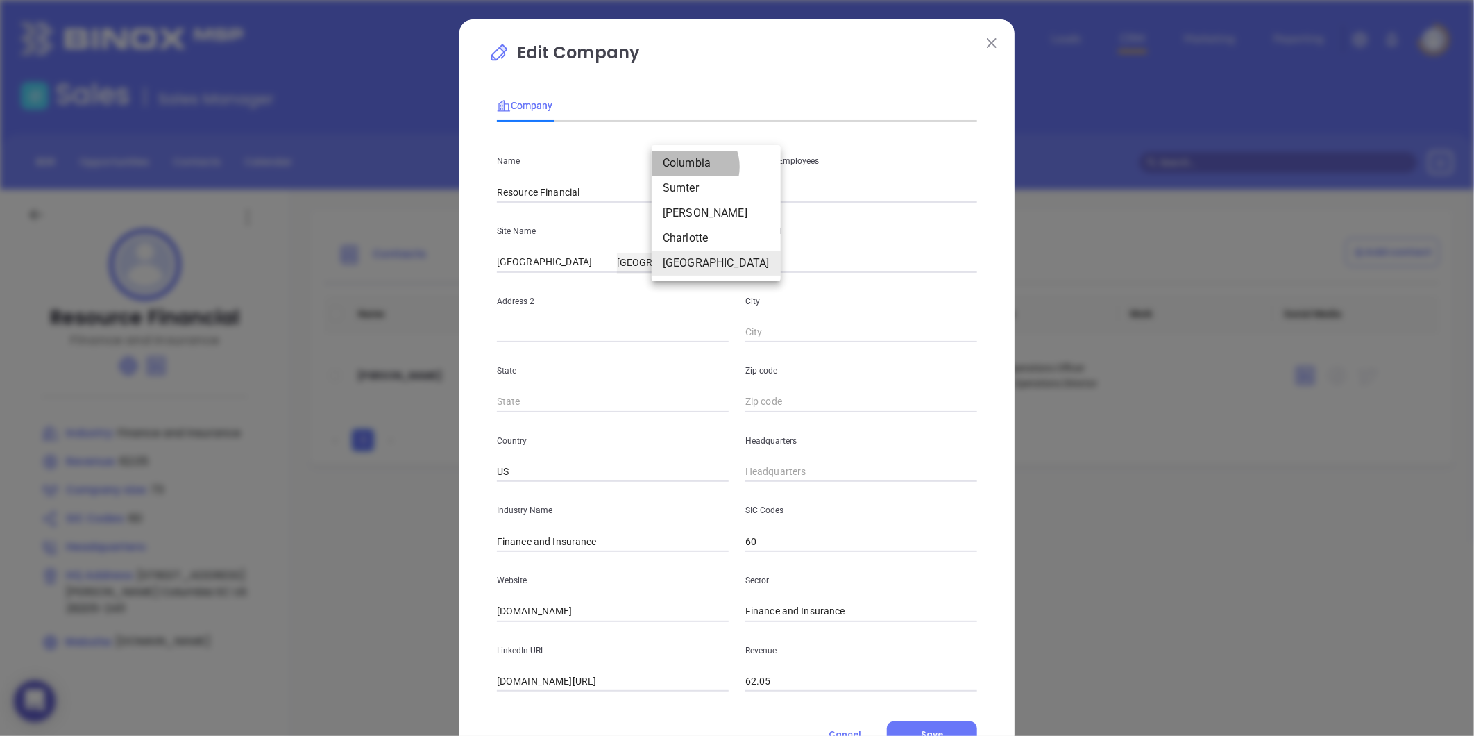
type input "29205-2411"
type input "125243"
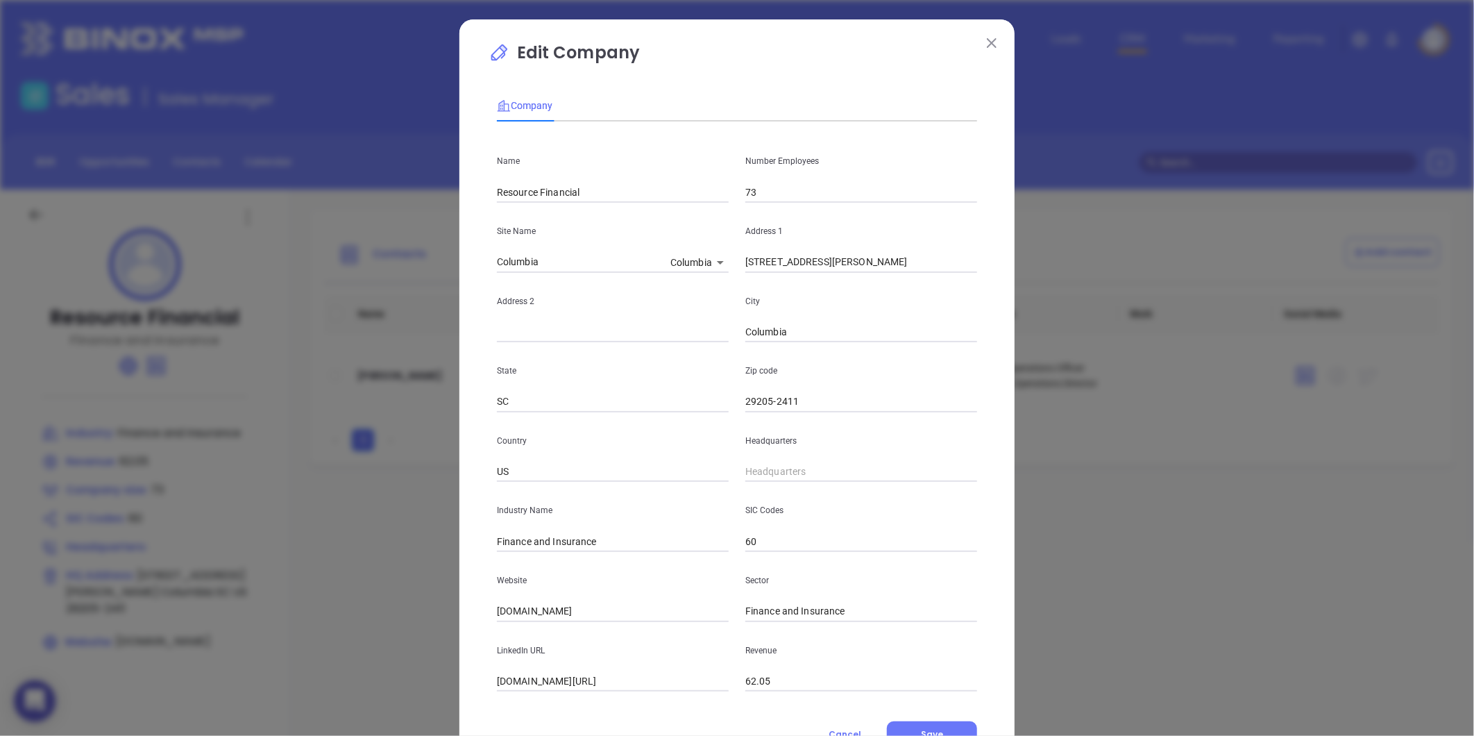
click at [820, 251] on div "Address 1 2717 Devine St" at bounding box center [861, 238] width 248 height 70
drag, startPoint x: 820, startPoint y: 257, endPoint x: 675, endPoint y: 303, distance: 151.9
click at [682, 301] on div "Name Resource Financial Number Employees 73 Site Name Columbia Columbia 125243 …" at bounding box center [737, 412] width 480 height 559
paste input "708 Lady Street Columbia, SC 29201"
drag, startPoint x: 873, startPoint y: 266, endPoint x: 910, endPoint y: 280, distance: 39.1
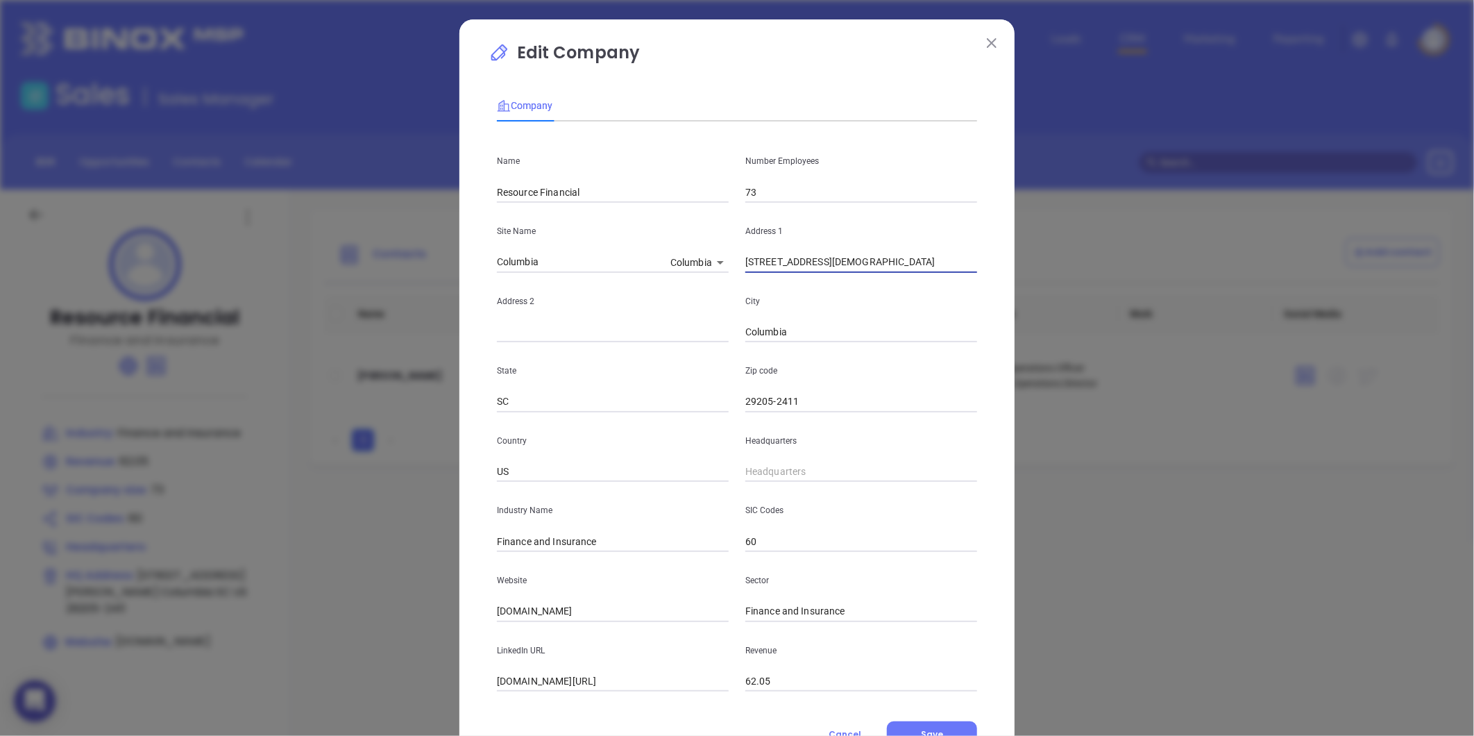
click at [912, 273] on div "Name Resource Financial Number Employees 73 Site Name Columbia Columbia 125243 …" at bounding box center [737, 412] width 480 height 559
type input "708 Lady Street Columbia, SC 29201"
drag, startPoint x: 808, startPoint y: 399, endPoint x: 752, endPoint y: 414, distance: 57.6
click at [752, 414] on div "Name Resource Financial Number Employees 73 Site Name Columbia Columbia 125243 …" at bounding box center [737, 412] width 480 height 559
type input "2"
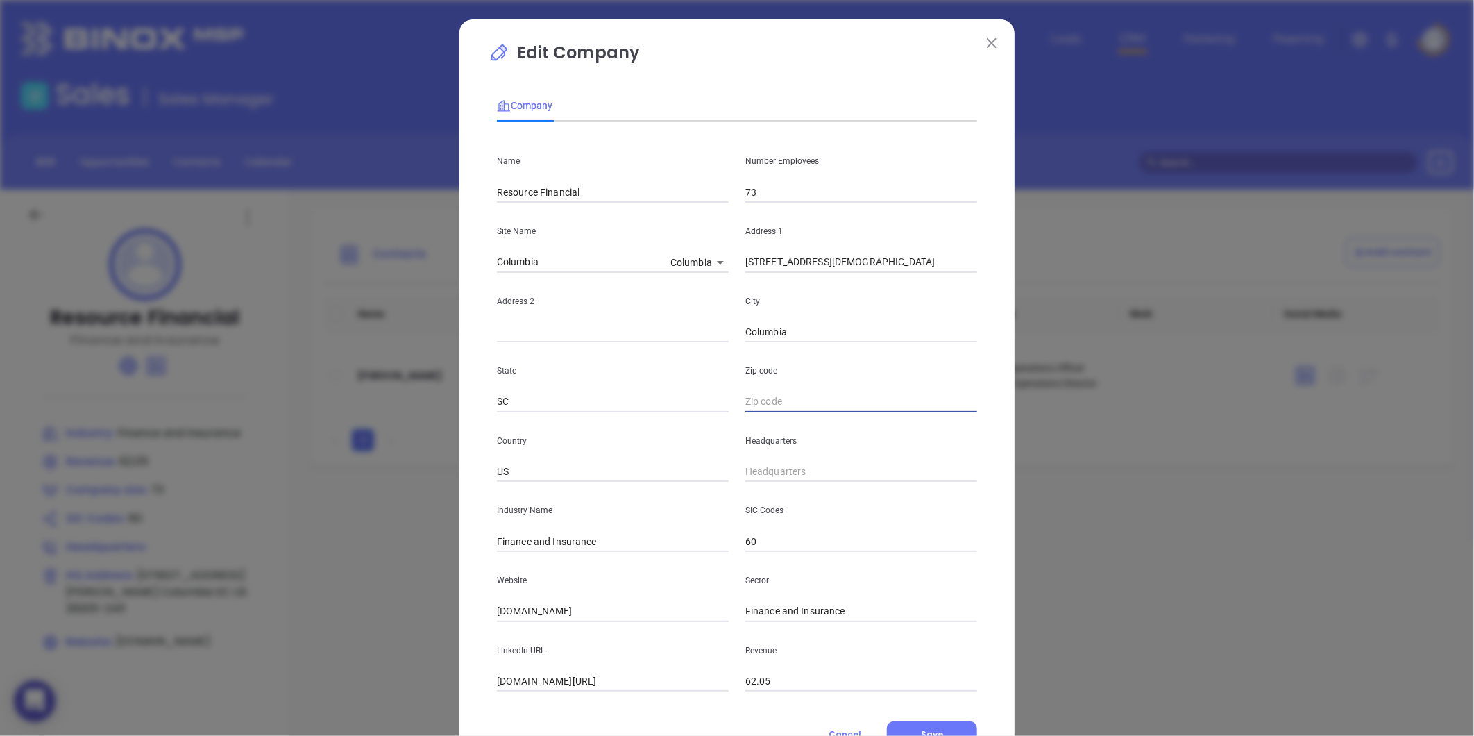
paste input "29201"
type input "29201"
drag, startPoint x: 813, startPoint y: 264, endPoint x: 965, endPoint y: 274, distance: 153.0
click at [965, 274] on div "Name Resource Financial Number Employees 73 Site Name Columbia Columbia 125243 …" at bounding box center [737, 412] width 480 height 559
type input "708 Lady Street"
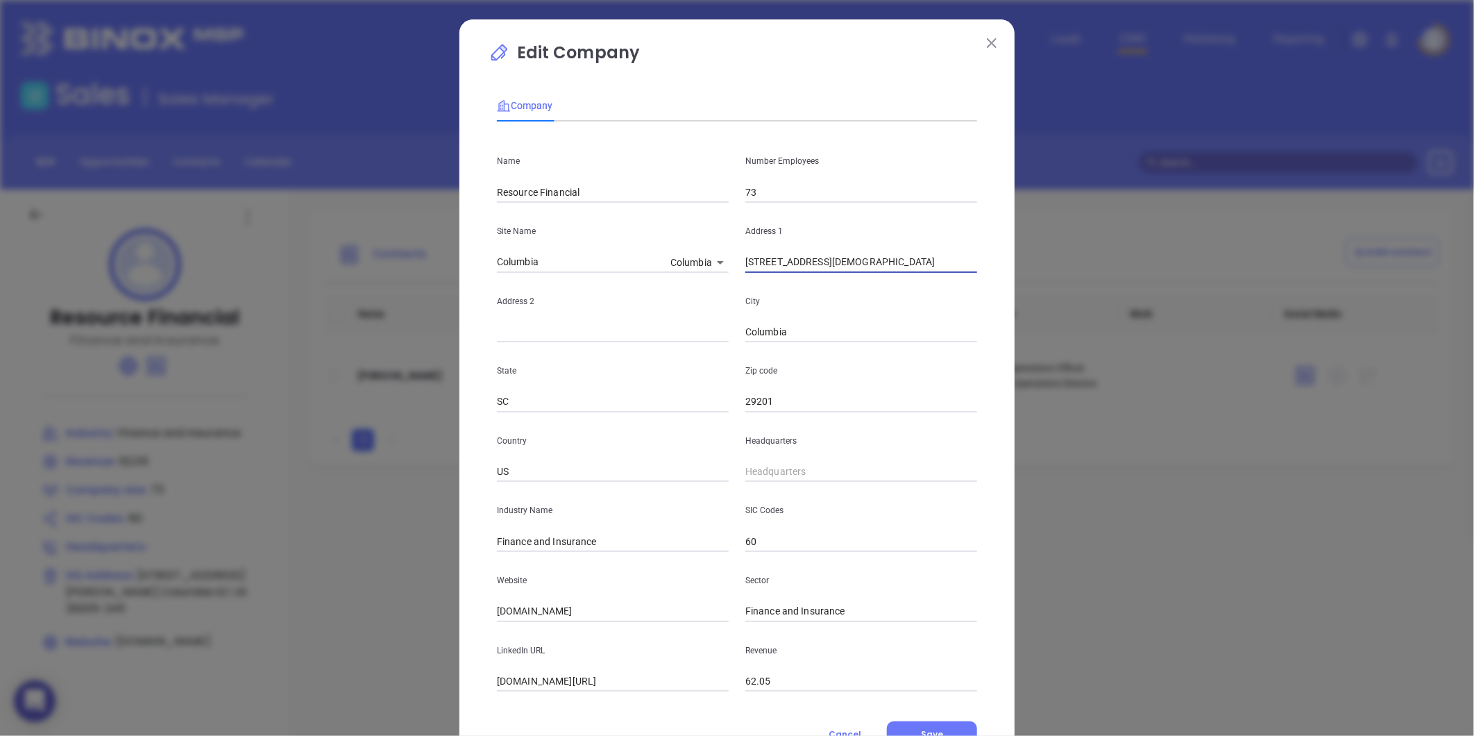
type input "( ) -"
click at [753, 464] on input "( ) -" at bounding box center [861, 471] width 232 height 21
paste input "803) 748-4545"
type input "(803) 748-4545"
drag, startPoint x: 661, startPoint y: 536, endPoint x: 443, endPoint y: 553, distance: 218.5
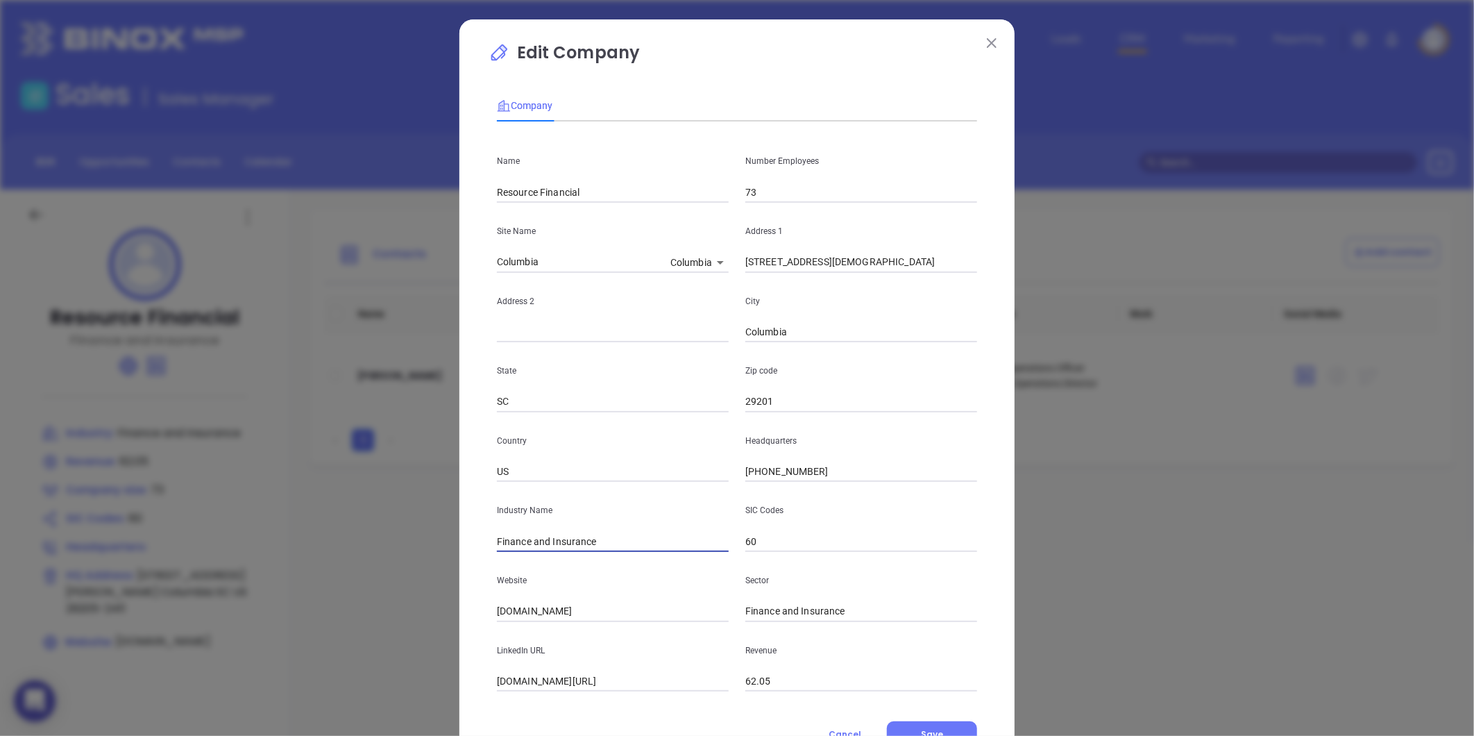
click at [443, 553] on div "Edit Company Company Name Resource Financial Number Employees 73 Site Name Colu…" at bounding box center [737, 368] width 1474 height 736
type input "Mortgage"
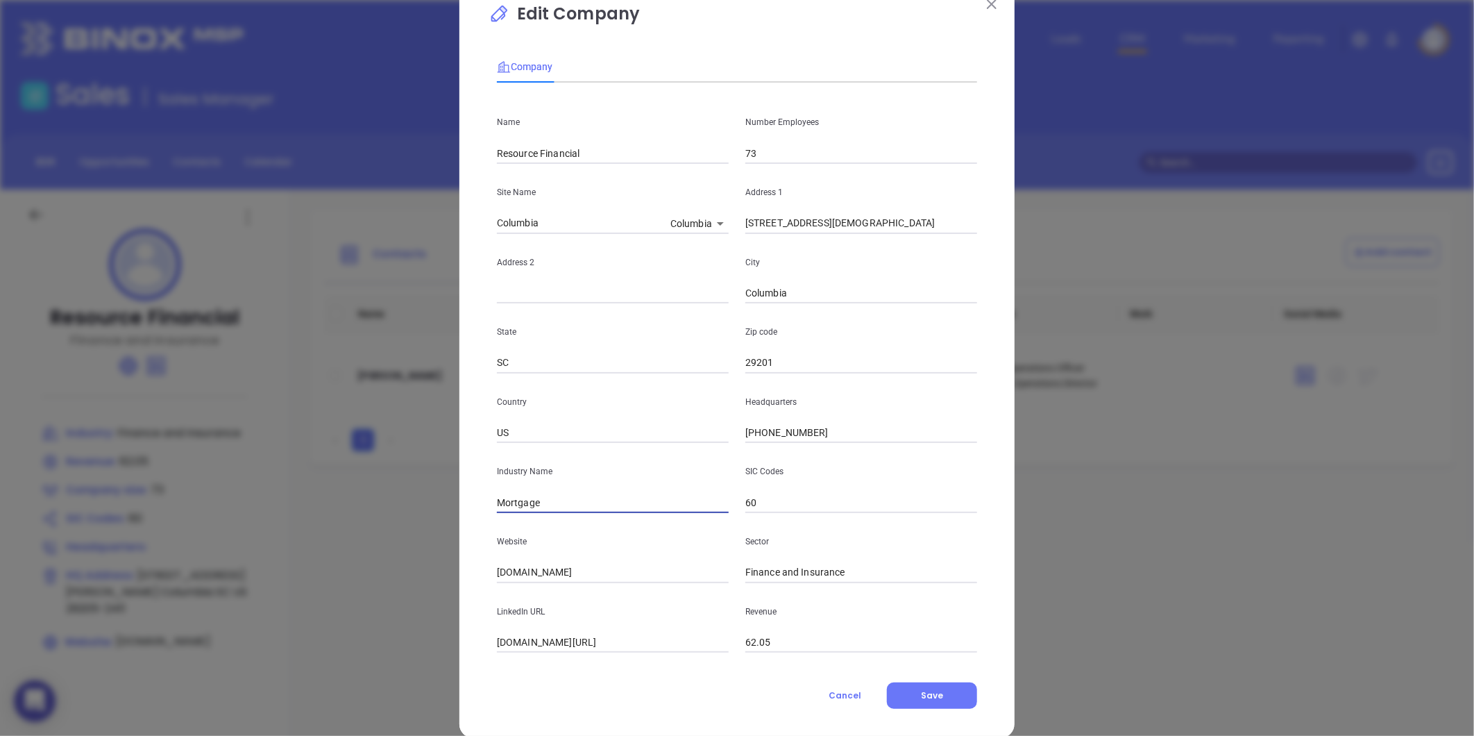
scroll to position [60, 0]
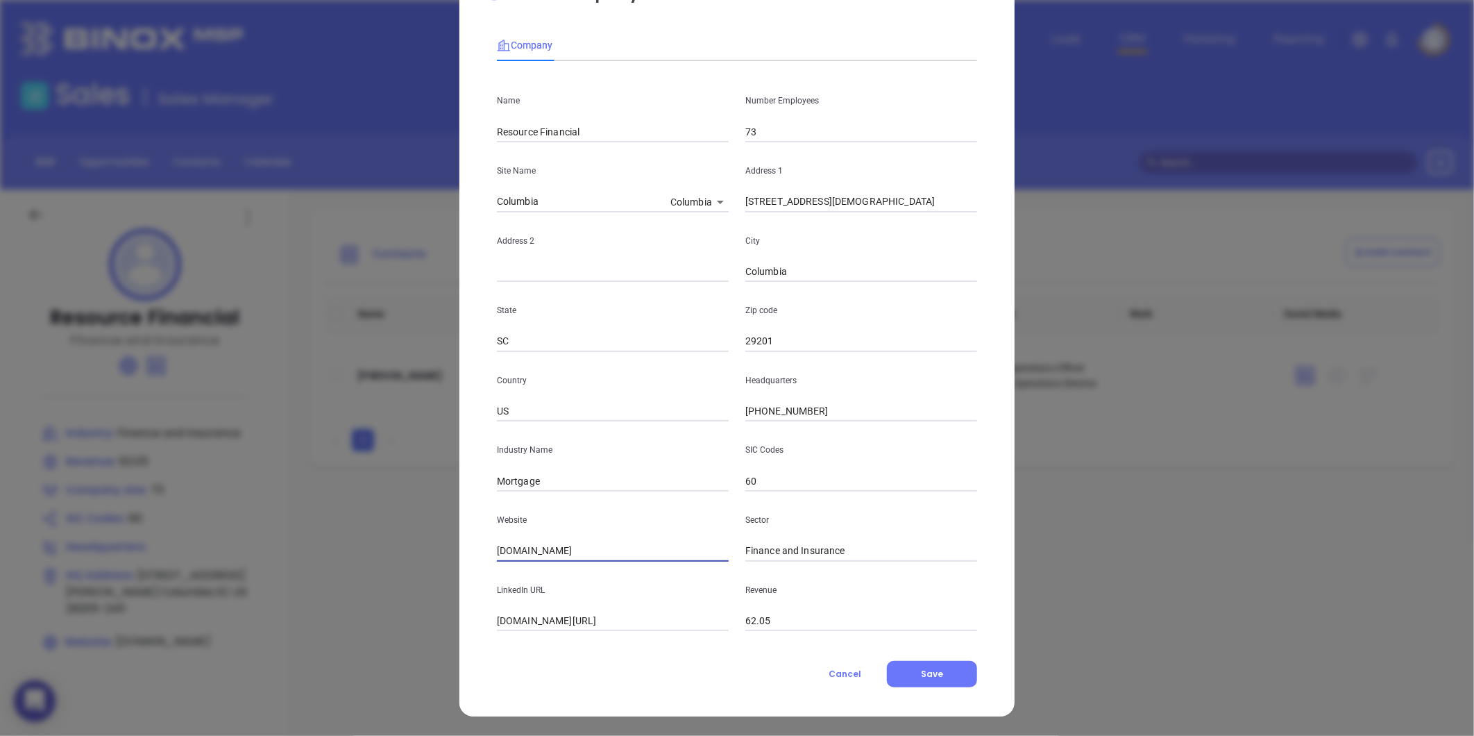
drag, startPoint x: 655, startPoint y: 540, endPoint x: 246, endPoint y: 527, distance: 408.9
click at [247, 527] on div "Edit Company Company Name Resource Financial Number Employees 73 Site Name Colu…" at bounding box center [737, 368] width 1474 height 736
paste input "https://resourcefinancialservices.com/"
type input "https://resourcefinancialservices.com/"
click at [926, 668] on span "Save" at bounding box center [932, 674] width 22 height 12
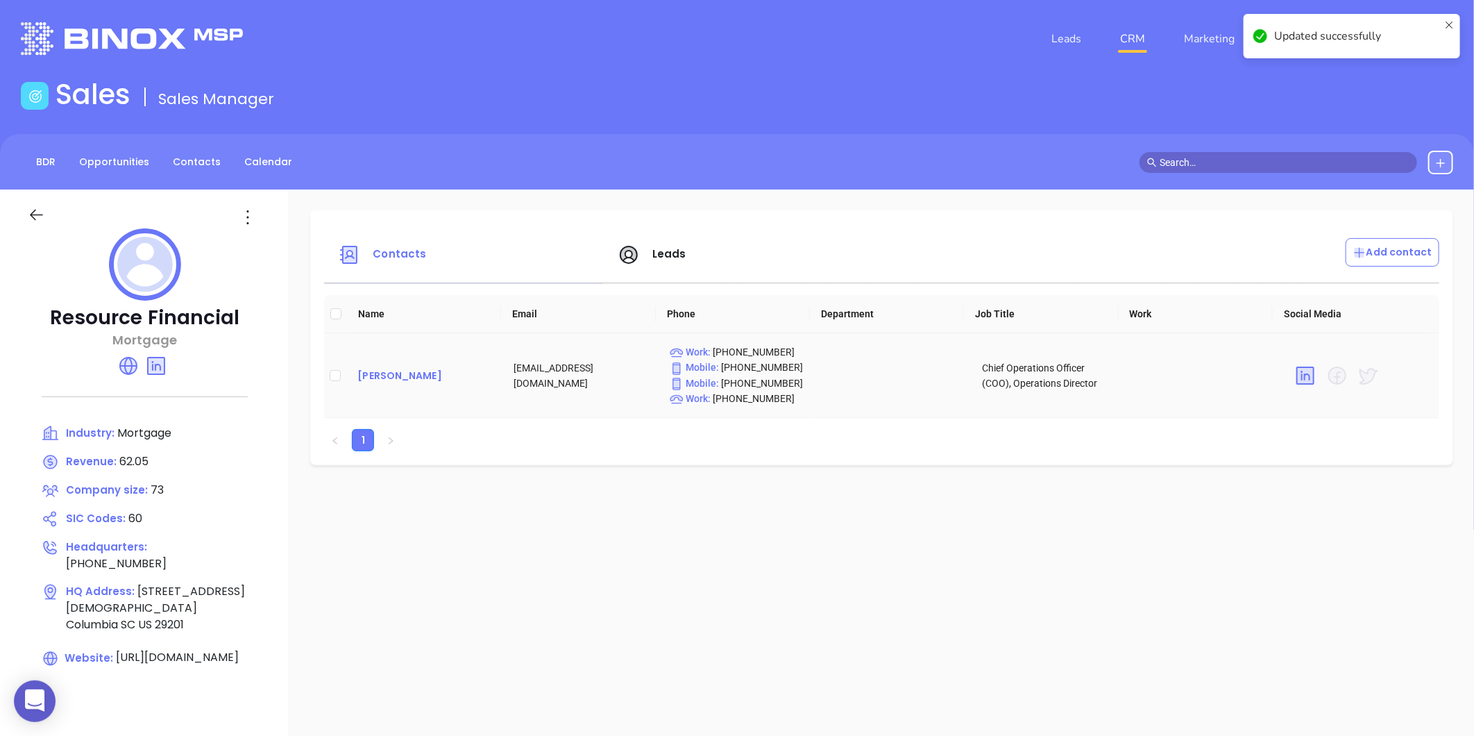
click at [427, 370] on div "Melissa Mallory" at bounding box center [424, 375] width 134 height 17
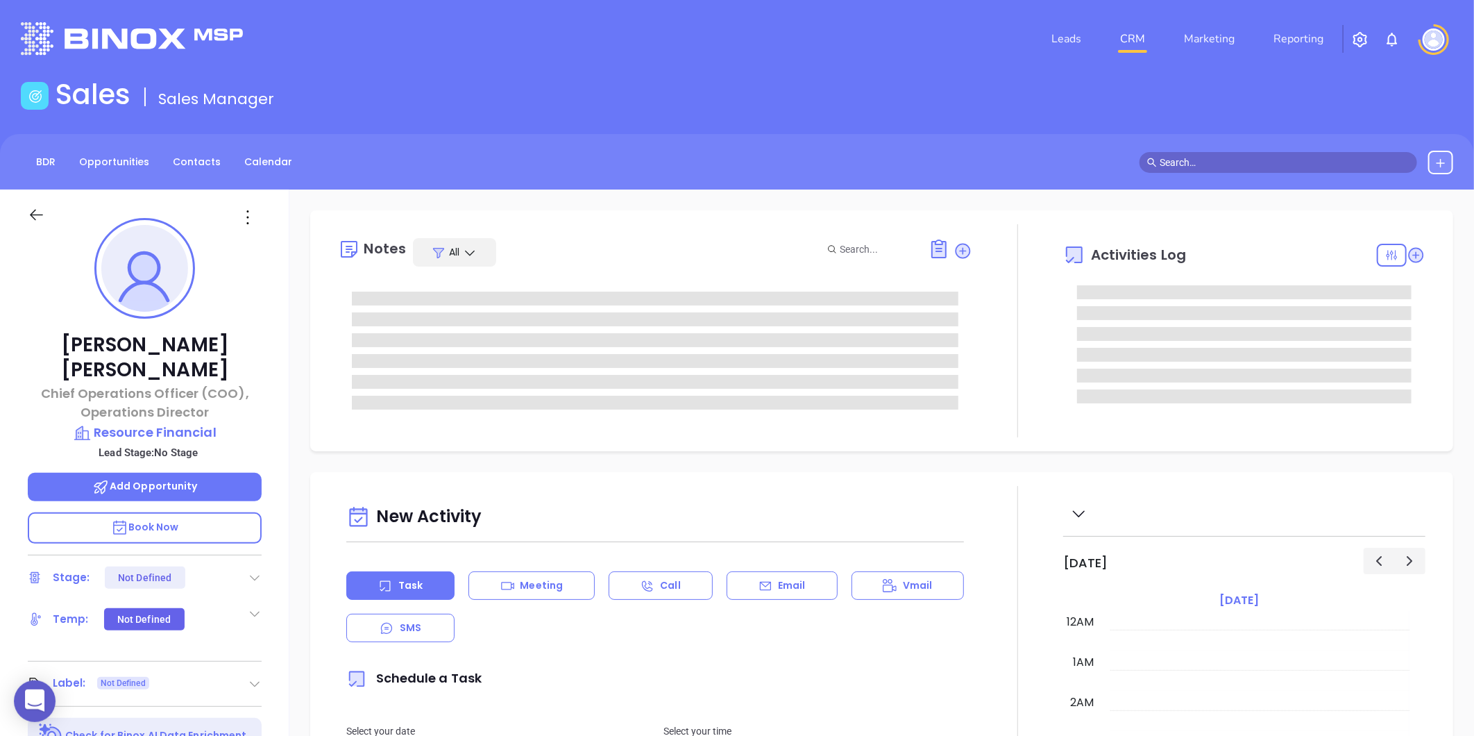
type input "[DATE]"
click at [176, 423] on p "Resource Financial" at bounding box center [145, 432] width 234 height 19
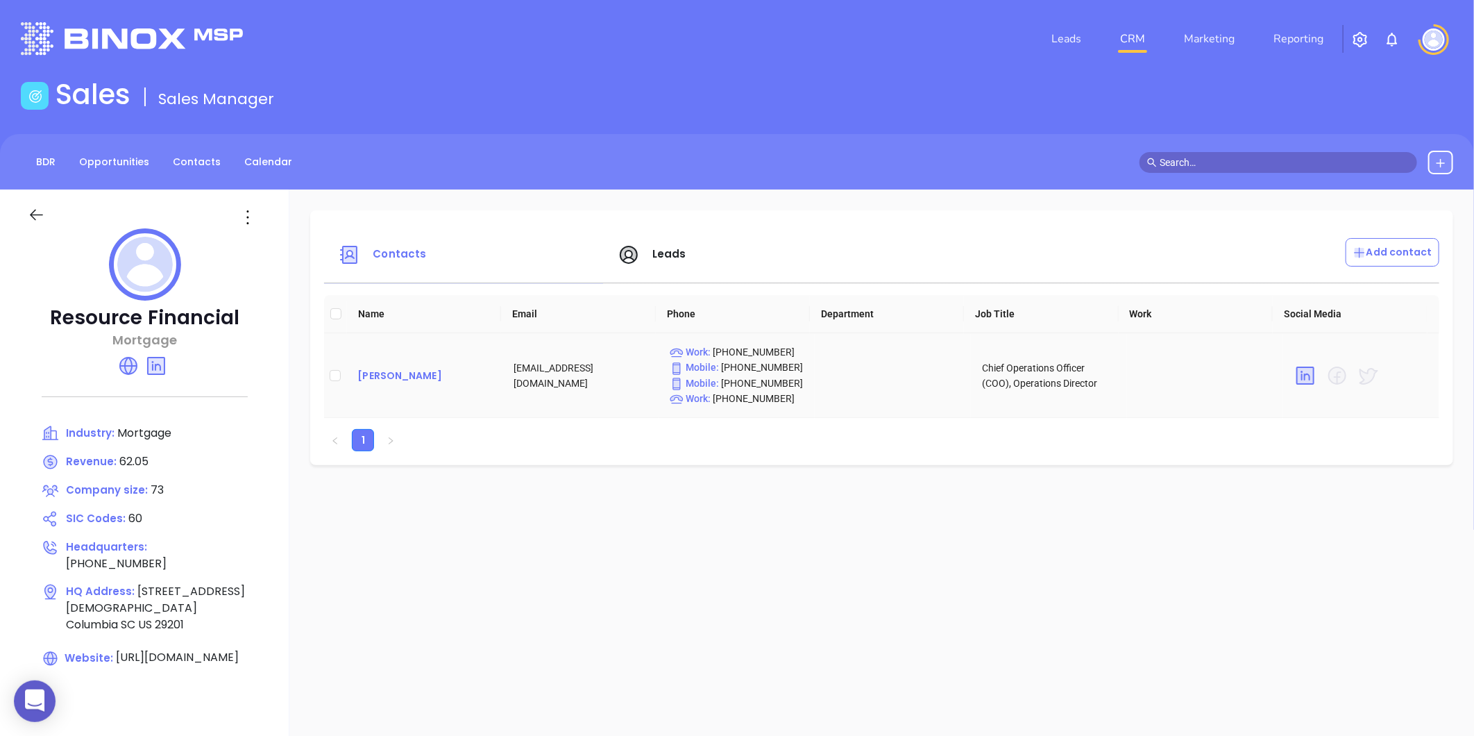
click at [373, 376] on div "Melissa Mallory" at bounding box center [424, 375] width 134 height 17
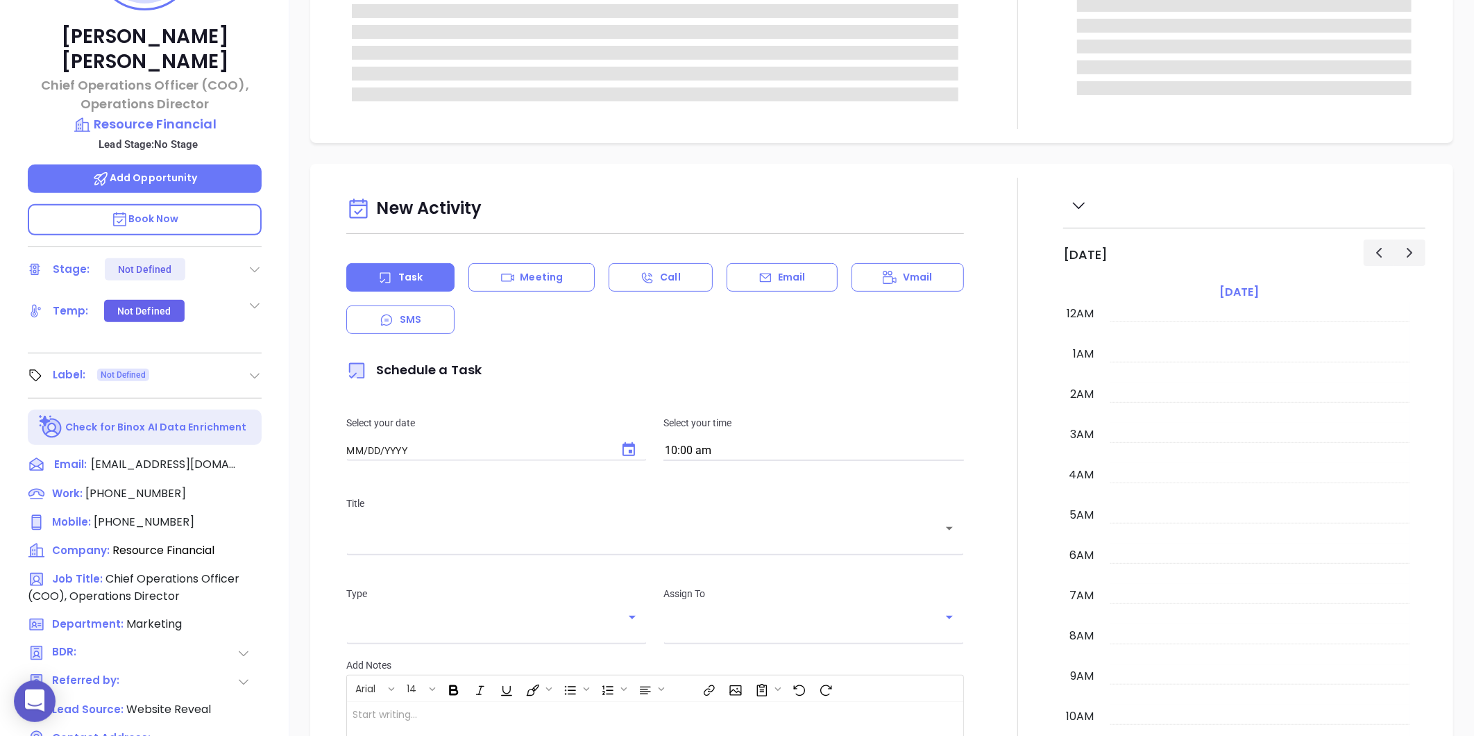
type input "[DATE]"
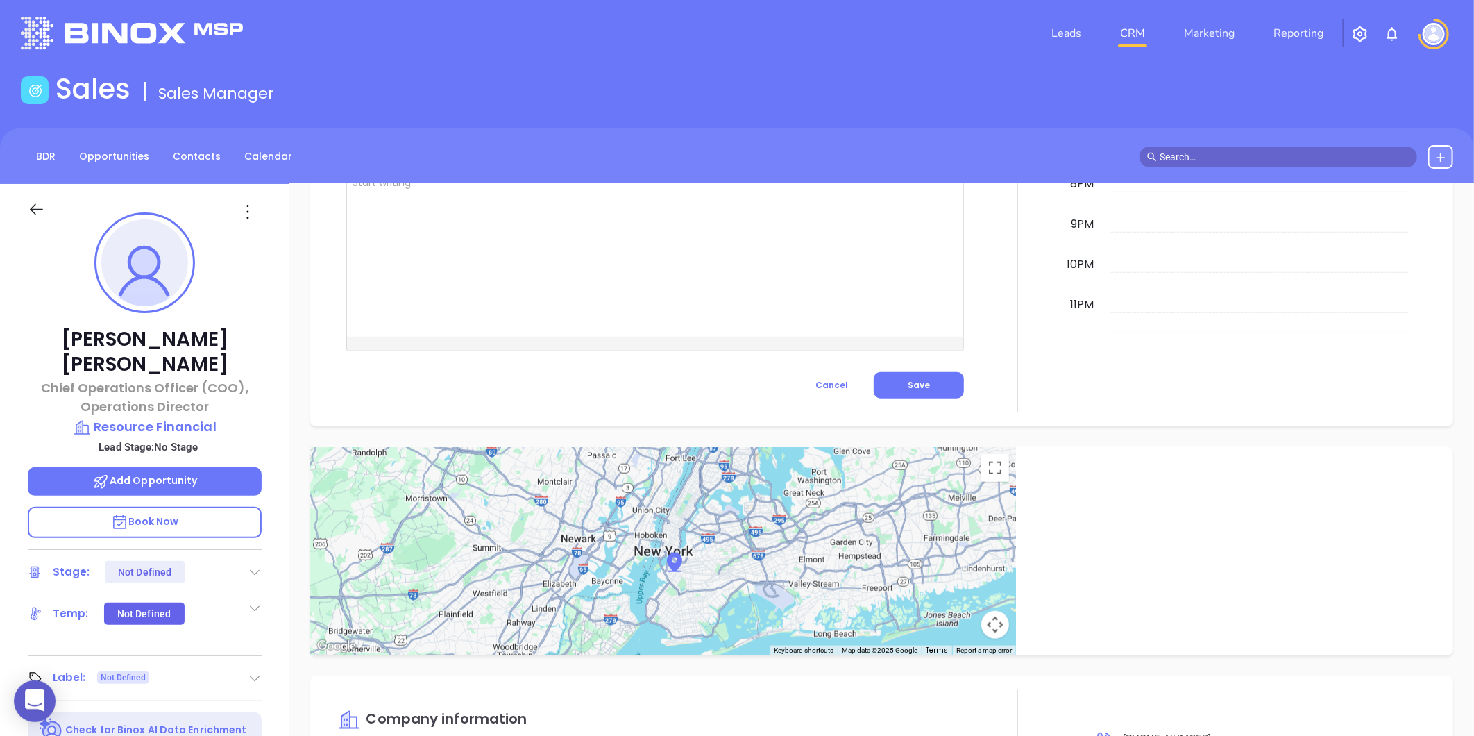
type input "[PERSON_NAME]"
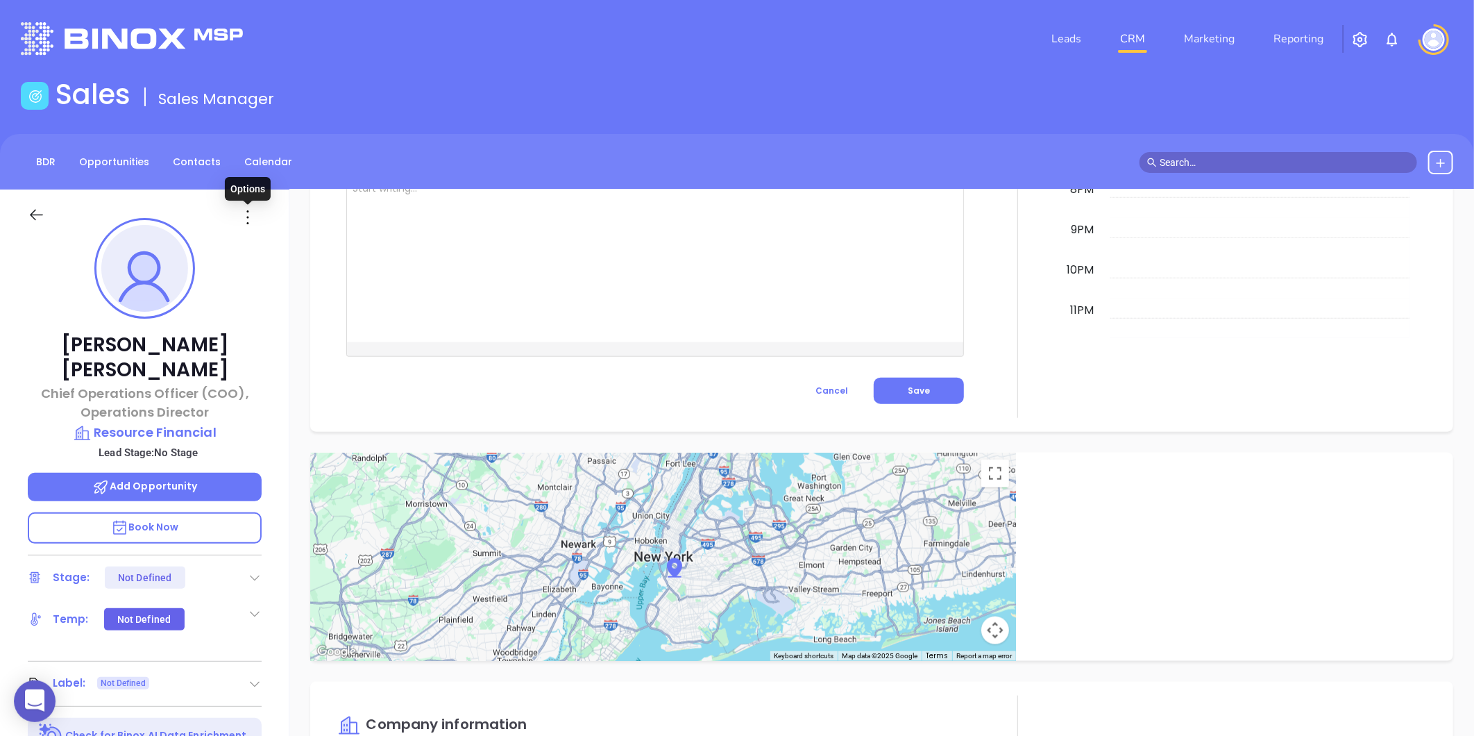
click at [248, 221] on icon at bounding box center [248, 217] width 22 height 22
click at [271, 351] on li "Edit" at bounding box center [315, 365] width 153 height 29
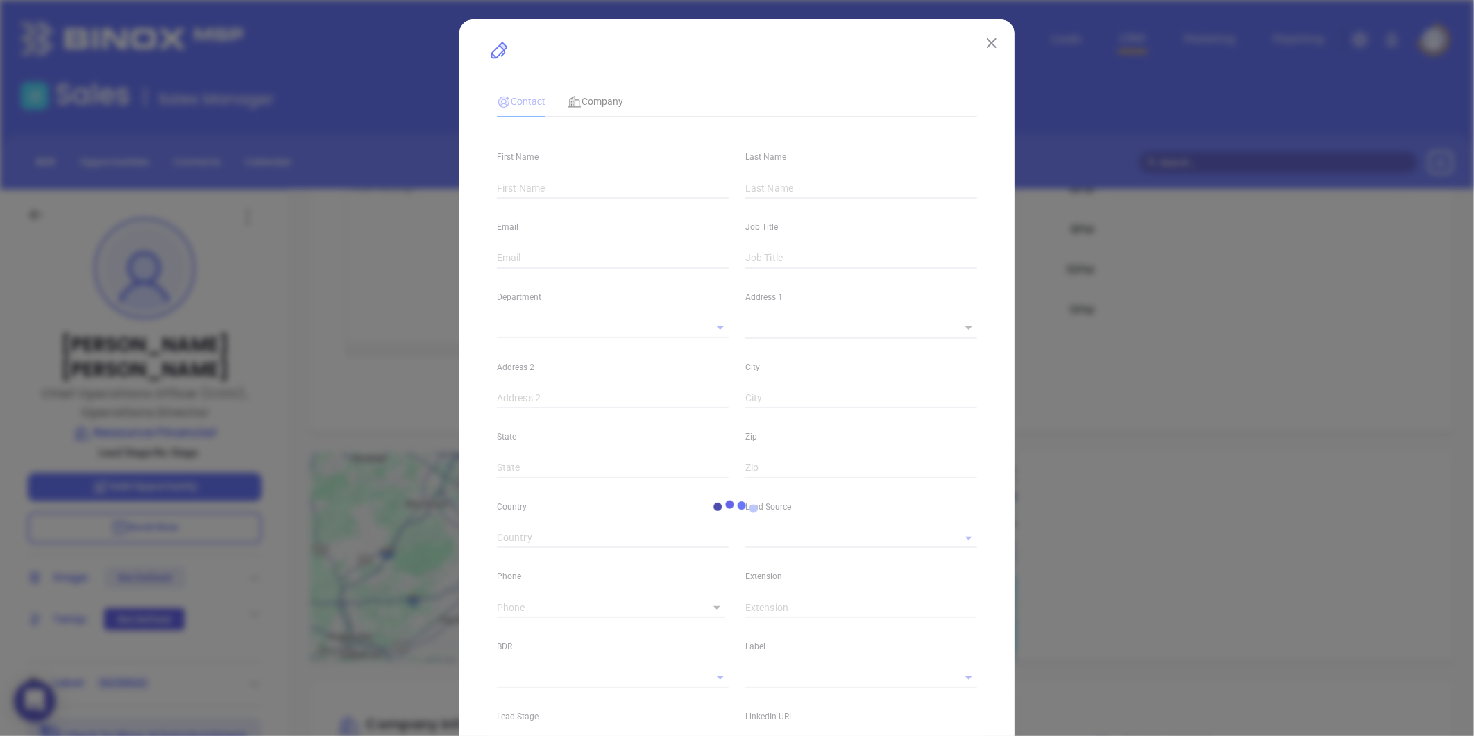
scroll to position [828, 0]
type input "Melissa"
type input "Mallory"
type input "mmallory@resourcefinancialservices.com"
type input "Chief Operations Officer (COO), Operations Director"
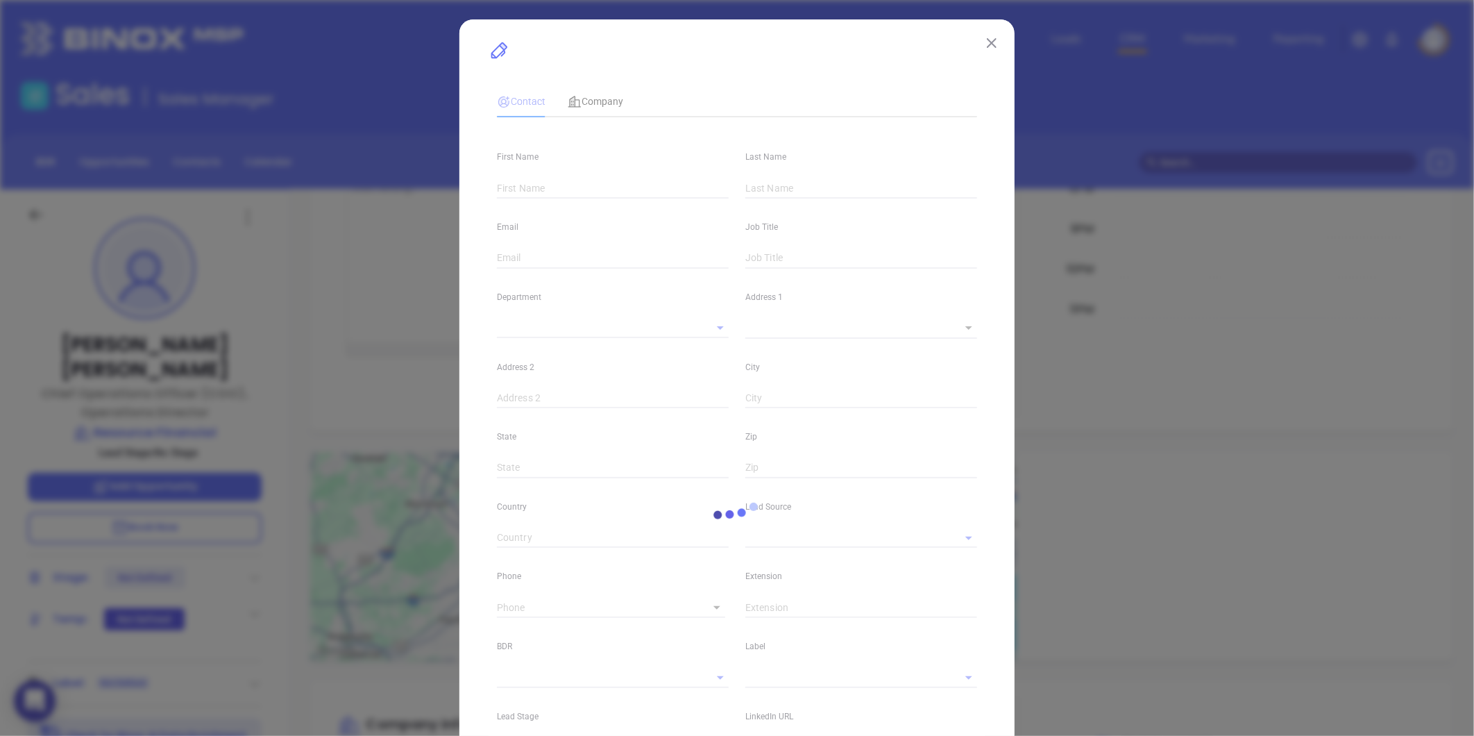
type input "1"
type input "linkedin.com/in/melissa-mallory-a397a941"
type input "Marketing"
type input "Website Reveal"
type input "undefined undefined"
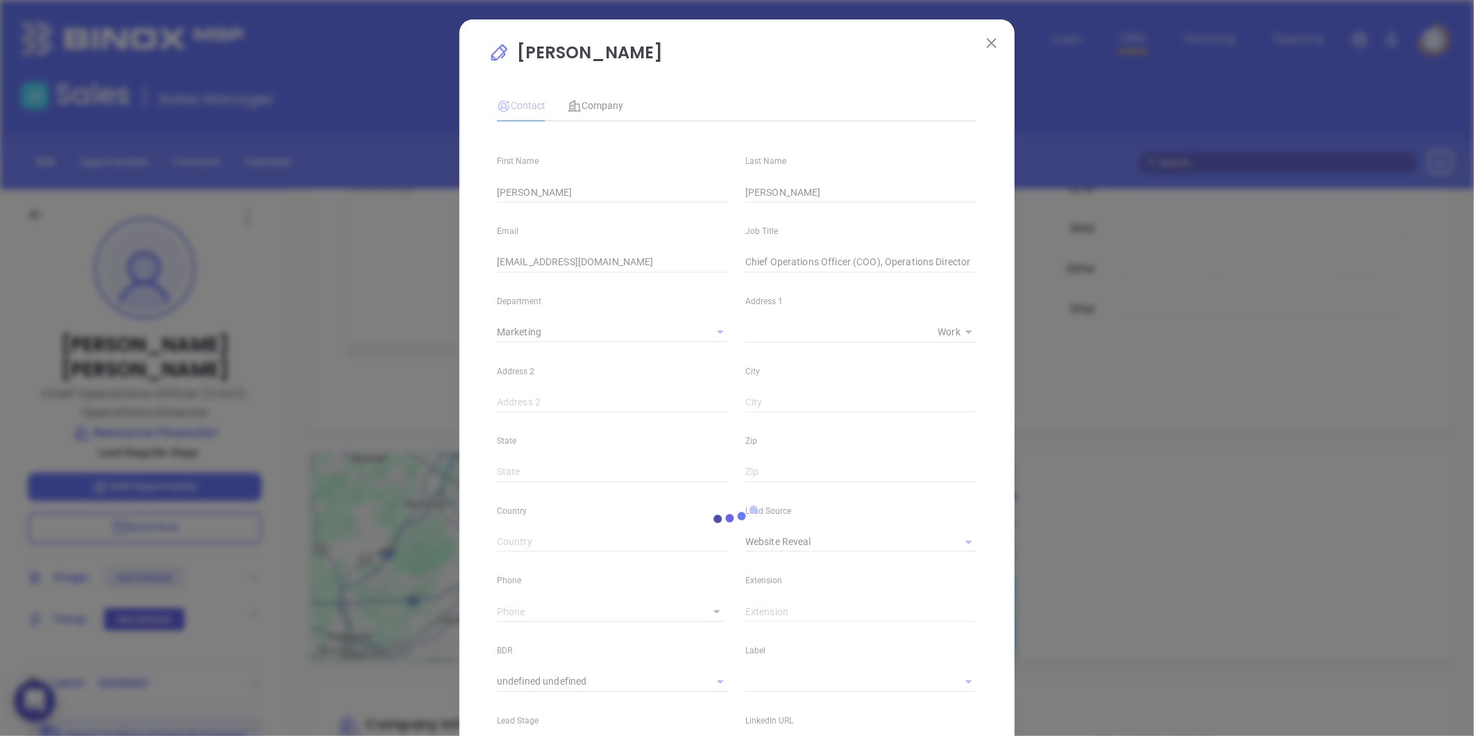
type input "(803) 748-1012"
type input "1"
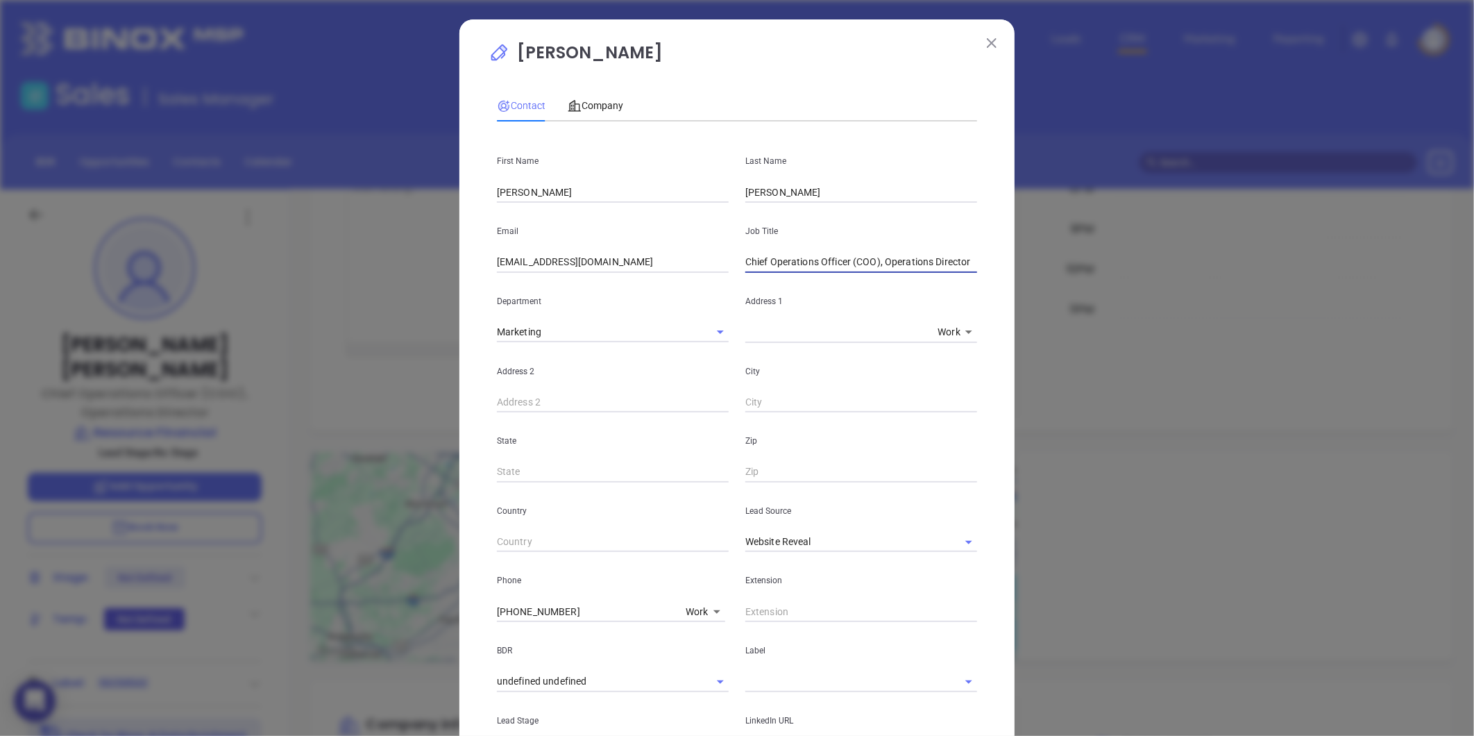
drag, startPoint x: 827, startPoint y: 257, endPoint x: 1060, endPoint y: 295, distance: 236.3
click at [1060, 295] on div "Melissa Mallory Contact Company First Name Melissa Last Name Mallory Email mmal…" at bounding box center [737, 368] width 1474 height 736
type input "C"
type input "COO"
drag, startPoint x: 828, startPoint y: 538, endPoint x: 585, endPoint y: 607, distance: 252.4
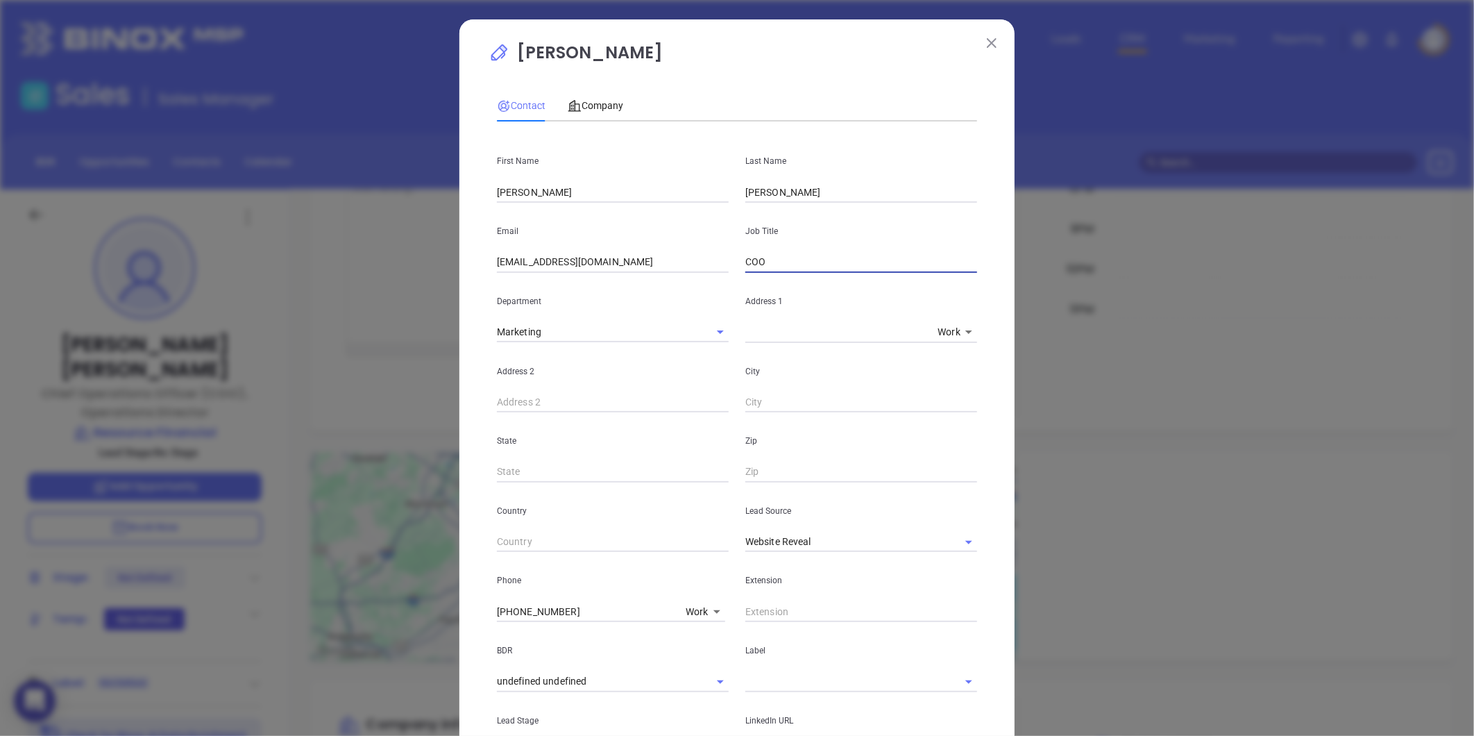
click at [585, 607] on div "First Name Melissa Last Name Mallory Email mmallory@resourcefinancialservices.c…" at bounding box center [737, 517] width 480 height 768
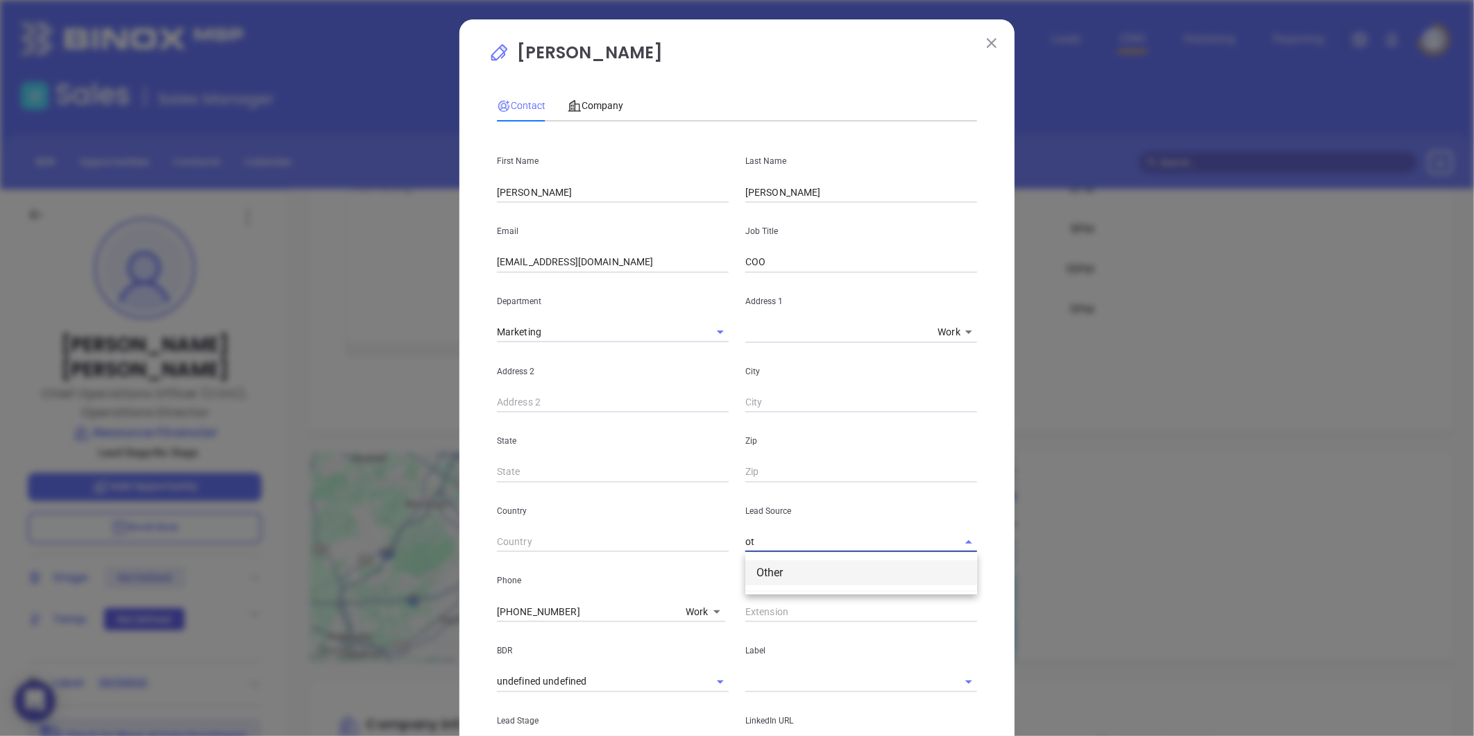
click at [790, 570] on li "Other" at bounding box center [861, 572] width 232 height 25
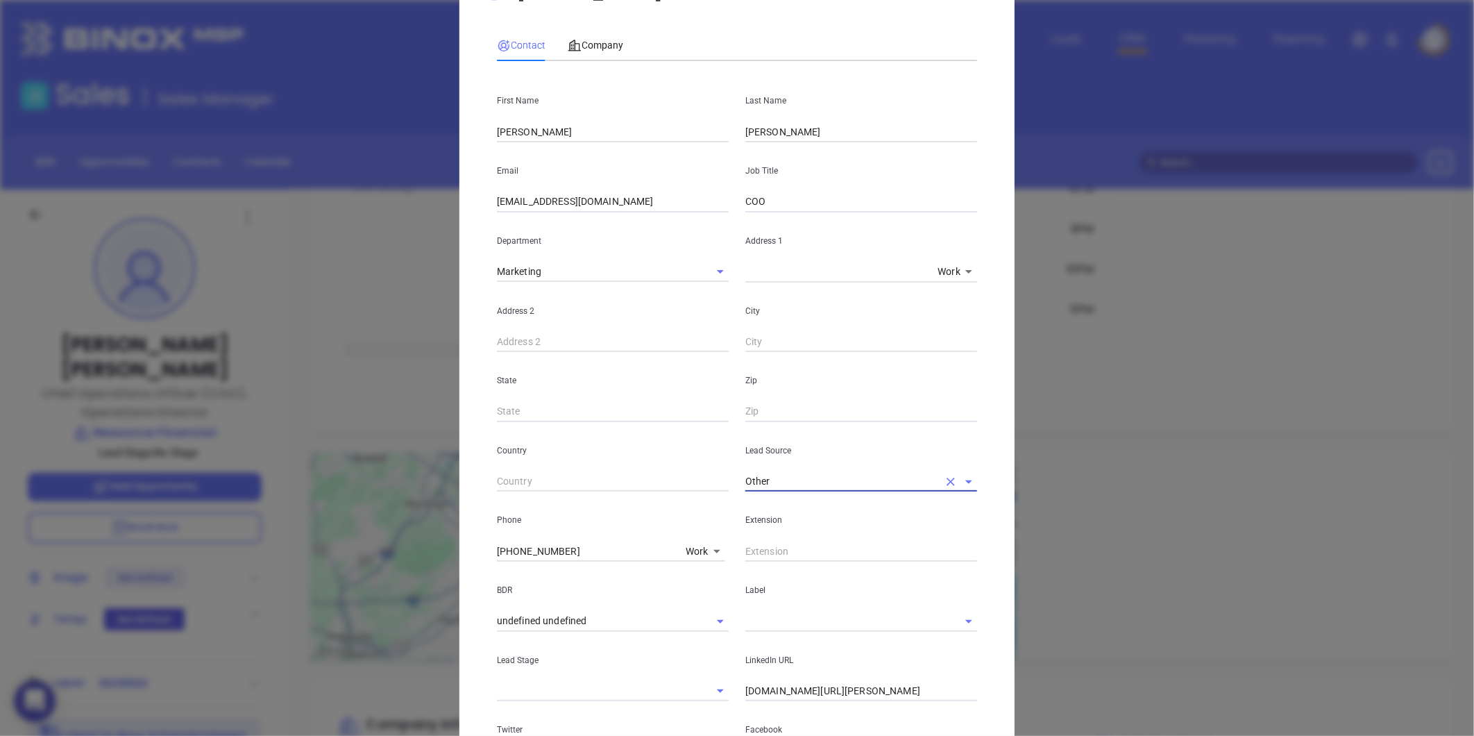
scroll to position [154, 0]
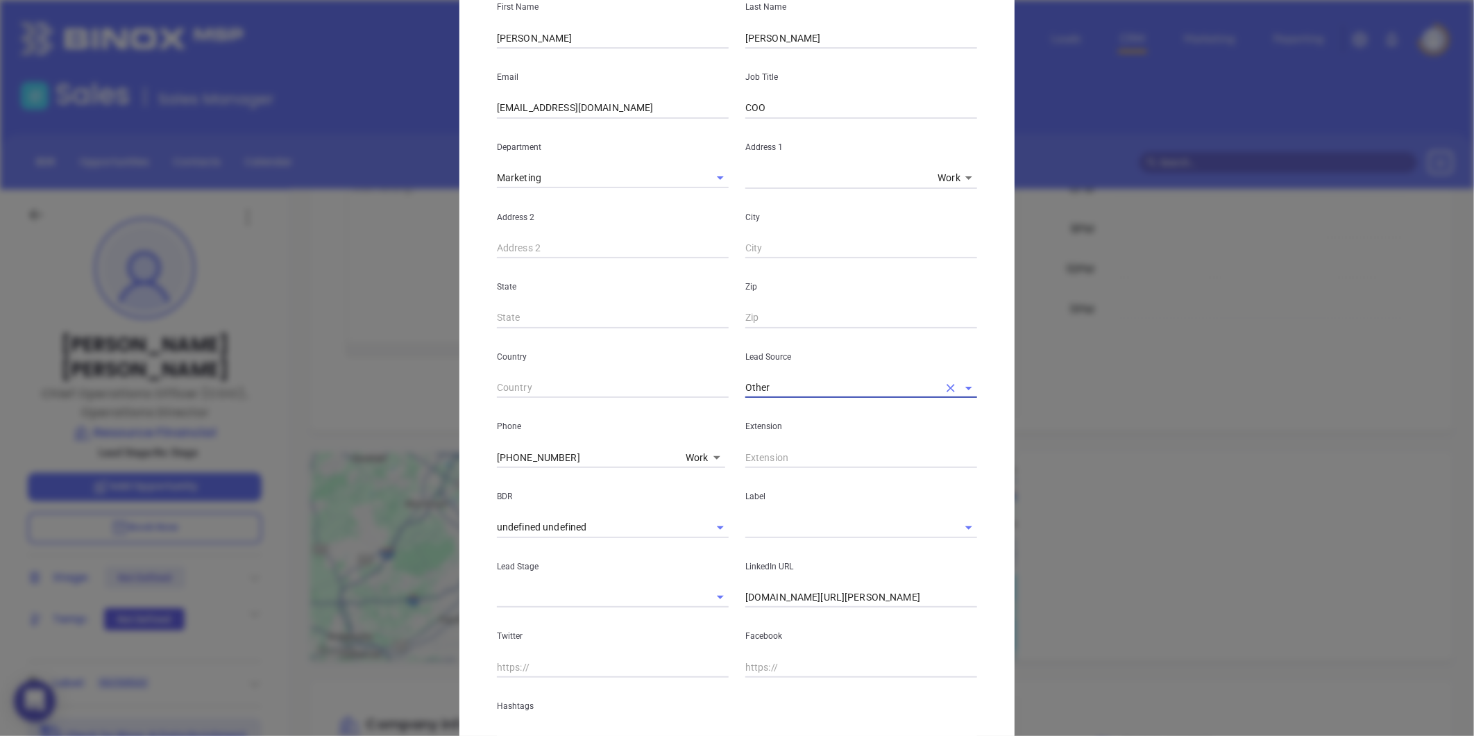
type input "Other"
click at [745, 598] on input "linkedin.com/in/melissa-mallory-a397a941" at bounding box center [861, 597] width 232 height 21
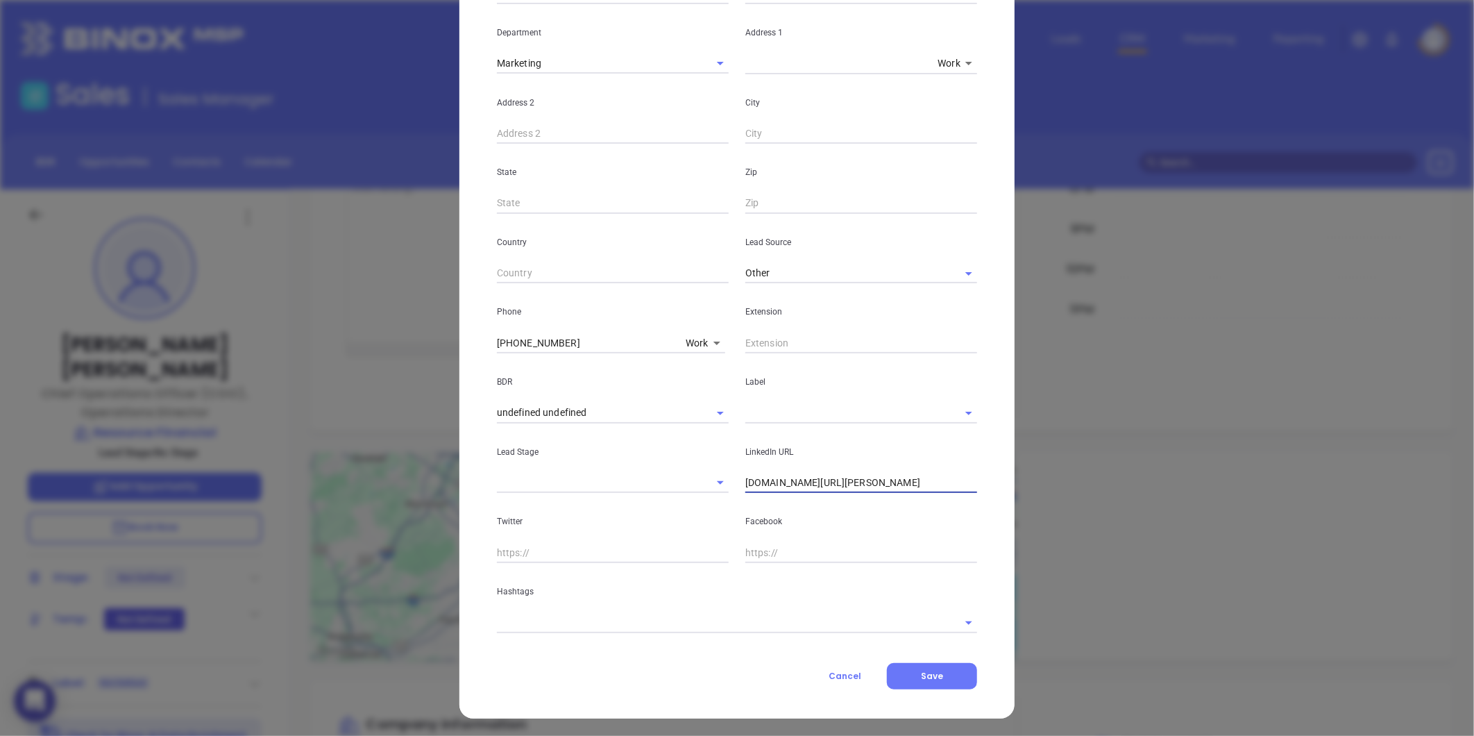
scroll to position [271, 0]
type input "www.linkedin.com/in/melissa-mallory-a397a941"
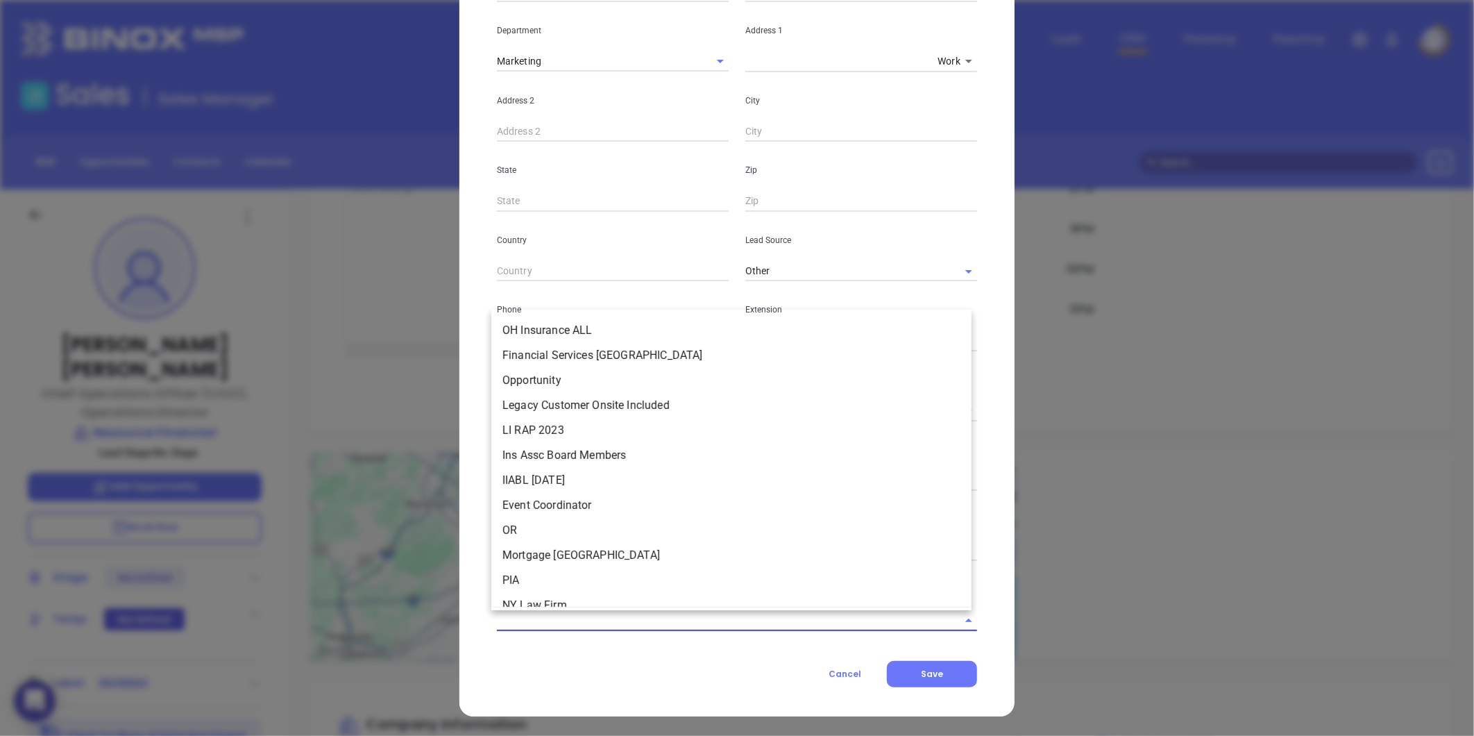
click at [550, 611] on input "text" at bounding box center [717, 620] width 441 height 20
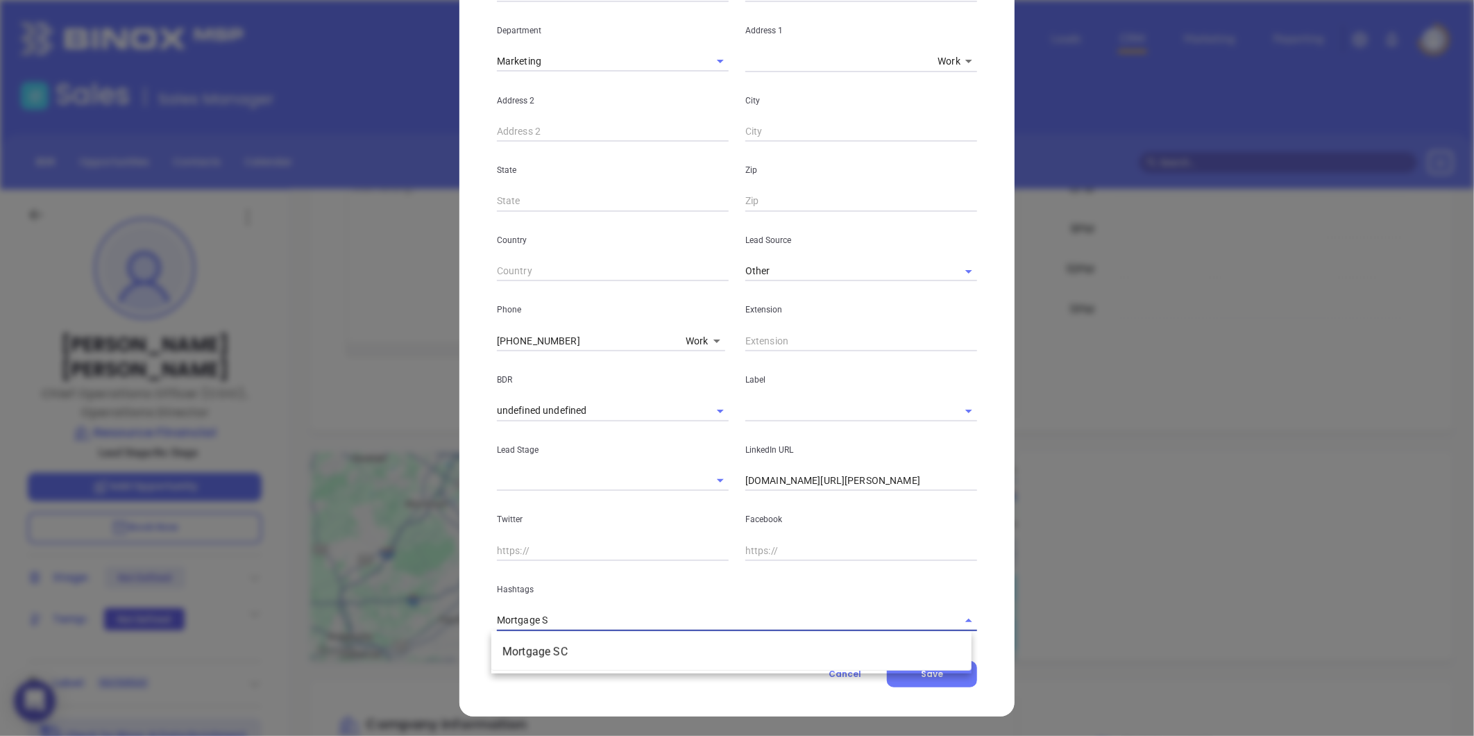
type input "Mortgage SC"
click at [533, 648] on li "Mortgage SC" at bounding box center [731, 651] width 480 height 25
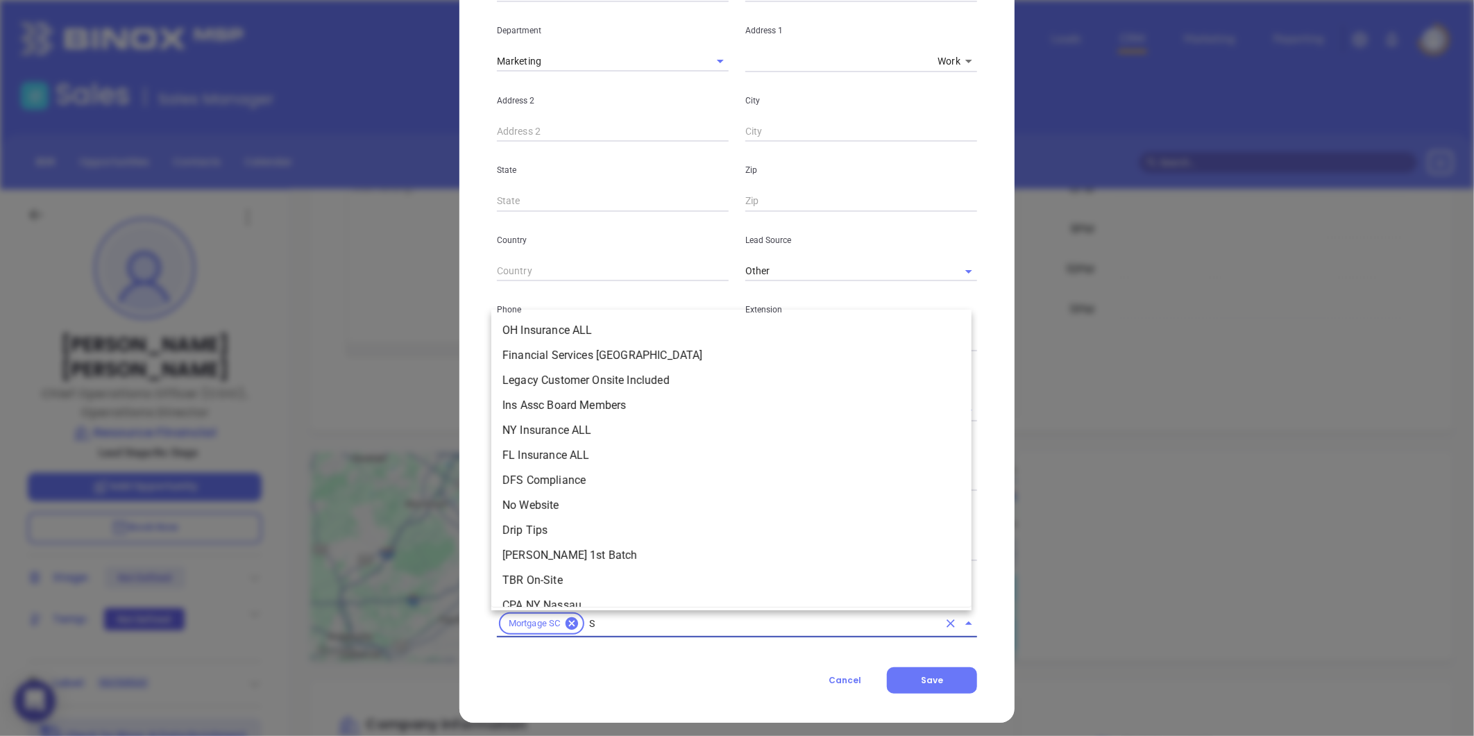
scroll to position [0, 0]
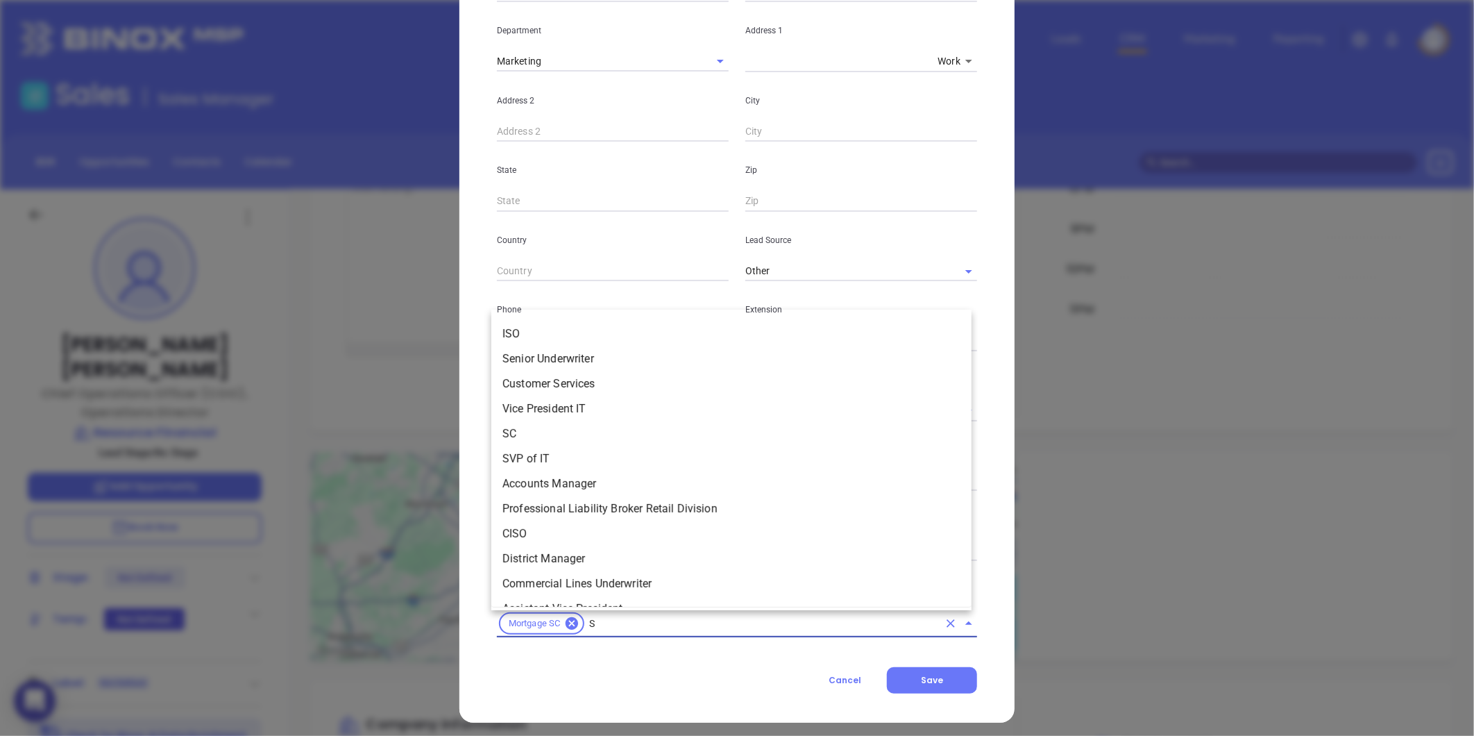
type input "SC"
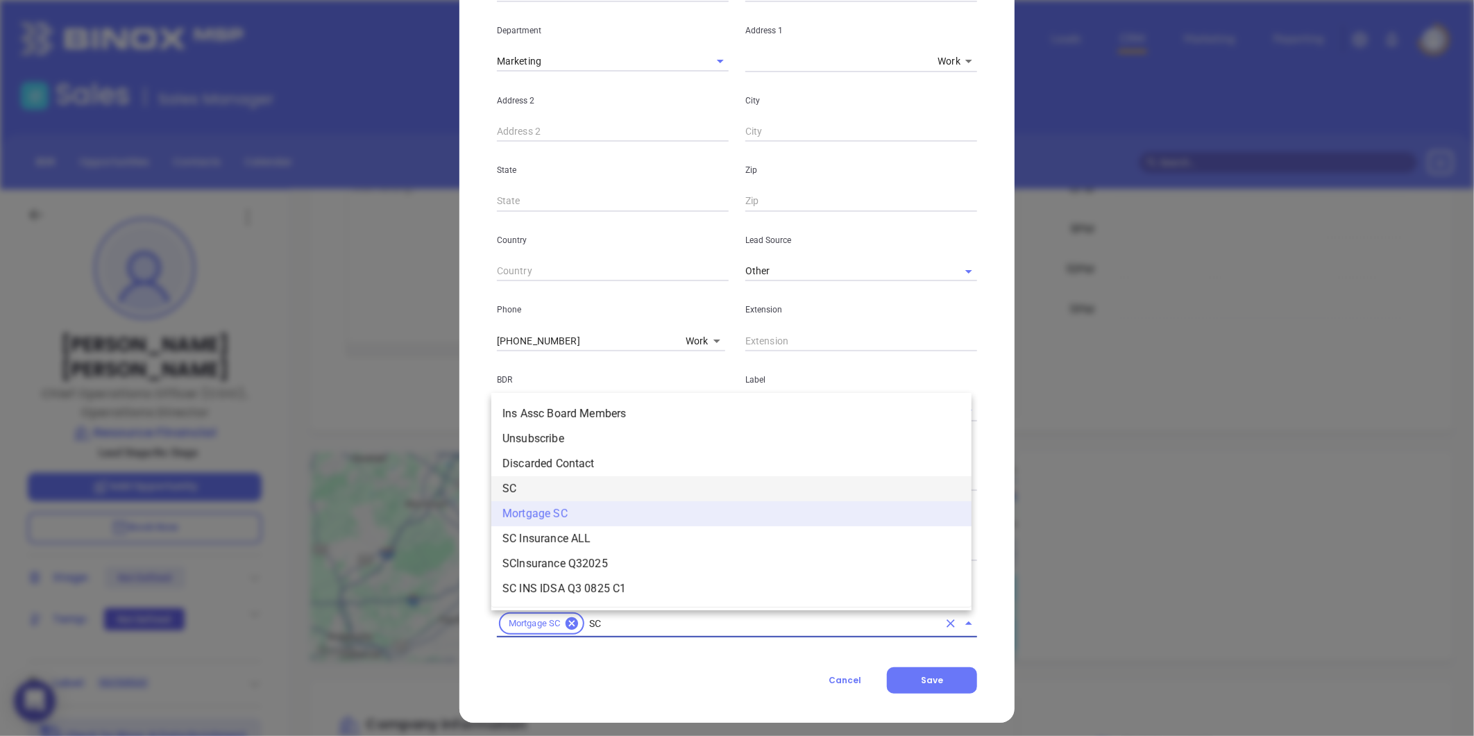
click at [545, 487] on li "SC" at bounding box center [731, 488] width 480 height 25
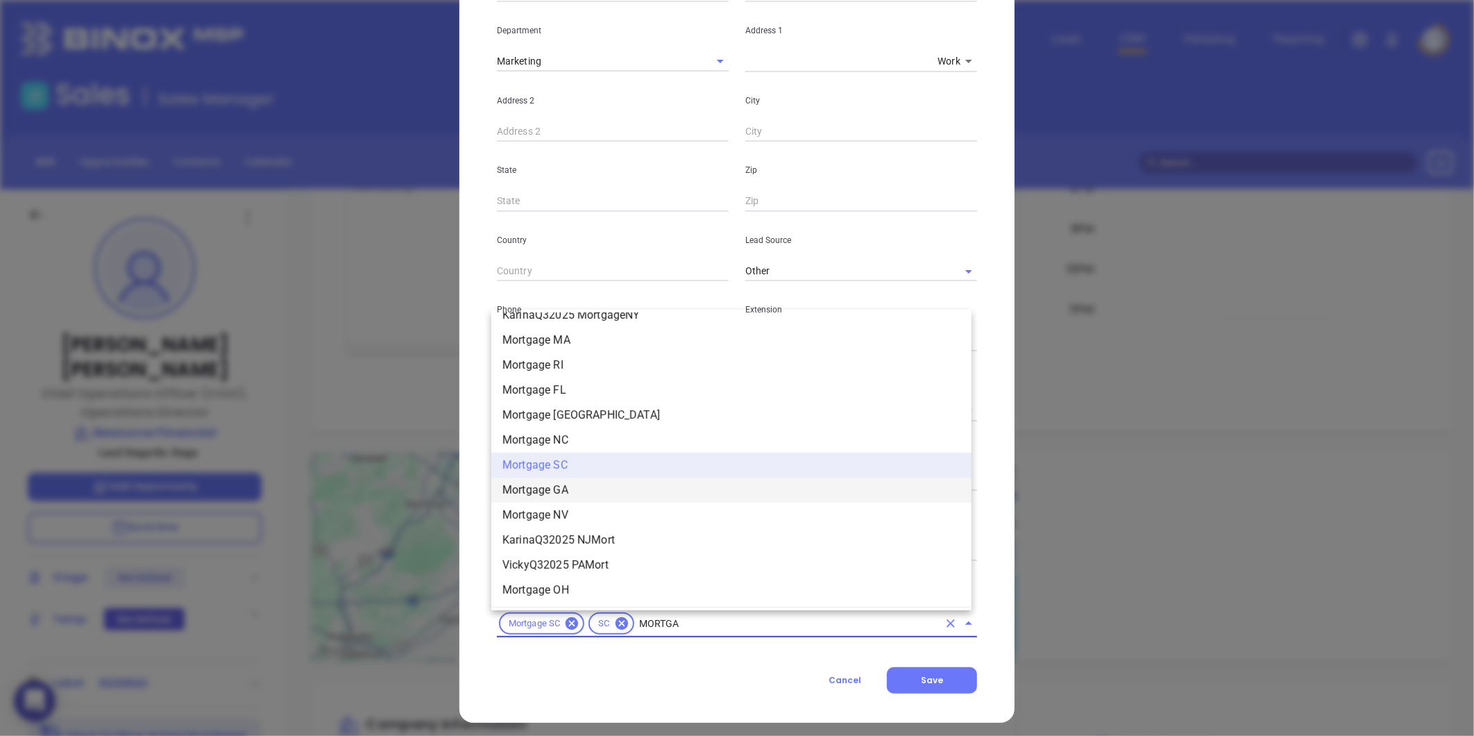
scroll to position [1364, 0]
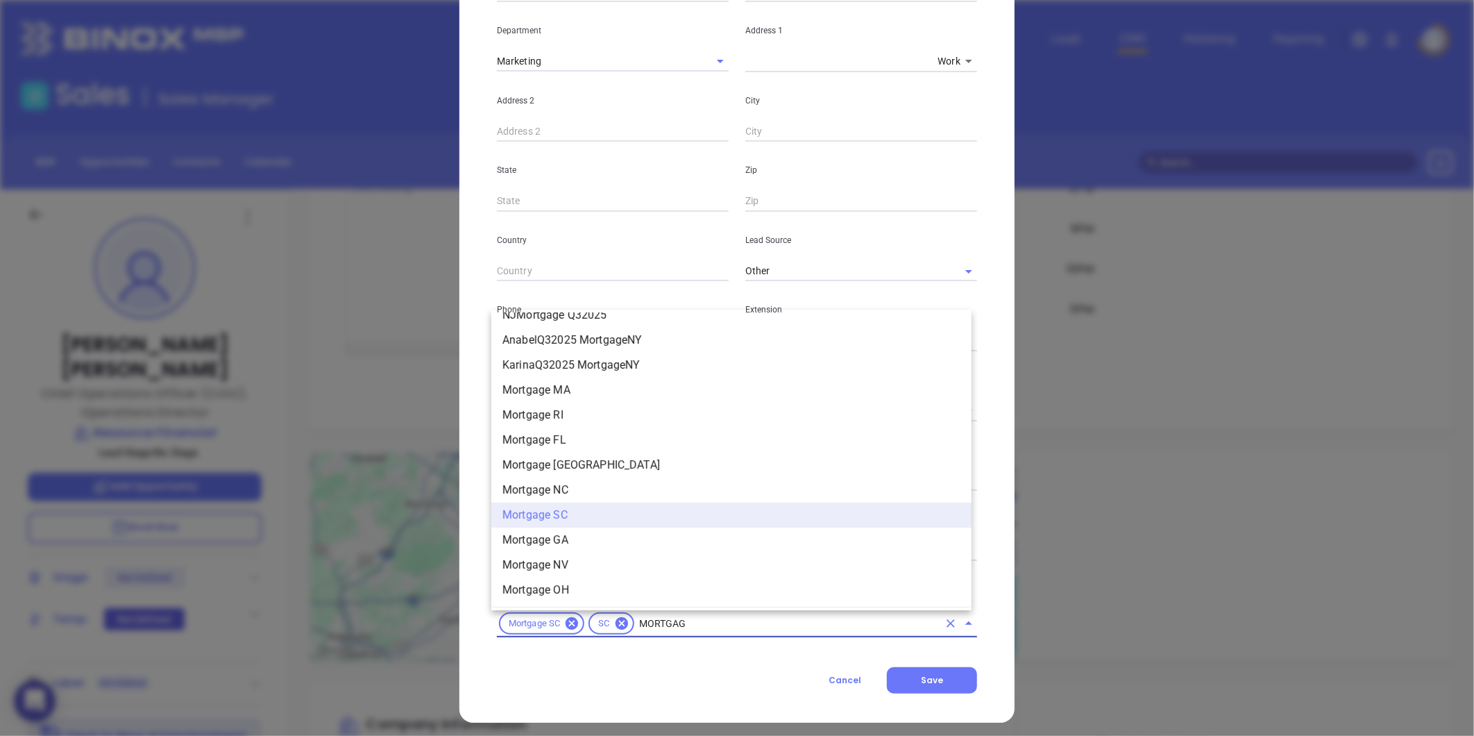
type input "MORTGAGE"
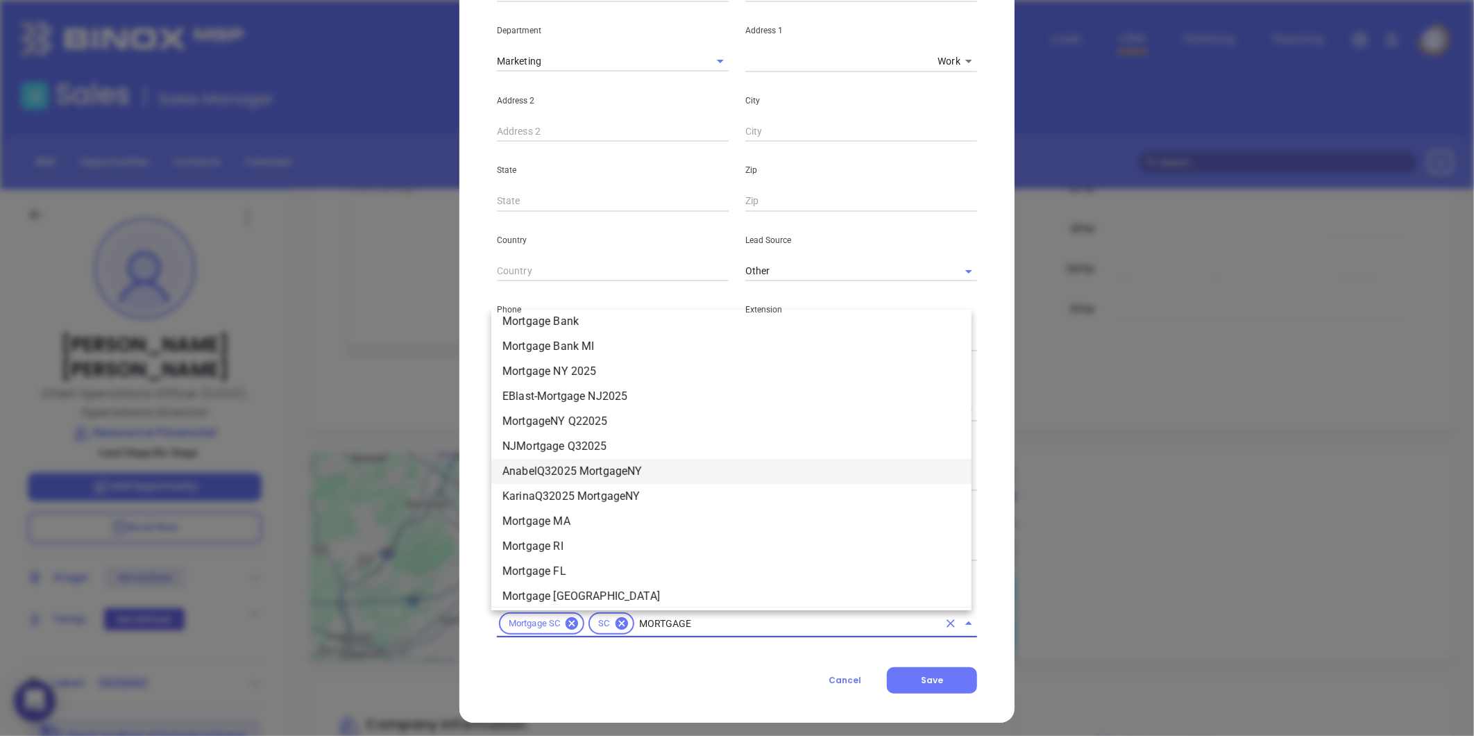
scroll to position [1079, 0]
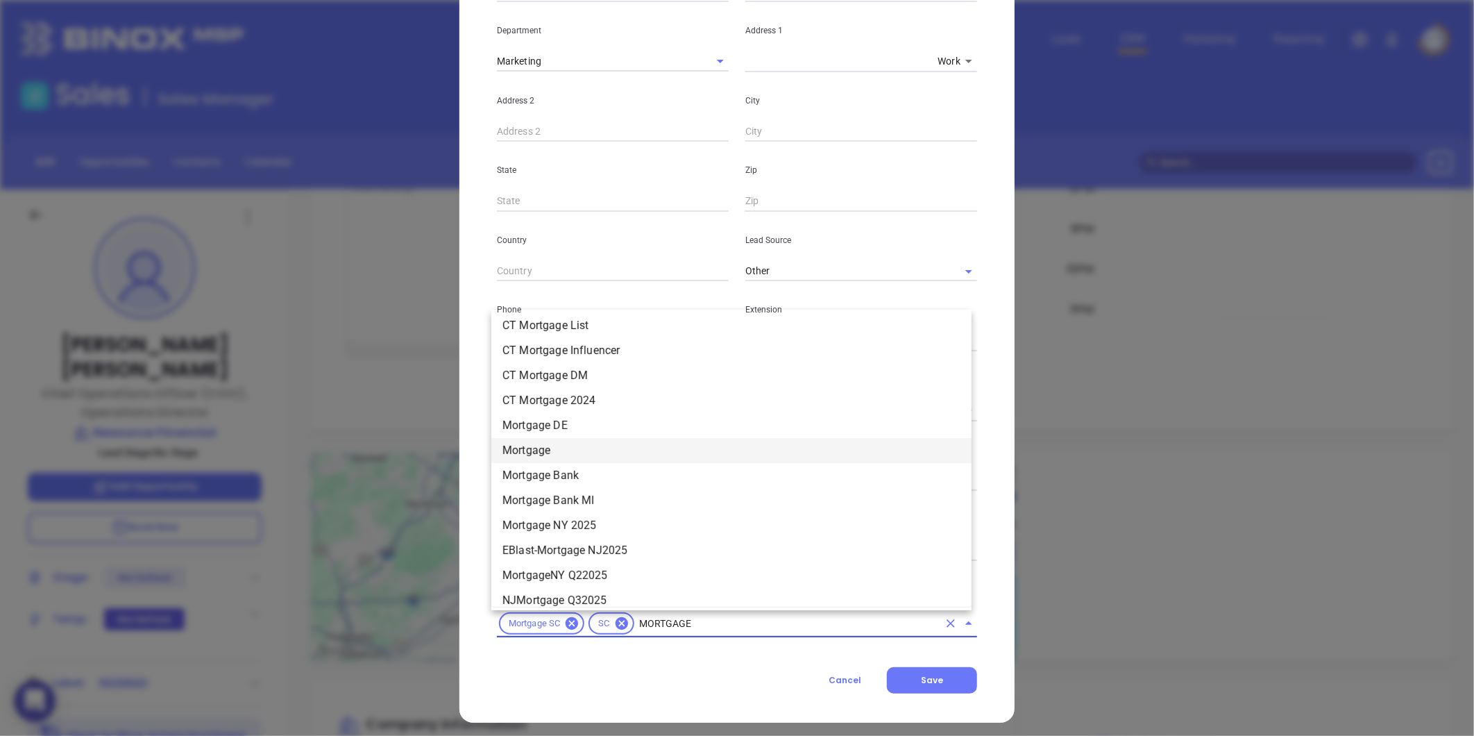
click at [555, 452] on li "Mortgage" at bounding box center [731, 450] width 480 height 25
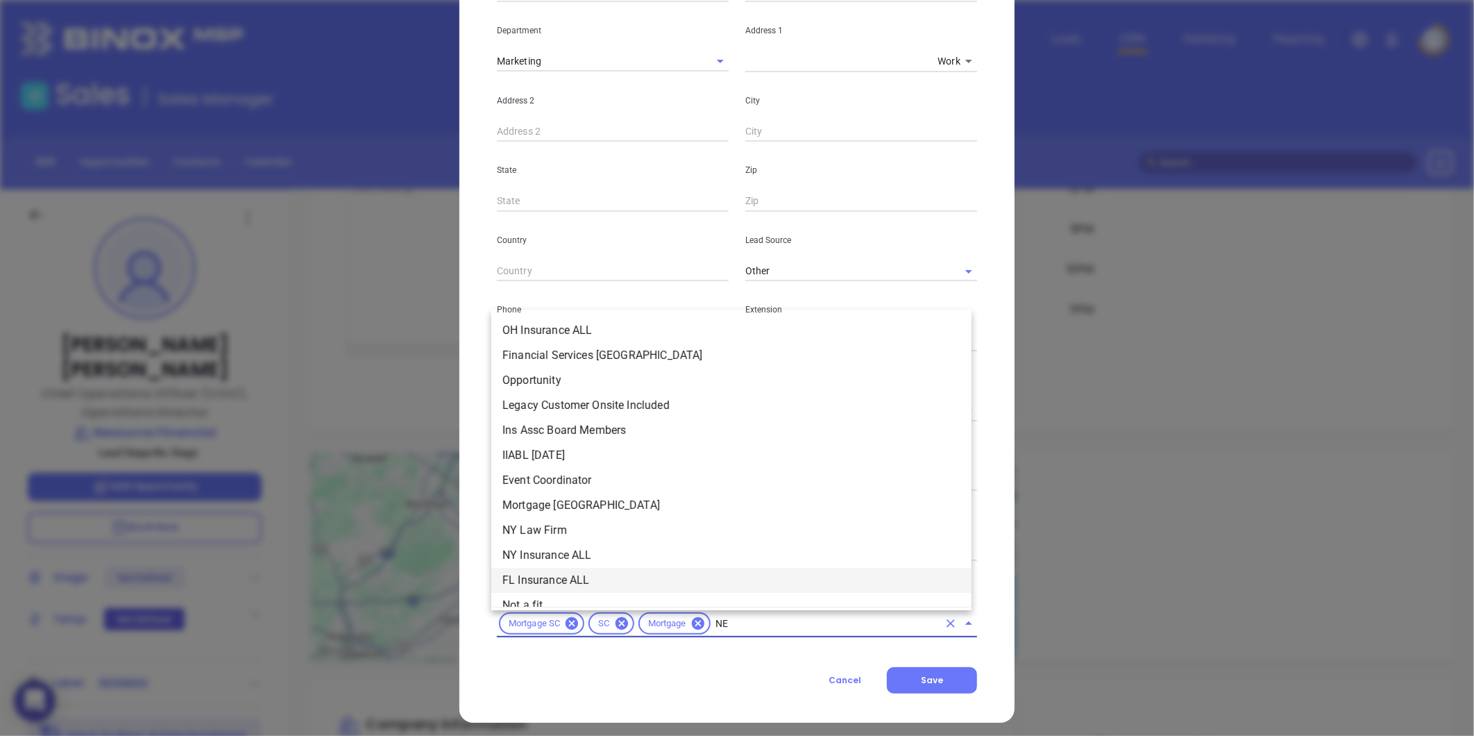
type input "NEW"
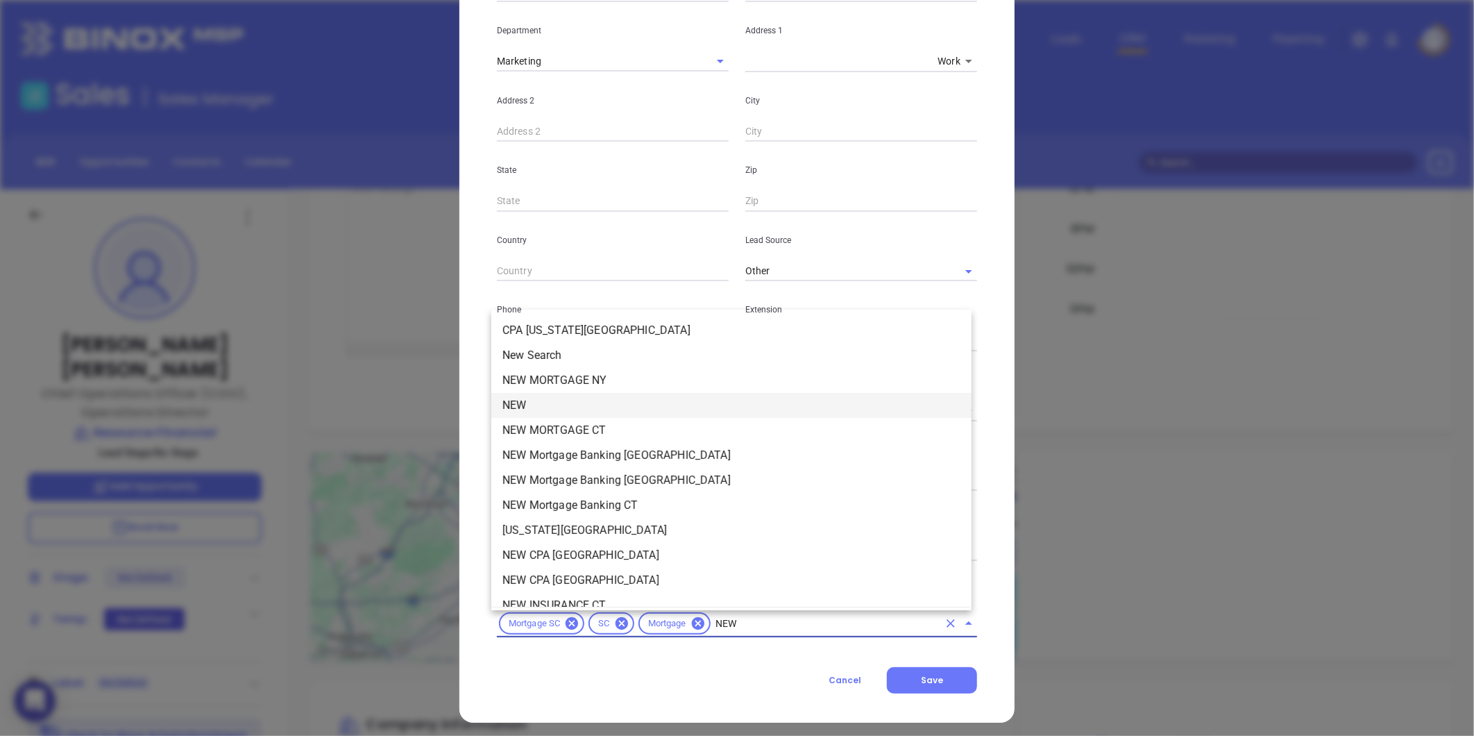
click at [532, 400] on li "NEW" at bounding box center [731, 405] width 480 height 25
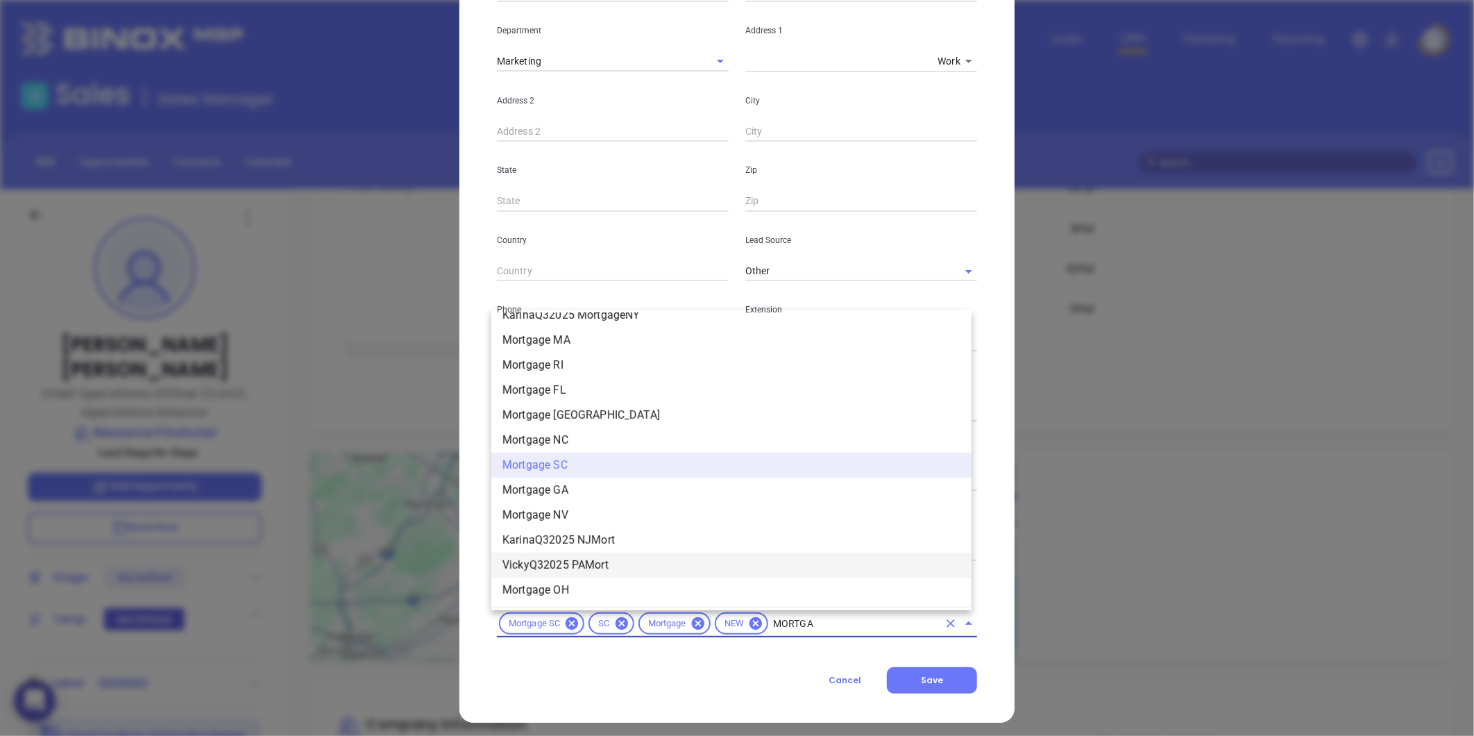
scroll to position [1364, 0]
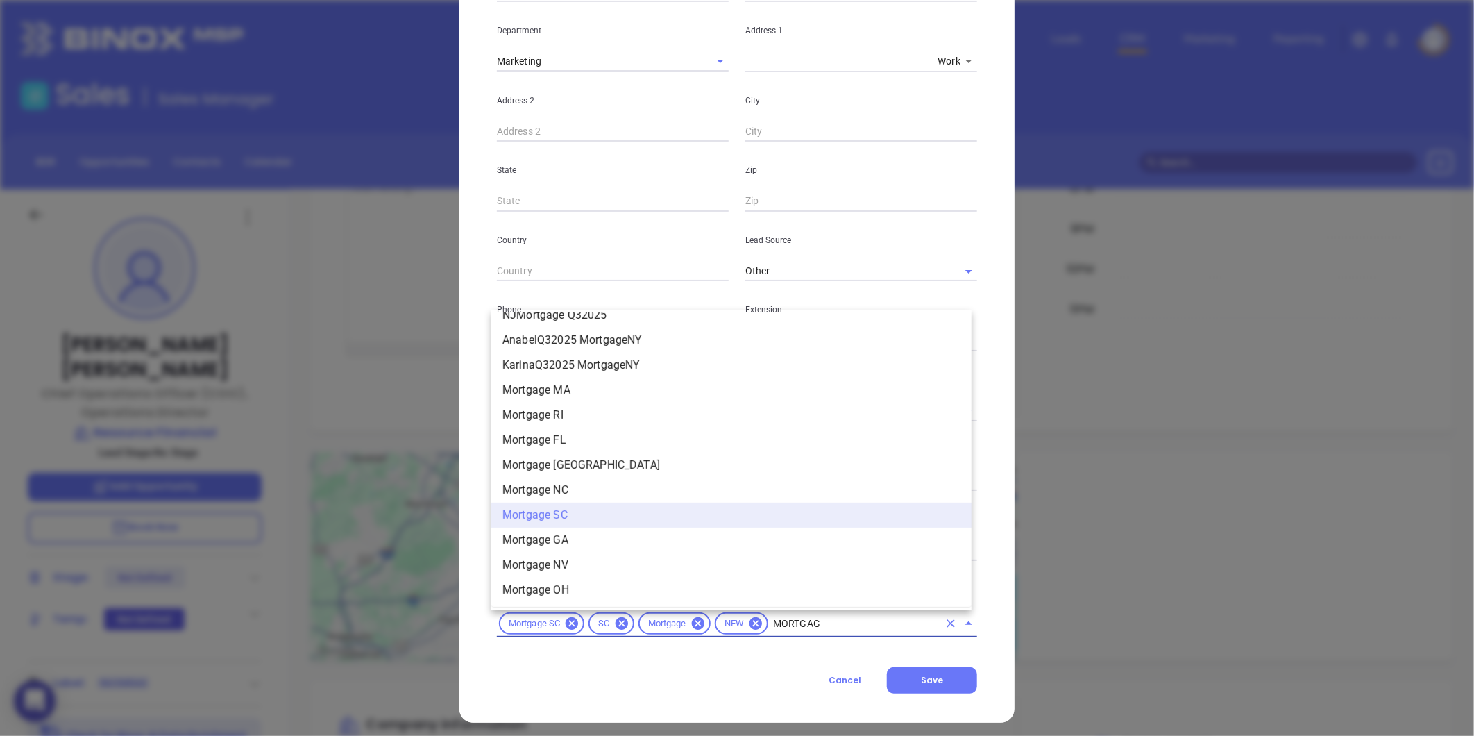
type input "MORTGAGE"
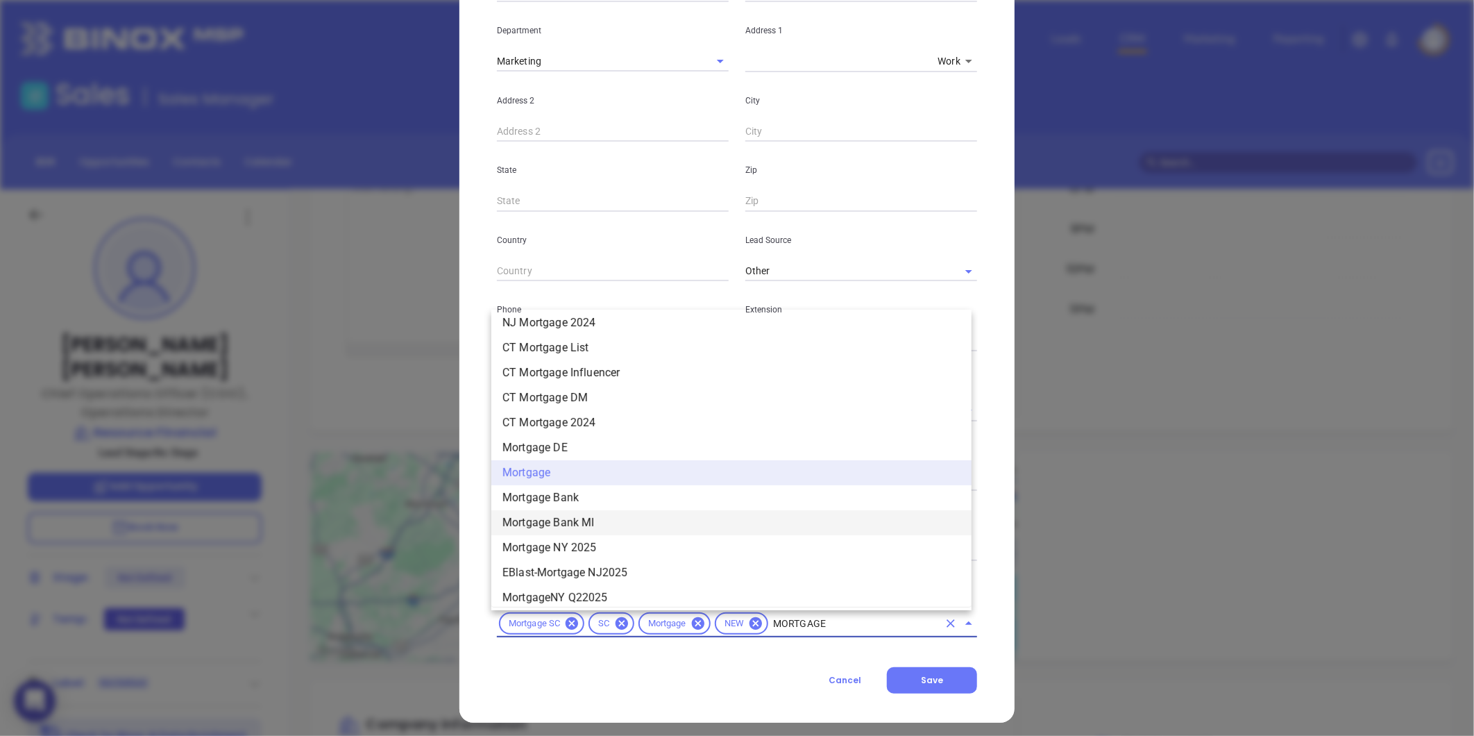
scroll to position [1288, 0]
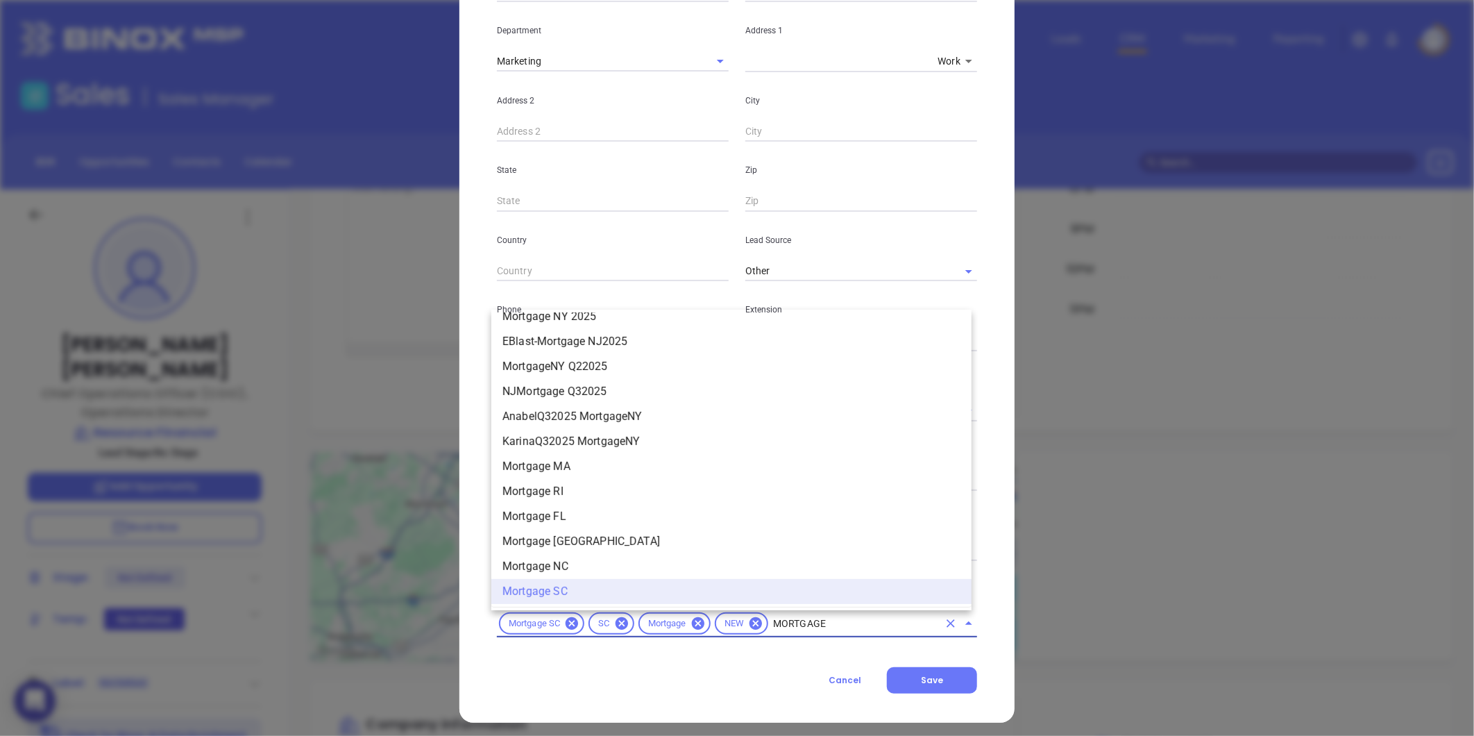
drag, startPoint x: 850, startPoint y: 627, endPoint x: 770, endPoint y: 632, distance: 80.0
click at [770, 632] on div "Mortgage SC SC Mortgage NEW MORTGAGE" at bounding box center [737, 623] width 480 height 27
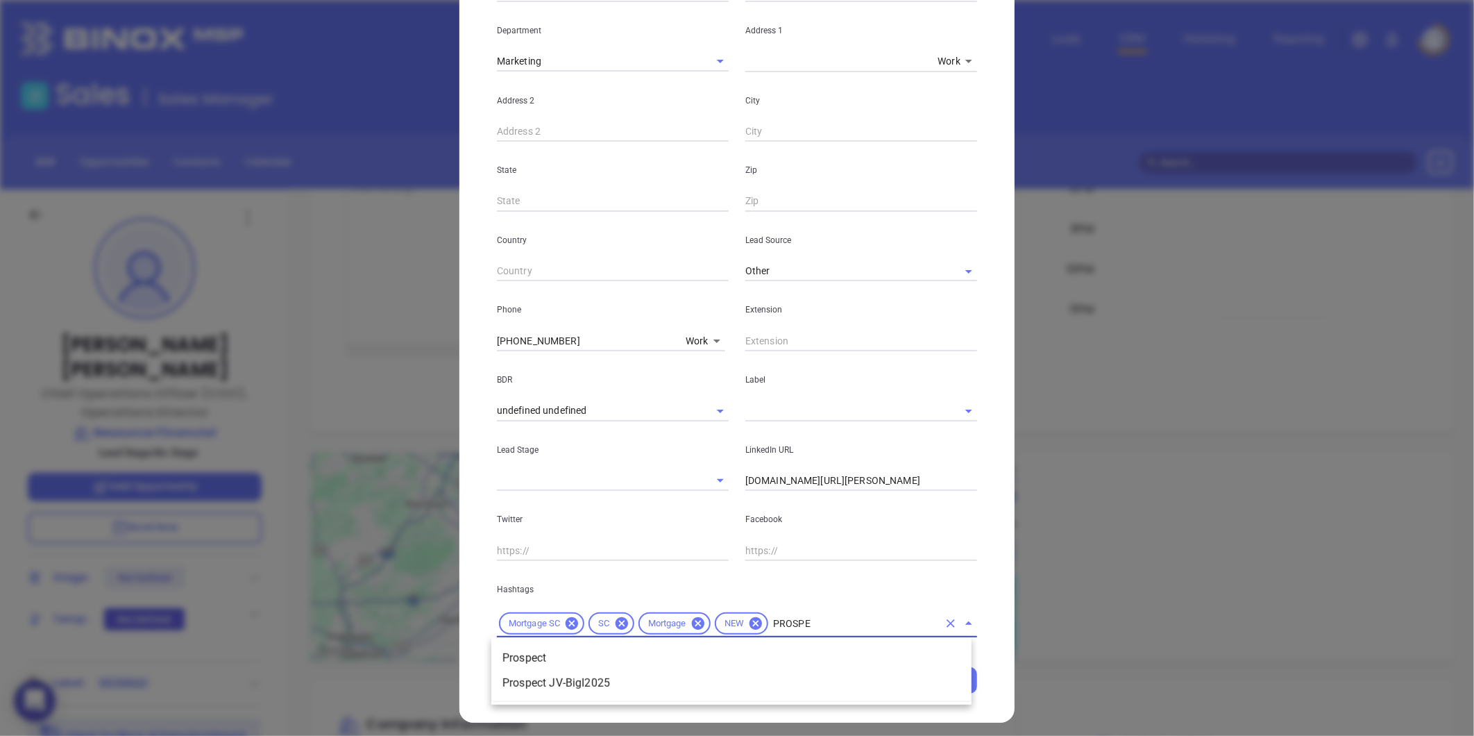
type input "PROSPEC"
click at [689, 645] on li "Prospect" at bounding box center [731, 657] width 480 height 25
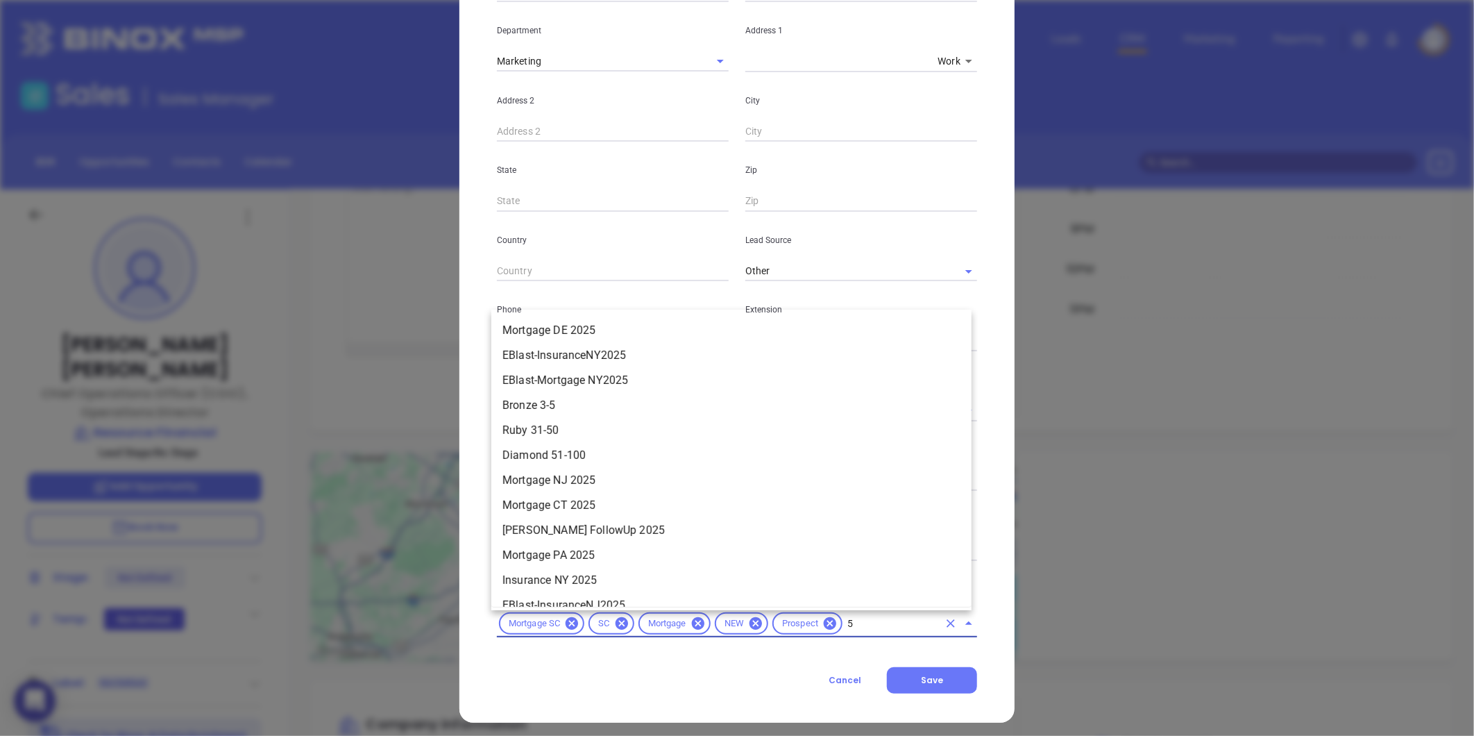
type input "51"
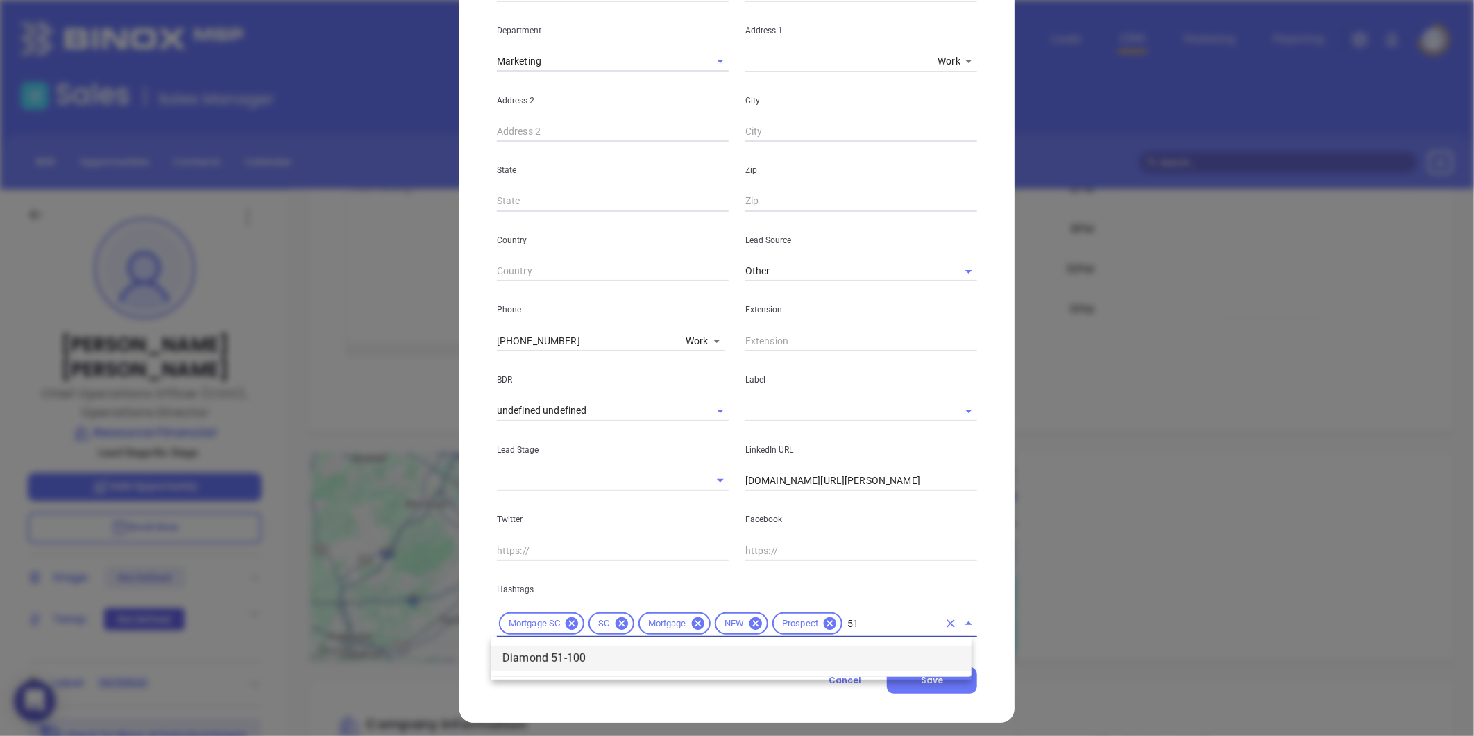
click at [657, 657] on li "Diamond 51-100" at bounding box center [731, 657] width 480 height 25
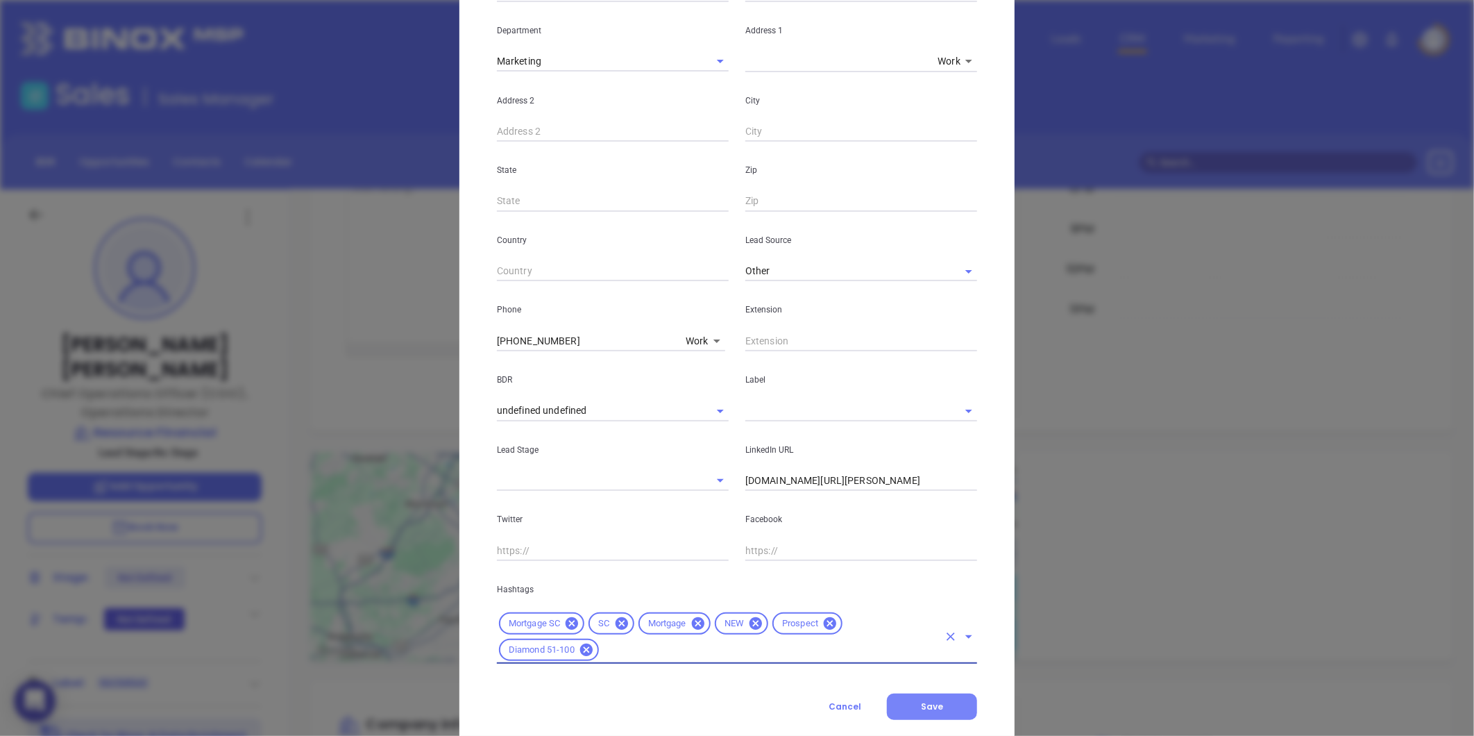
click at [934, 695] on button "Save" at bounding box center [932, 706] width 90 height 26
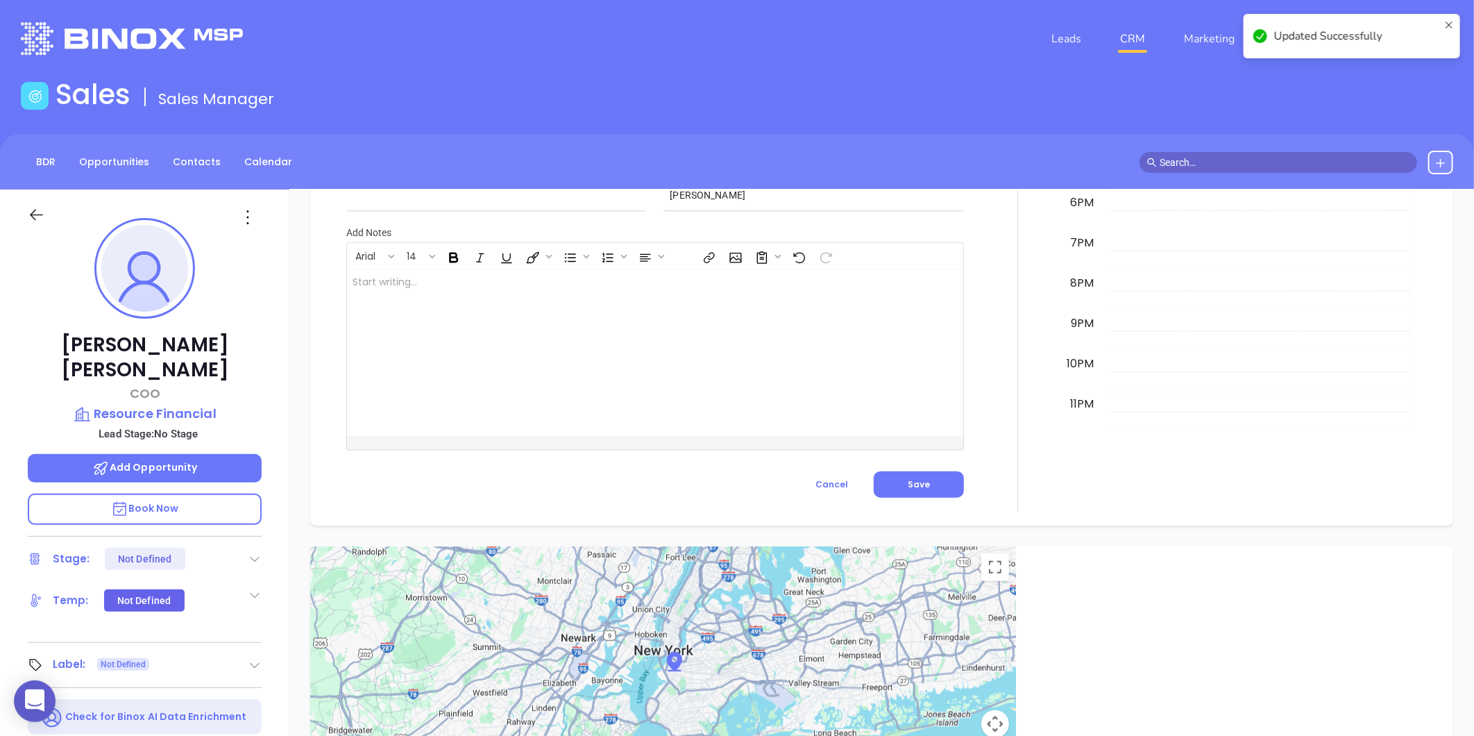
scroll to position [739, 0]
click at [253, 658] on icon at bounding box center [255, 665] width 14 height 14
click at [190, 693] on div "Prospect" at bounding box center [194, 704] width 40 height 22
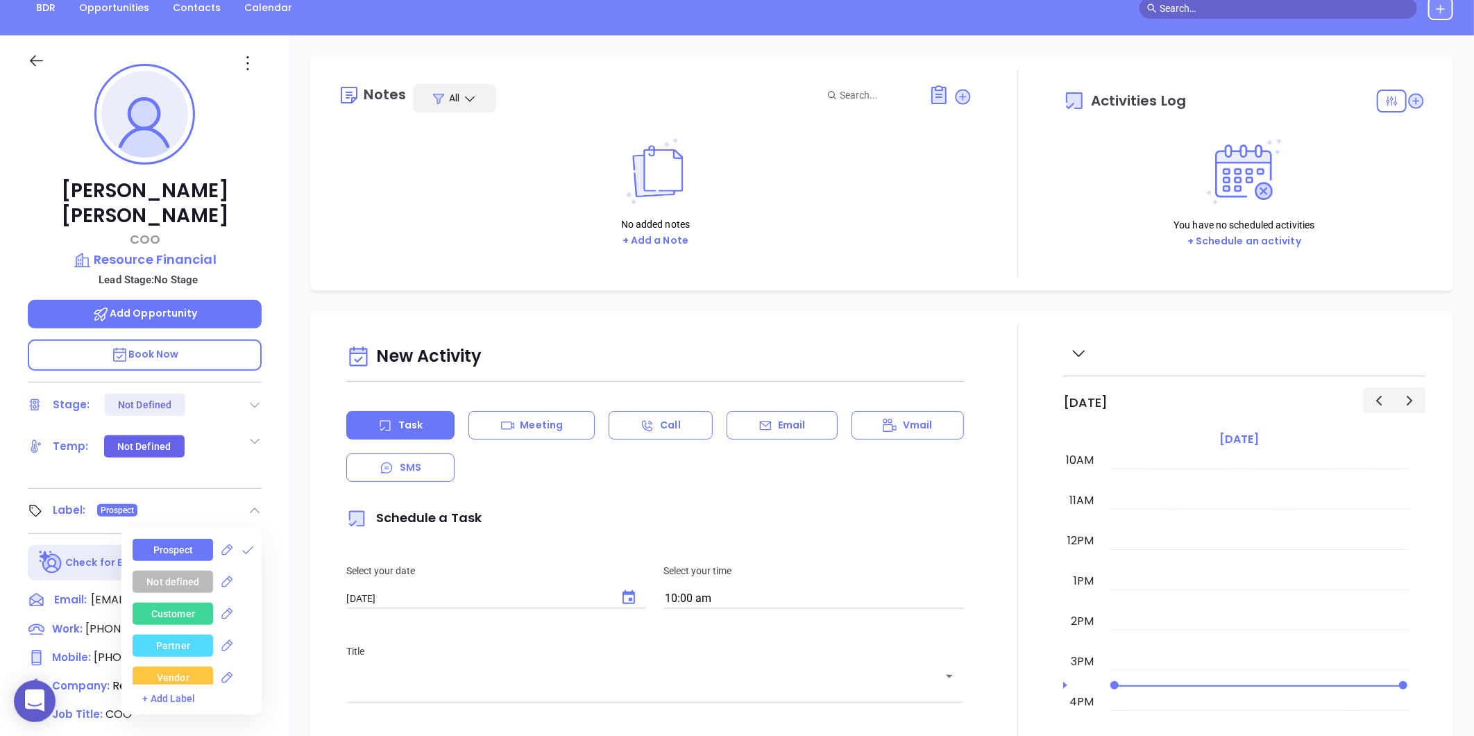
scroll to position [40, 0]
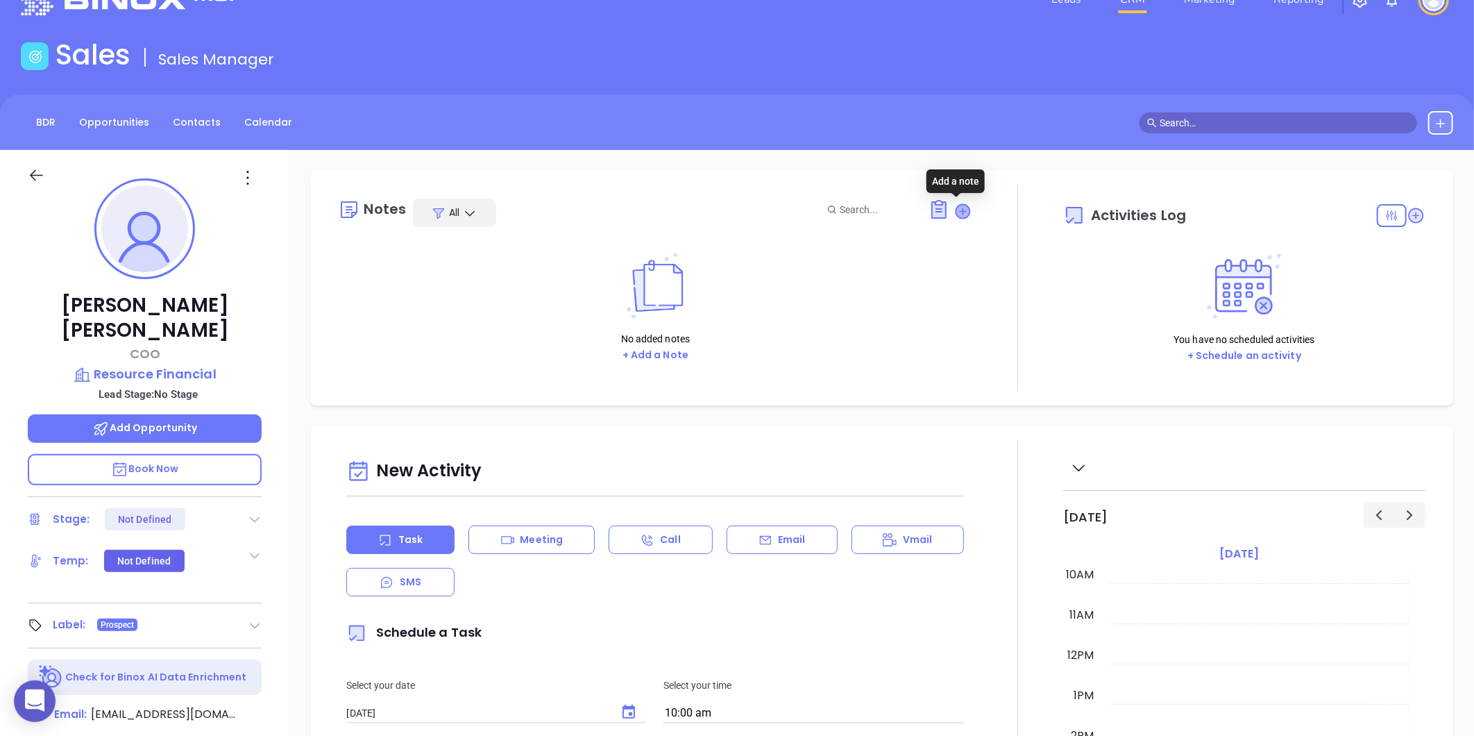
click at [956, 212] on icon at bounding box center [963, 211] width 14 height 14
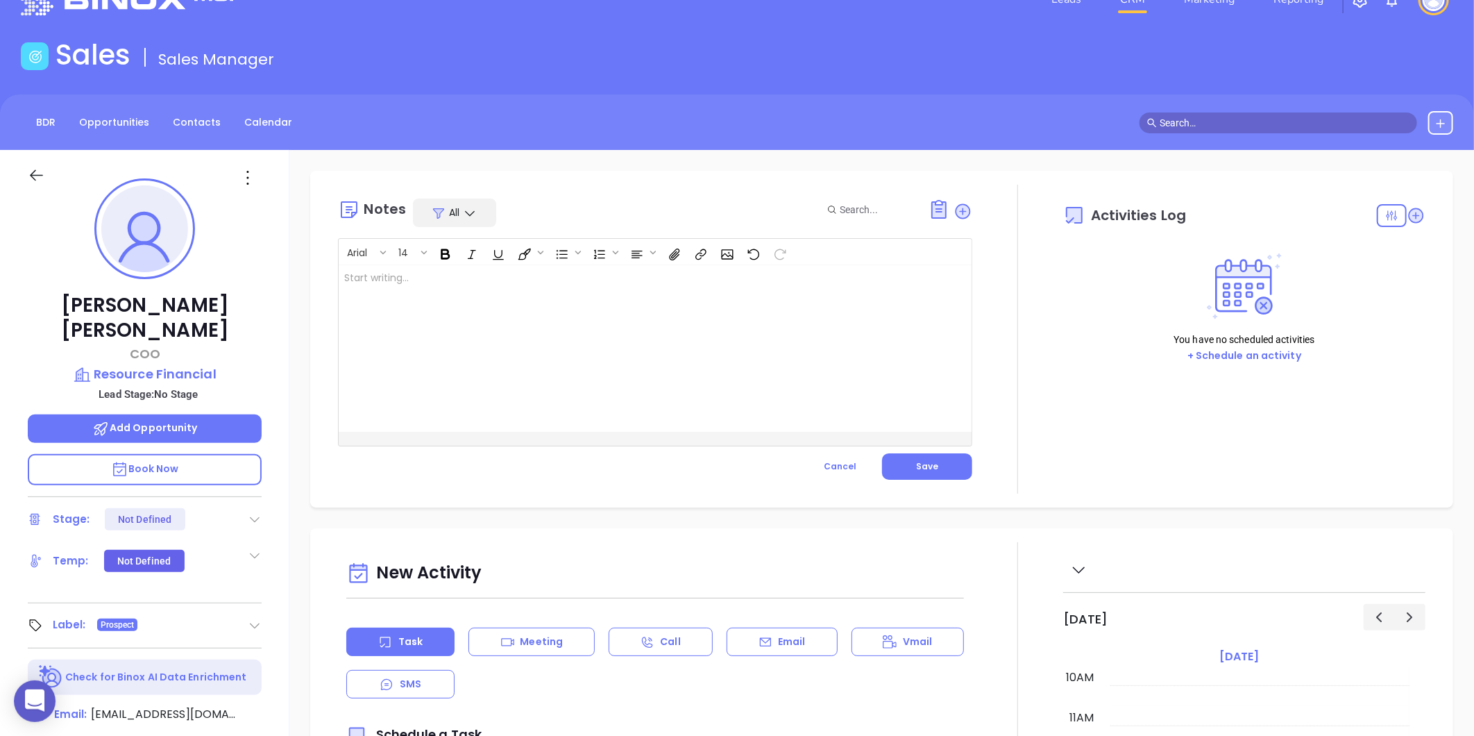
click at [643, 307] on div at bounding box center [633, 348] width 588 height 167
click at [931, 466] on span "Save" at bounding box center [927, 466] width 22 height 12
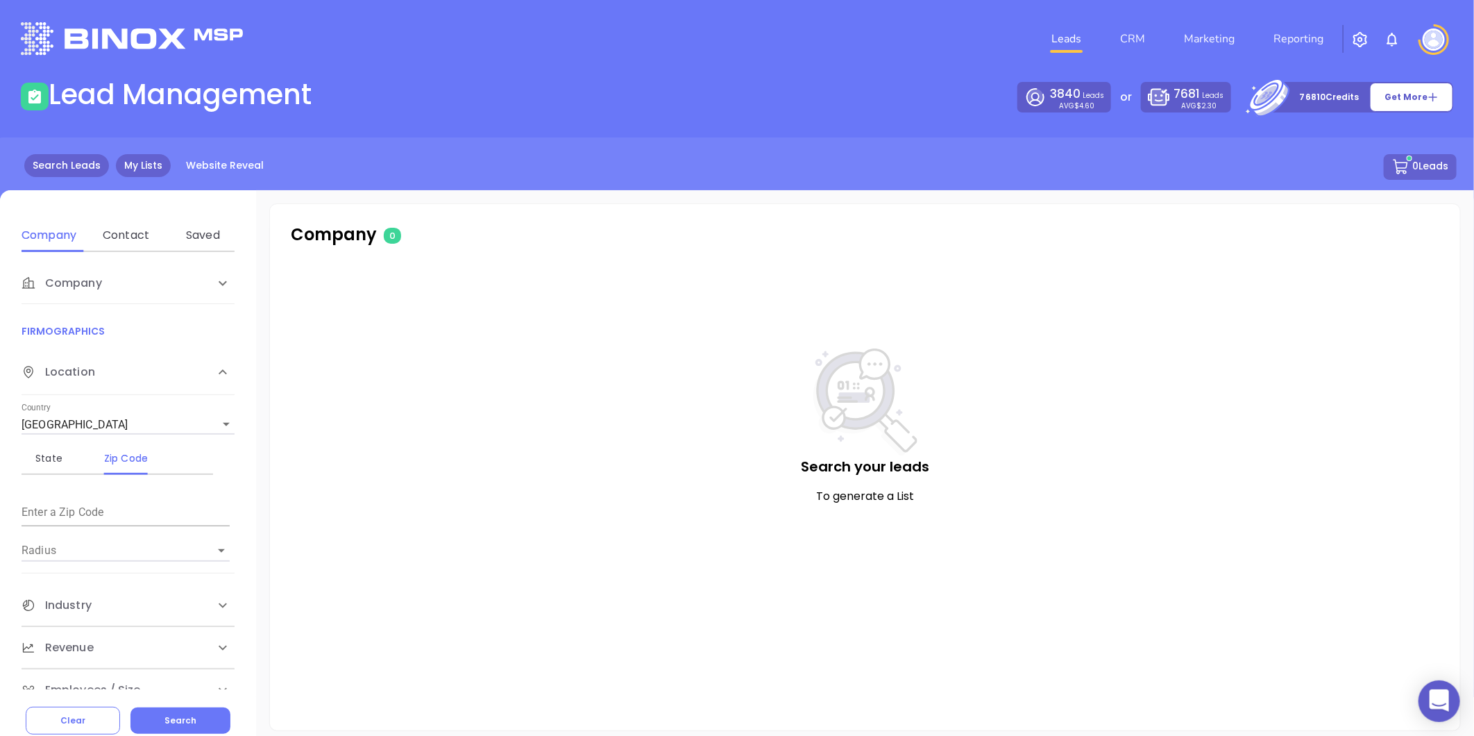
click at [137, 173] on link "My Lists" at bounding box center [143, 165] width 55 height 23
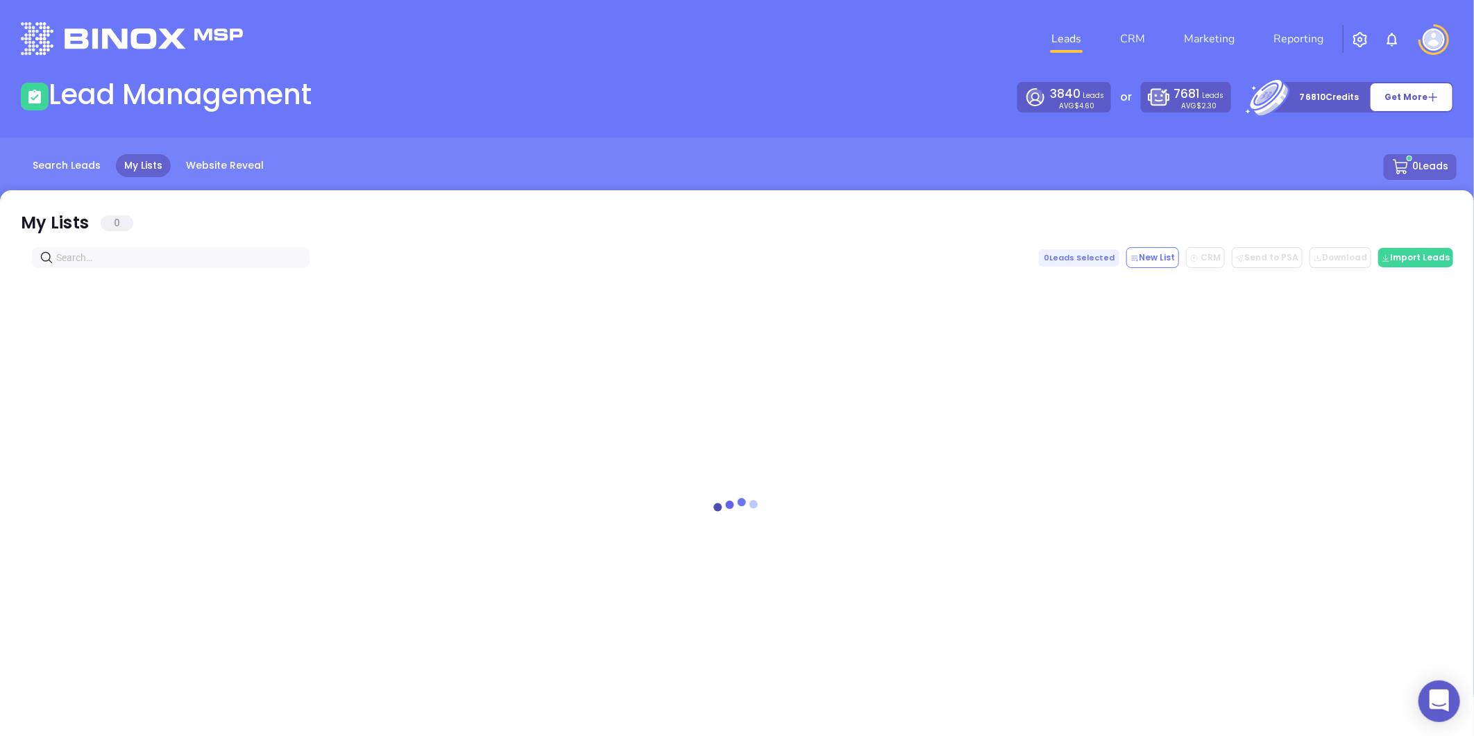
click at [115, 264] on input "text" at bounding box center [173, 257] width 235 height 15
paste input "[DOMAIN_NAME]"
type input "[DOMAIN_NAME]"
click at [296, 265] on span "[DOMAIN_NAME]" at bounding box center [171, 257] width 278 height 21
click at [302, 257] on span "[DOMAIN_NAME]" at bounding box center [171, 257] width 278 height 21
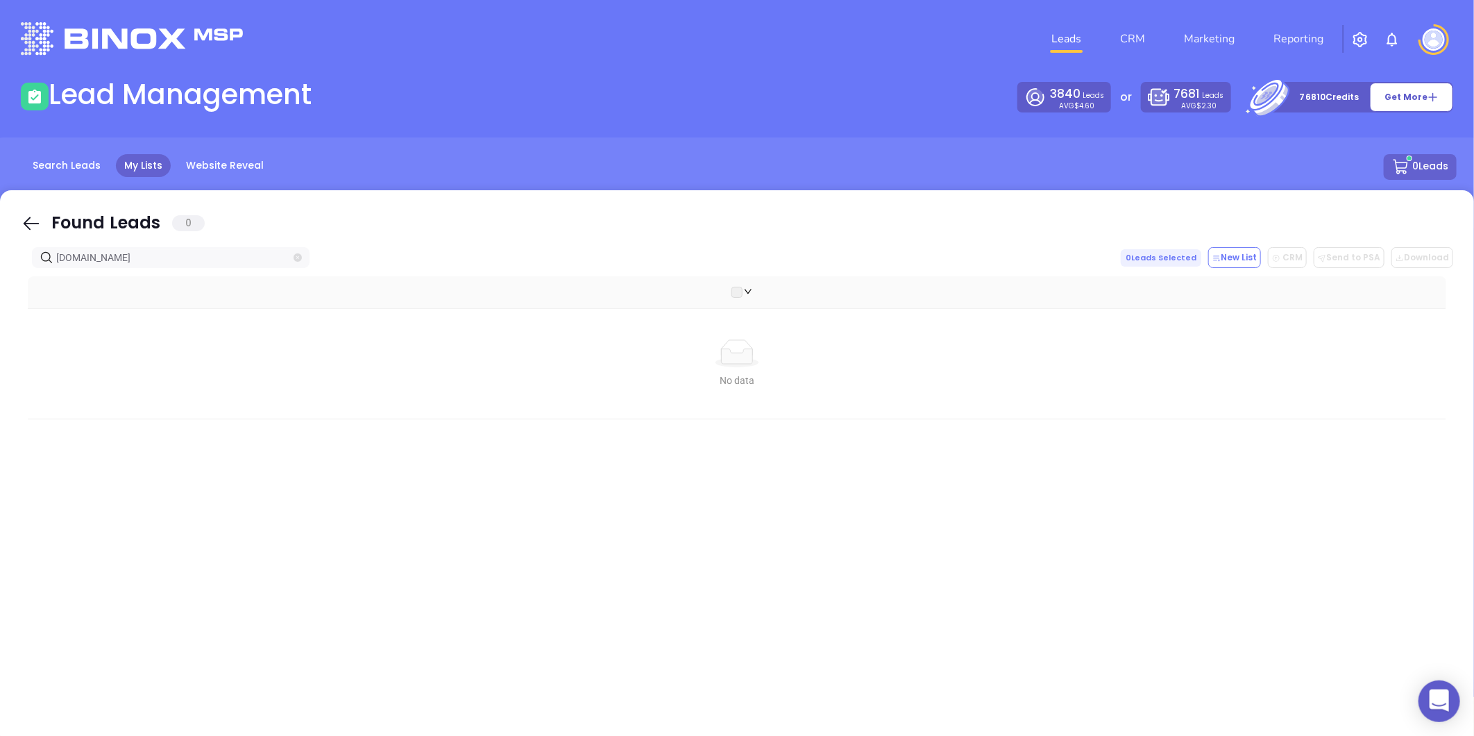
click at [298, 257] on icon "close-circle" at bounding box center [298, 257] width 8 height 8
paste input "[DOMAIN_NAME]"
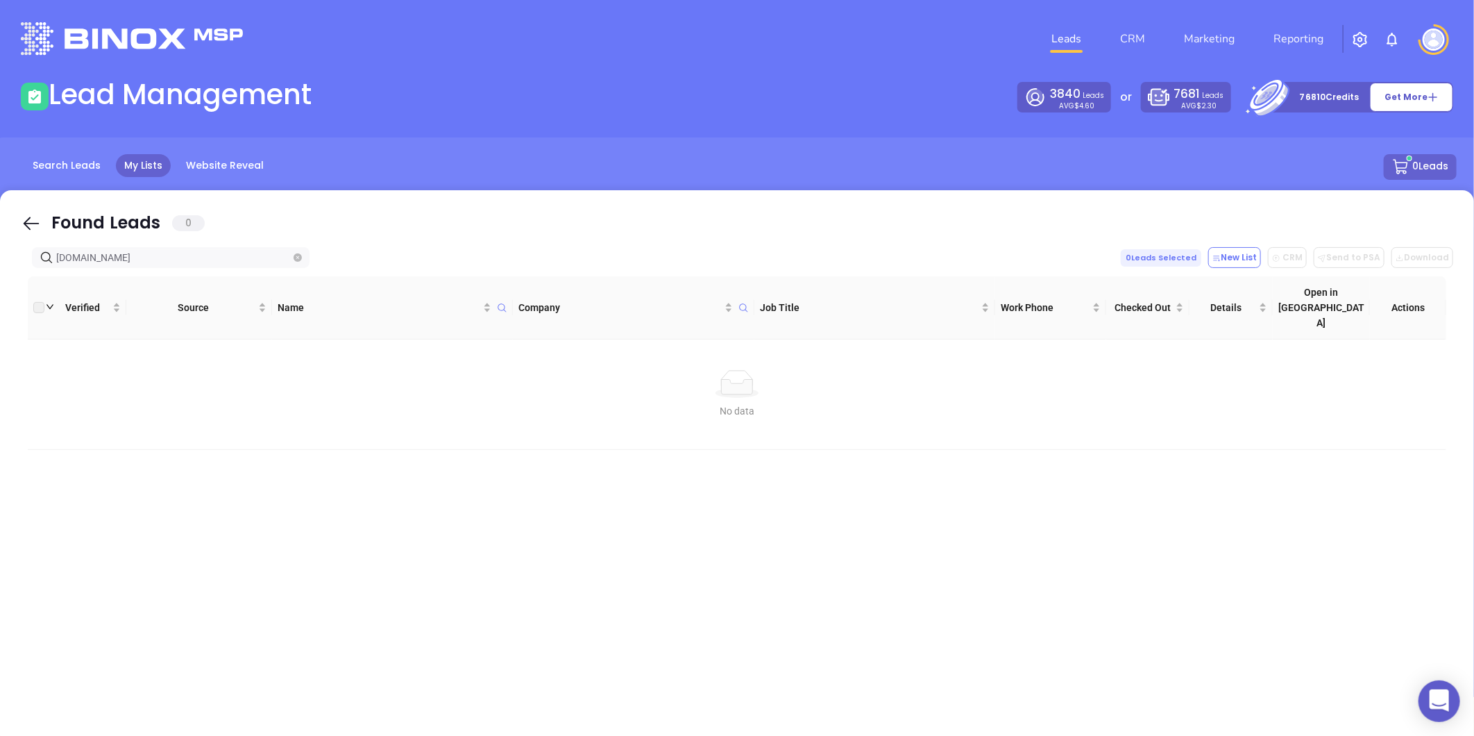
type input "[DOMAIN_NAME]"
click at [298, 254] on icon "close-circle" at bounding box center [298, 257] width 8 height 8
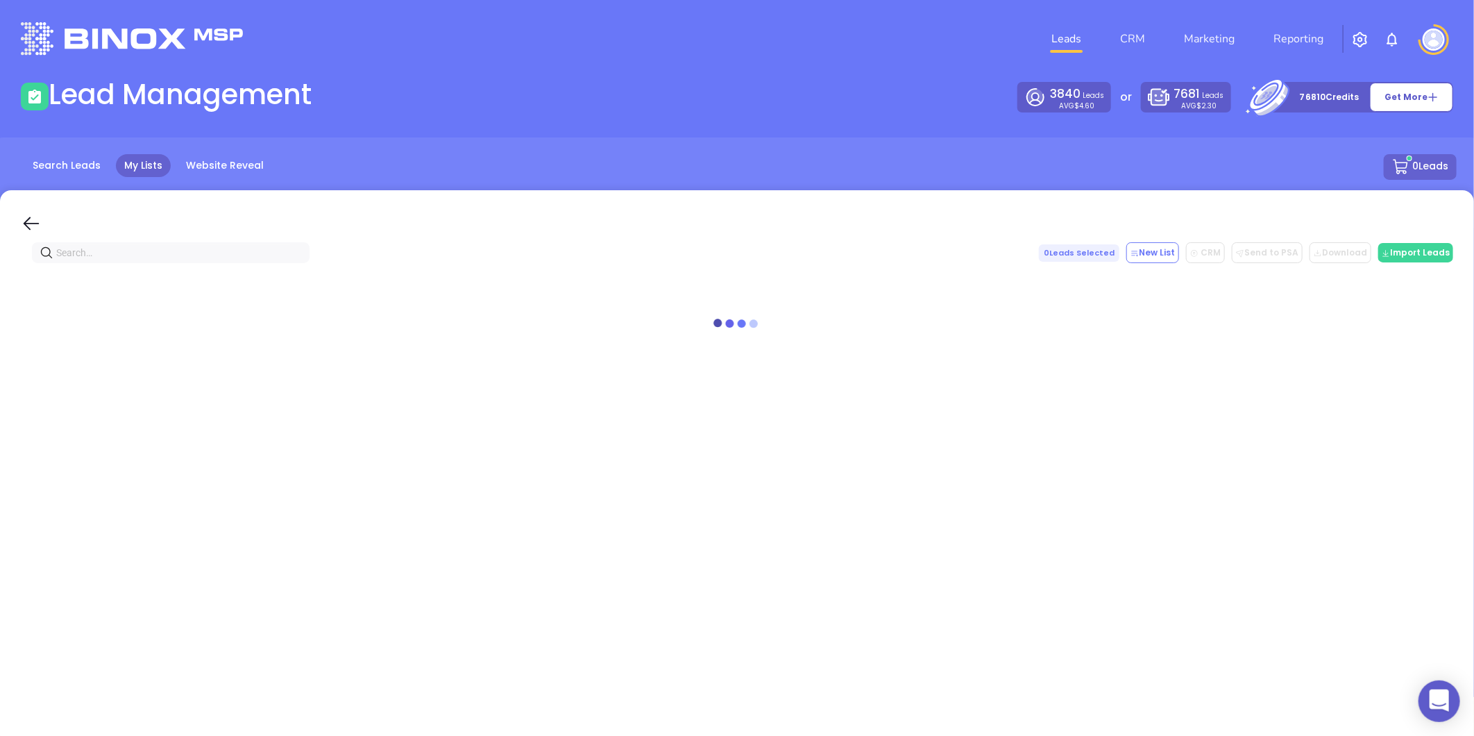
paste input "[DOMAIN_NAME]"
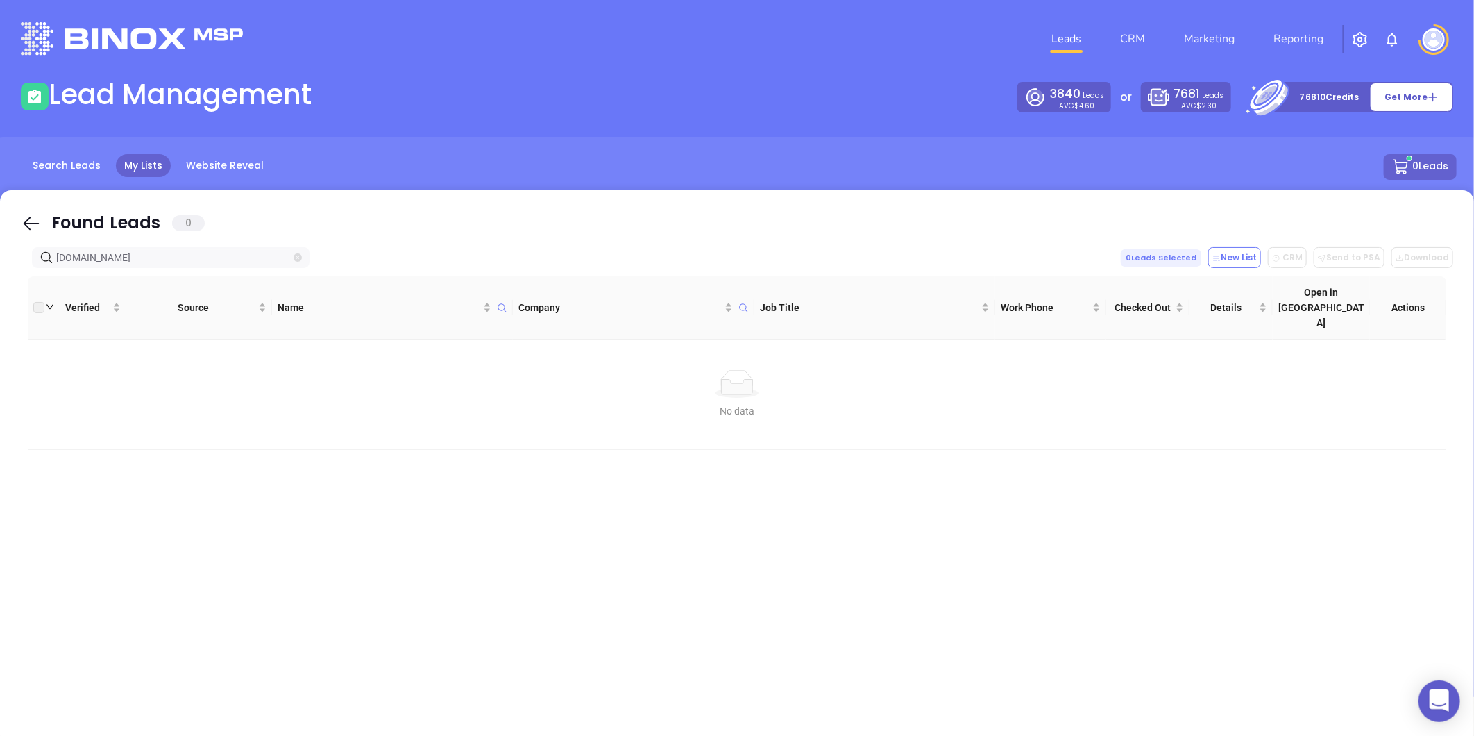
type input "[DOMAIN_NAME]"
click at [296, 258] on icon "close-circle" at bounding box center [298, 257] width 8 height 8
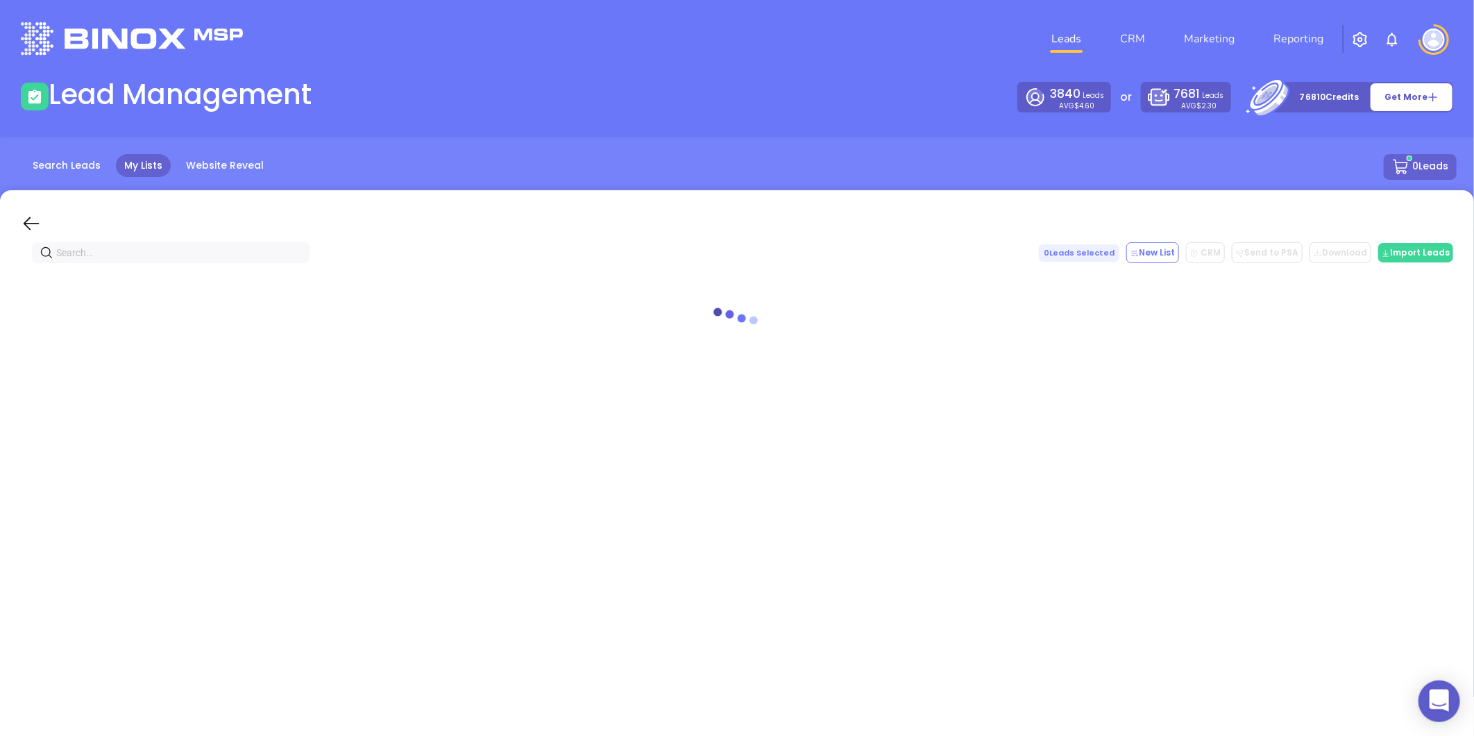
paste input "[DOMAIN_NAME]"
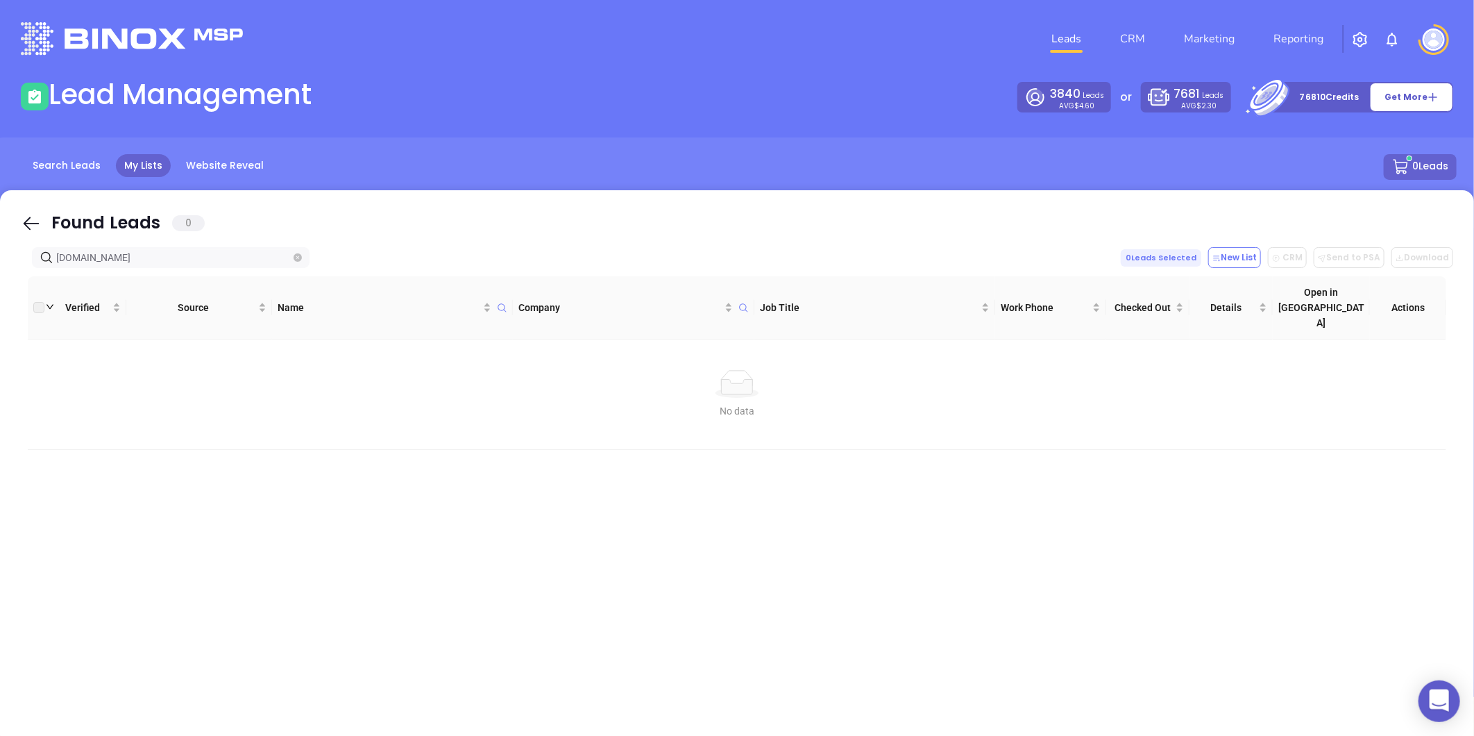
type input "[DOMAIN_NAME]"
click at [294, 260] on icon "close-circle" at bounding box center [298, 257] width 8 height 8
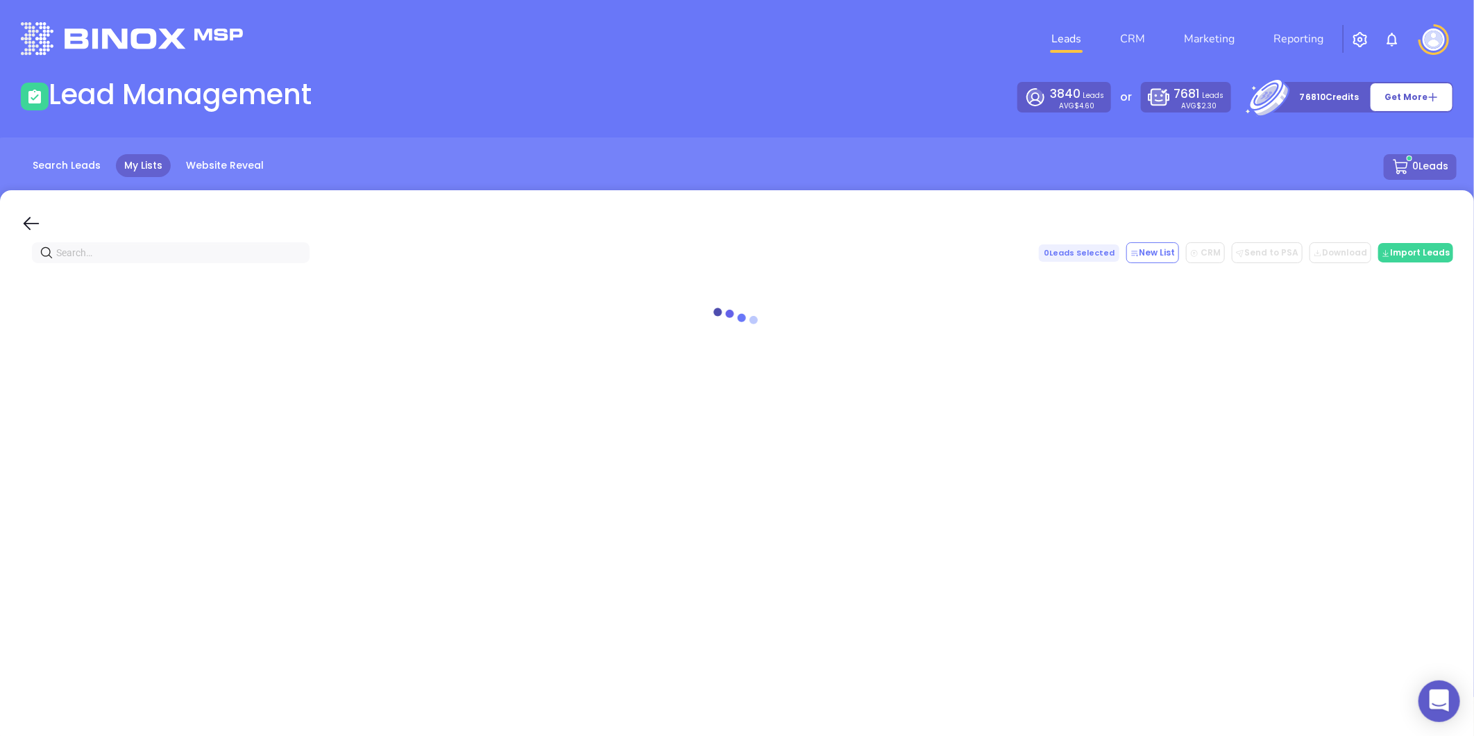
paste input "[DOMAIN_NAME]"
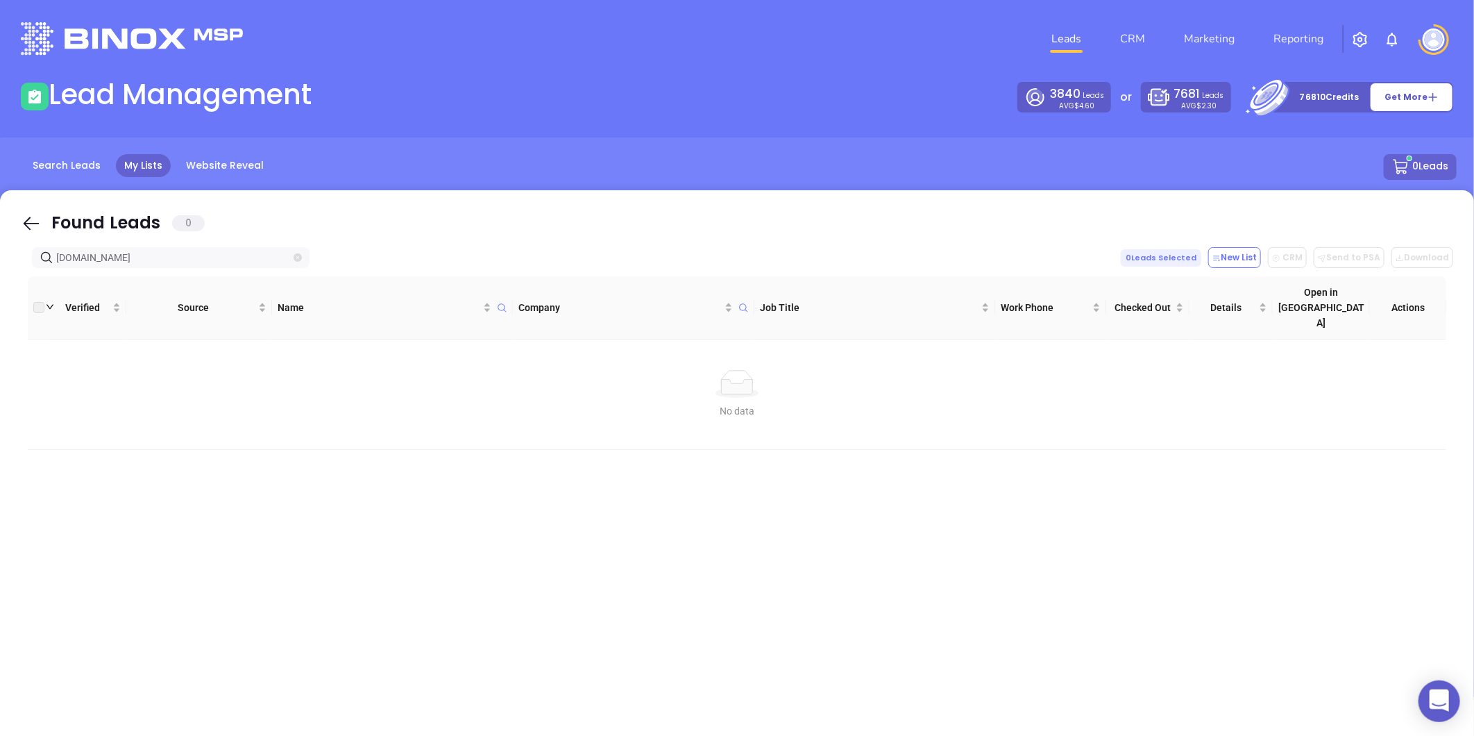
type input "[DOMAIN_NAME]"
click at [297, 259] on icon "close-circle" at bounding box center [298, 257] width 8 height 8
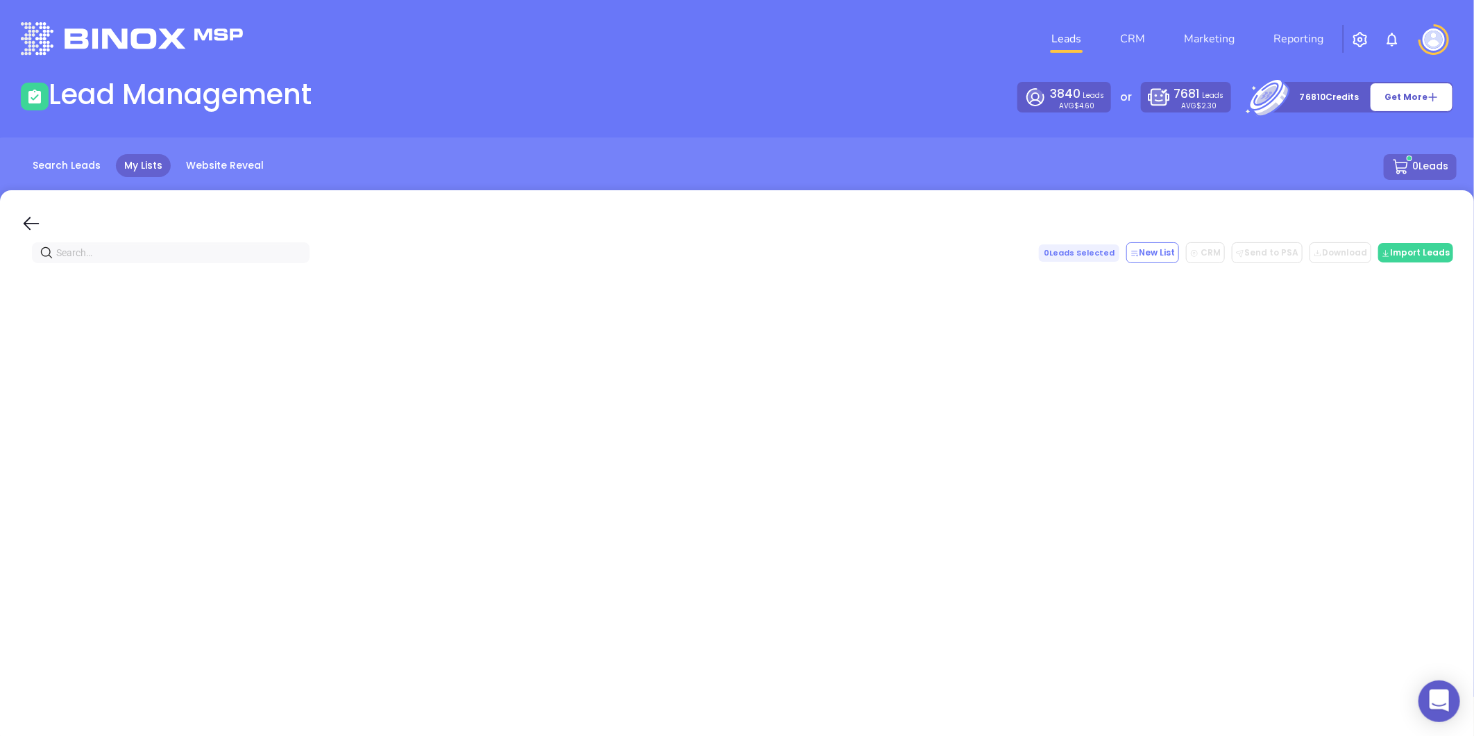
paste input "[DOMAIN_NAME]"
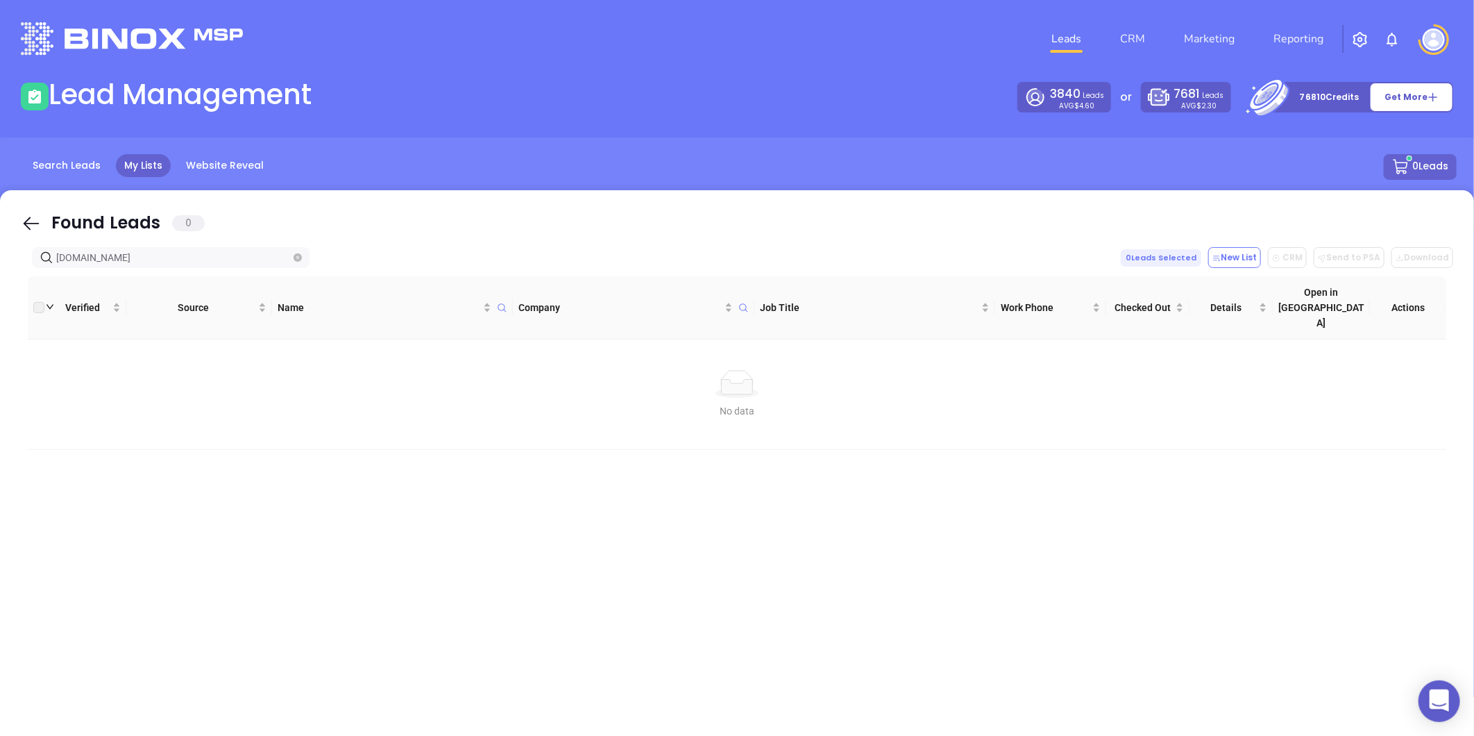
type input "[DOMAIN_NAME]"
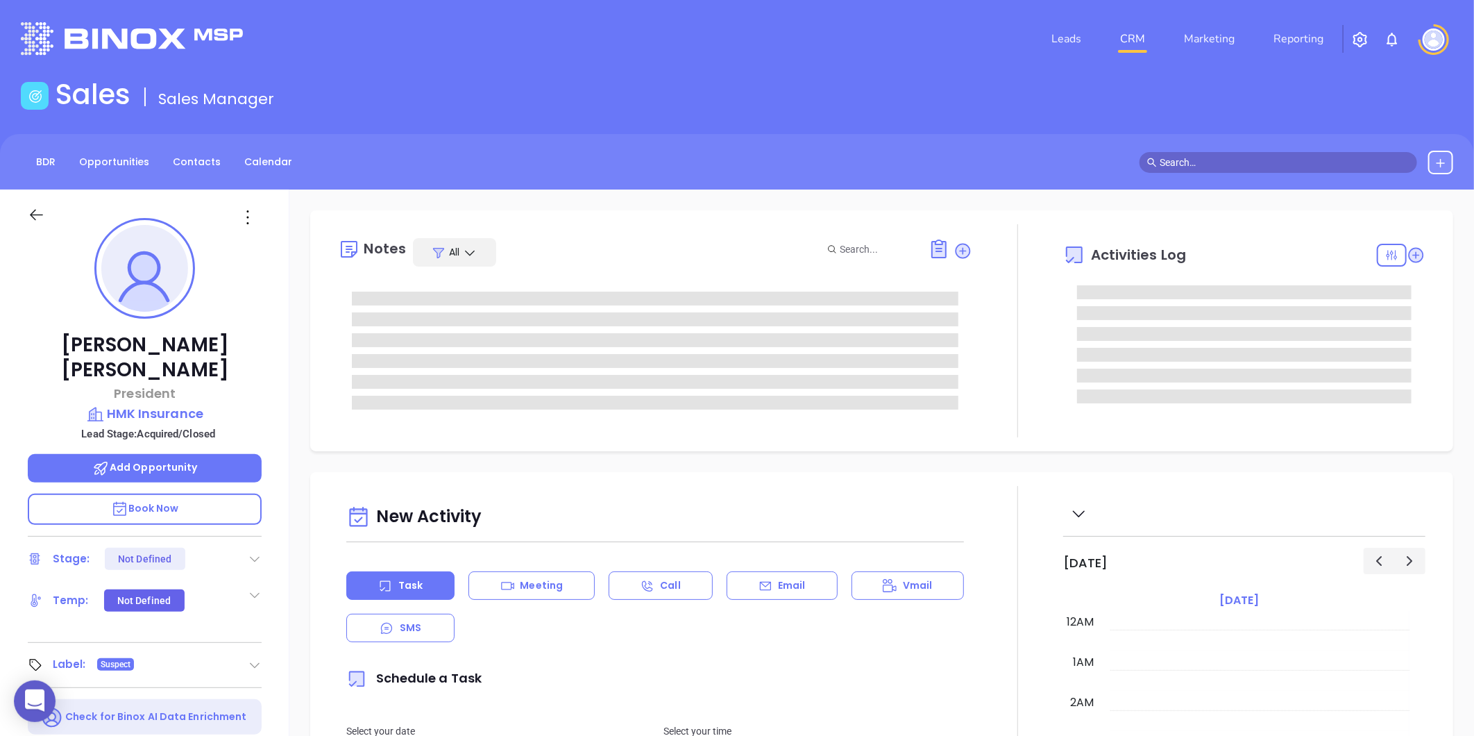
type input "[DATE]"
drag, startPoint x: 94, startPoint y: 334, endPoint x: 193, endPoint y: 334, distance: 98.5
click at [193, 334] on p "[PERSON_NAME]" at bounding box center [145, 357] width 234 height 50
copy p "[PERSON_NAME]"
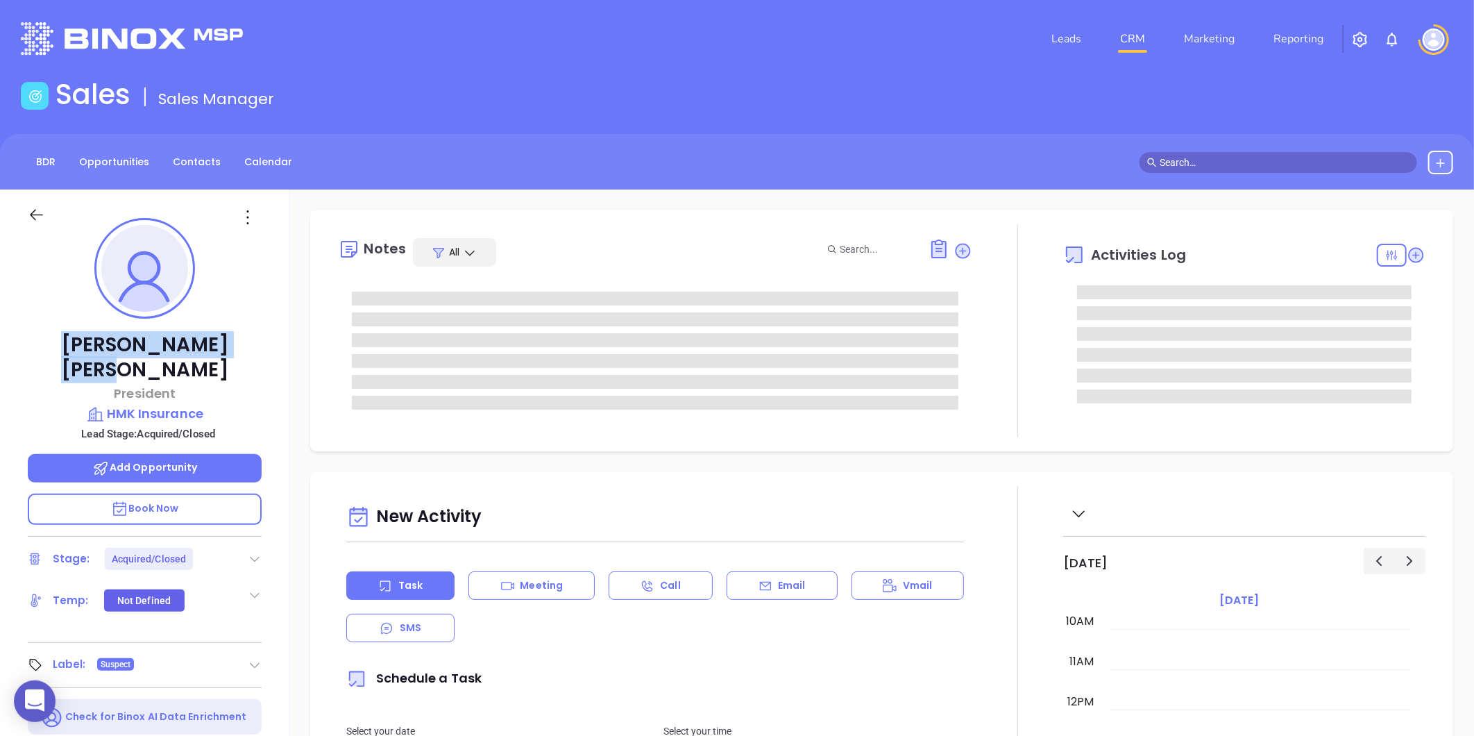
type input "[PERSON_NAME]"
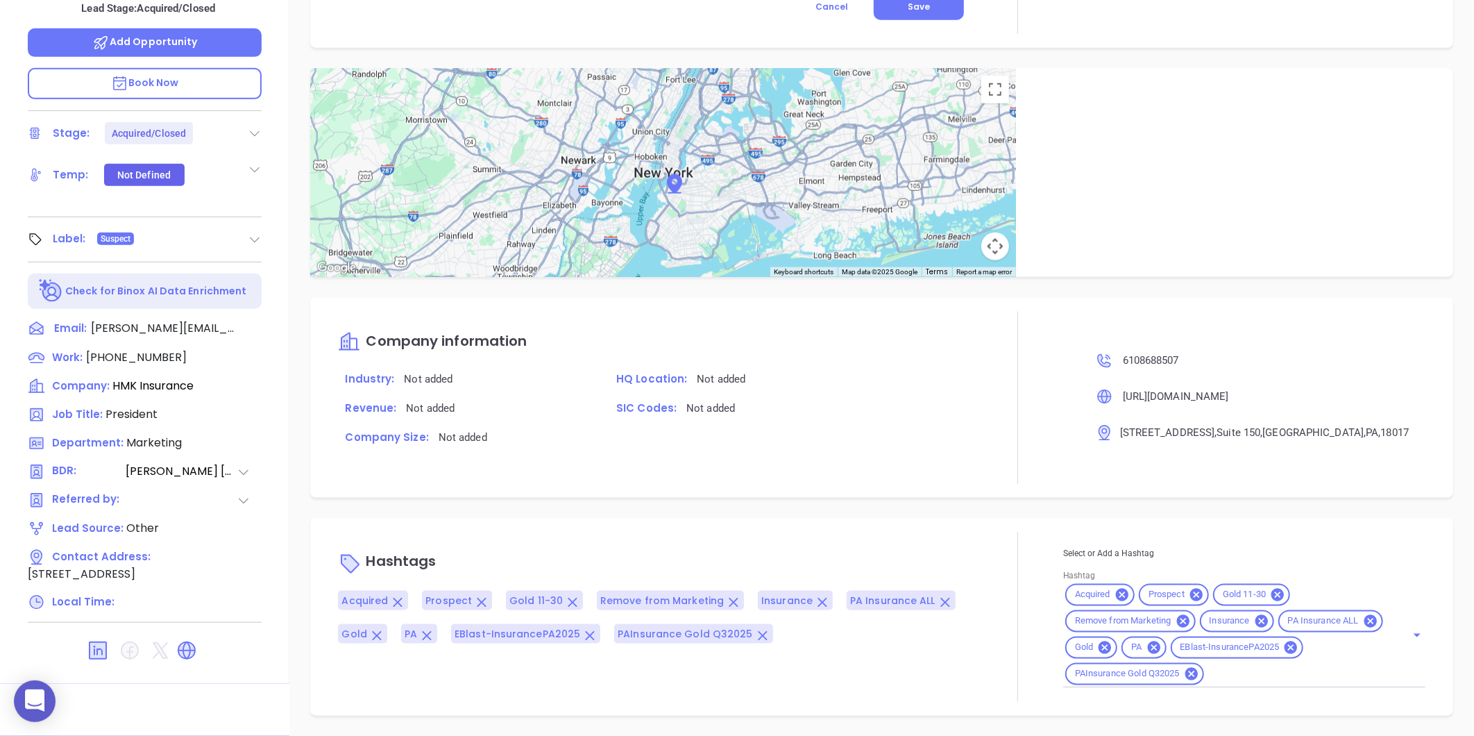
scroll to position [348, 0]
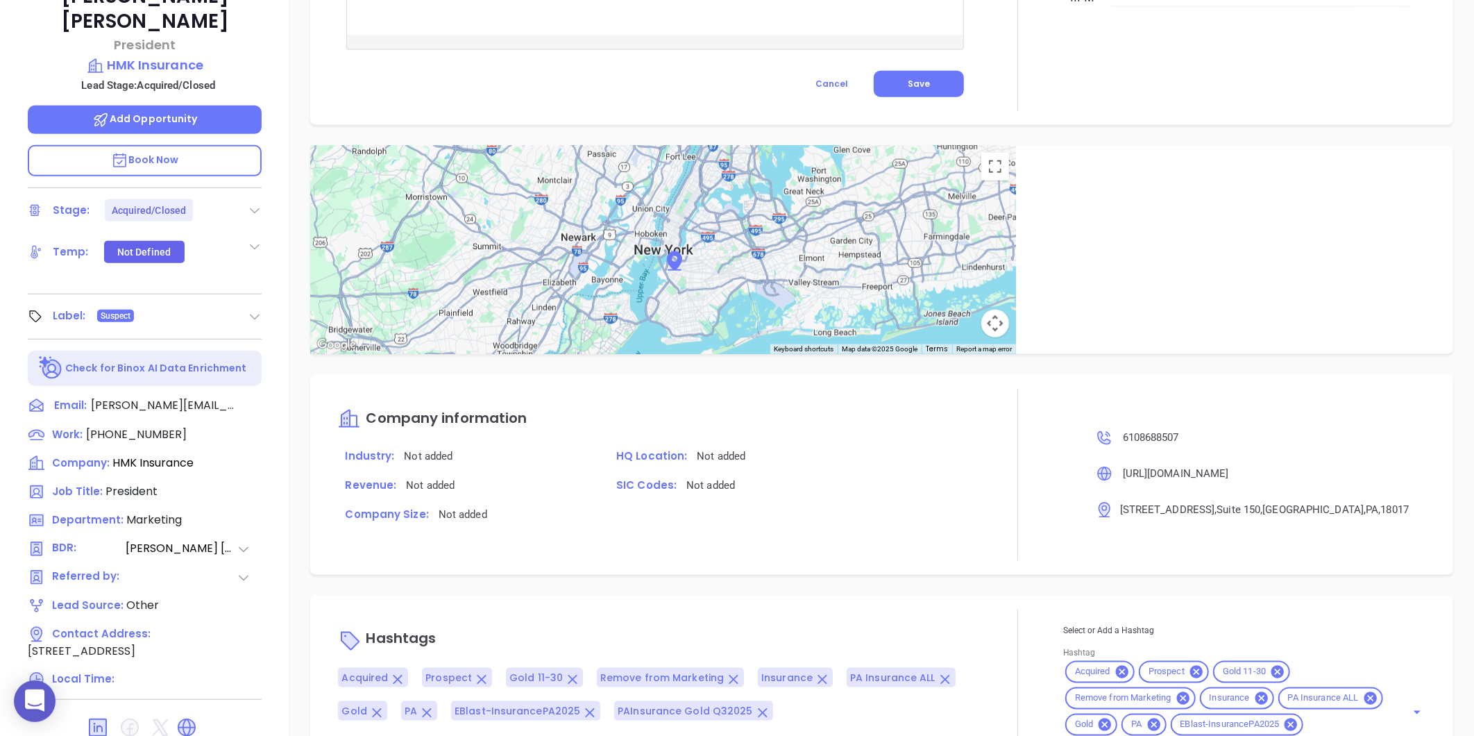
click at [248, 310] on icon at bounding box center [255, 317] width 14 height 14
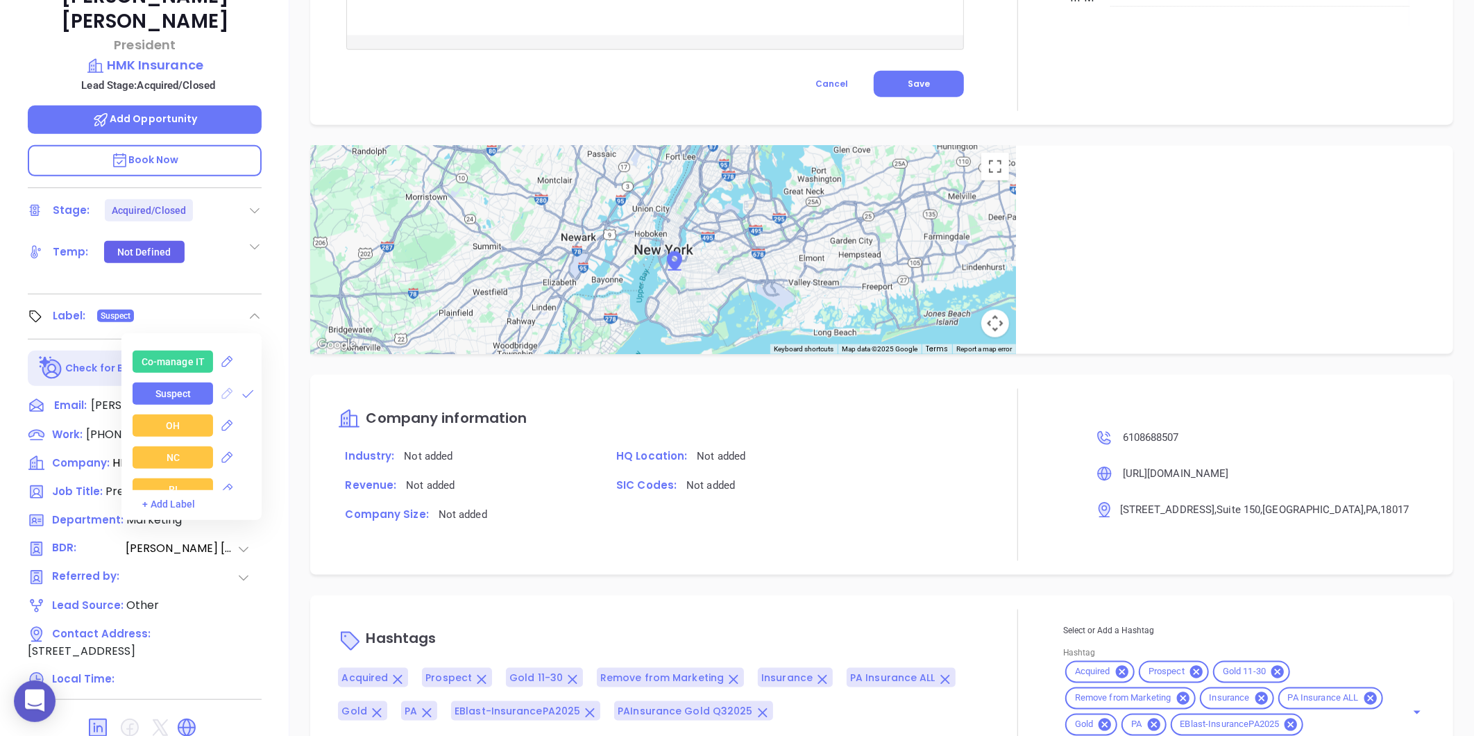
scroll to position [2004, 0]
click at [244, 396] on icon at bounding box center [248, 403] width 14 height 14
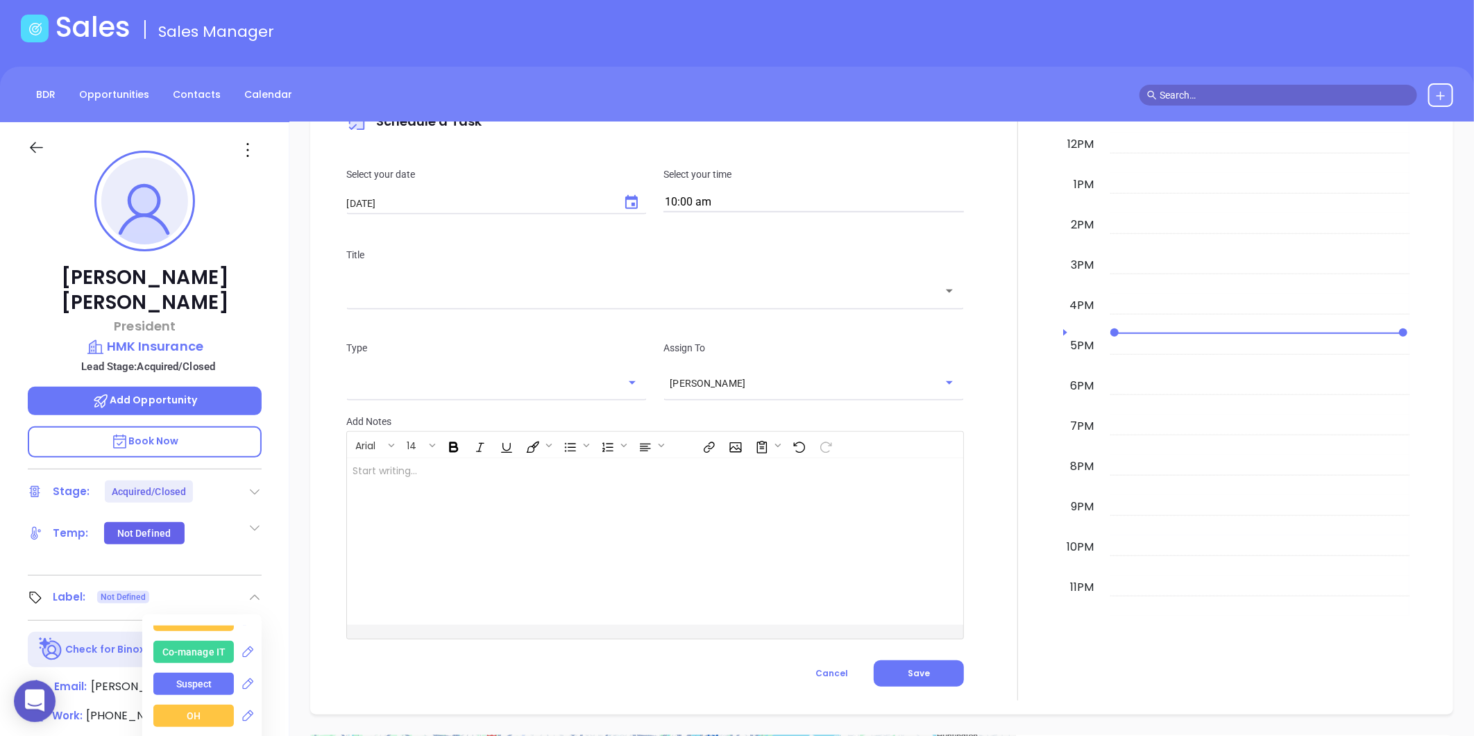
scroll to position [40, 0]
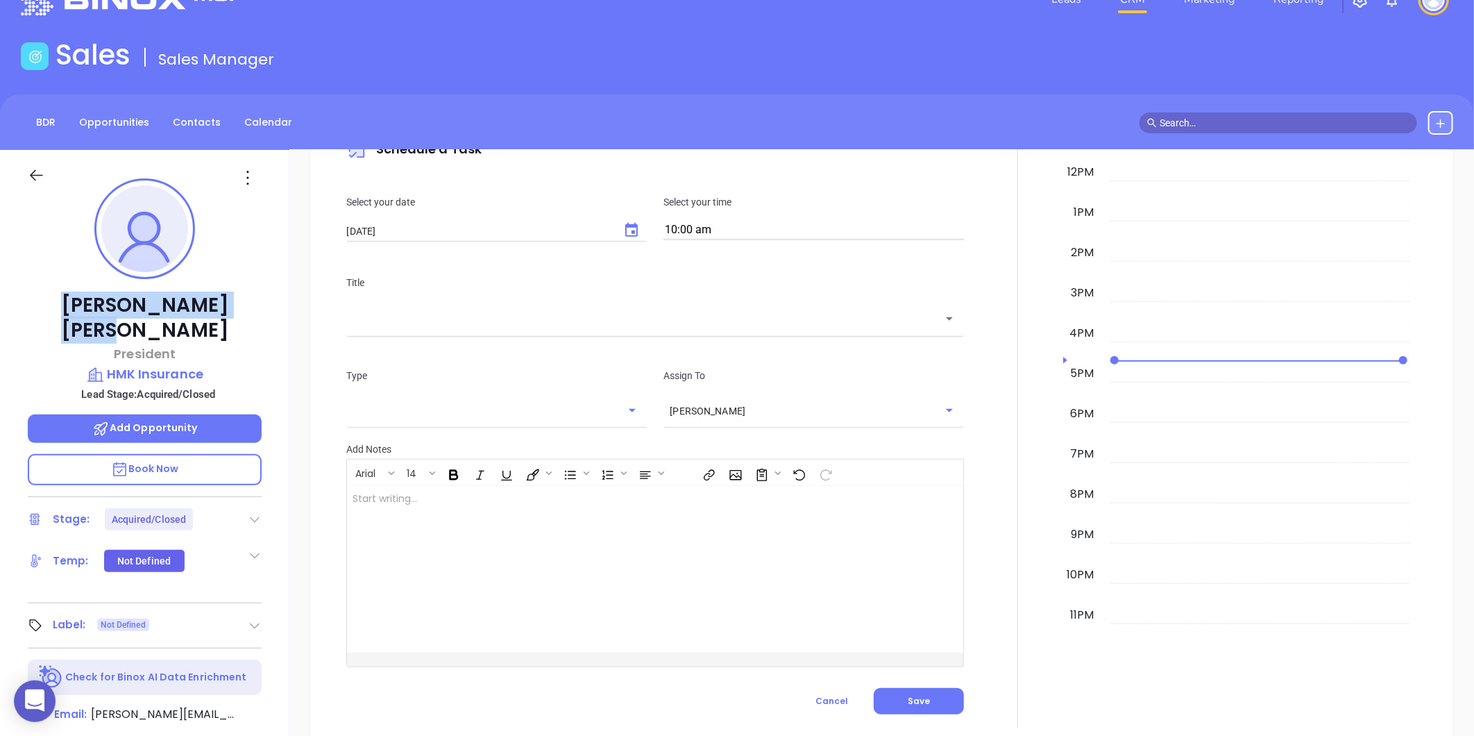
drag, startPoint x: 101, startPoint y: 294, endPoint x: 214, endPoint y: 306, distance: 113.1
click at [214, 306] on p "[PERSON_NAME]" at bounding box center [145, 318] width 234 height 50
copy p "[PERSON_NAME]"
click at [133, 364] on p "HMK Insurance" at bounding box center [145, 373] width 234 height 19
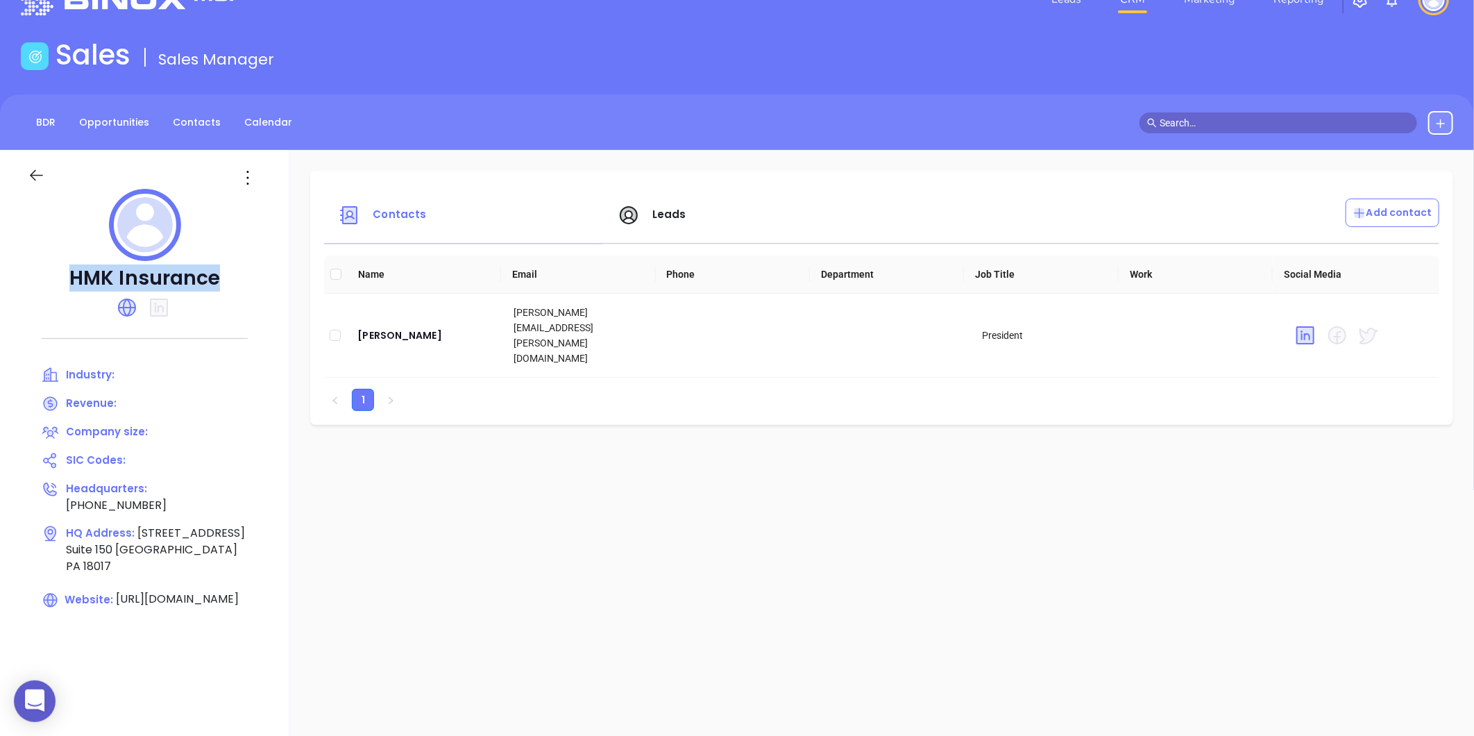
drag, startPoint x: 73, startPoint y: 279, endPoint x: 232, endPoint y: 282, distance: 159.6
click at [232, 282] on p "HMK Insurance" at bounding box center [145, 278] width 234 height 25
copy p "HMK Insurance"
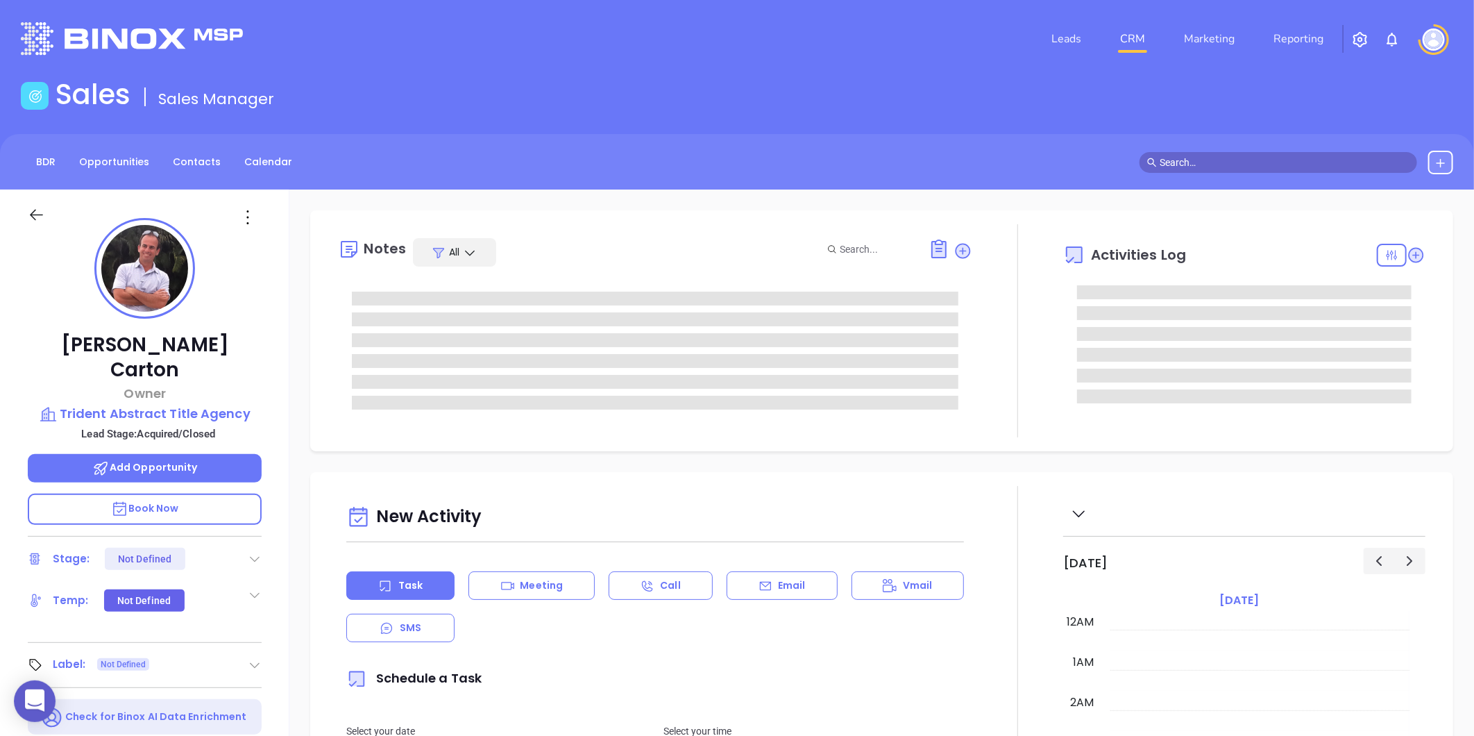
type input "[DATE]"
type input "[PERSON_NAME]"
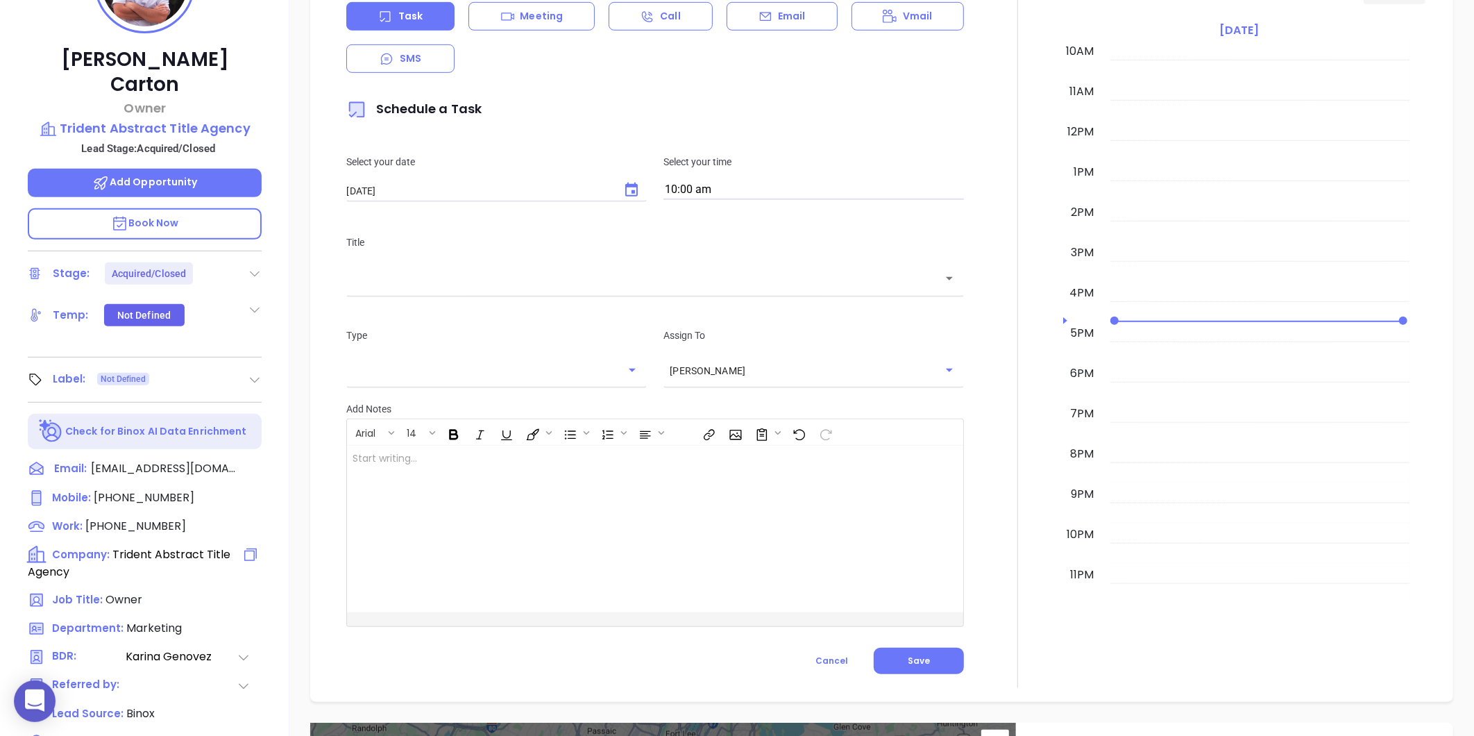
scroll to position [117, 0]
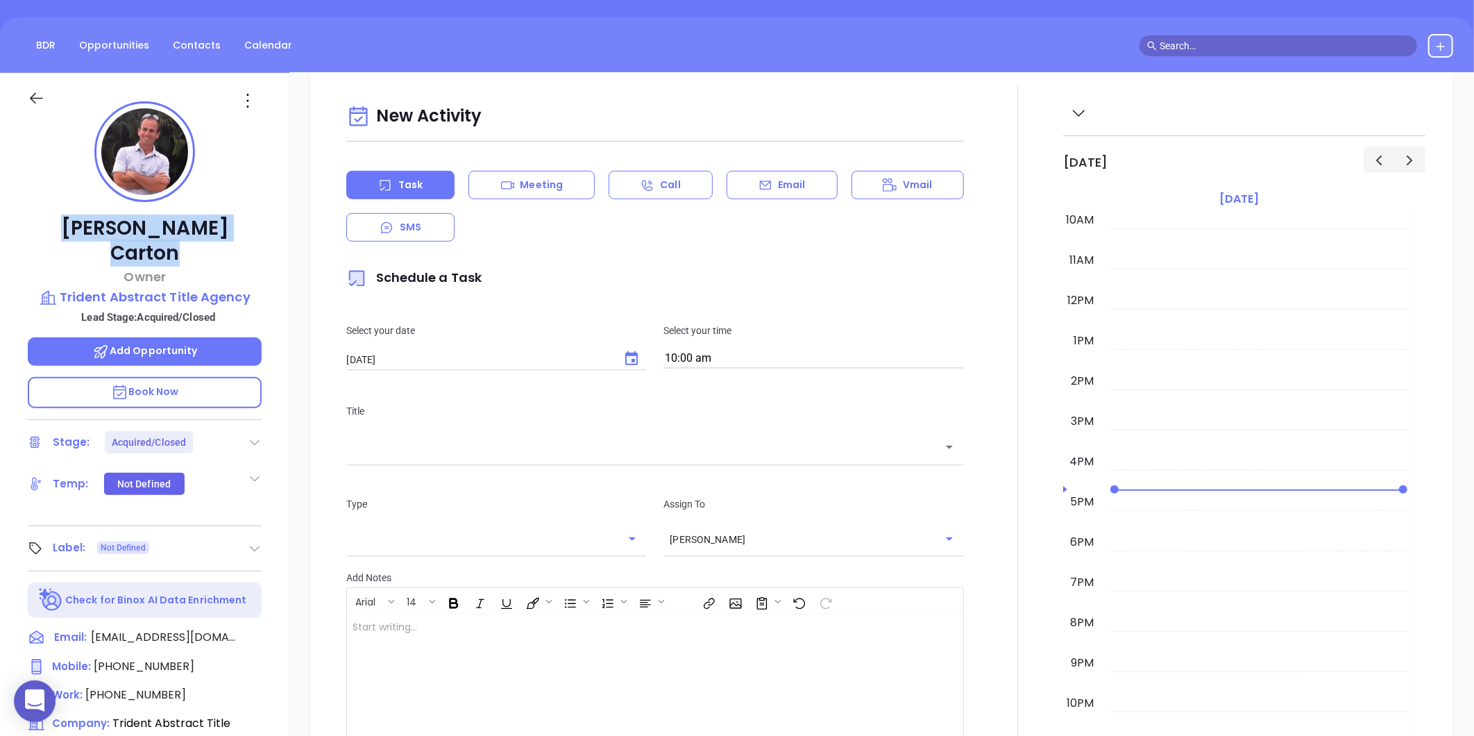
drag, startPoint x: 81, startPoint y: 219, endPoint x: 266, endPoint y: 235, distance: 186.7
click at [266, 235] on div "[PERSON_NAME] Owner Trident Abstract Title Agency Lead Stage: Acquired/Closed A…" at bounding box center [144, 533] width 289 height 920
copy p "[PERSON_NAME]"
click at [71, 287] on p "Trident Abstract Title Agency" at bounding box center [145, 296] width 234 height 19
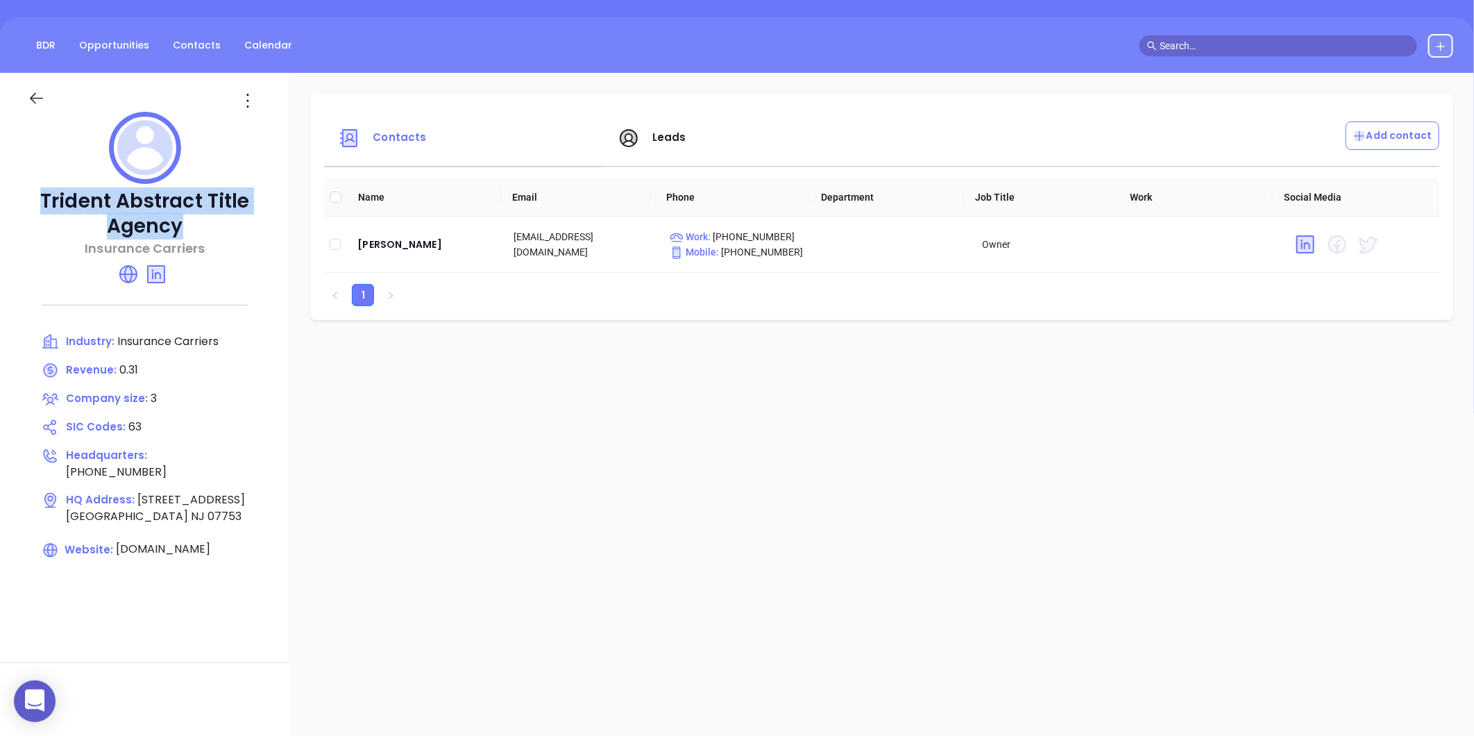
drag, startPoint x: 43, startPoint y: 203, endPoint x: 190, endPoint y: 223, distance: 148.5
click at [190, 223] on p "Trident Abstract Title Agency" at bounding box center [145, 214] width 234 height 50
copy p "Trident Abstract Title Agency"
click at [422, 243] on div "[PERSON_NAME]" at bounding box center [424, 244] width 134 height 17
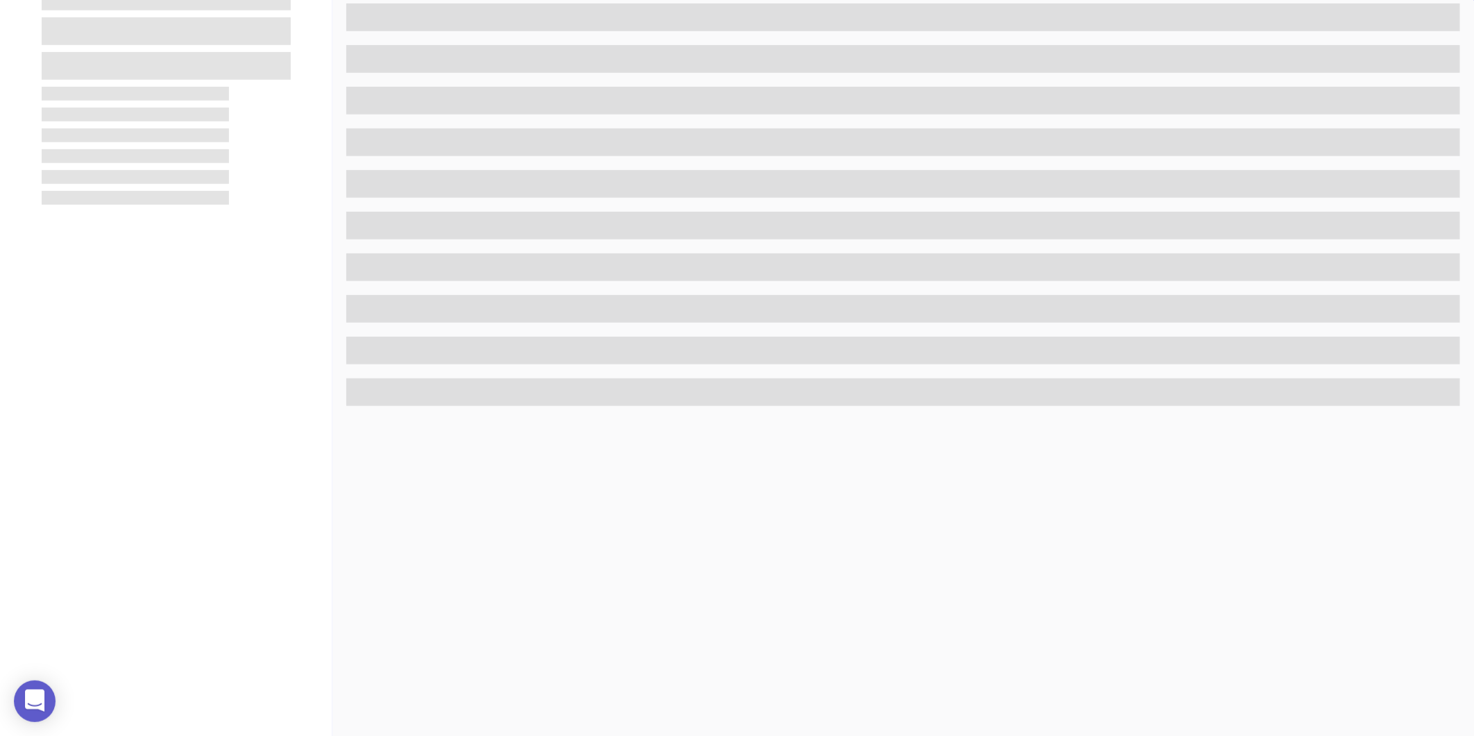
scroll to position [425, 0]
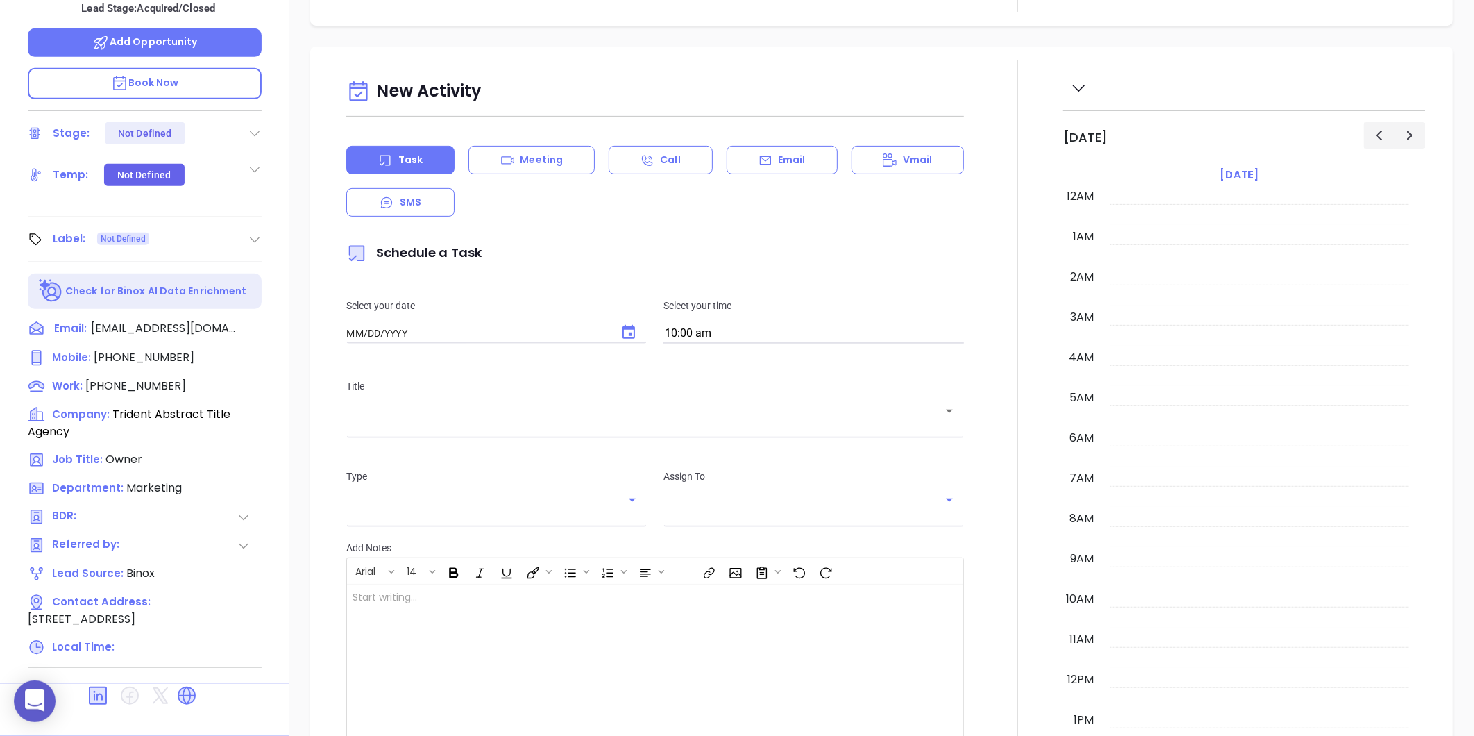
type input "[DATE]"
type input "[PERSON_NAME]"
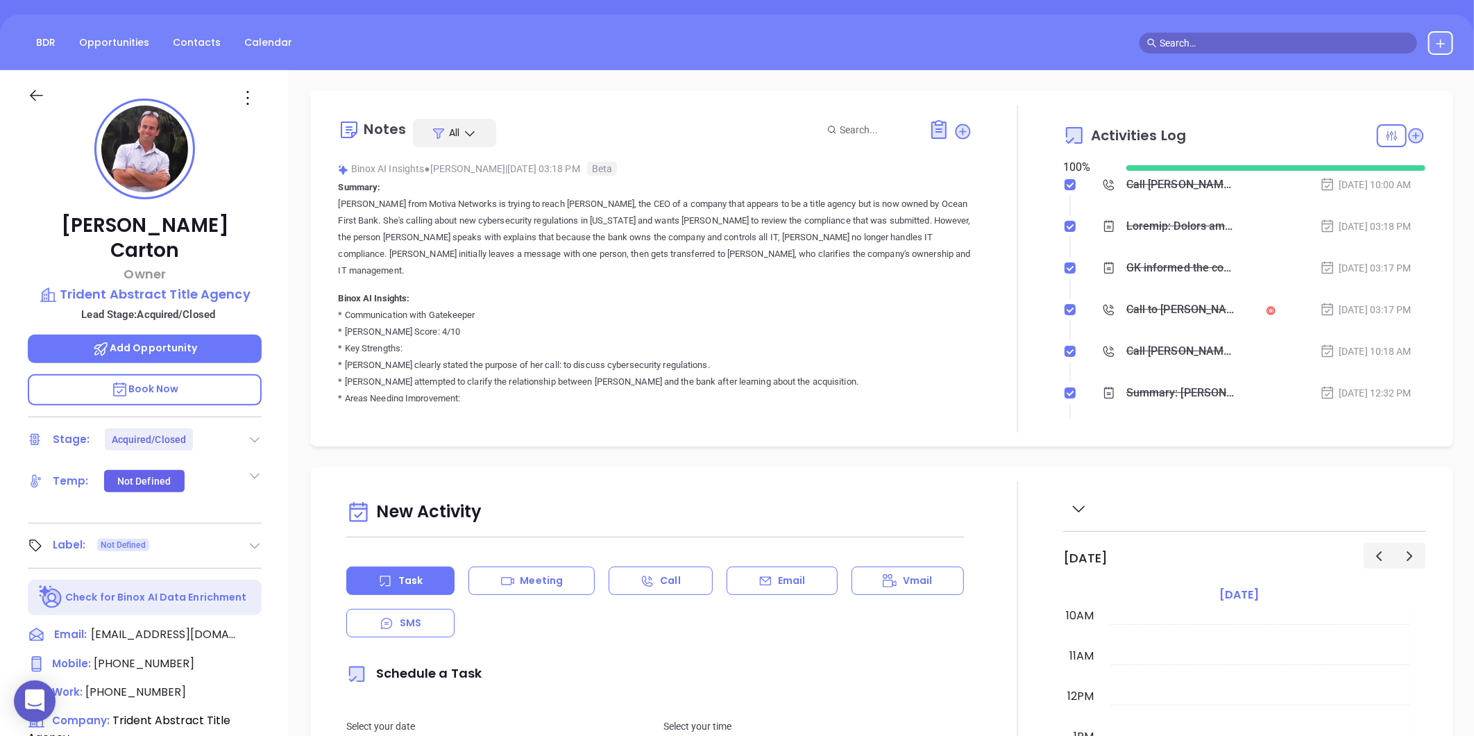
scroll to position [117, 0]
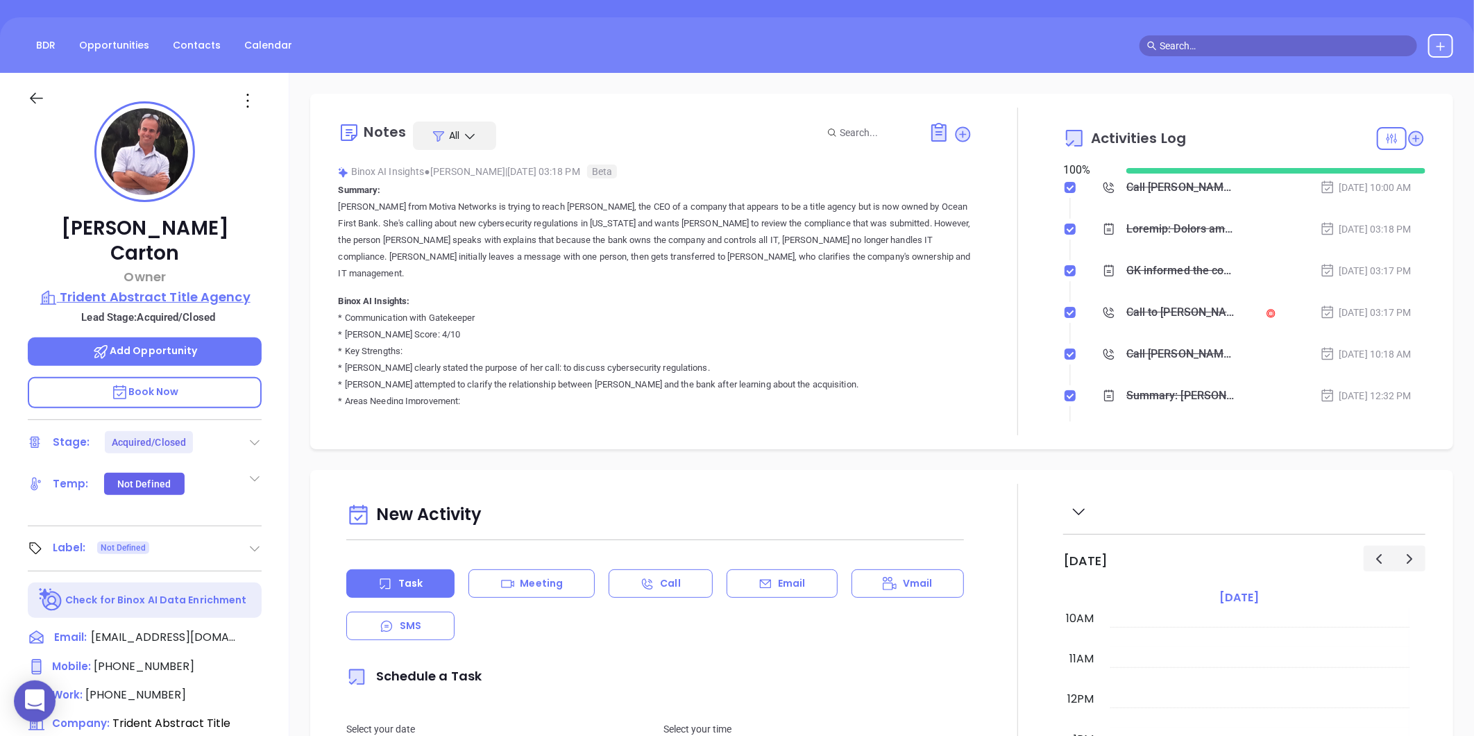
click at [150, 287] on p "Trident Abstract Title Agency" at bounding box center [145, 296] width 234 height 19
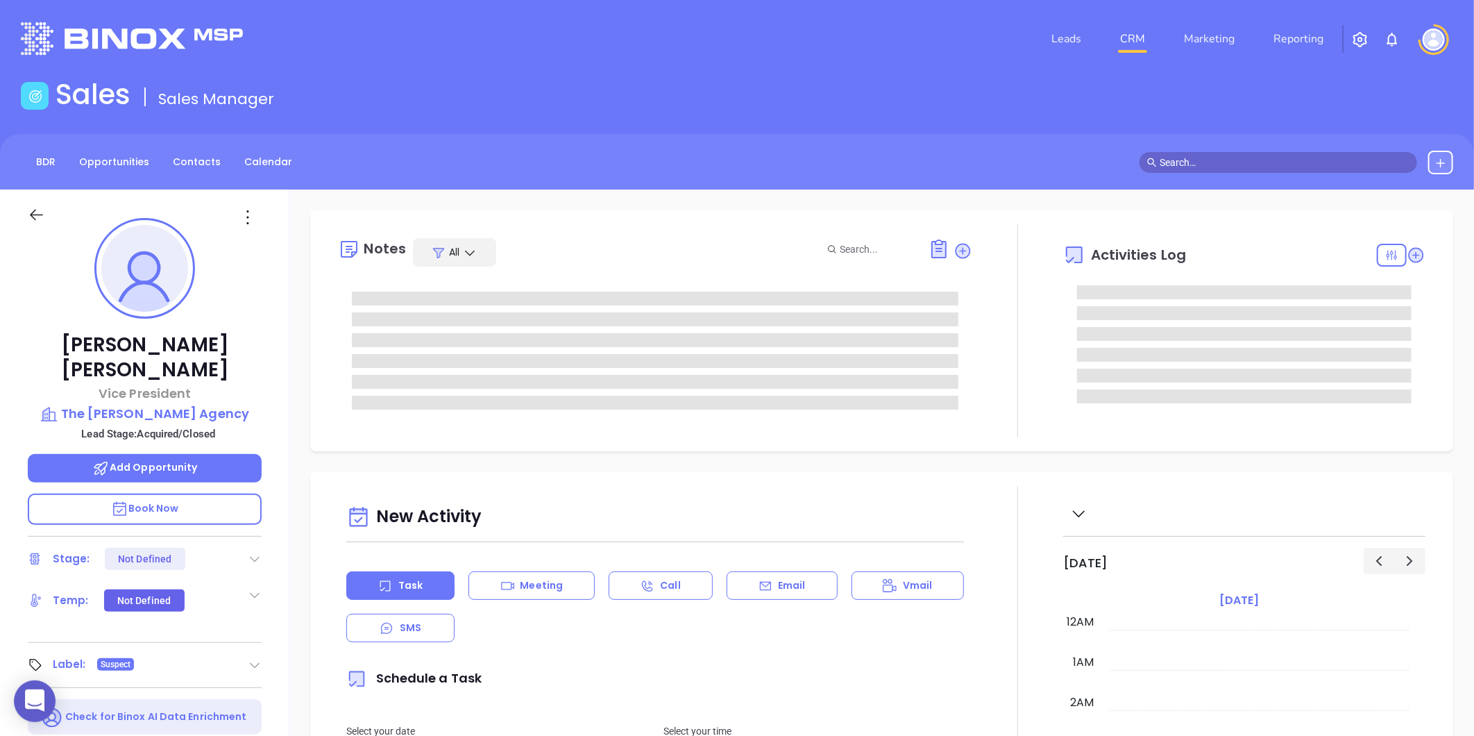
type input "[DATE]"
click at [149, 404] on p "The [PERSON_NAME] Agency" at bounding box center [145, 413] width 234 height 19
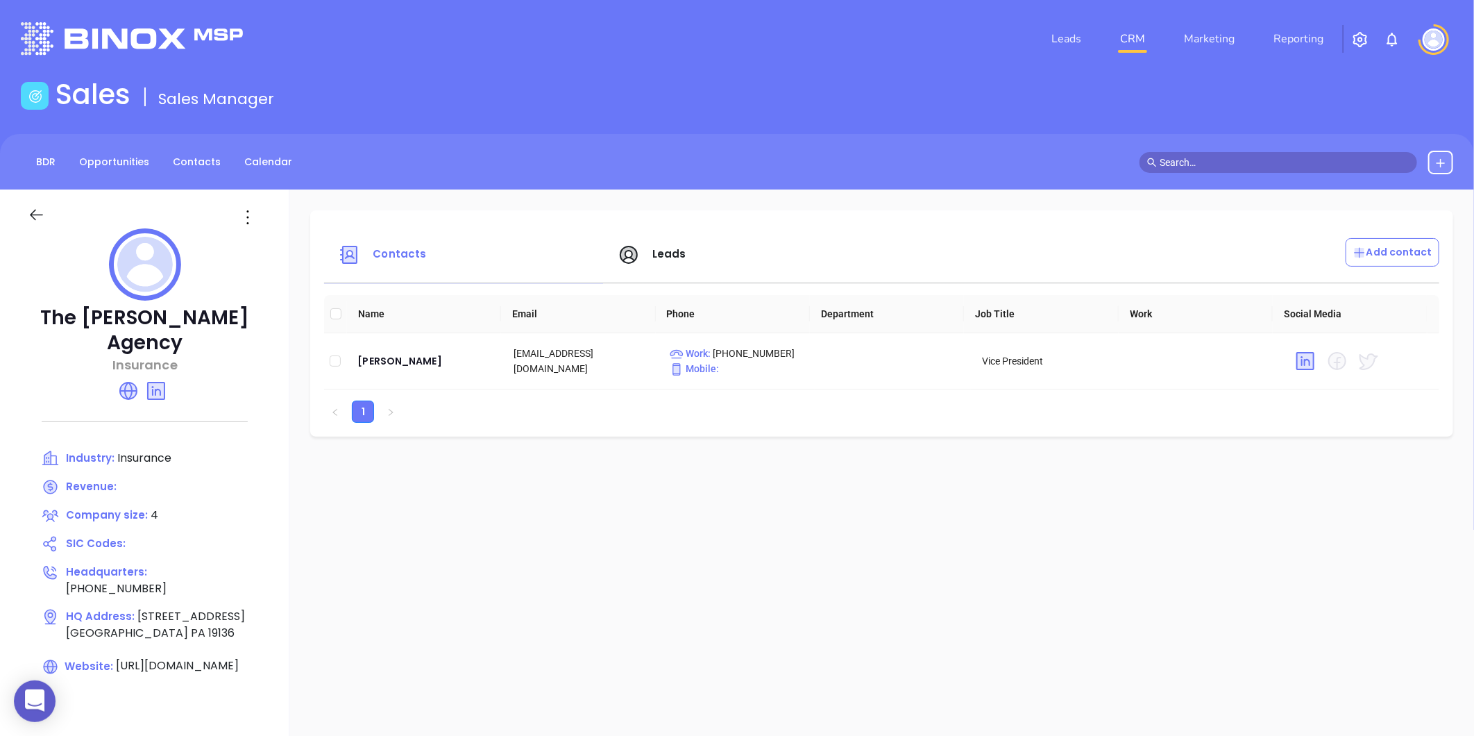
click at [42, 223] on icon at bounding box center [36, 214] width 17 height 17
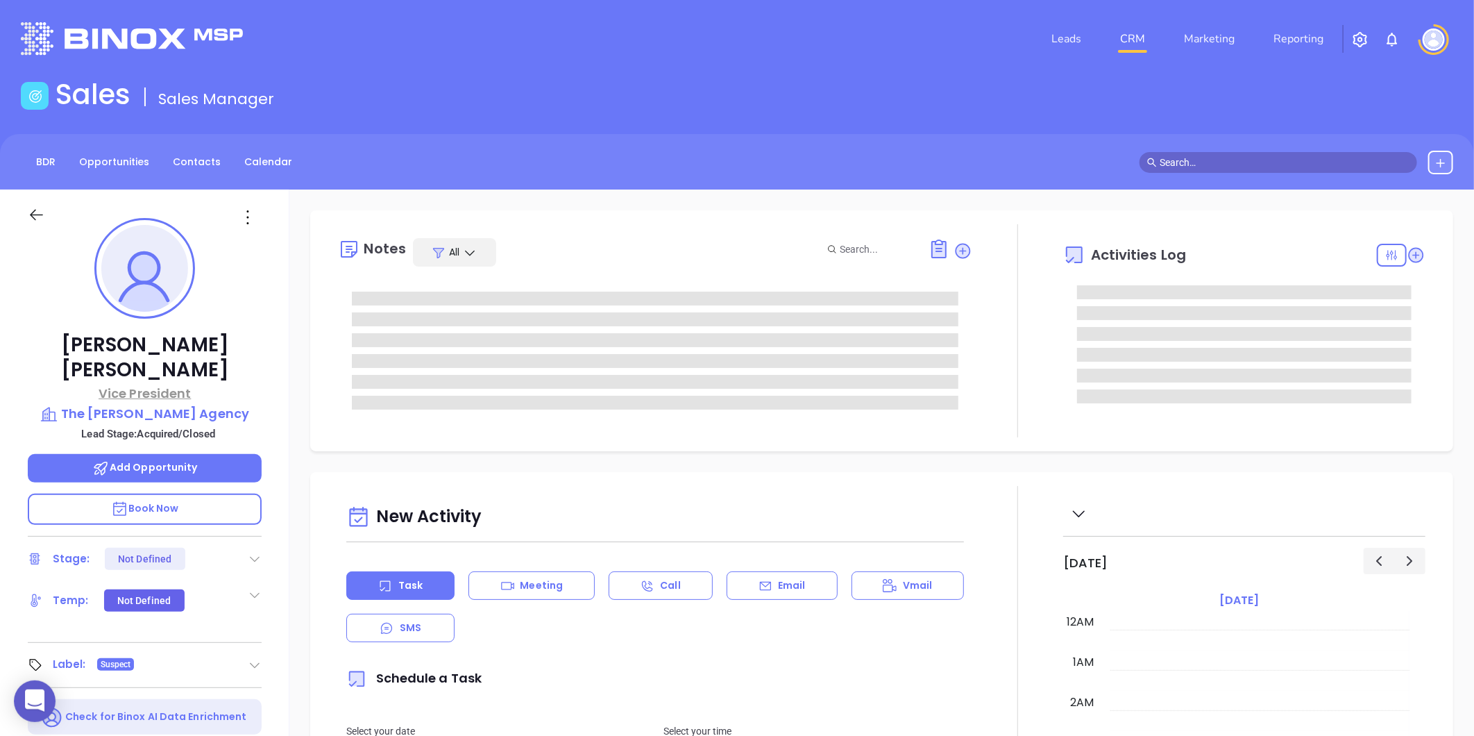
type input "[DATE]"
drag, startPoint x: 74, startPoint y: 336, endPoint x: 257, endPoint y: 330, distance: 182.6
click at [257, 330] on div "[PERSON_NAME] Vice President The [PERSON_NAME] Agency Lead Stage: Acquired/Clos…" at bounding box center [144, 649] width 289 height 920
copy p "[PERSON_NAME]"
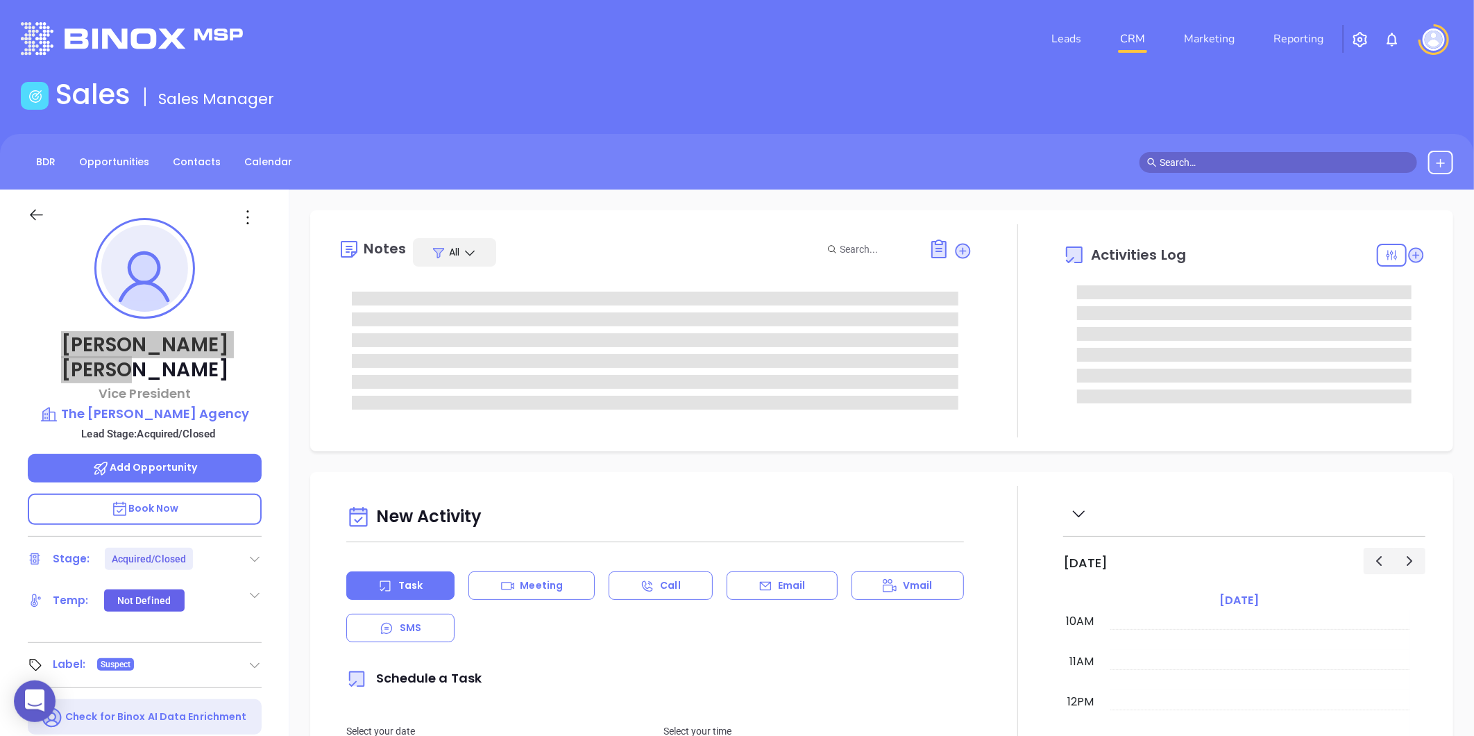
type input "[PERSON_NAME]"
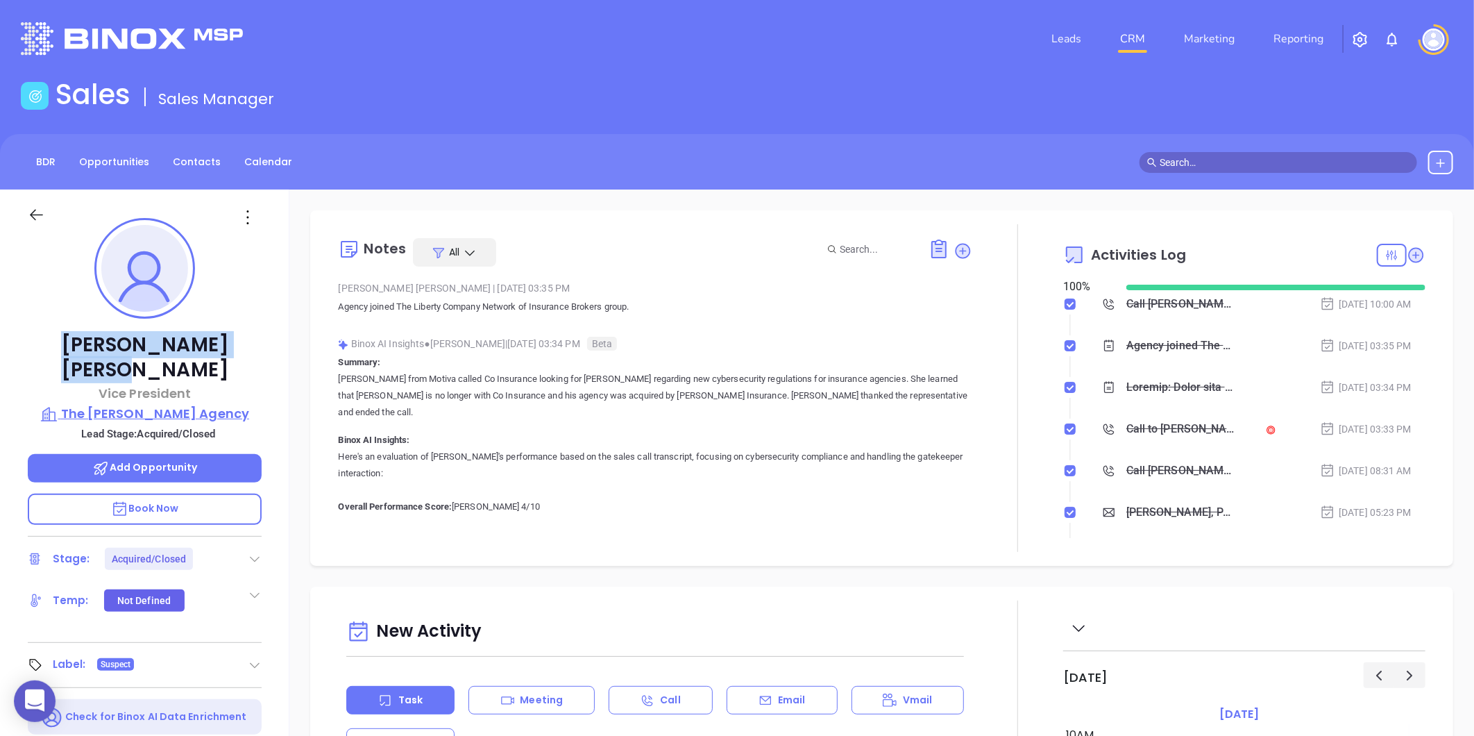
click at [115, 404] on p "The [PERSON_NAME] Agency" at bounding box center [145, 413] width 234 height 19
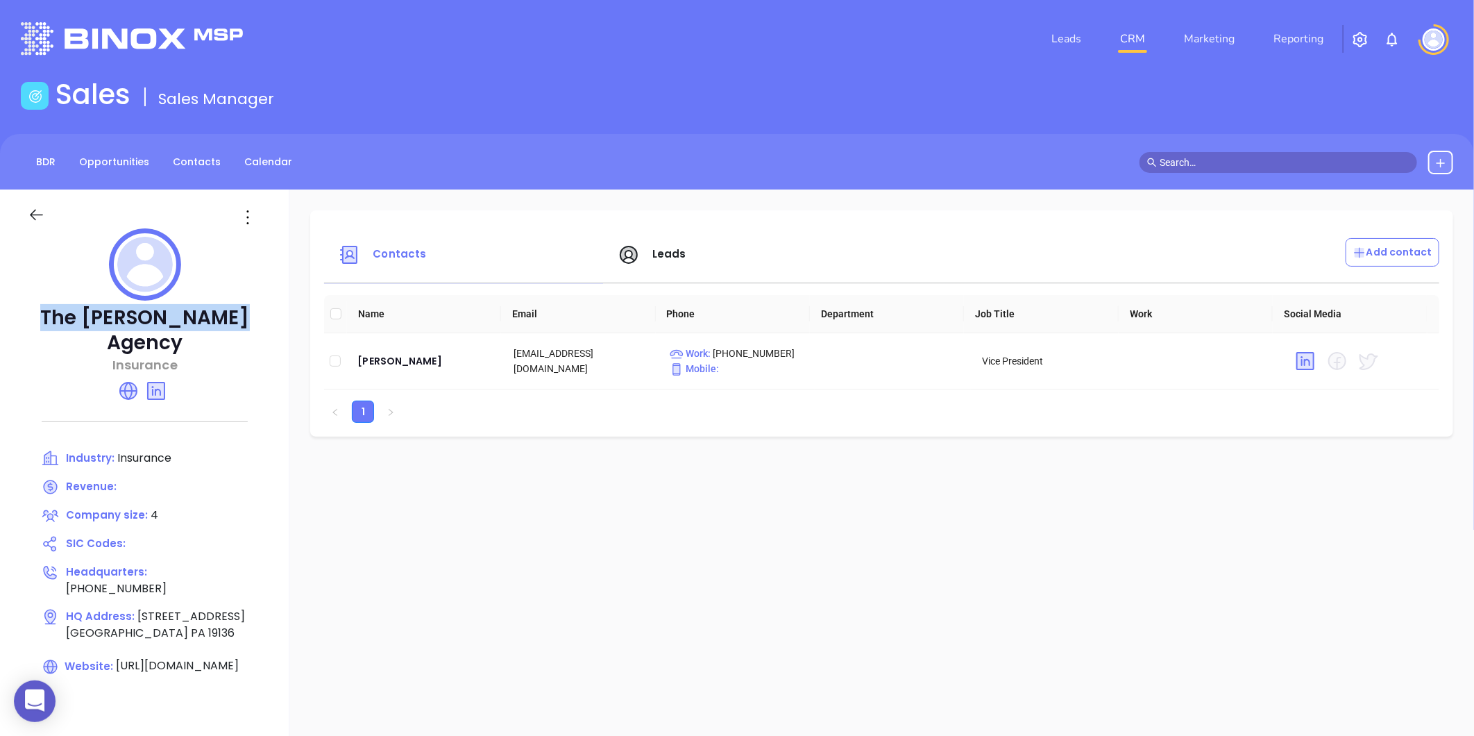
drag, startPoint x: 56, startPoint y: 314, endPoint x: 230, endPoint y: 316, distance: 173.5
click at [230, 316] on p "The [PERSON_NAME] Agency" at bounding box center [145, 330] width 234 height 50
copy p "The [PERSON_NAME] Agency"
click at [380, 359] on div "[PERSON_NAME]" at bounding box center [424, 361] width 134 height 17
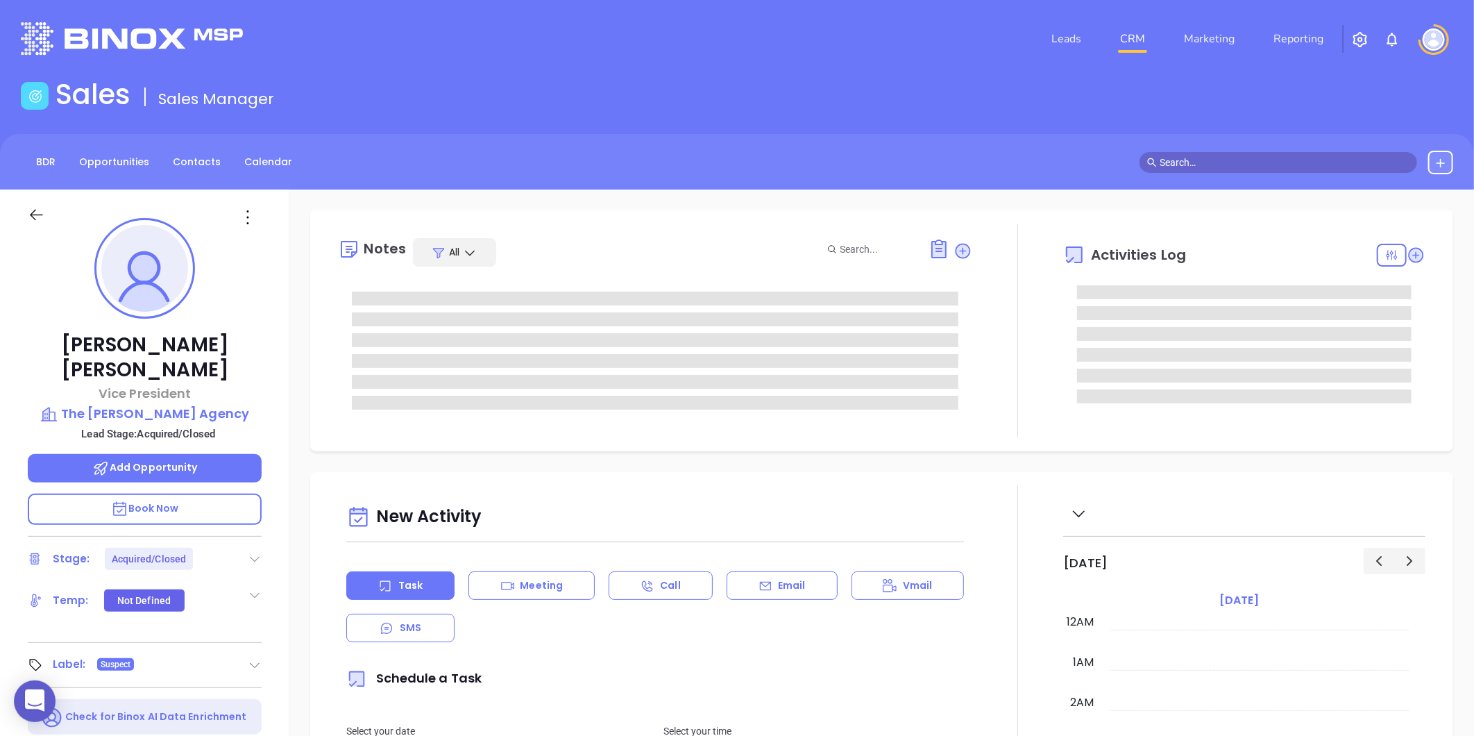
type input "[PERSON_NAME]"
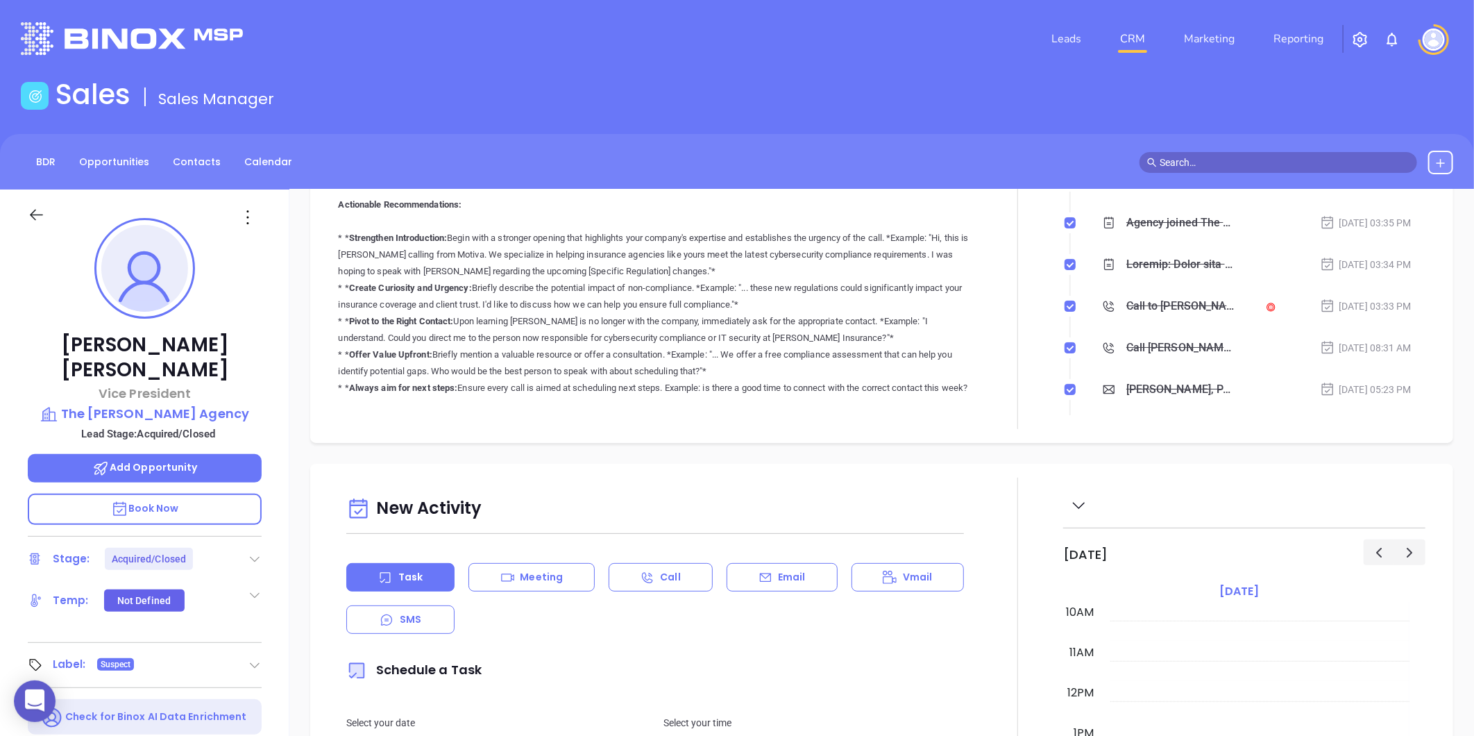
scroll to position [308, 0]
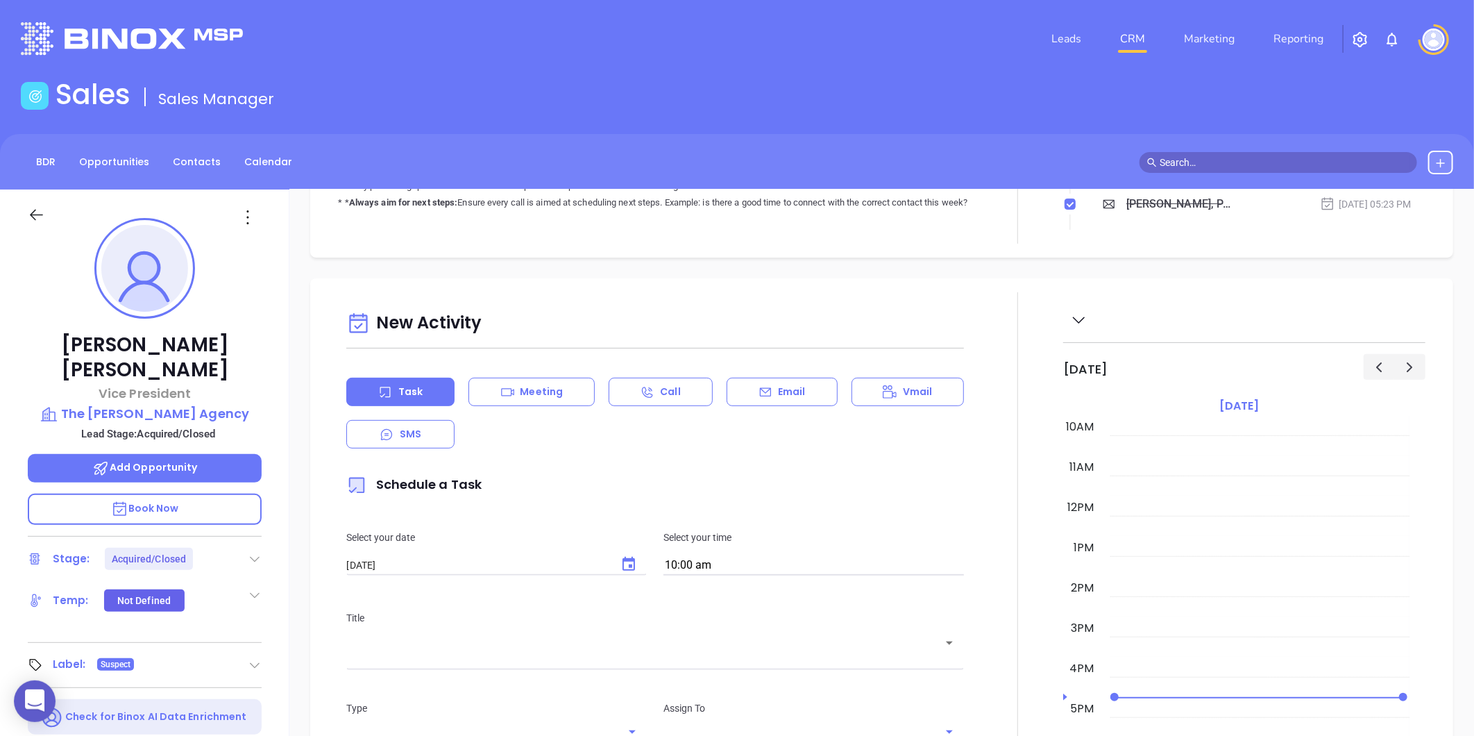
click at [253, 656] on div at bounding box center [255, 664] width 14 height 17
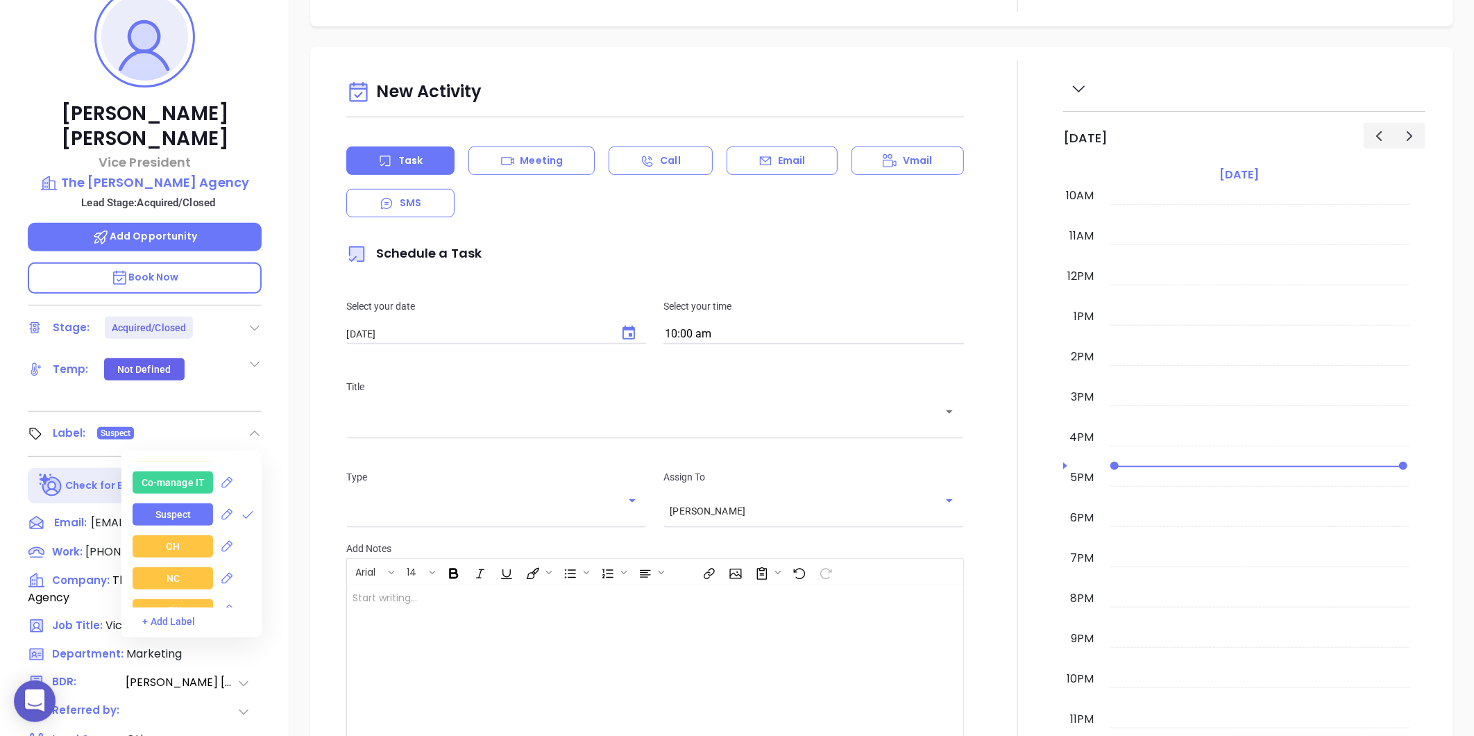
scroll to position [1927, 0]
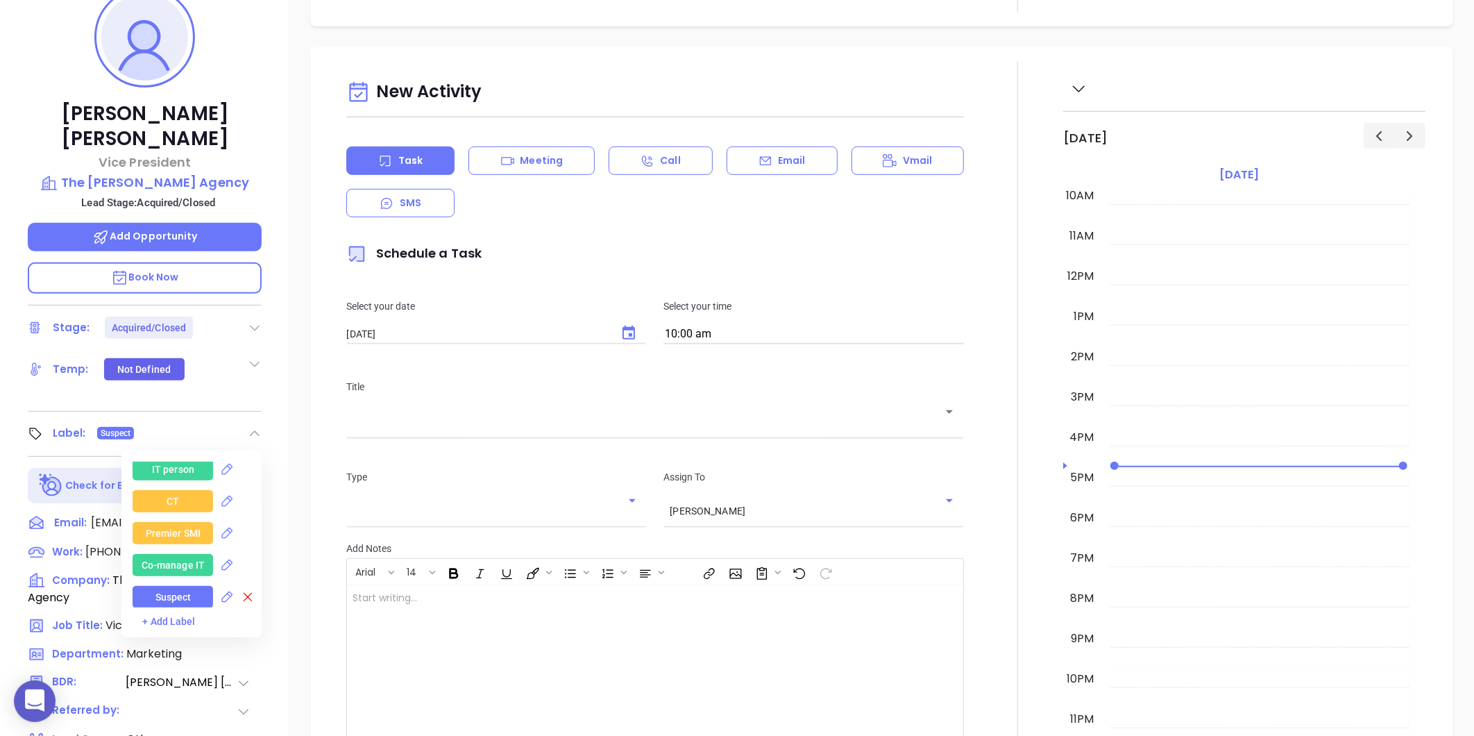
click at [244, 590] on icon at bounding box center [248, 597] width 14 height 14
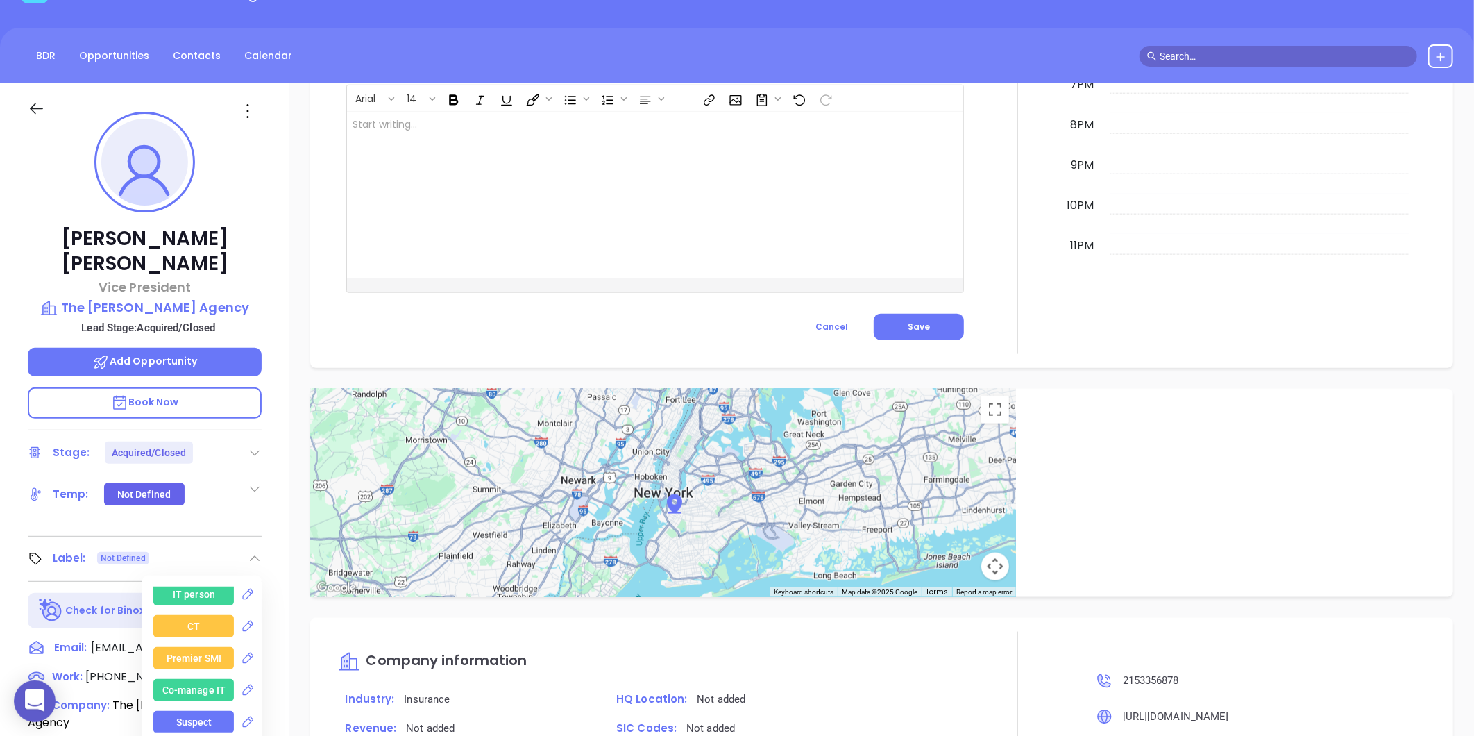
scroll to position [0, 0]
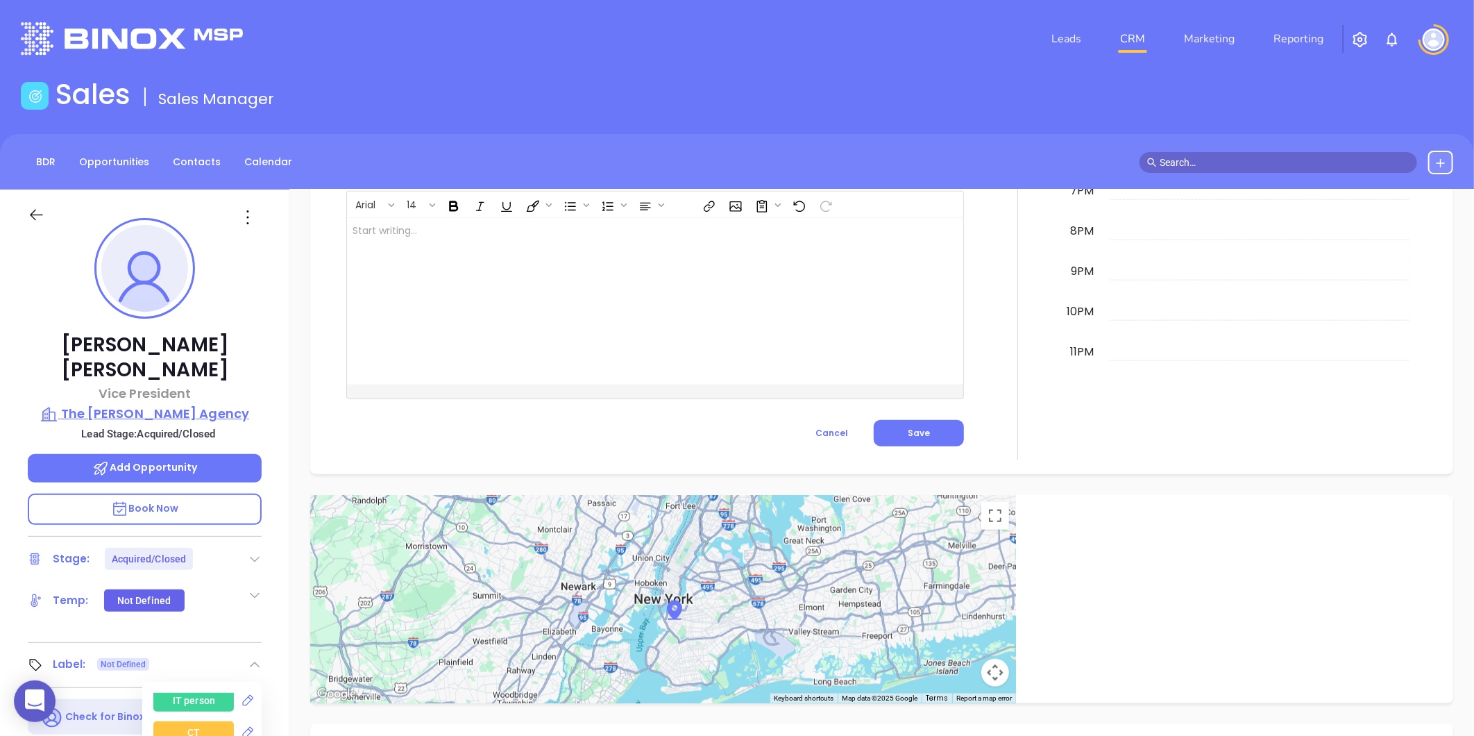
click at [165, 404] on p "The Perzel Agency" at bounding box center [145, 413] width 234 height 19
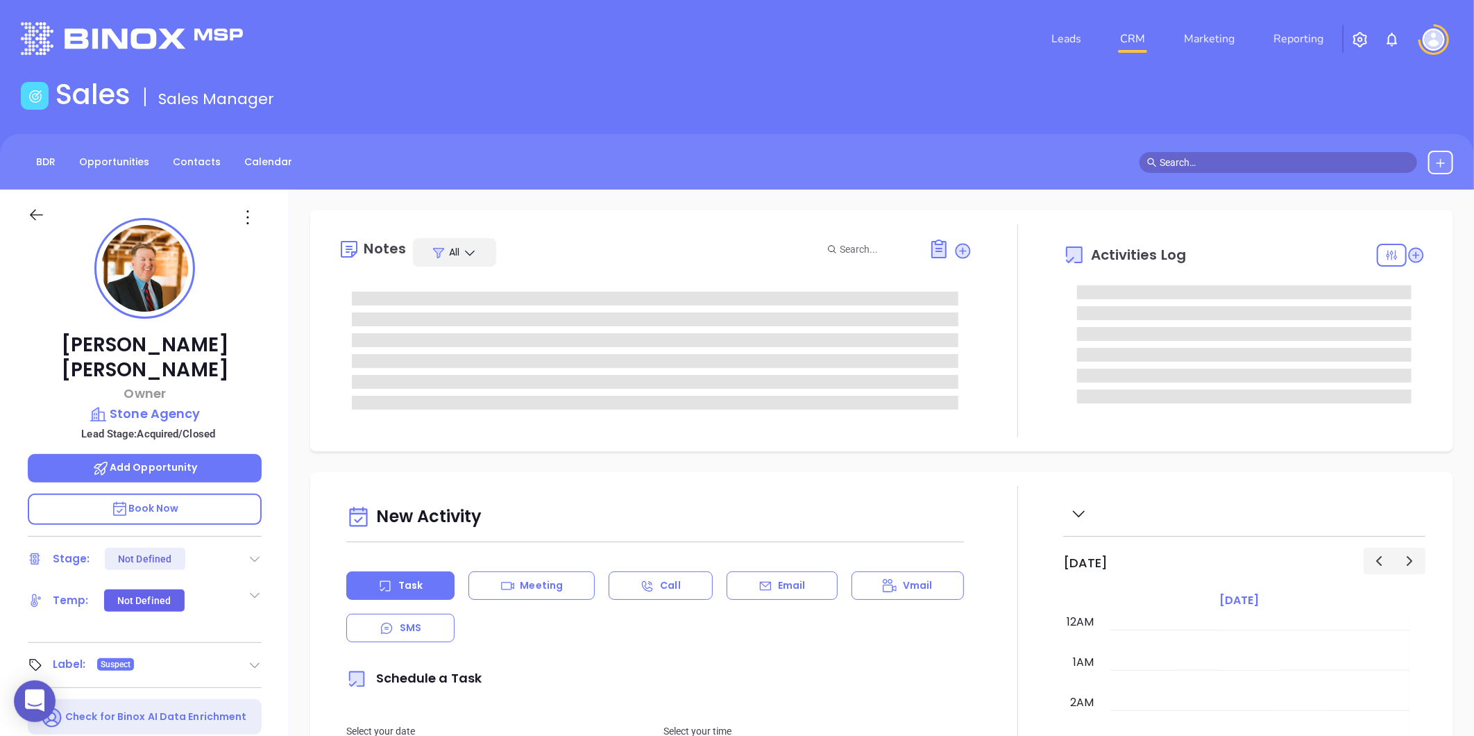
type input "[DATE]"
click at [130, 404] on p "Stone Agency" at bounding box center [145, 413] width 234 height 19
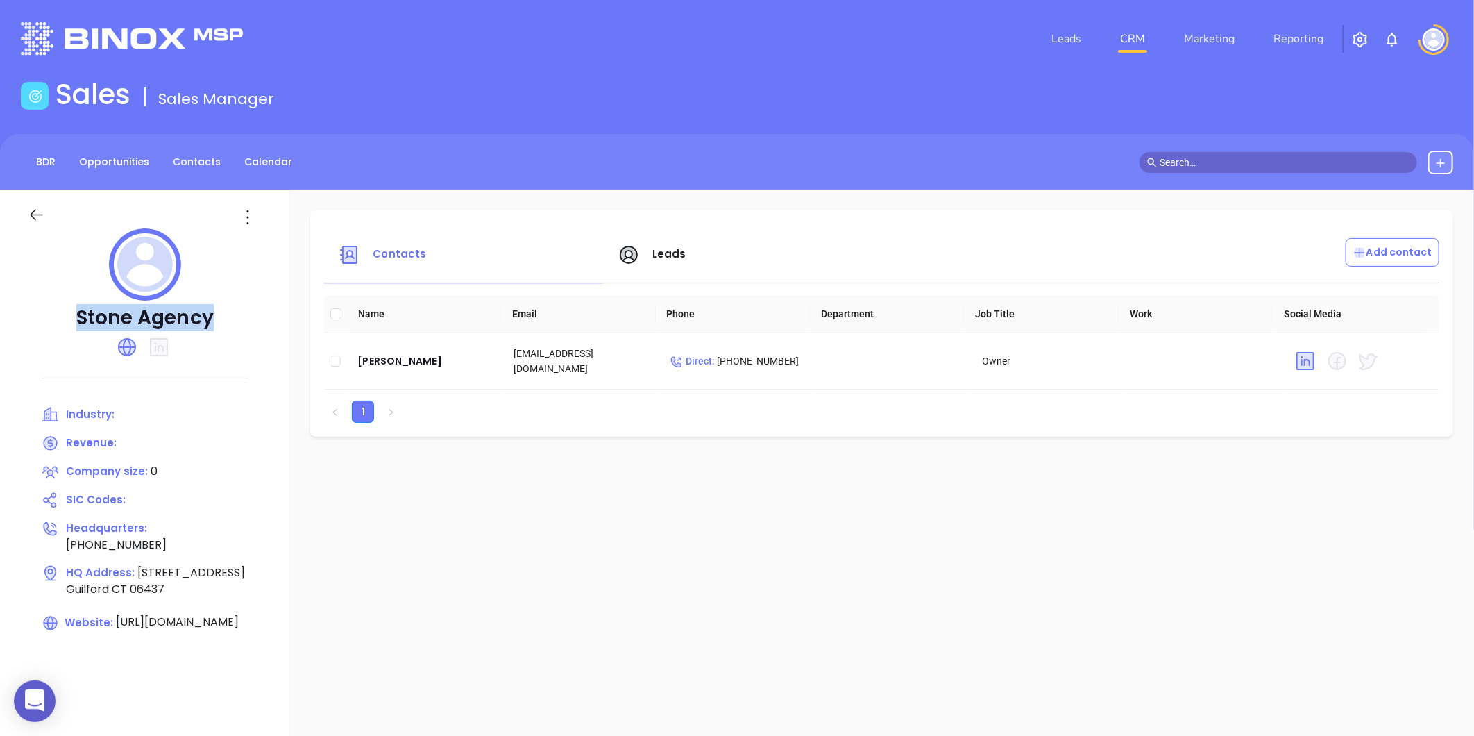
drag, startPoint x: 78, startPoint y: 310, endPoint x: 213, endPoint y: 318, distance: 135.6
click at [213, 318] on p "Stone Agency" at bounding box center [145, 317] width 234 height 25
copy p "Stone Agency"
click at [378, 348] on td "[PERSON_NAME]" at bounding box center [424, 361] width 156 height 56
click at [384, 357] on div "[PERSON_NAME]" at bounding box center [424, 361] width 134 height 17
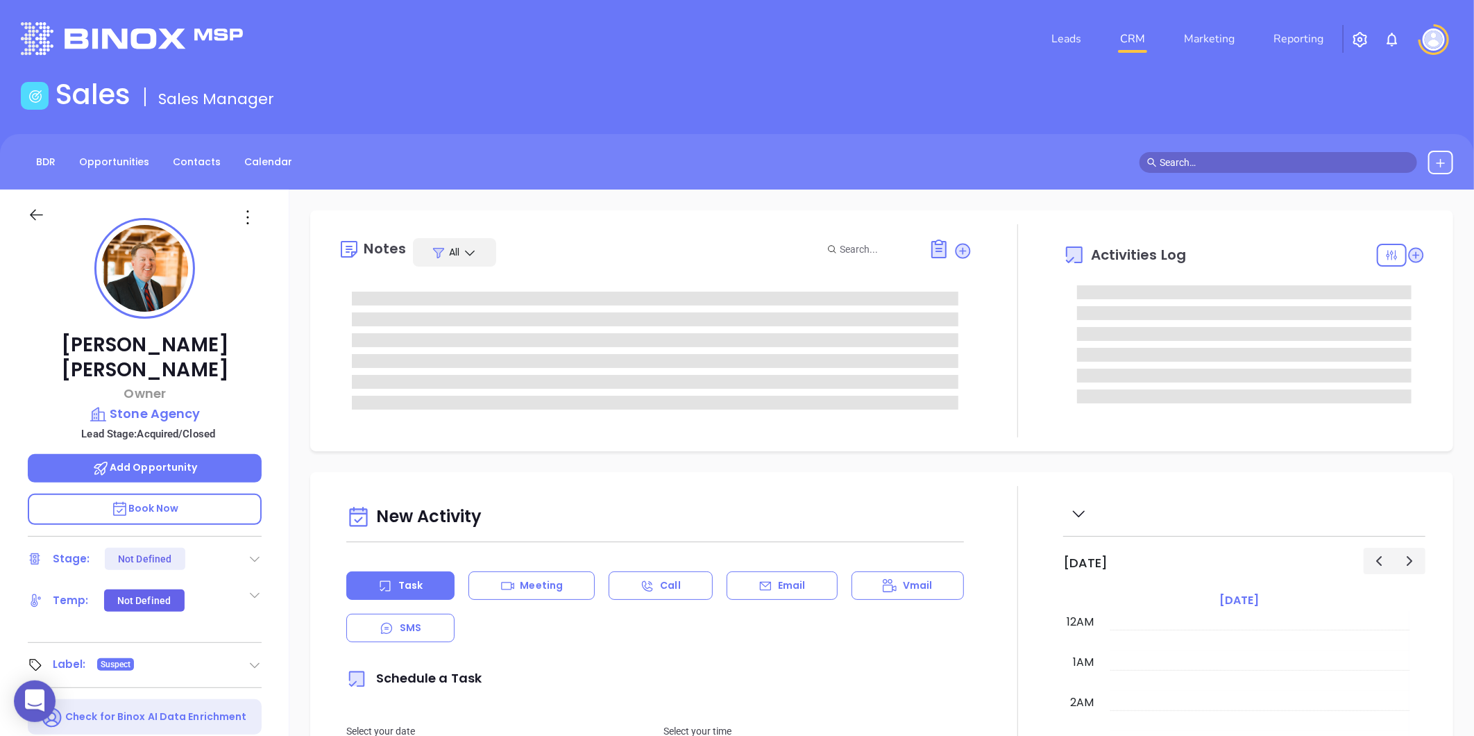
type input "[DATE]"
click at [62, 333] on p "[PERSON_NAME]" at bounding box center [145, 357] width 234 height 50
drag, startPoint x: 56, startPoint y: 341, endPoint x: 246, endPoint y: 338, distance: 190.9
click at [246, 338] on p "[PERSON_NAME]" at bounding box center [145, 357] width 234 height 50
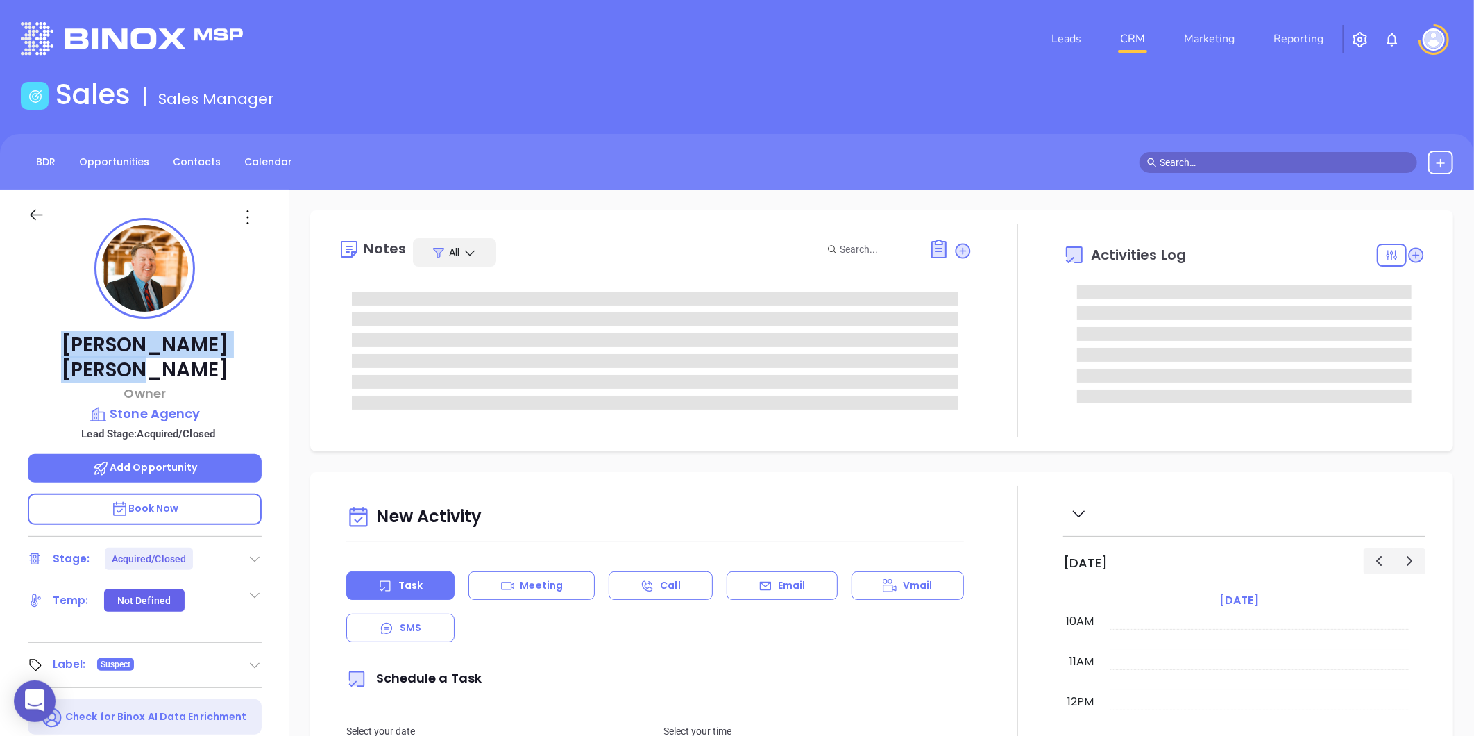
copy p "[PERSON_NAME]"
type input "[PERSON_NAME]"
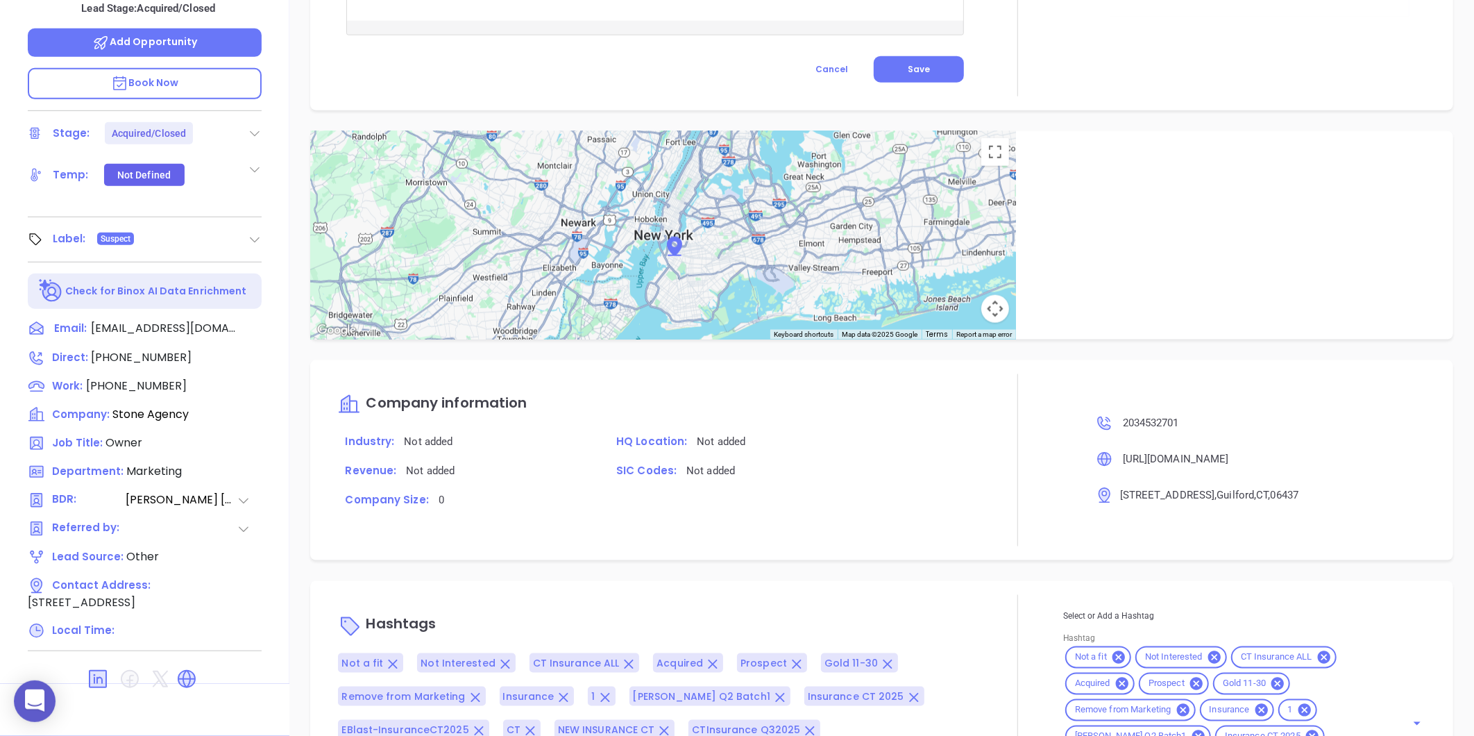
scroll to position [960, 0]
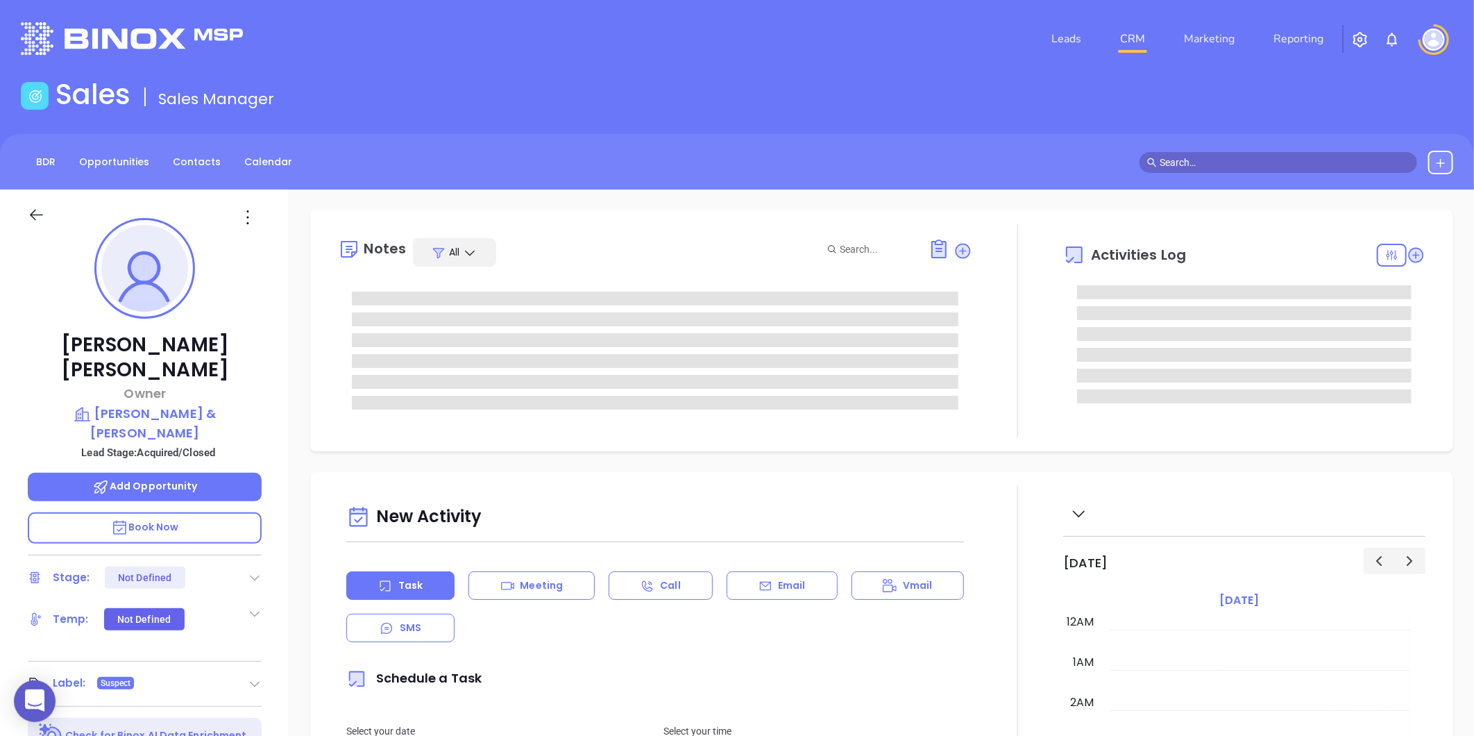
type input "[DATE]"
type input "[PERSON_NAME]"
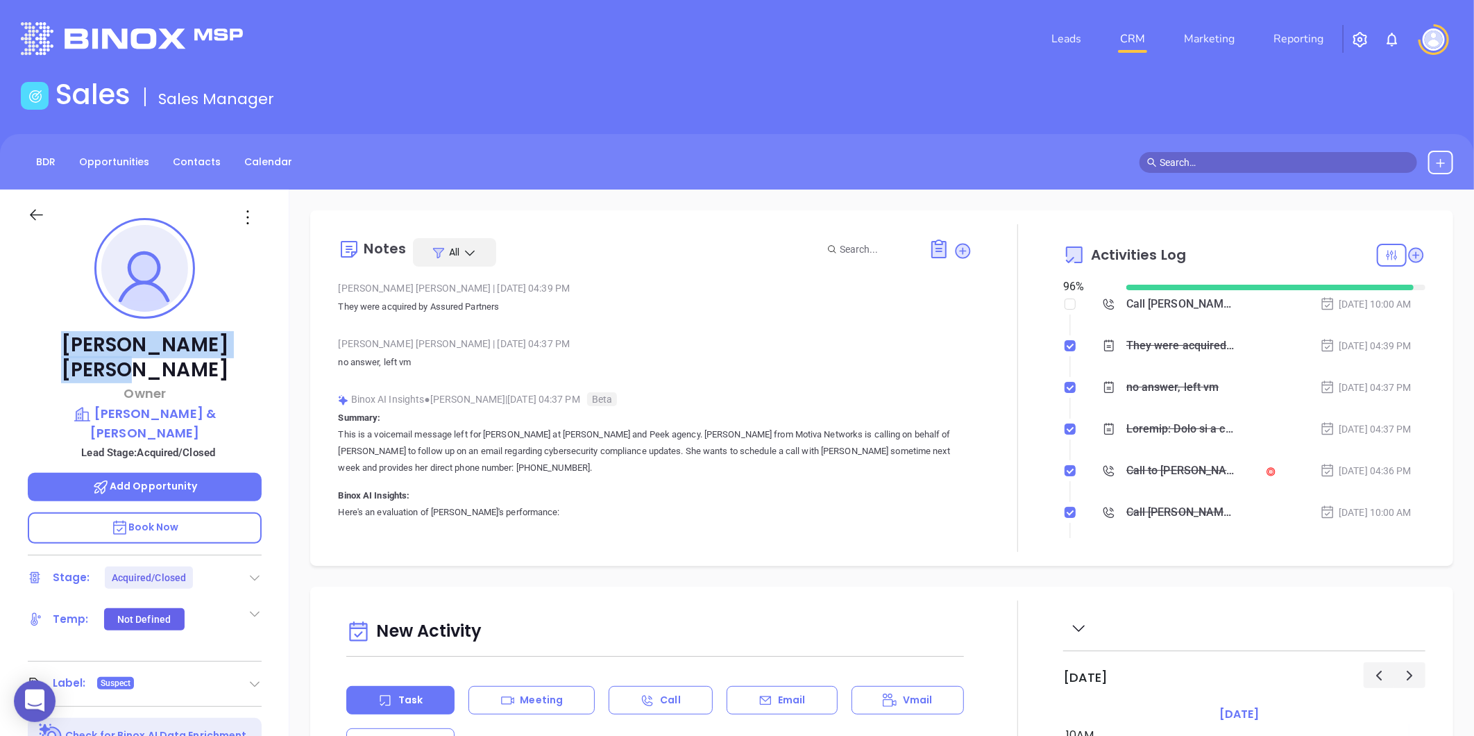
drag, startPoint x: 78, startPoint y: 344, endPoint x: 209, endPoint y: 337, distance: 130.7
click at [209, 337] on p "[PERSON_NAME]" at bounding box center [145, 357] width 234 height 50
copy p "[PERSON_NAME]"
click at [165, 404] on p "[PERSON_NAME] & [PERSON_NAME]" at bounding box center [145, 423] width 234 height 38
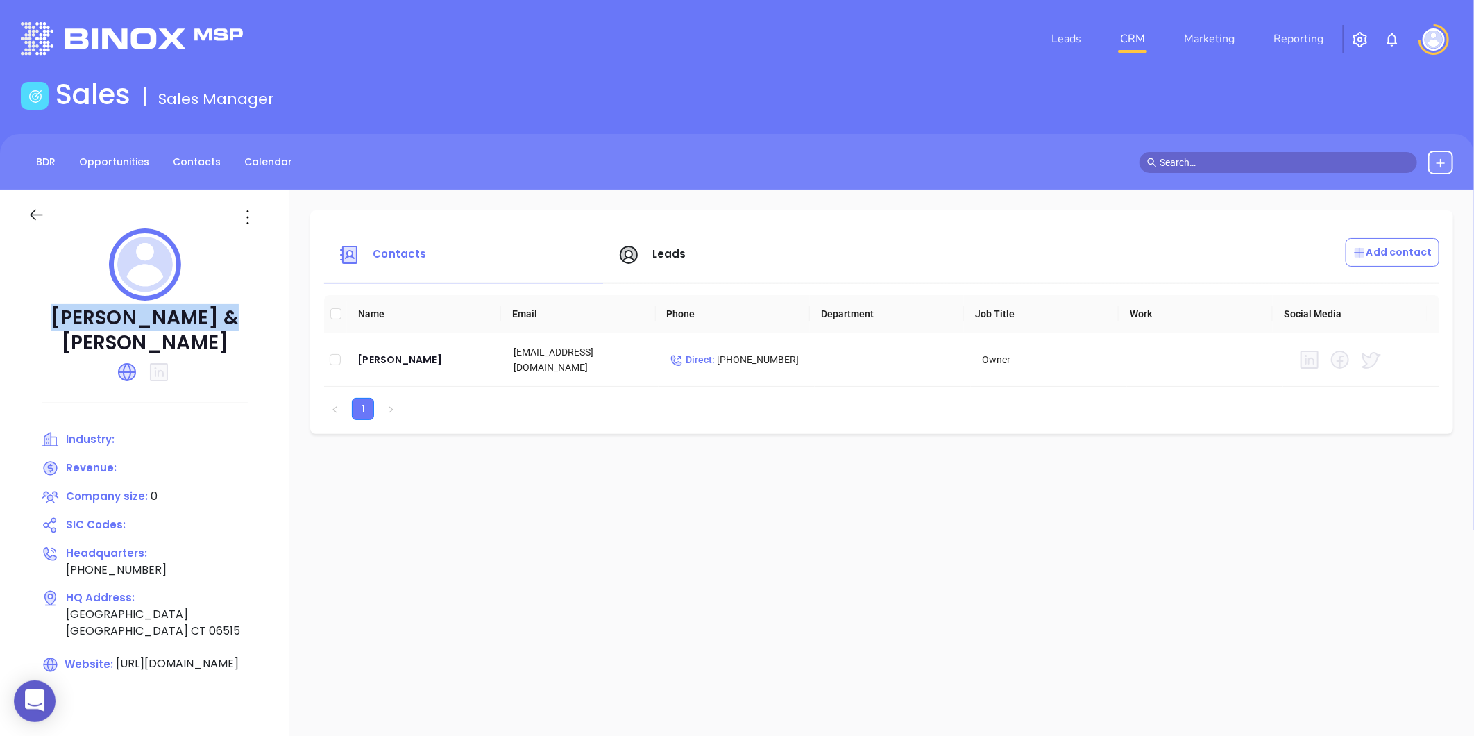
drag, startPoint x: 143, startPoint y: 322, endPoint x: 257, endPoint y: 310, distance: 115.1
click at [257, 310] on p "[PERSON_NAME] & [PERSON_NAME]" at bounding box center [145, 330] width 234 height 50
copy p "[PERSON_NAME] & [PERSON_NAME]"
click at [371, 357] on div "[PERSON_NAME]" at bounding box center [424, 359] width 134 height 17
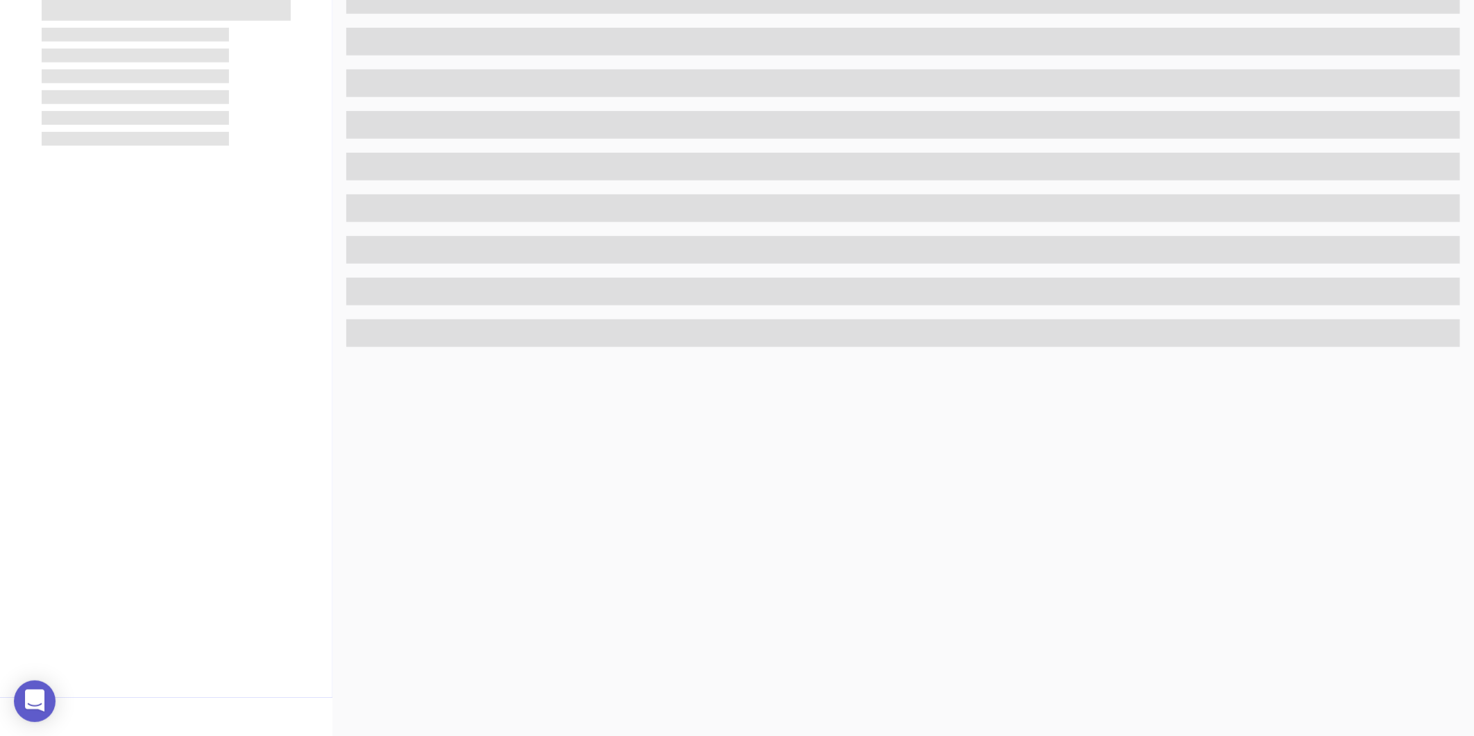
scroll to position [425, 0]
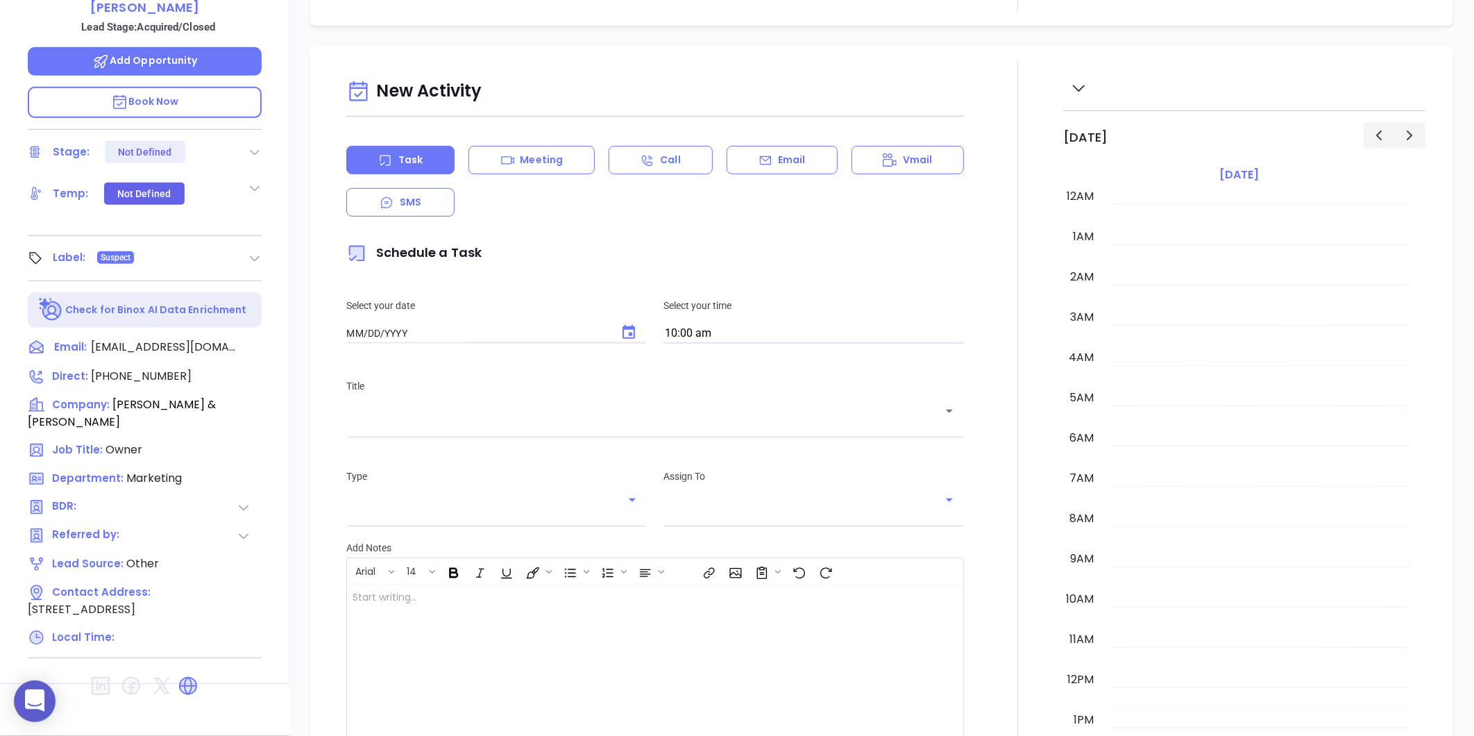
type input "[DATE]"
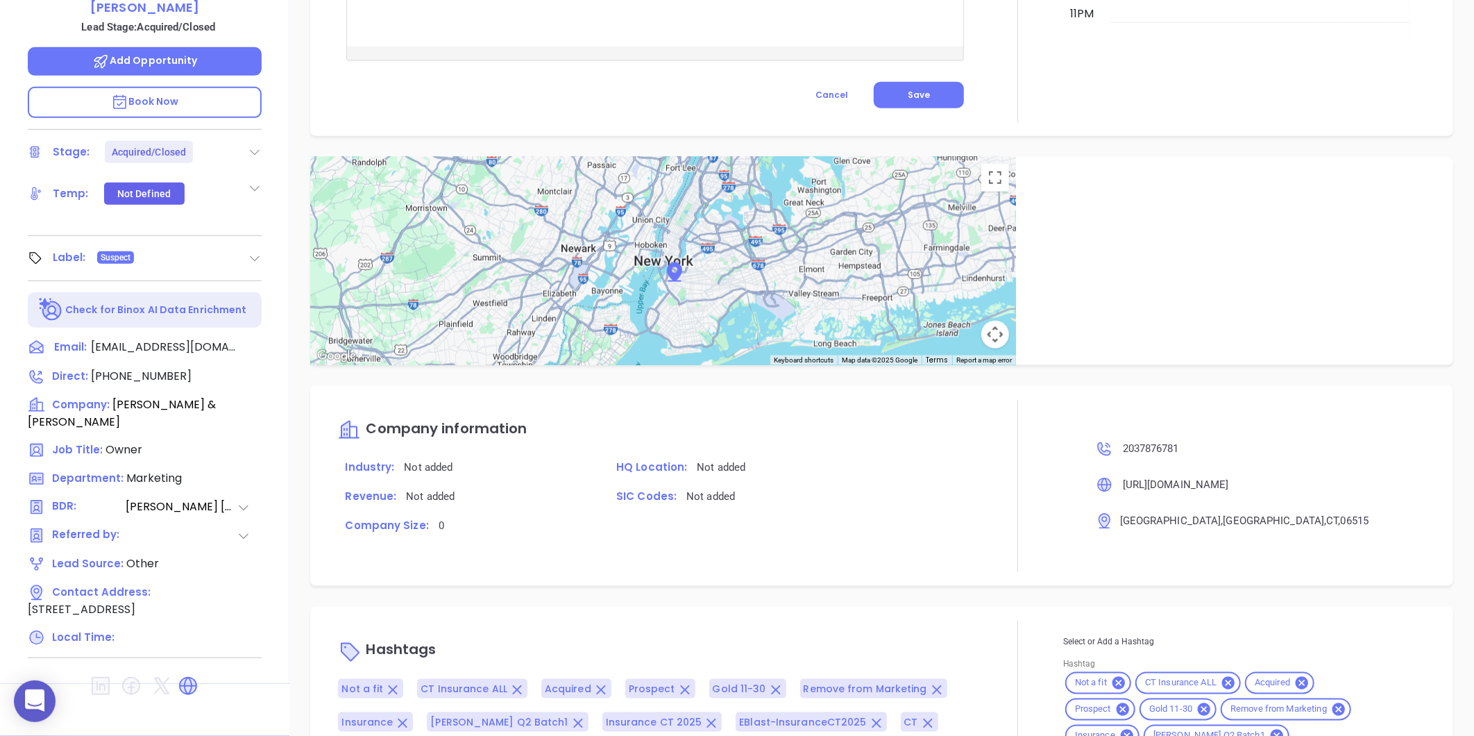
scroll to position [933, 0]
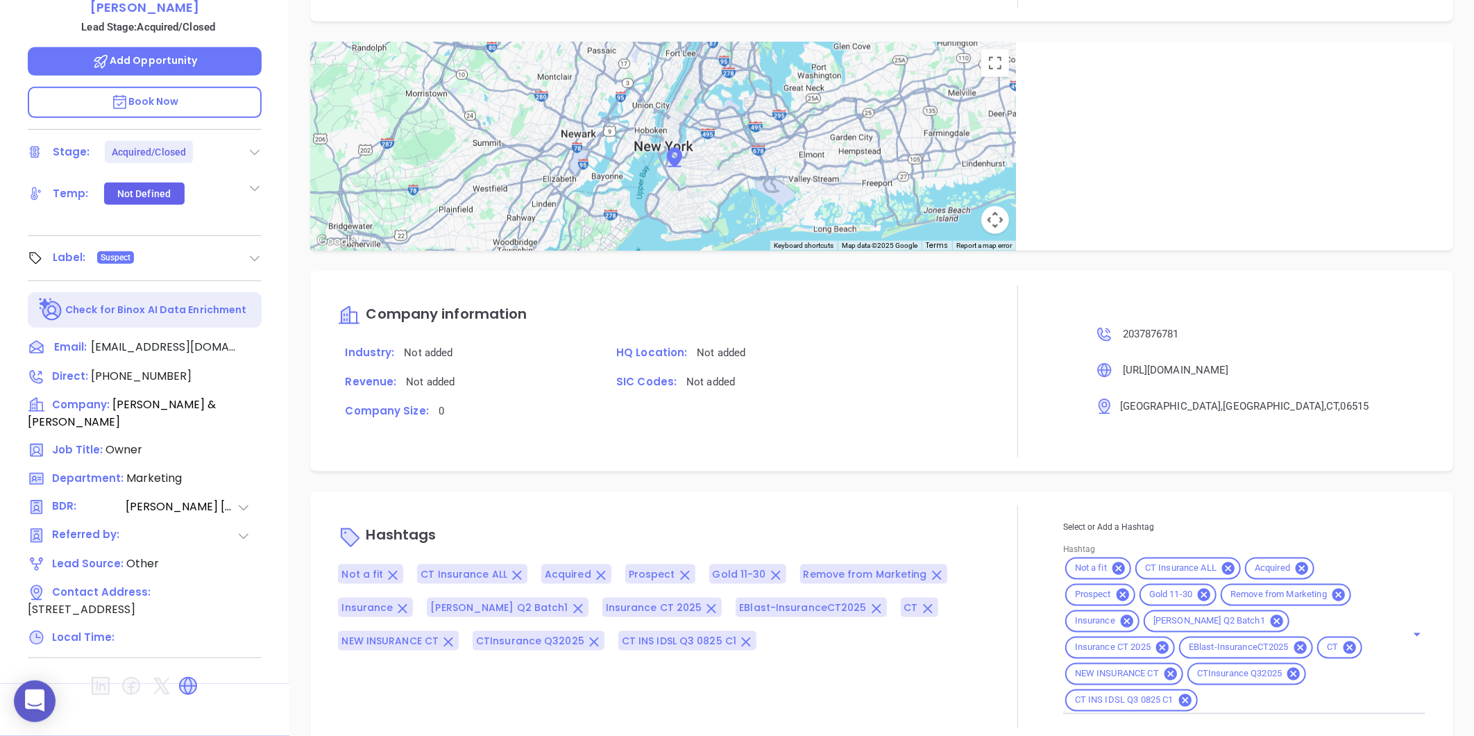
type input "[PERSON_NAME]"
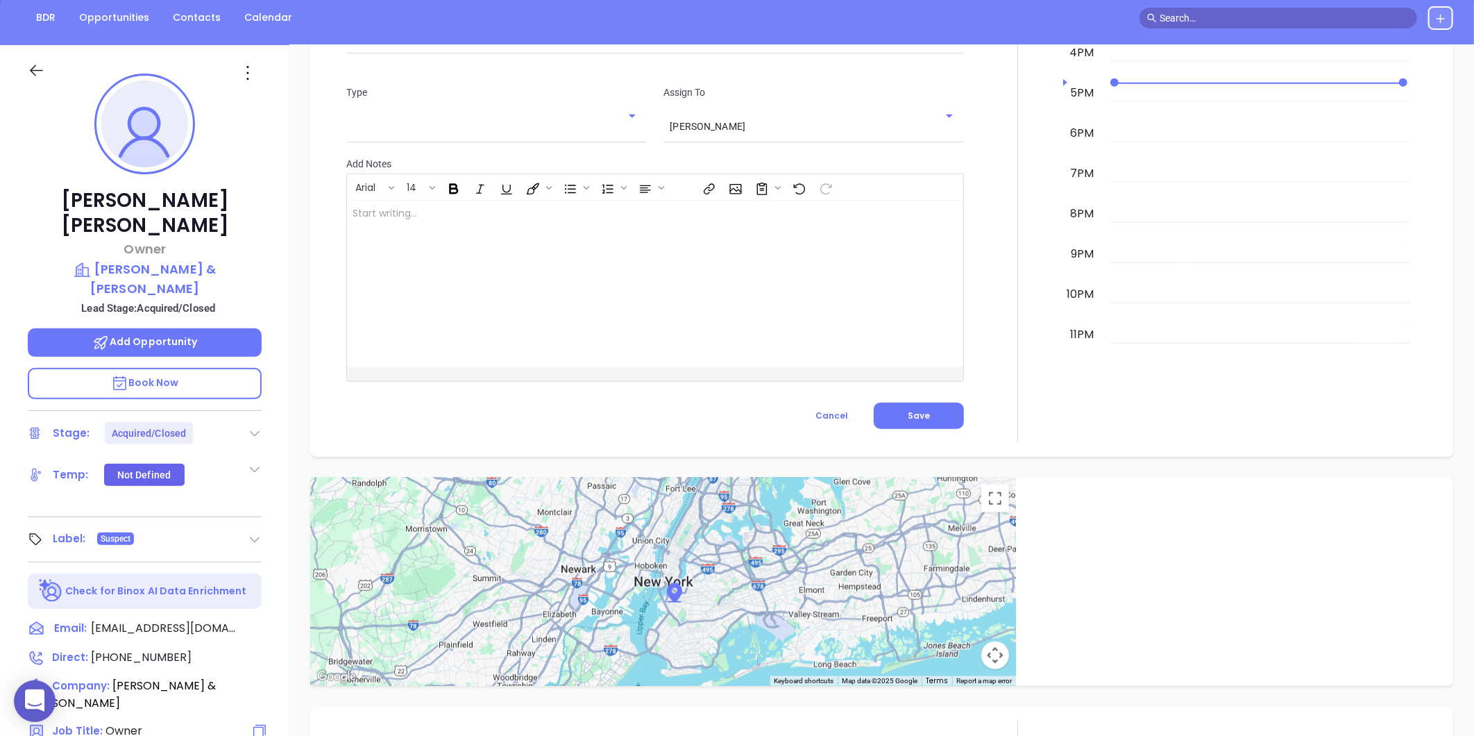
scroll to position [117, 0]
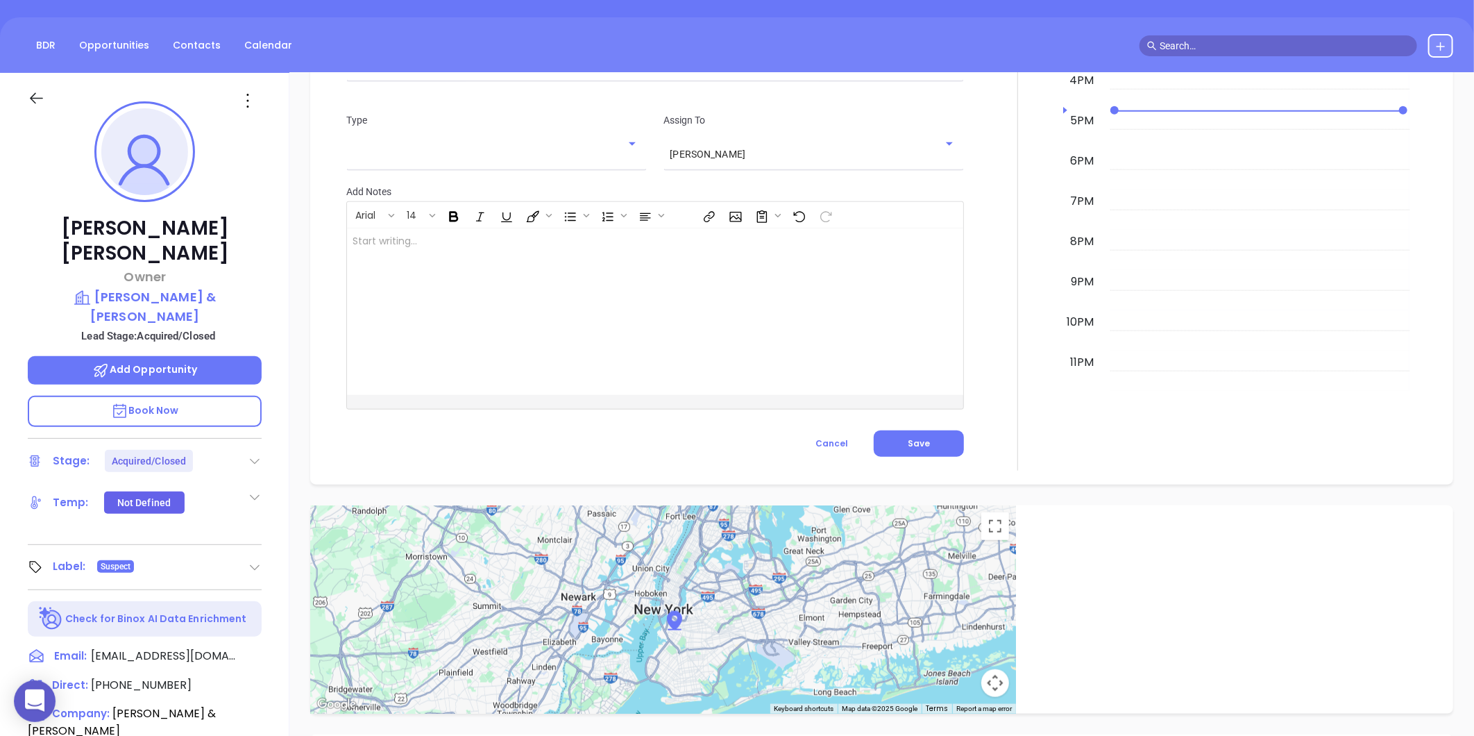
click at [255, 560] on icon at bounding box center [255, 567] width 14 height 14
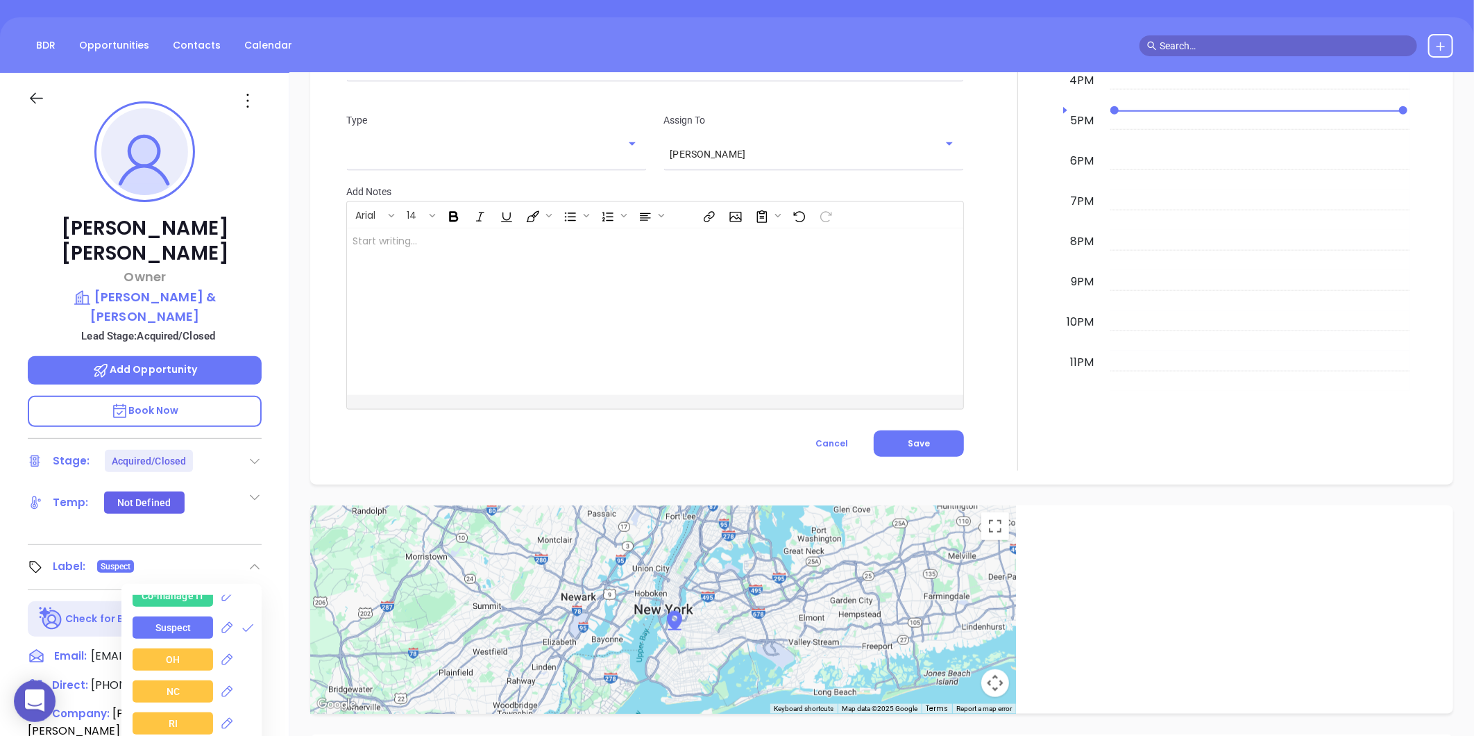
scroll to position [2004, 0]
click at [244, 649] on icon at bounding box center [248, 653] width 9 height 9
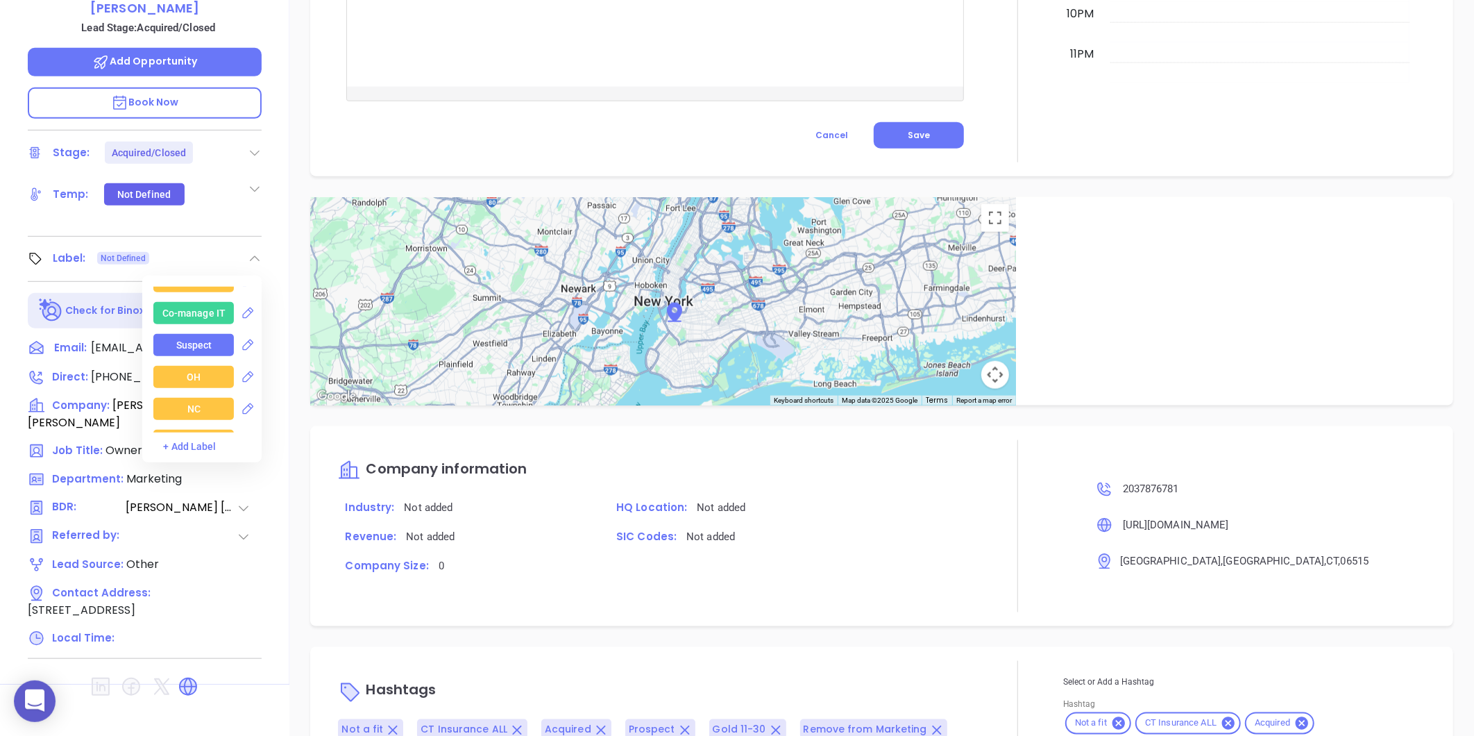
scroll to position [425, 0]
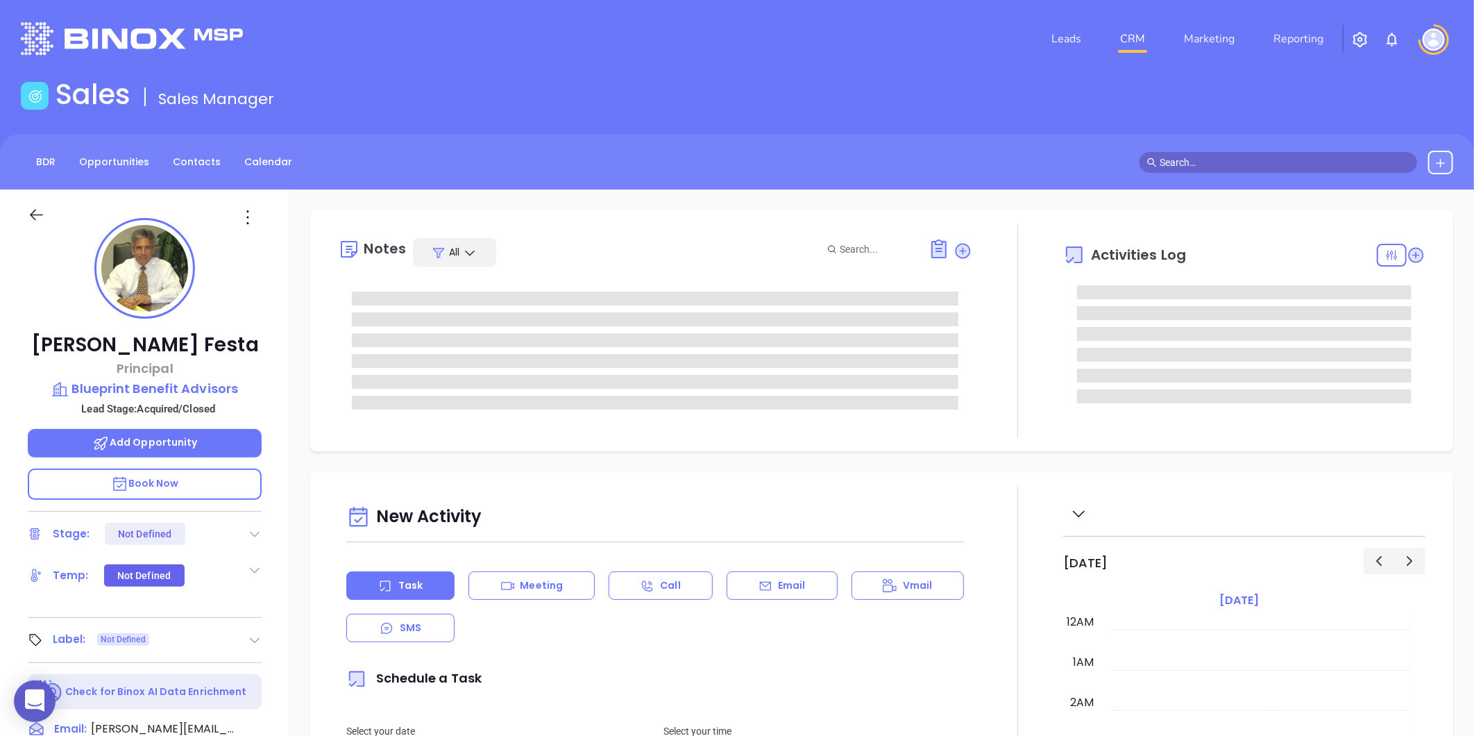
type input "[DATE]"
type input "[PERSON_NAME]"
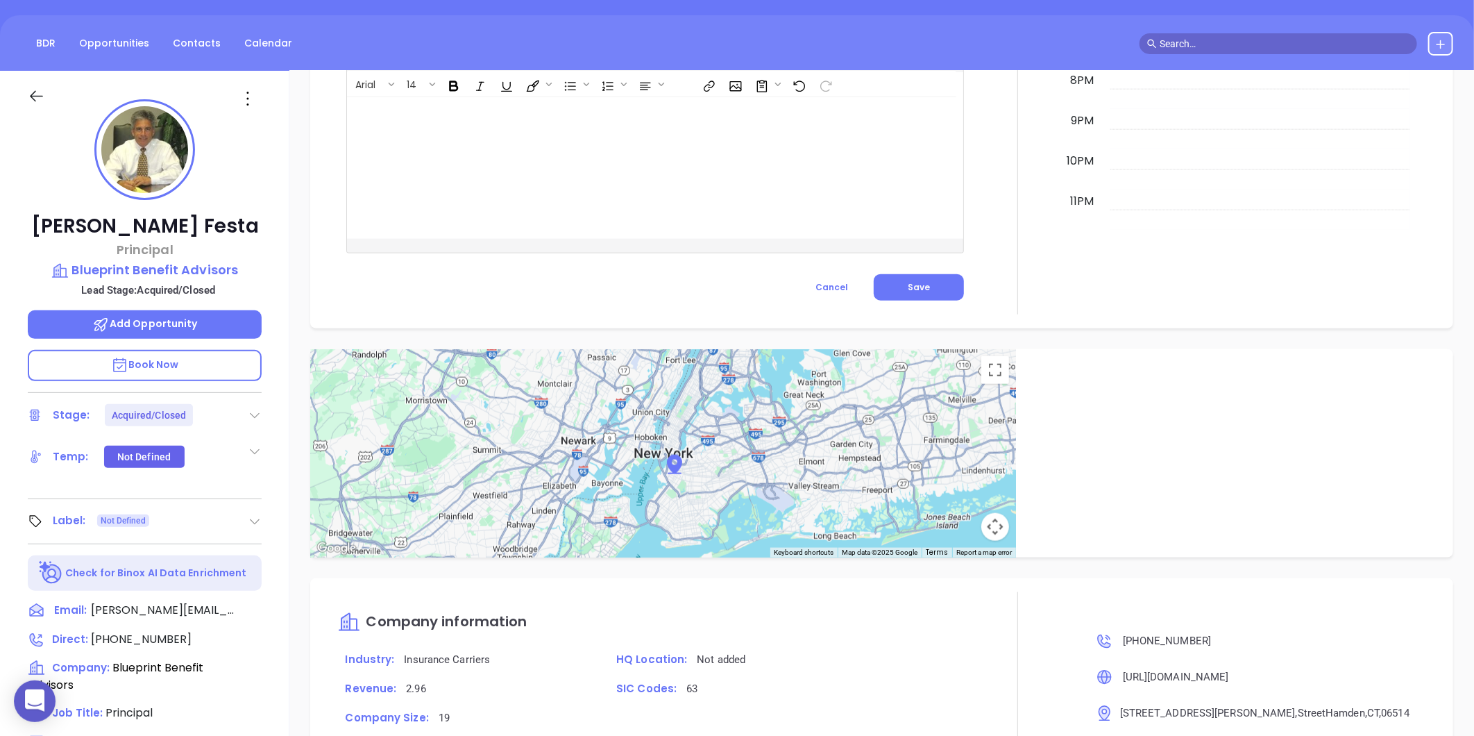
scroll to position [117, 0]
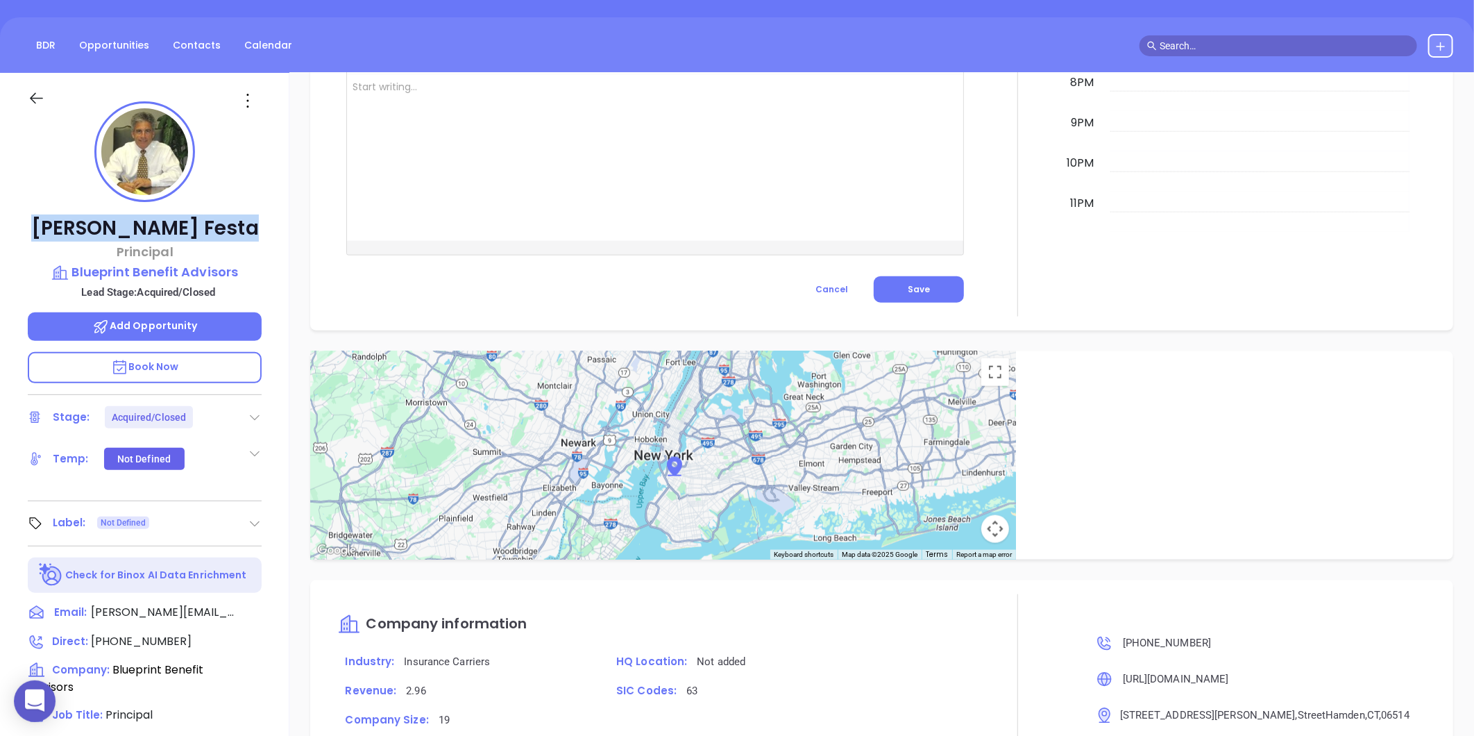
drag, startPoint x: 70, startPoint y: 229, endPoint x: 205, endPoint y: 228, distance: 135.3
click at [205, 228] on p "Jay J. Festa" at bounding box center [145, 228] width 234 height 25
copy p "Jay J. Festa"
click at [160, 278] on p "Blueprint Benefit Advisors" at bounding box center [145, 271] width 234 height 19
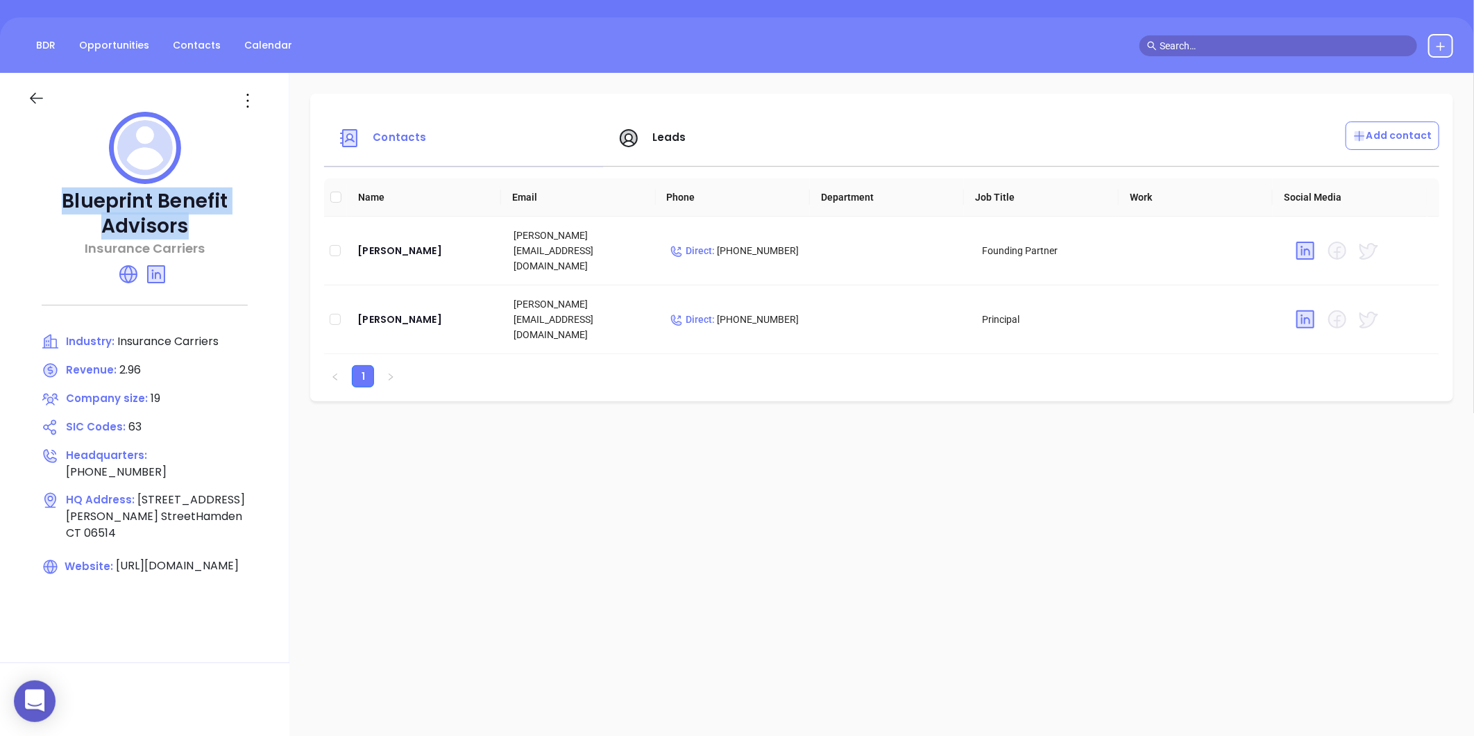
drag, startPoint x: 60, startPoint y: 198, endPoint x: 207, endPoint y: 219, distance: 148.6
click at [207, 219] on p "Blueprint Benefit Advisors" at bounding box center [145, 214] width 234 height 50
copy p "Blueprint Benefit Advisors"
drag, startPoint x: 389, startPoint y: 223, endPoint x: 384, endPoint y: 239, distance: 16.9
click at [389, 223] on td "Greg Coyne" at bounding box center [424, 251] width 156 height 69
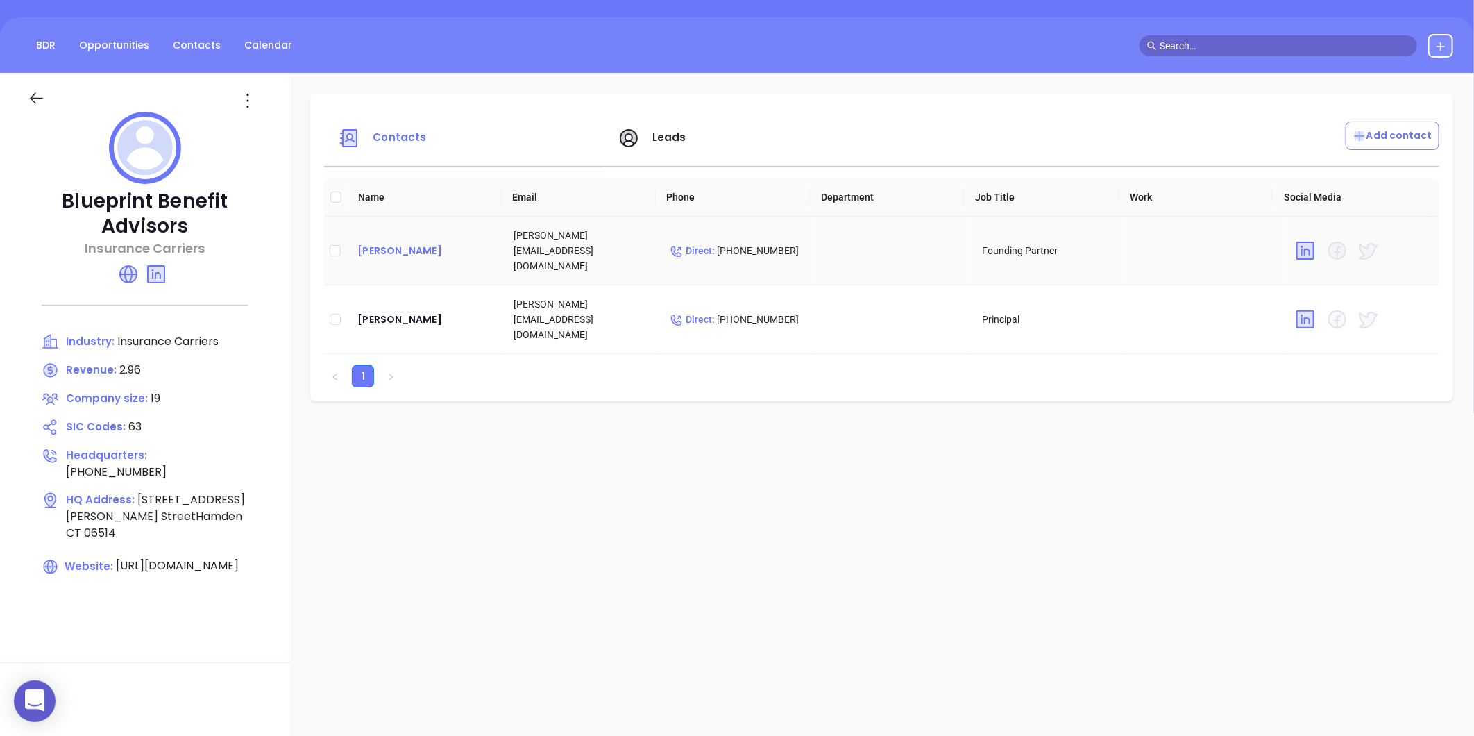
click at [383, 242] on div "Greg Coyne" at bounding box center [424, 250] width 134 height 17
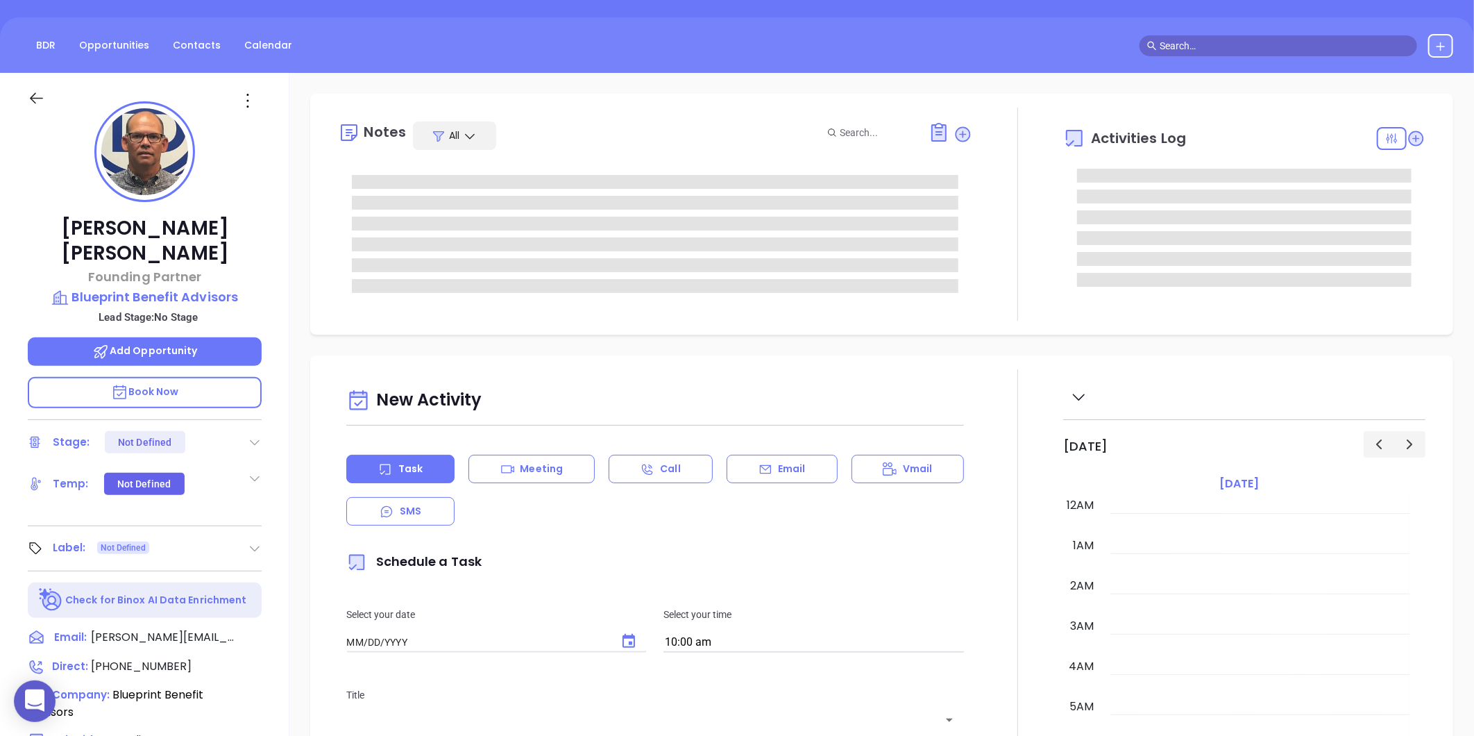
type input "[DATE]"
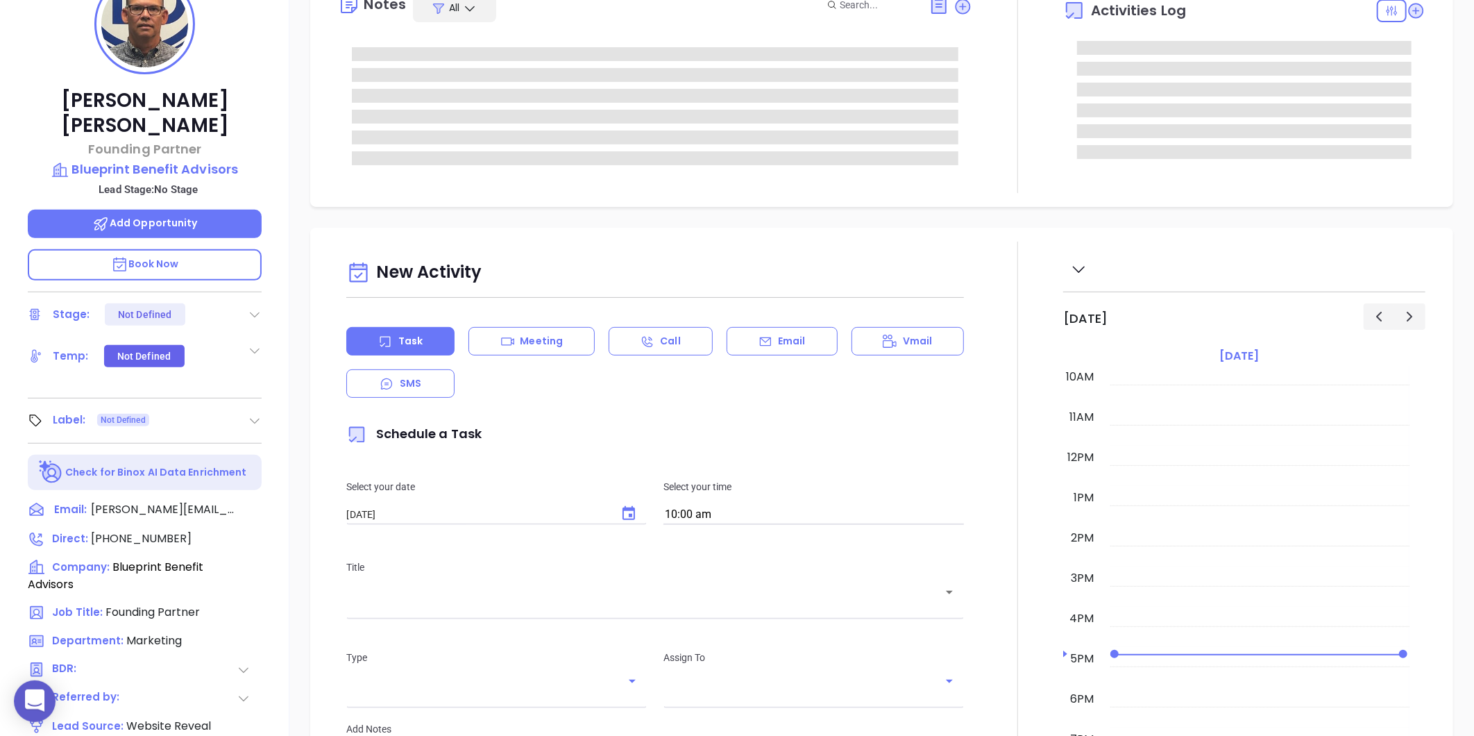
type input "[PERSON_NAME]"
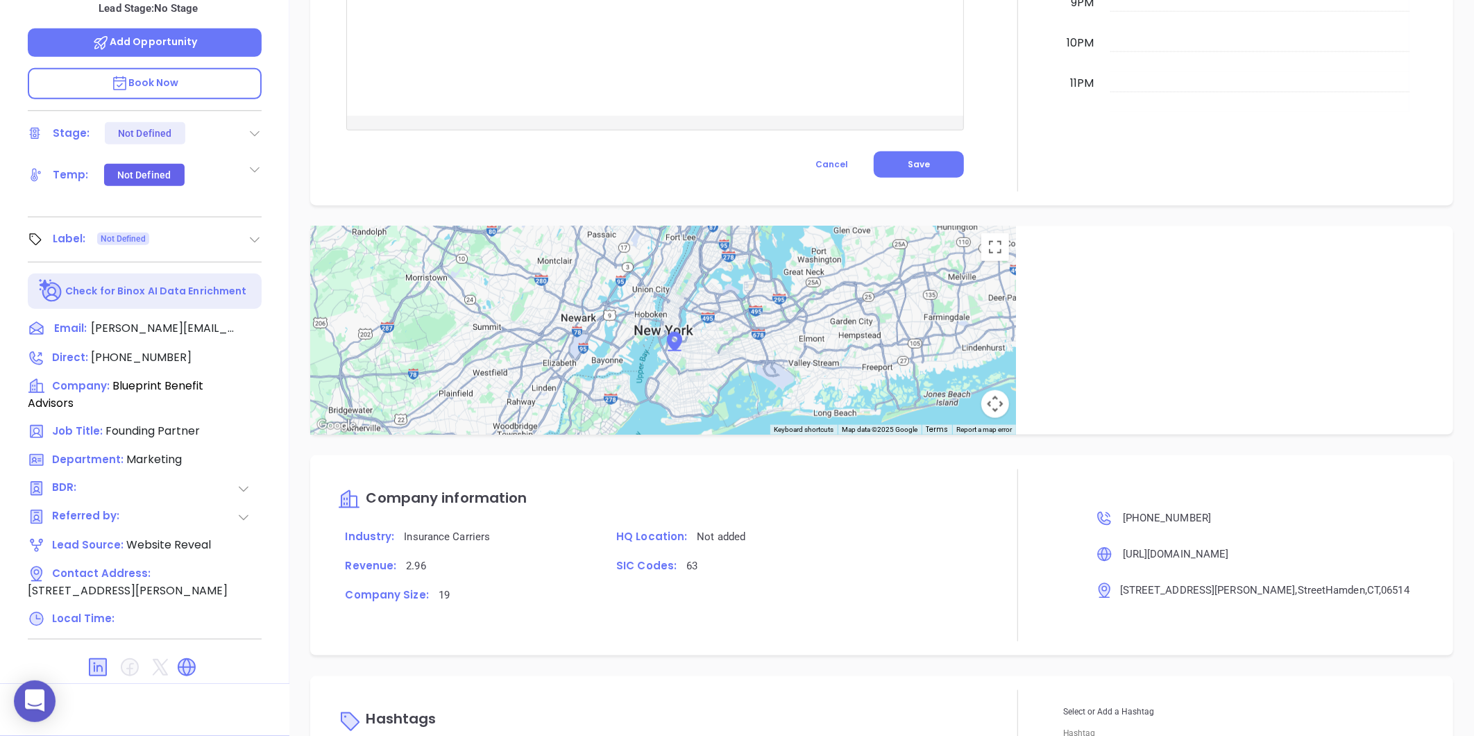
scroll to position [733, 0]
